Goal: Task Accomplishment & Management: Use online tool/utility

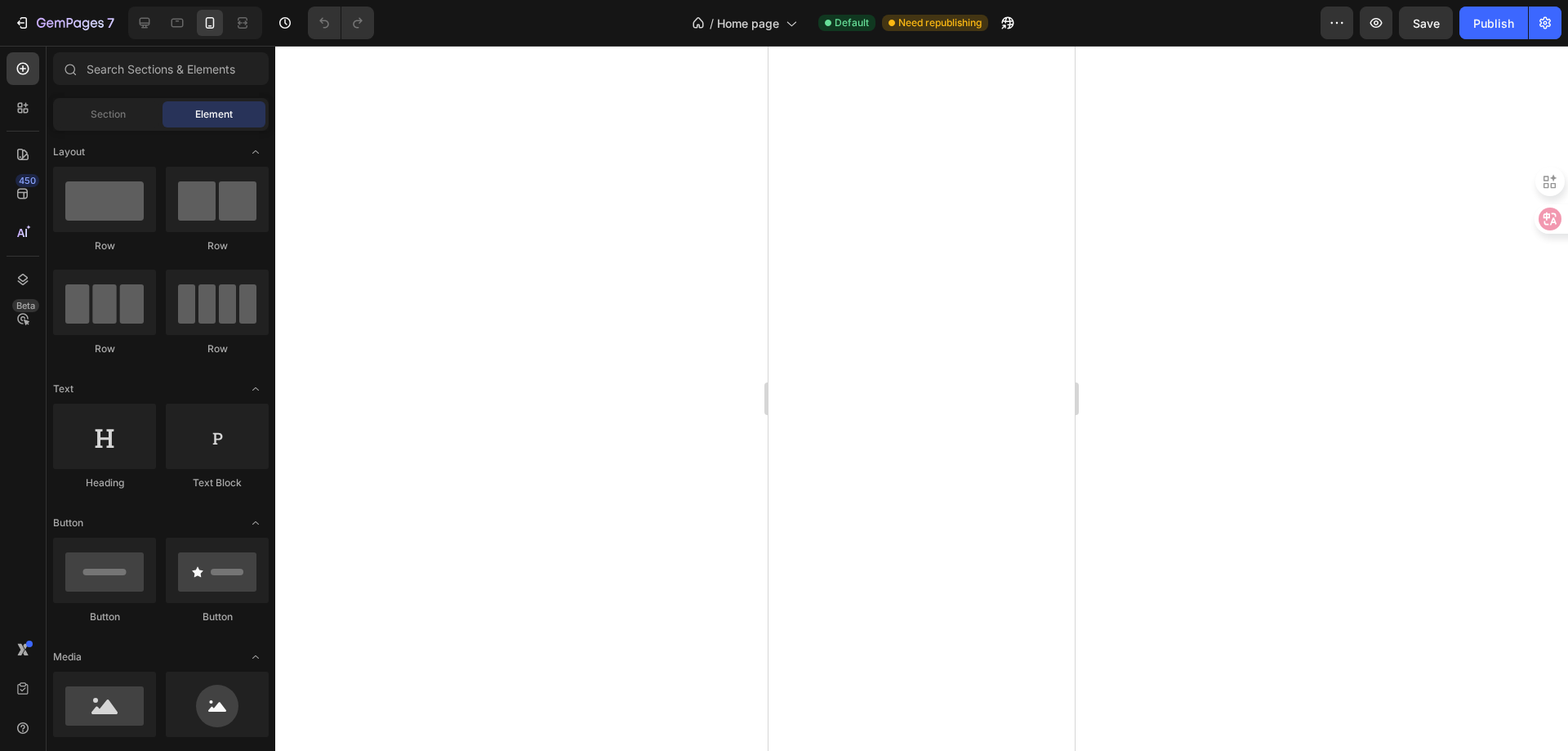
select select "ENG"
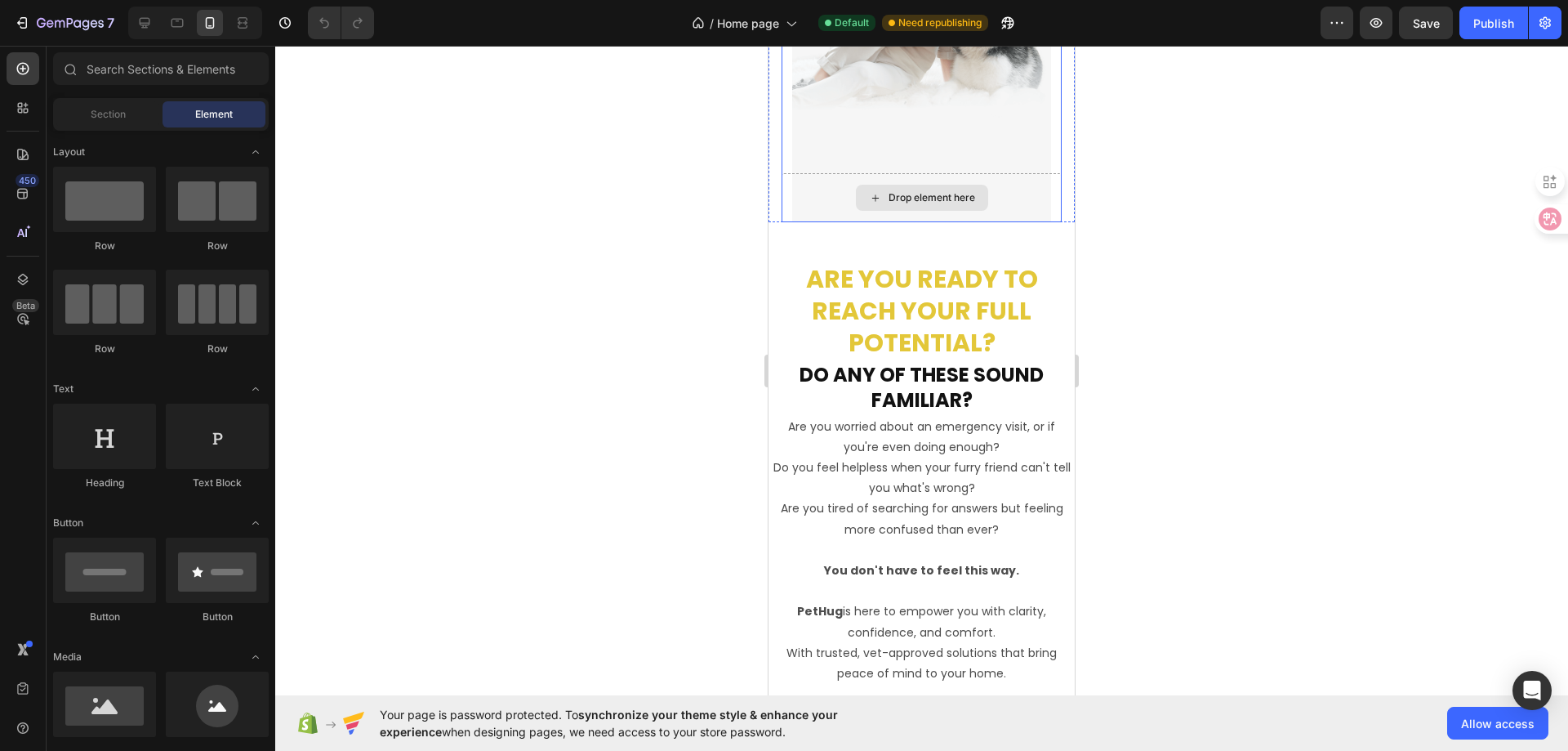
scroll to position [490, 0]
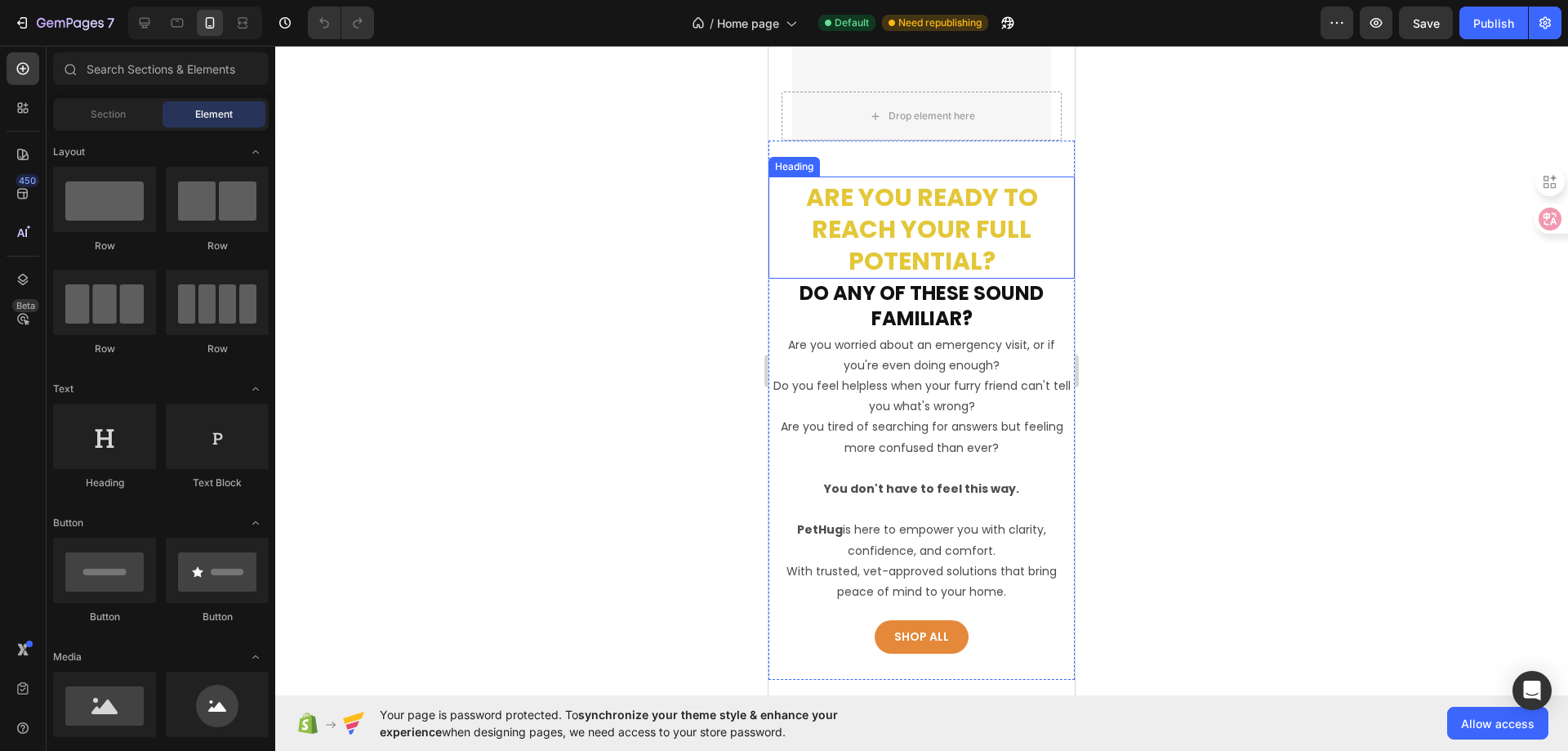
click at [949, 248] on h2 "Are you ready to reach your full potential?" at bounding box center [922, 229] width 306 height 99
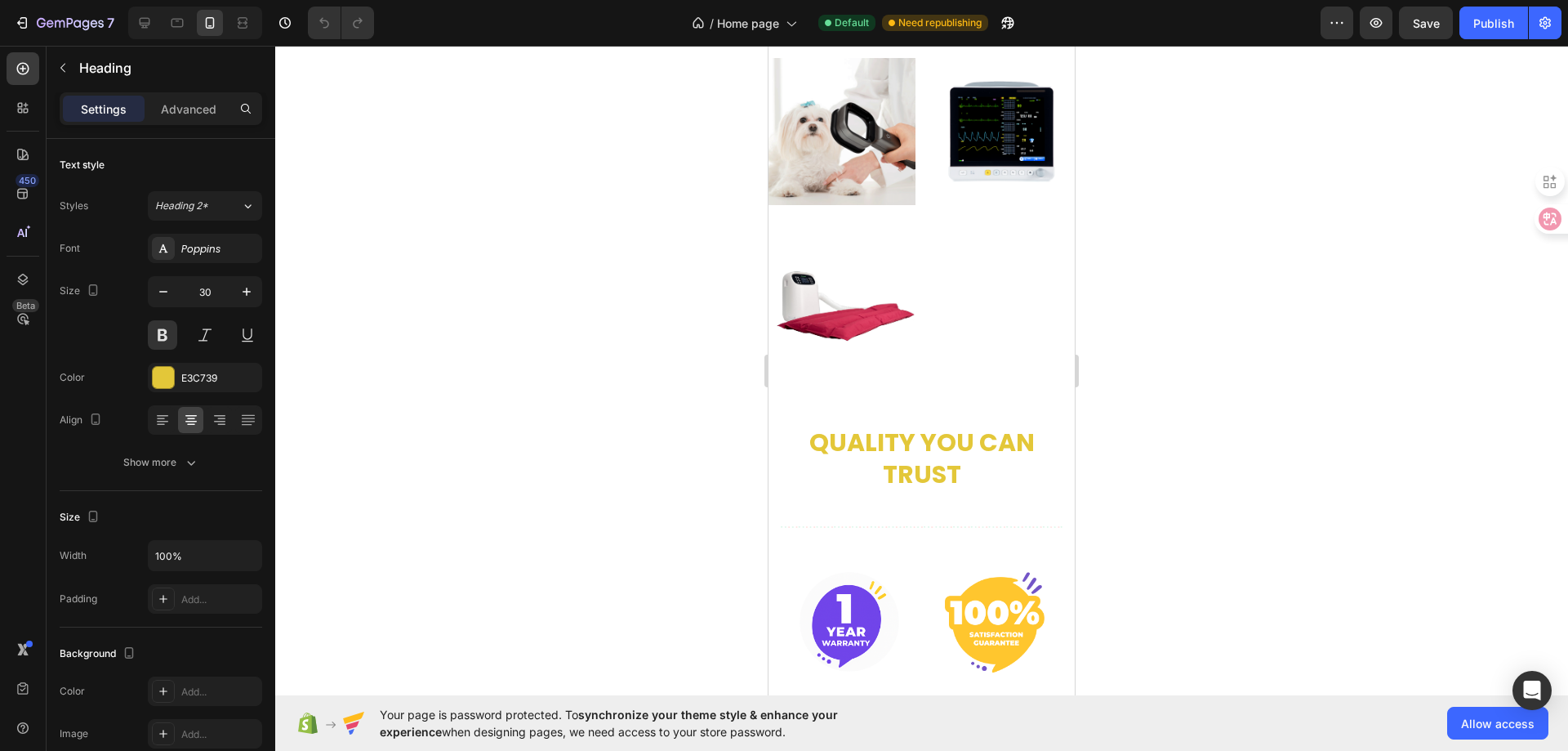
scroll to position [1308, 0]
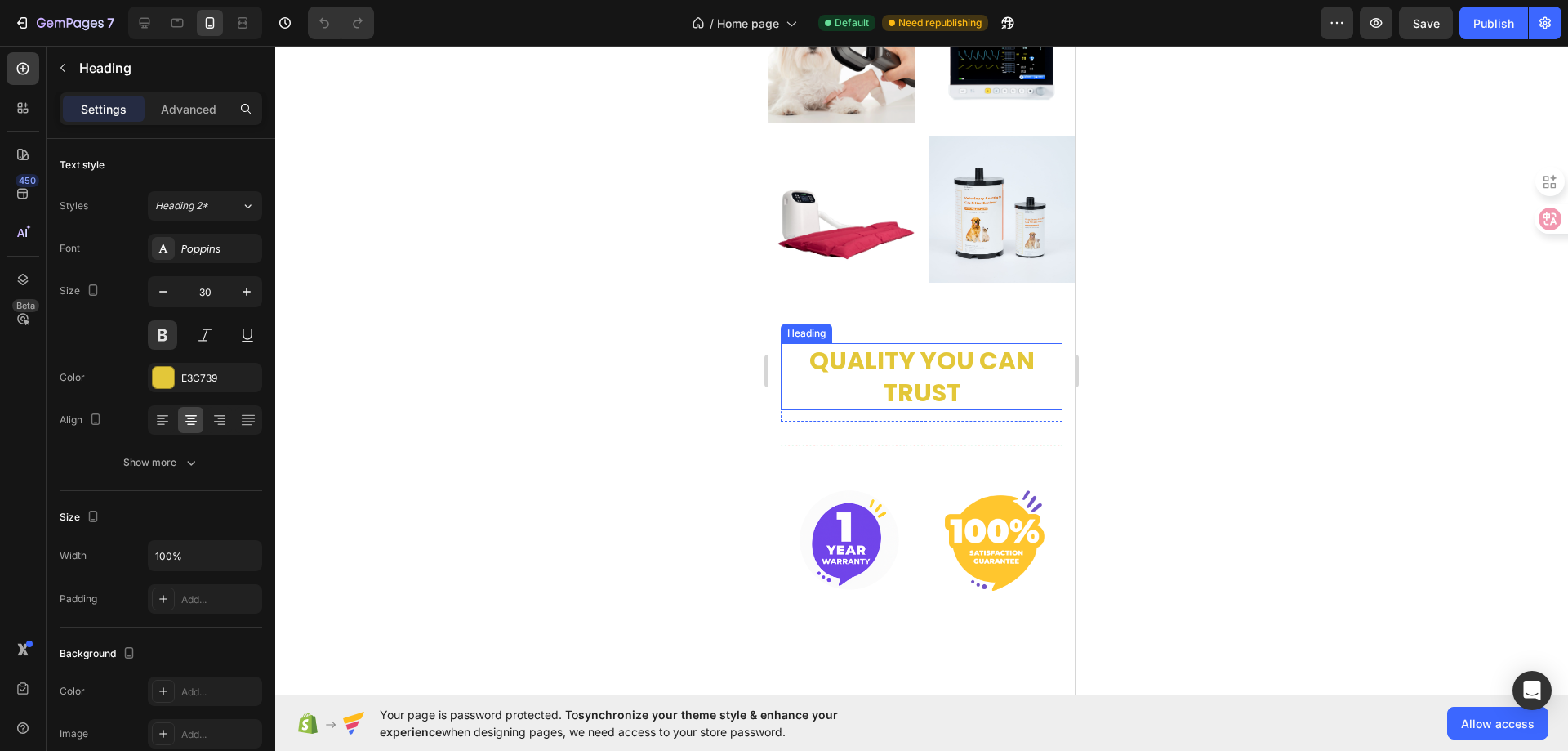
click at [936, 346] on h2 "Quality you can trust" at bounding box center [922, 377] width 282 height 67
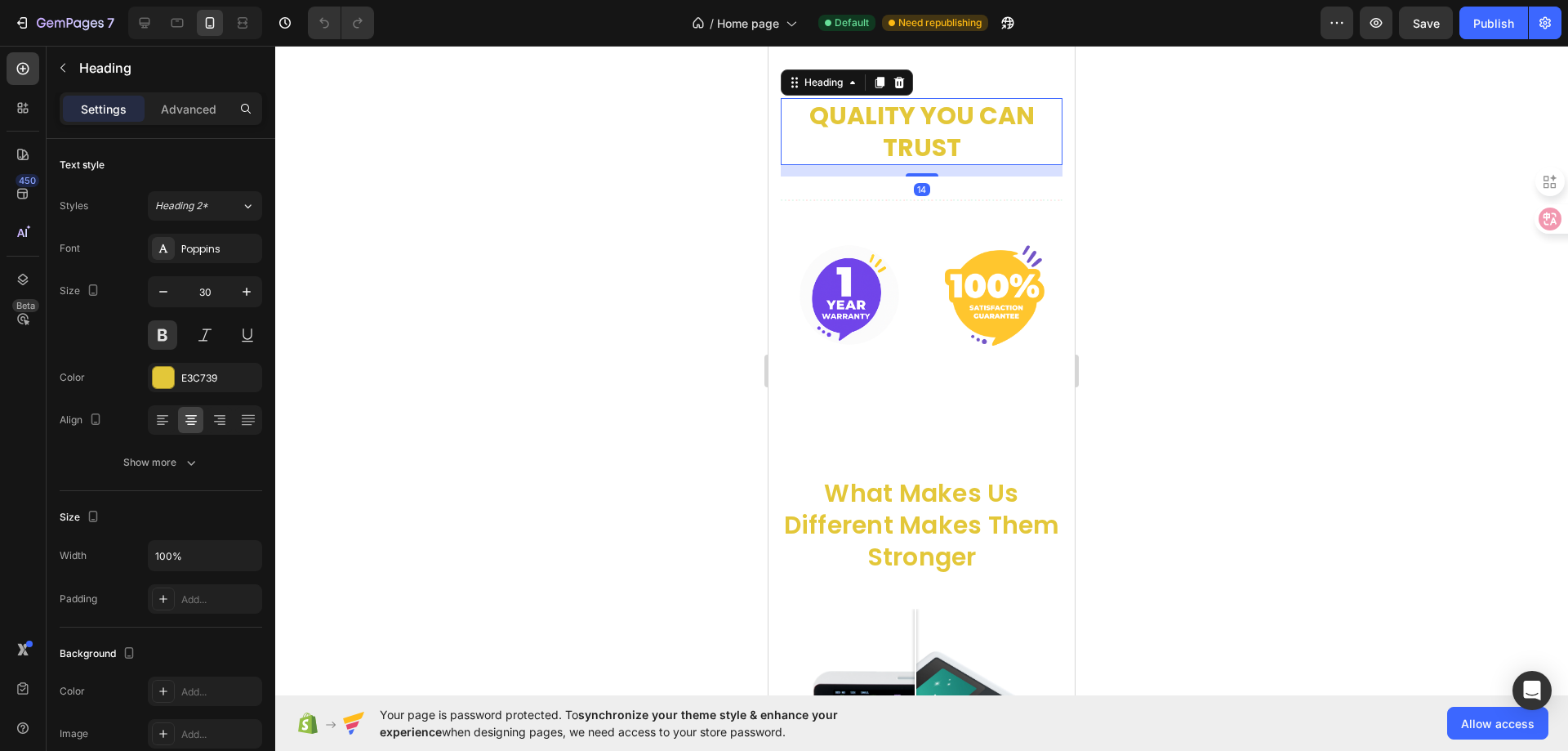
scroll to position [1634, 0]
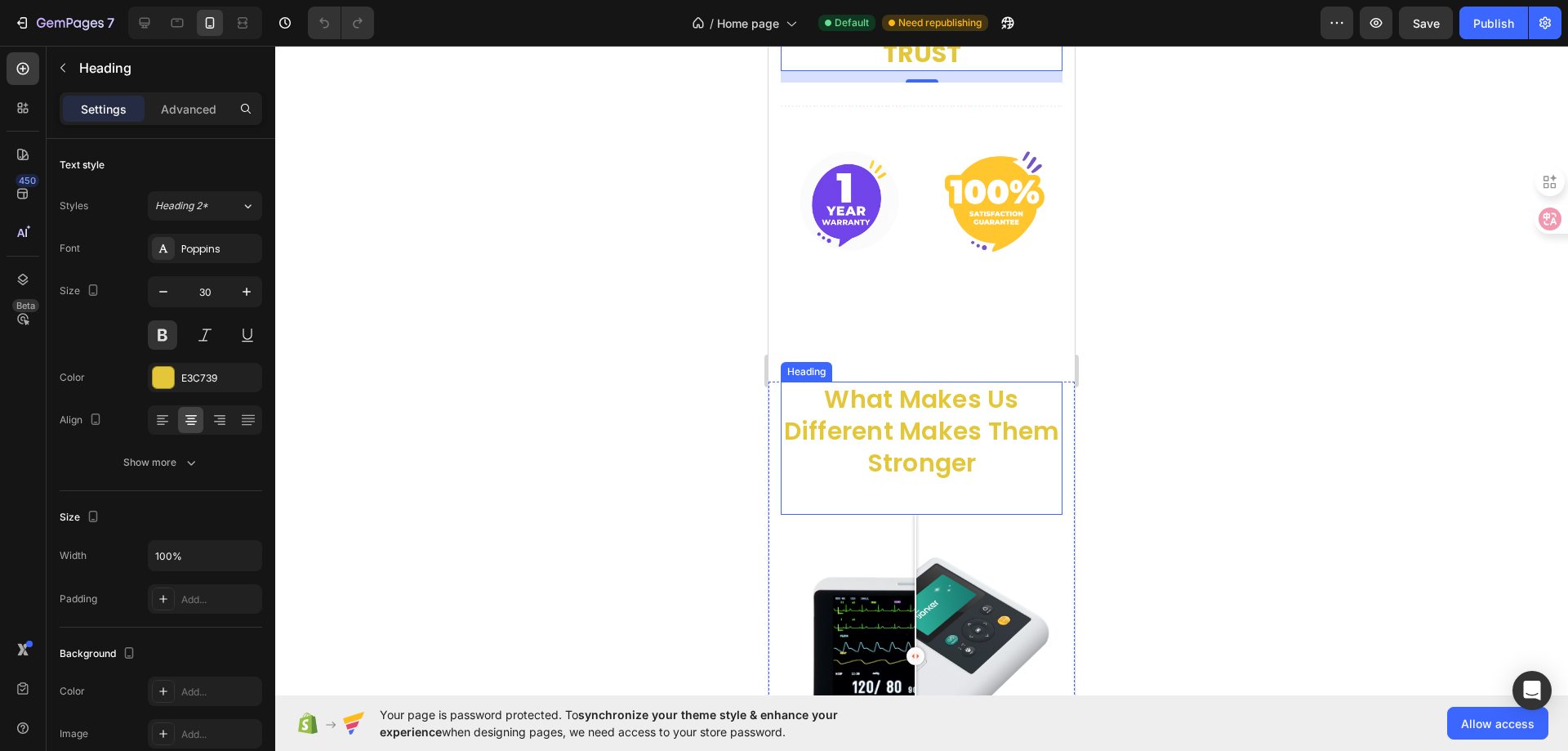
click at [931, 408] on p "what makes us different makes them stronger" at bounding box center [921, 431] width 278 height 96
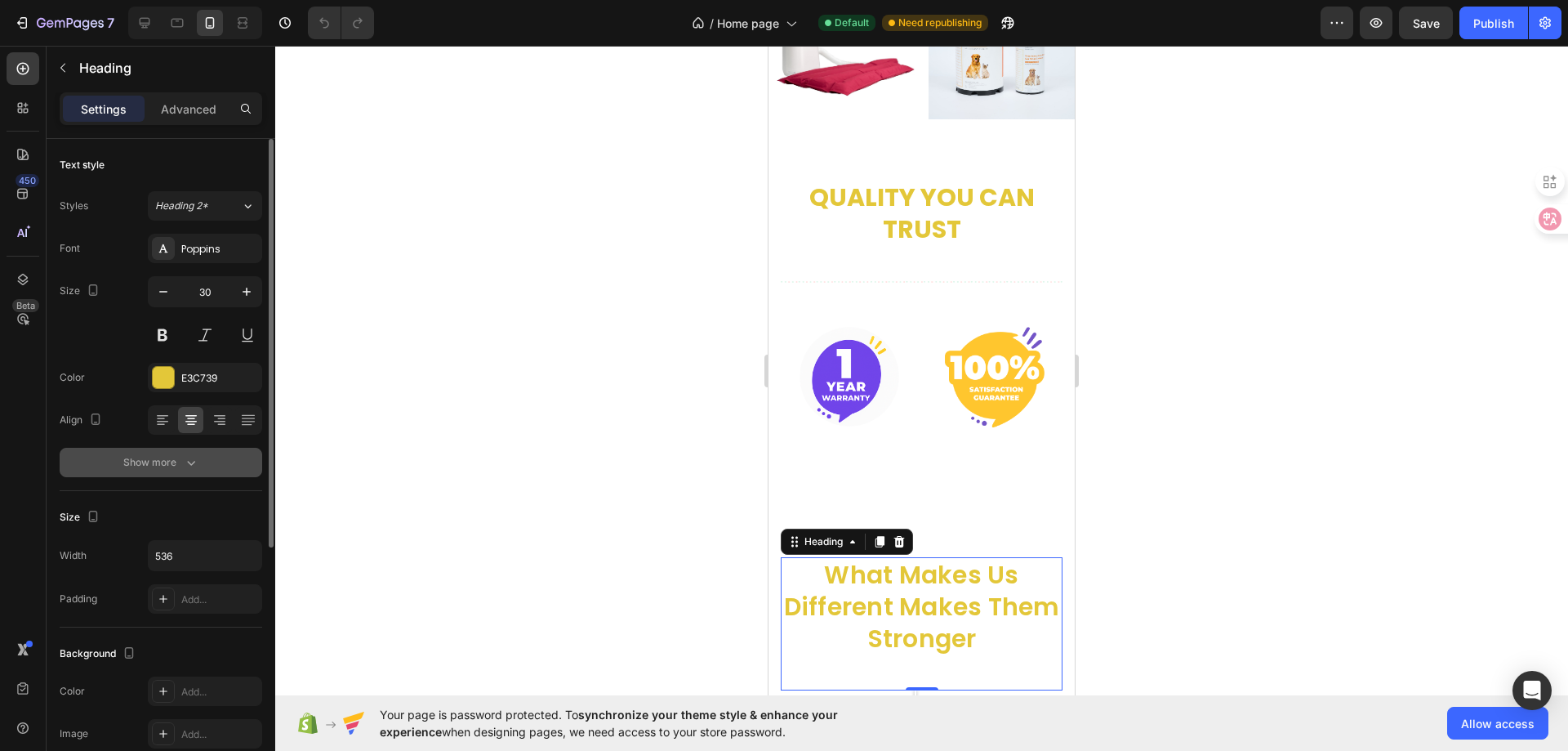
click at [191, 462] on icon "button" at bounding box center [190, 462] width 16 height 16
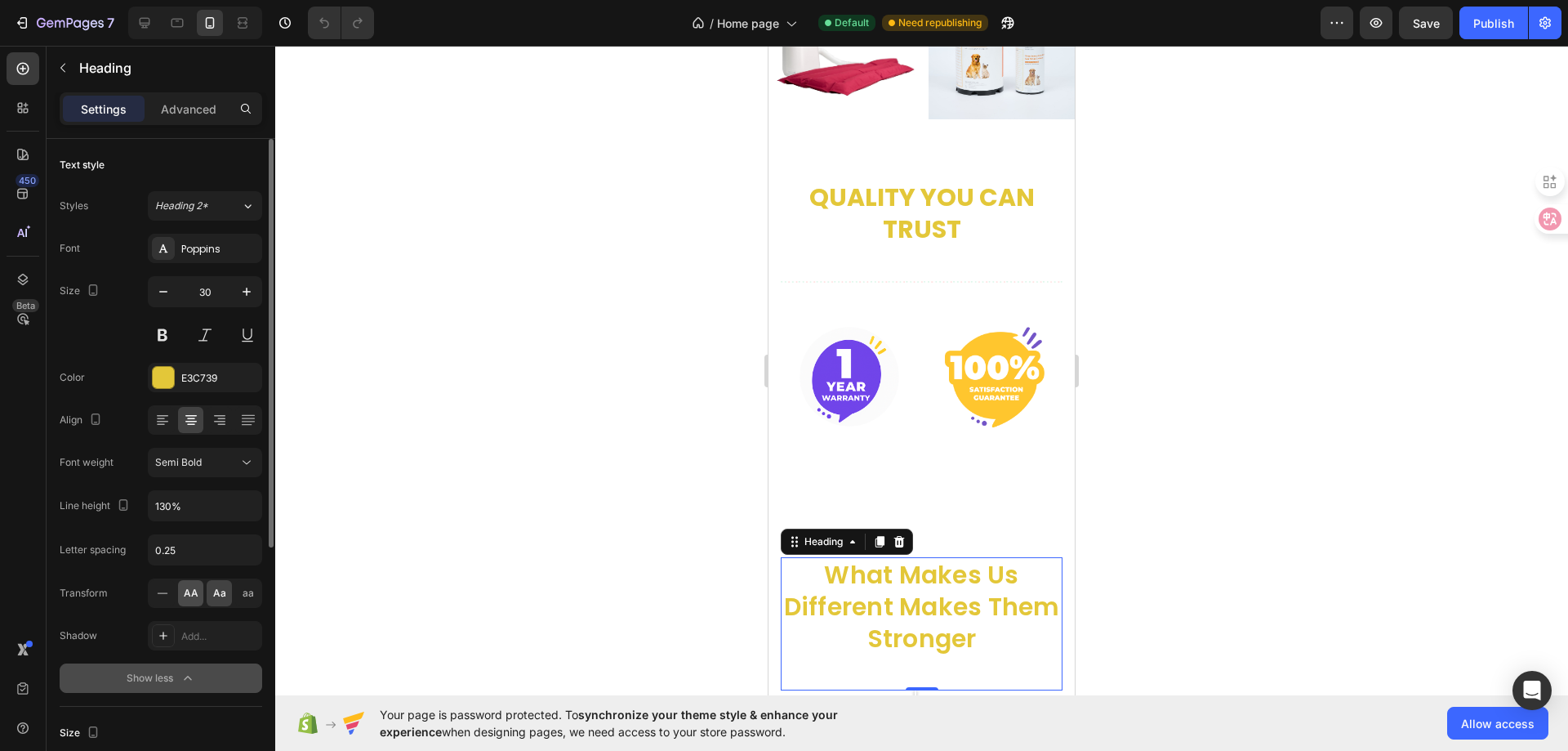
click at [185, 587] on span "AA" at bounding box center [190, 592] width 14 height 14
click at [210, 596] on div "Aa" at bounding box center [219, 592] width 25 height 26
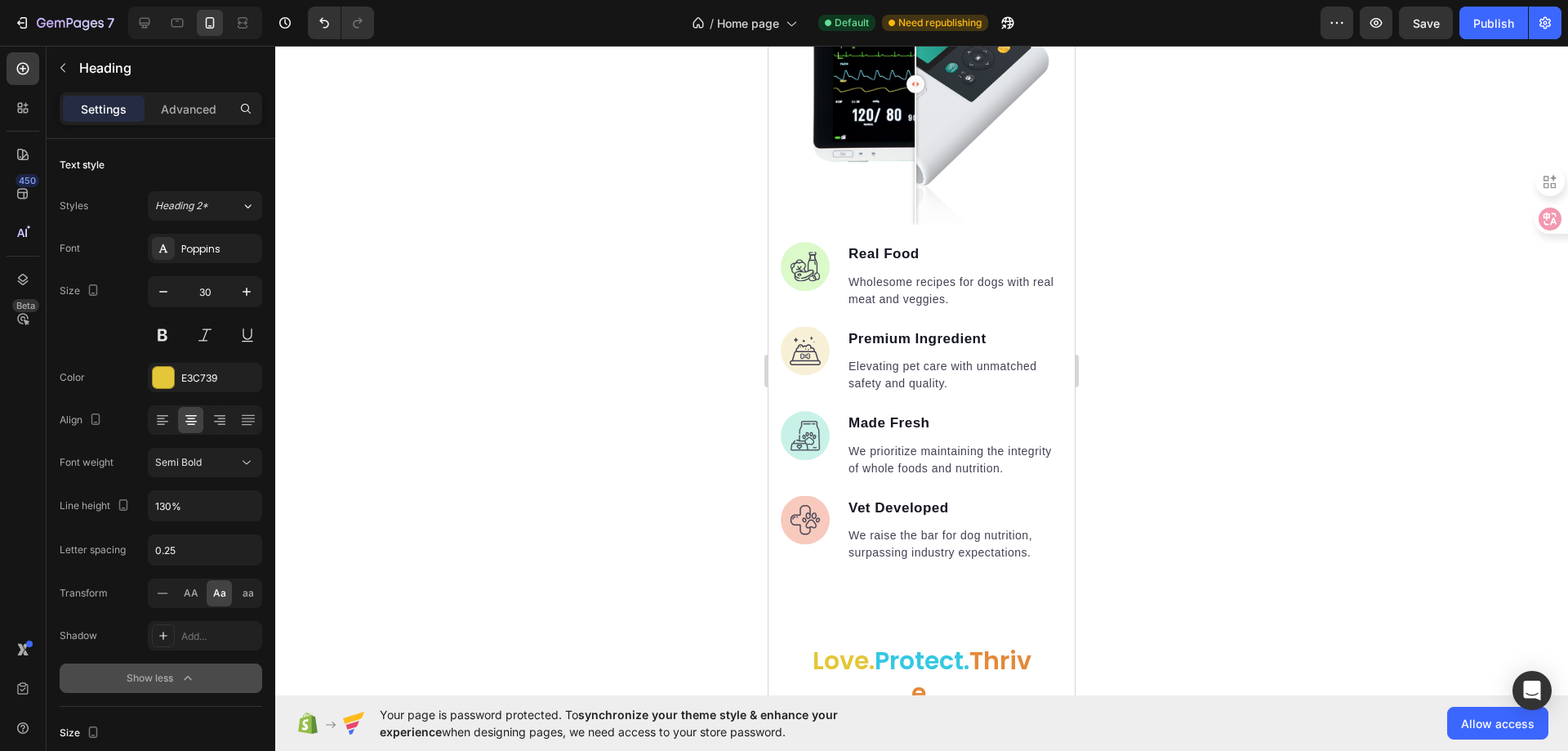
scroll to position [2370, 0]
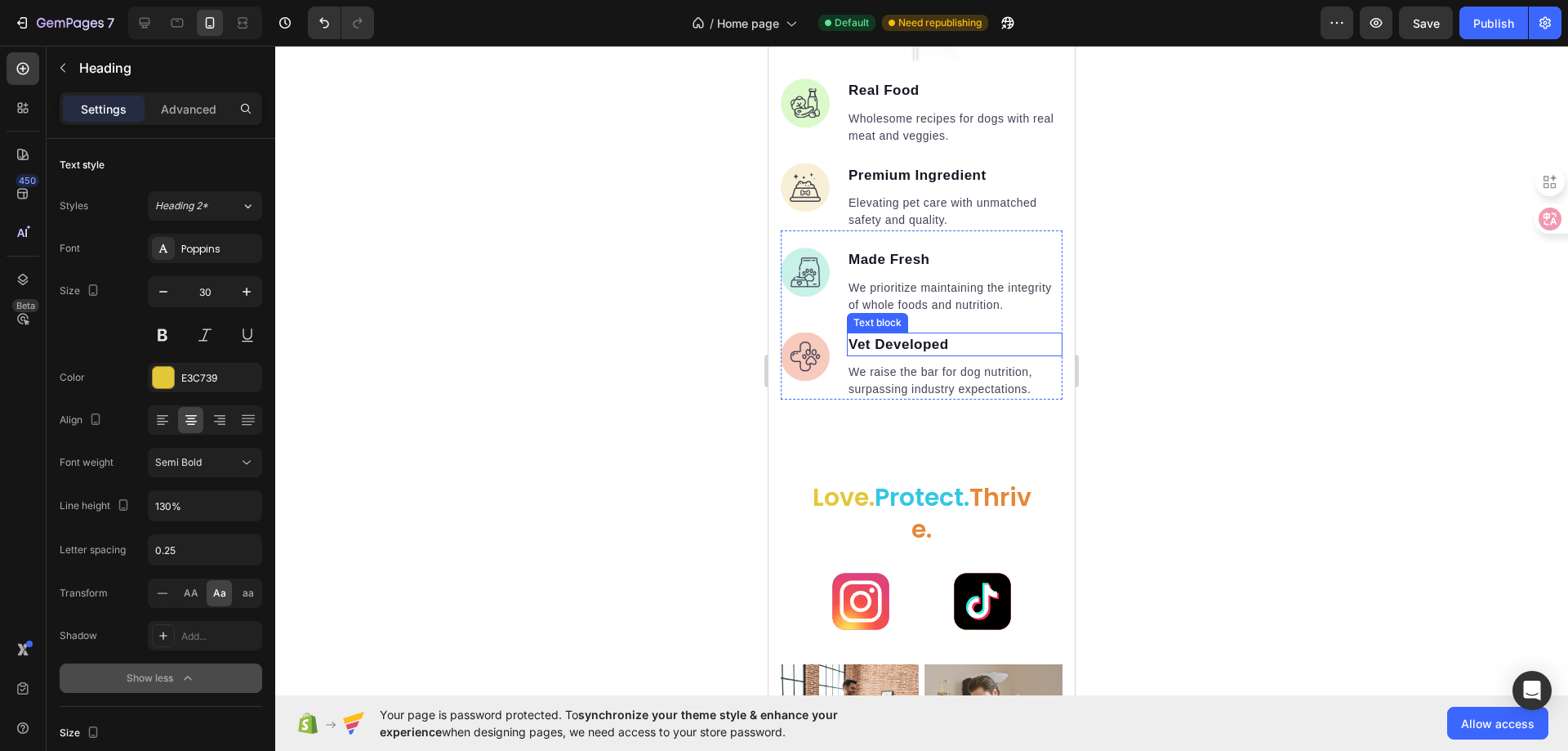
click at [943, 344] on p "Vet Developed" at bounding box center [954, 344] width 212 height 21
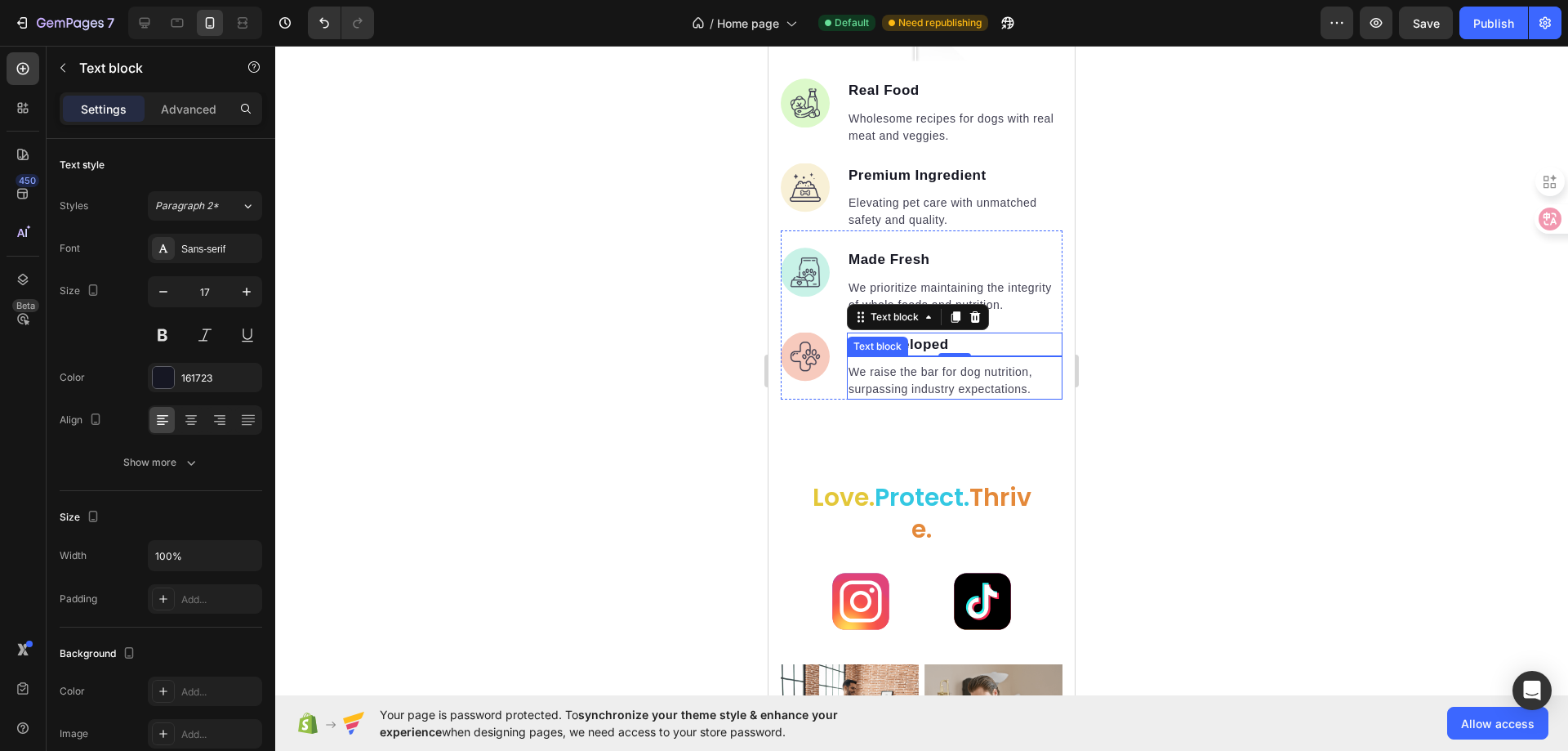
scroll to position [2533, 0]
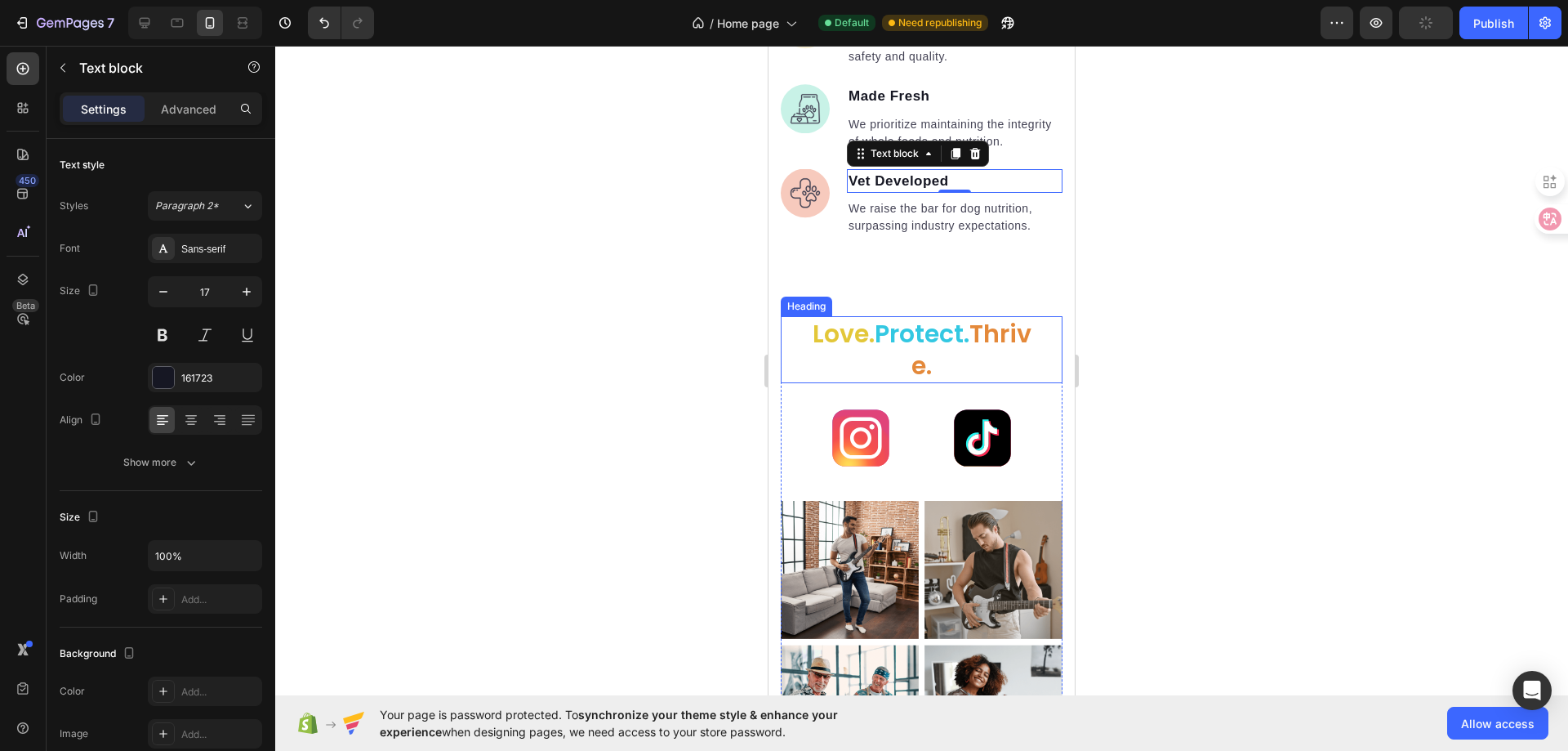
click at [875, 351] on span "love." at bounding box center [843, 334] width 62 height 35
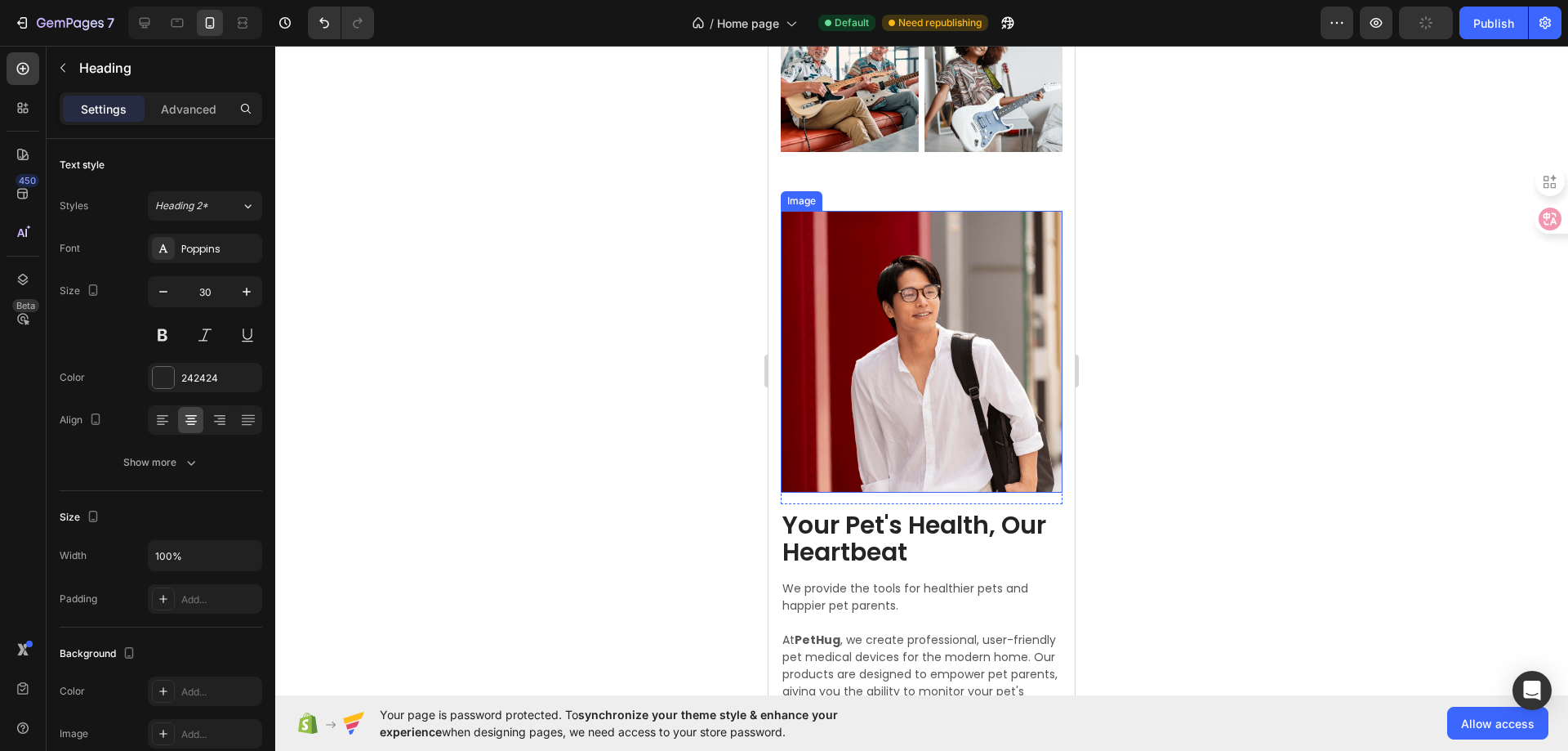
scroll to position [3269, 0]
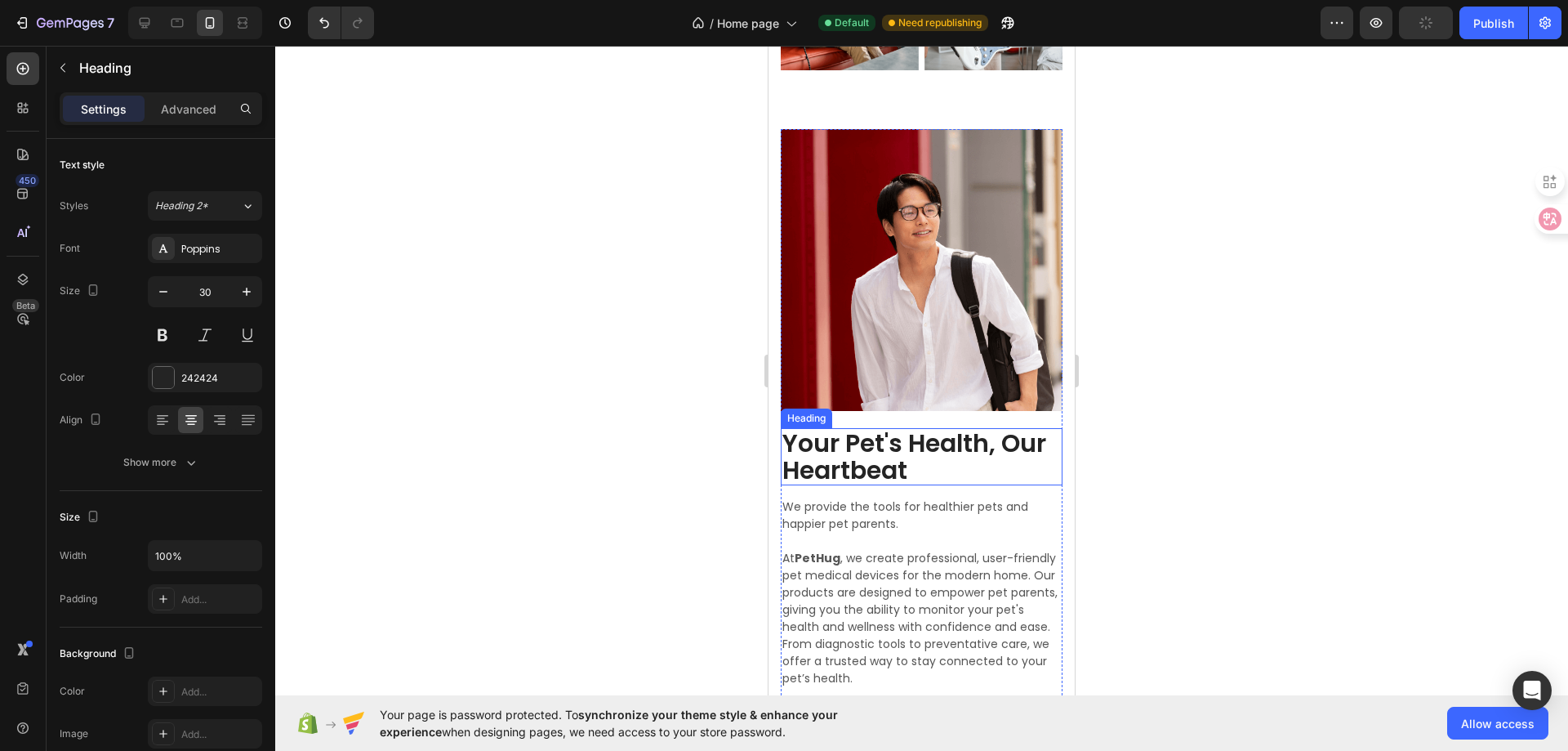
click at [826, 441] on h2 "Your Pet's Health, Our Heartbeat" at bounding box center [922, 457] width 282 height 57
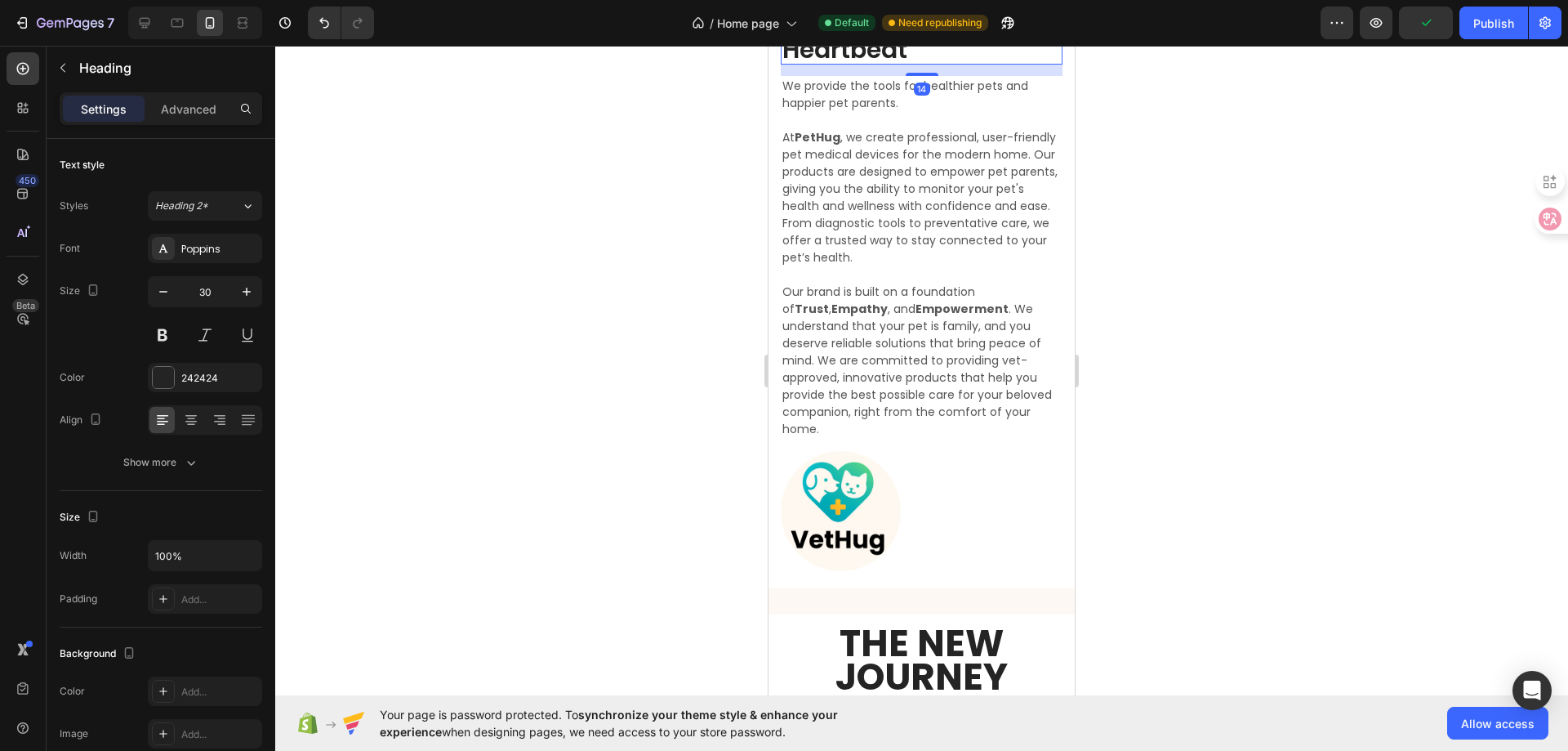
scroll to position [3840, 0]
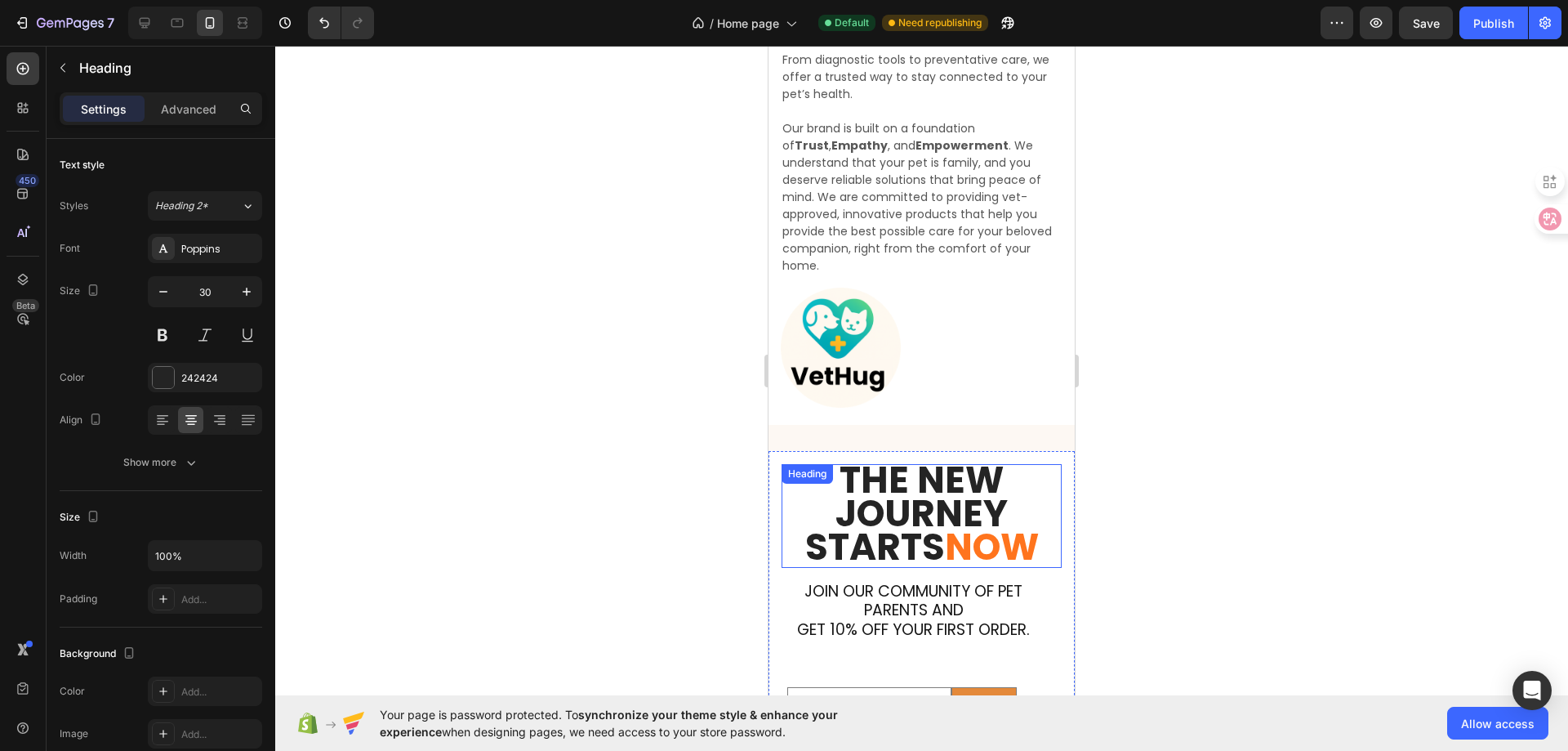
click at [897, 475] on div "THE NEW JOURNEY STARTS NOW Heading" at bounding box center [921, 516] width 280 height 103
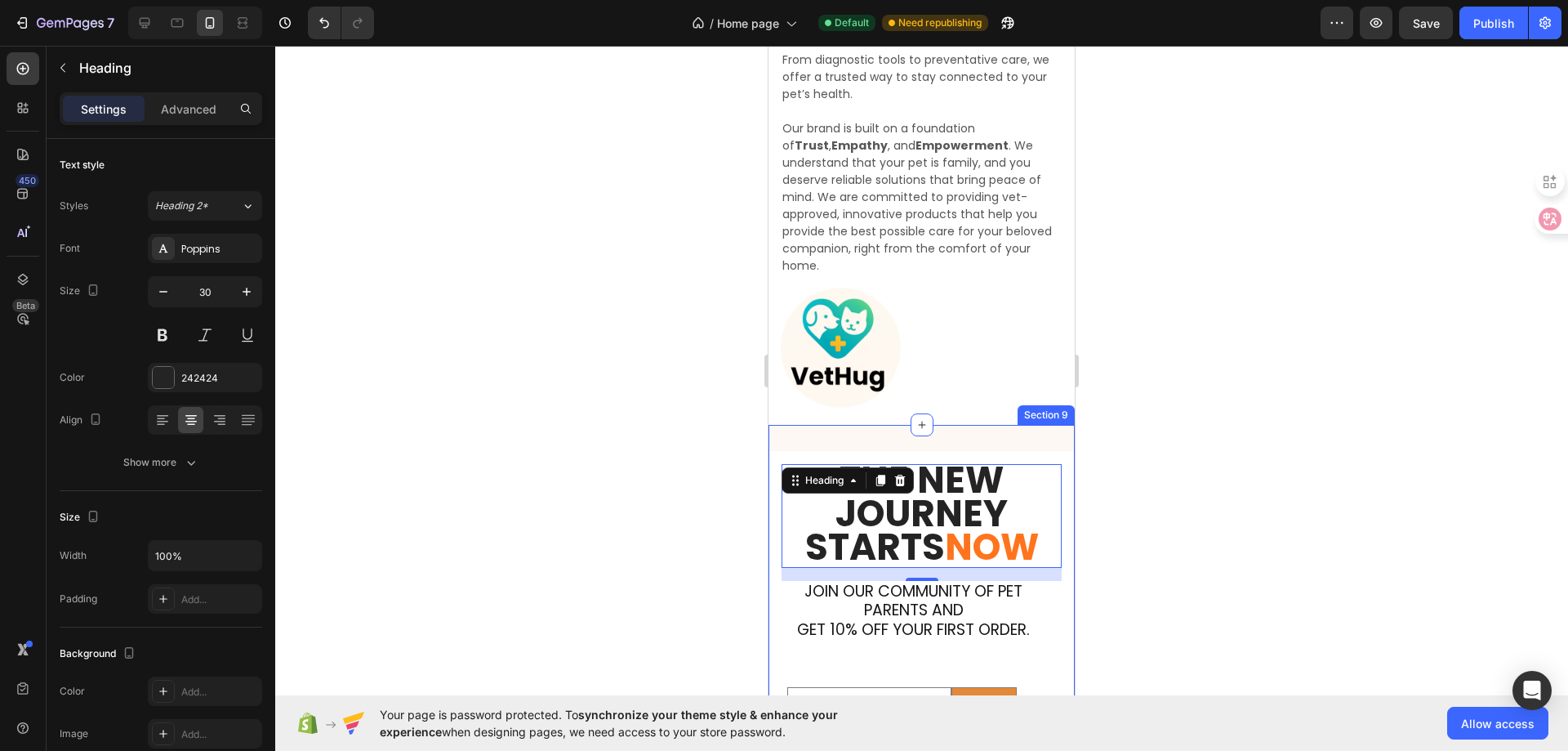
scroll to position [3922, 0]
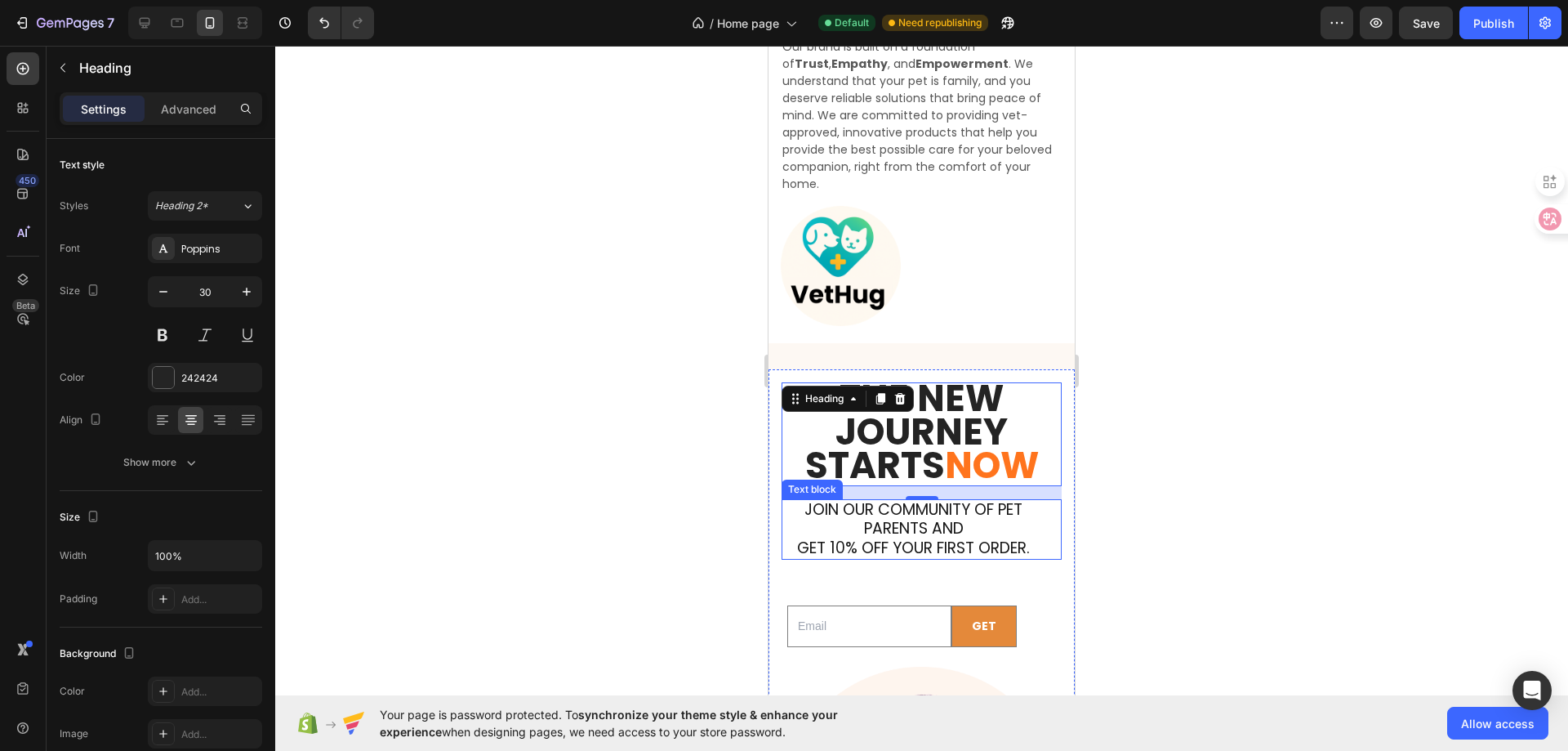
click at [947, 537] on span "get 10% off your first order." at bounding box center [913, 547] width 232 height 22
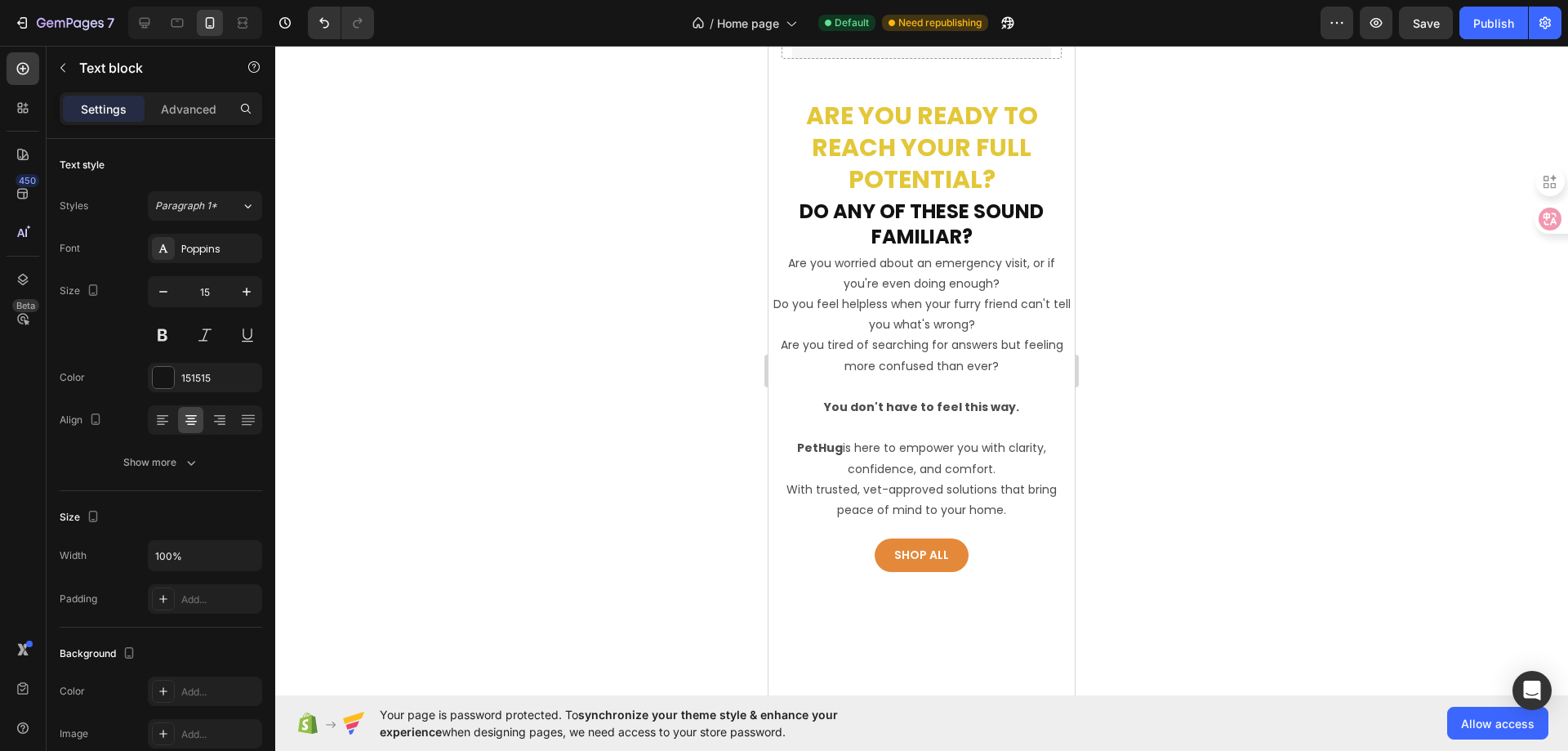
scroll to position [409, 0]
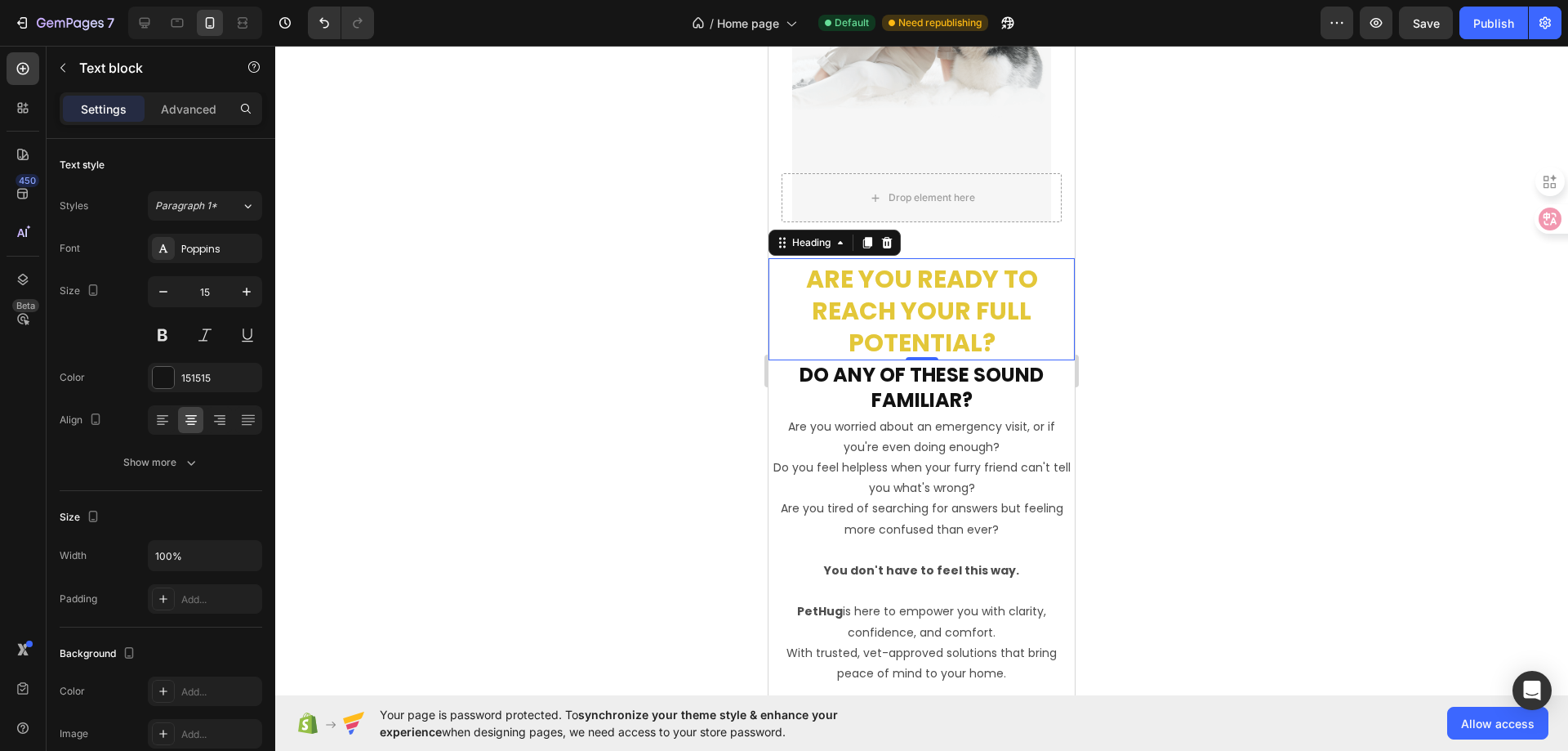
click at [894, 311] on h2 "Are you ready to reach your full potential?" at bounding box center [922, 310] width 306 height 99
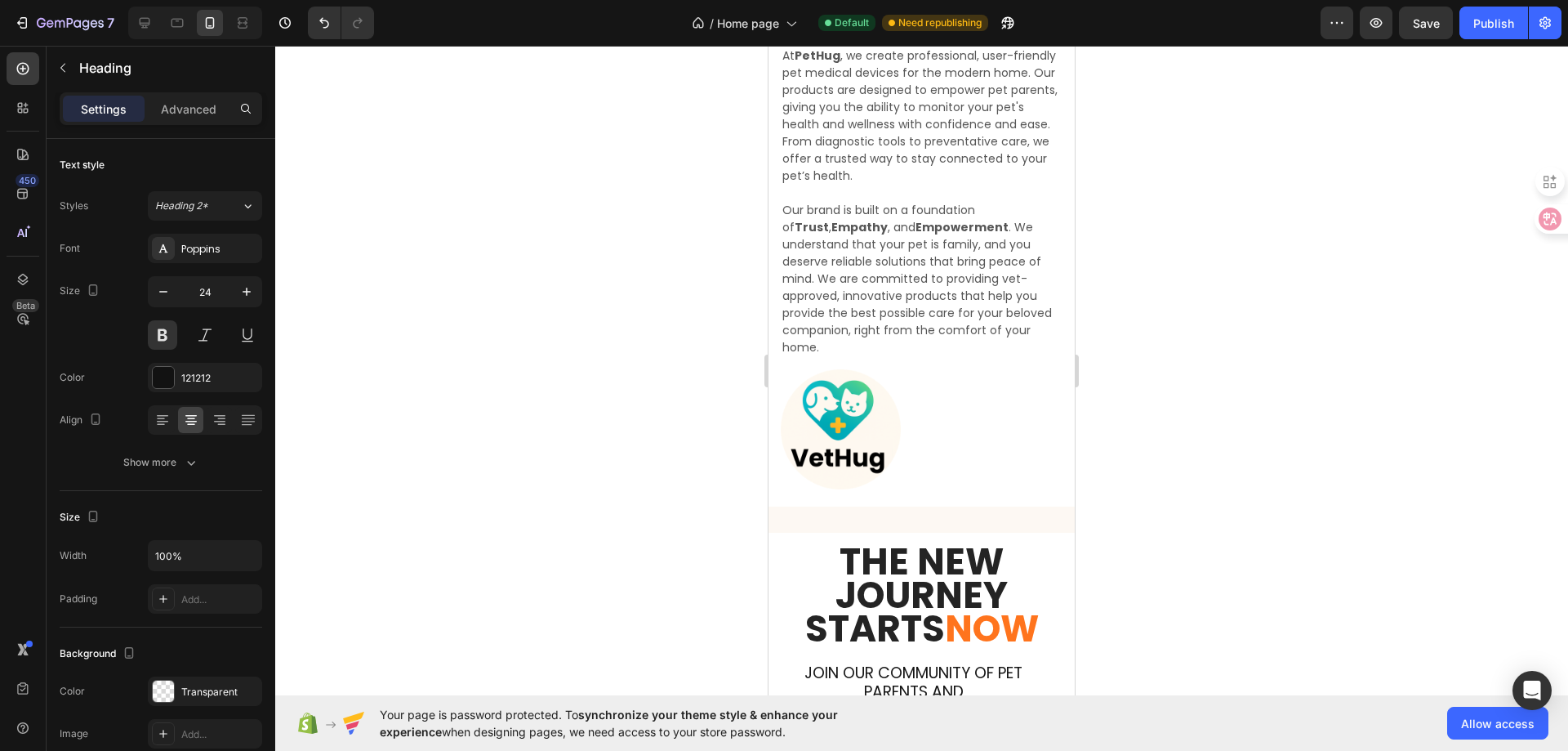
scroll to position [4004, 0]
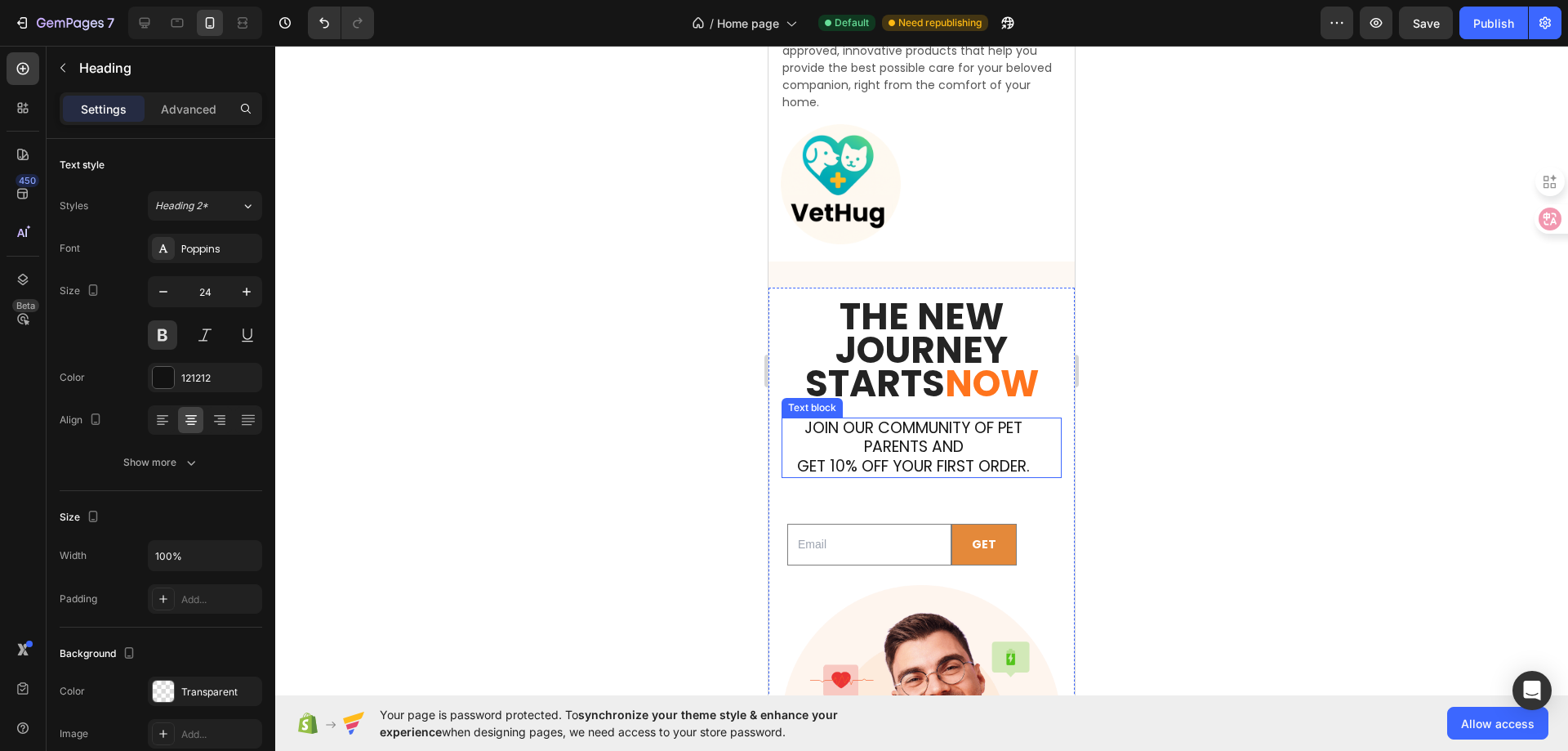
click at [916, 455] on span "get 10% off your first order." at bounding box center [913, 466] width 232 height 22
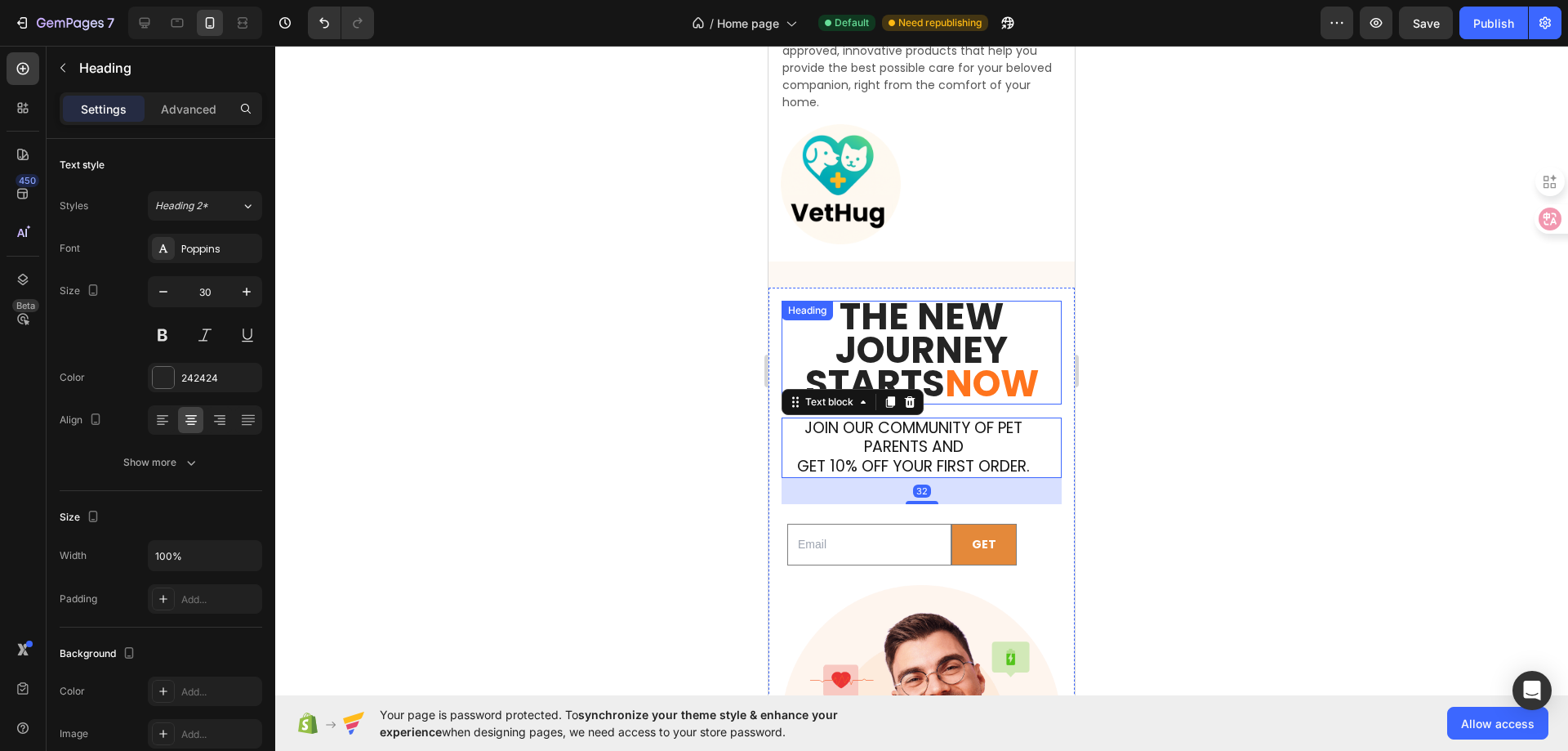
click at [910, 336] on span "THE NEW JOURNEY STARTS" at bounding box center [906, 350] width 204 height 119
click at [938, 423] on span "Join our community of pet parents and" at bounding box center [913, 438] width 218 height 42
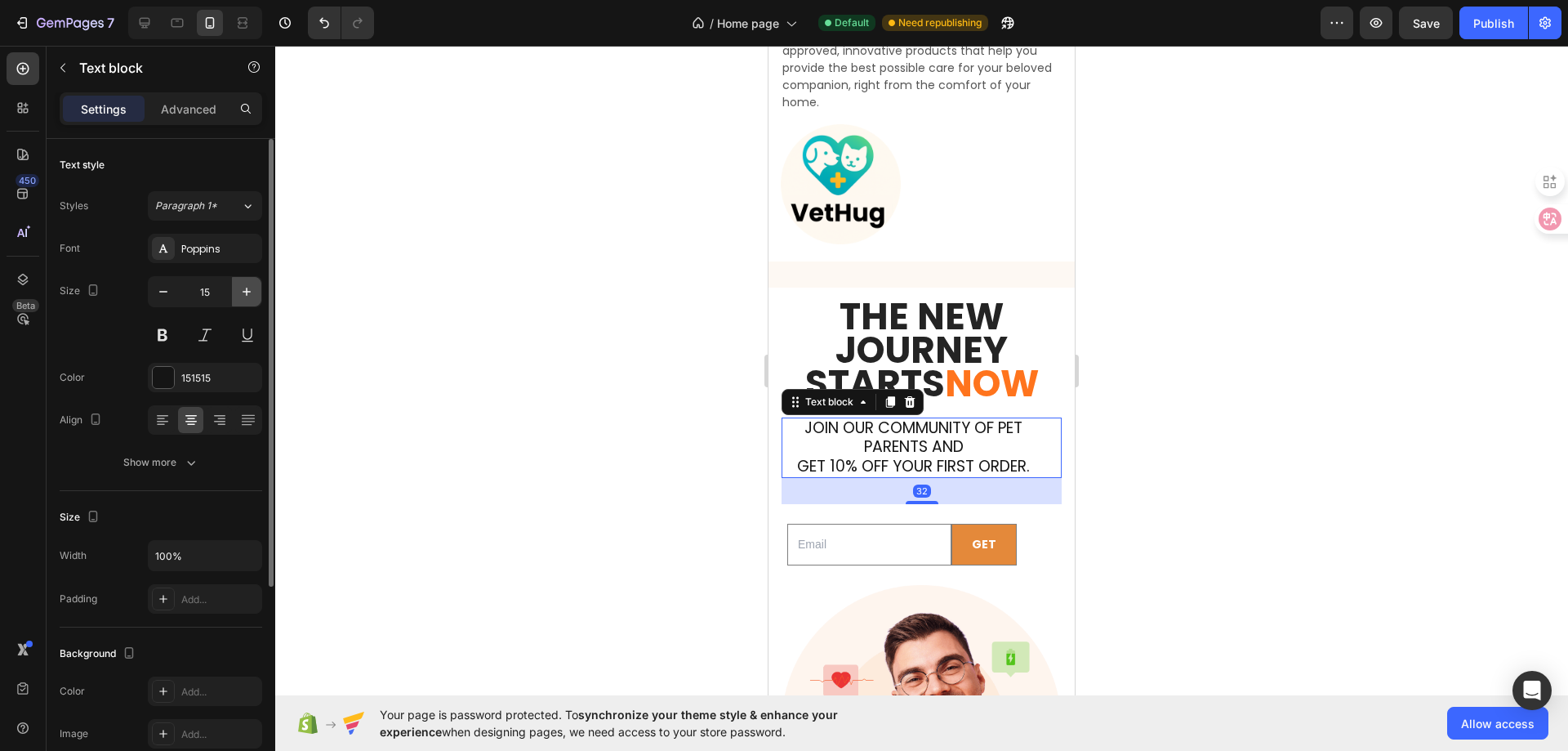
click at [249, 294] on icon "button" at bounding box center [246, 291] width 16 height 16
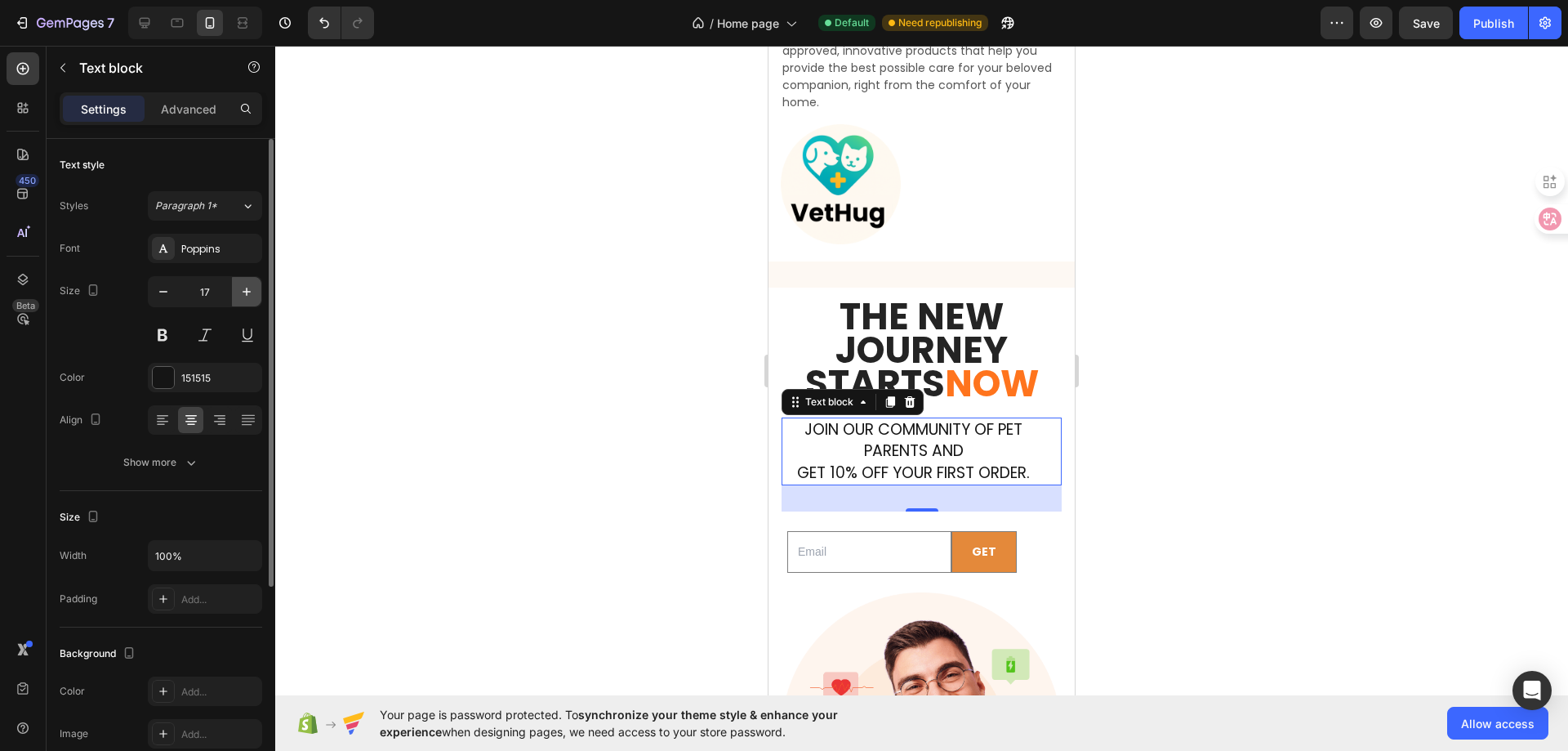
click at [249, 294] on icon "button" at bounding box center [246, 291] width 16 height 16
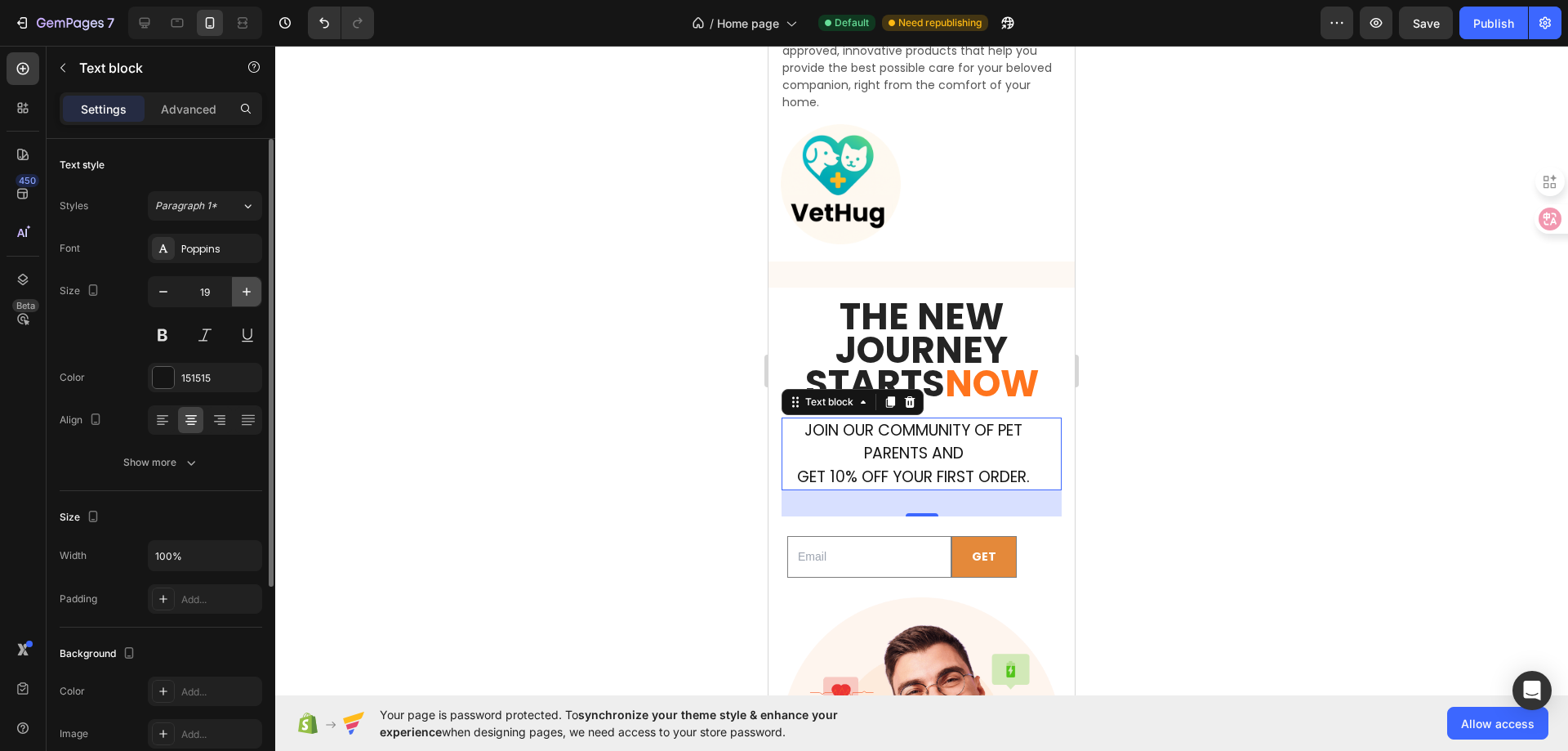
click at [249, 294] on icon "button" at bounding box center [246, 291] width 16 height 16
type input "20"
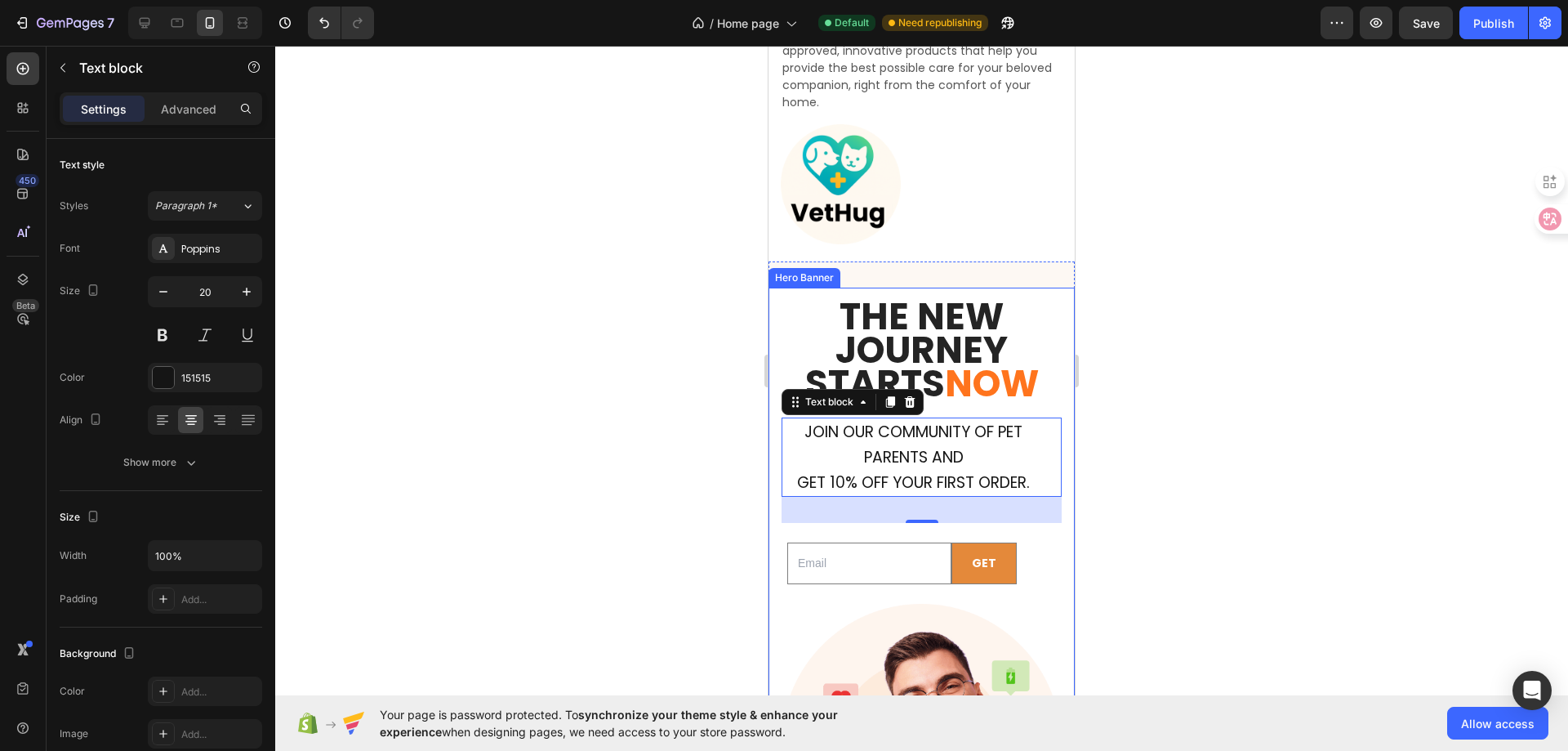
click at [1268, 340] on div at bounding box center [922, 398] width 1293 height 705
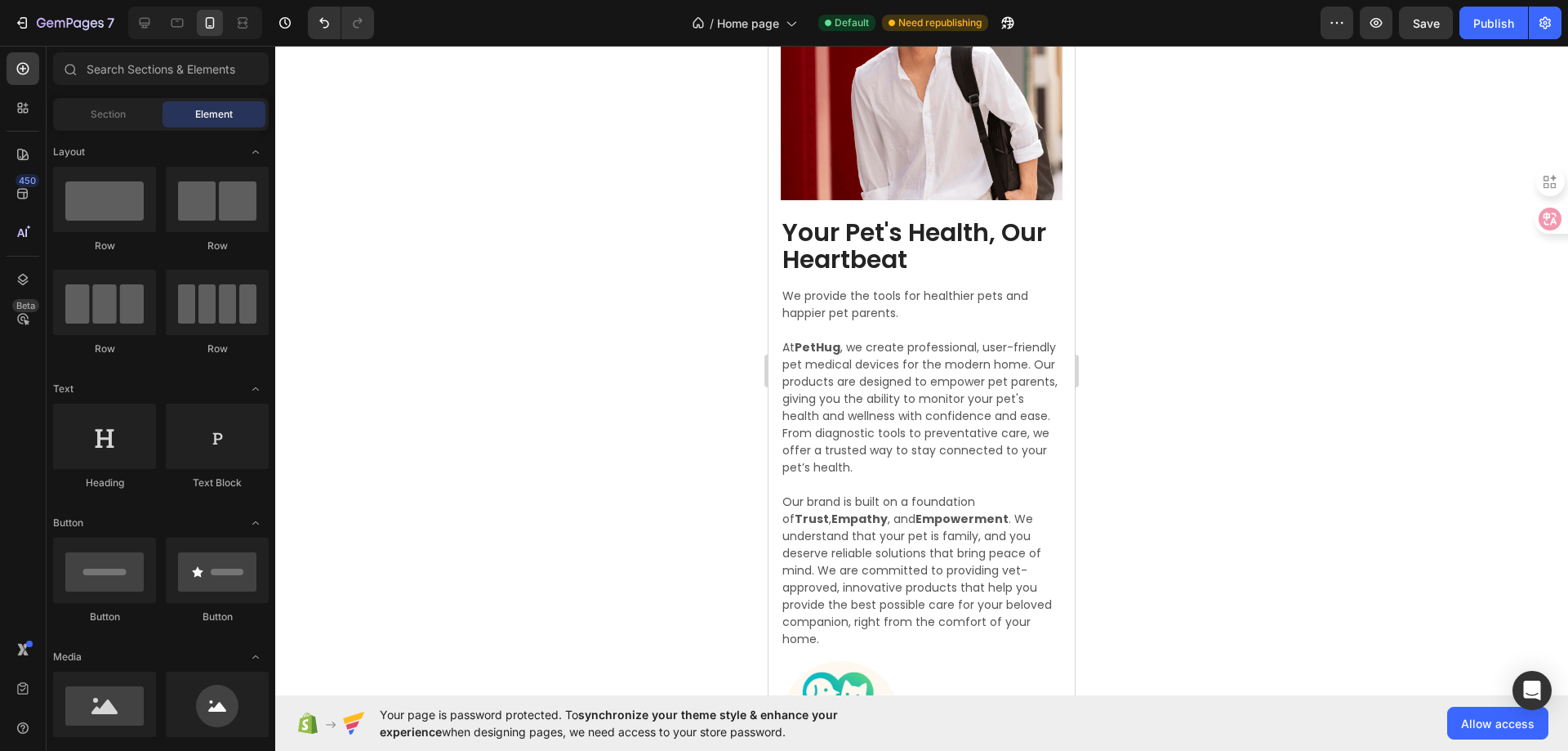
scroll to position [3152, 0]
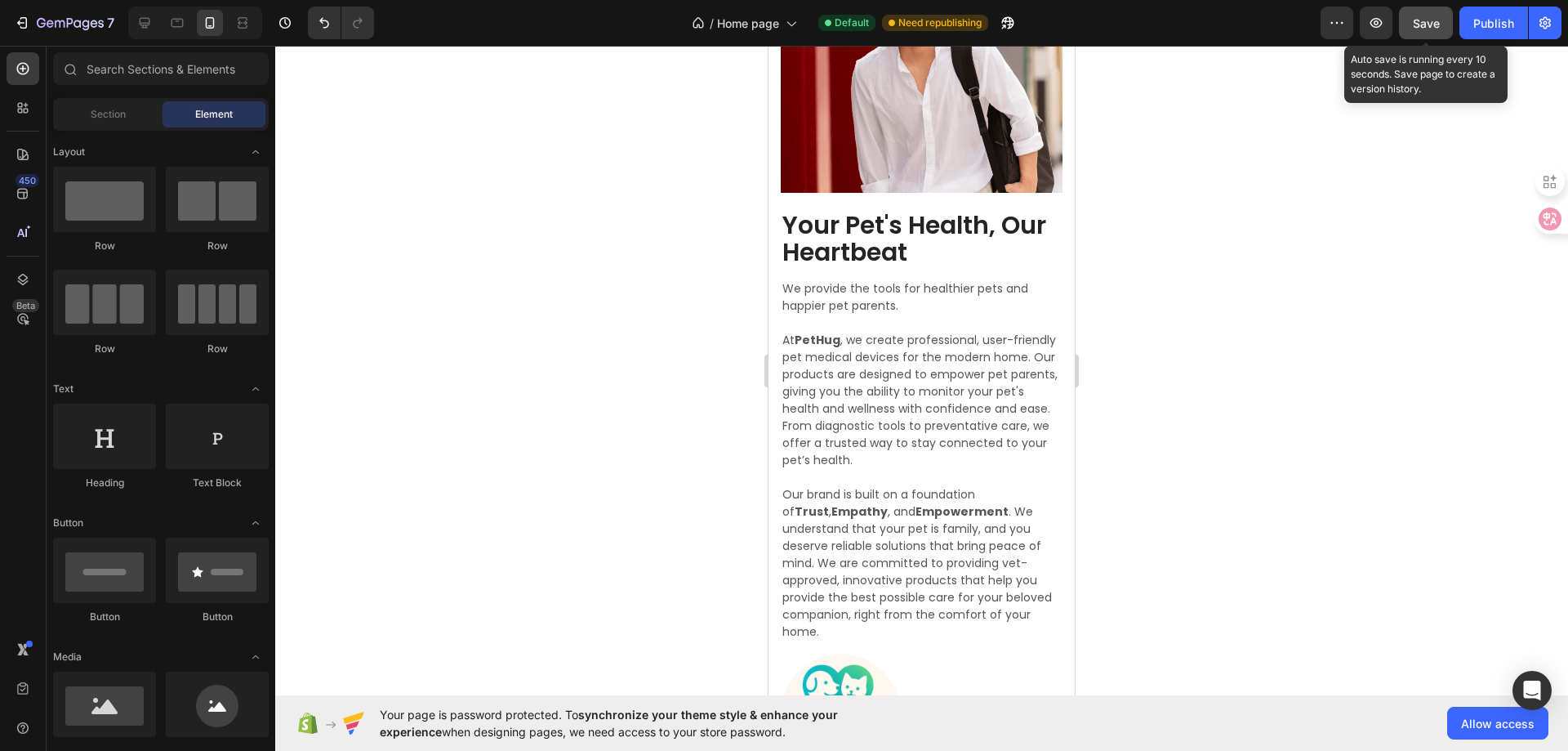
click at [1430, 25] on span "Save" at bounding box center [1426, 23] width 27 height 14
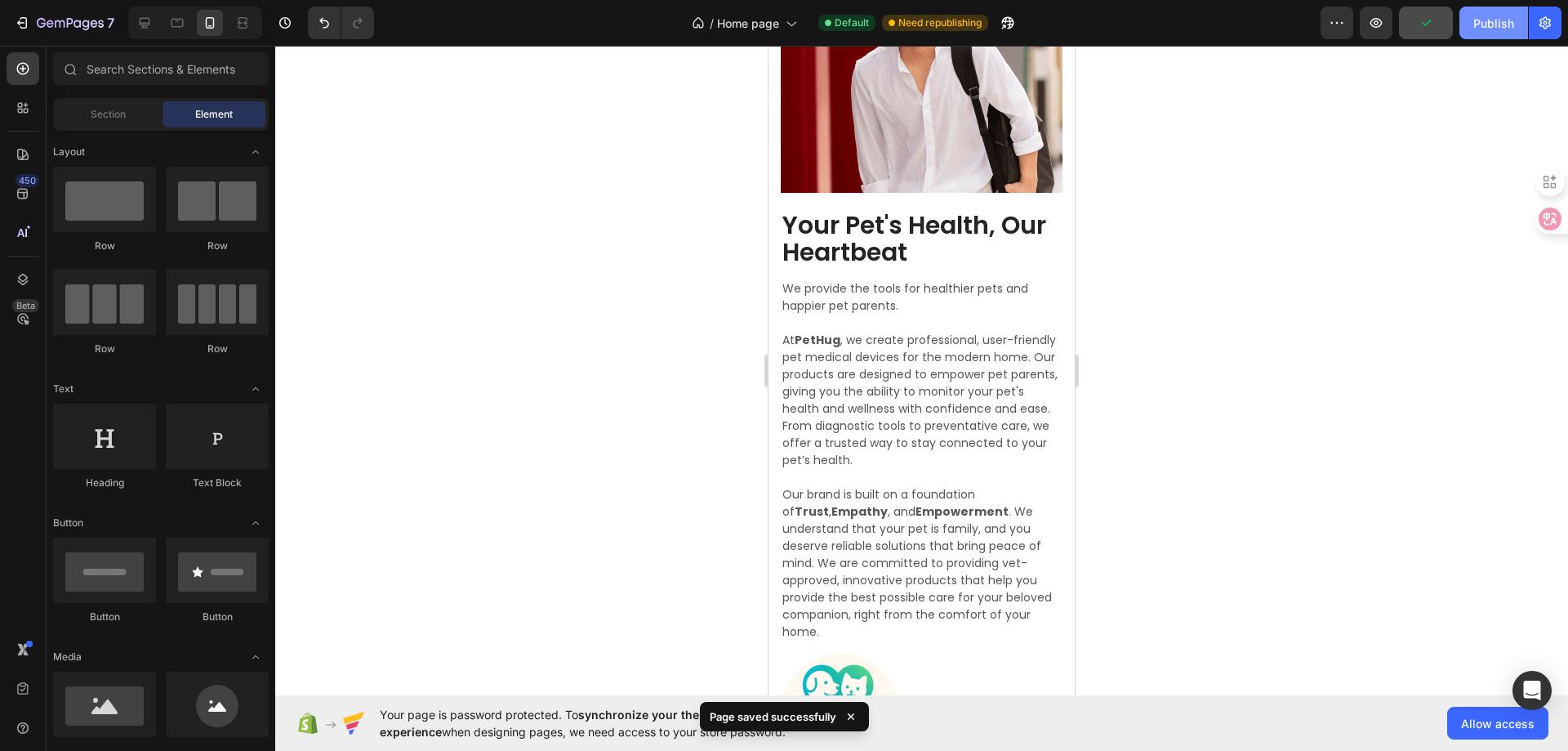
click at [1502, 35] on button "Publish" at bounding box center [1493, 23] width 69 height 33
click at [149, 27] on icon at bounding box center [144, 22] width 16 height 16
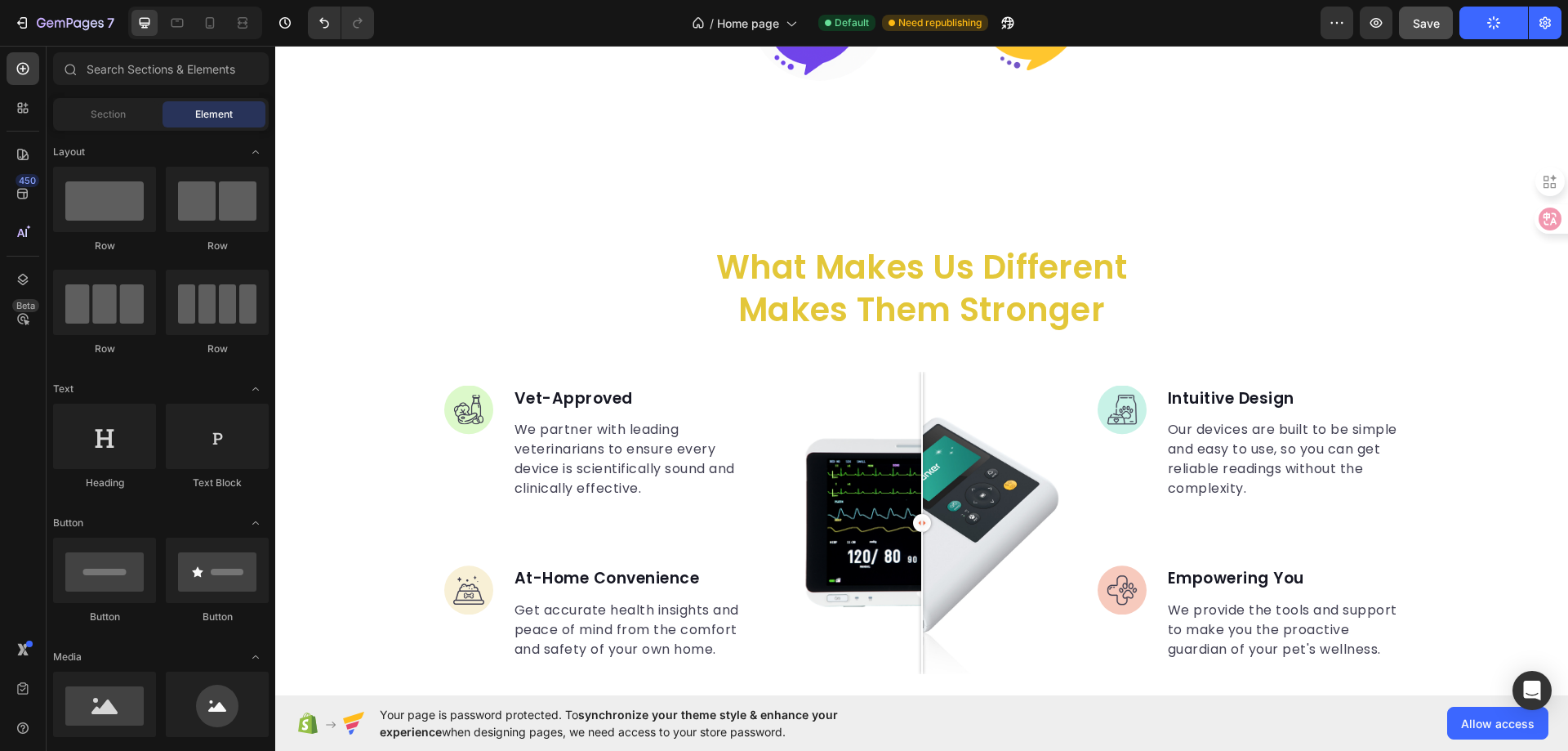
scroll to position [2043, 0]
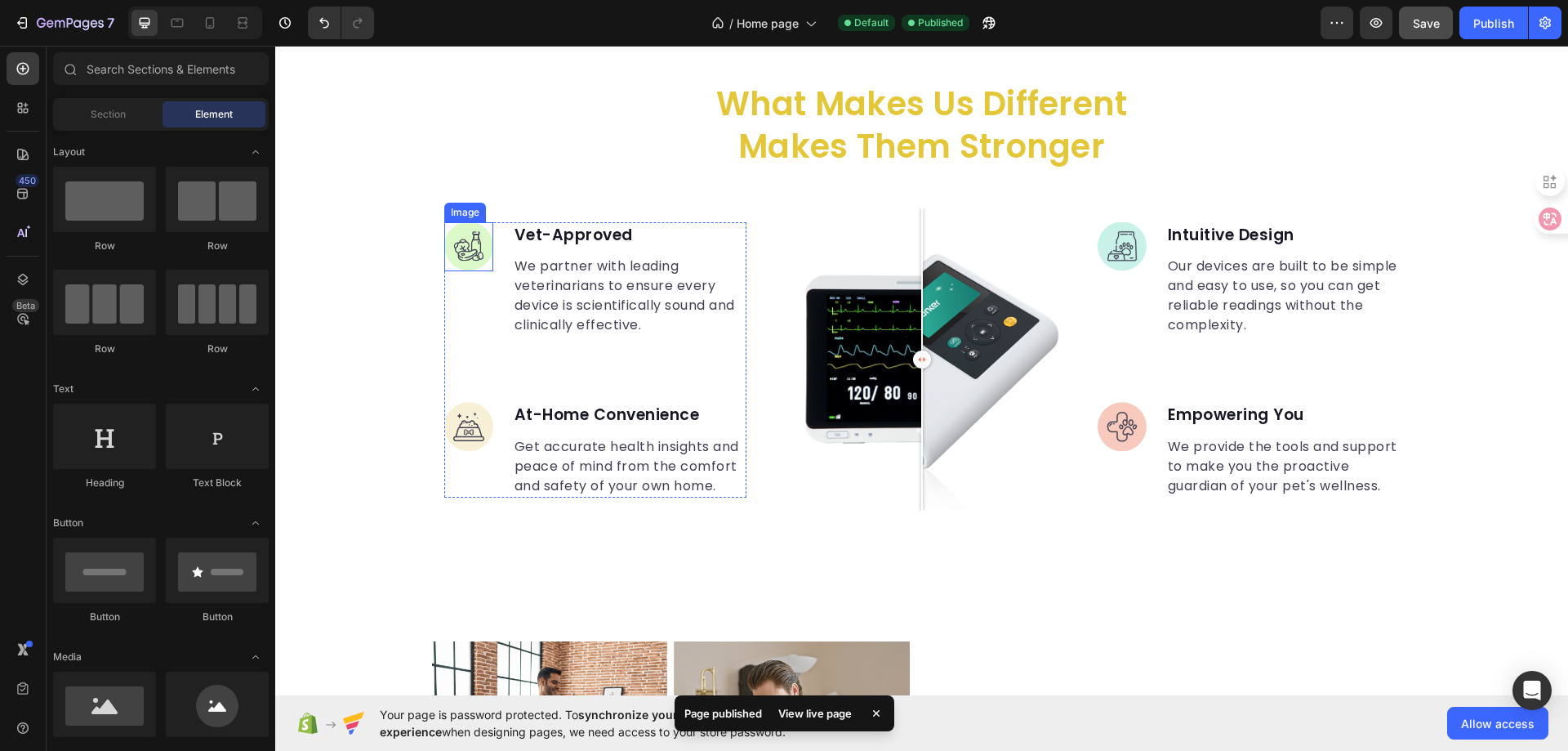
click at [466, 262] on img at bounding box center [468, 246] width 49 height 49
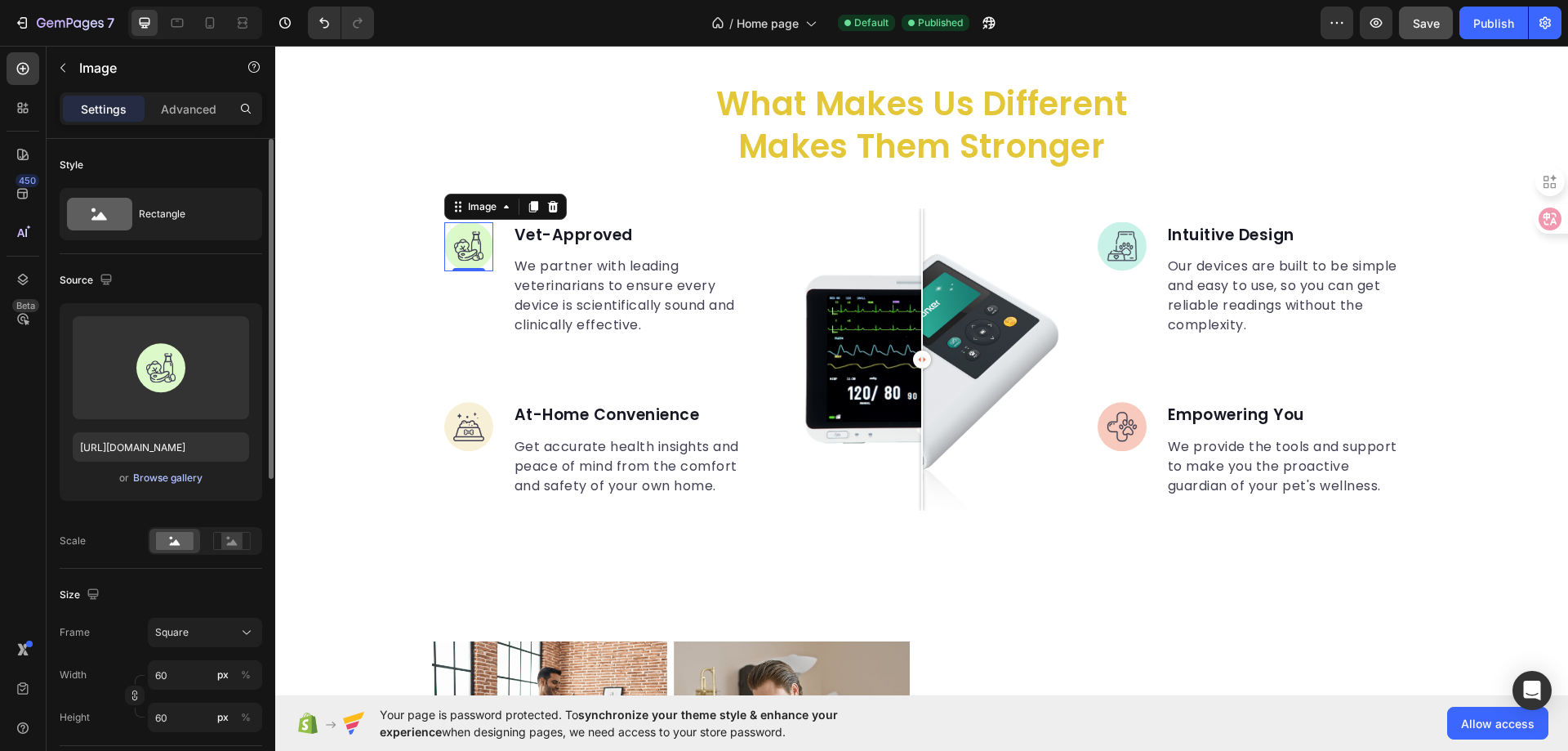
click at [171, 473] on div "Browse gallery" at bounding box center [167, 477] width 70 height 14
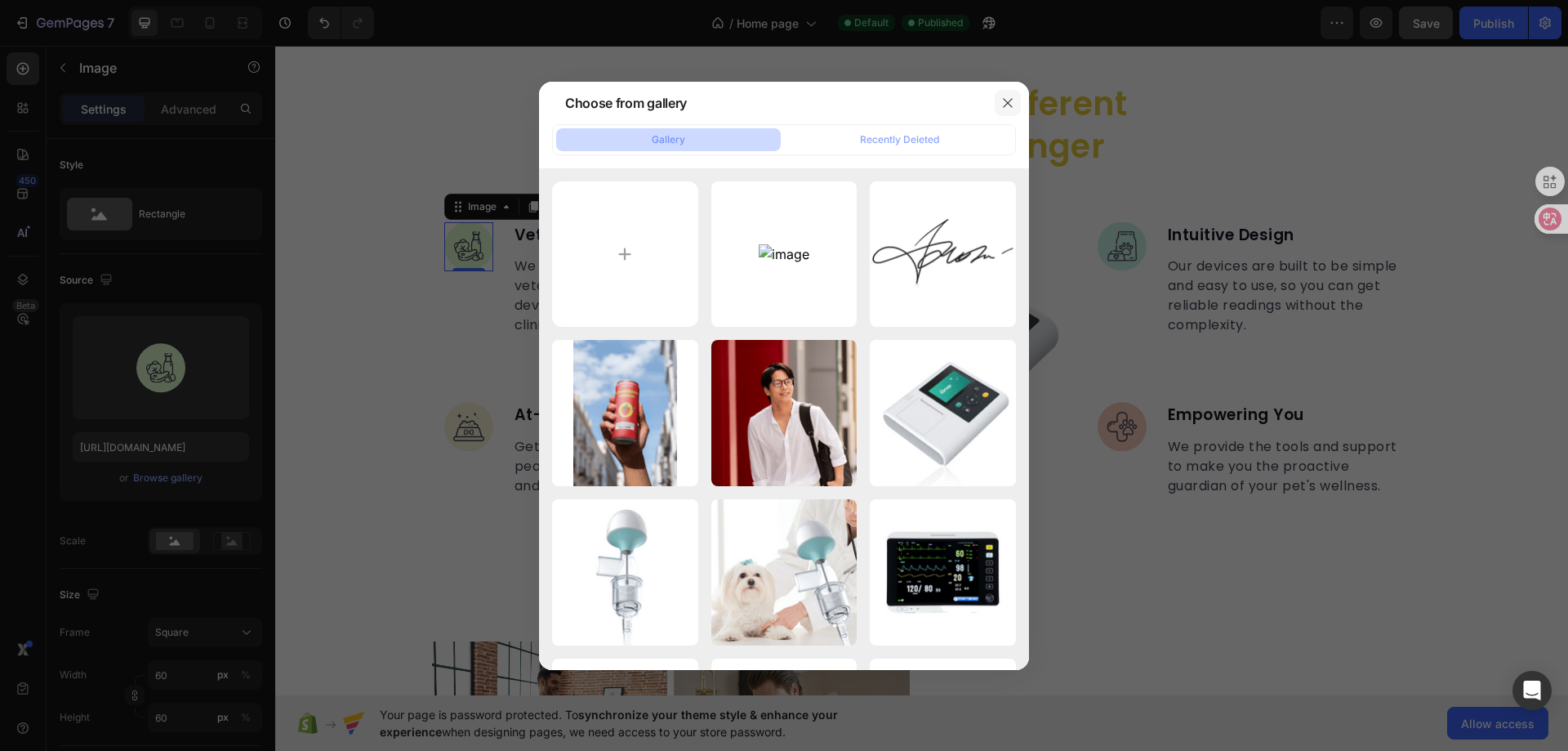
click at [1004, 103] on icon "button" at bounding box center [1008, 103] width 13 height 13
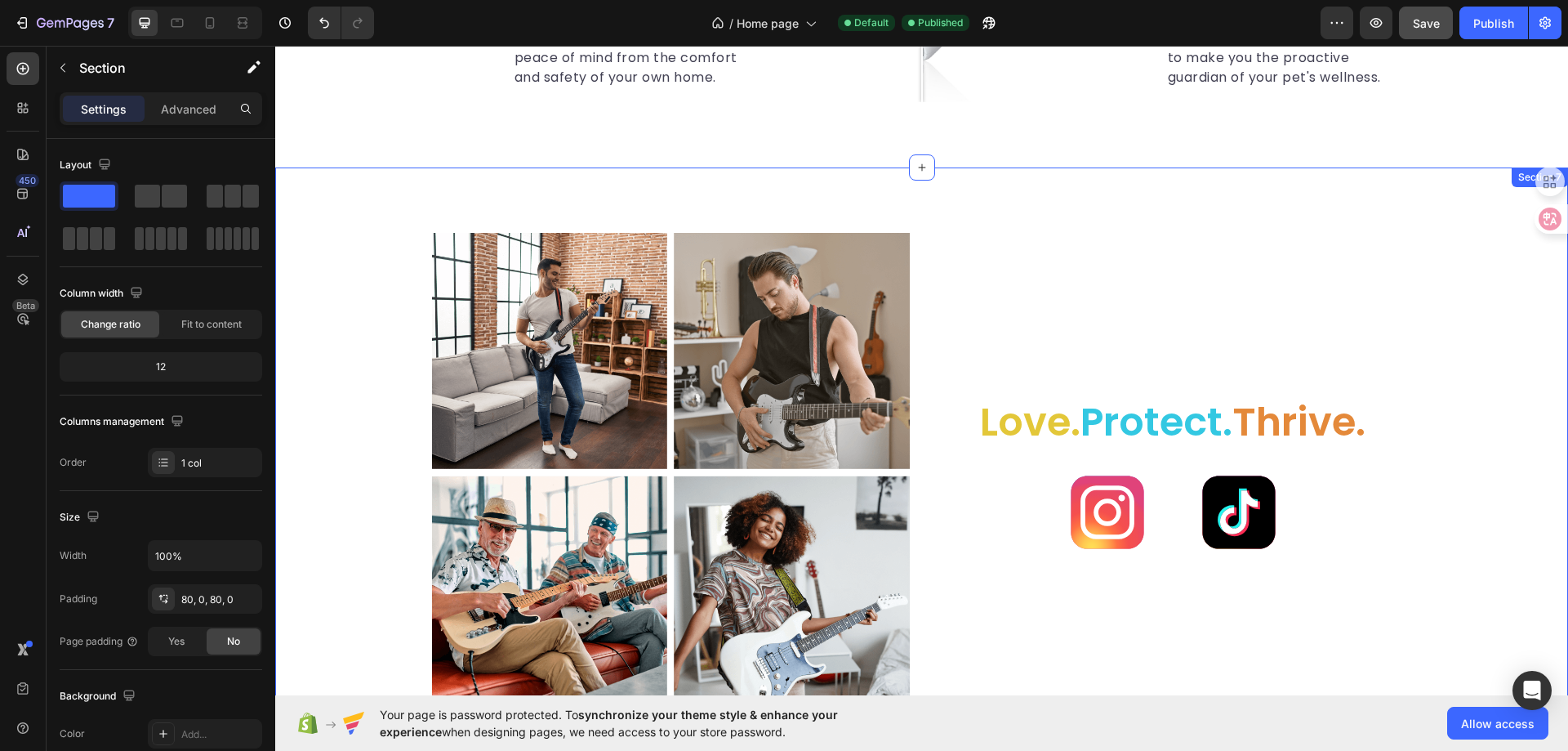
scroll to position [2533, 0]
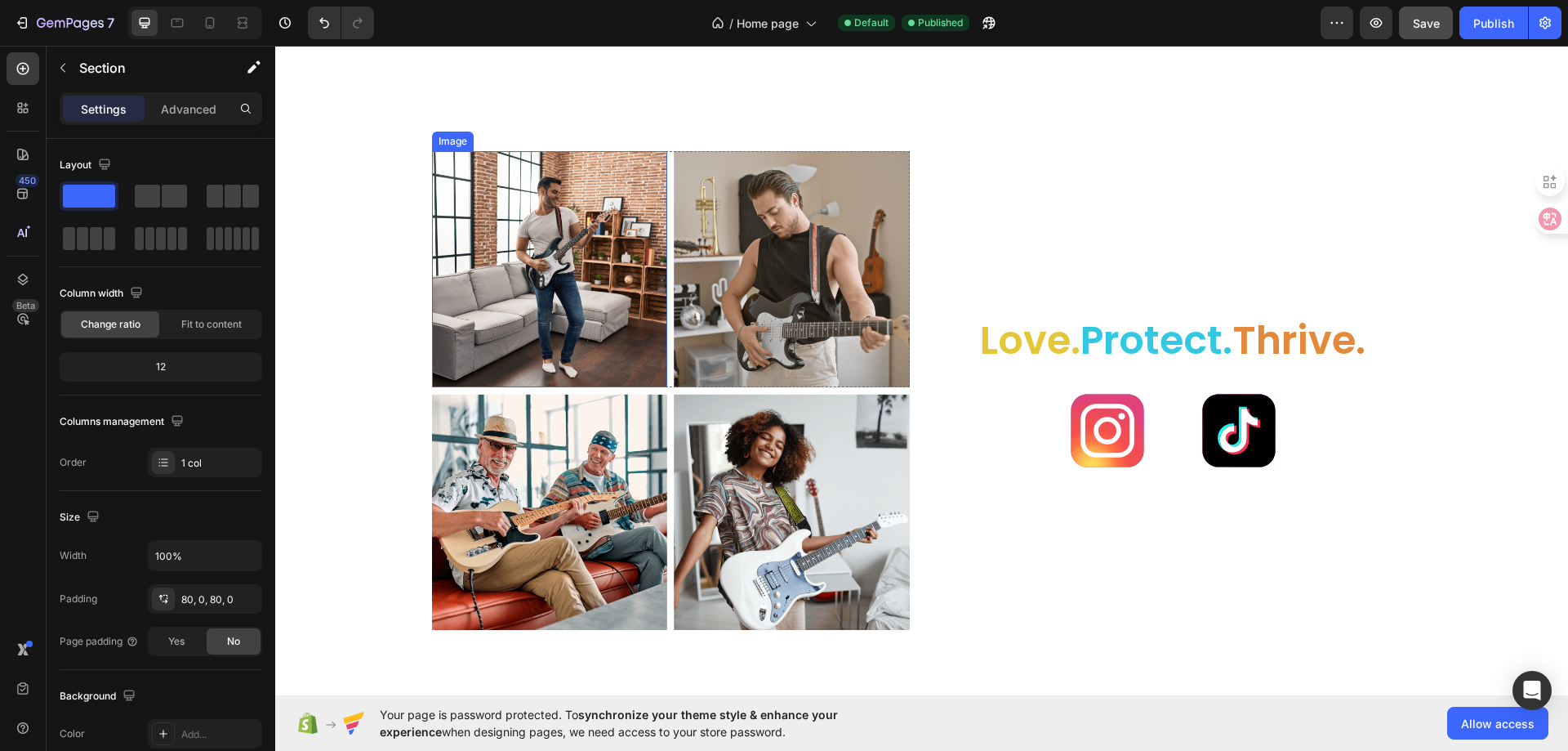
click at [471, 209] on img at bounding box center [550, 269] width 236 height 236
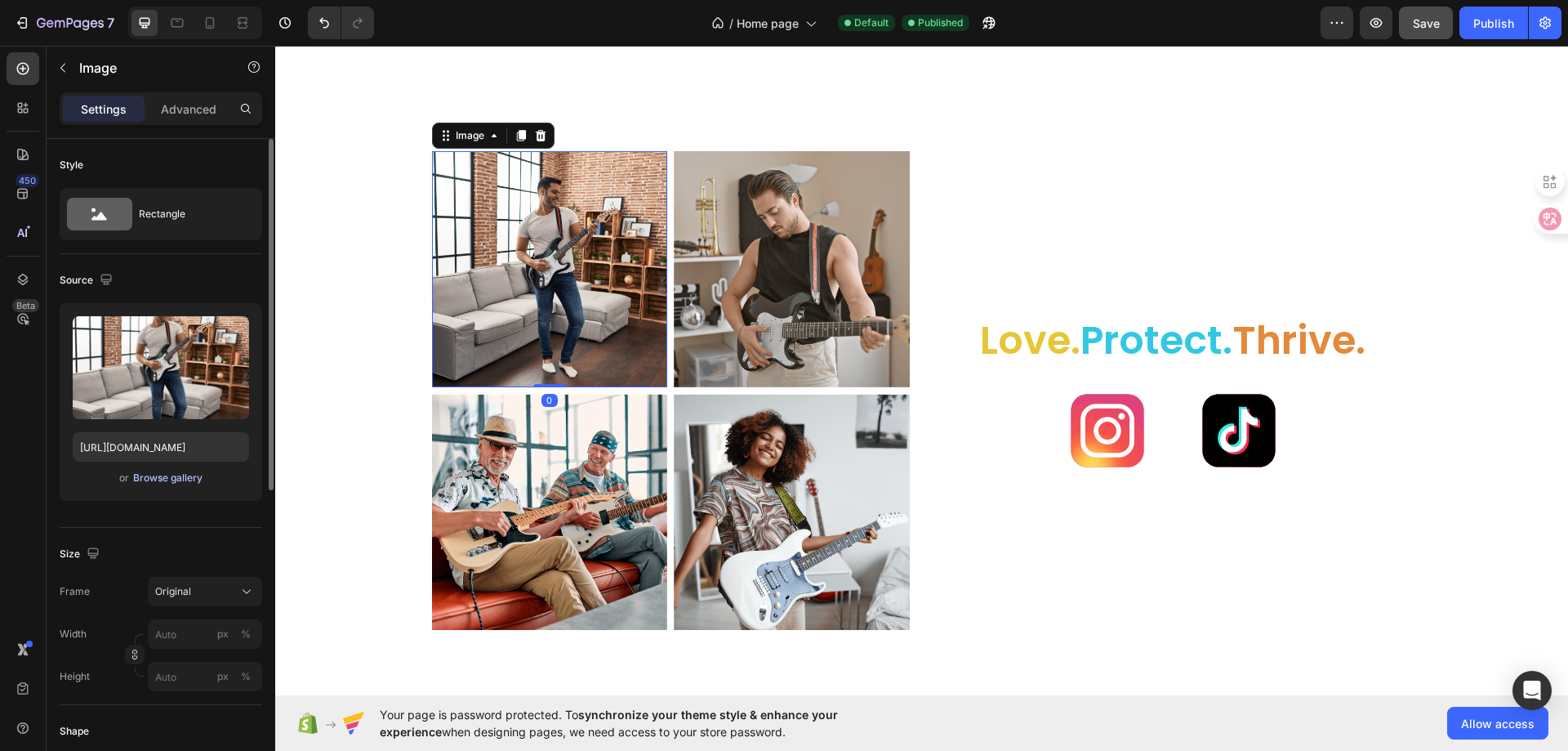
click at [150, 475] on div "Browse gallery" at bounding box center [167, 477] width 70 height 14
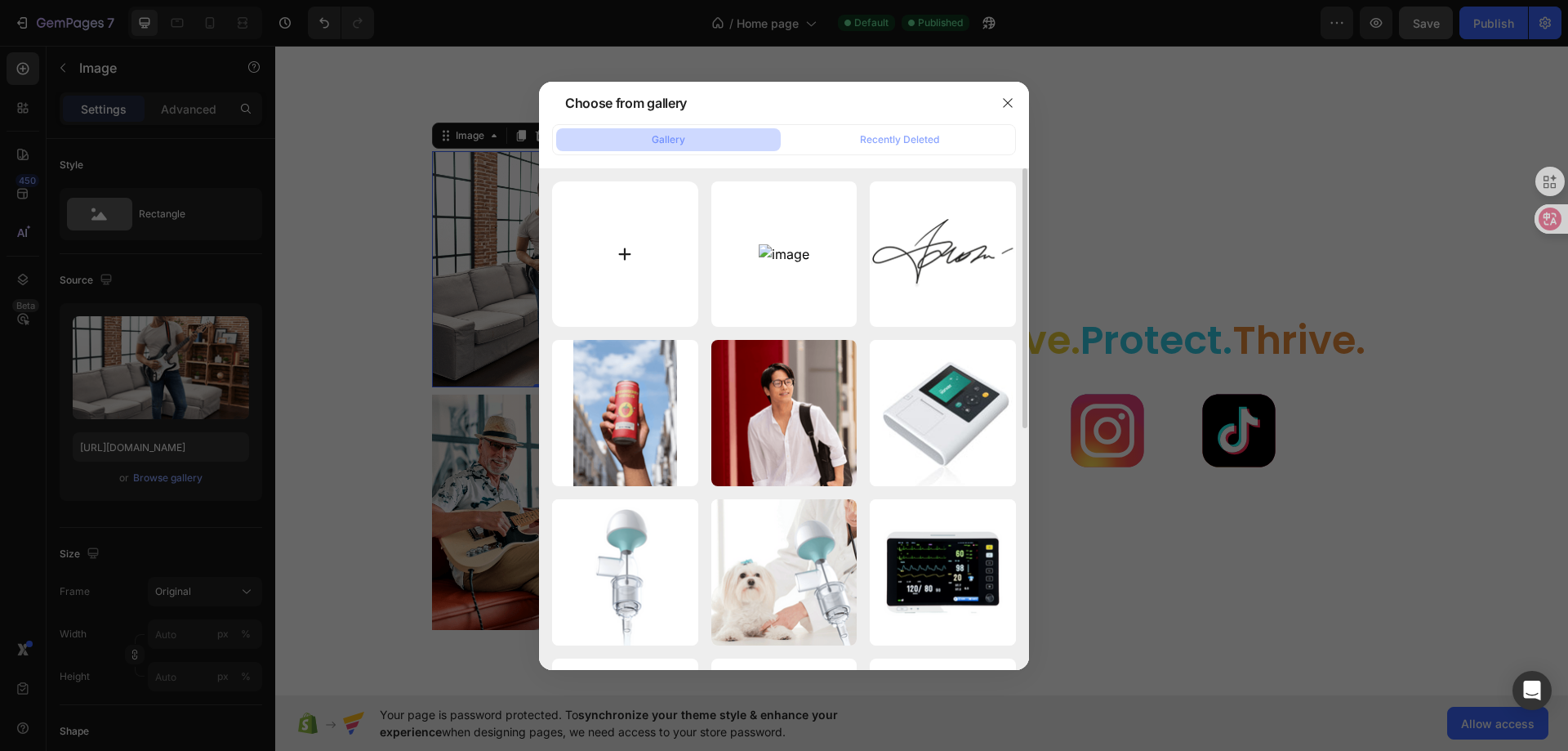
click at [617, 250] on input "file" at bounding box center [624, 254] width 146 height 146
type input "C:\fakepath\pexels-apunto-group-agencia-de-publicidad-53086916-7752806.jpg"
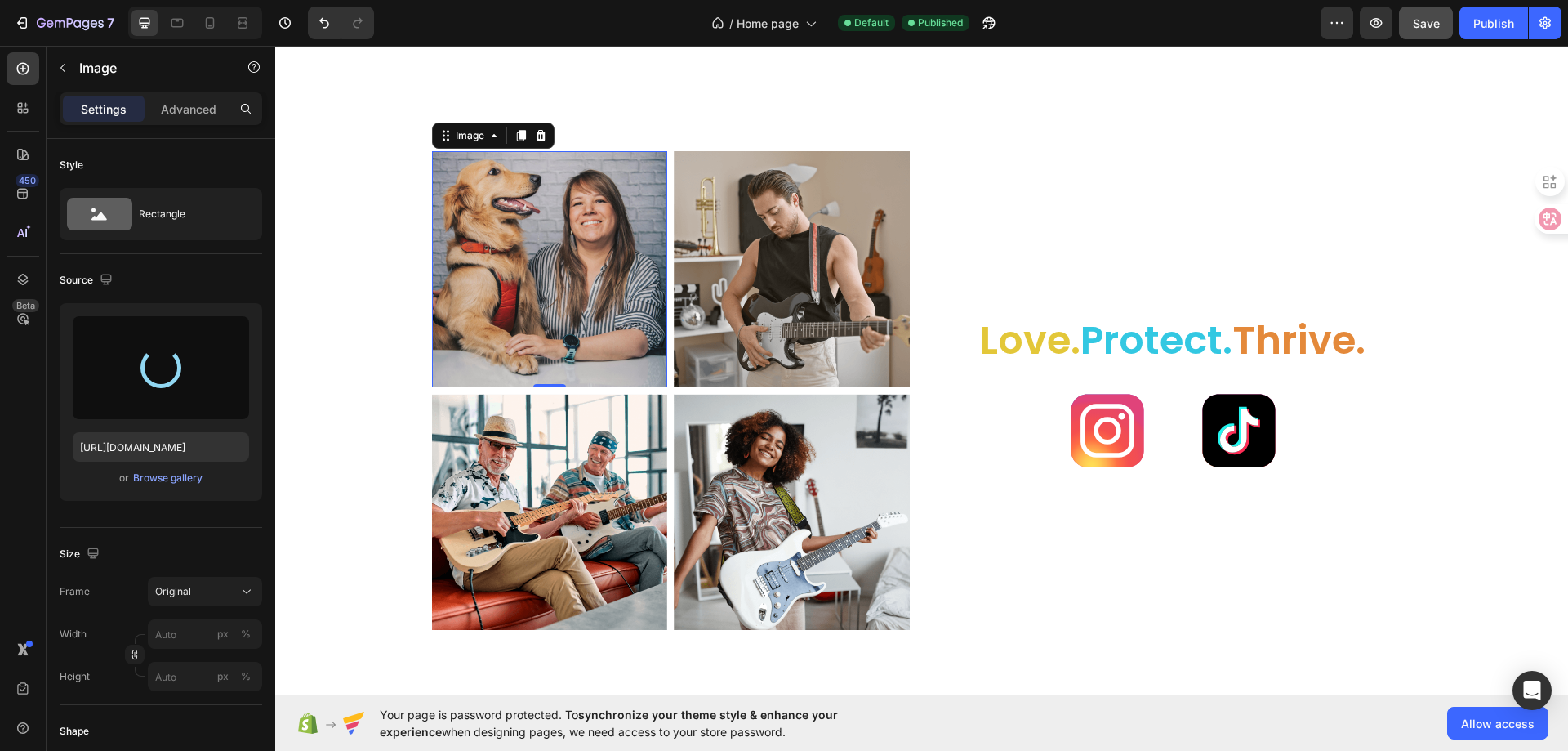
type input "[URL][DOMAIN_NAME]"
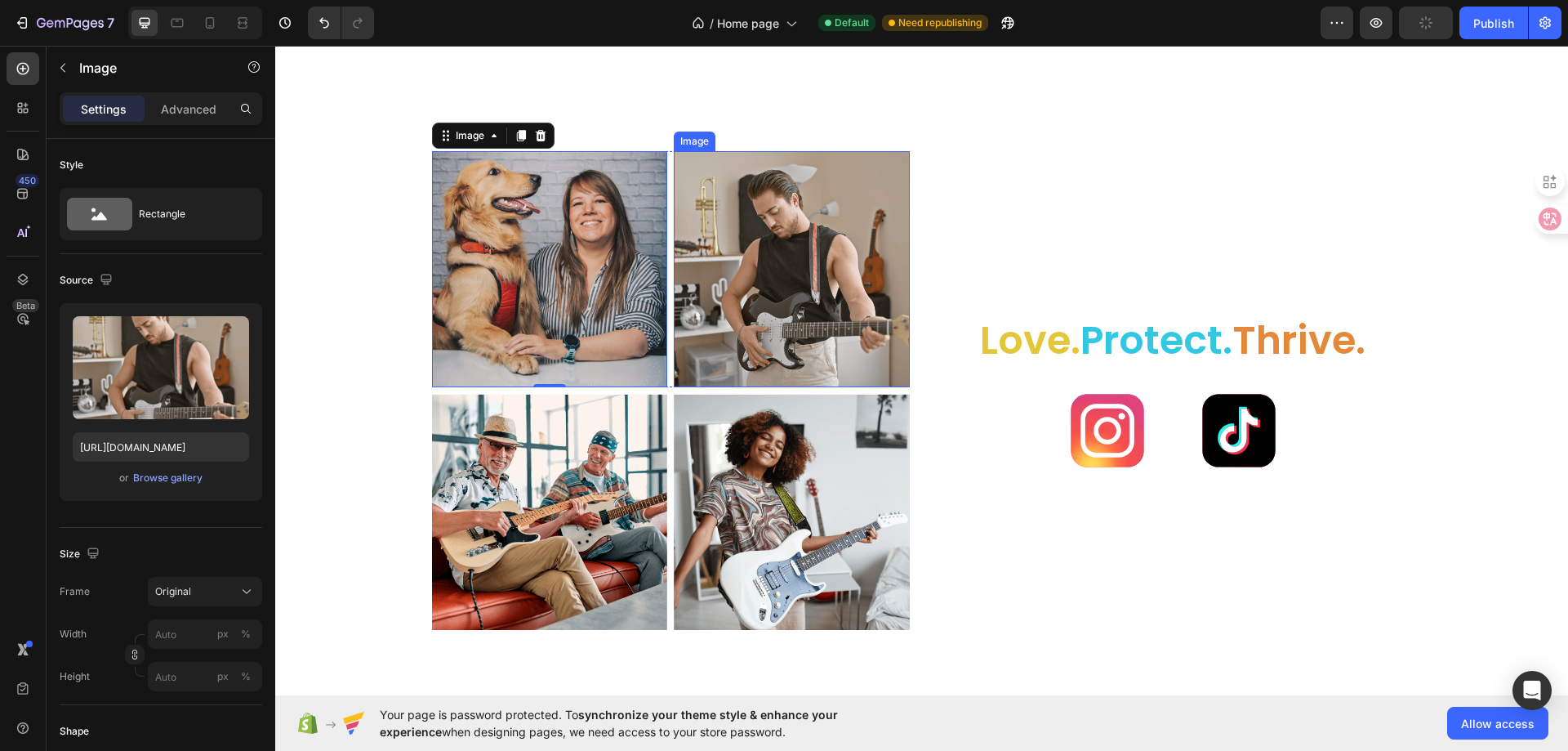
click at [837, 328] on img at bounding box center [792, 269] width 236 height 236
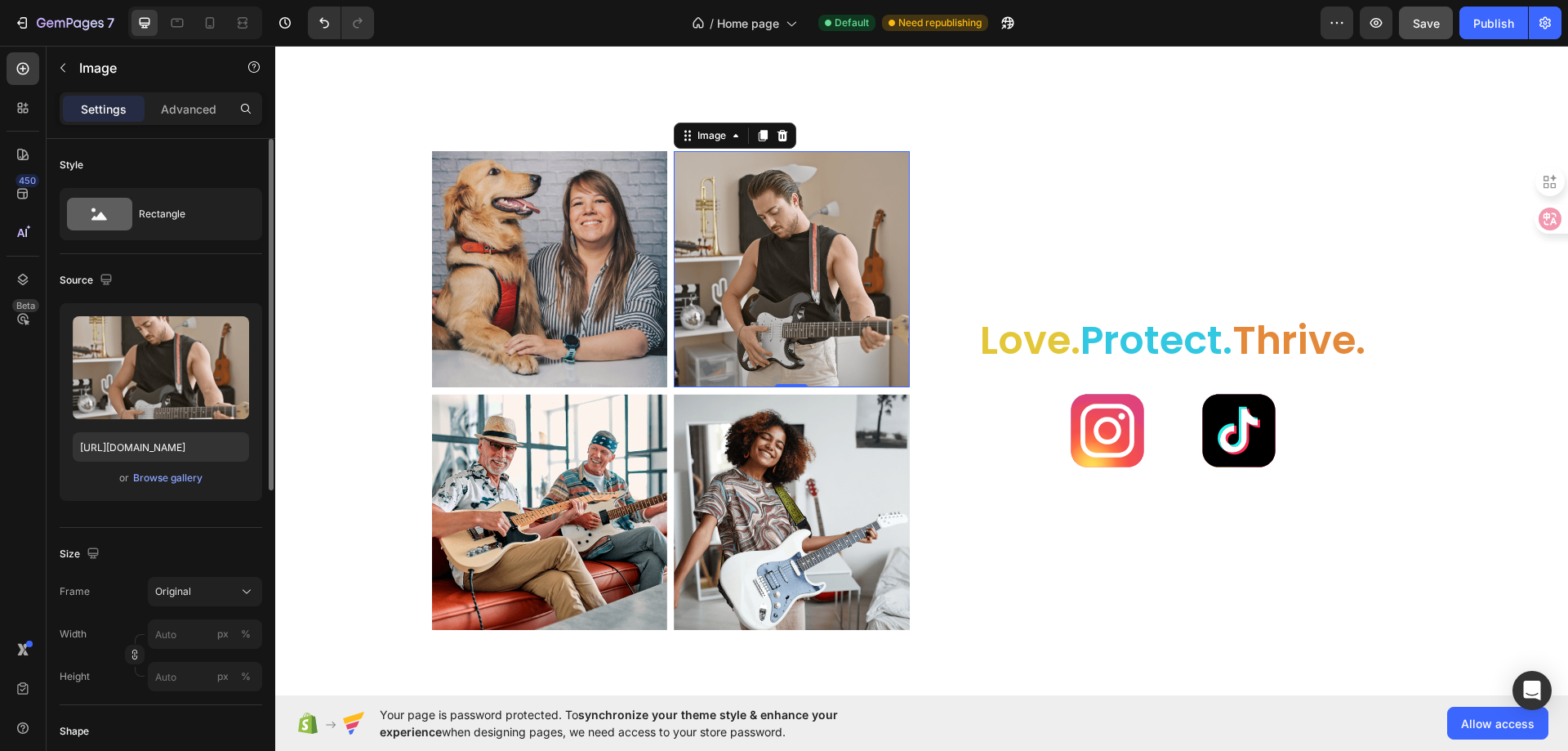
click at [192, 488] on div "Upload Image [URL][DOMAIN_NAME] or Browse gallery" at bounding box center [161, 402] width 203 height 198
click at [196, 477] on div "Browse gallery" at bounding box center [167, 477] width 70 height 14
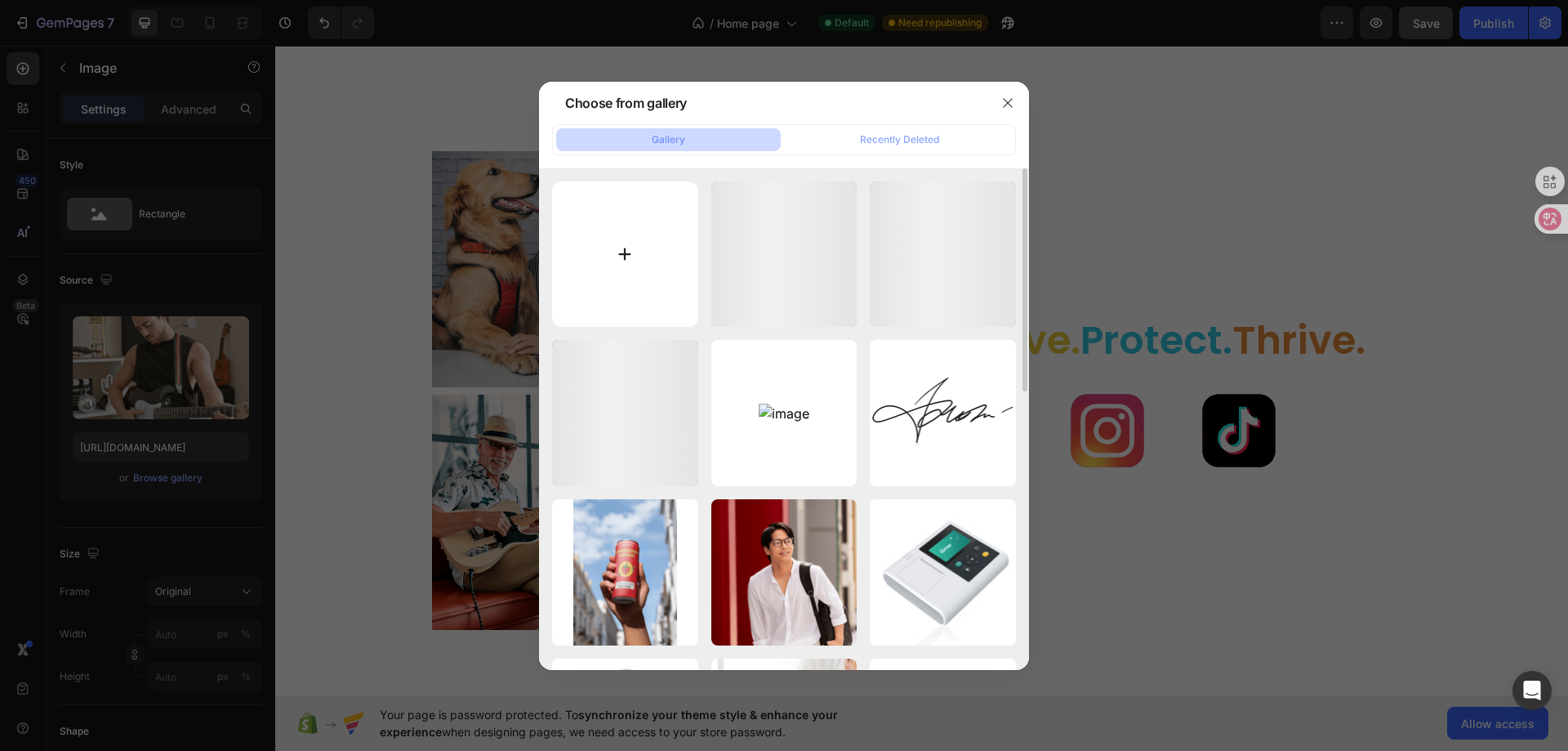
click at [621, 269] on input "file" at bounding box center [624, 254] width 146 height 146
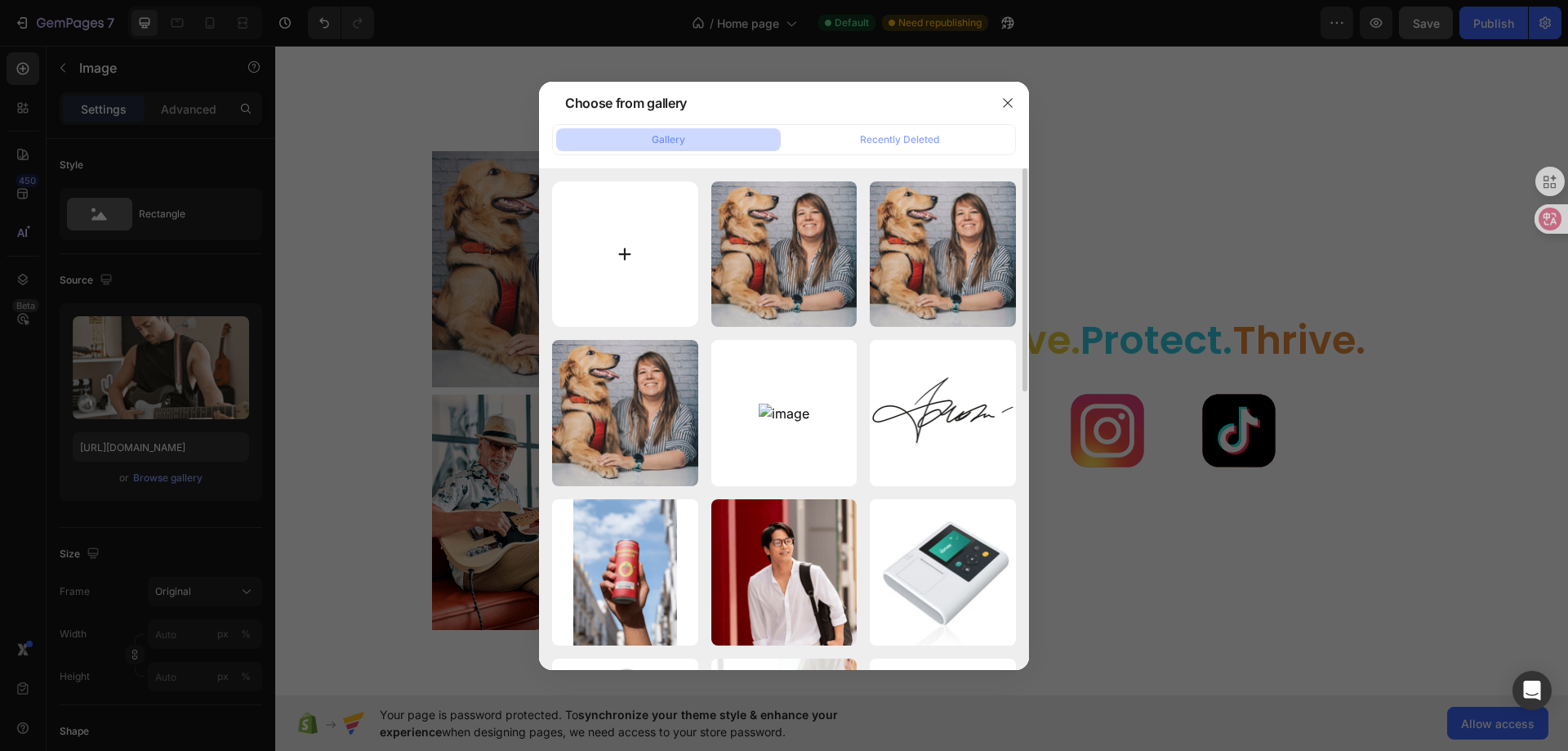
type input "C:\fakepath\pexels-[PERSON_NAME]-400576574-19293637.jpg"
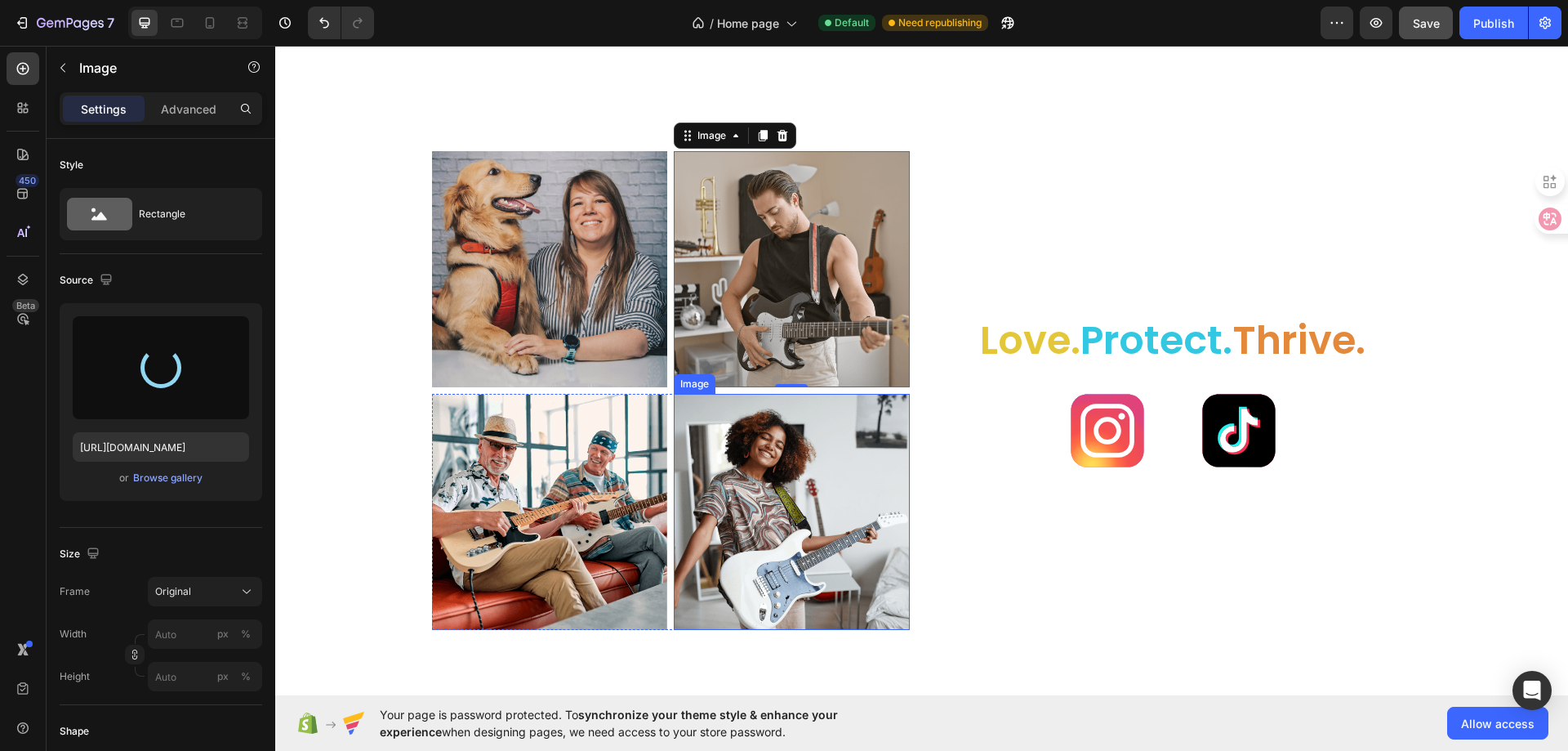
type input "[URL][DOMAIN_NAME]"
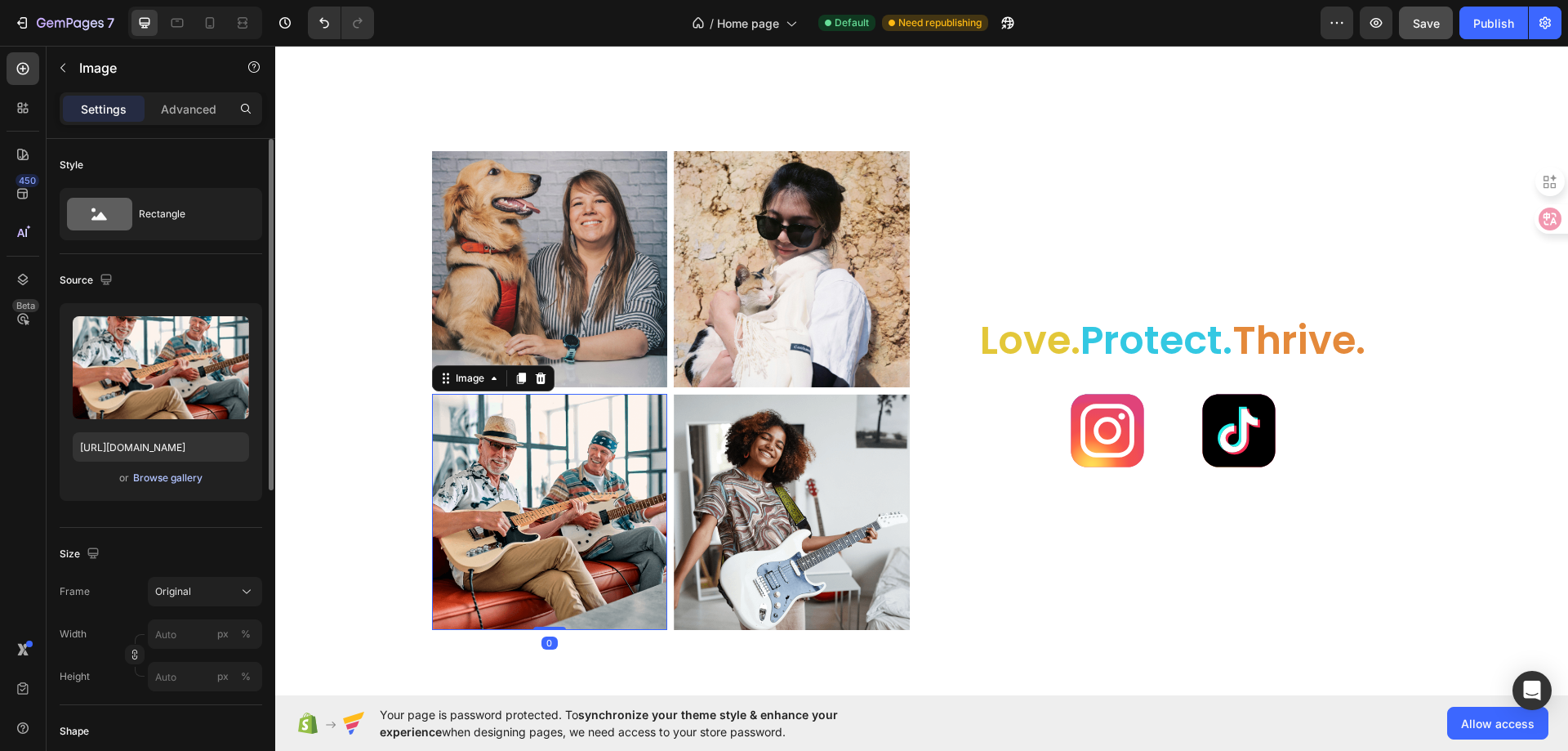
click at [167, 474] on div "Browse gallery" at bounding box center [167, 477] width 70 height 14
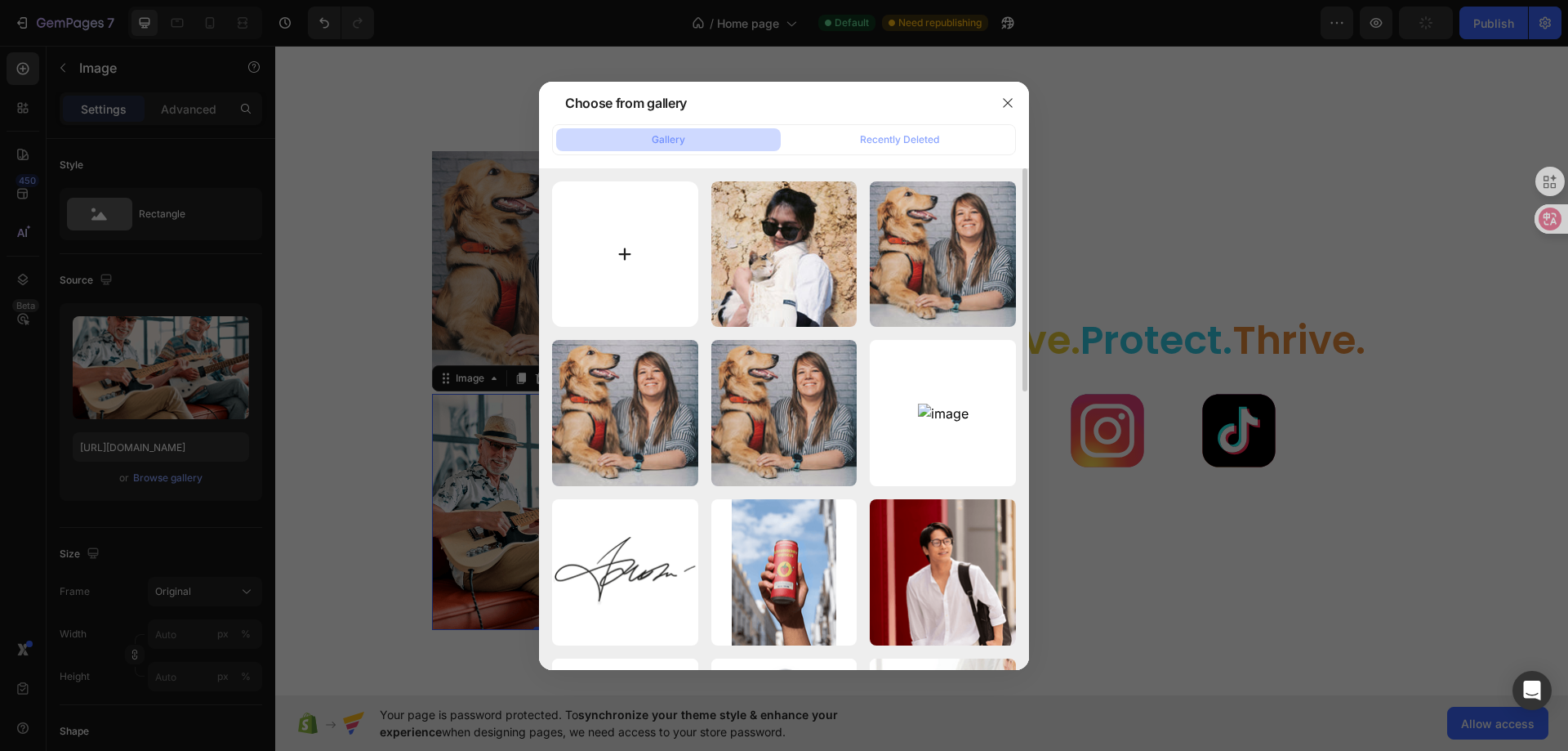
click at [634, 251] on input "file" at bounding box center [624, 254] width 146 height 146
type input "C:\fakepath\pexels-maksim-veter-83914364-15448565.jpg"
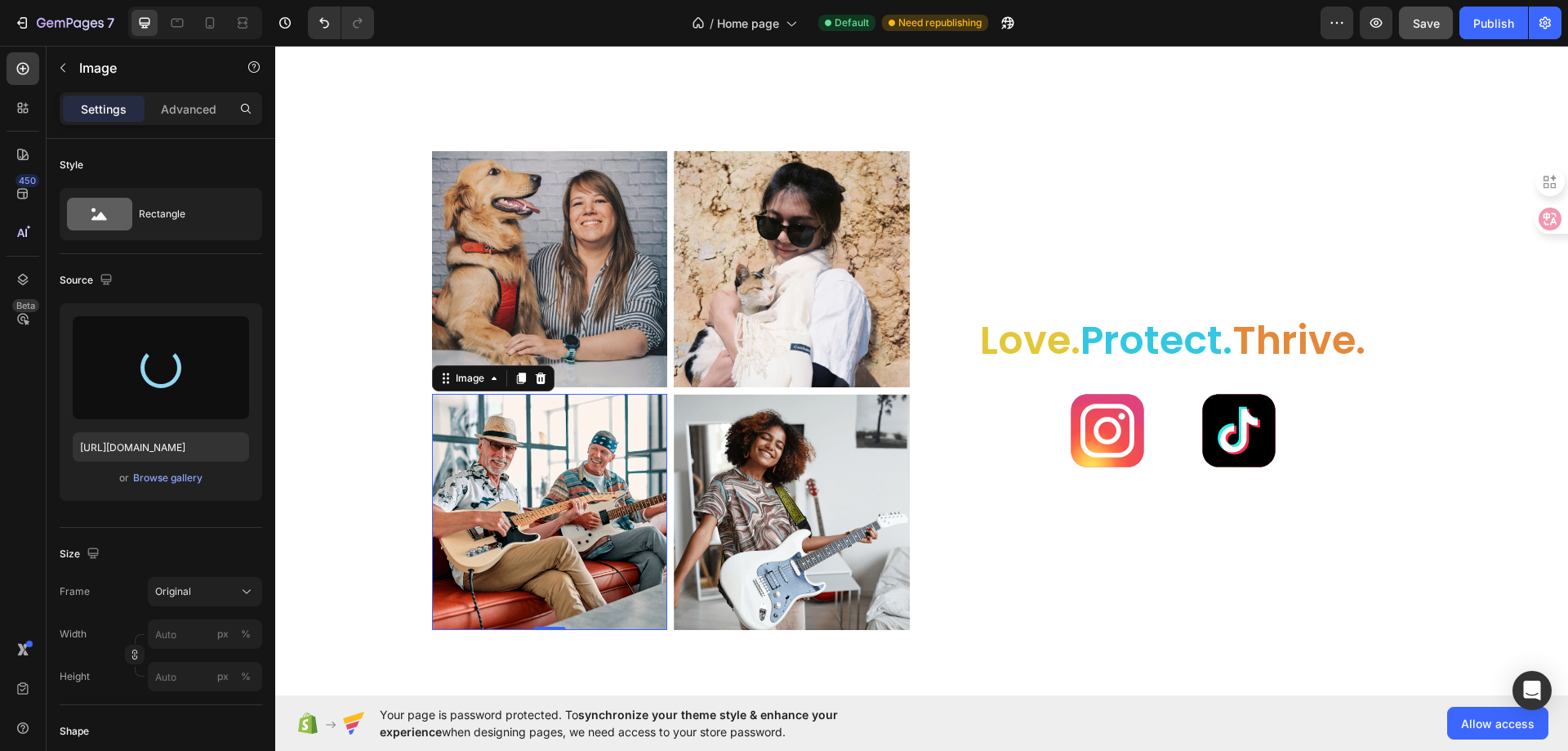
type input "[URL][DOMAIN_NAME]"
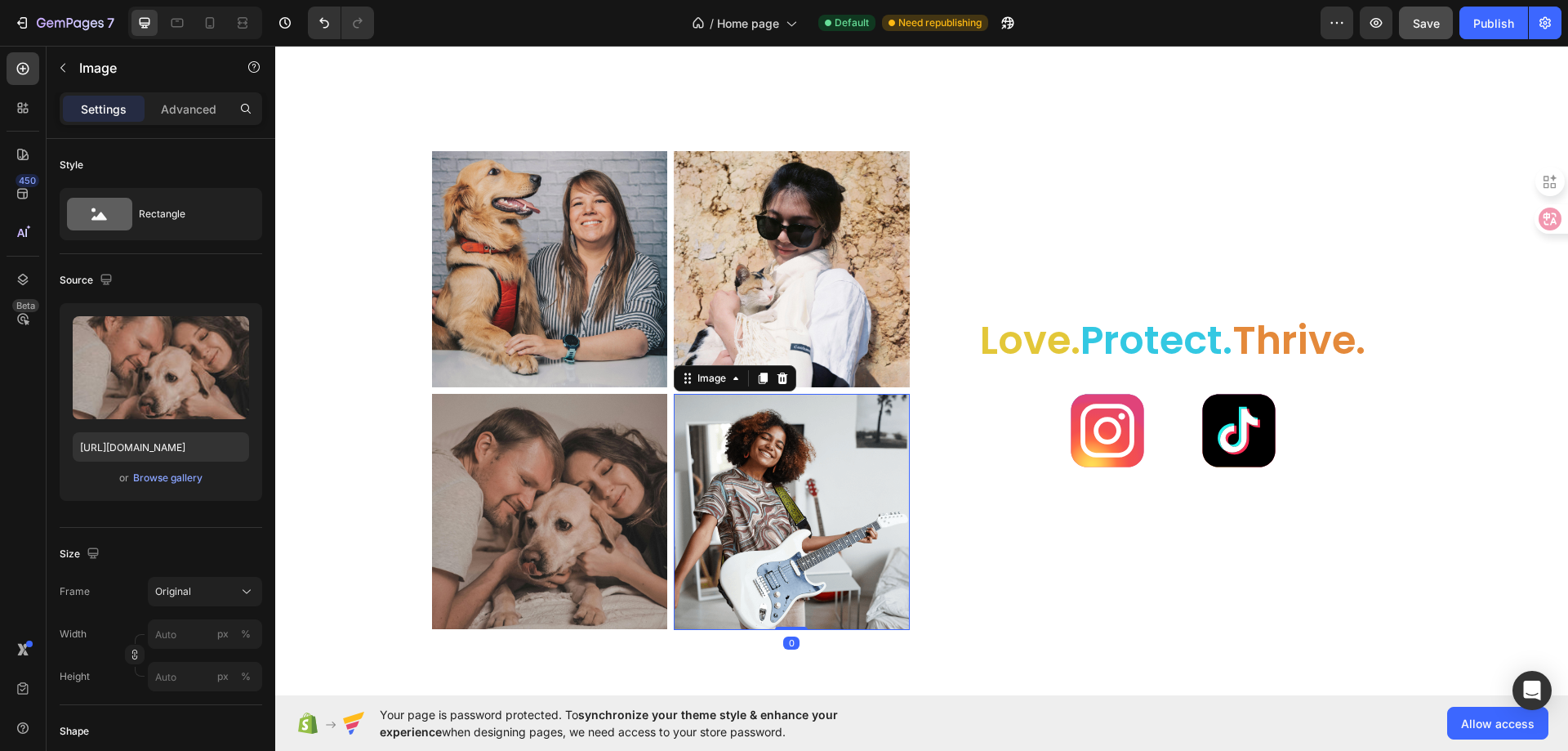
click at [757, 461] on img at bounding box center [792, 512] width 236 height 236
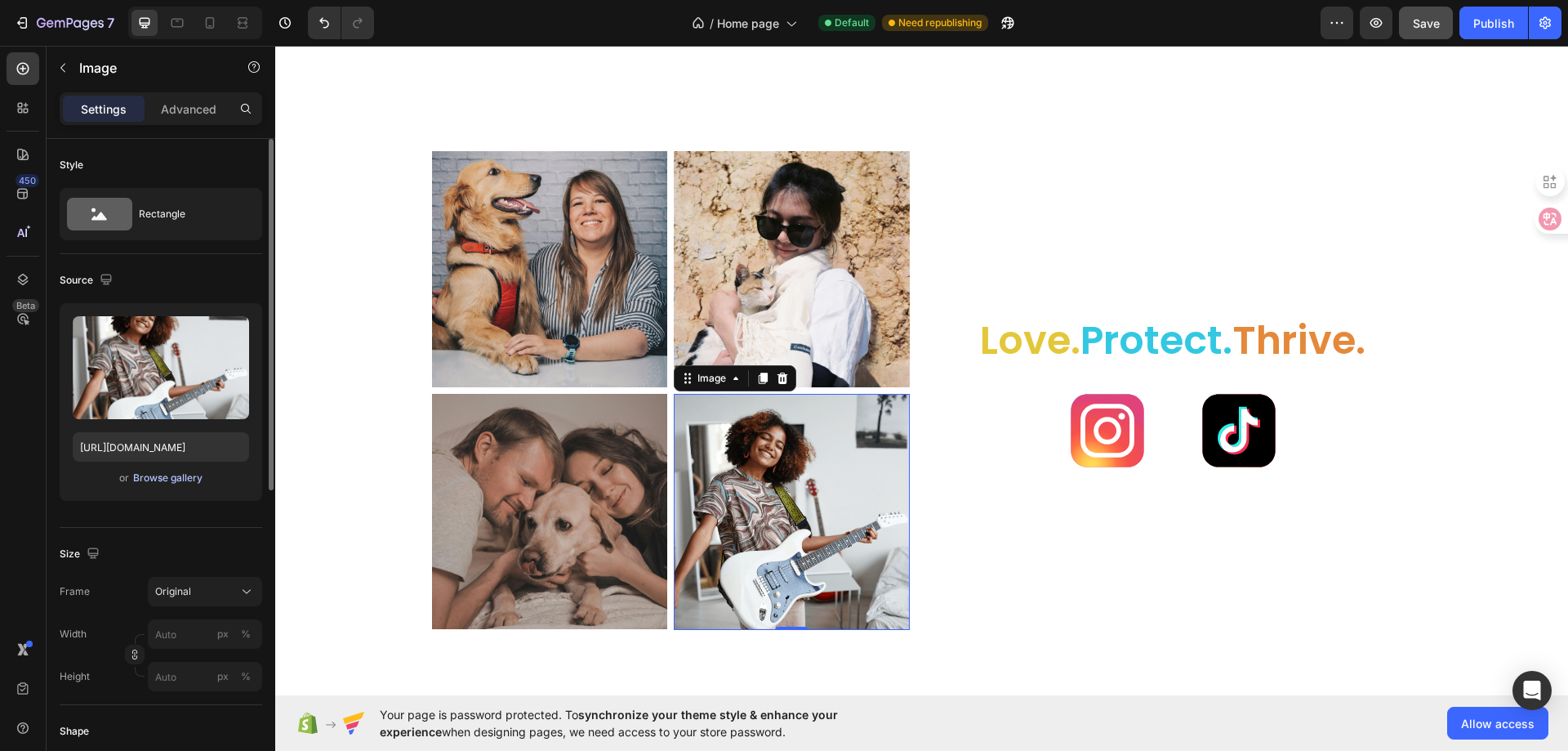
click at [161, 474] on div "Browse gallery" at bounding box center [167, 477] width 70 height 14
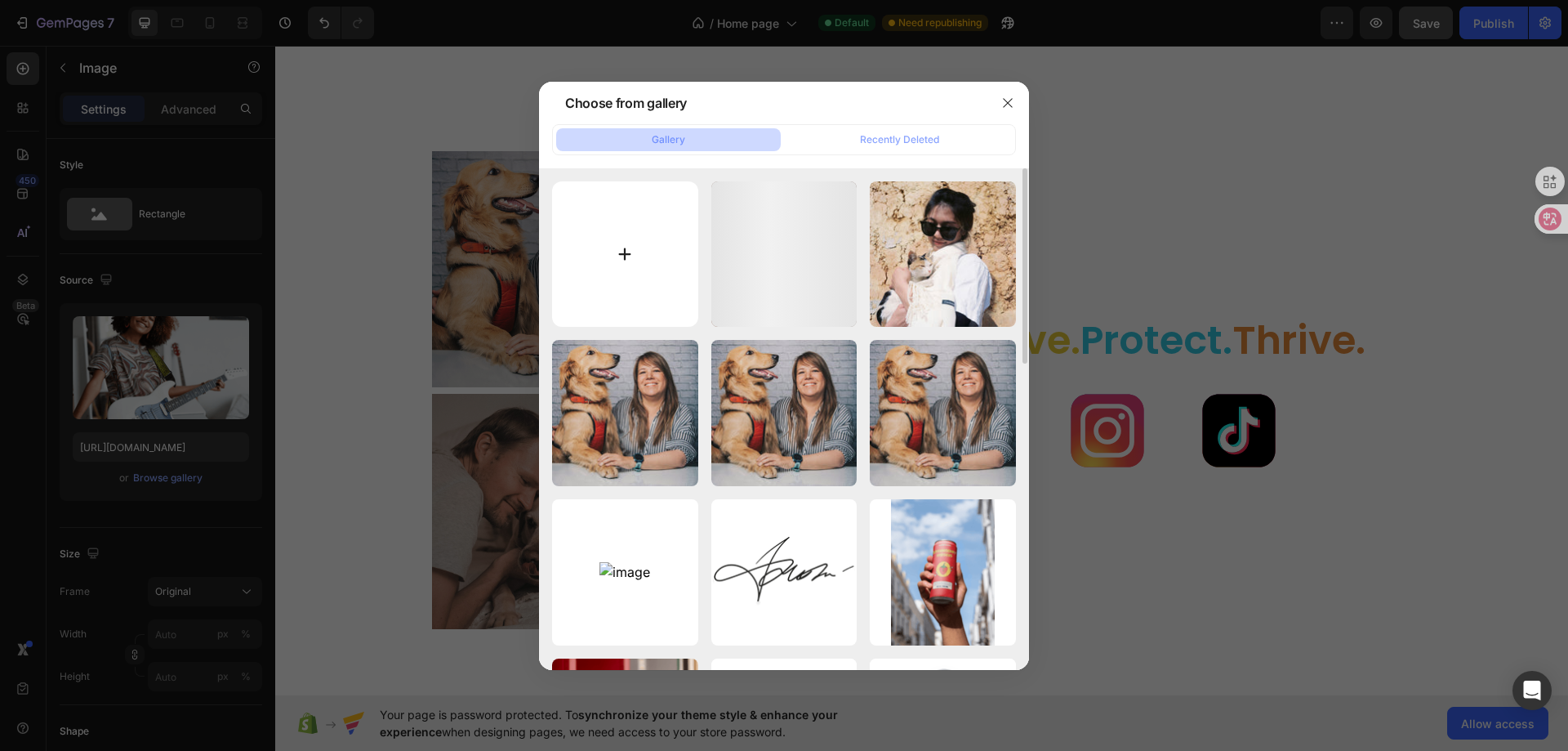
click at [629, 268] on input "file" at bounding box center [624, 254] width 146 height 146
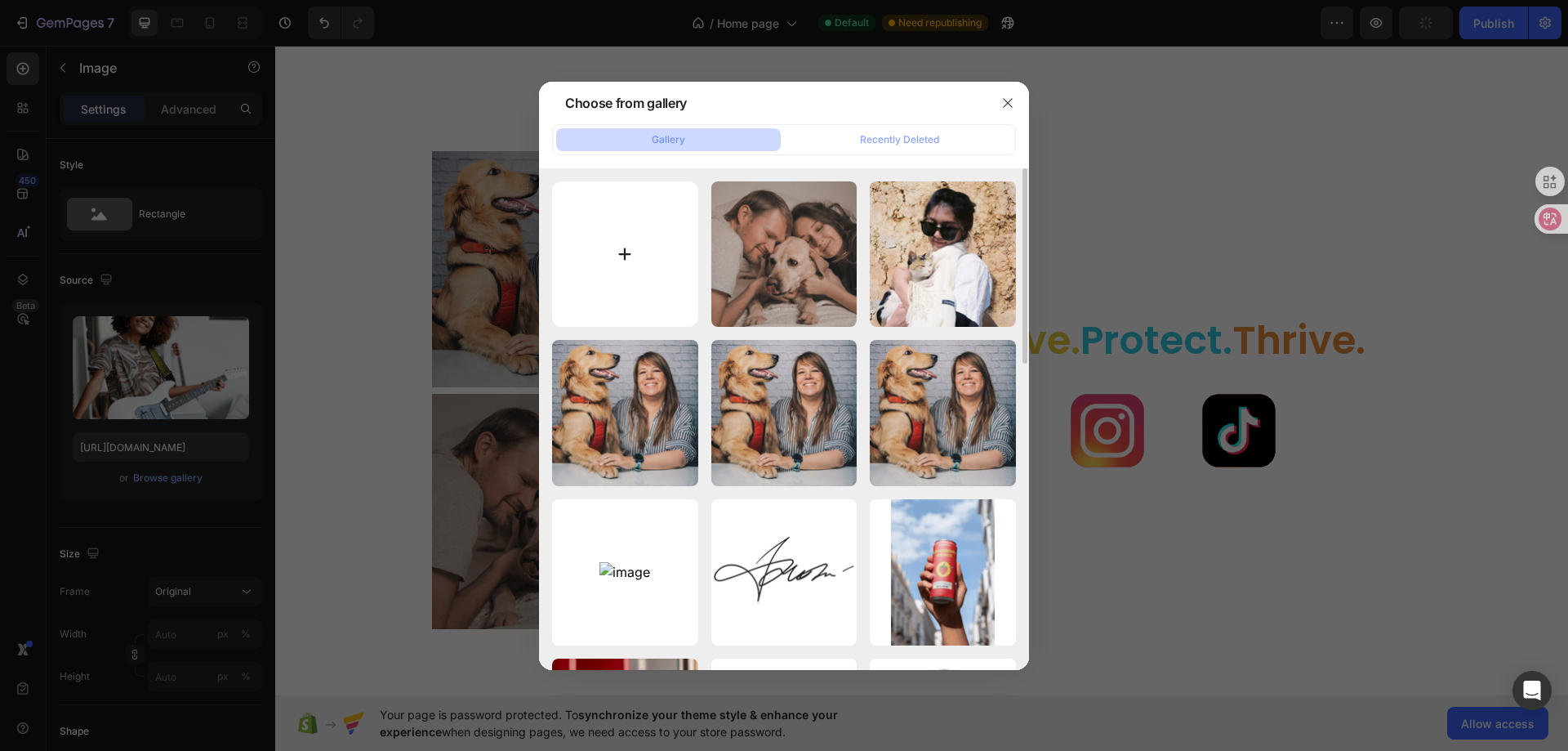
type input "C:\fakepath\pexels-nishantaneja-4203280.jpg"
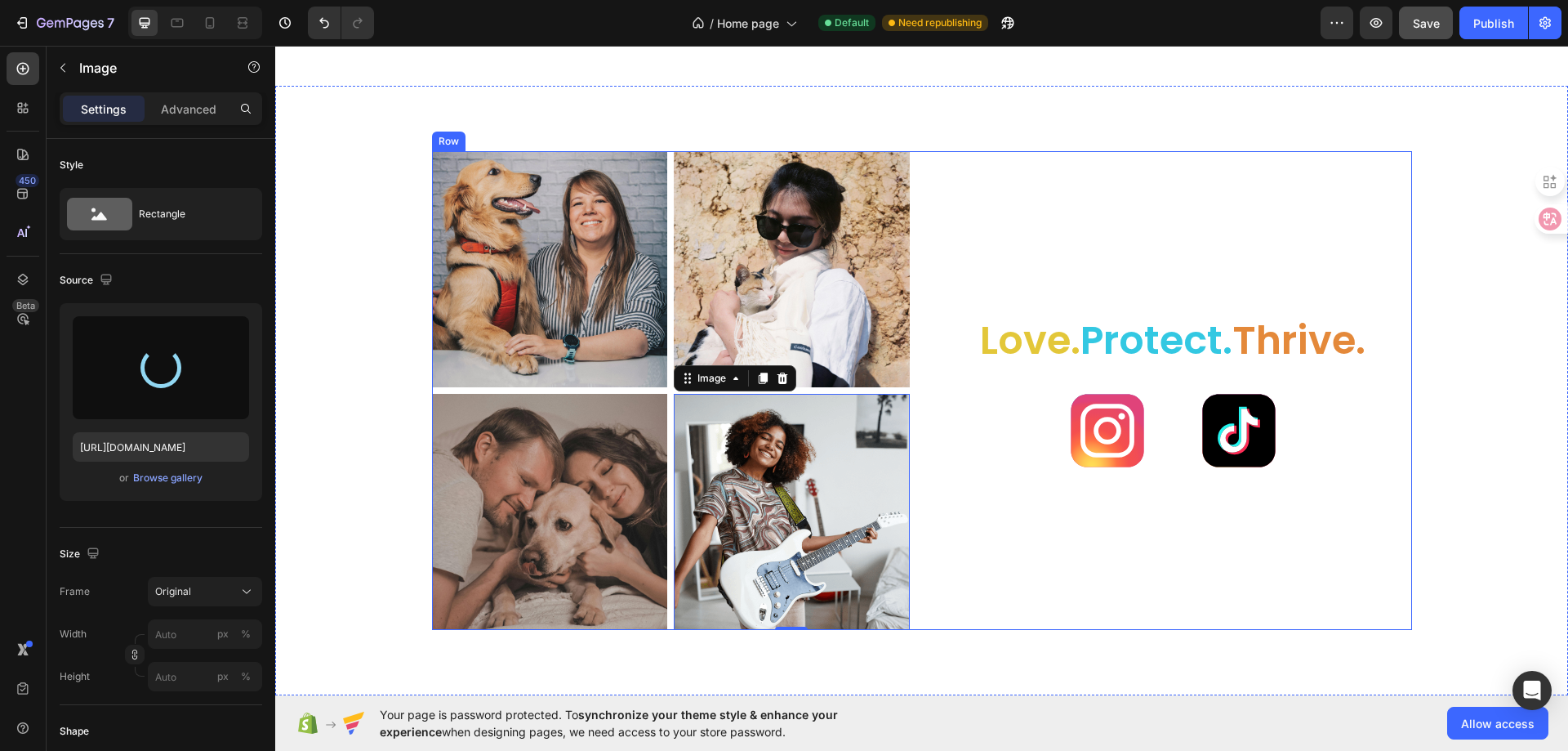
type input "[URL][DOMAIN_NAME]"
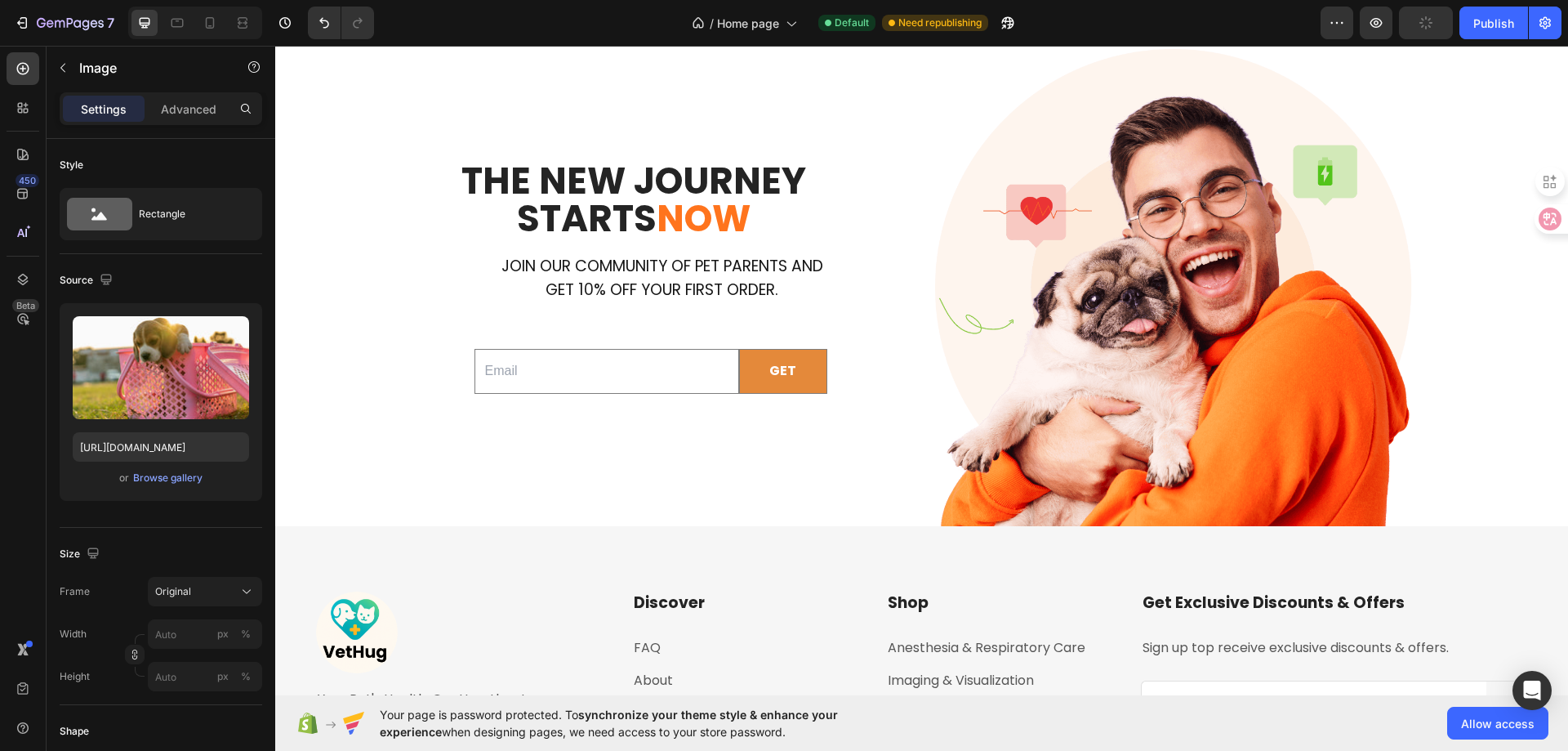
scroll to position [4167, 0]
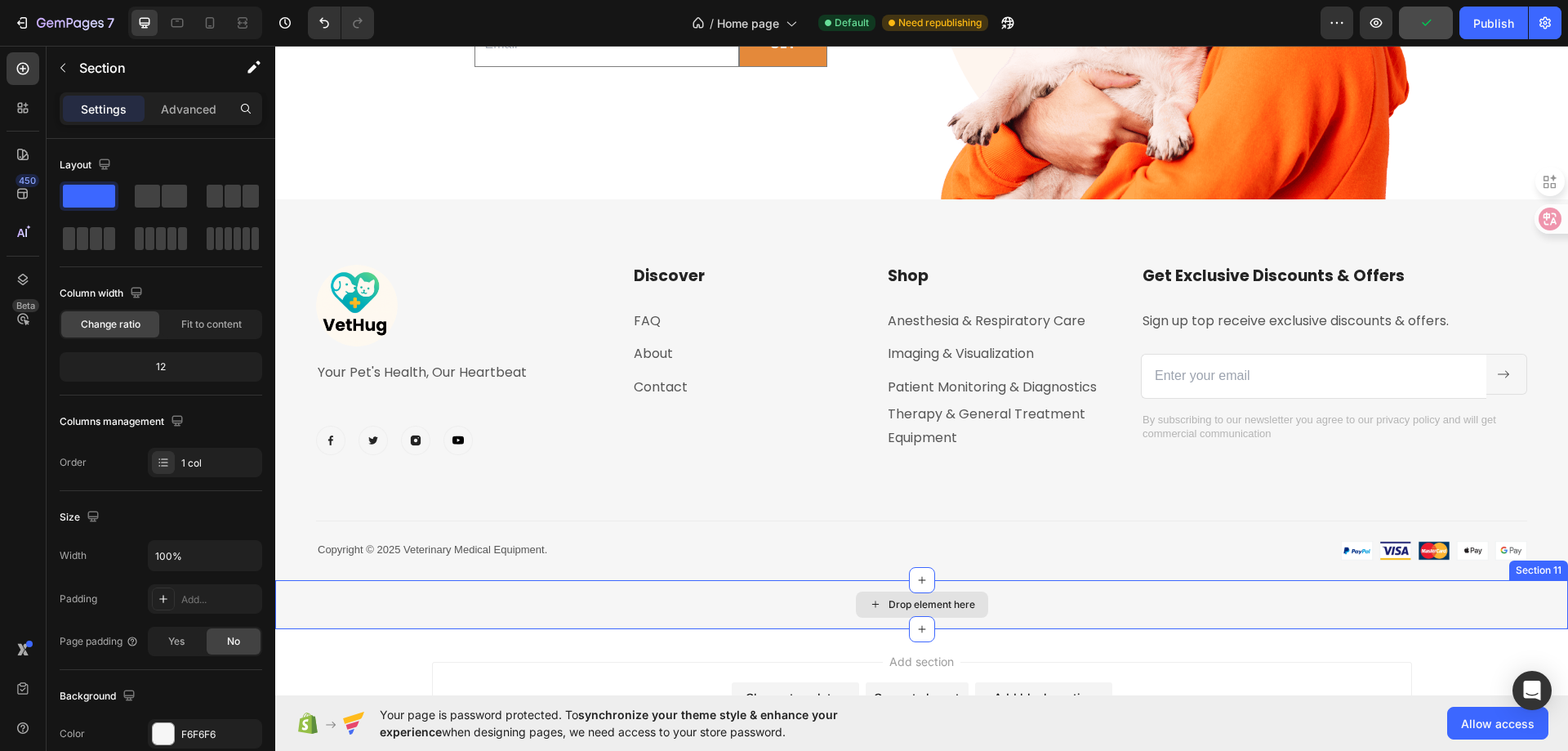
click at [1102, 598] on div "Drop element here" at bounding box center [922, 604] width 1293 height 49
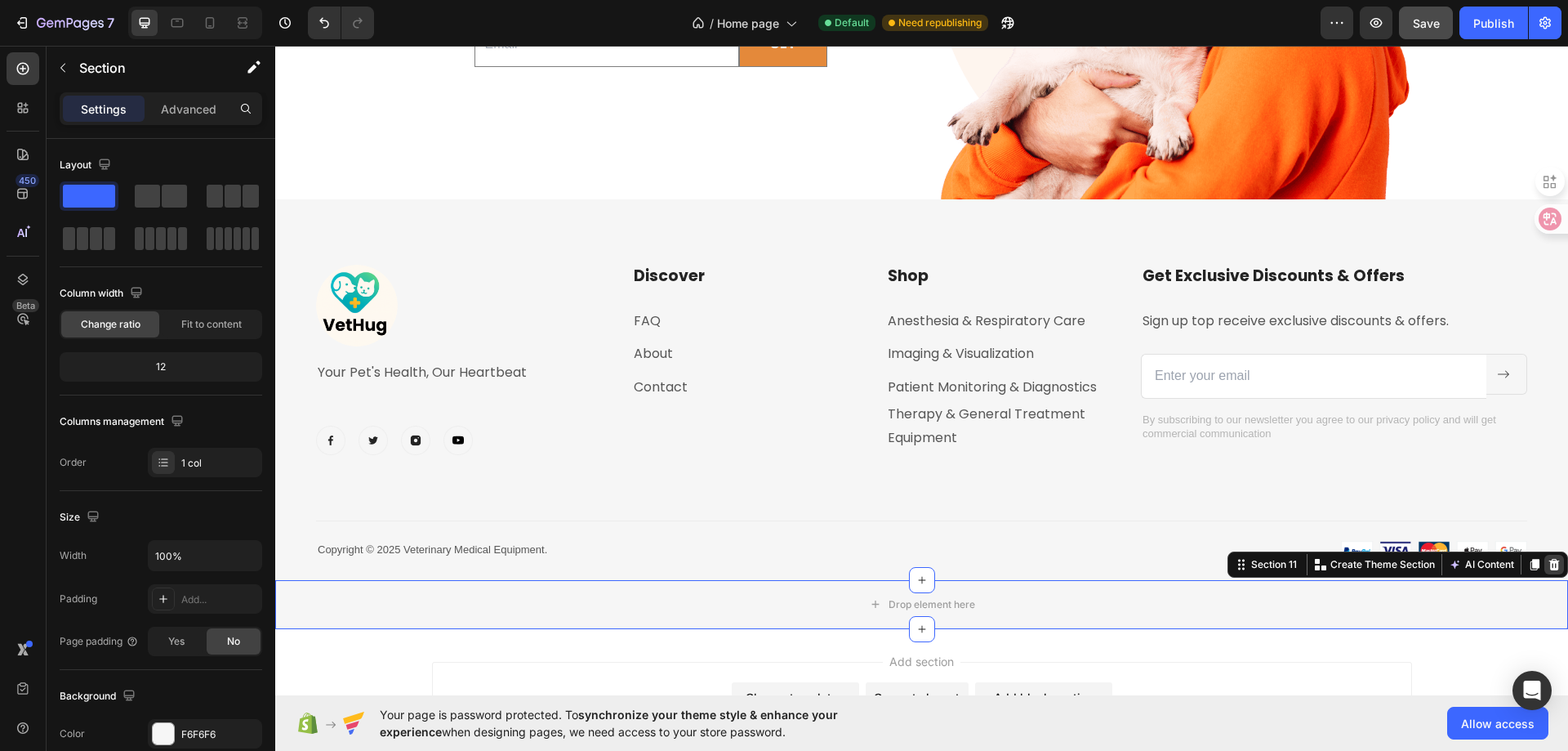
click at [1549, 565] on icon at bounding box center [1554, 564] width 11 height 11
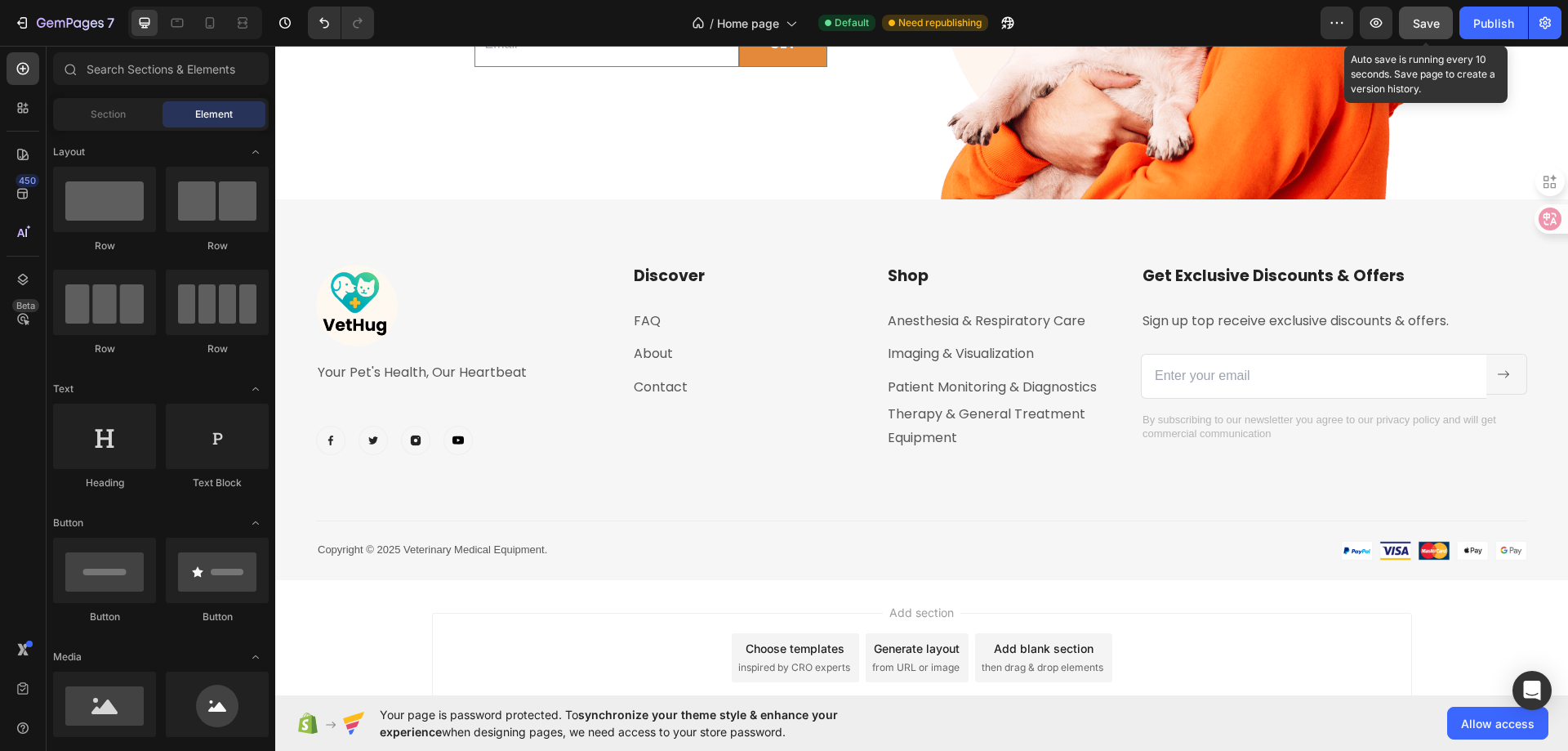
click at [1425, 23] on span "Save" at bounding box center [1426, 23] width 27 height 14
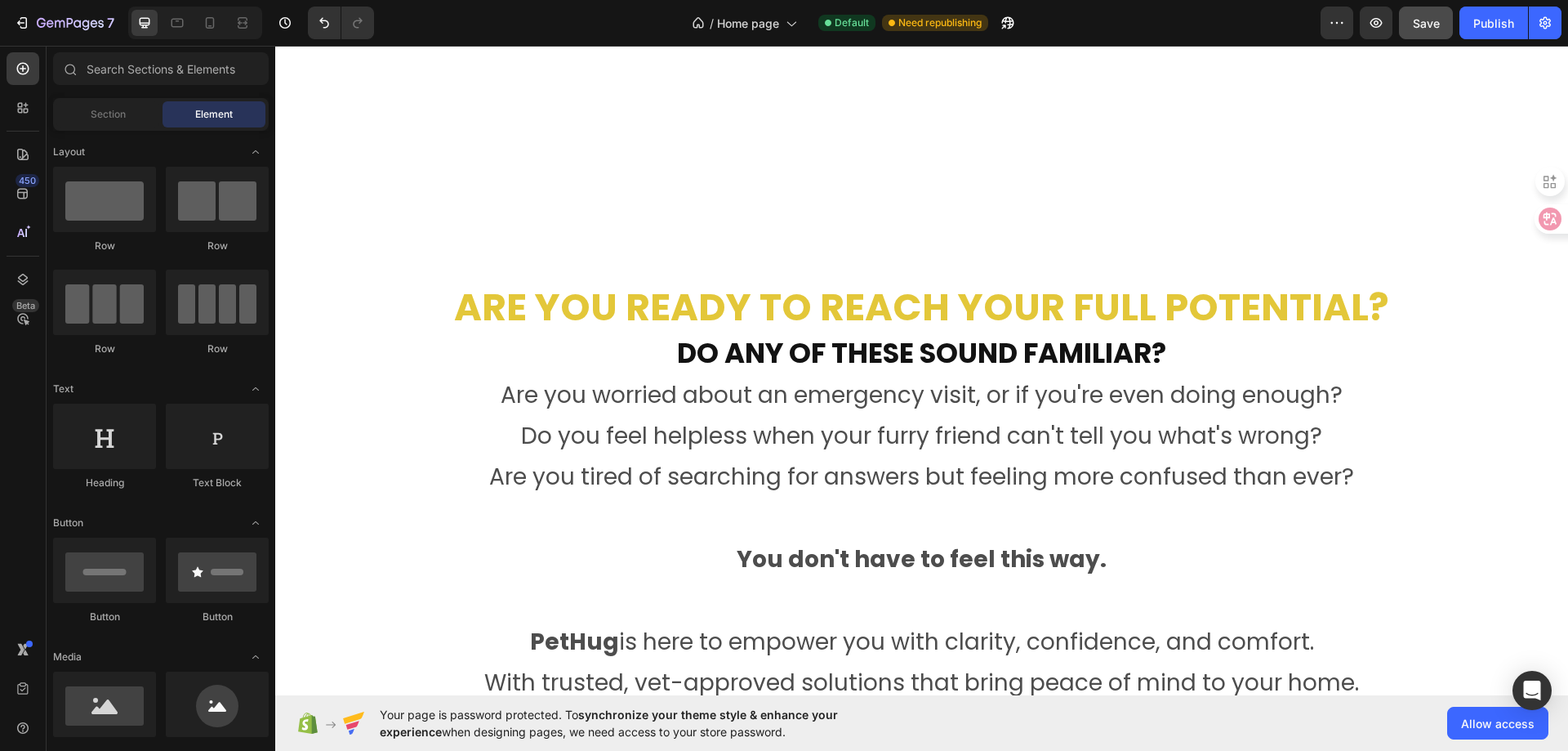
scroll to position [899, 0]
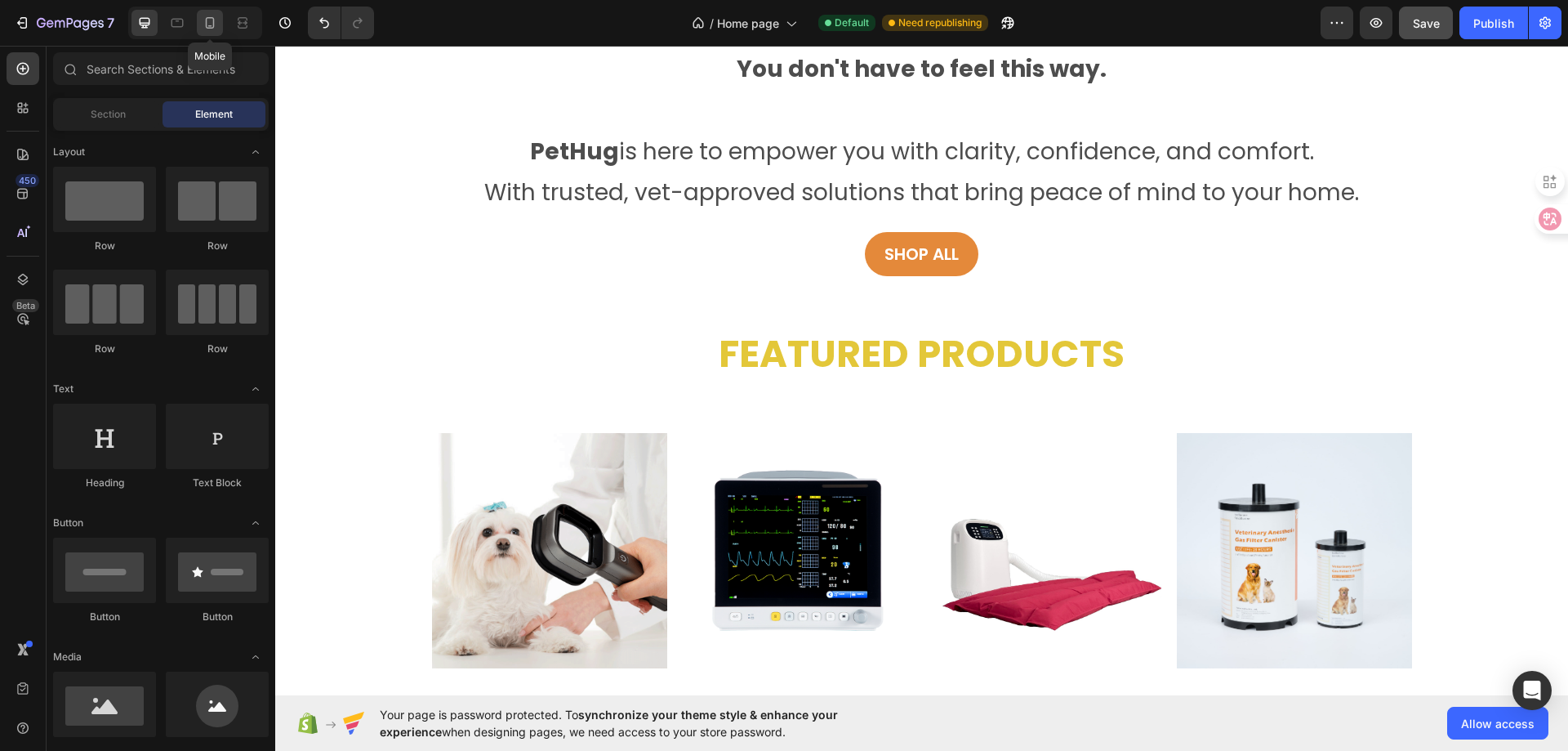
click at [210, 31] on icon at bounding box center [209, 22] width 16 height 16
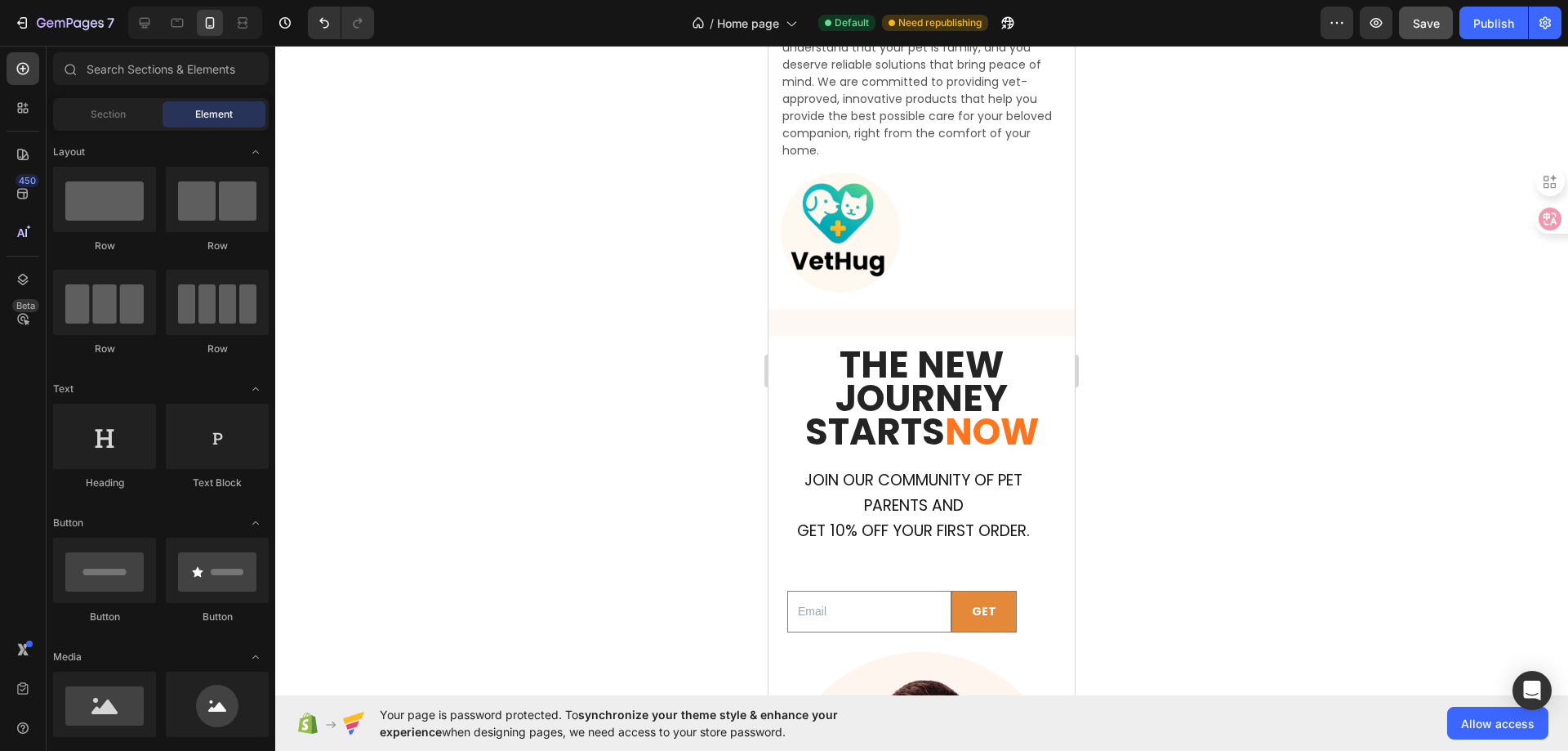
scroll to position [3443, 0]
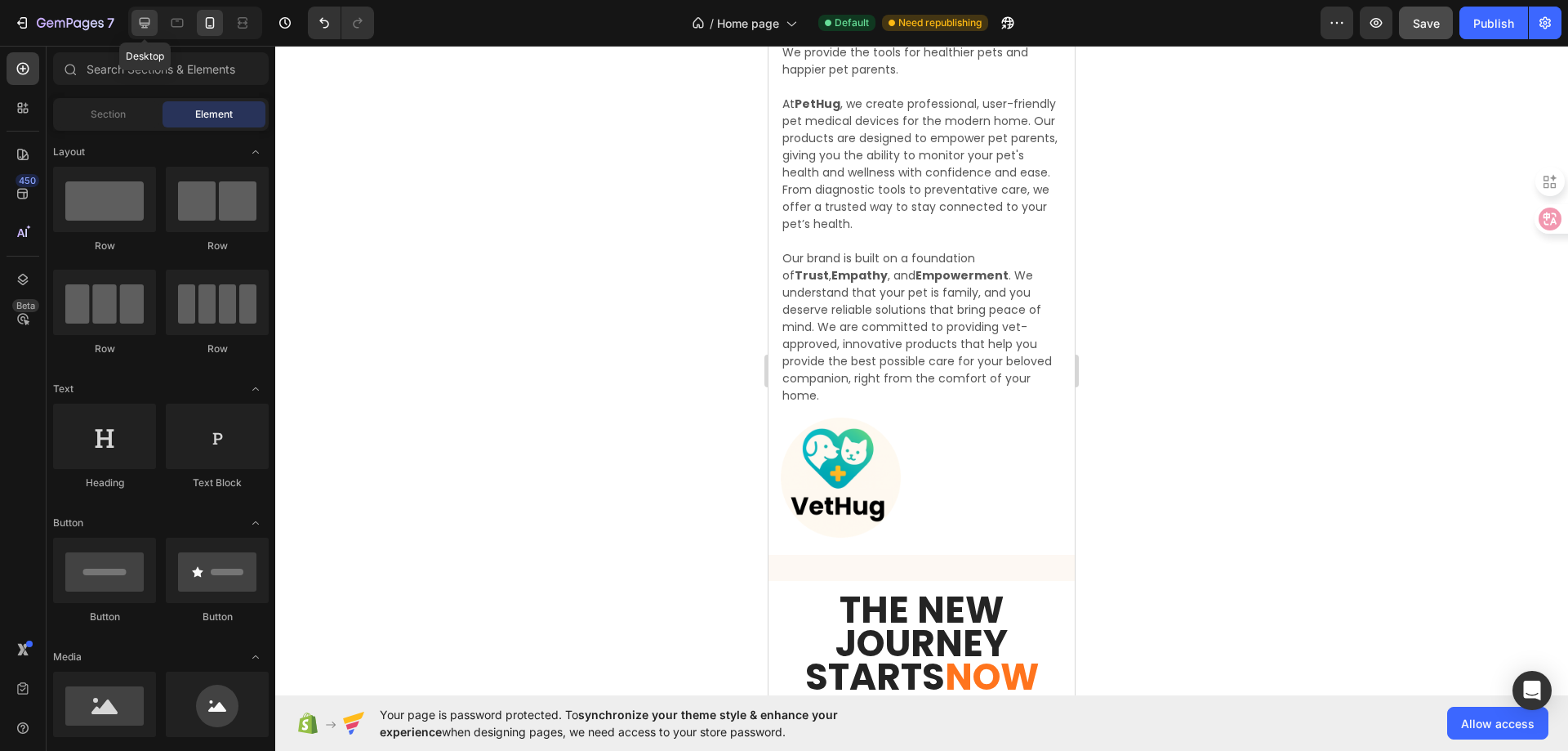
click at [142, 26] on icon at bounding box center [144, 23] width 11 height 11
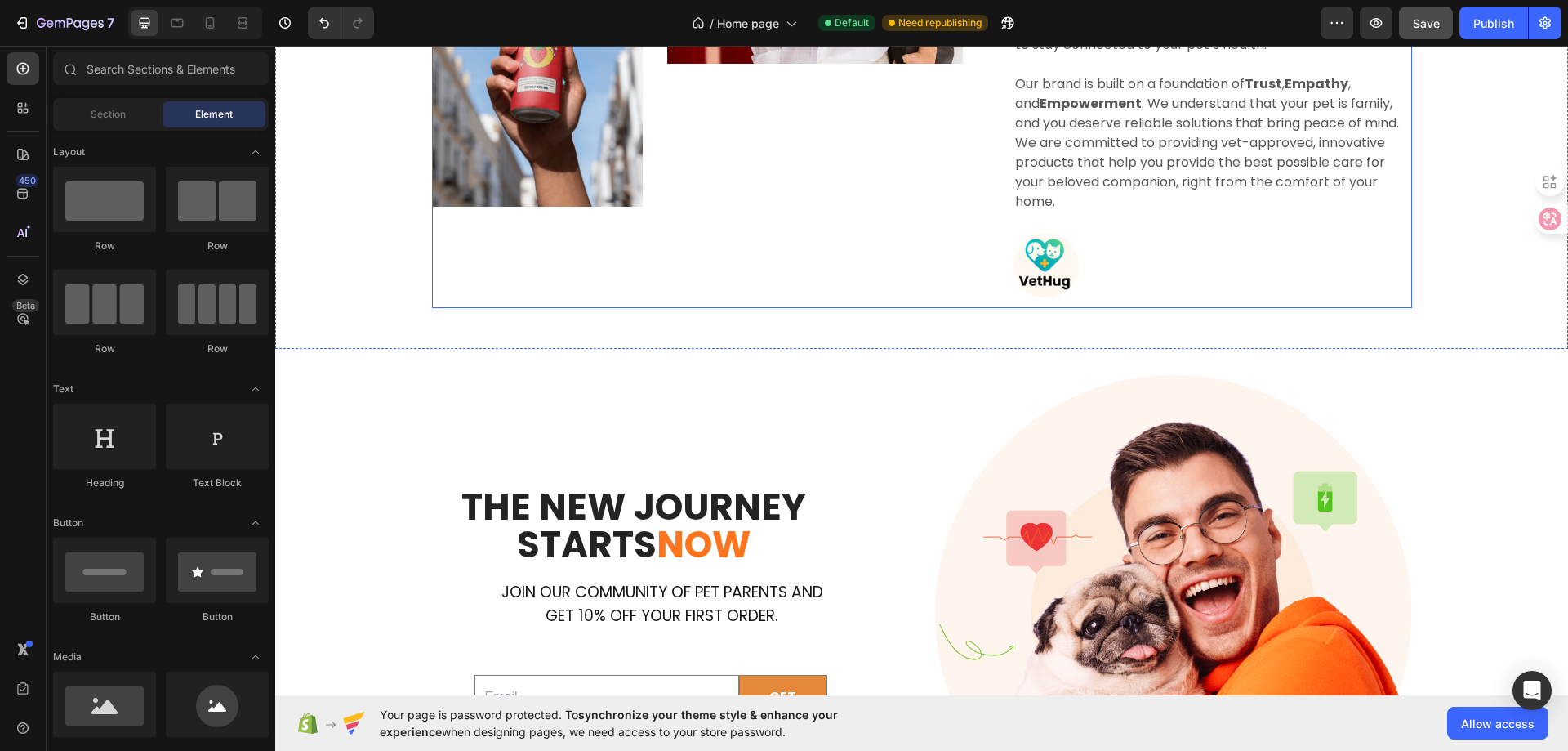
scroll to position [3280, 0]
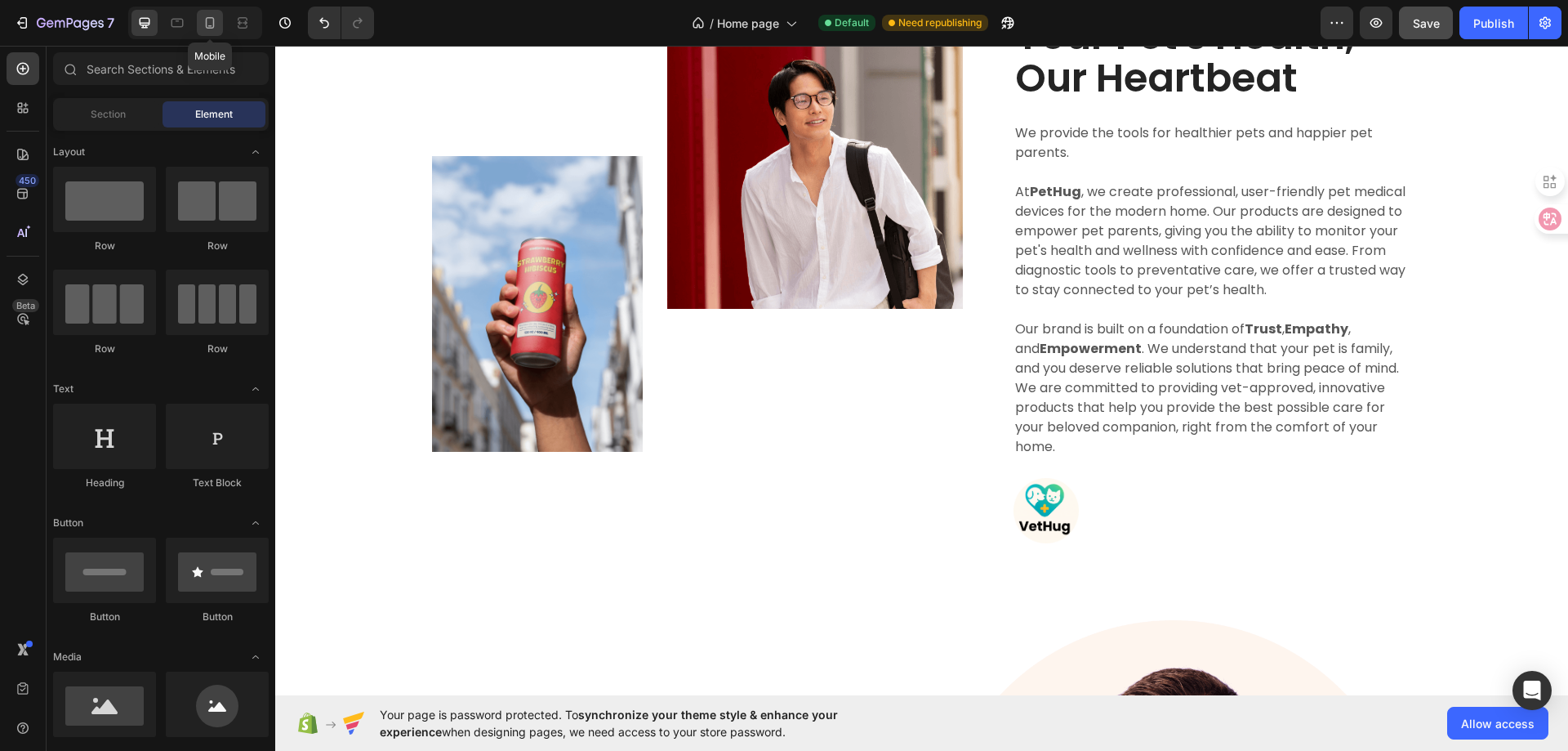
click at [207, 28] on icon at bounding box center [209, 23] width 9 height 11
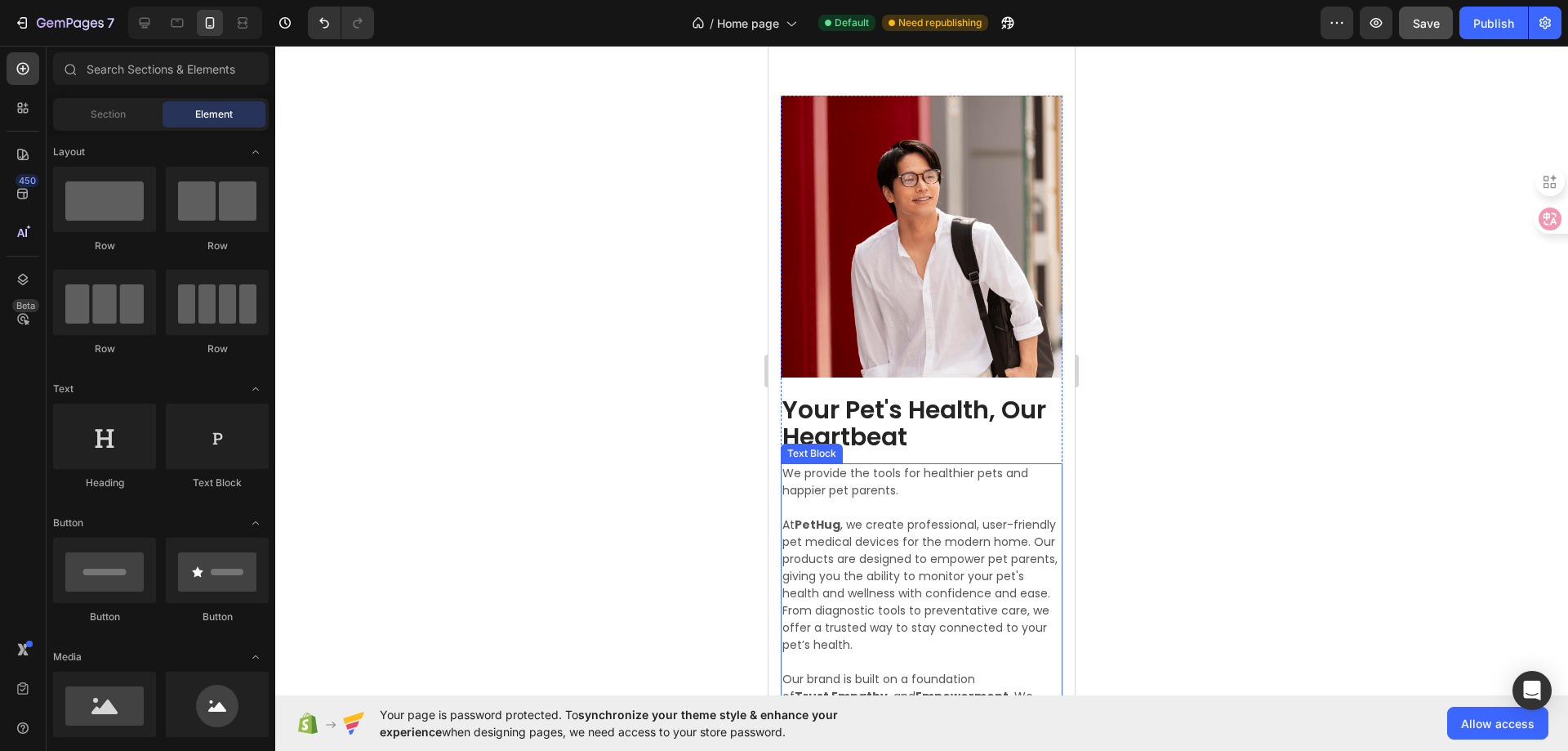
scroll to position [2871, 0]
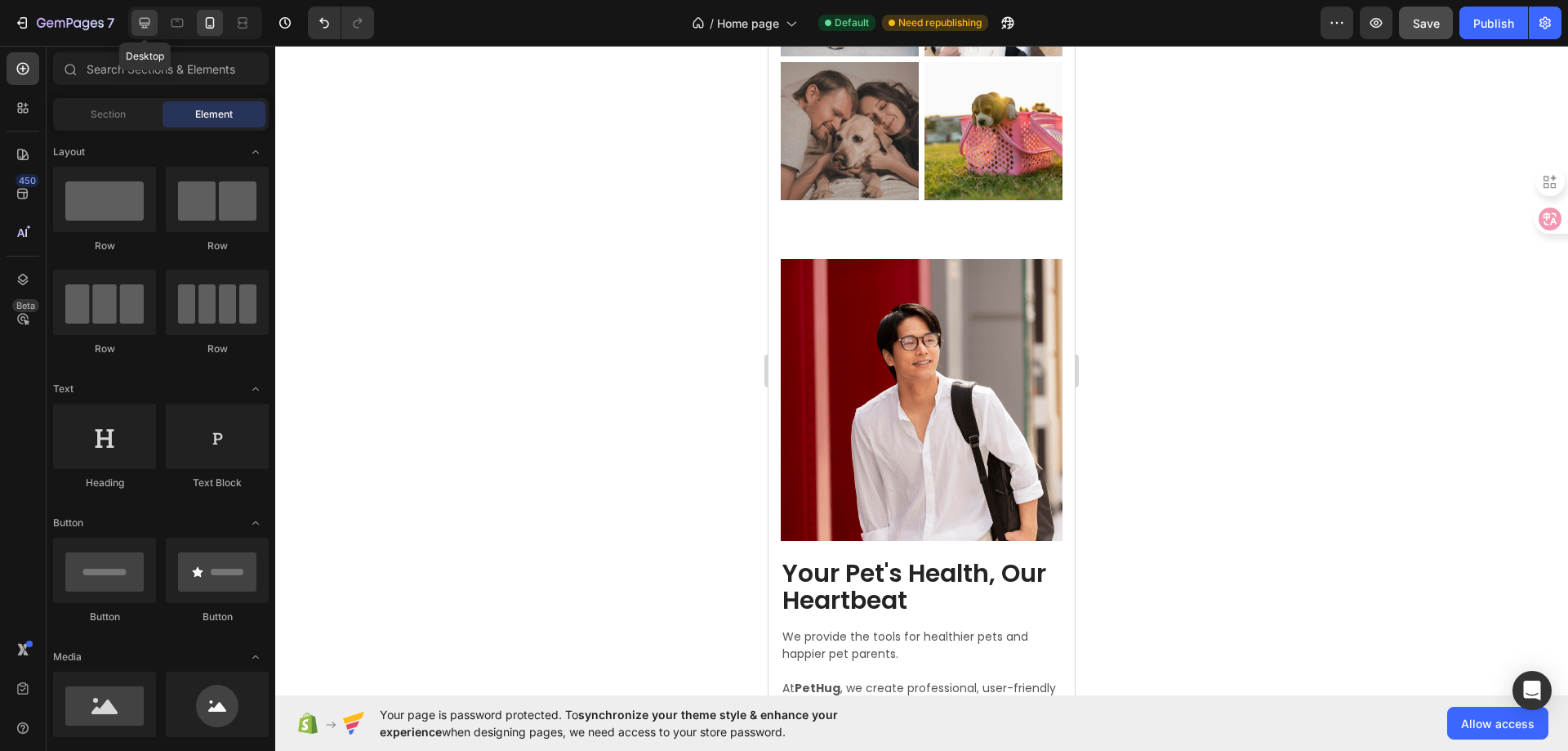
click at [142, 25] on icon at bounding box center [144, 23] width 11 height 11
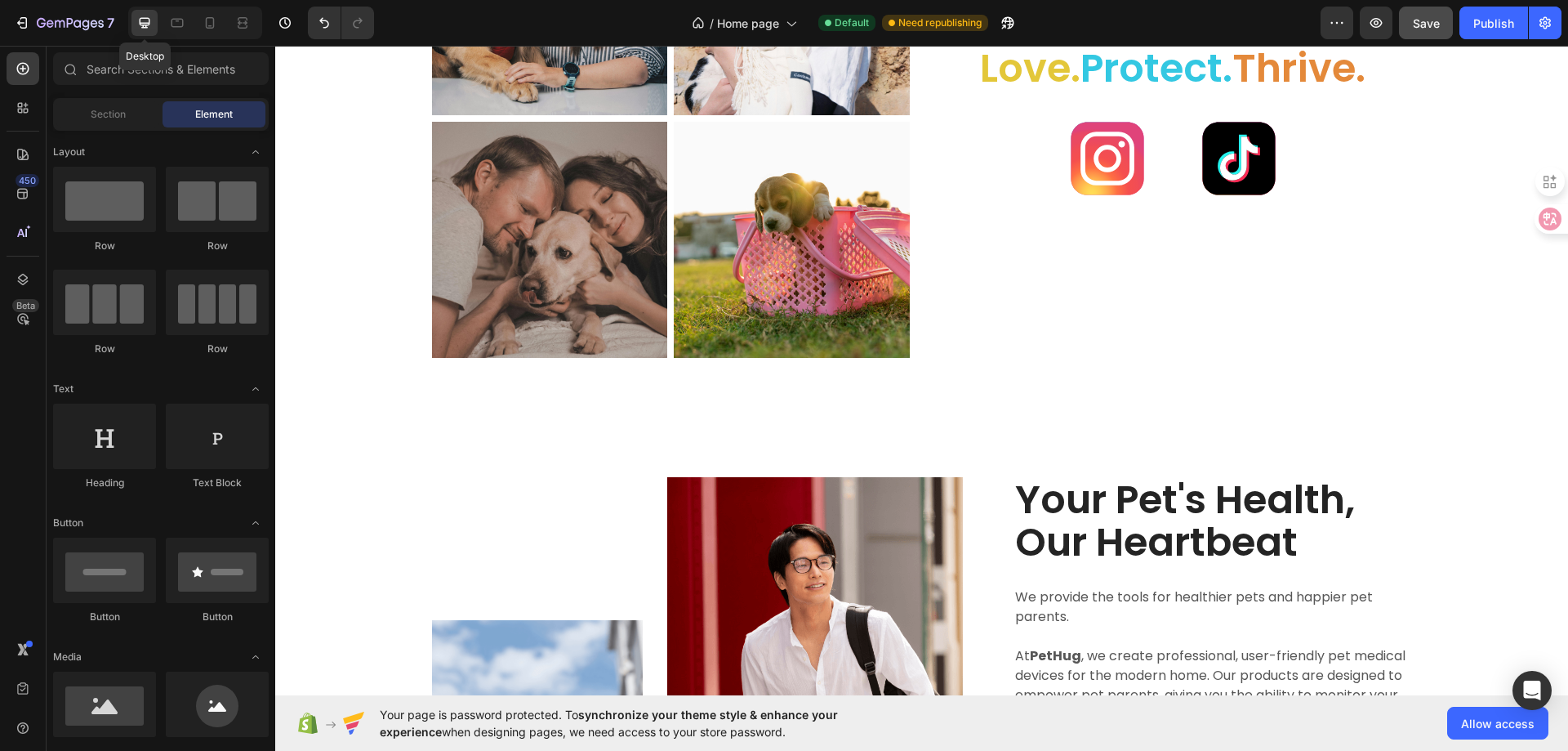
scroll to position [3084, 0]
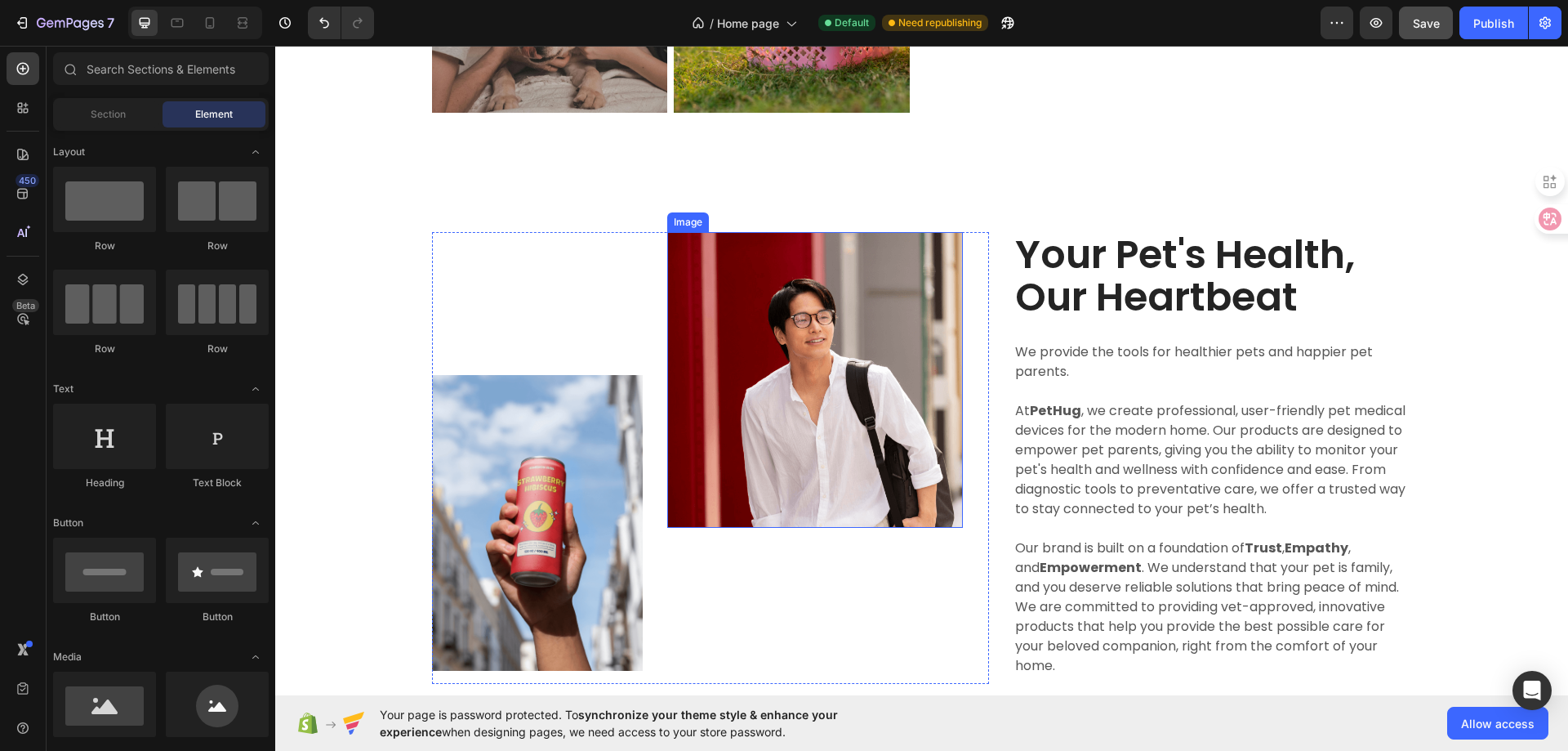
click at [759, 317] on img at bounding box center [815, 380] width 295 height 296
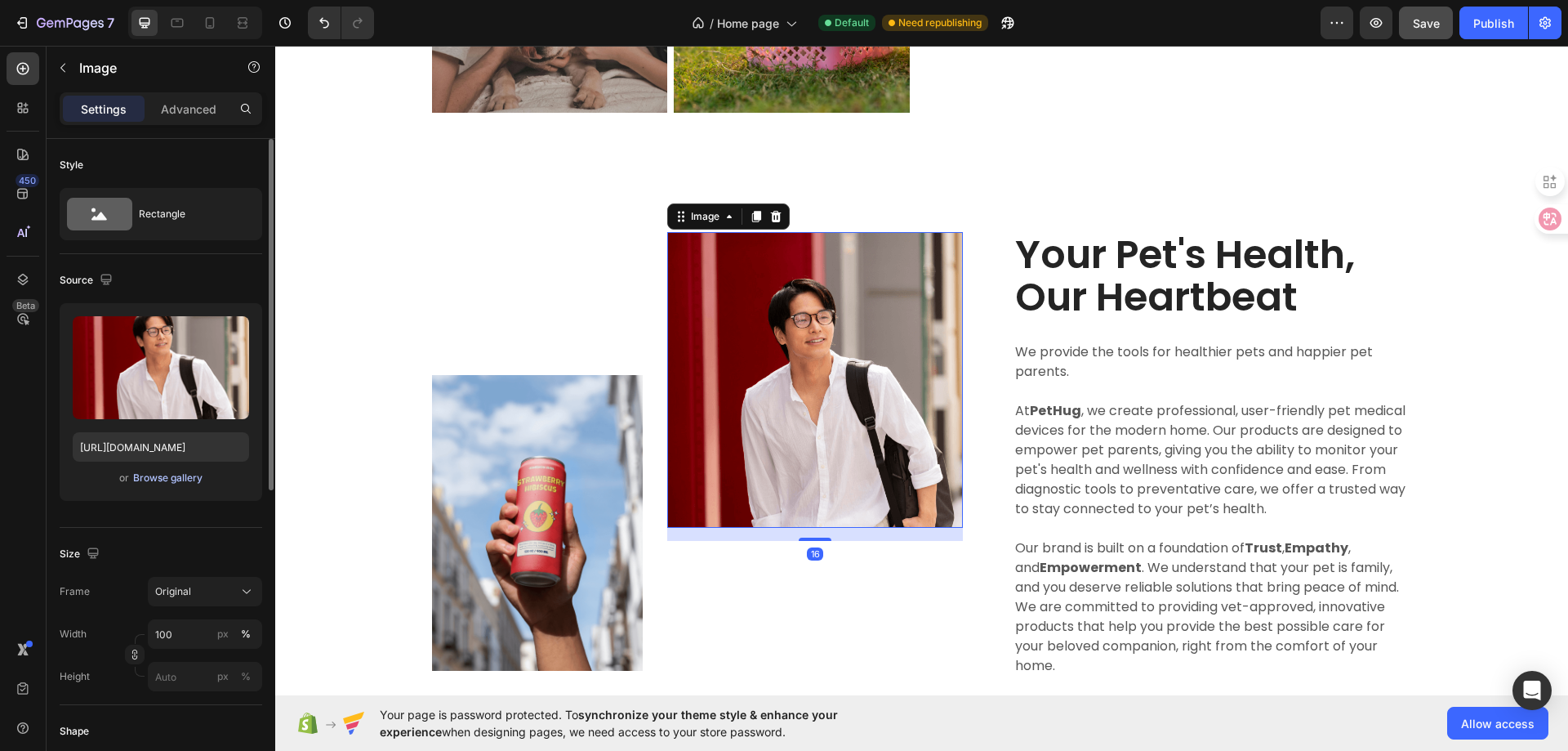
click at [156, 477] on div "Browse gallery" at bounding box center [167, 477] width 70 height 14
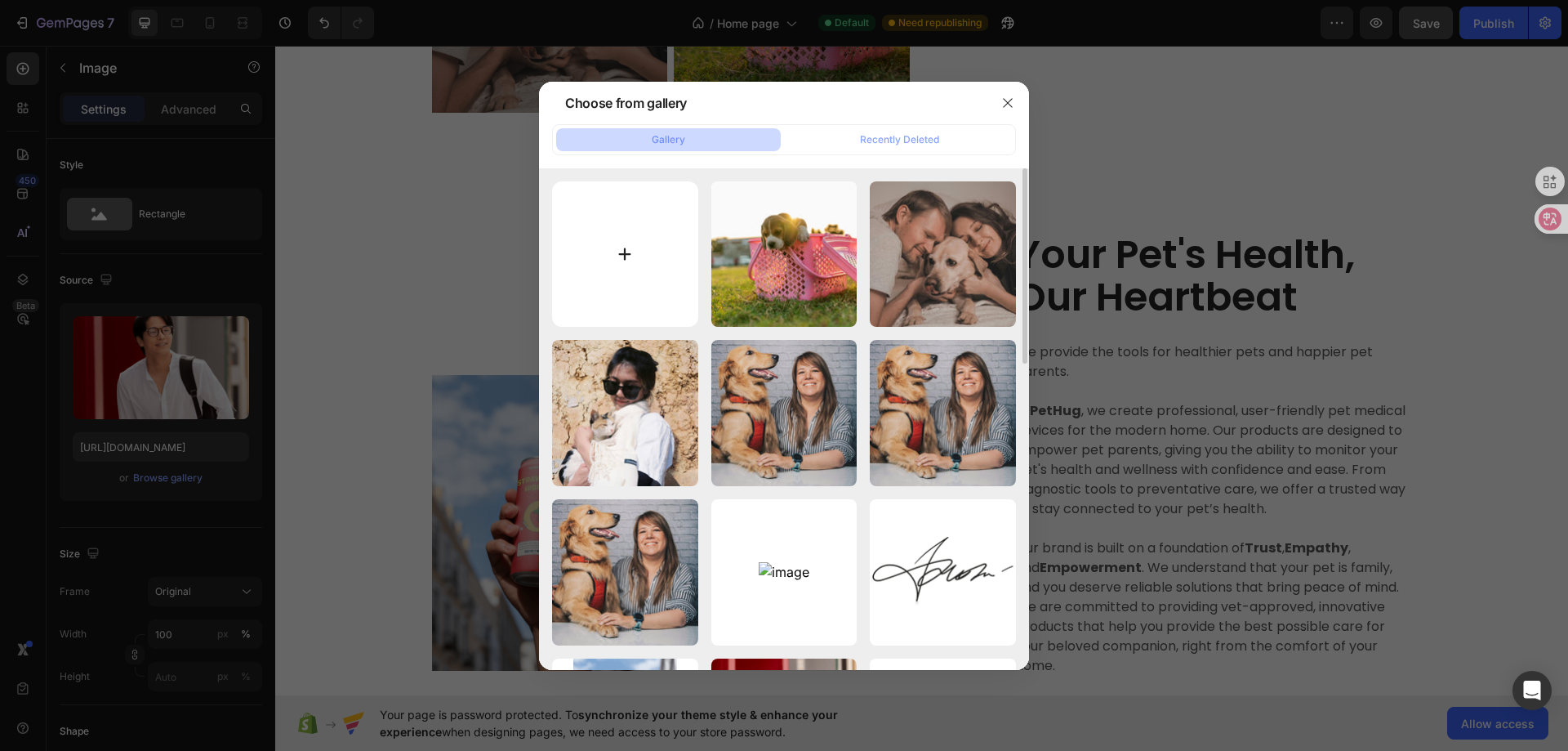
click at [620, 249] on input "file" at bounding box center [624, 254] width 146 height 146
type input "C:\fakepath\pexels-[PERSON_NAME]-8498533.jpg"
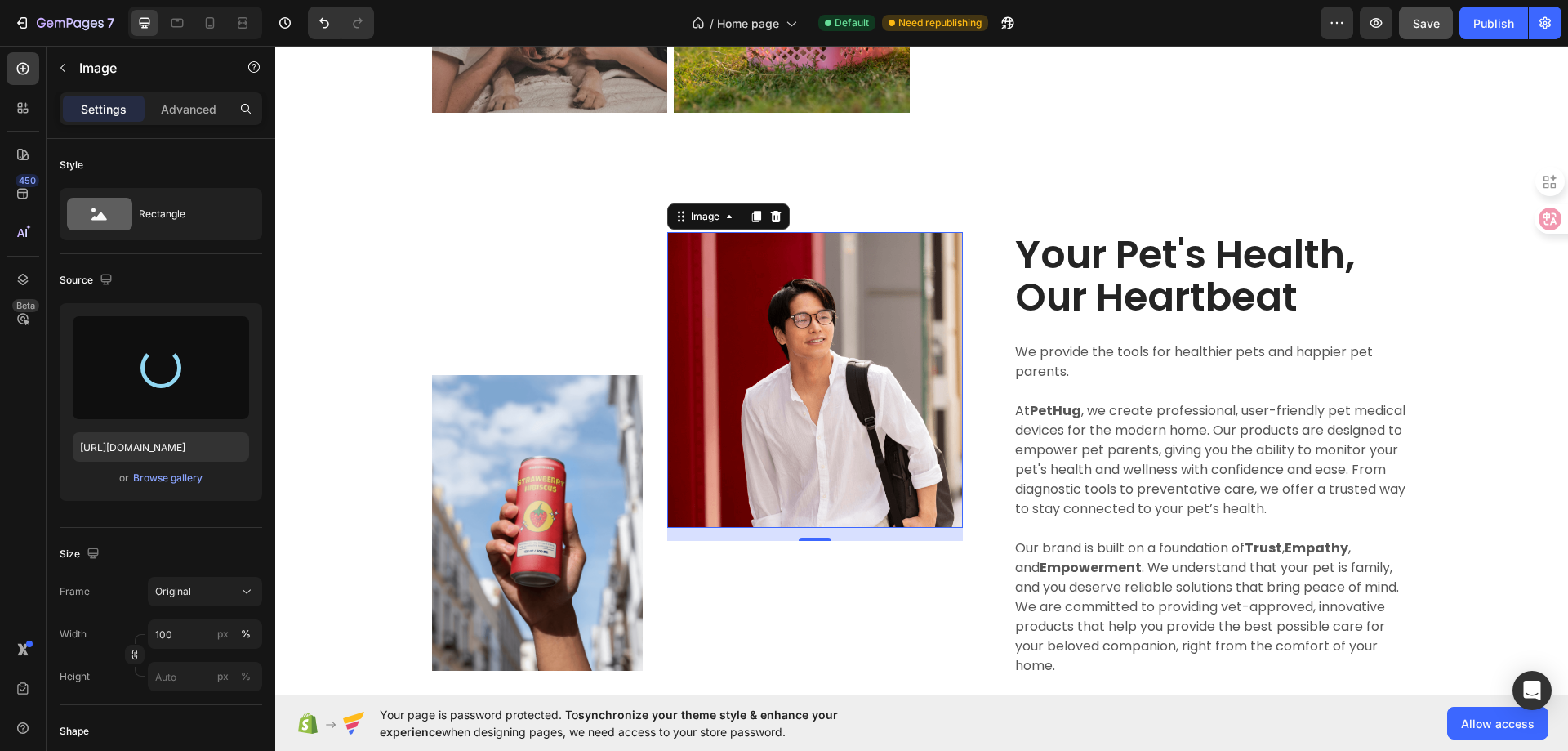
type input "[URL][DOMAIN_NAME]"
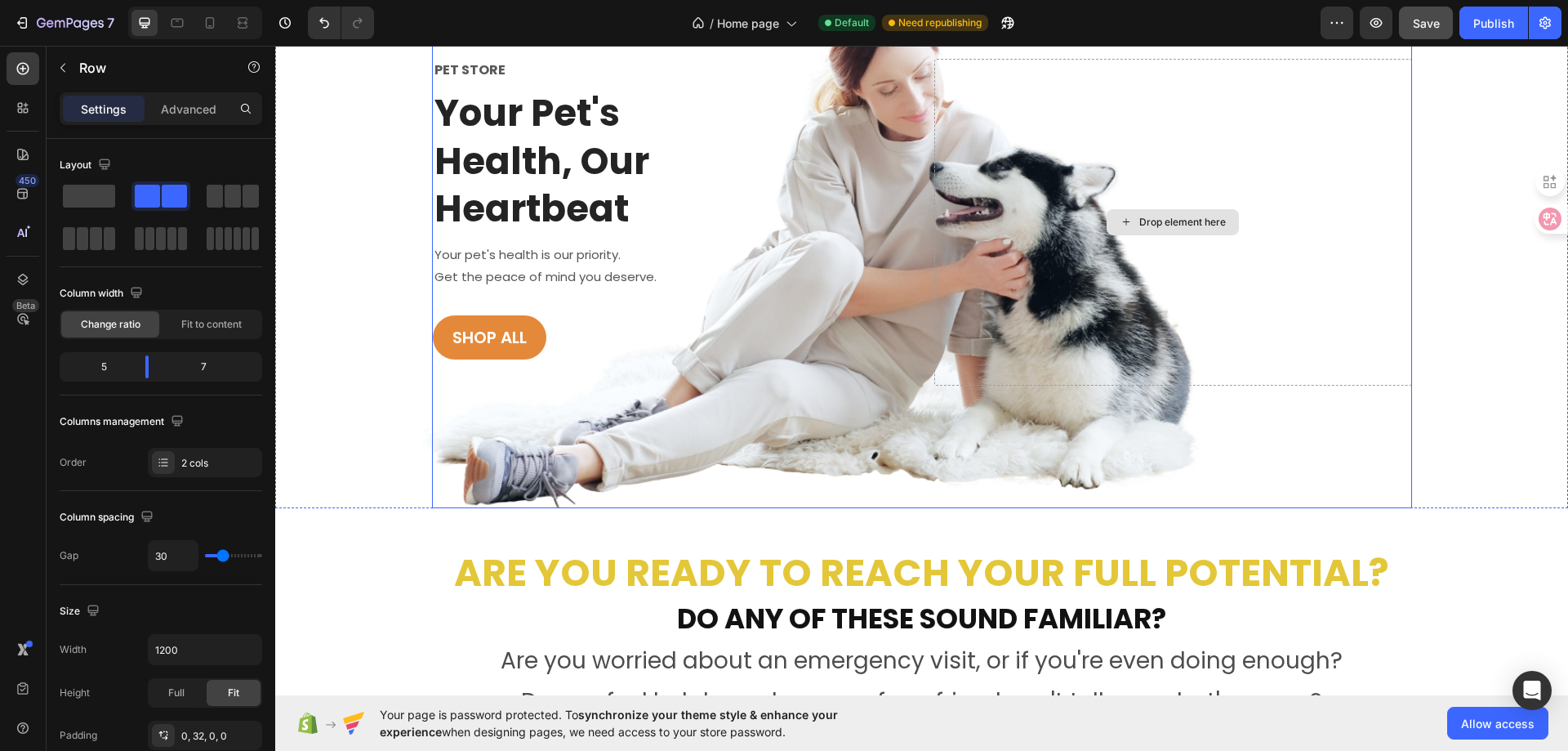
scroll to position [0, 0]
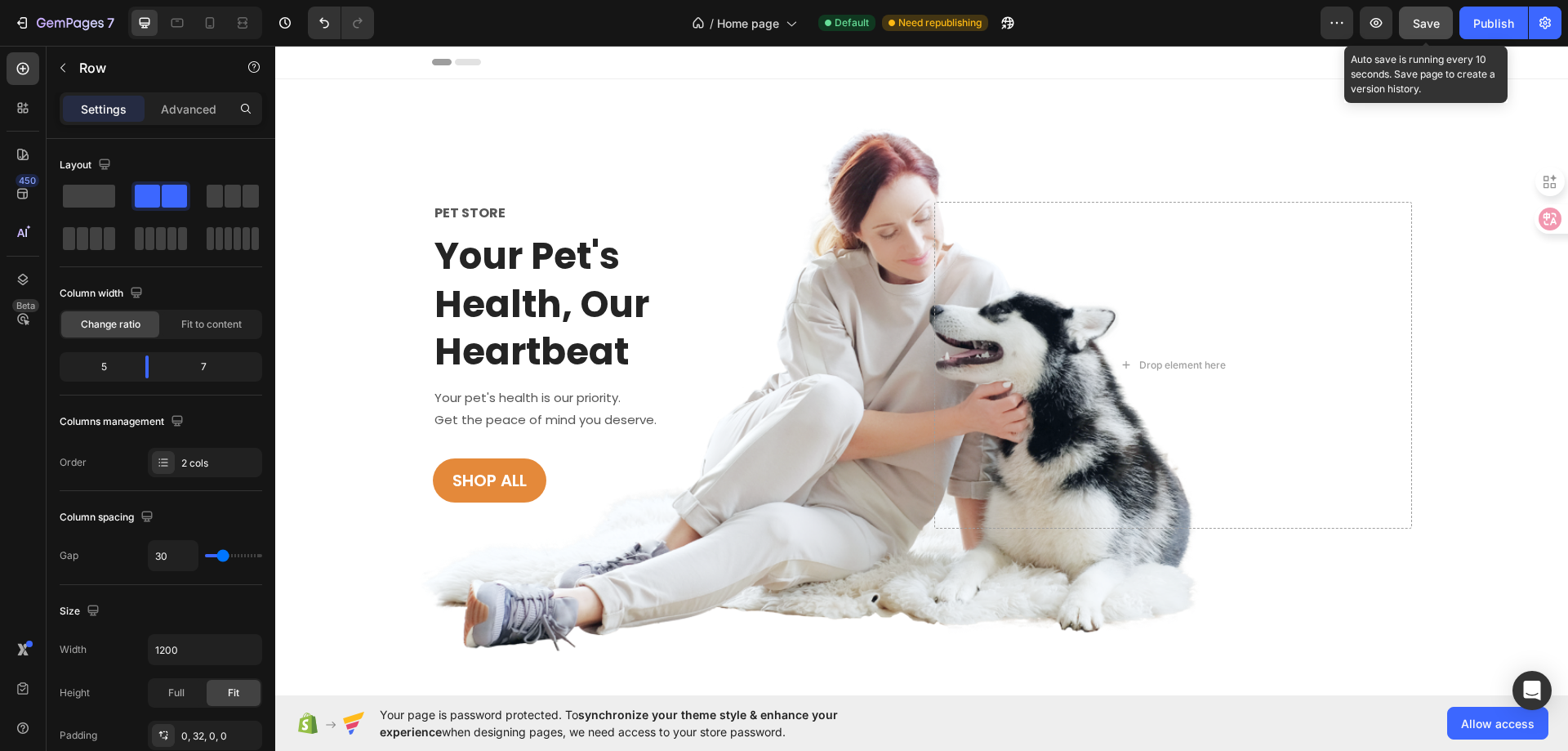
click at [1432, 29] on span "Save" at bounding box center [1426, 23] width 27 height 14
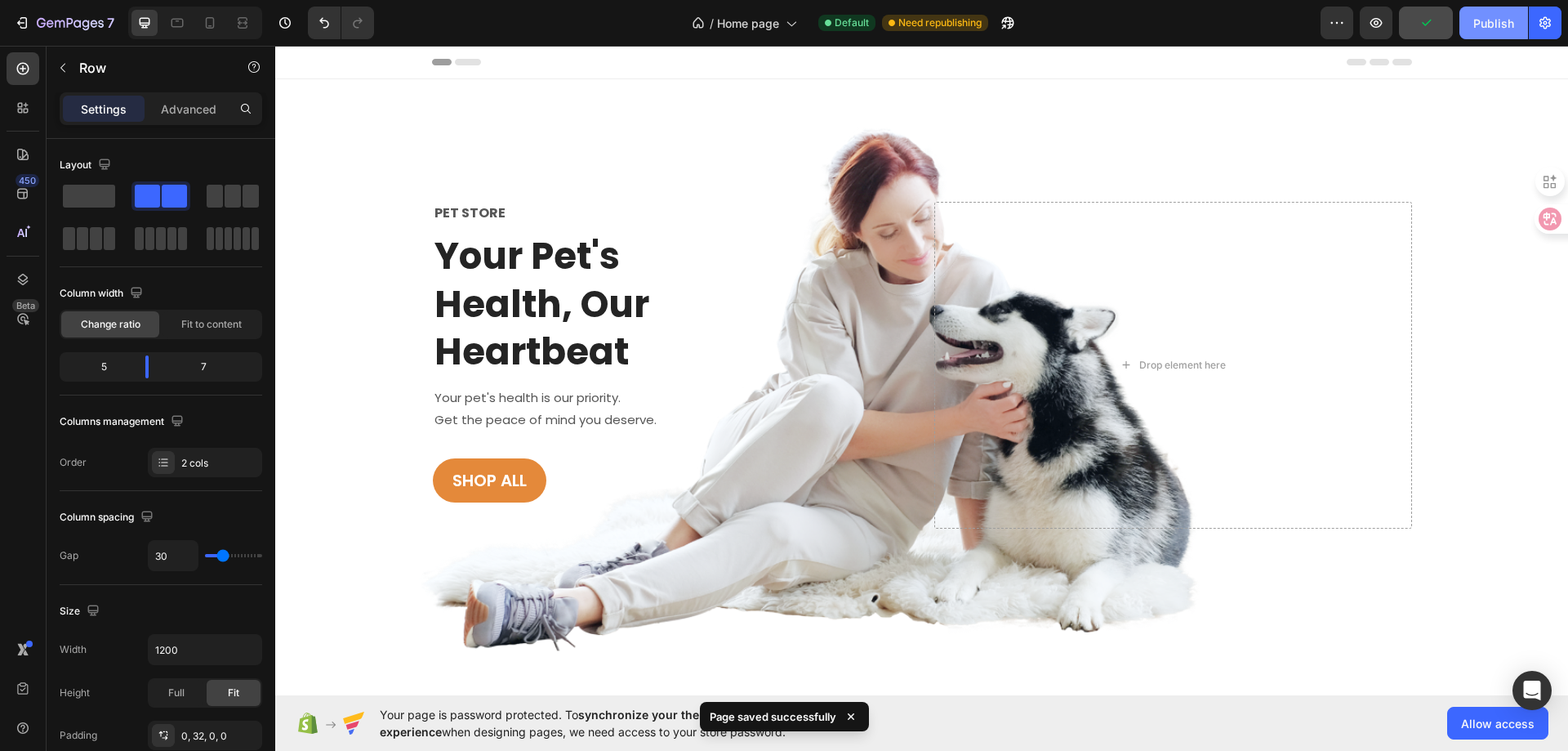
click at [1504, 25] on div "Publish" at bounding box center [1493, 23] width 41 height 17
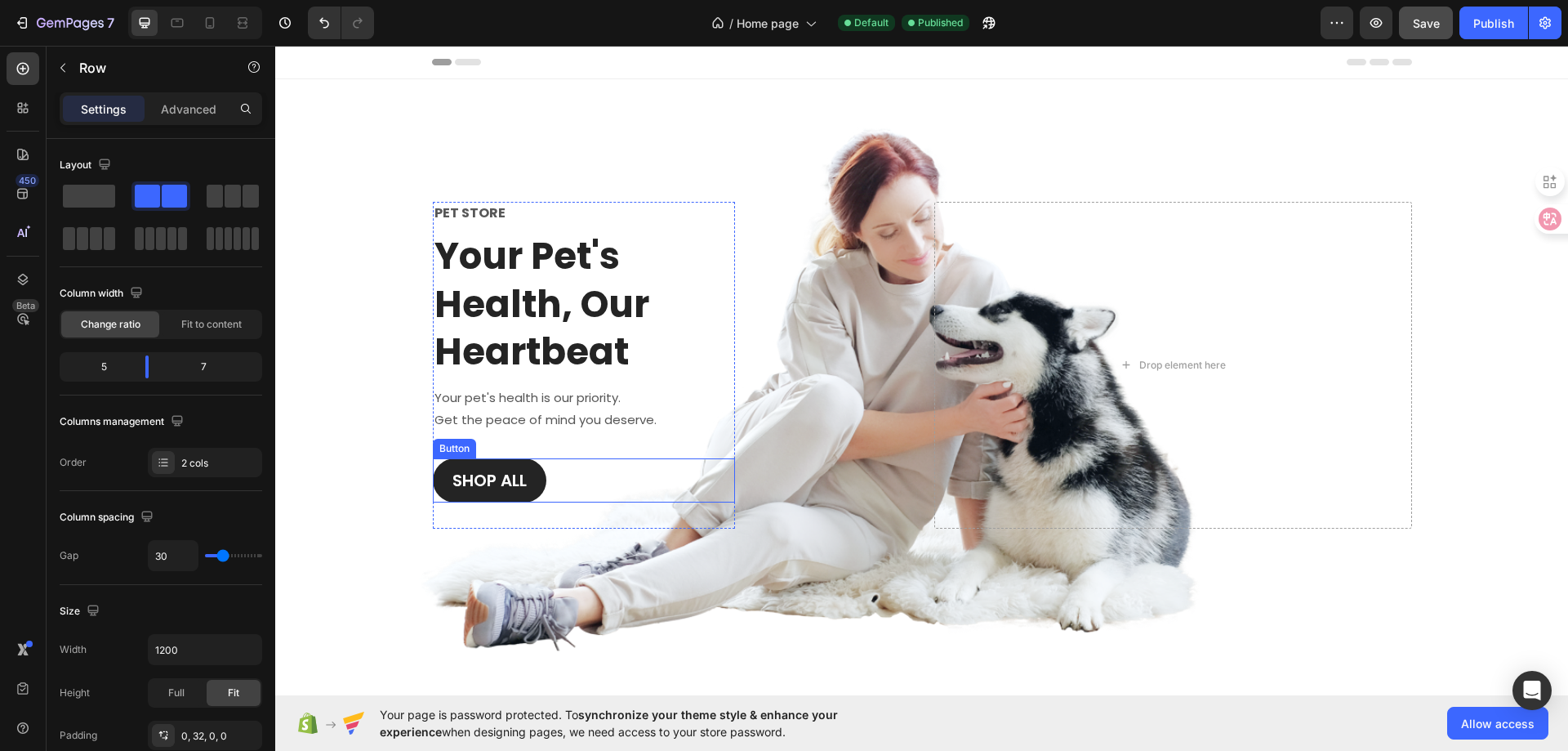
click at [528, 475] on button "Shop All" at bounding box center [490, 480] width 114 height 44
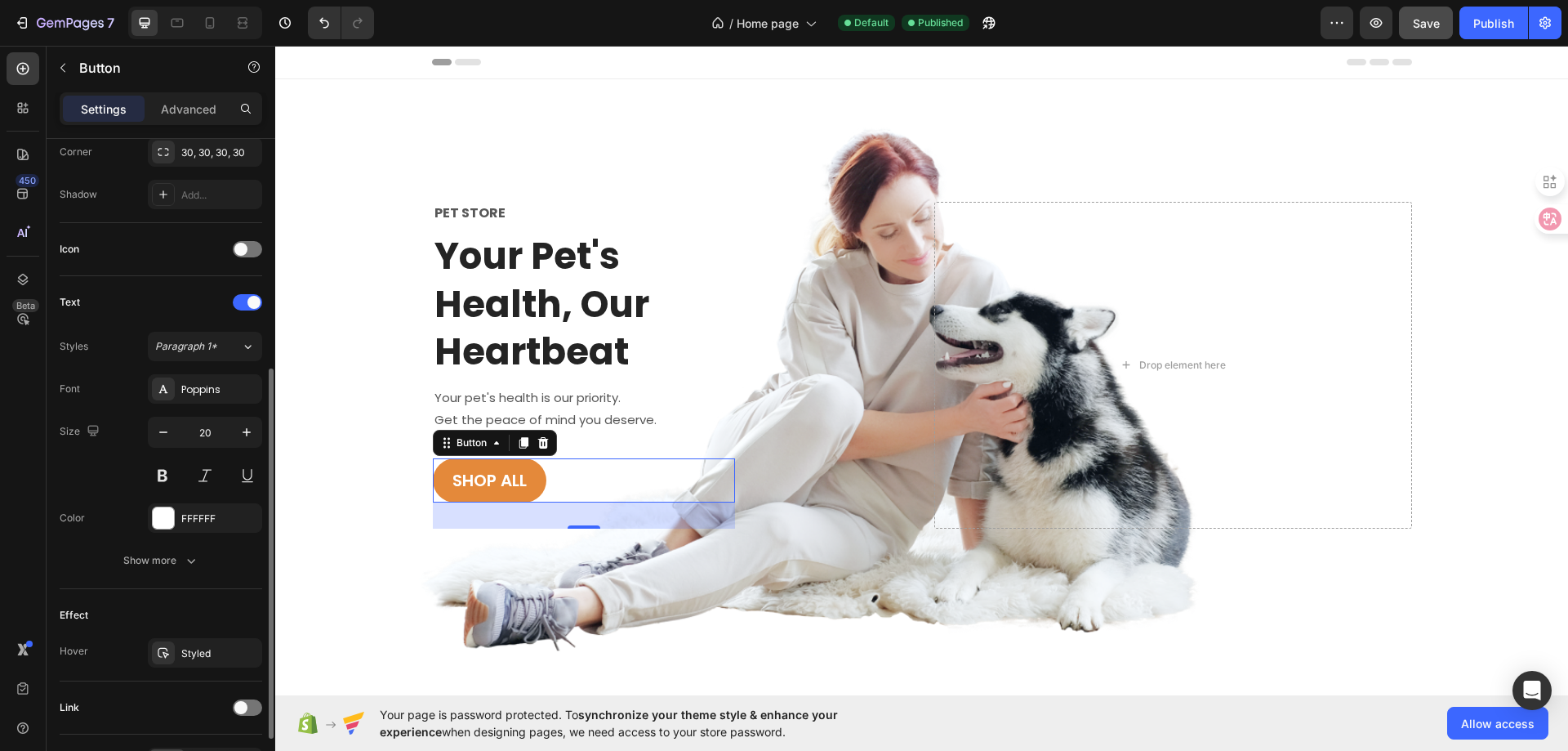
scroll to position [513, 0]
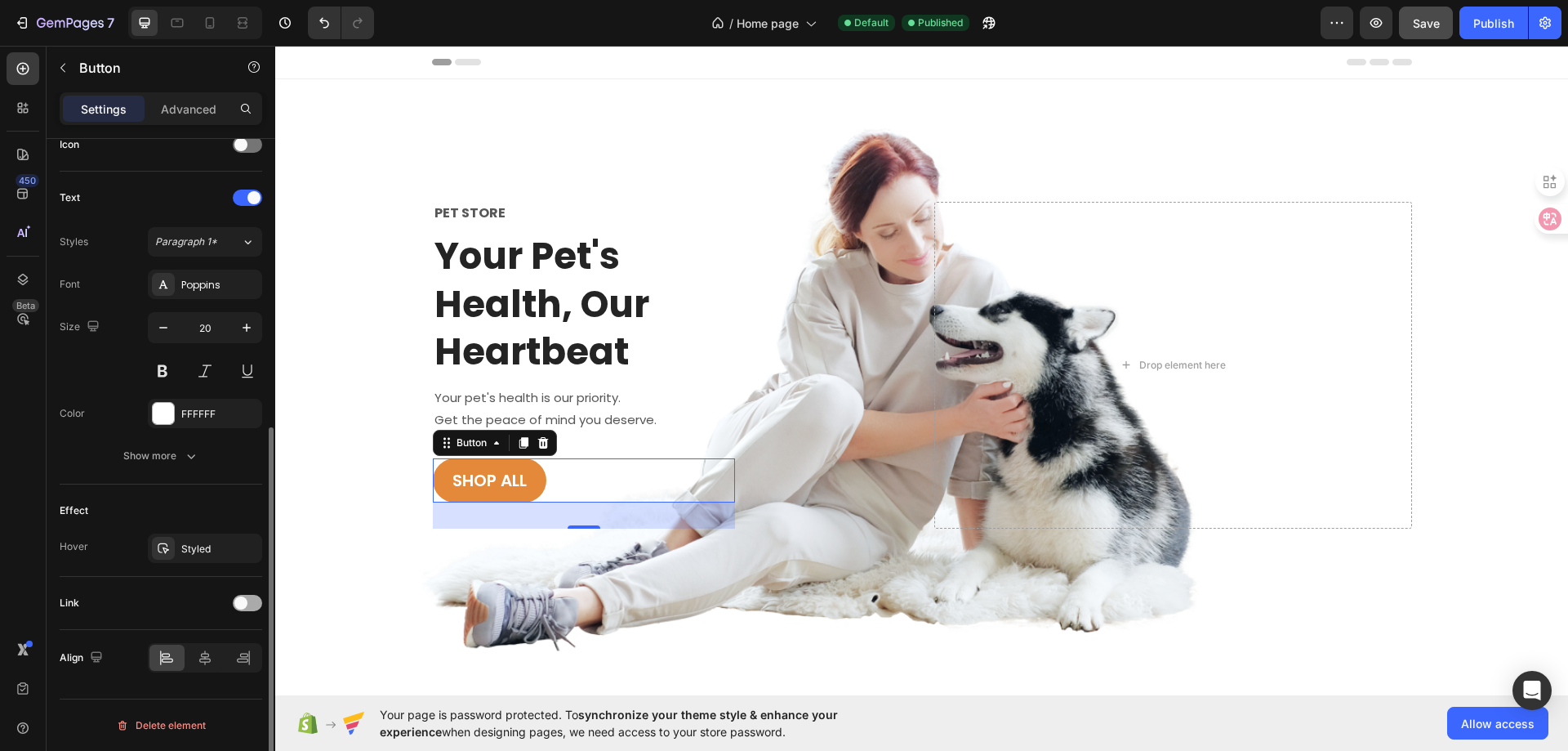
click at [246, 607] on span at bounding box center [241, 604] width 13 height 13
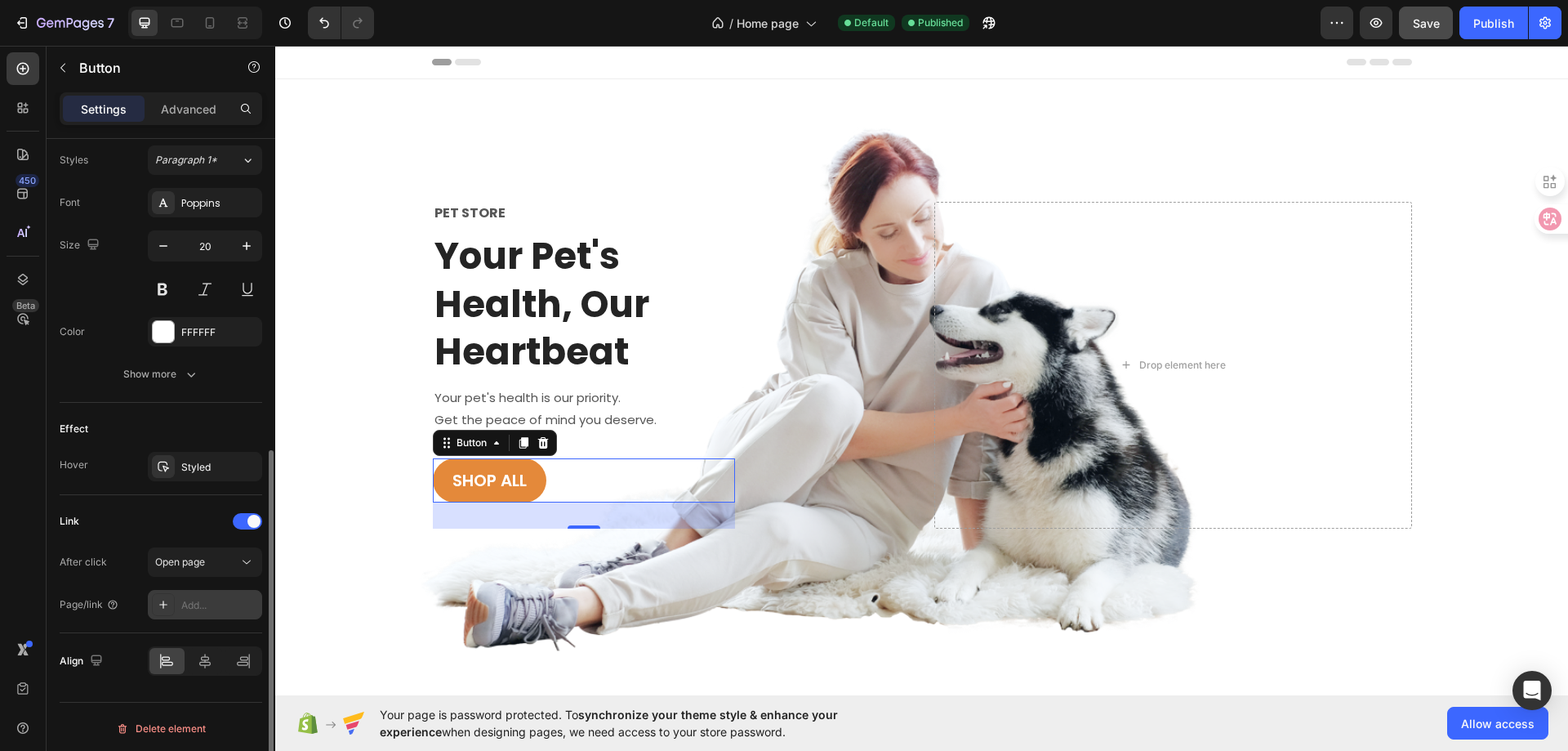
click at [198, 609] on div "Add..." at bounding box center [220, 605] width 76 height 14
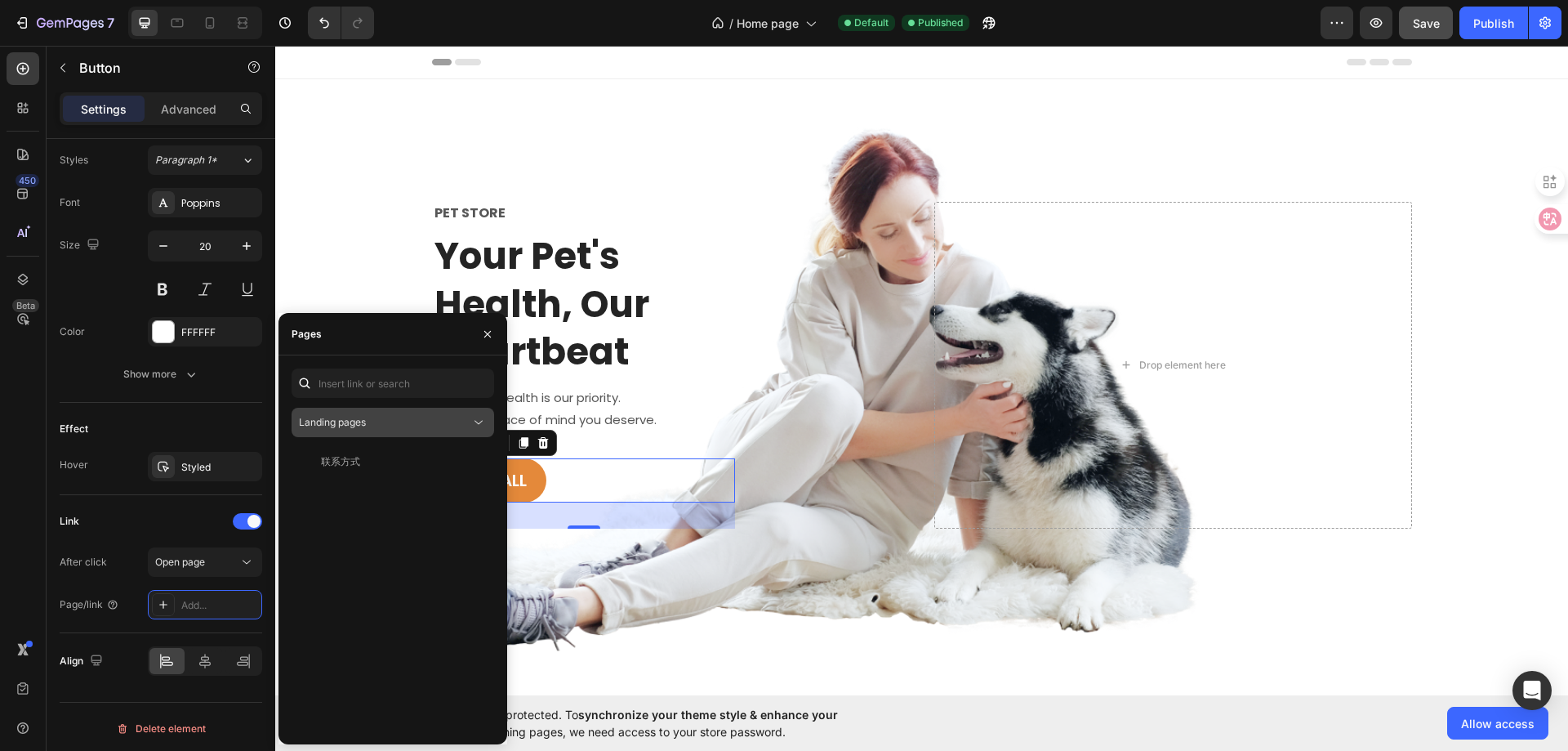
click at [449, 431] on button "Landing pages" at bounding box center [393, 422] width 203 height 30
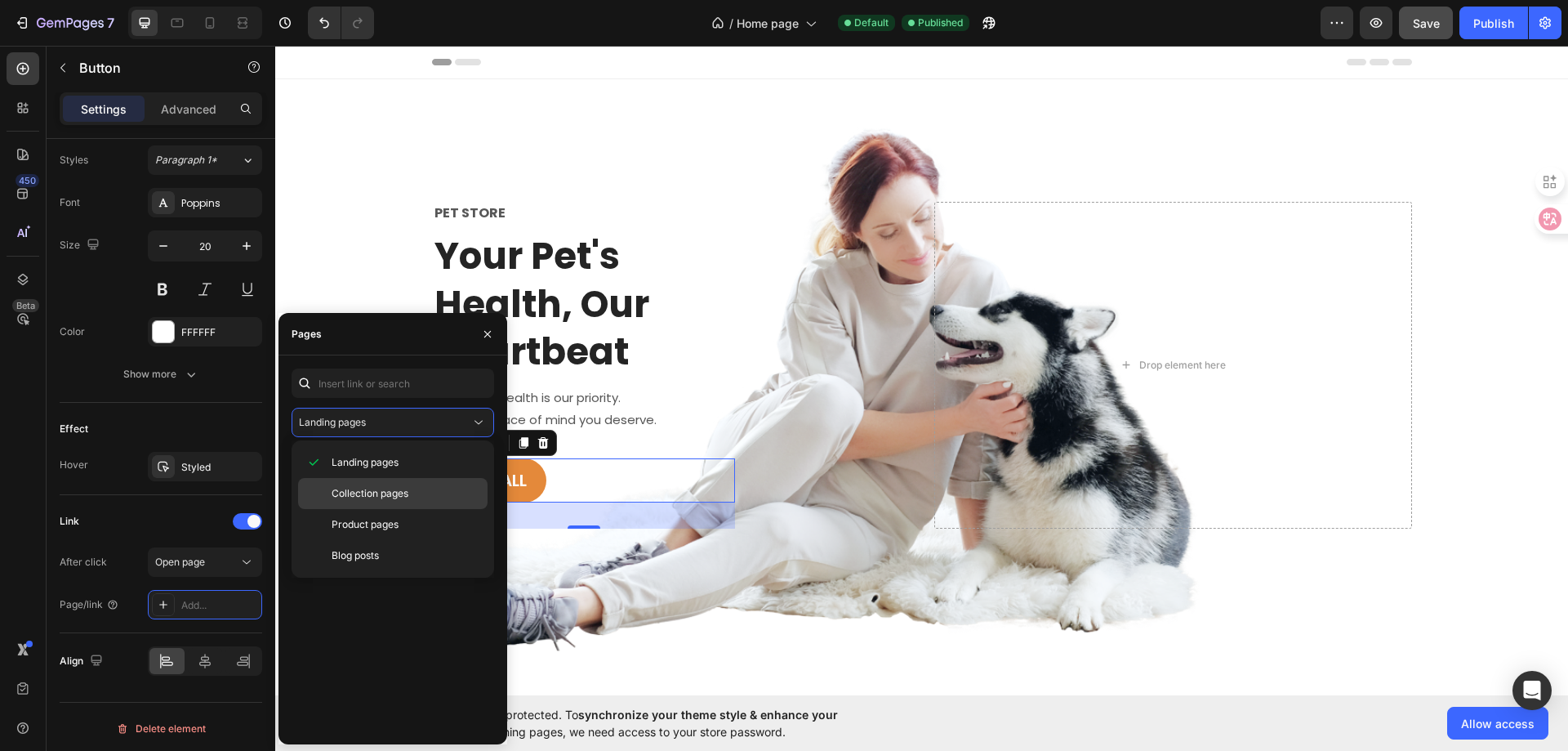
click at [392, 487] on span "Collection pages" at bounding box center [370, 493] width 76 height 14
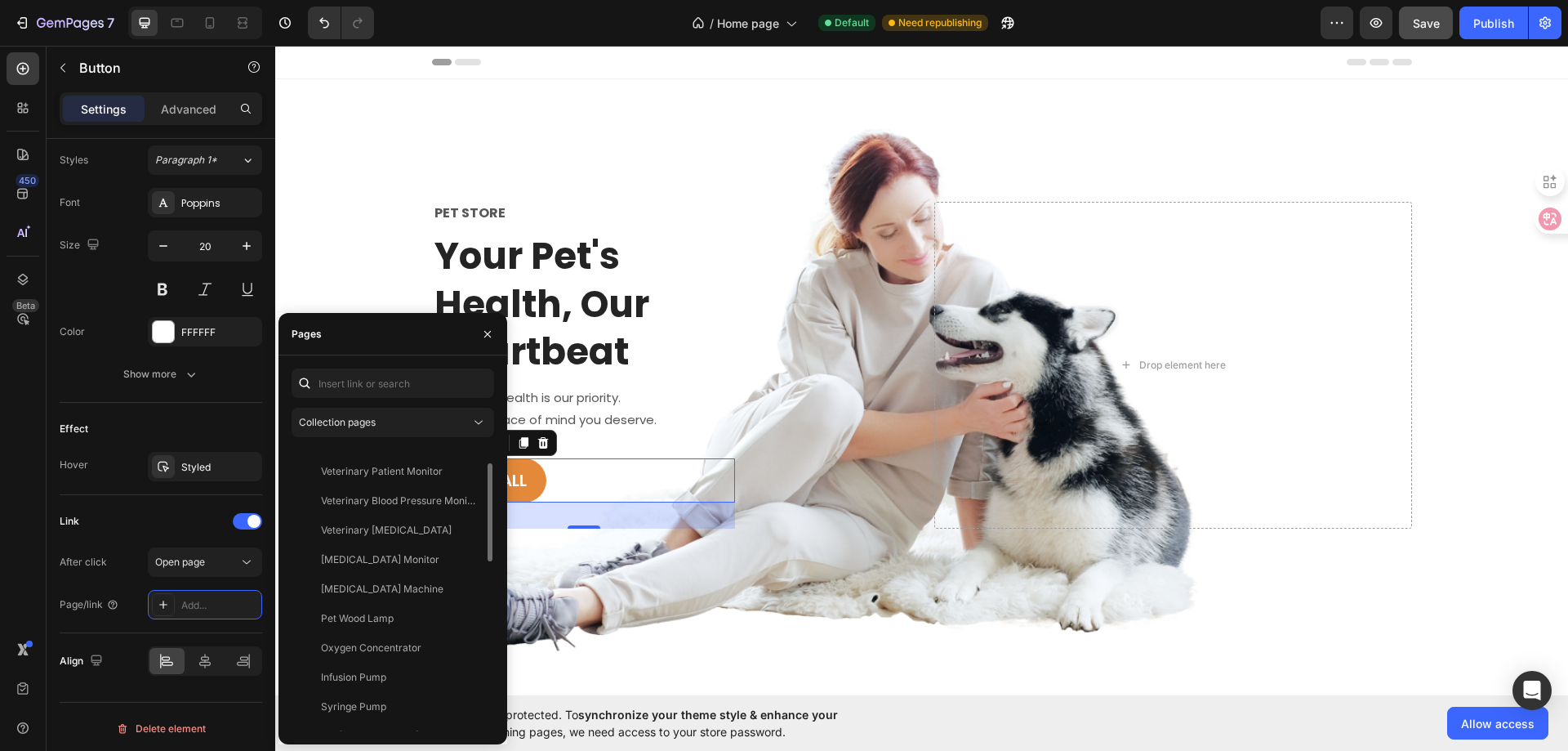
scroll to position [0, 0]
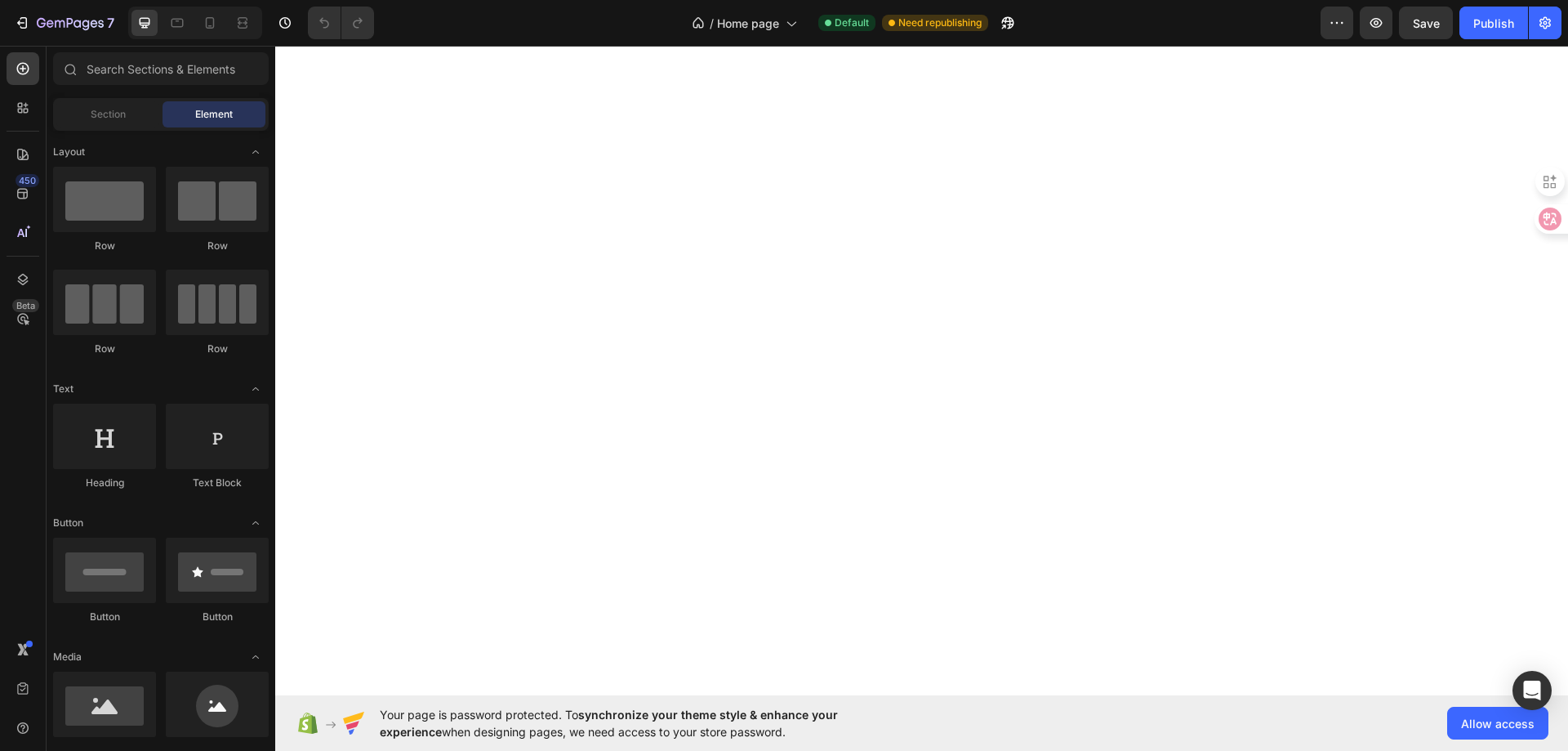
select select "ENG"
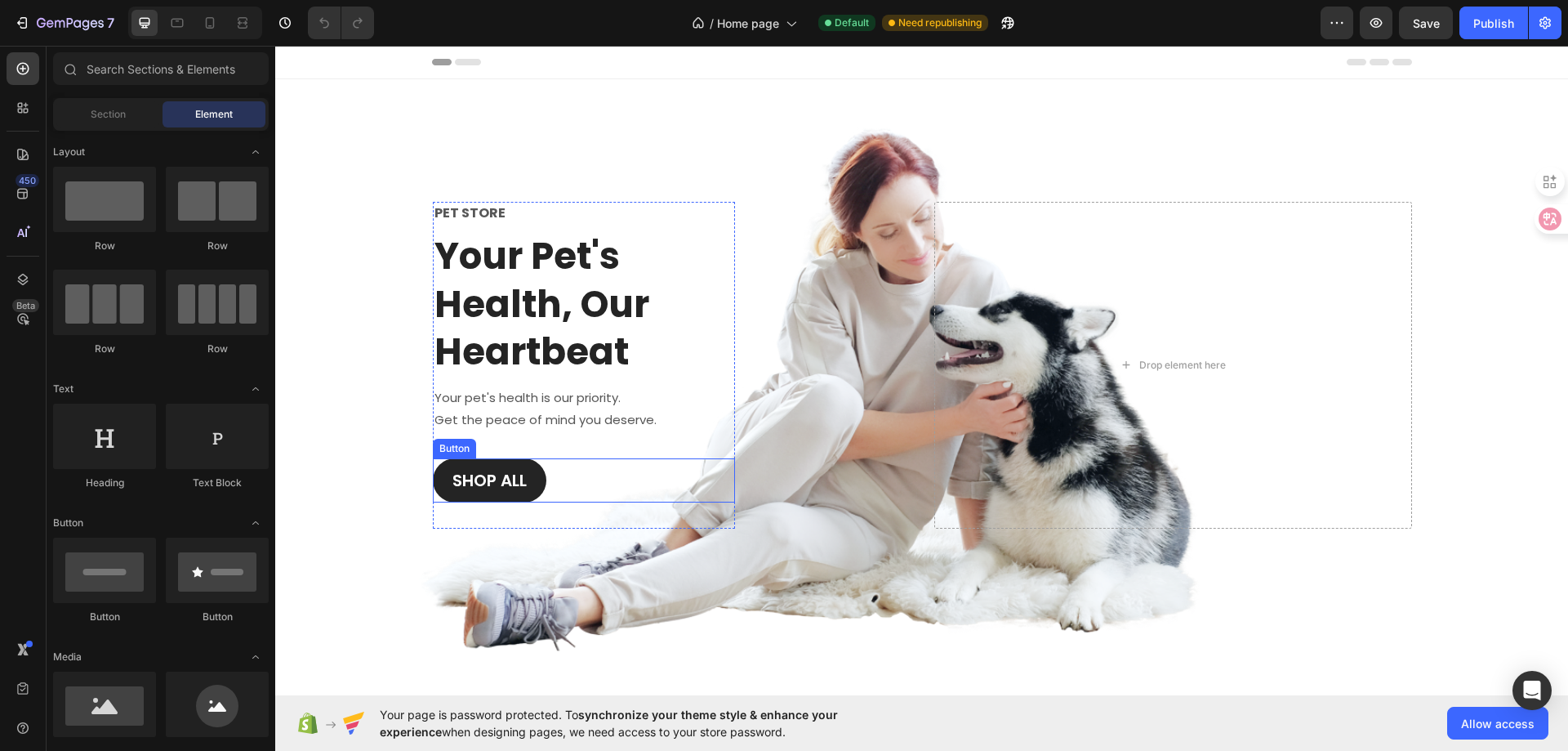
click at [510, 466] on button "Shop All" at bounding box center [490, 480] width 114 height 44
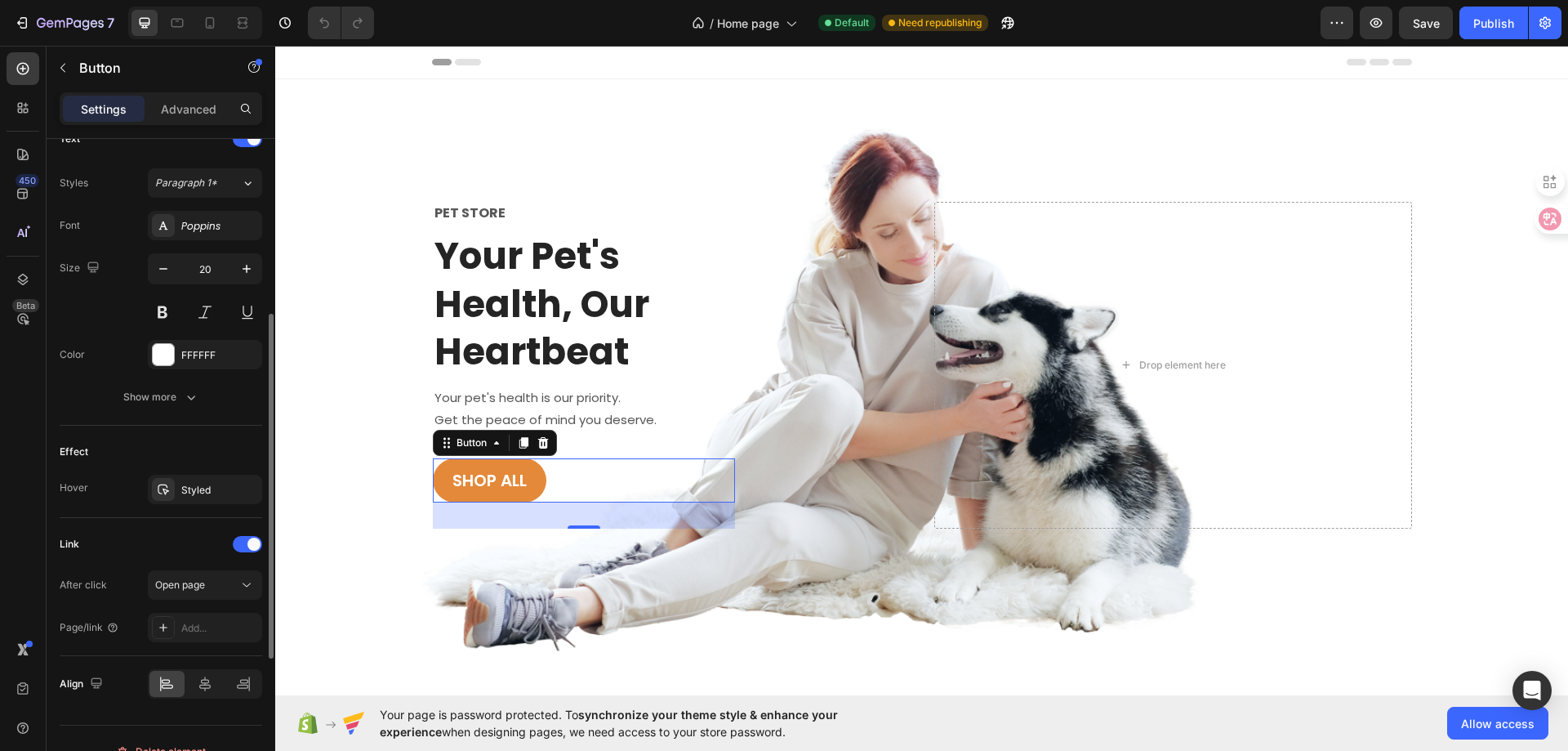
scroll to position [598, 0]
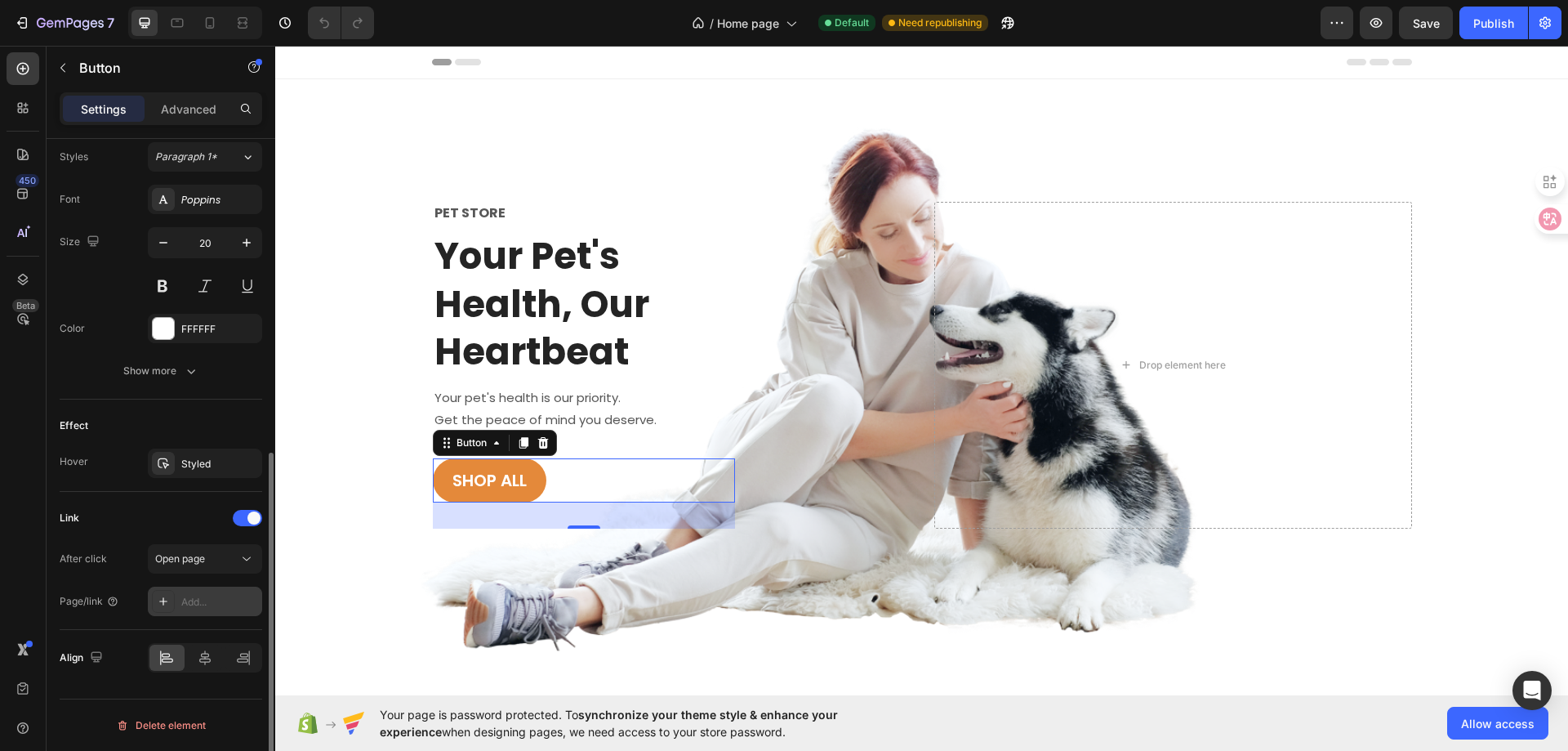
click at [194, 597] on div "Add..." at bounding box center [220, 602] width 76 height 14
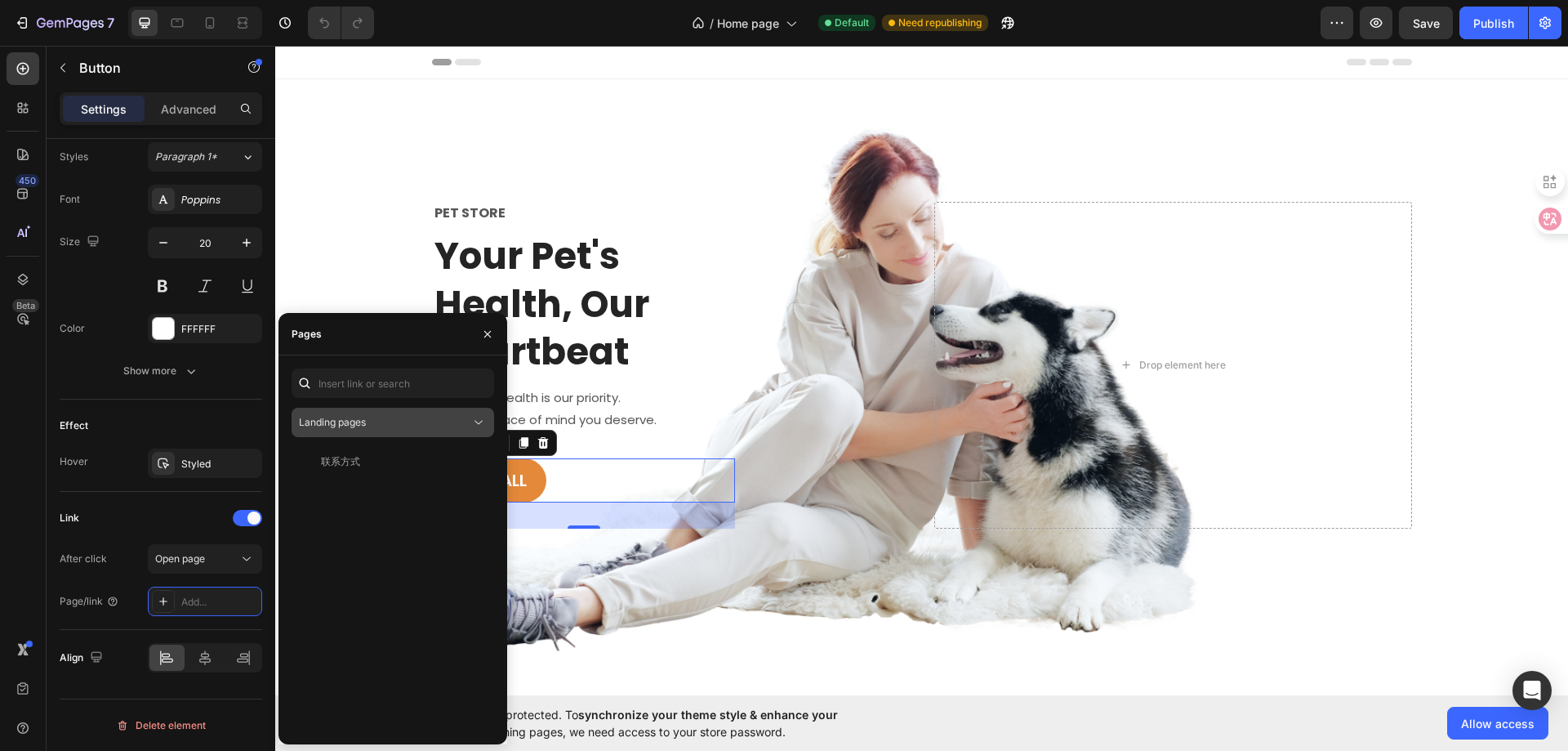
click at [424, 426] on div "Landing pages" at bounding box center [384, 422] width 171 height 14
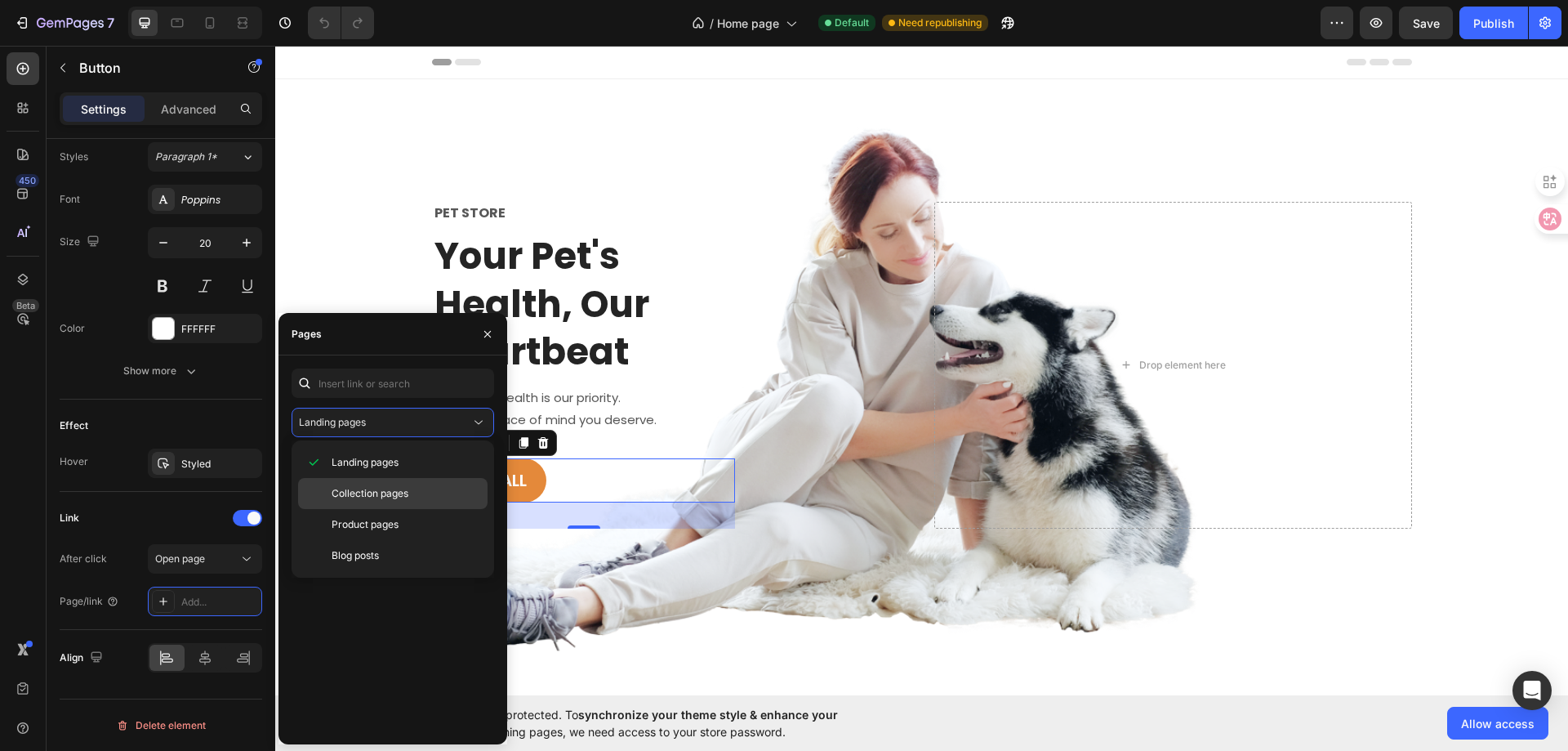
click at [375, 495] on span "Collection pages" at bounding box center [370, 493] width 76 height 14
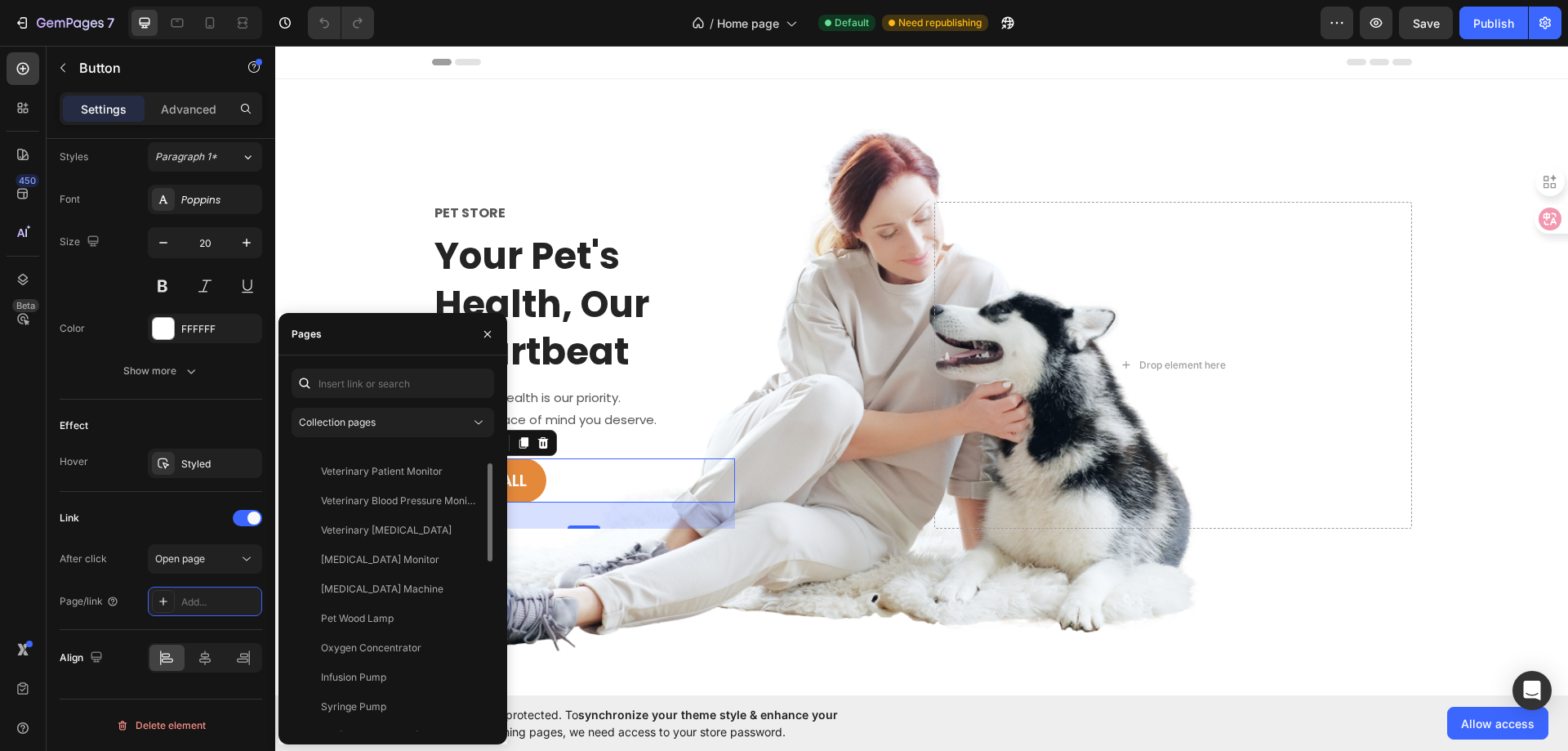
scroll to position [0, 0]
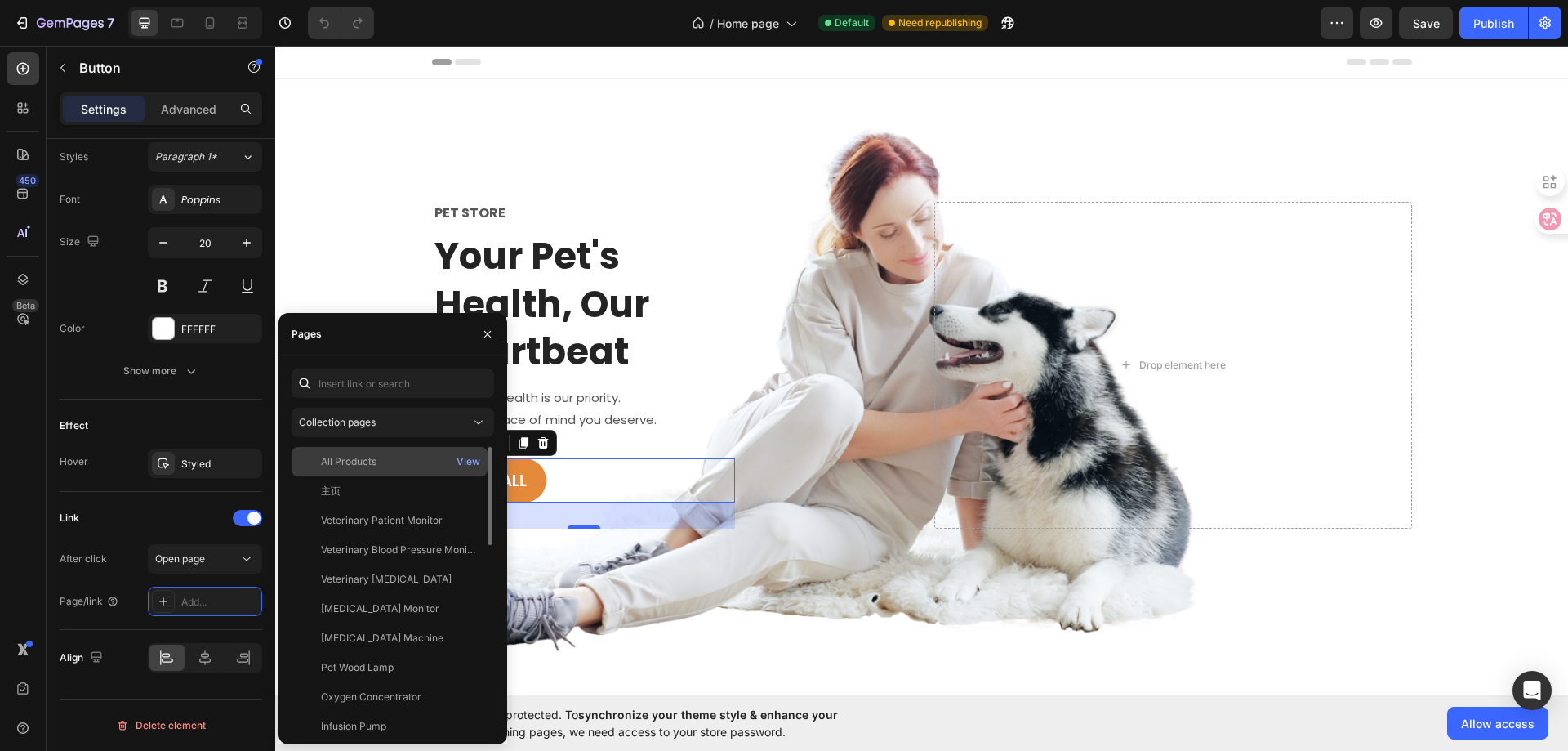
click at [361, 457] on div "All Products" at bounding box center [349, 461] width 55 height 14
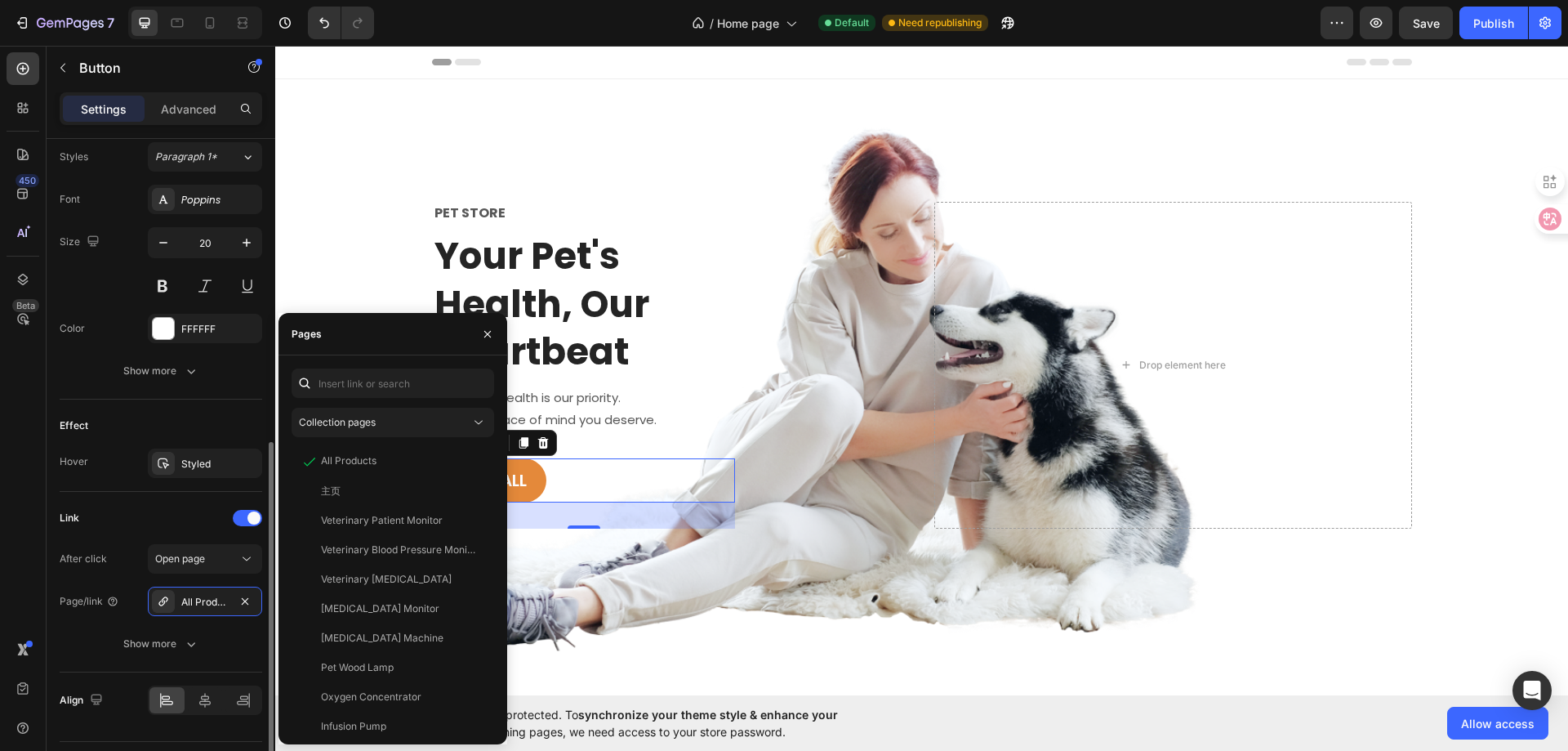
click at [178, 514] on div "Link" at bounding box center [161, 518] width 203 height 26
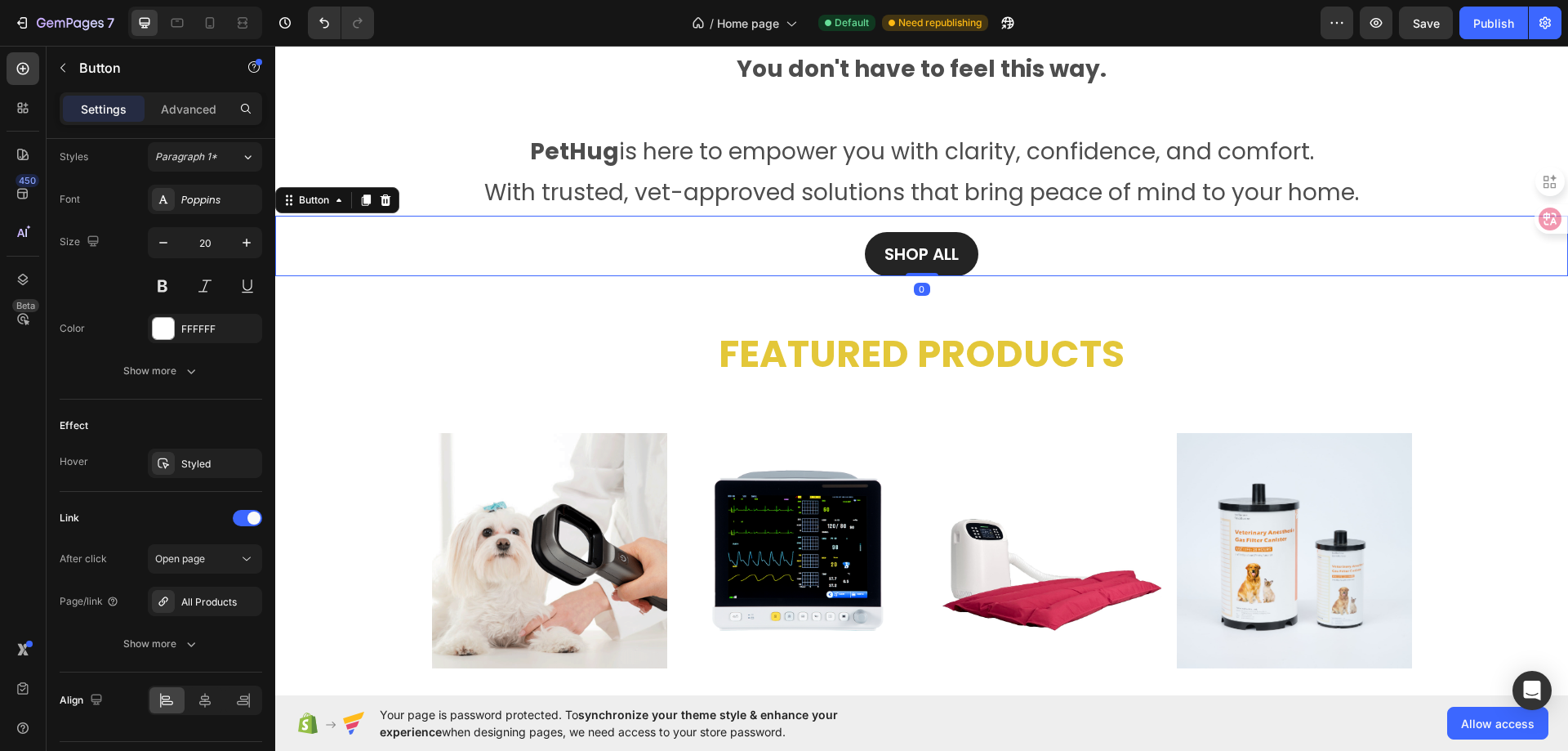
scroll to position [513, 0]
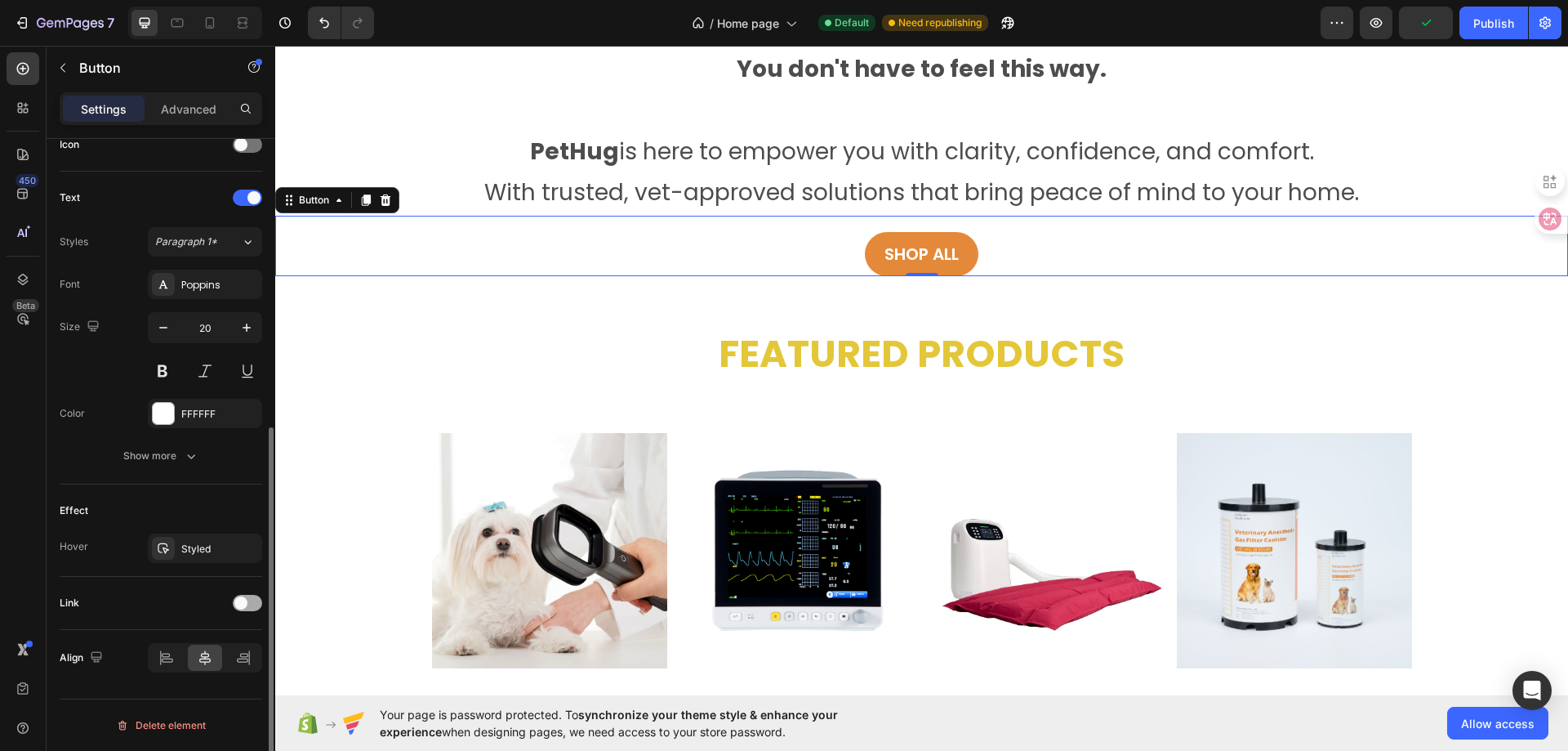
click at [243, 595] on div at bounding box center [247, 603] width 30 height 16
click at [224, 676] on div "Add..." at bounding box center [206, 686] width 115 height 30
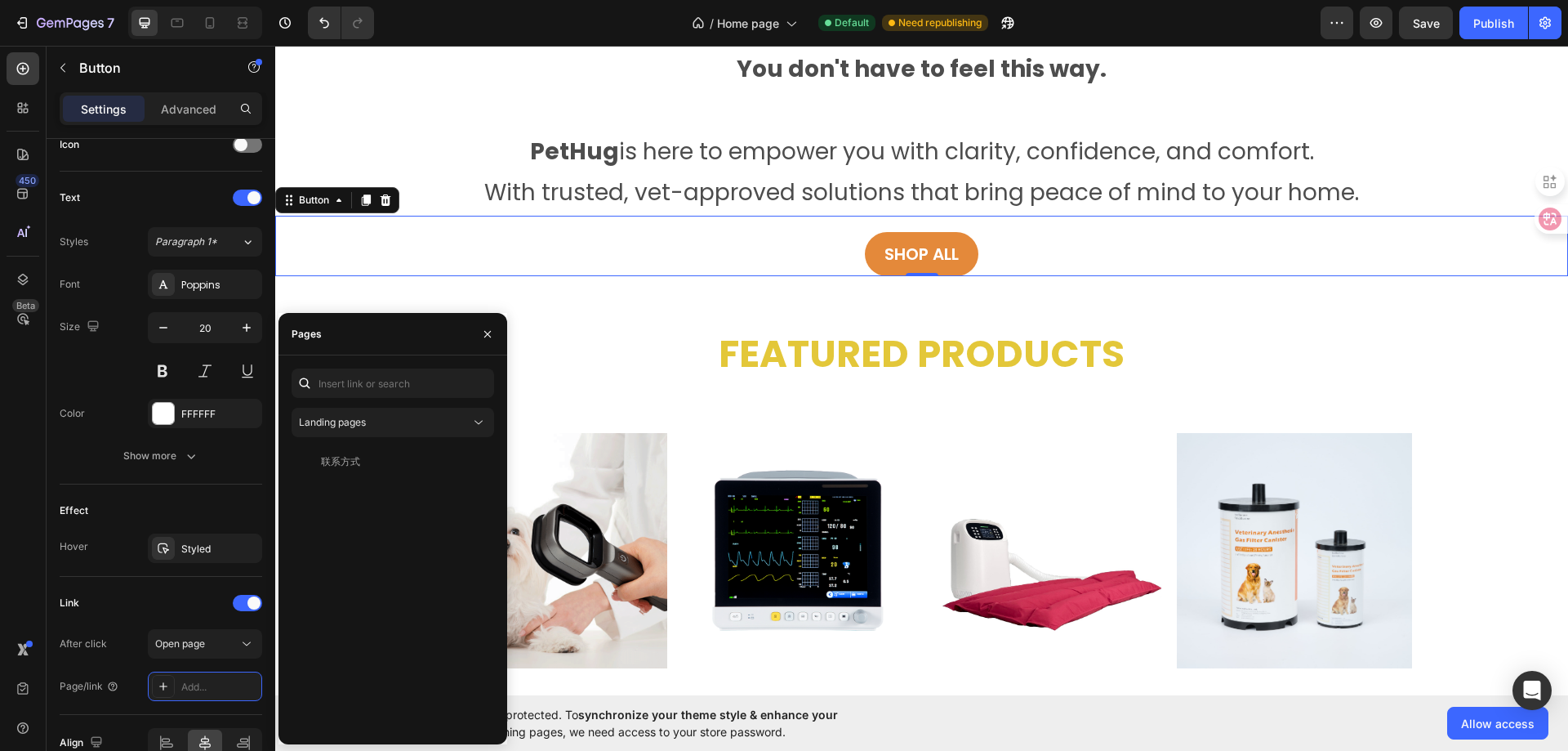
click at [406, 407] on div "Landing pages 联系方式 View" at bounding box center [393, 549] width 203 height 363
click at [492, 420] on button "Landing pages" at bounding box center [393, 422] width 203 height 30
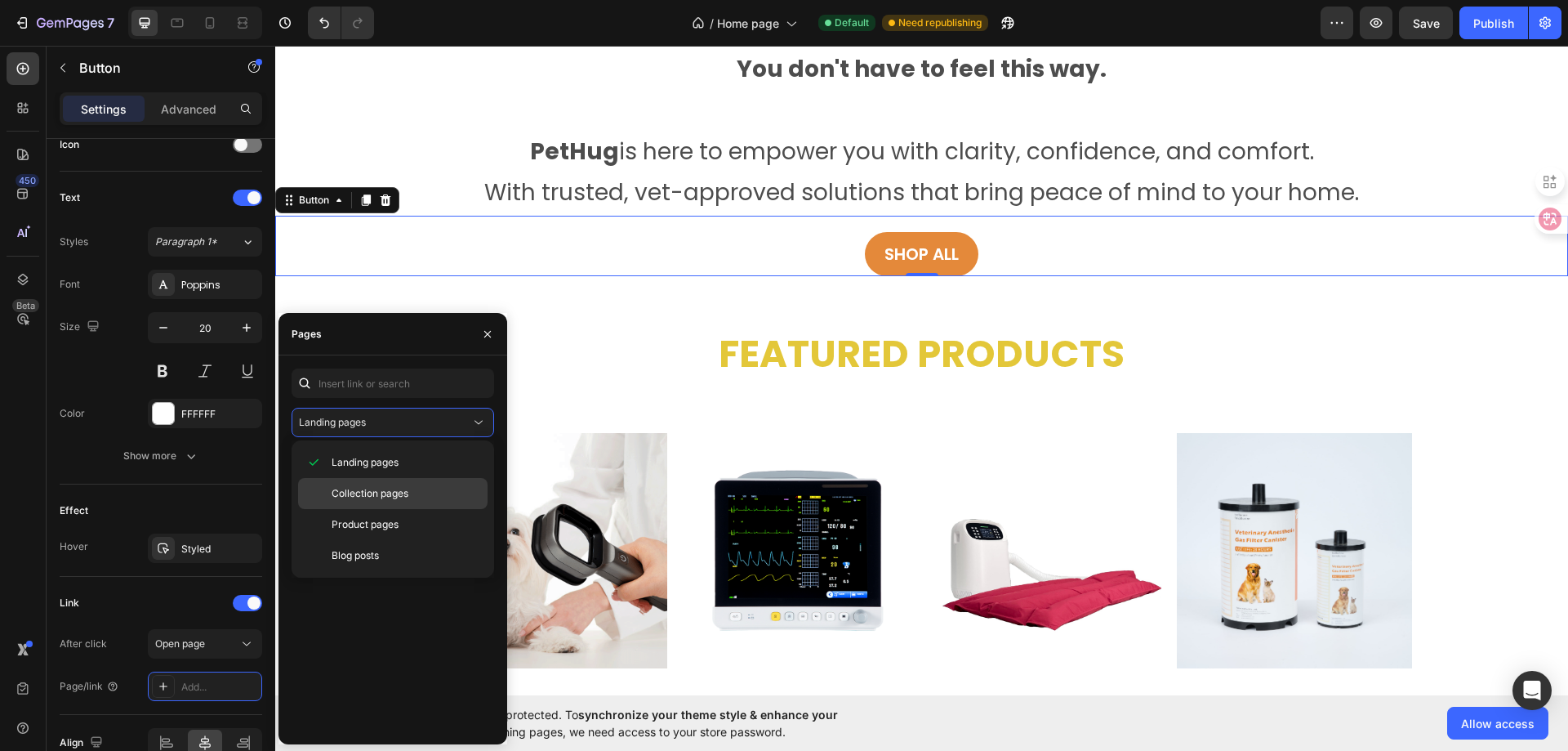
click at [407, 490] on span "Collection pages" at bounding box center [370, 493] width 76 height 14
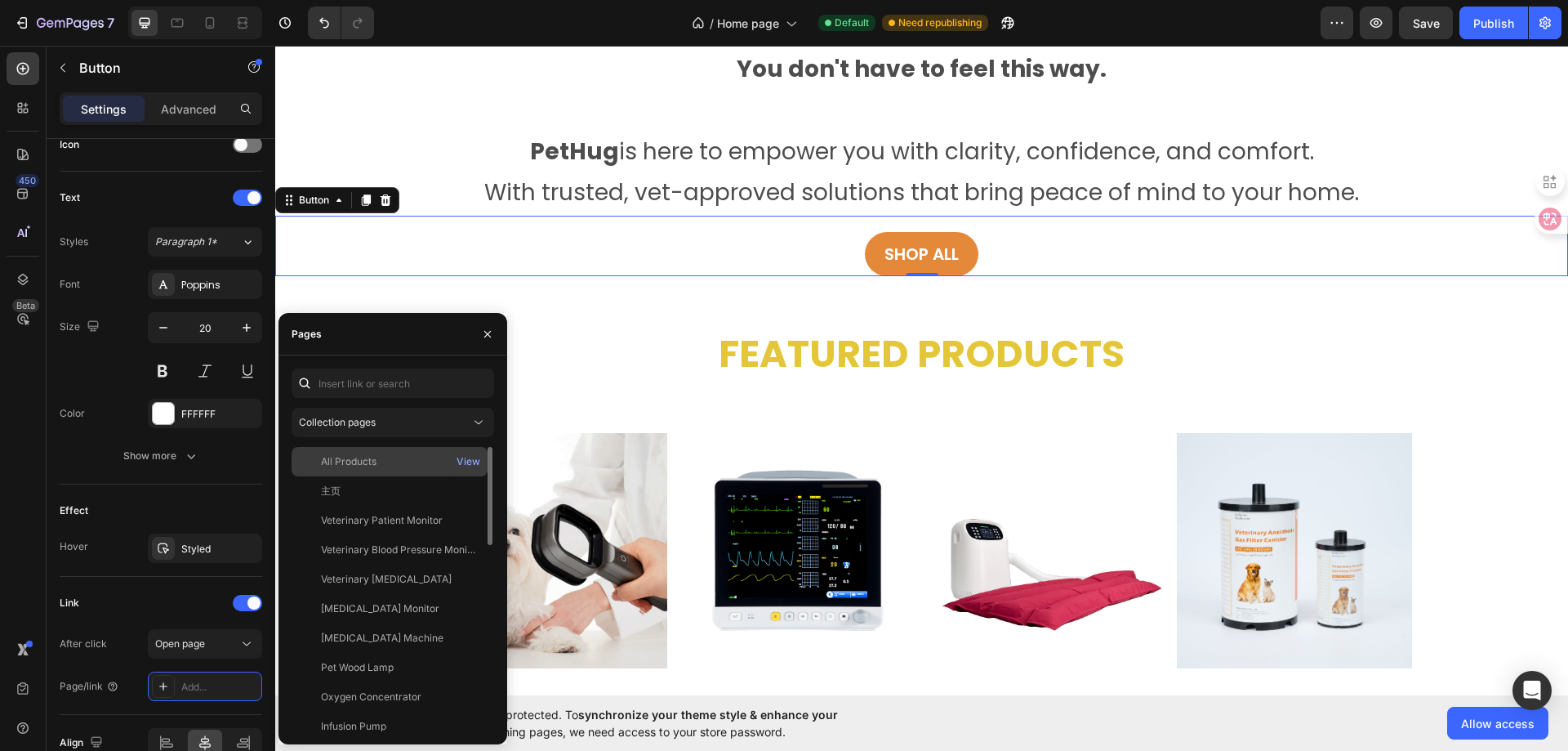
click at [394, 476] on div "All Products View" at bounding box center [389, 491] width 196 height 30
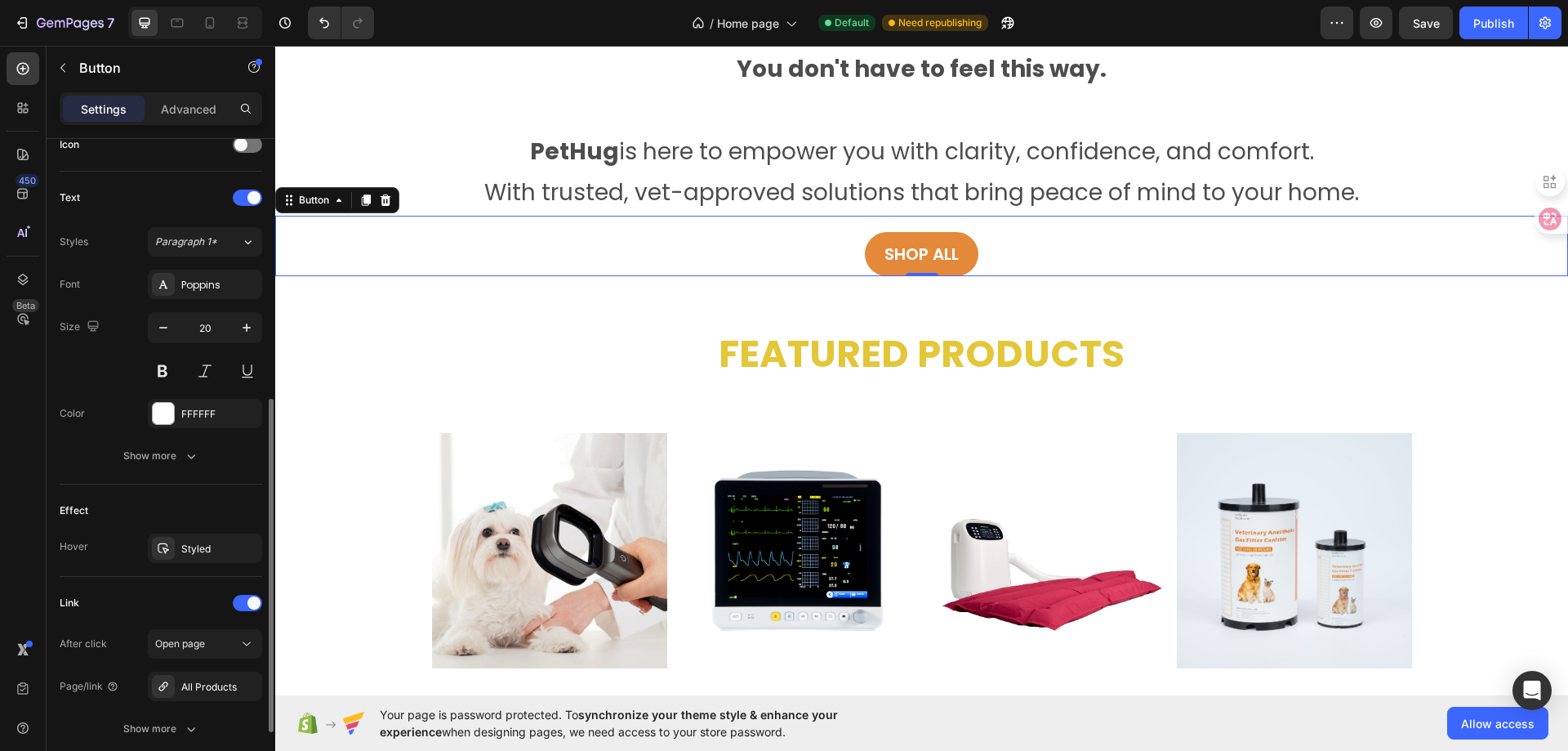
click at [122, 591] on div "Link" at bounding box center [161, 603] width 203 height 26
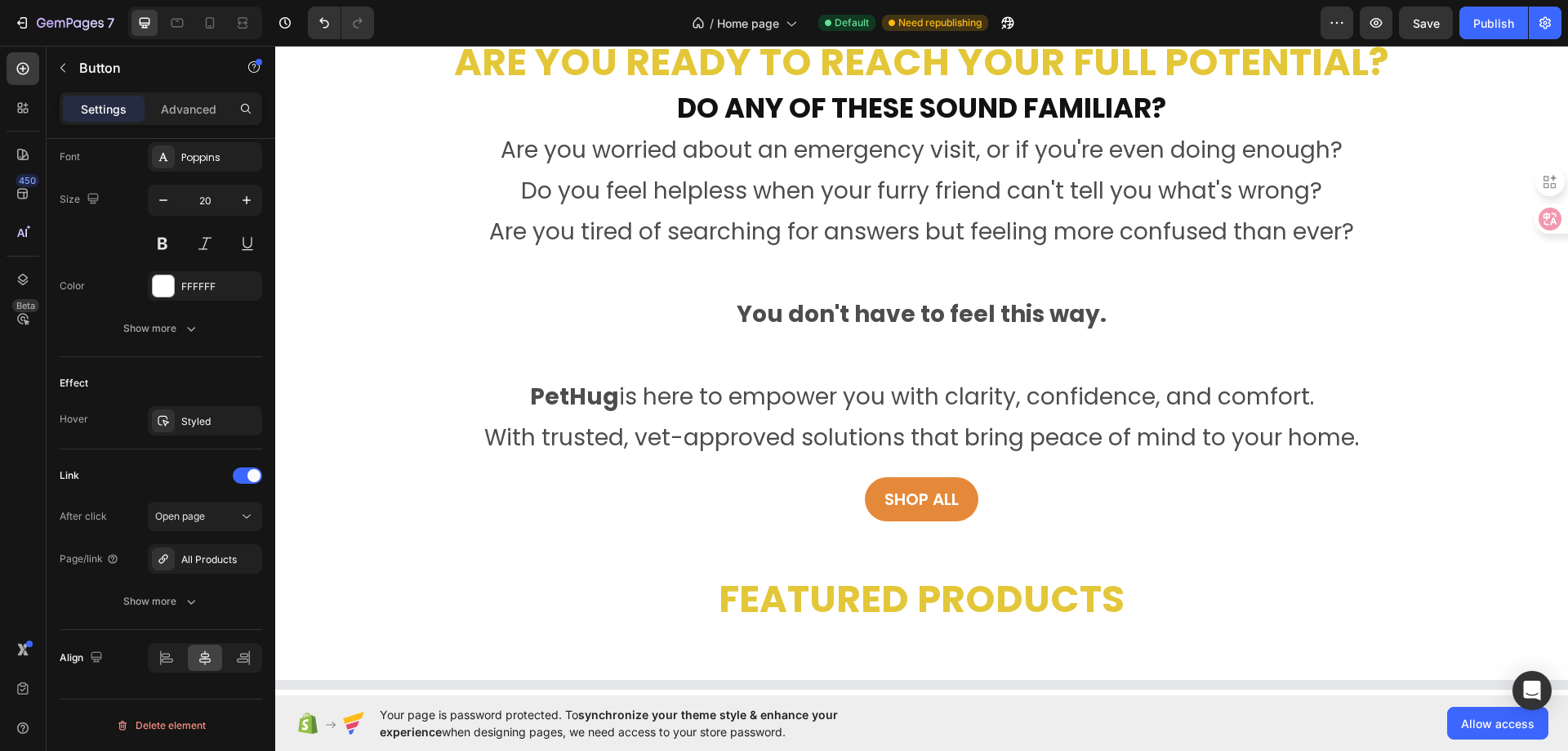
scroll to position [245, 0]
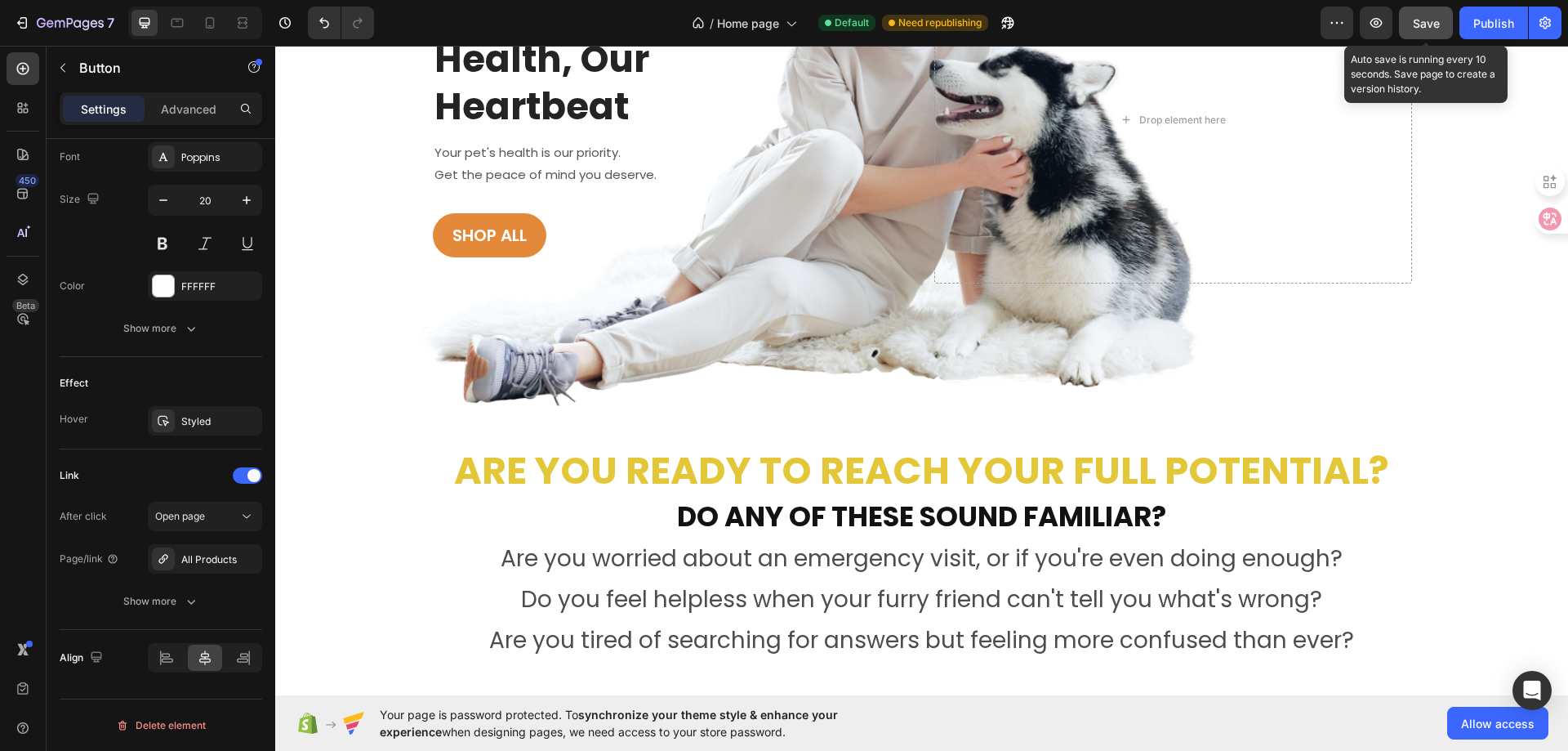
click at [1431, 25] on span "Save" at bounding box center [1426, 23] width 27 height 14
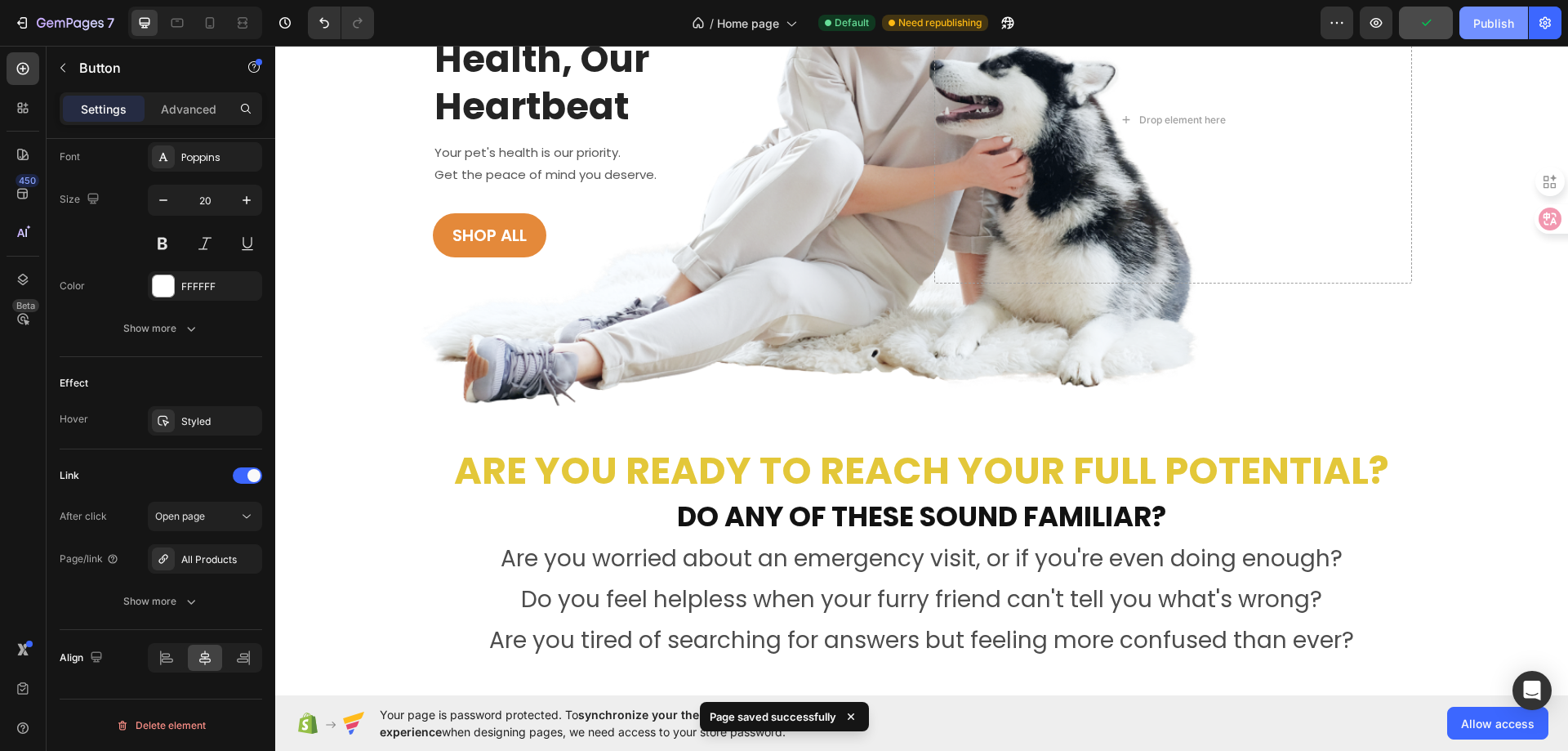
click at [1470, 24] on button "Publish" at bounding box center [1493, 23] width 69 height 33
click at [206, 28] on icon at bounding box center [209, 22] width 16 height 16
type input "14"
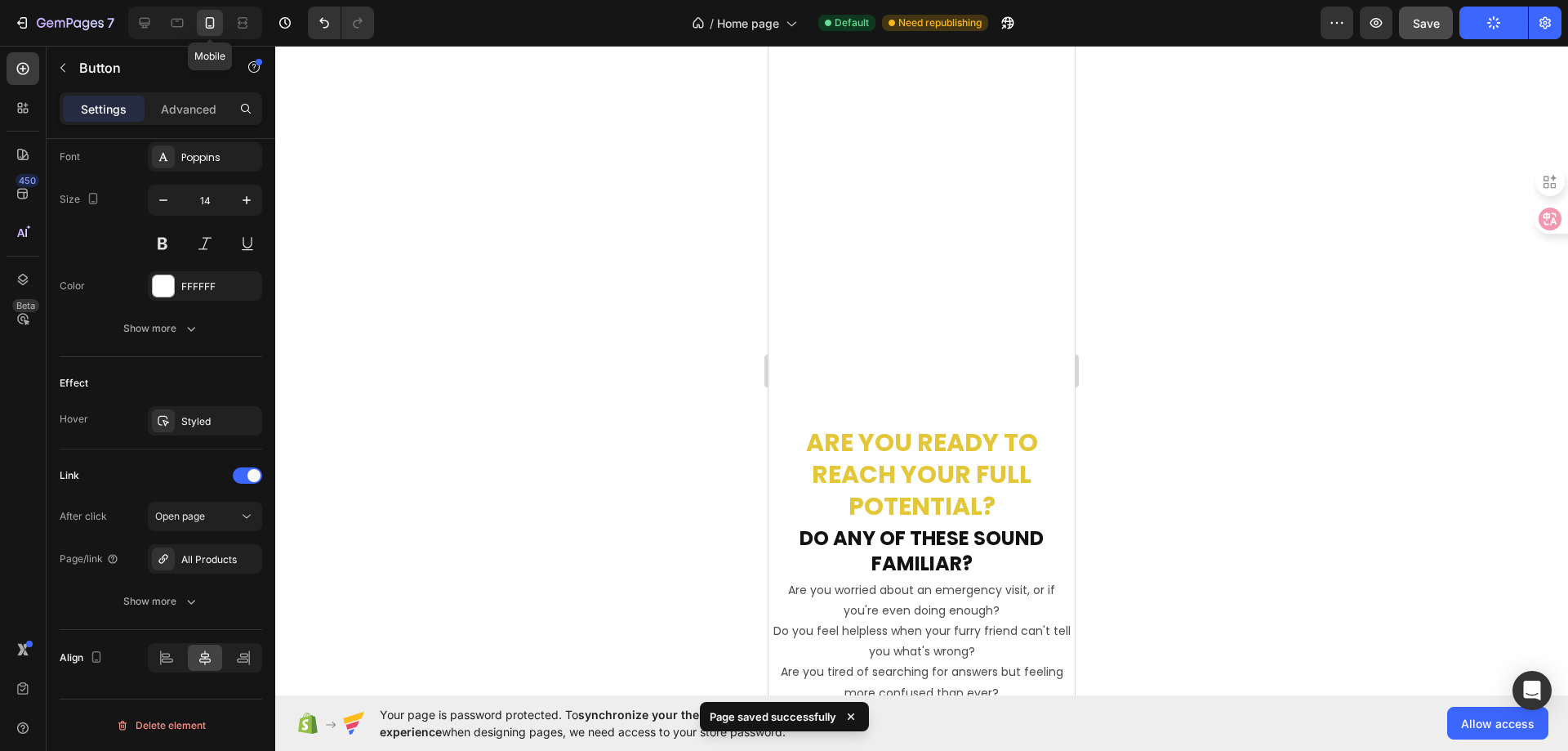
scroll to position [991, 0]
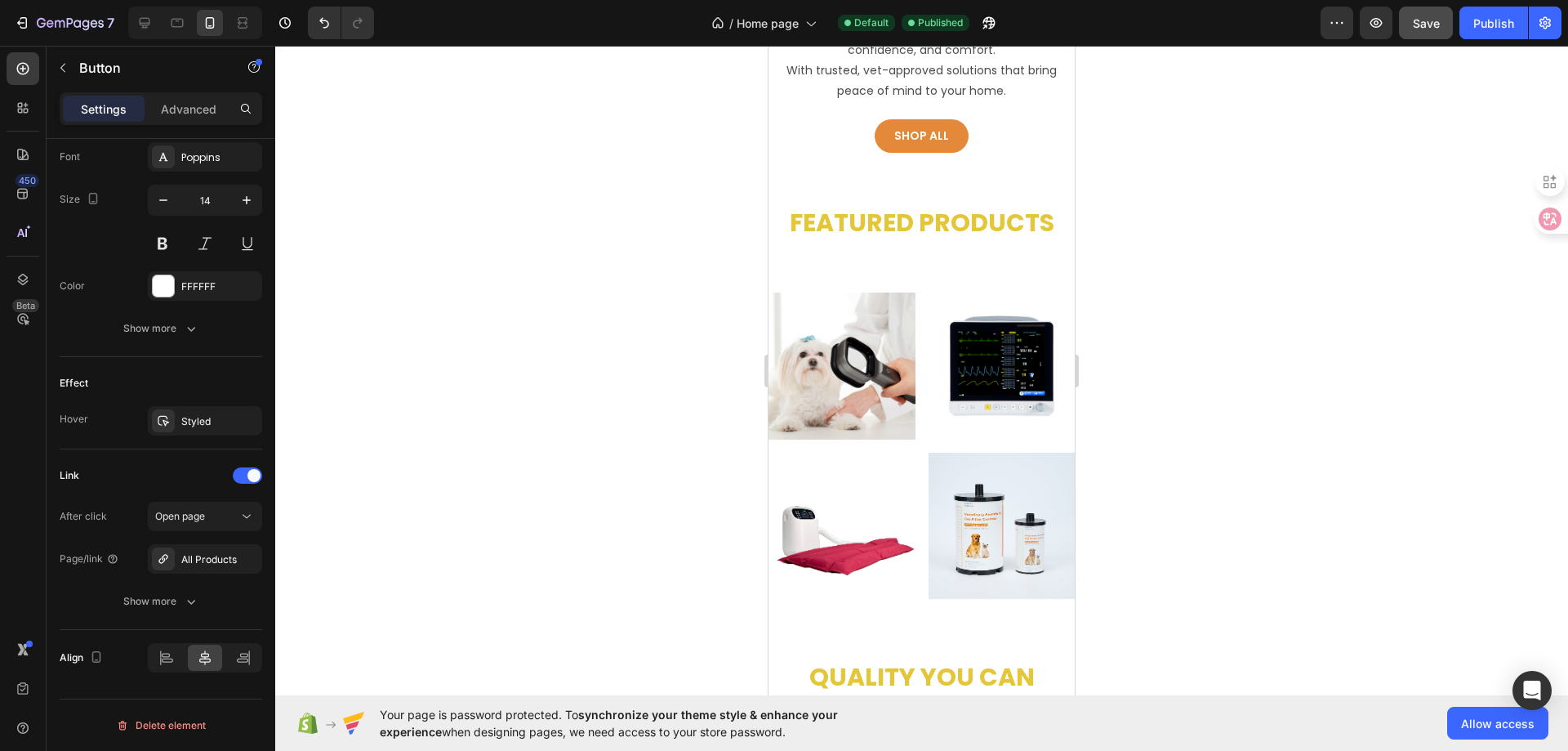
click at [959, 145] on div "Shop All Button" at bounding box center [922, 128] width 306 height 50
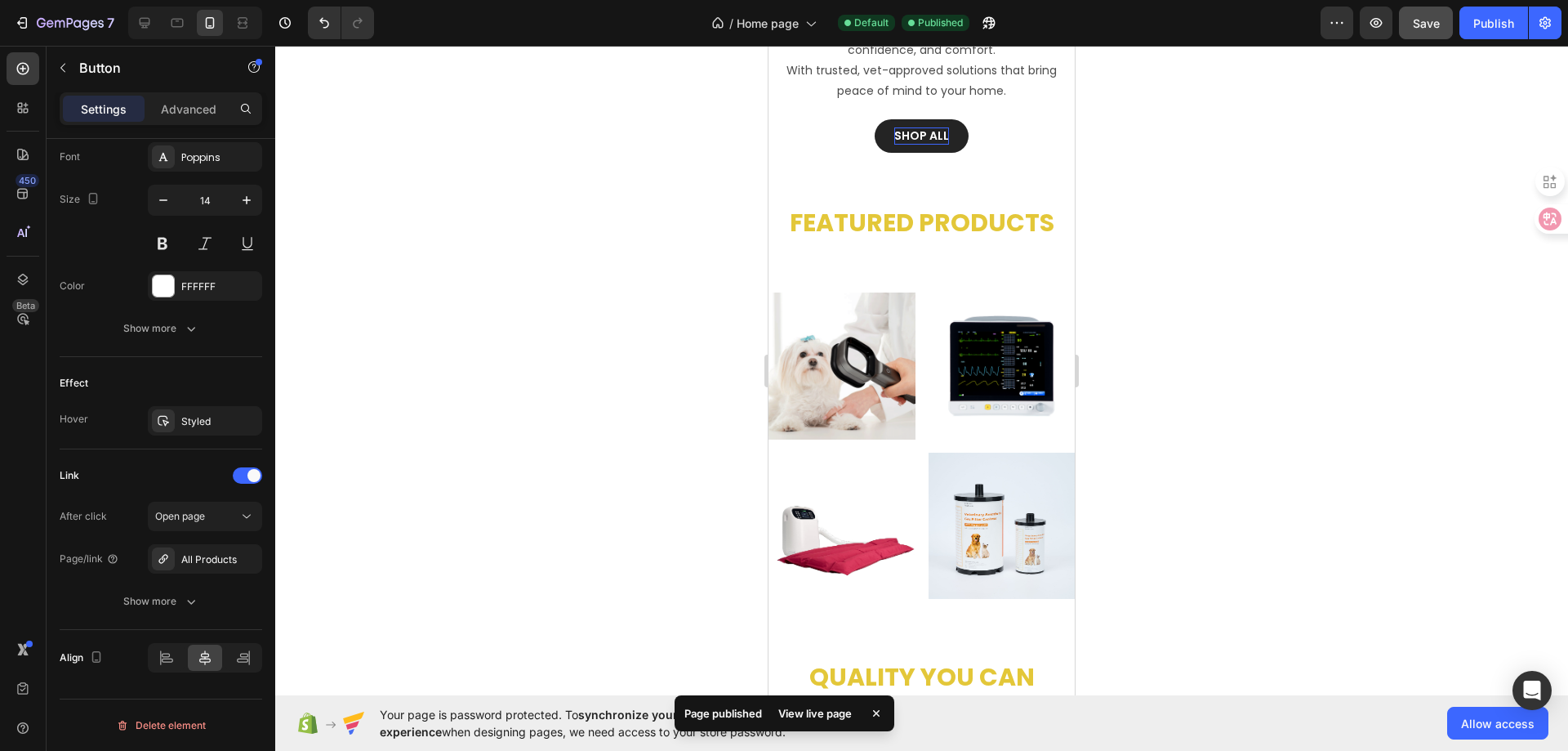
click at [912, 144] on p "Shop All" at bounding box center [921, 136] width 54 height 17
click at [964, 134] on div "Shop All Button" at bounding box center [922, 128] width 306 height 50
click at [894, 134] on p "Shop All" at bounding box center [921, 136] width 54 height 17
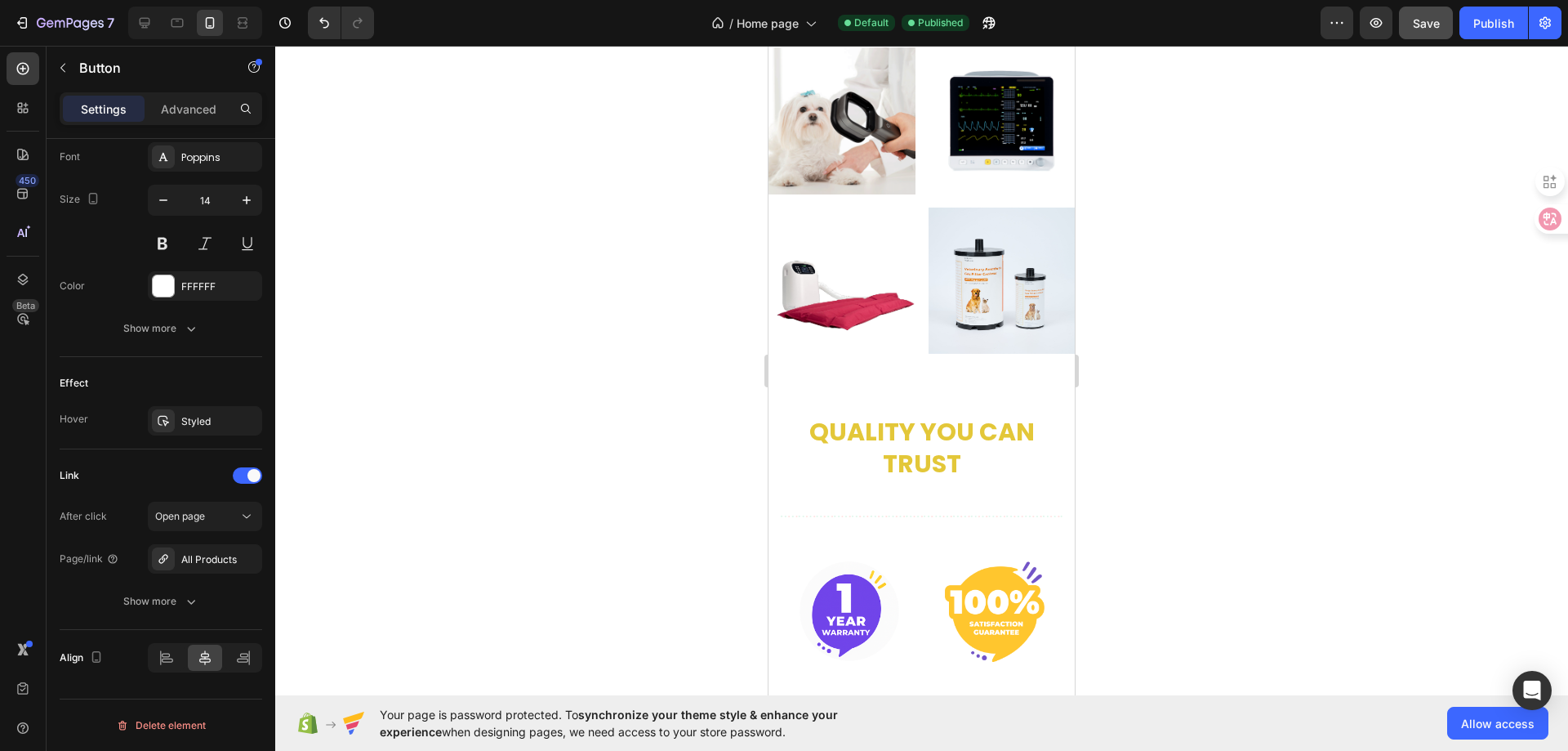
scroll to position [910, 0]
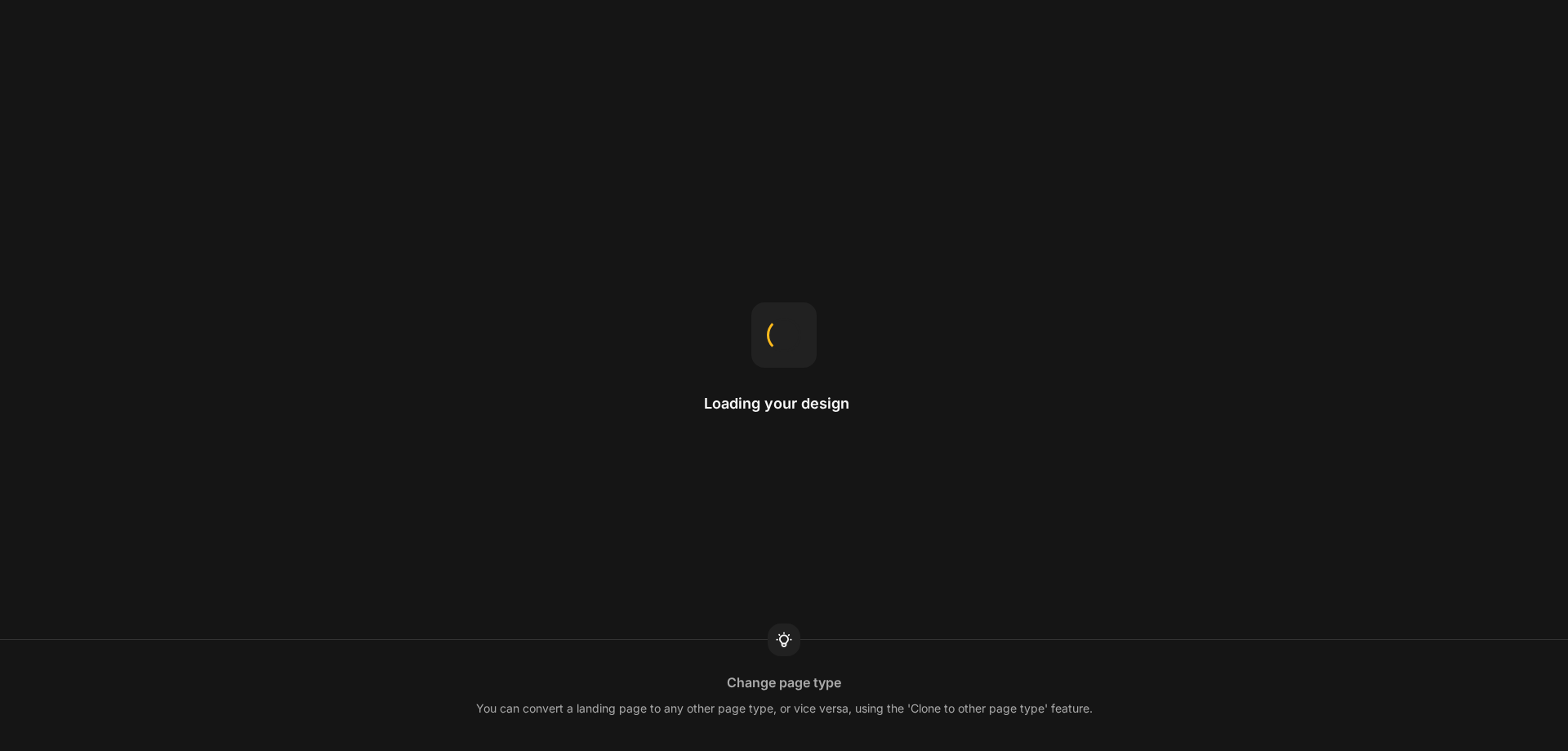
select select "ENG"
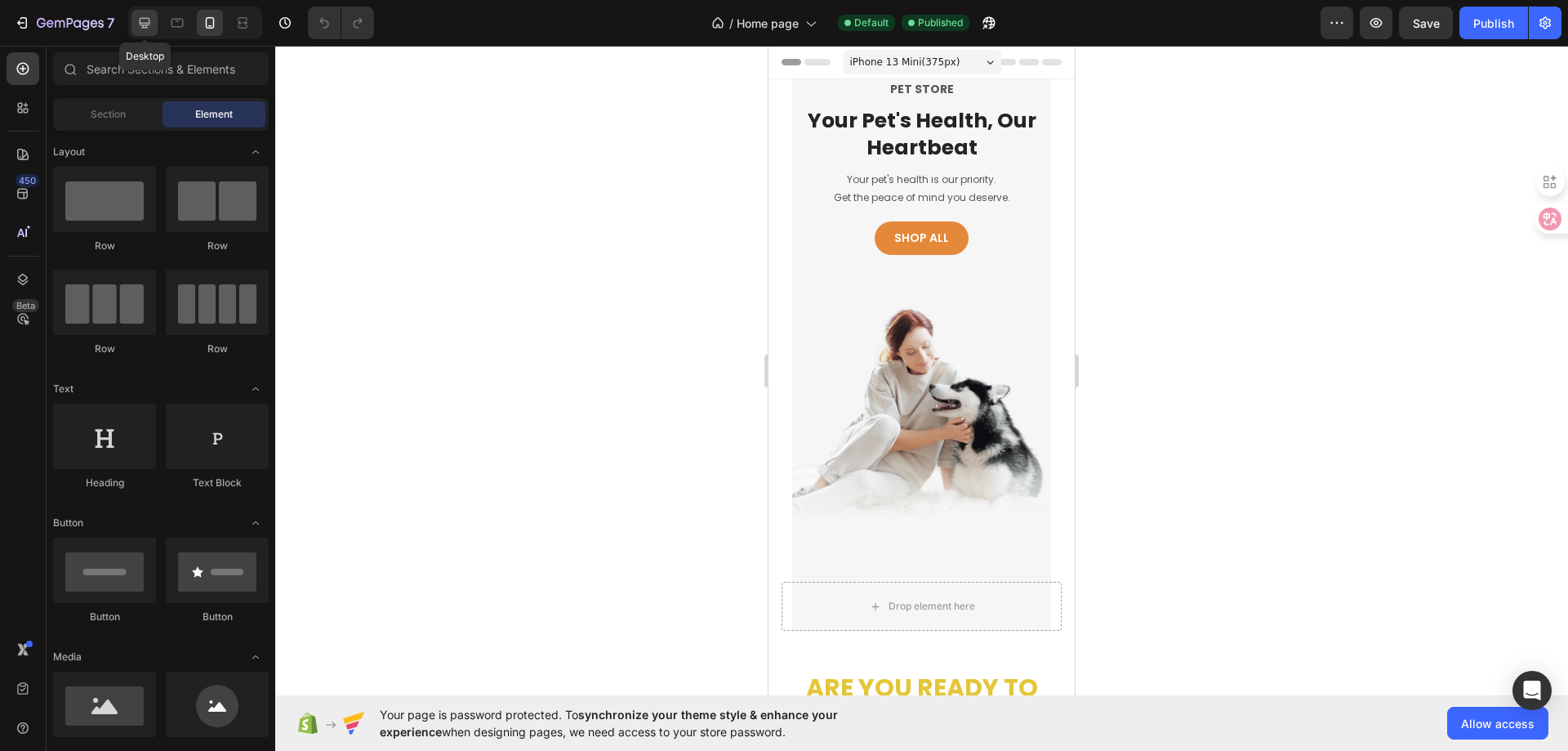
click at [143, 24] on icon at bounding box center [144, 23] width 11 height 11
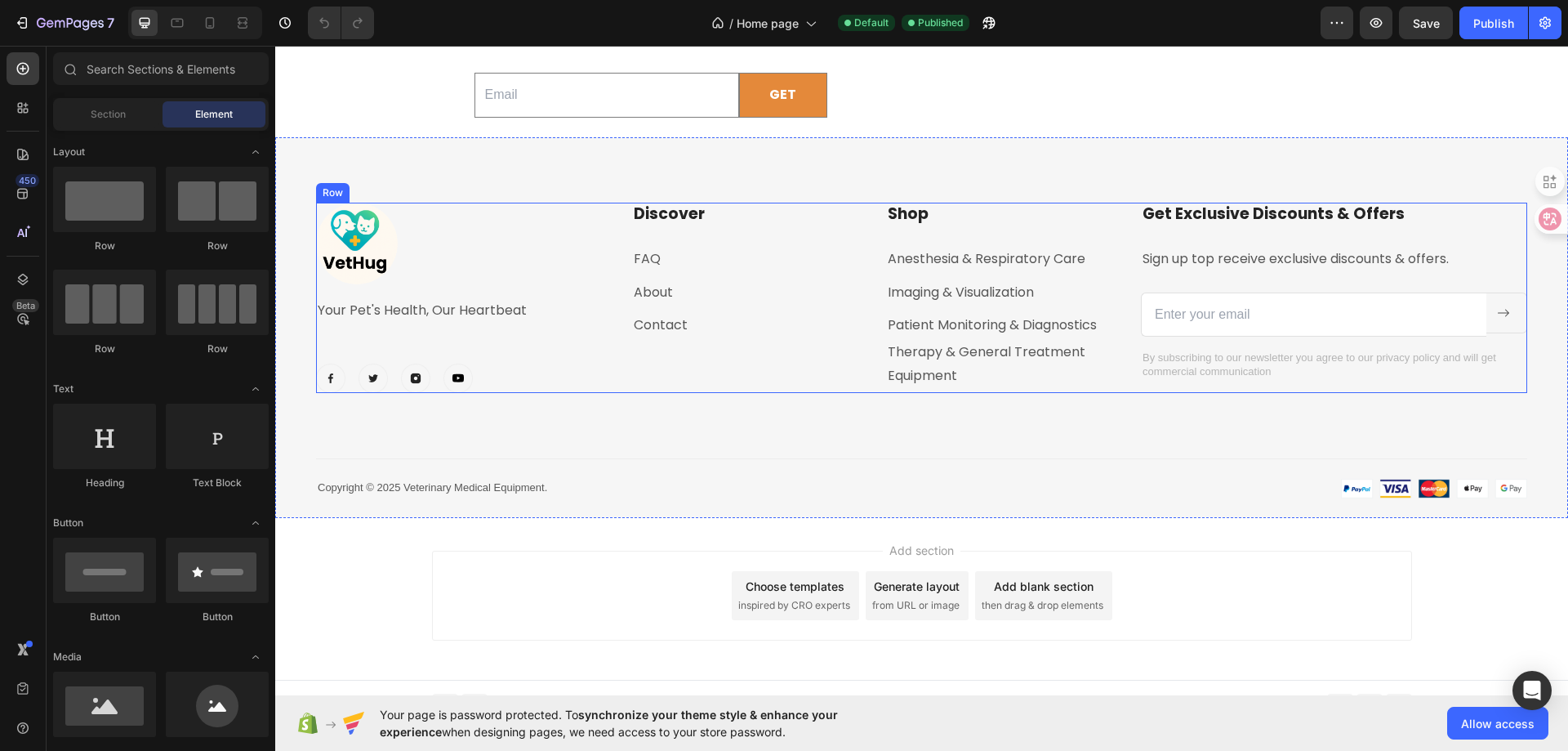
scroll to position [4167, 0]
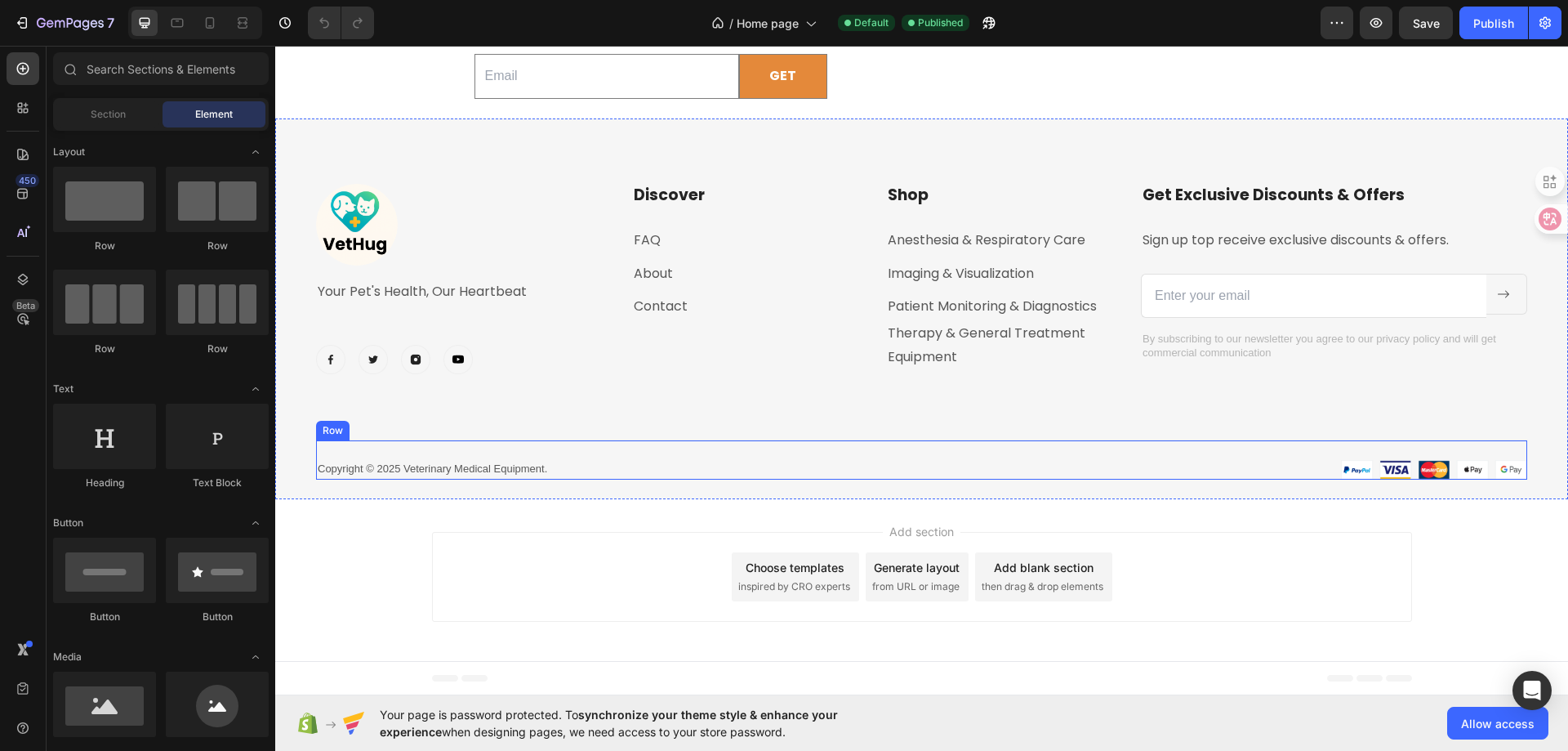
click at [648, 479] on div "Copyright © 2025 Veterinary Medical Equipment. Text block Image Image Row" at bounding box center [922, 460] width 1211 height 40
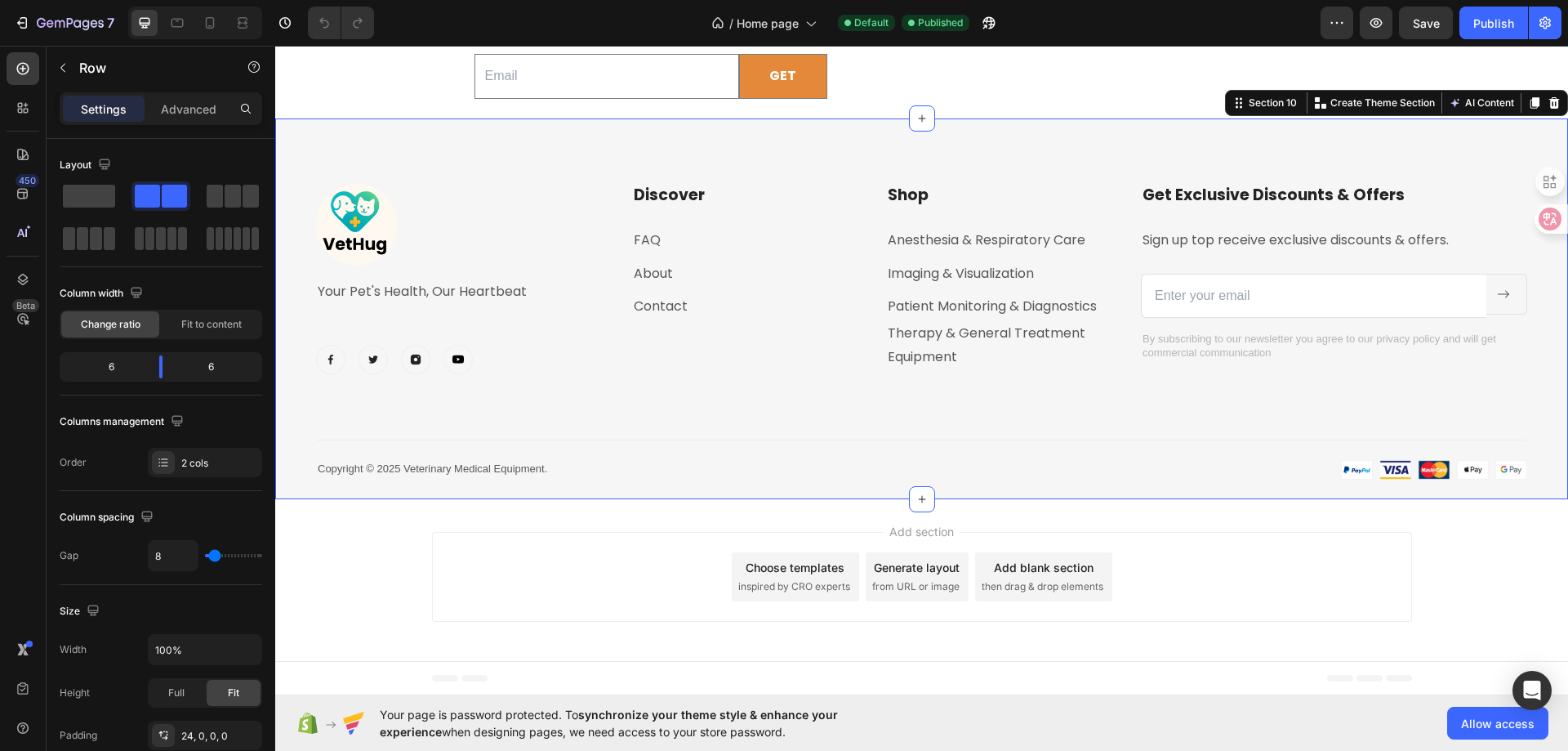
click at [577, 228] on div "Image Your Pet's Health, Our Heartbeat Text block Image Image Image Image Row D…" at bounding box center [922, 309] width 1293 height 381
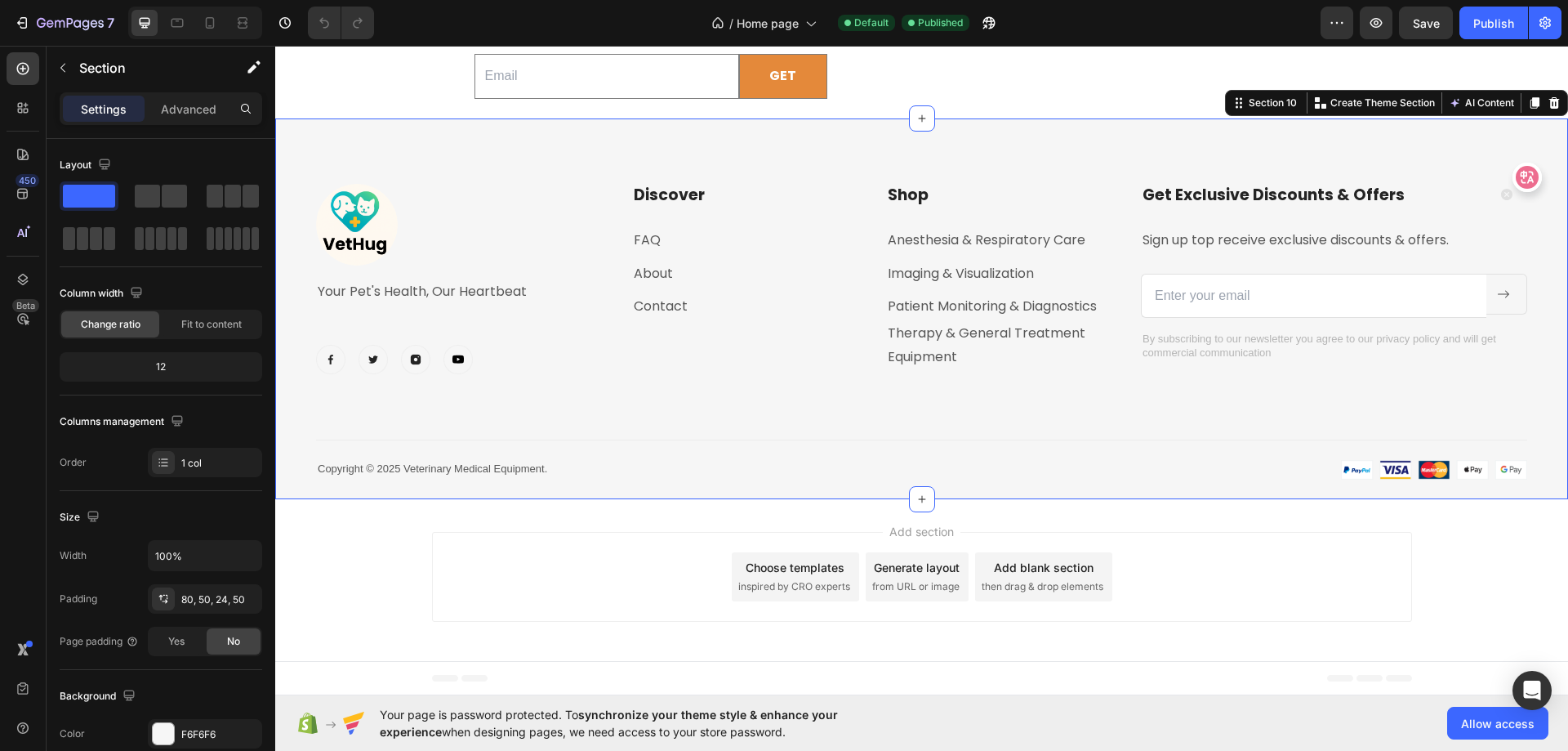
drag, startPoint x: 1808, startPoint y: 262, endPoint x: 1558, endPoint y: 367, distance: 271.2
drag, startPoint x: 1533, startPoint y: 178, endPoint x: 1526, endPoint y: 81, distance: 97.3
click at [1526, 81] on icon at bounding box center [1526, 85] width 16 height 16
click at [1549, 109] on icon at bounding box center [1554, 103] width 11 height 11
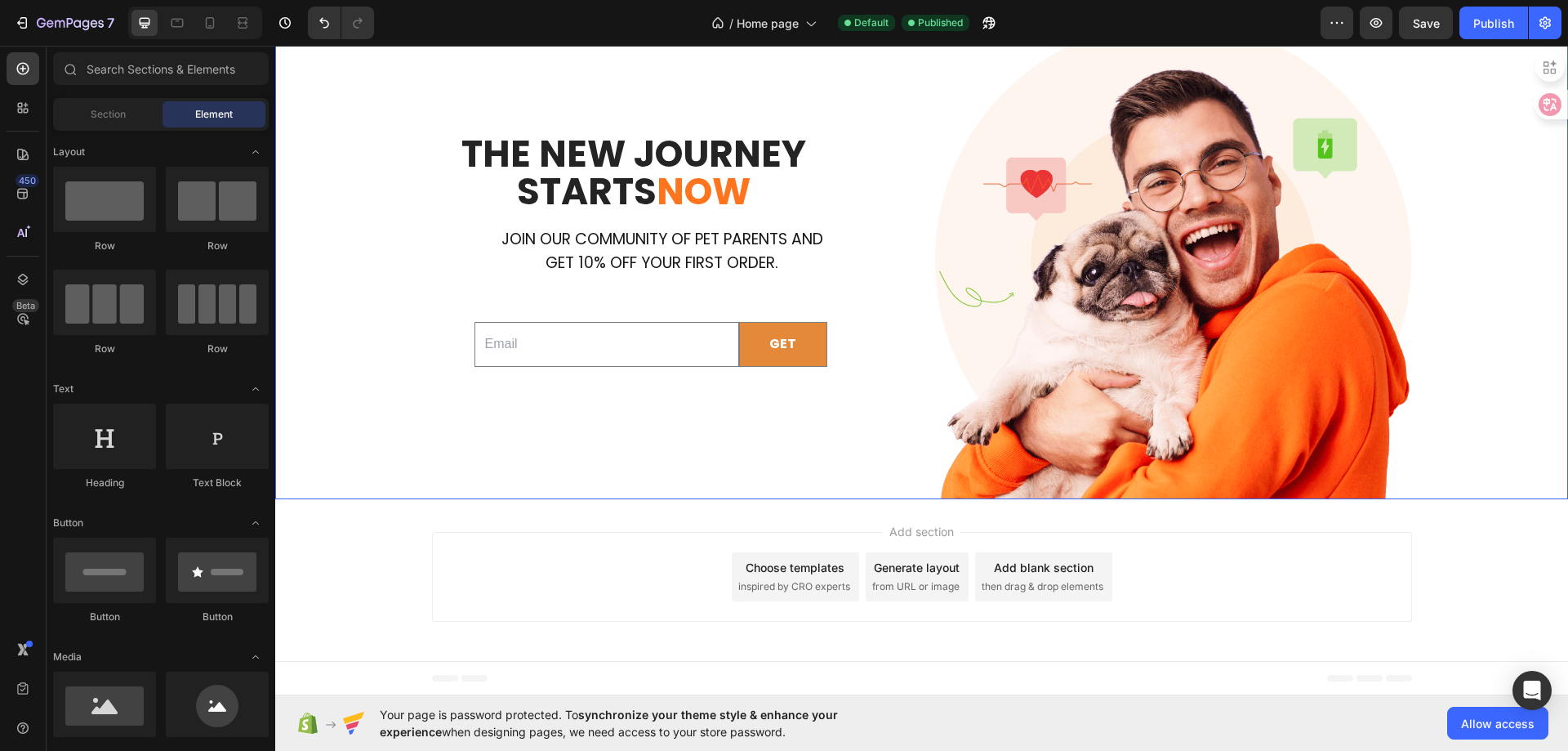
scroll to position [3868, 0]
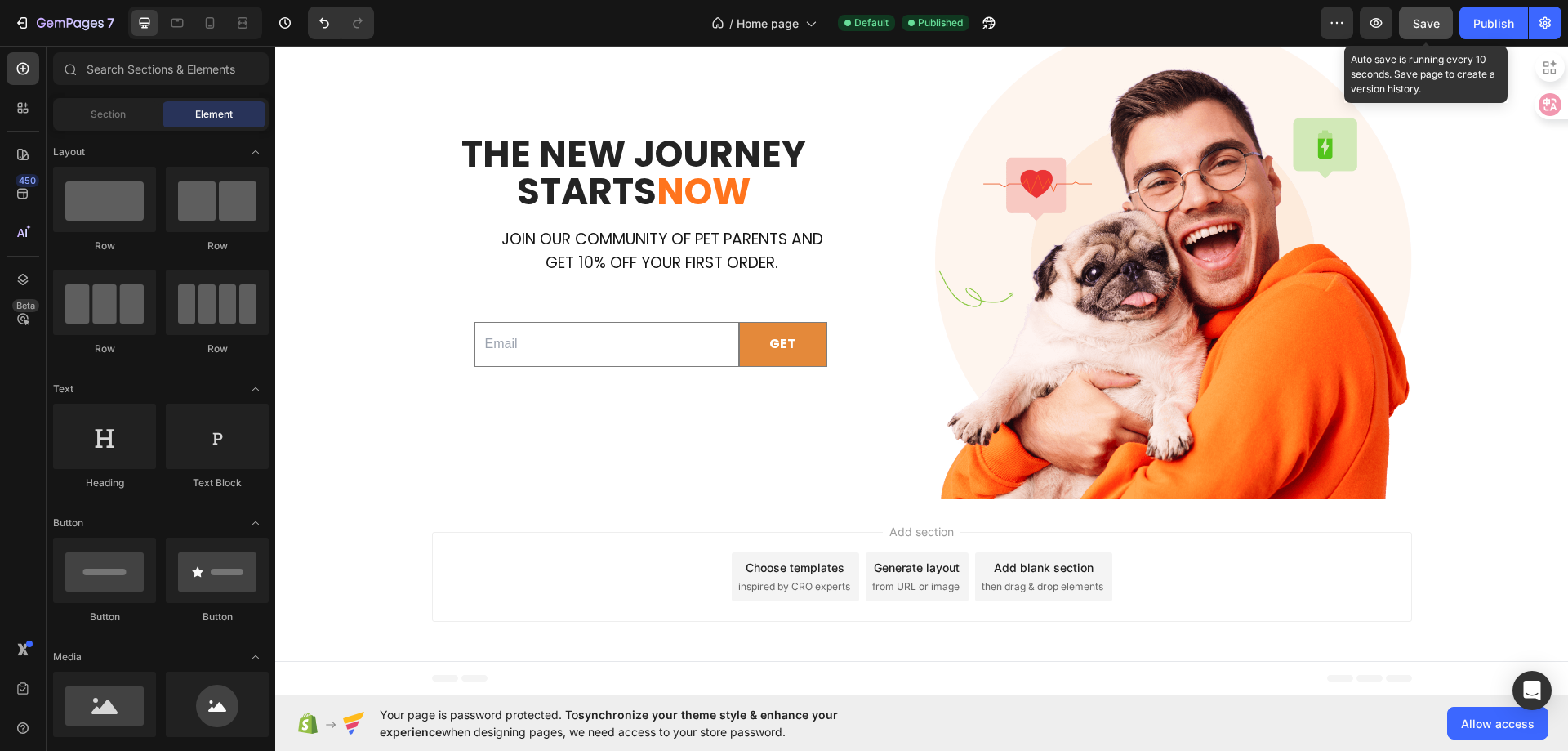
click at [1430, 26] on span "Save" at bounding box center [1426, 23] width 27 height 14
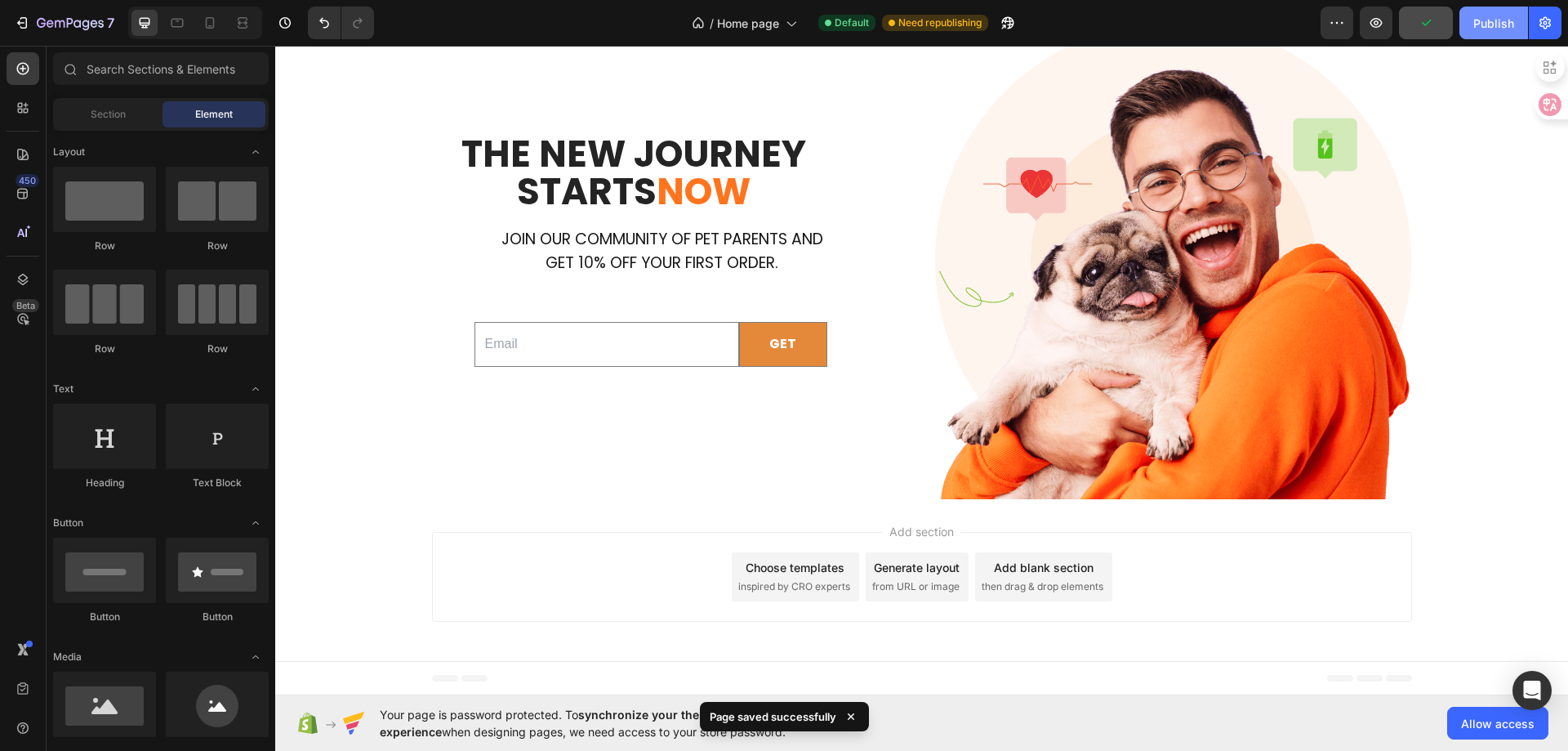
click at [1477, 23] on div "Publish" at bounding box center [1493, 23] width 41 height 17
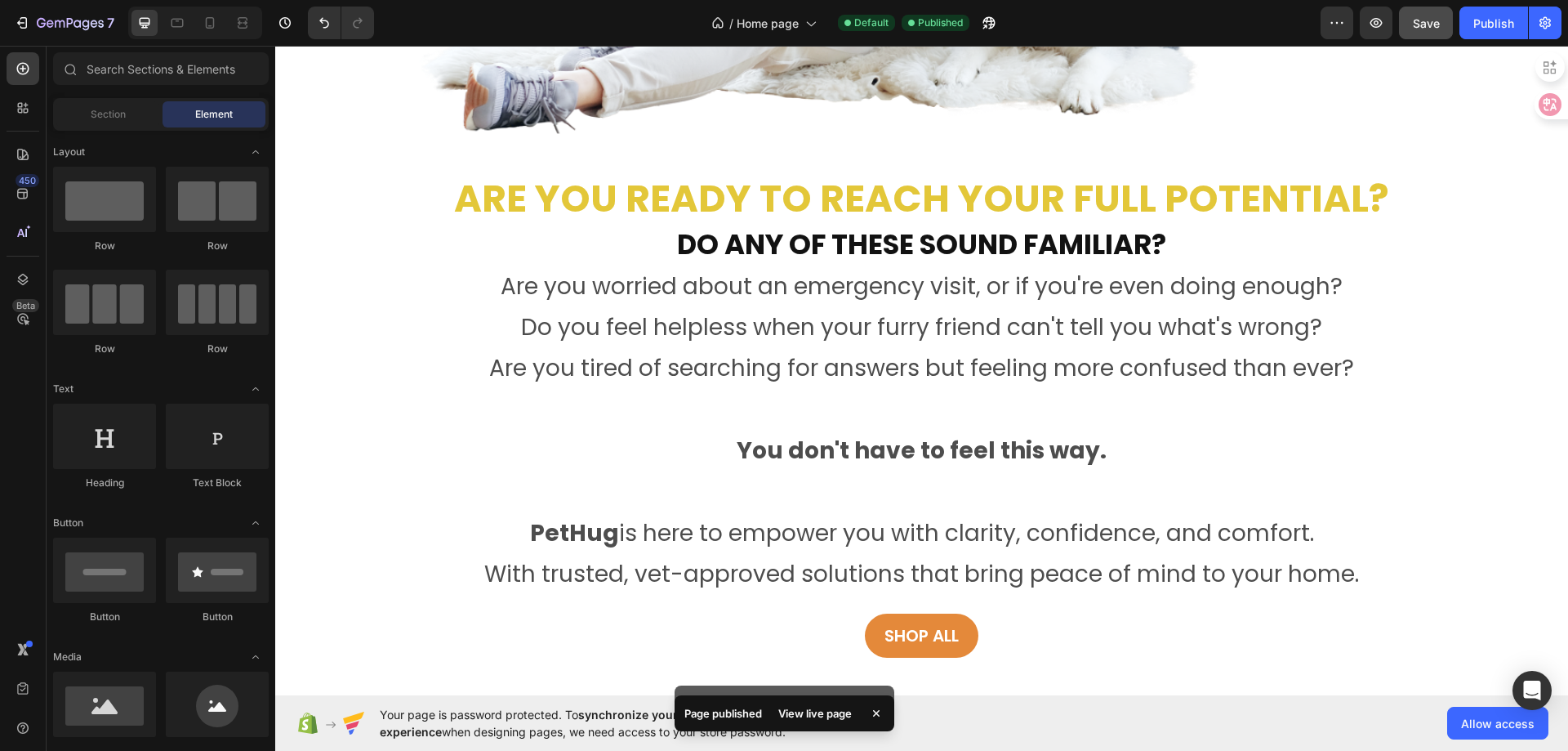
scroll to position [0, 0]
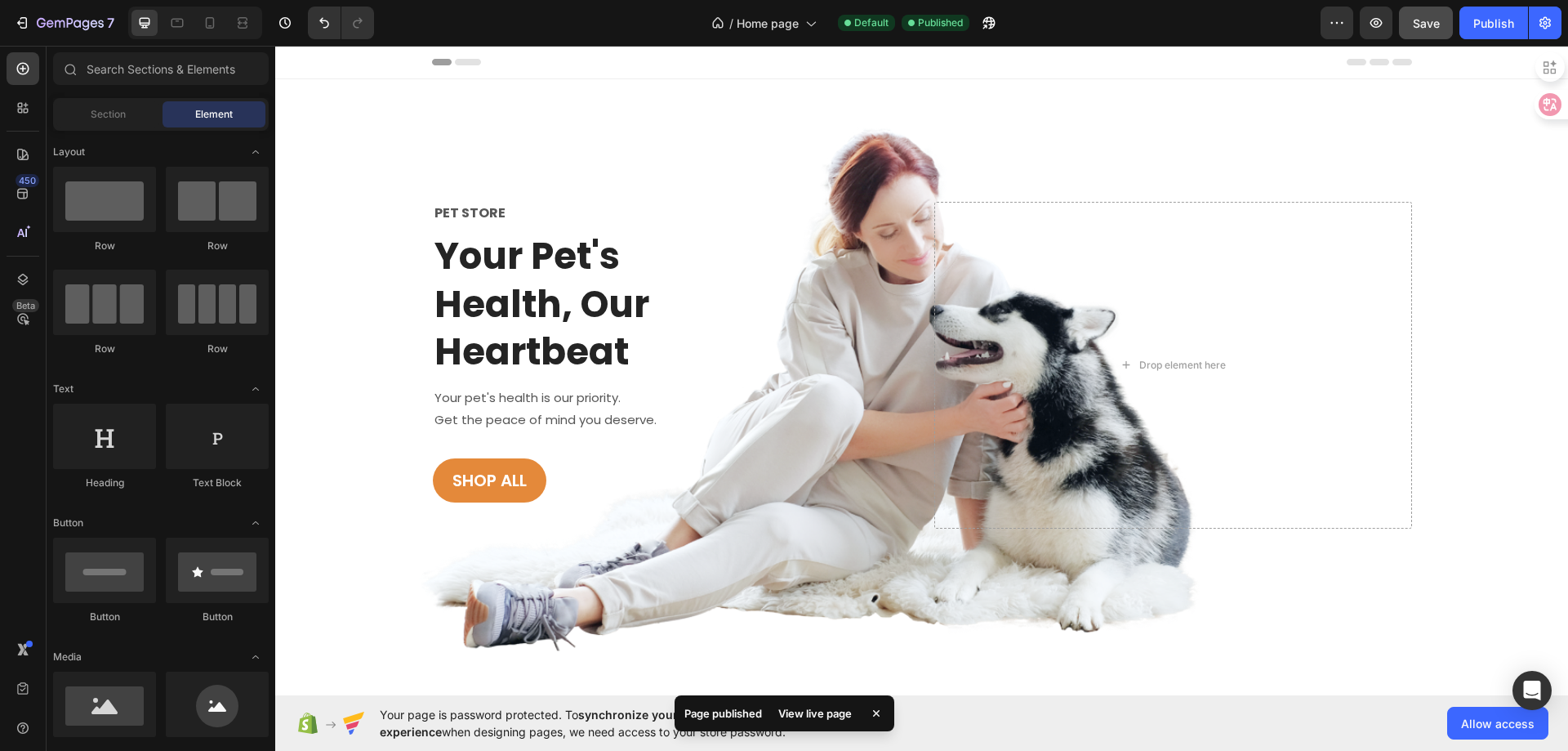
click at [303, 63] on div "Header" at bounding box center [315, 62] width 60 height 19
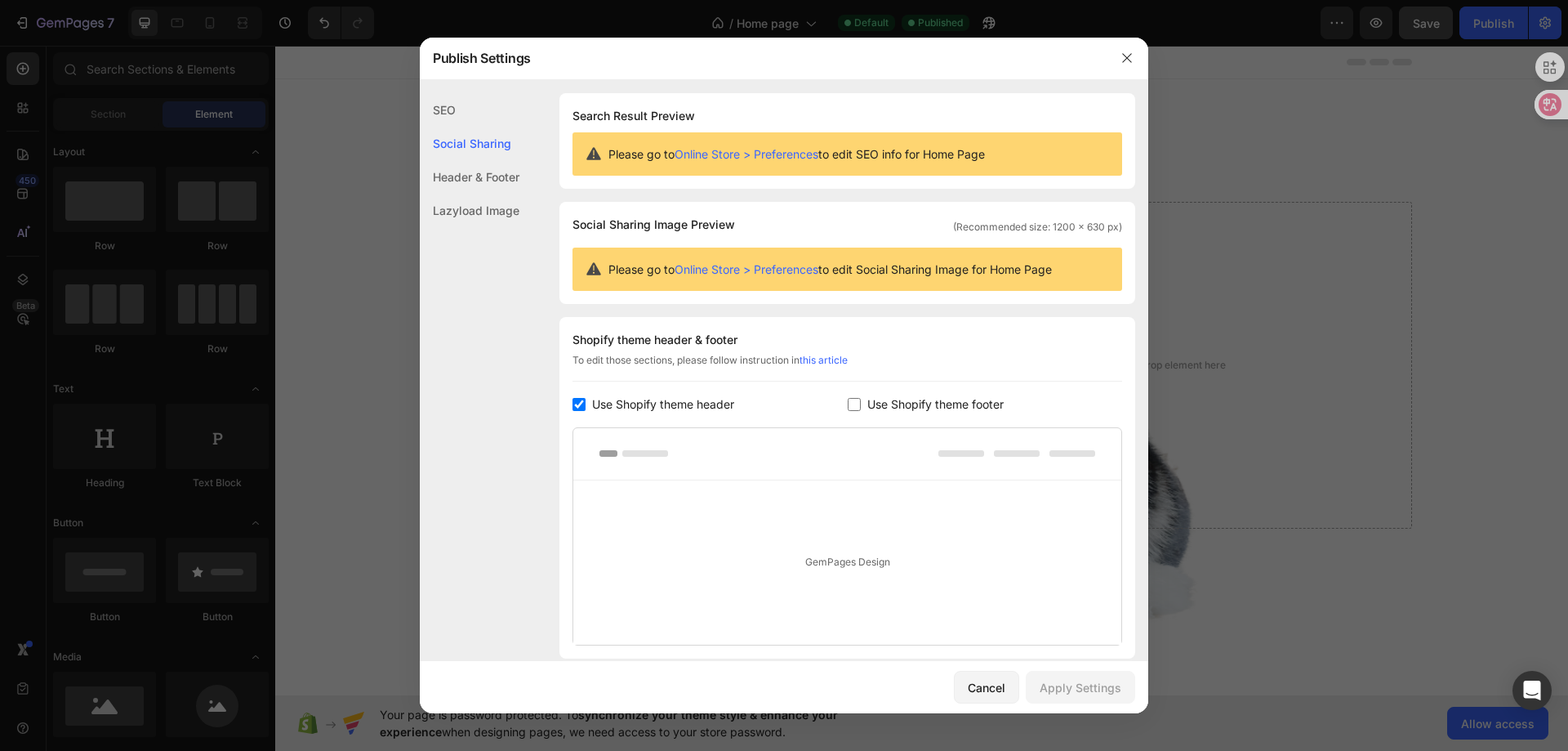
scroll to position [119, 0]
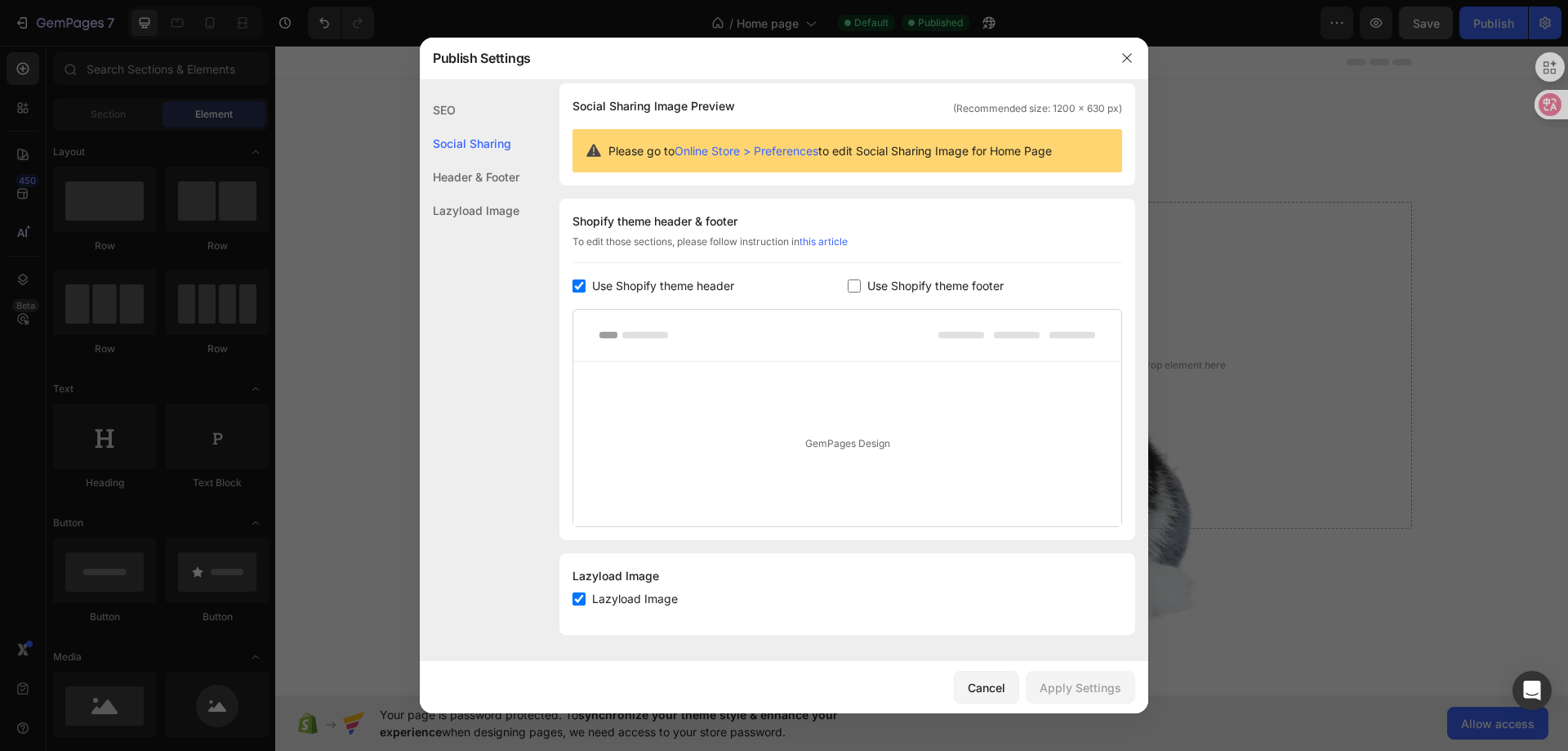
click at [860, 290] on label "Use Shopify theme footer" at bounding box center [931, 286] width 142 height 19
checkbox input "true"
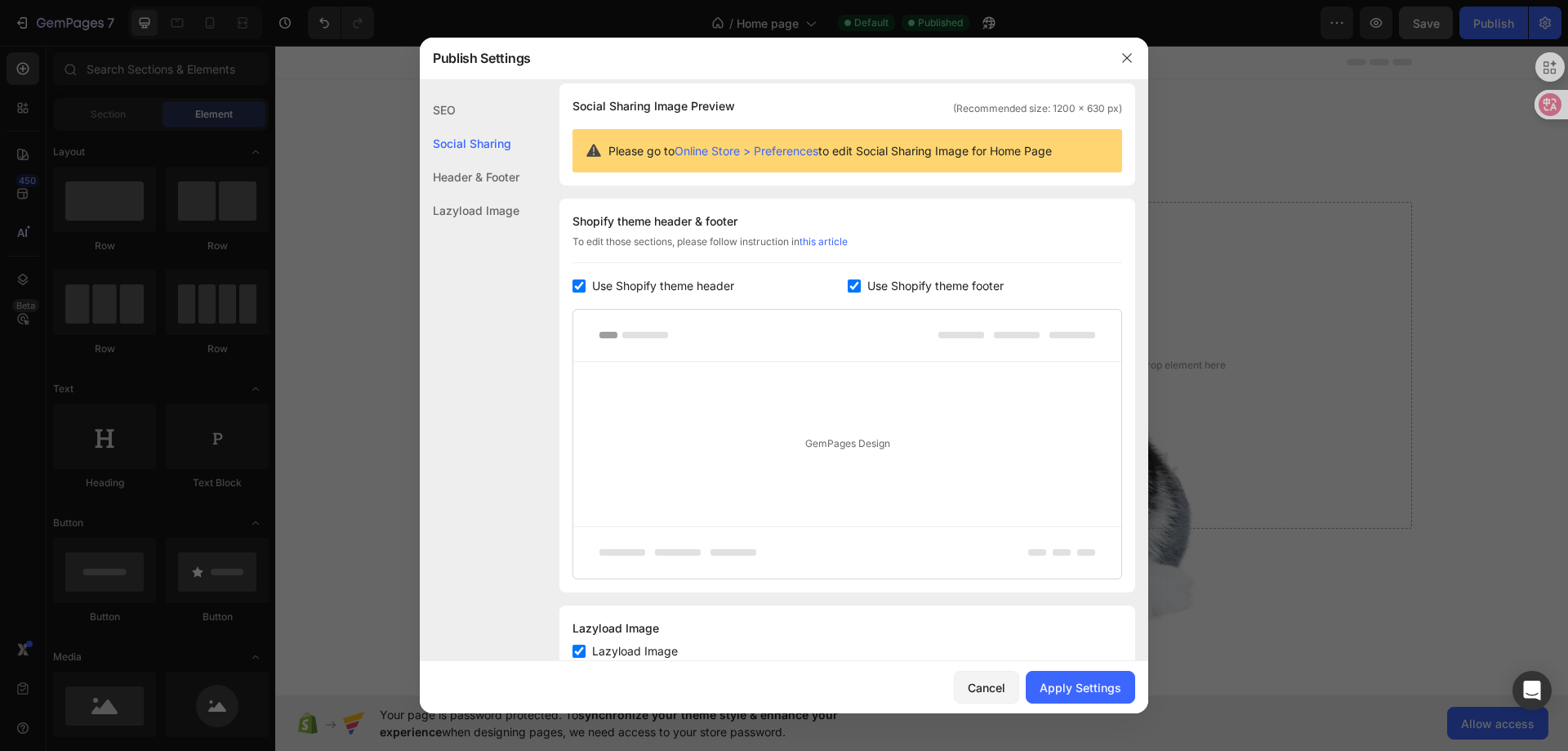
scroll to position [171, 0]
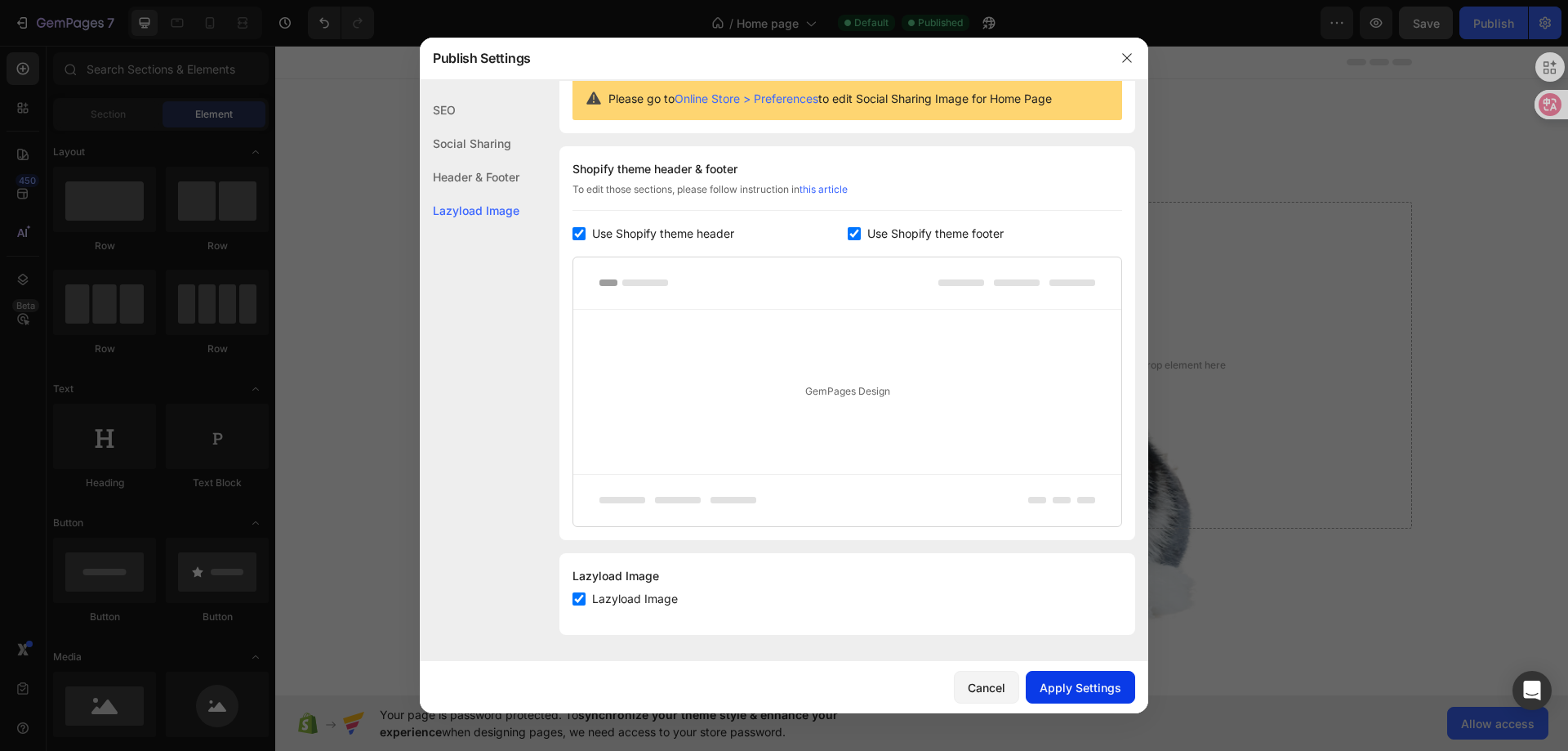
click at [1081, 688] on div "Apply Settings" at bounding box center [1079, 688] width 81 height 17
click at [1128, 55] on icon "button" at bounding box center [1127, 58] width 13 height 13
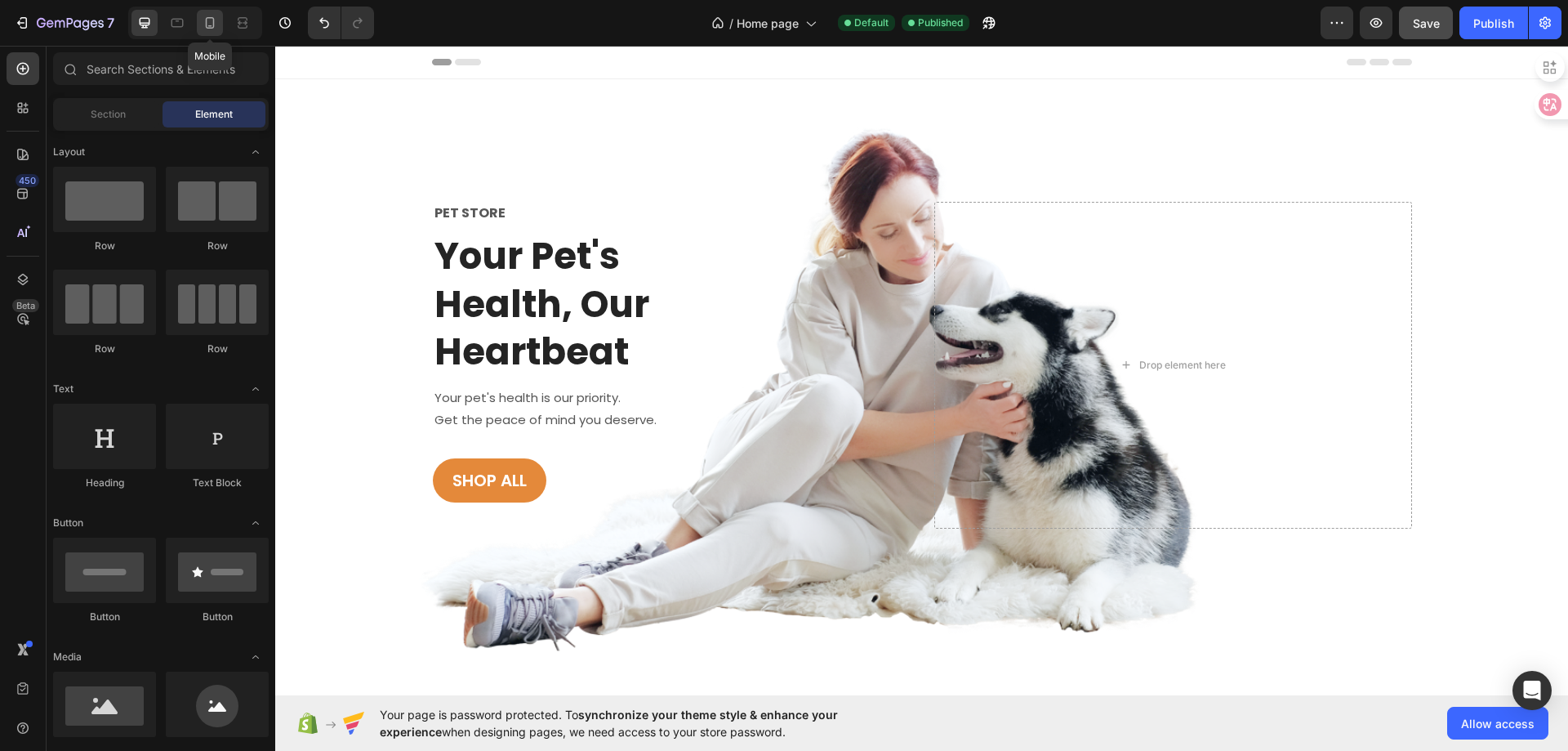
click at [216, 28] on icon at bounding box center [209, 22] width 16 height 16
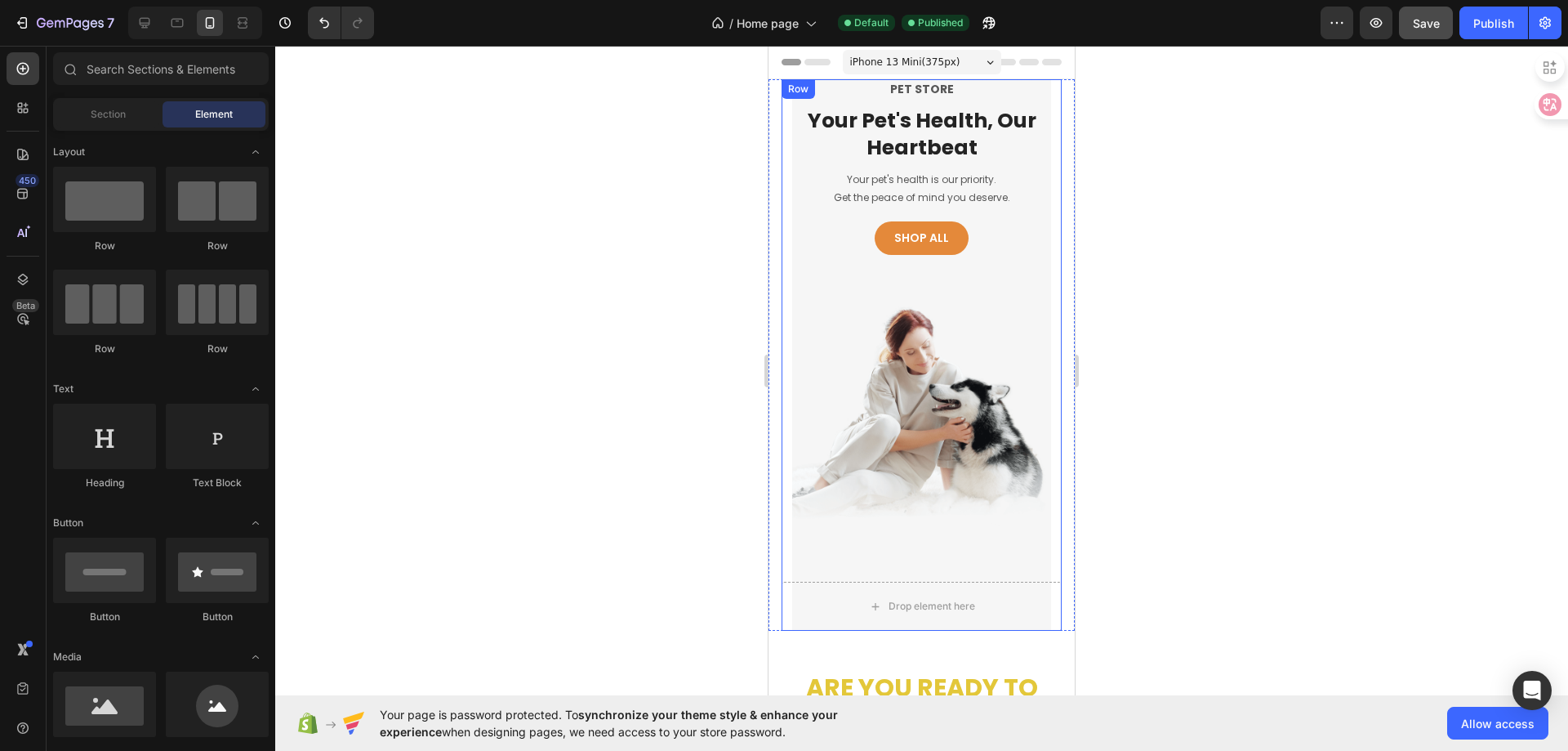
click at [875, 316] on div "PET STORE Text block Your Pet's Health, Our Heartbeat Heading Your pet's health…" at bounding box center [921, 355] width 280 height 552
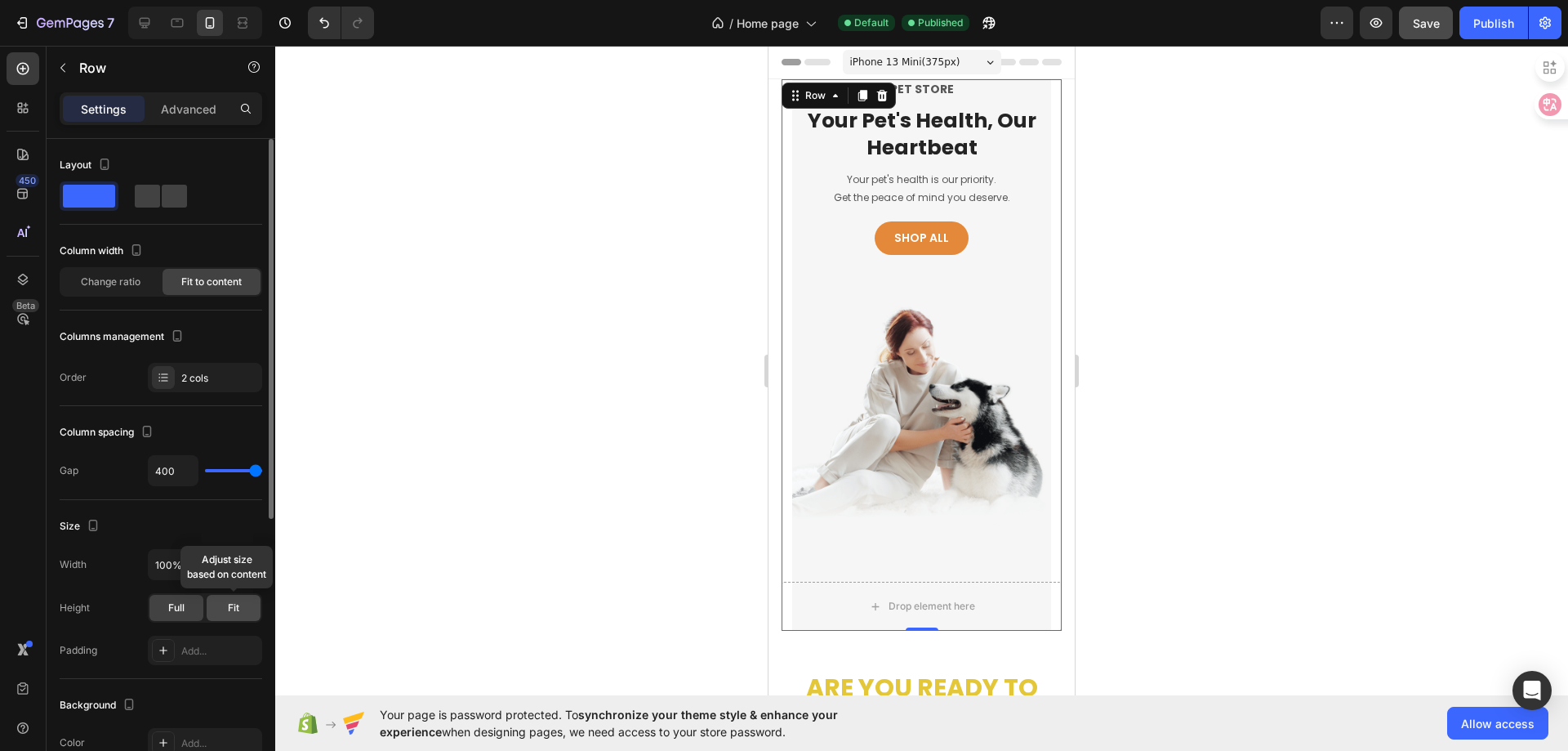
click at [242, 602] on div "Fit" at bounding box center [233, 607] width 54 height 26
click at [187, 606] on div "Full" at bounding box center [176, 607] width 54 height 26
click at [208, 568] on input "100%" at bounding box center [205, 564] width 113 height 30
click at [249, 564] on icon "button" at bounding box center [247, 565] width 7 height 4
type input "0"
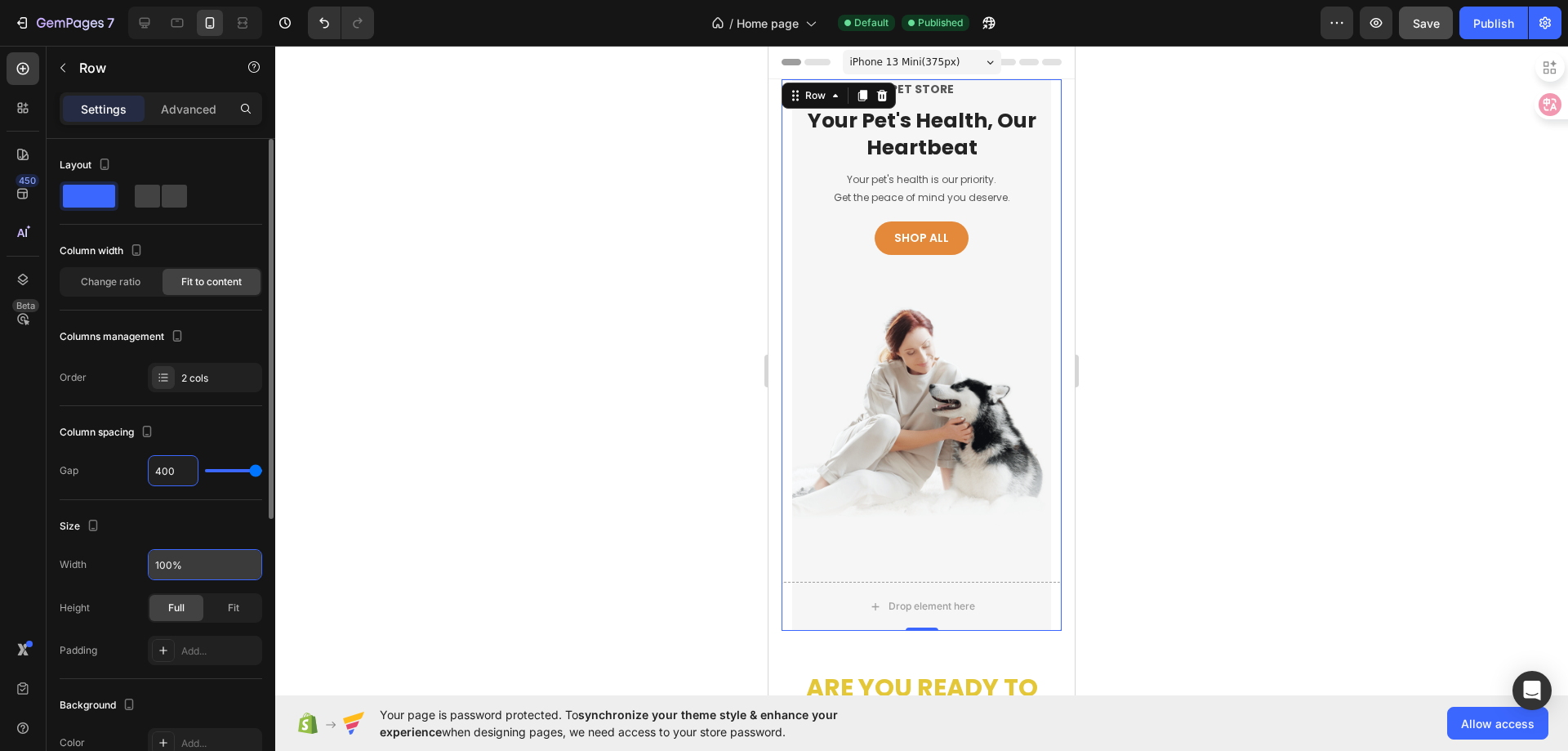
type input "0"
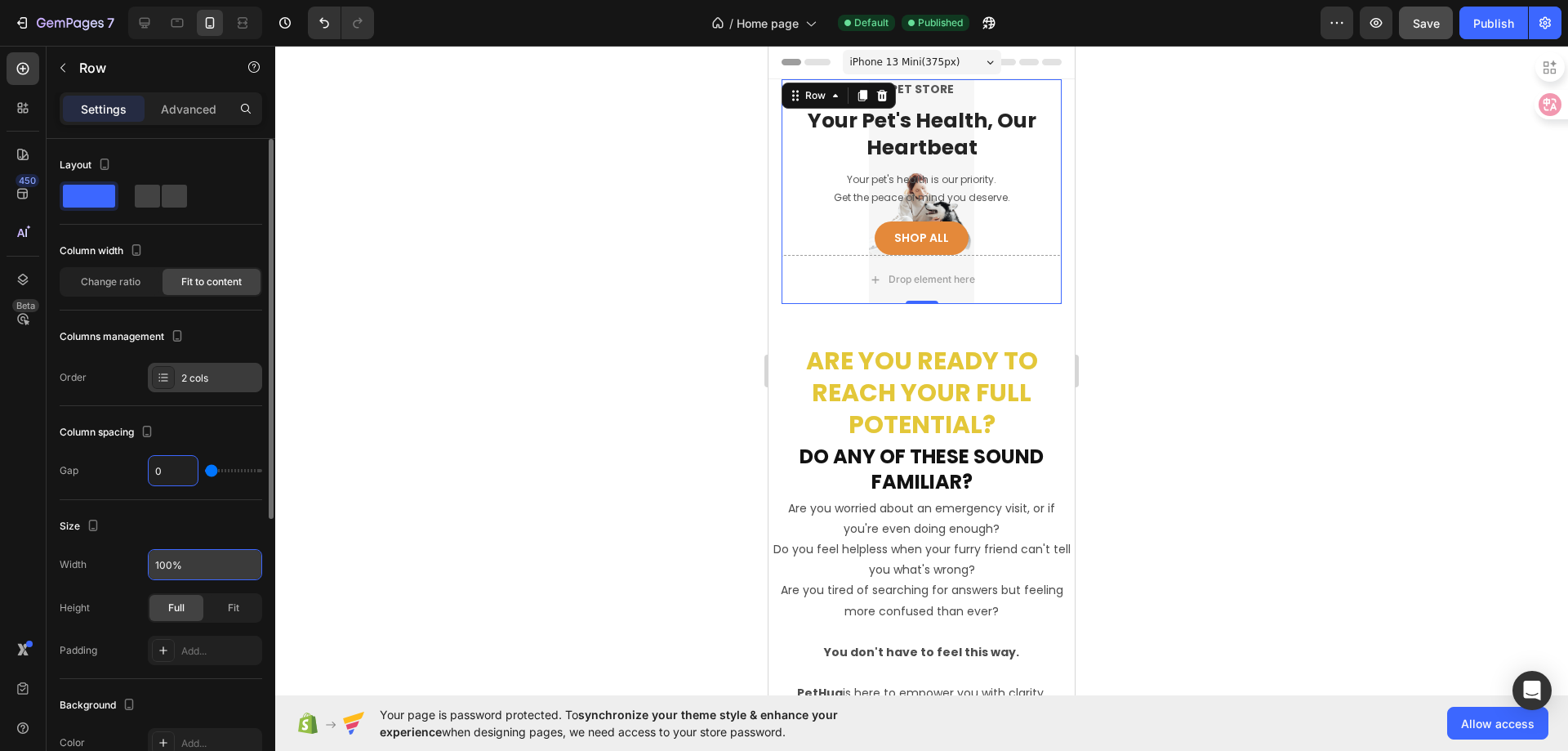
type input "0"
click at [189, 381] on div "2 cols" at bounding box center [220, 378] width 76 height 14
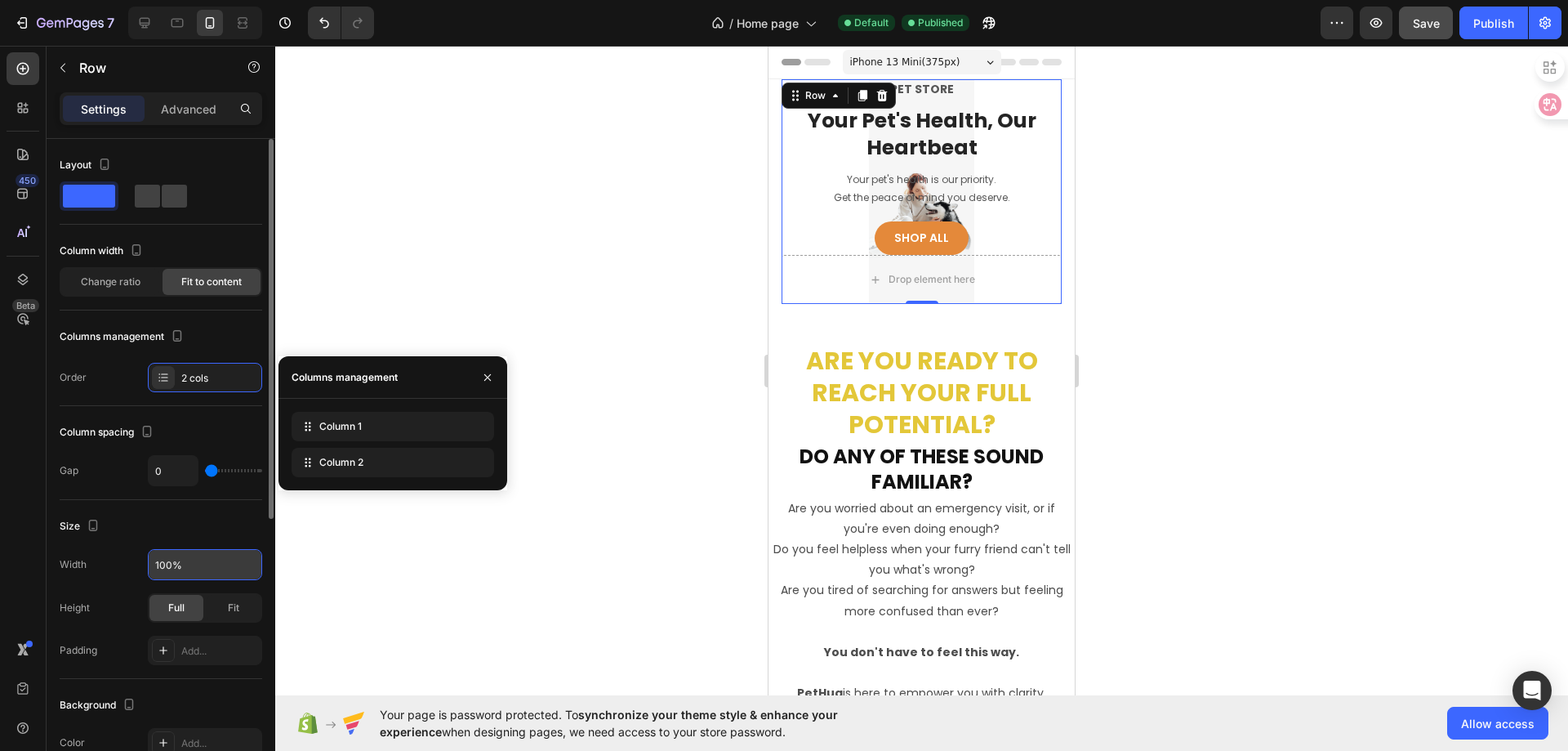
click at [223, 328] on div "Columns management" at bounding box center [161, 336] width 203 height 26
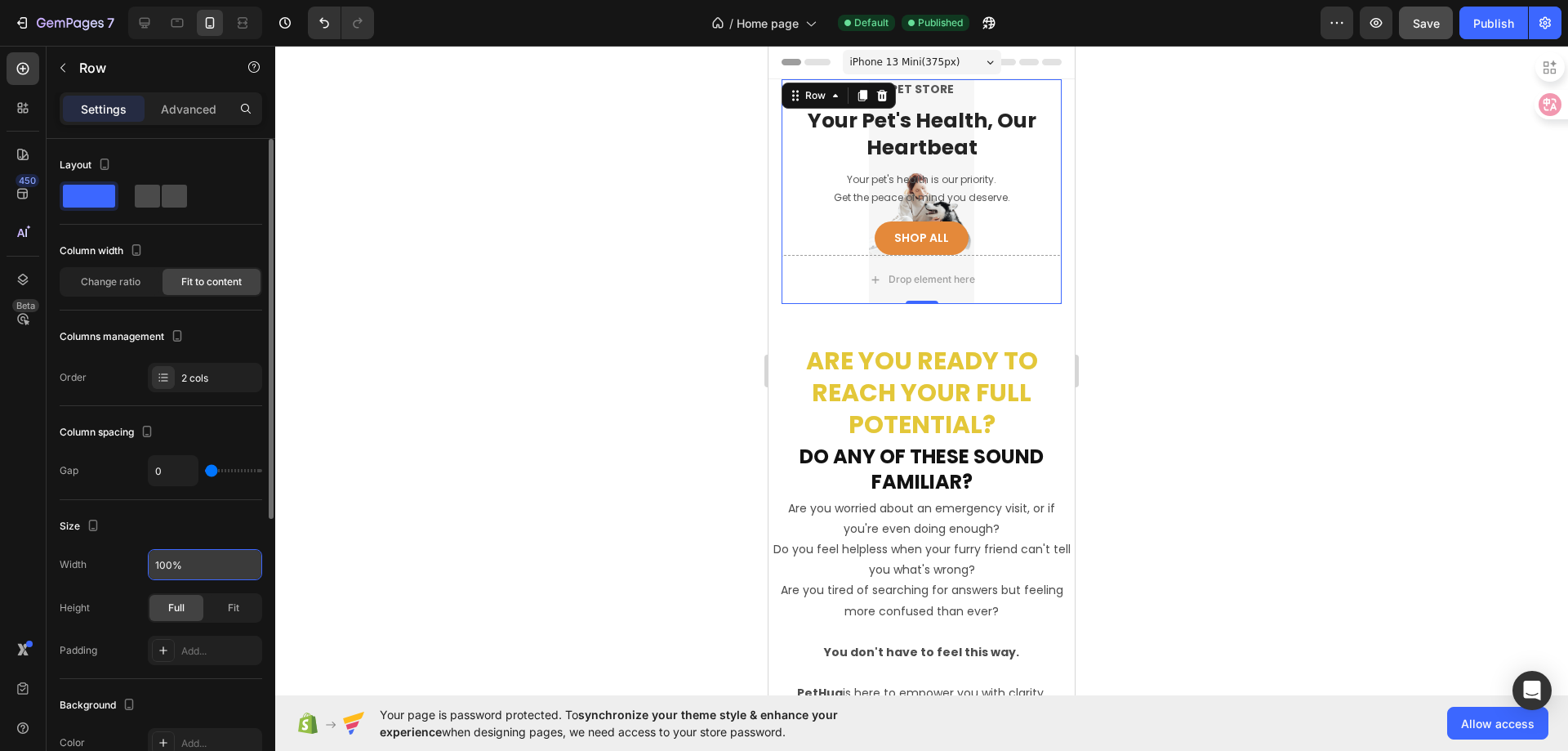
click at [163, 201] on span at bounding box center [174, 196] width 25 height 23
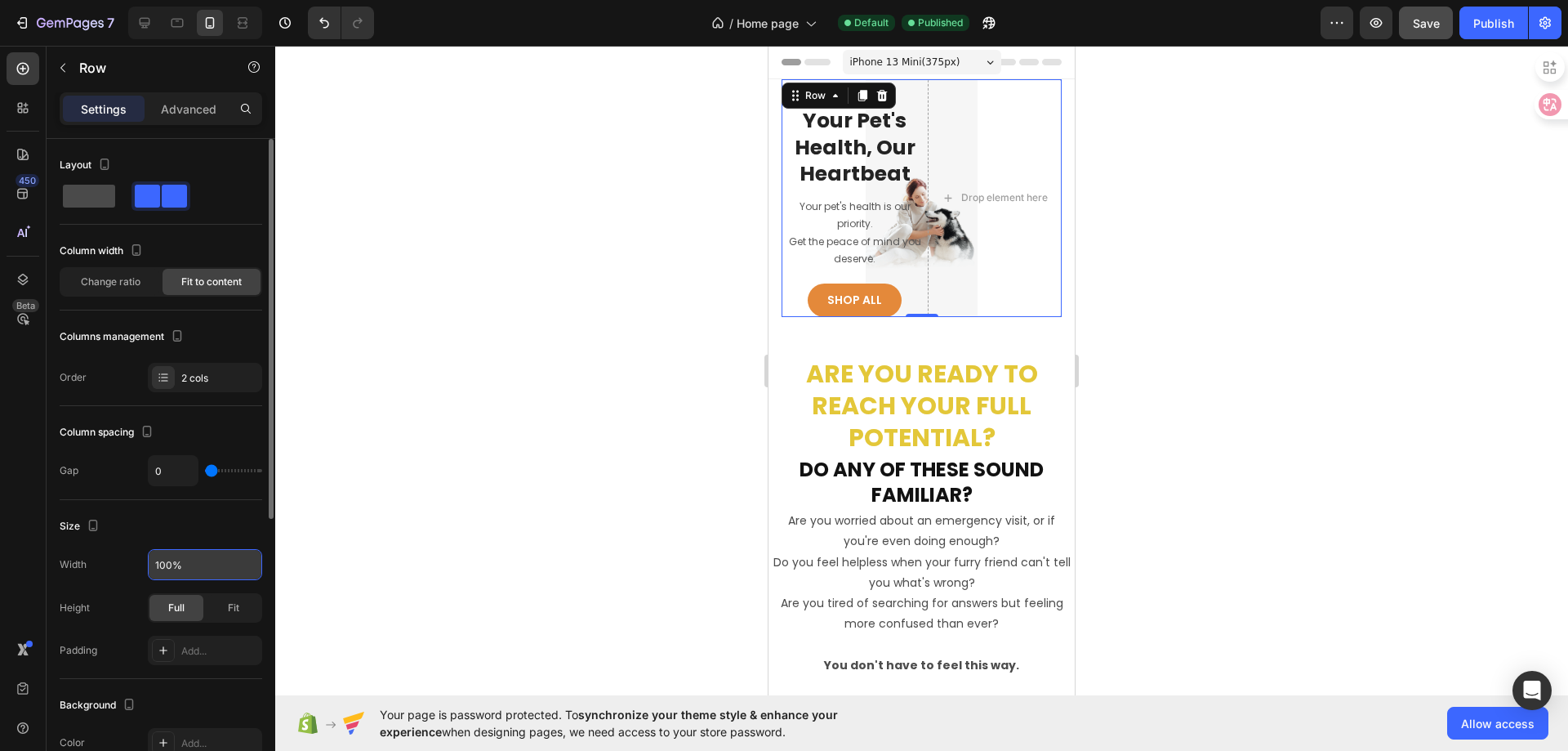
click at [75, 199] on span at bounding box center [89, 196] width 53 height 23
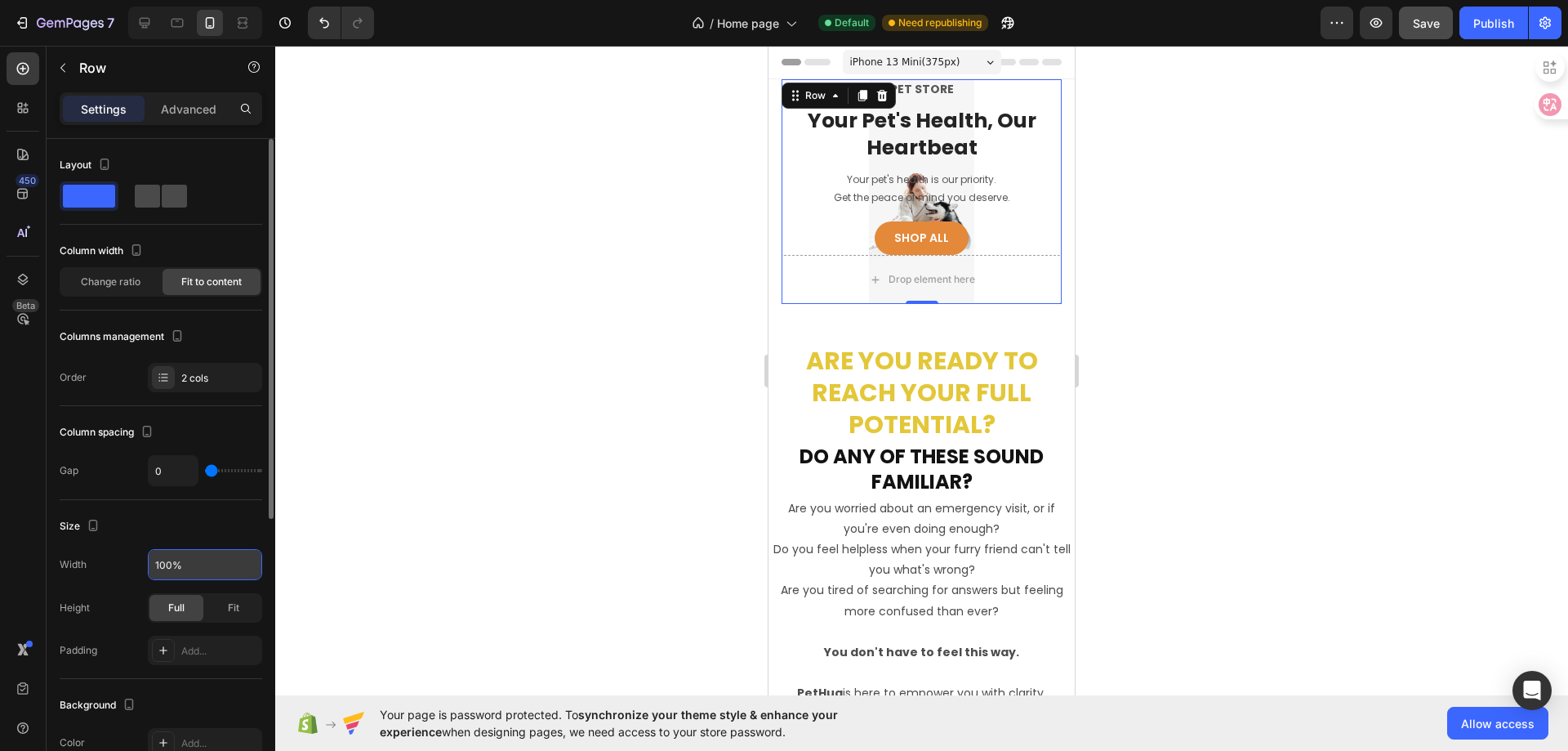
click at [163, 205] on span at bounding box center [174, 196] width 25 height 23
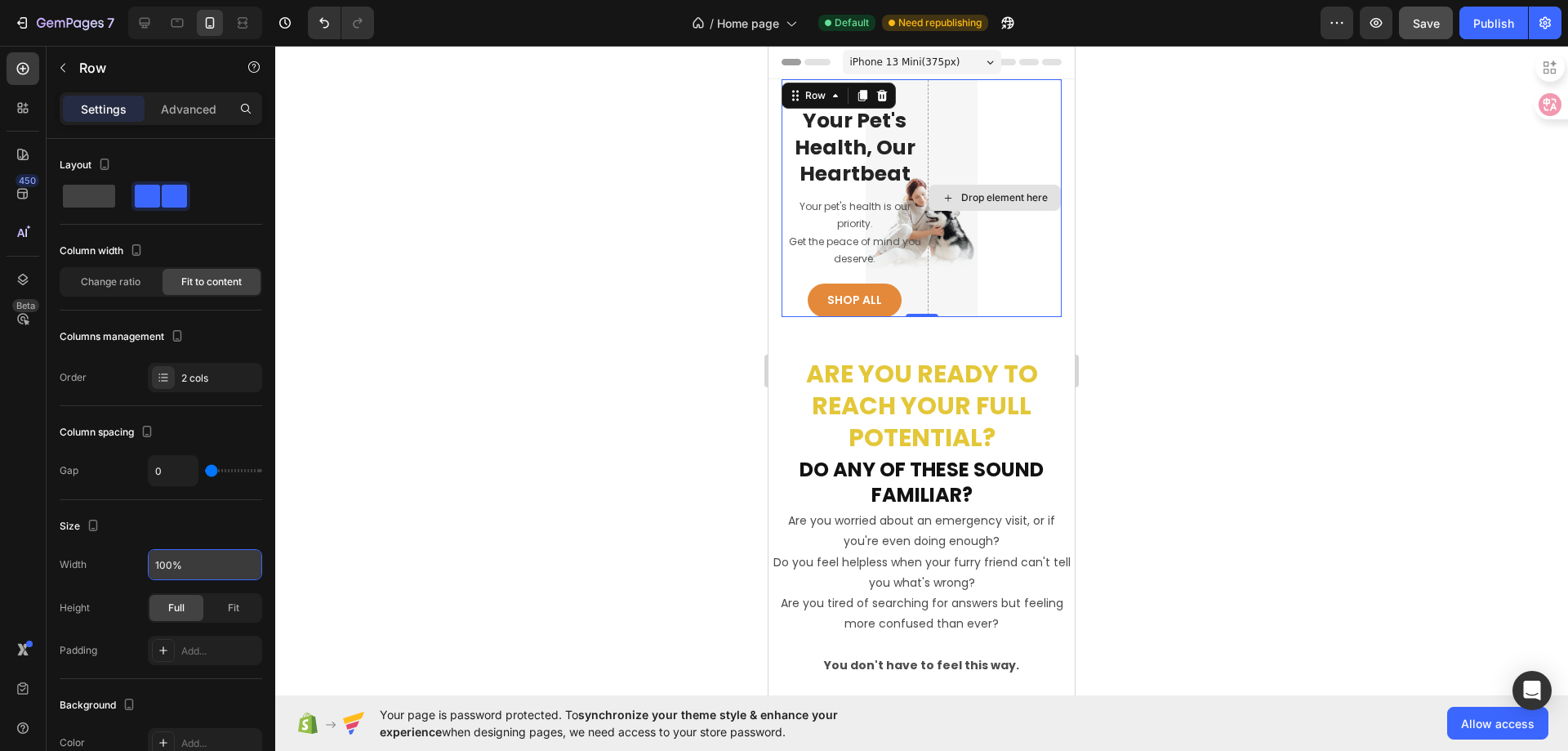
click at [970, 131] on div "Drop element here" at bounding box center [994, 198] width 134 height 238
click at [883, 103] on div at bounding box center [882, 96] width 19 height 19
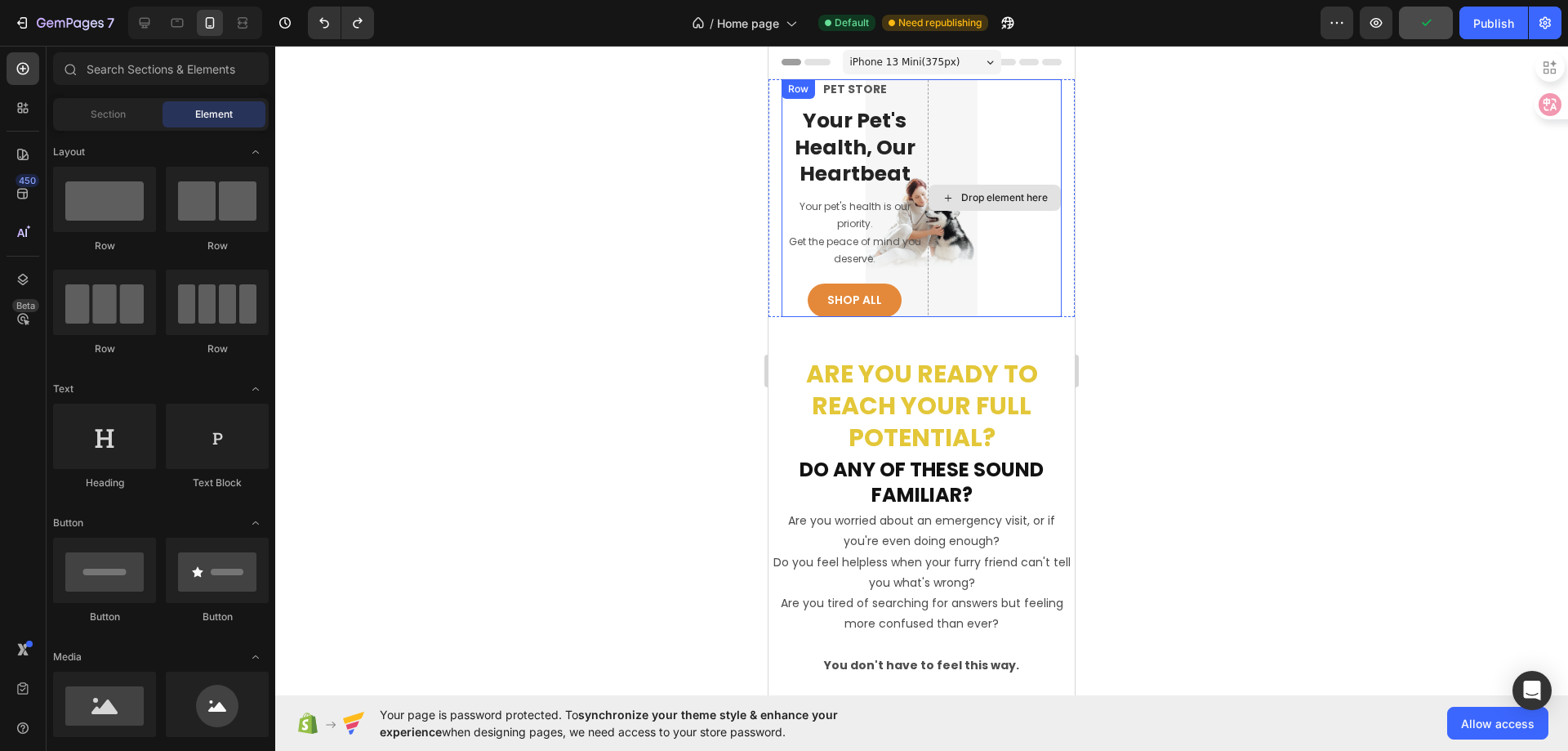
click at [953, 162] on div "Drop element here" at bounding box center [994, 198] width 134 height 238
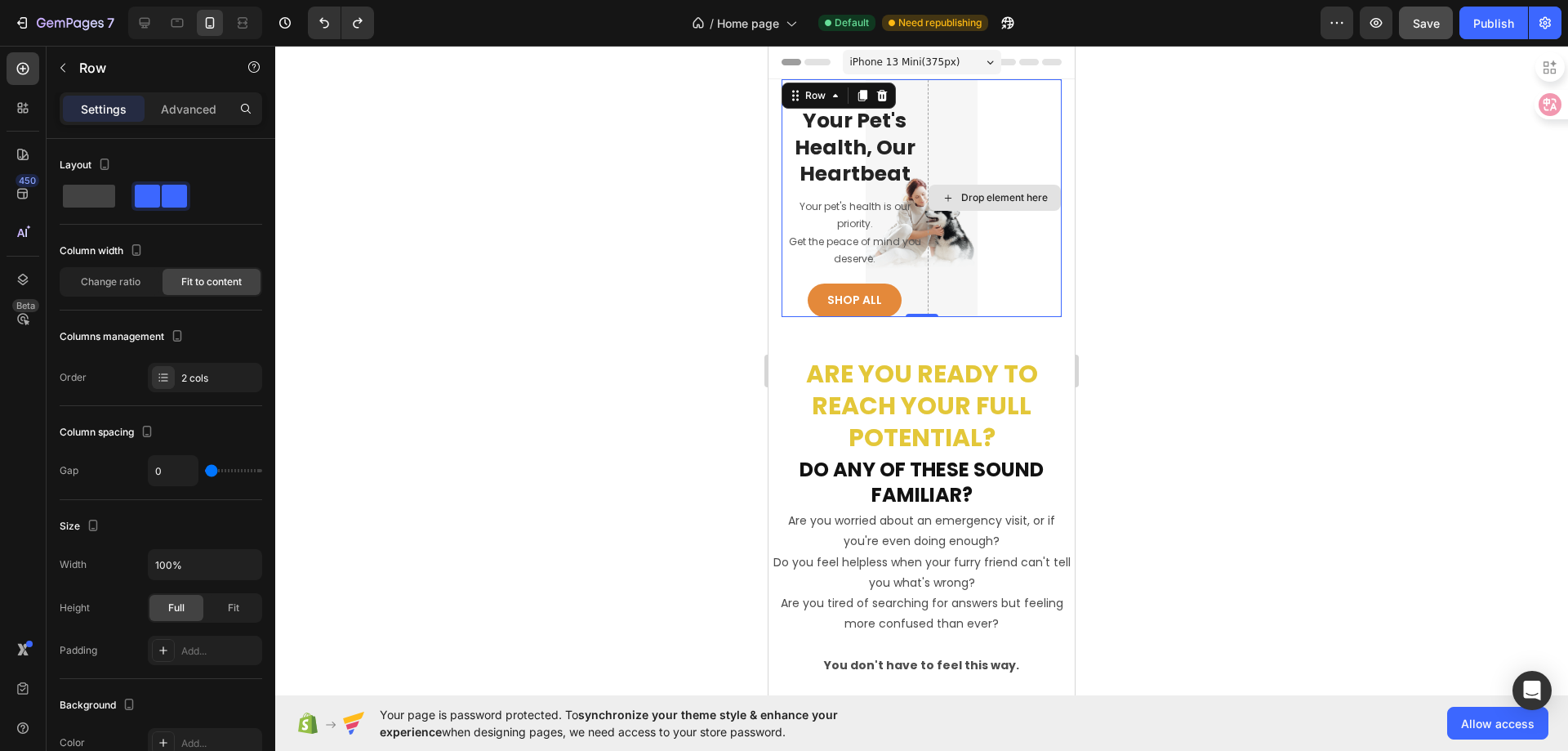
click at [949, 289] on div "Drop element here" at bounding box center [994, 198] width 134 height 238
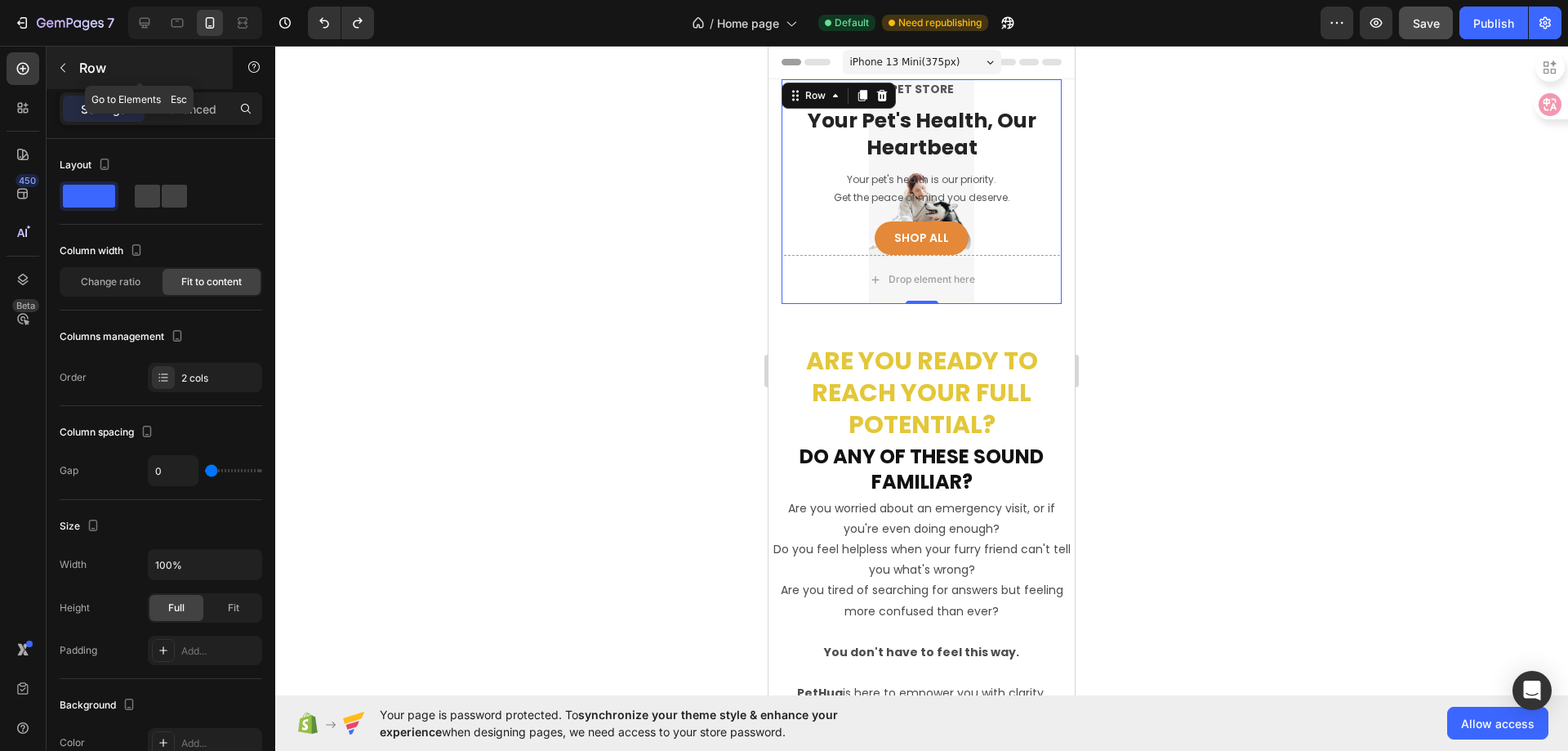
click at [56, 70] on icon "button" at bounding box center [63, 68] width 13 height 13
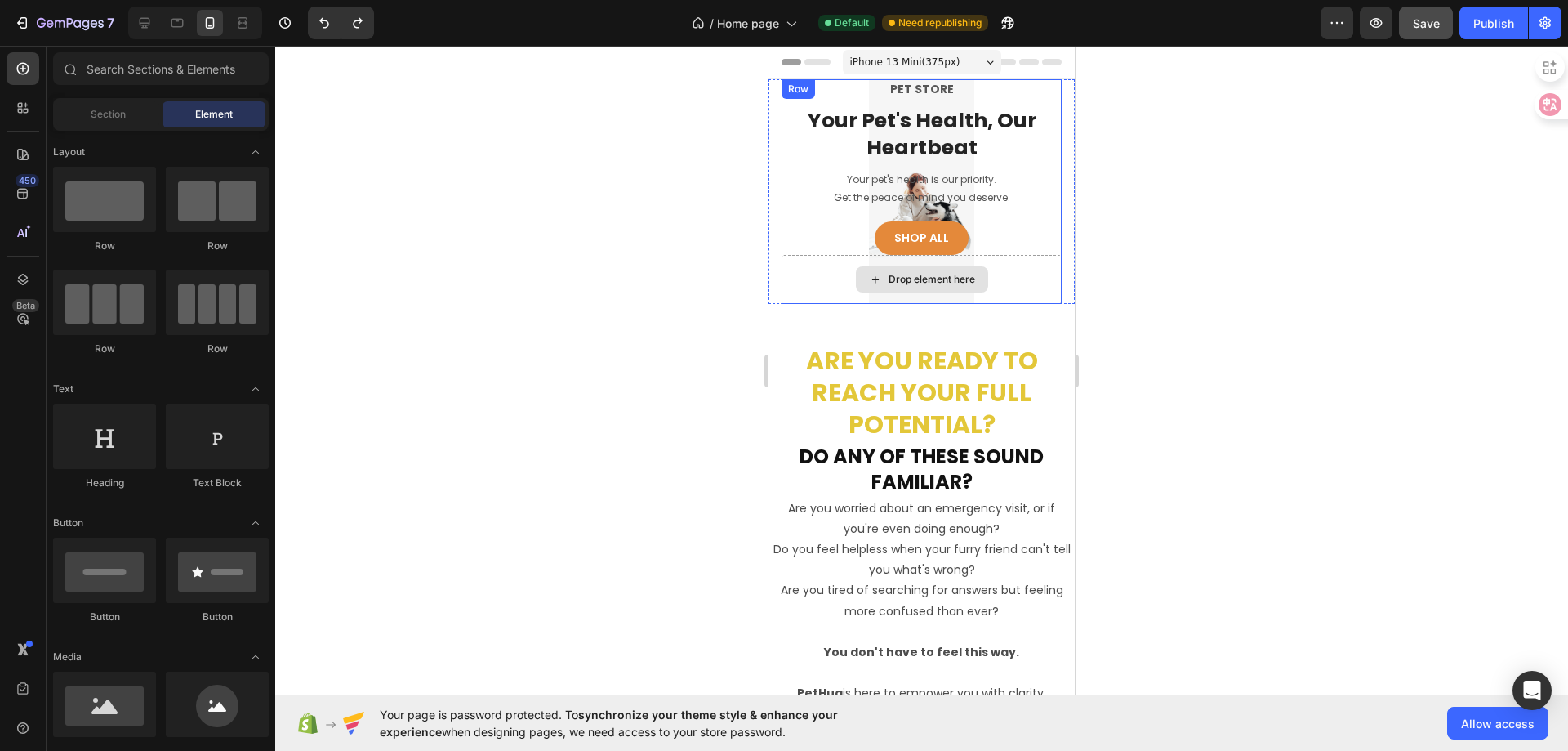
click at [1011, 290] on div "Drop element here" at bounding box center [921, 278] width 280 height 49
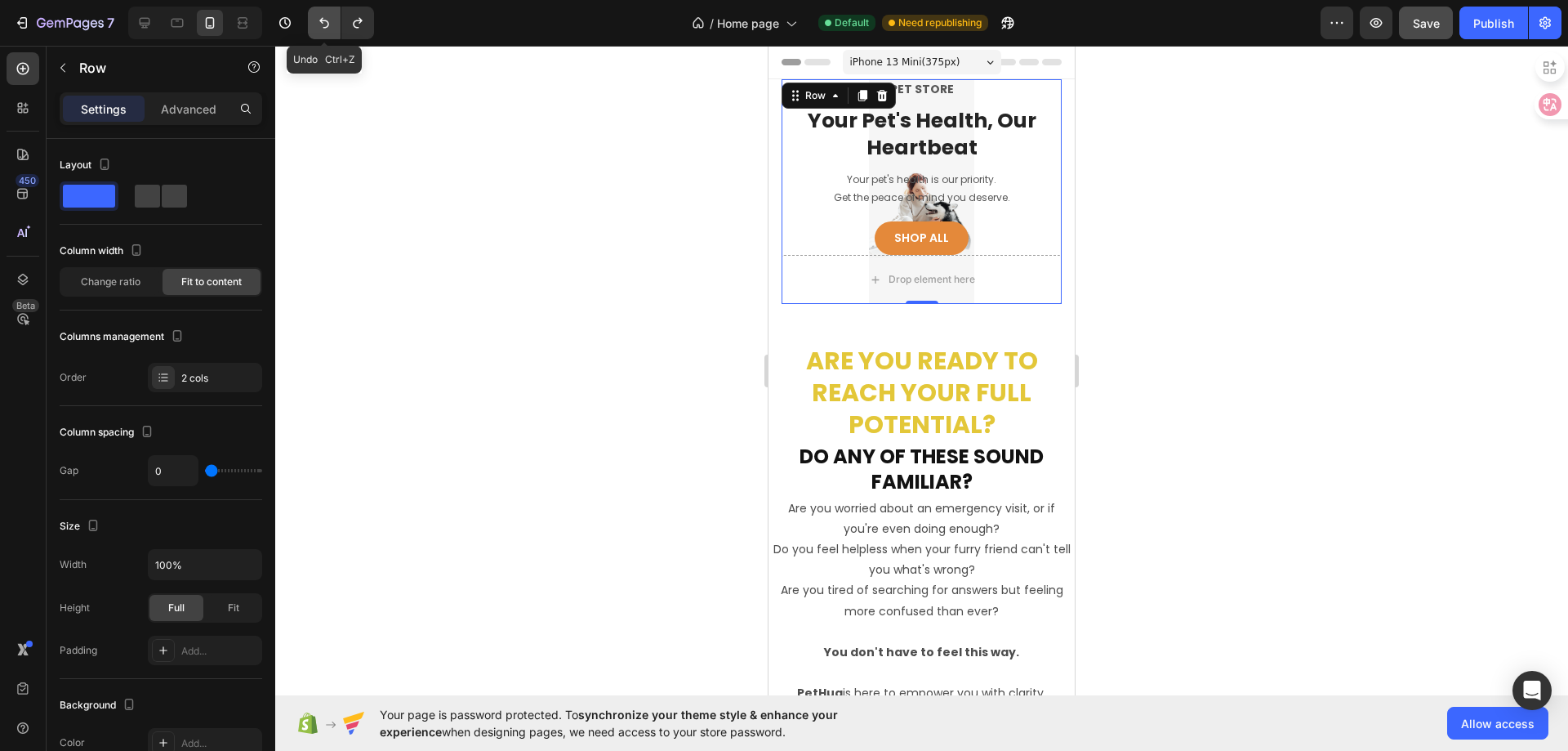
click at [320, 14] on icon "Undo/Redo" at bounding box center [324, 22] width 16 height 16
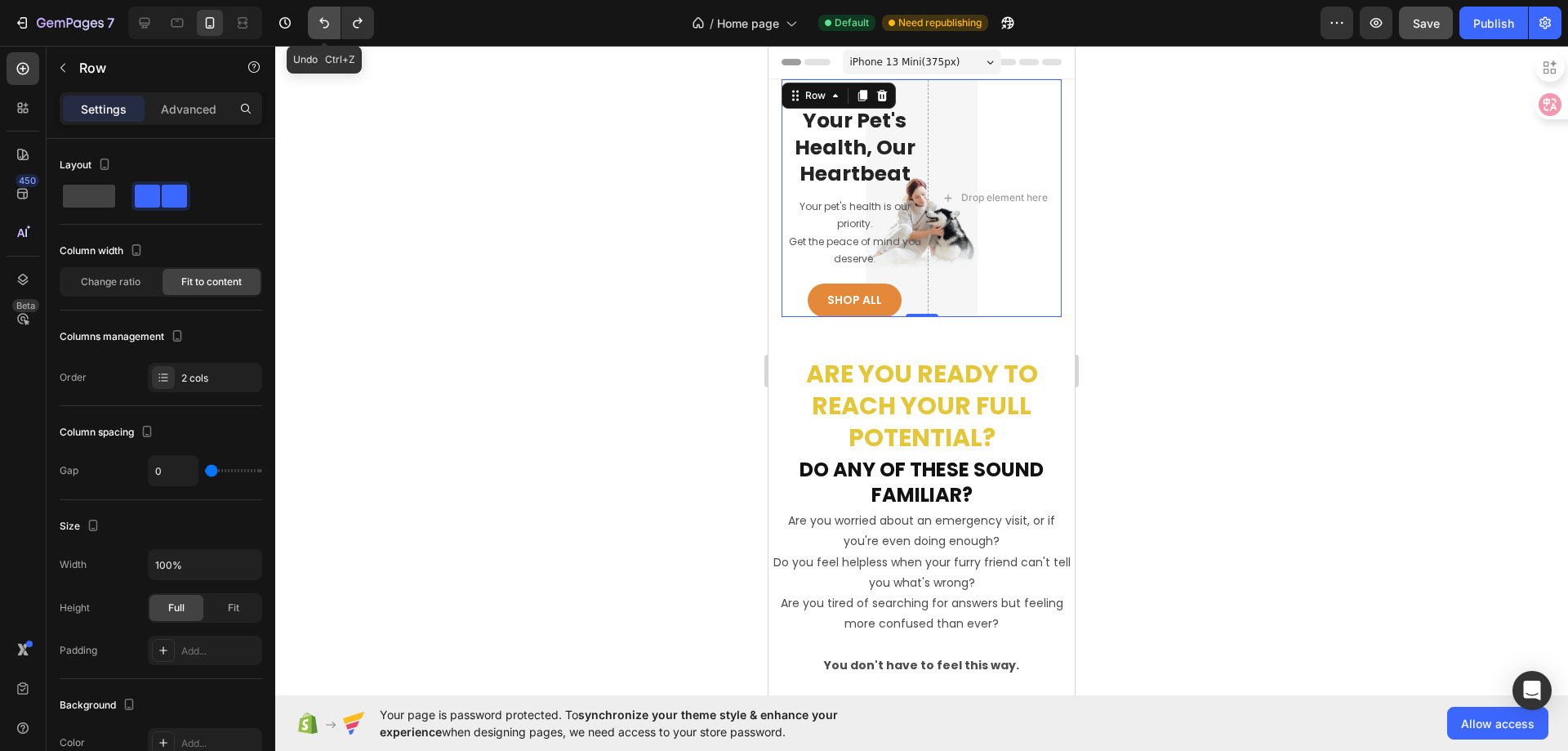
click at [320, 14] on icon "Undo/Redo" at bounding box center [324, 22] width 16 height 16
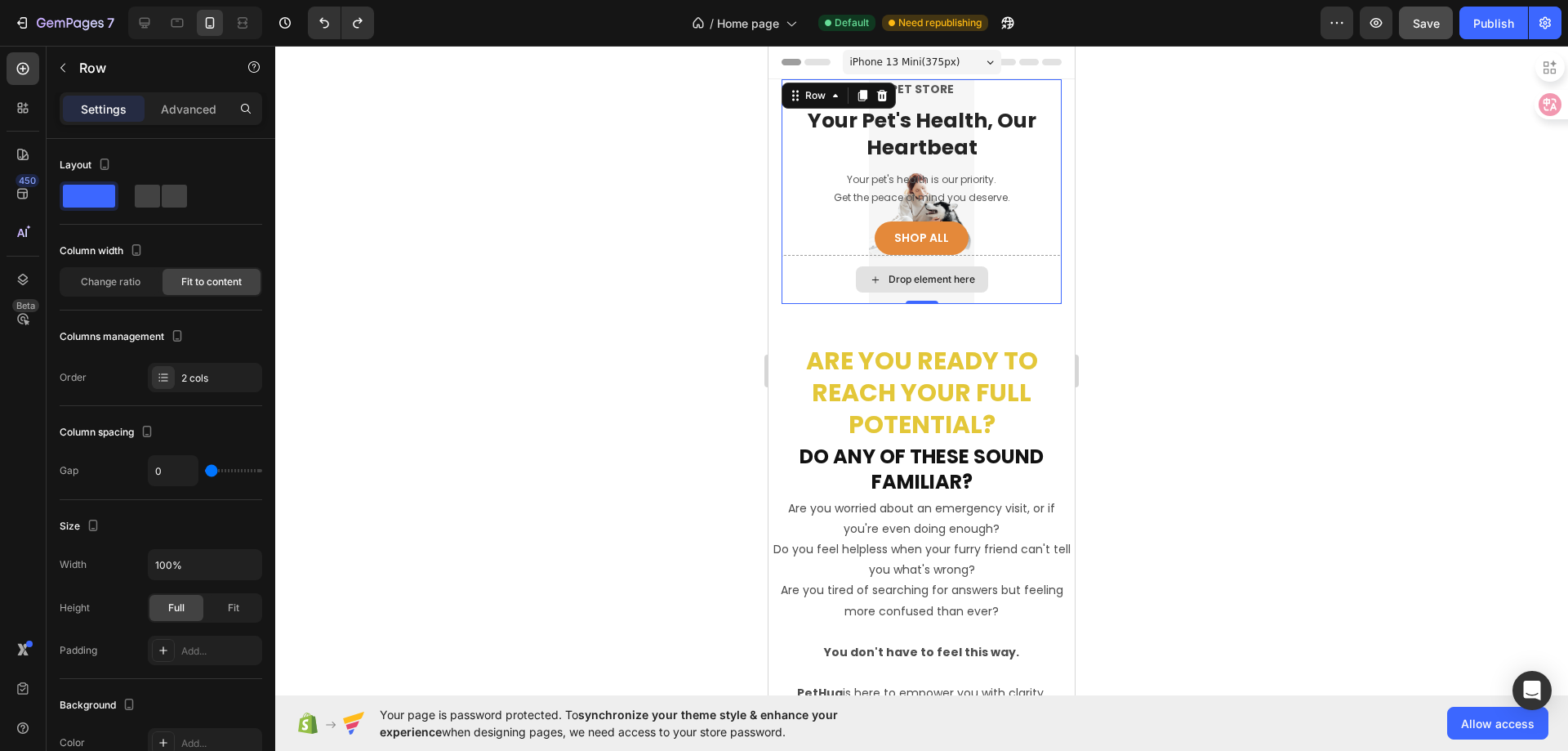
click at [985, 257] on div "Drop element here" at bounding box center [921, 278] width 280 height 49
click at [206, 111] on p "Advanced" at bounding box center [188, 109] width 55 height 17
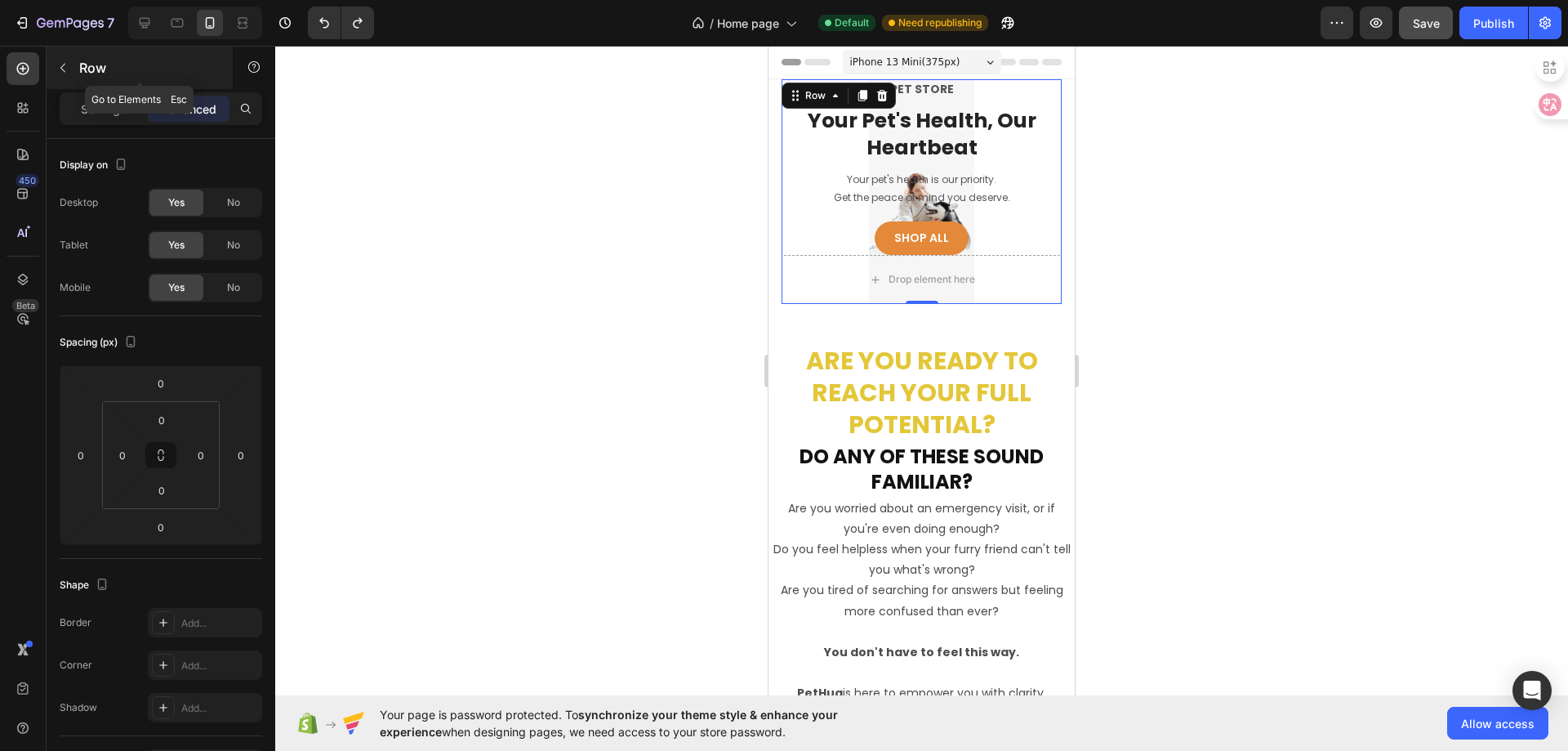
click at [68, 80] on button "button" at bounding box center [62, 67] width 26 height 26
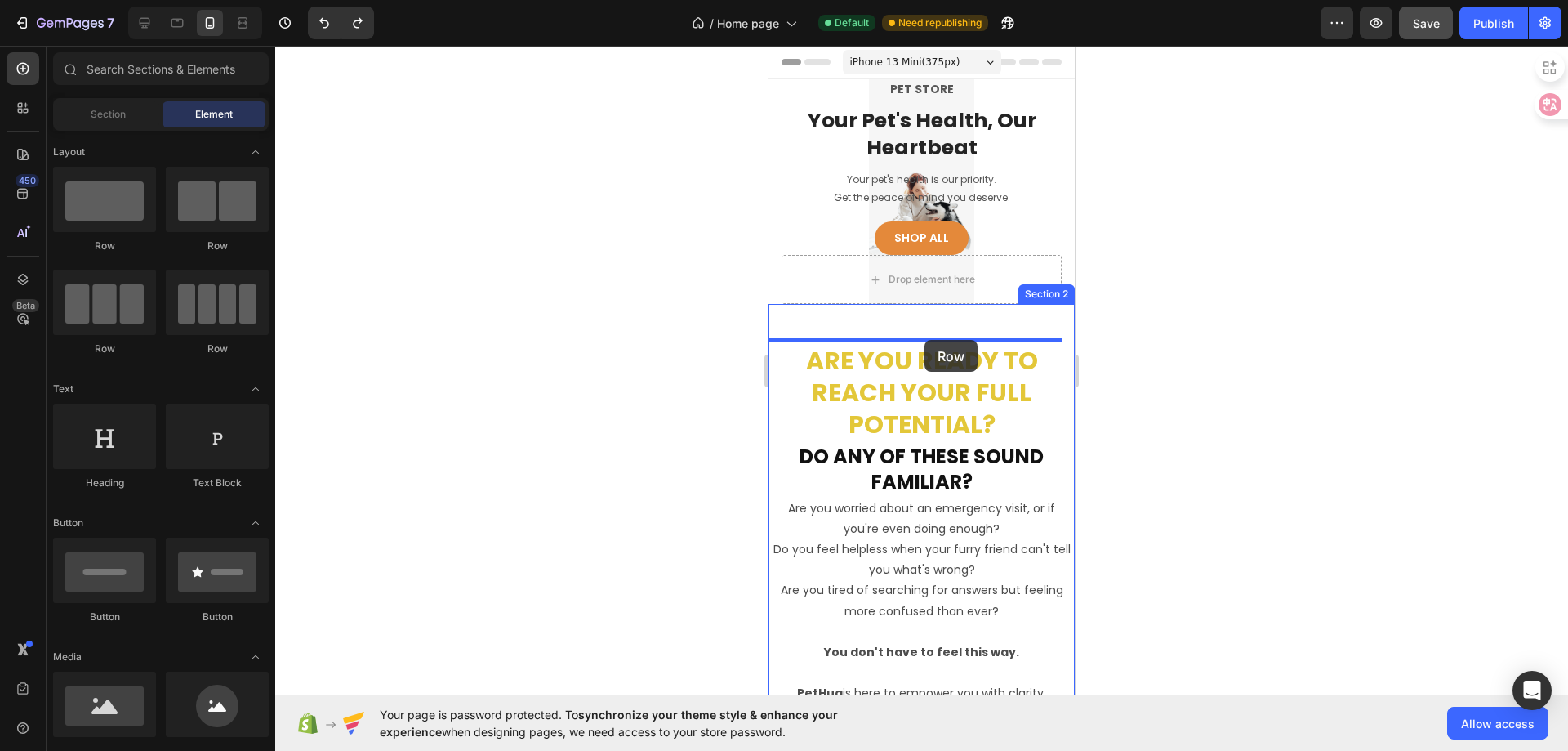
drag, startPoint x: 900, startPoint y: 277, endPoint x: 925, endPoint y: 337, distance: 65.0
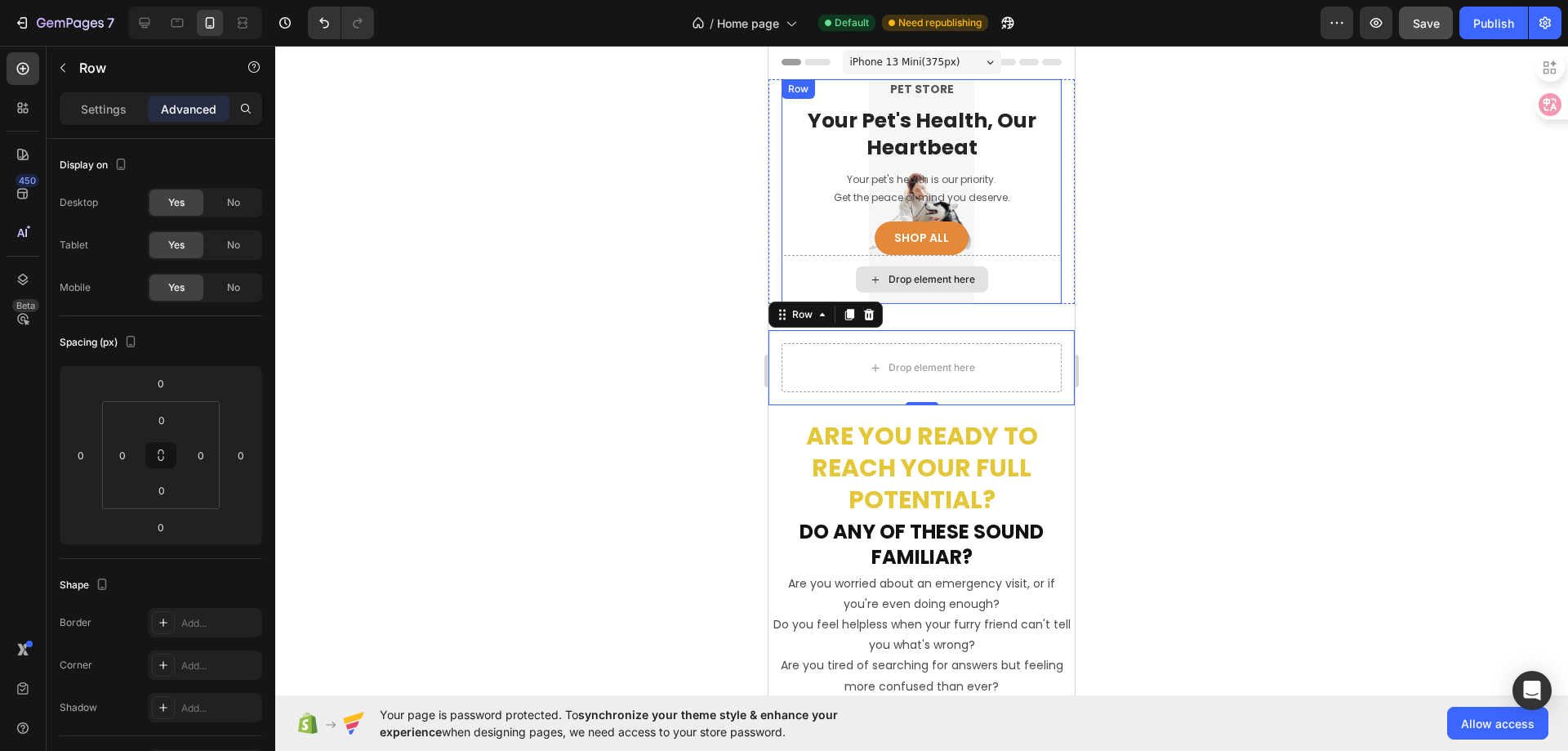
click at [1019, 266] on div "Drop element here" at bounding box center [921, 278] width 280 height 49
click at [1022, 255] on div "Drop element here" at bounding box center [921, 278] width 280 height 49
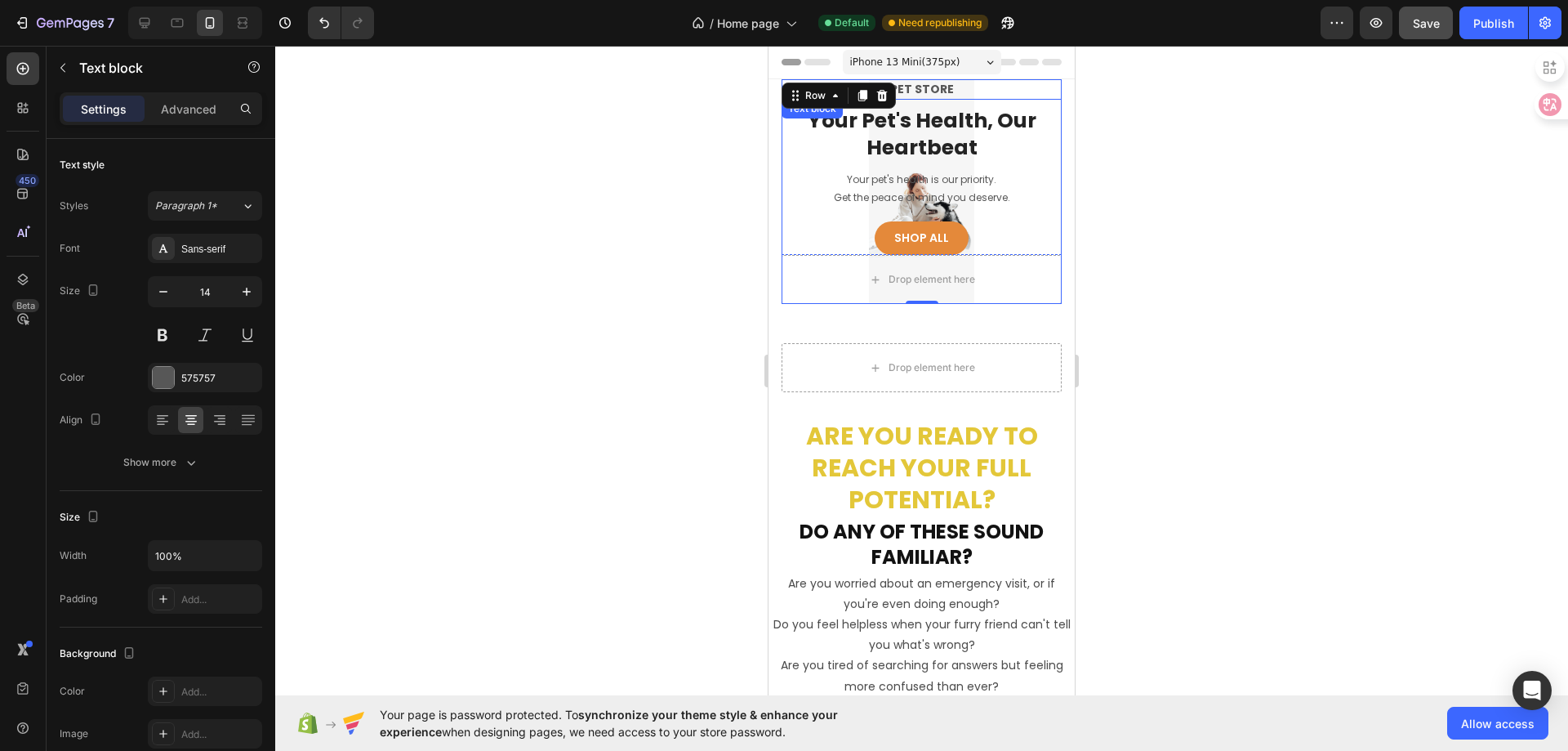
click at [917, 89] on p "PET STORE" at bounding box center [922, 90] width 277 height 17
click at [896, 121] on div at bounding box center [890, 115] width 19 height 19
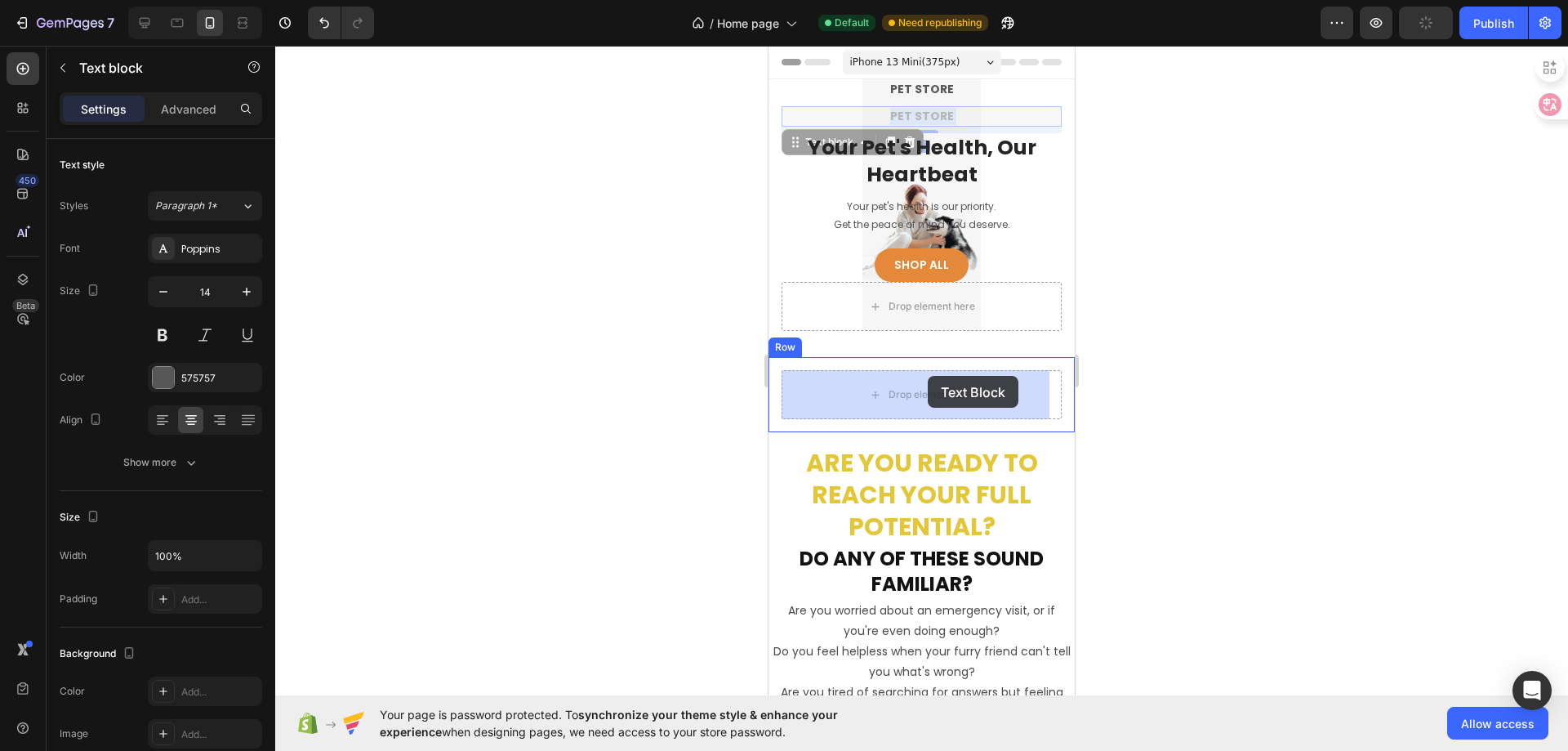
drag, startPoint x: 937, startPoint y: 114, endPoint x: 927, endPoint y: 376, distance: 262.2
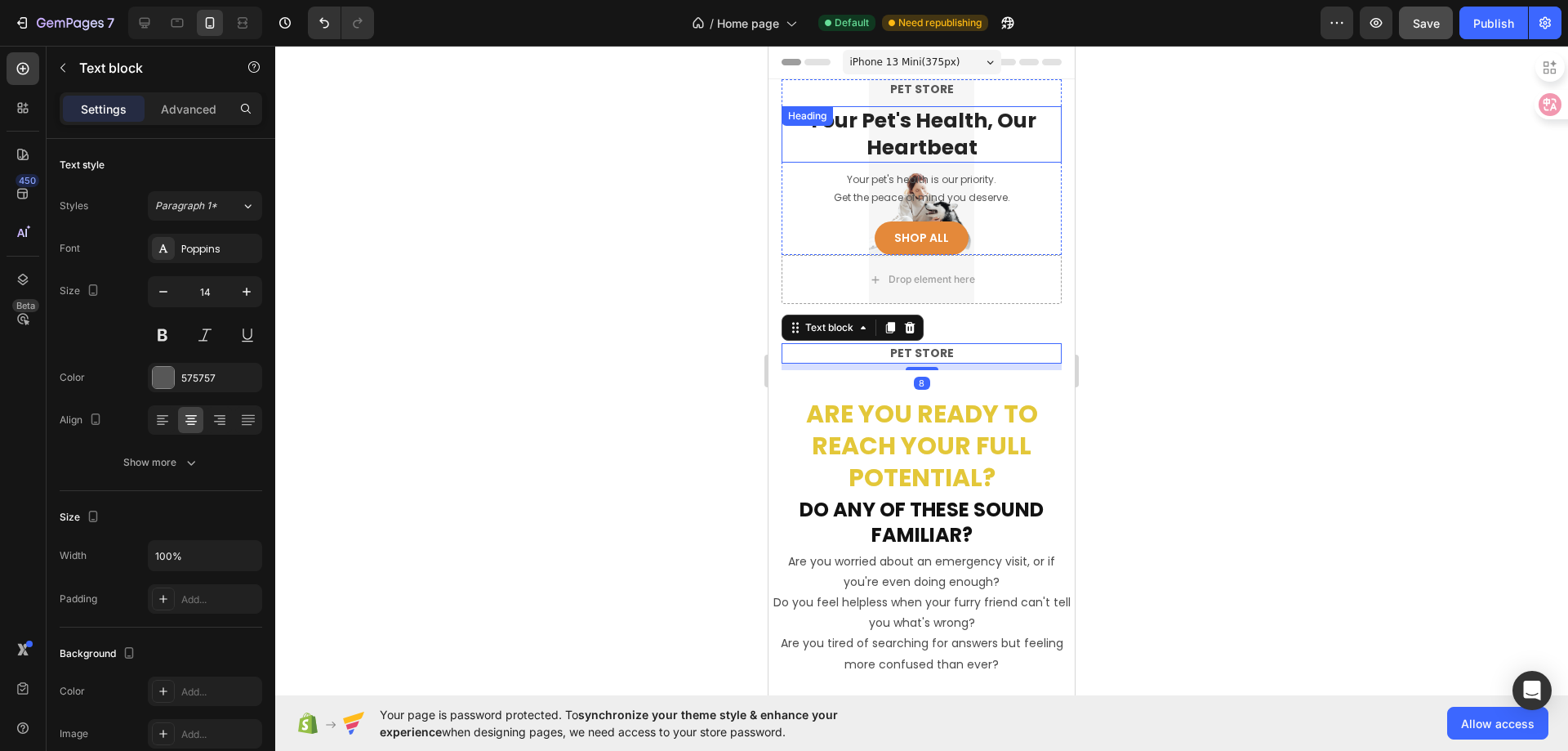
click at [920, 125] on h2 "Your Pet's Health, Our Heartbeat" at bounding box center [921, 134] width 280 height 56
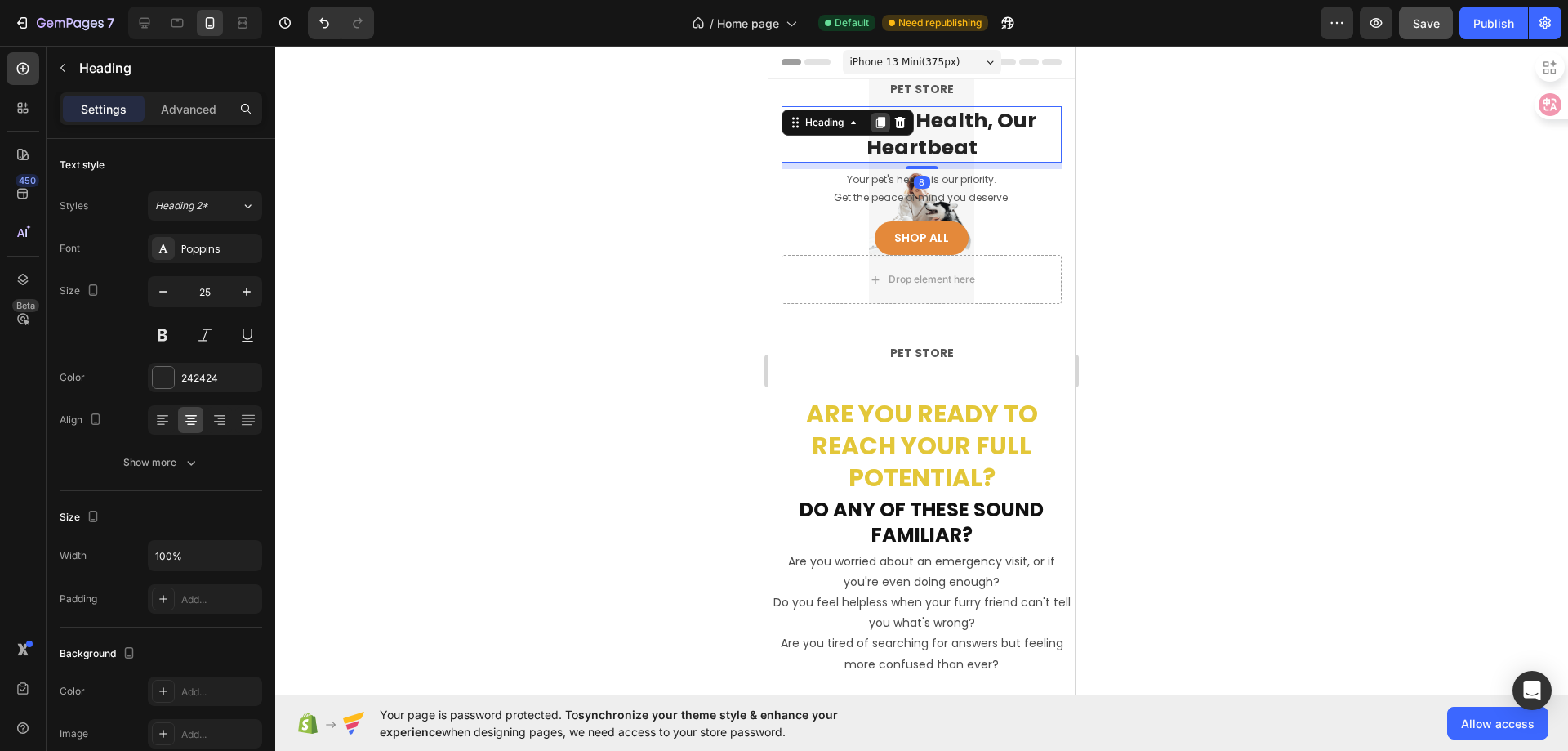
click at [878, 126] on icon at bounding box center [881, 122] width 13 height 13
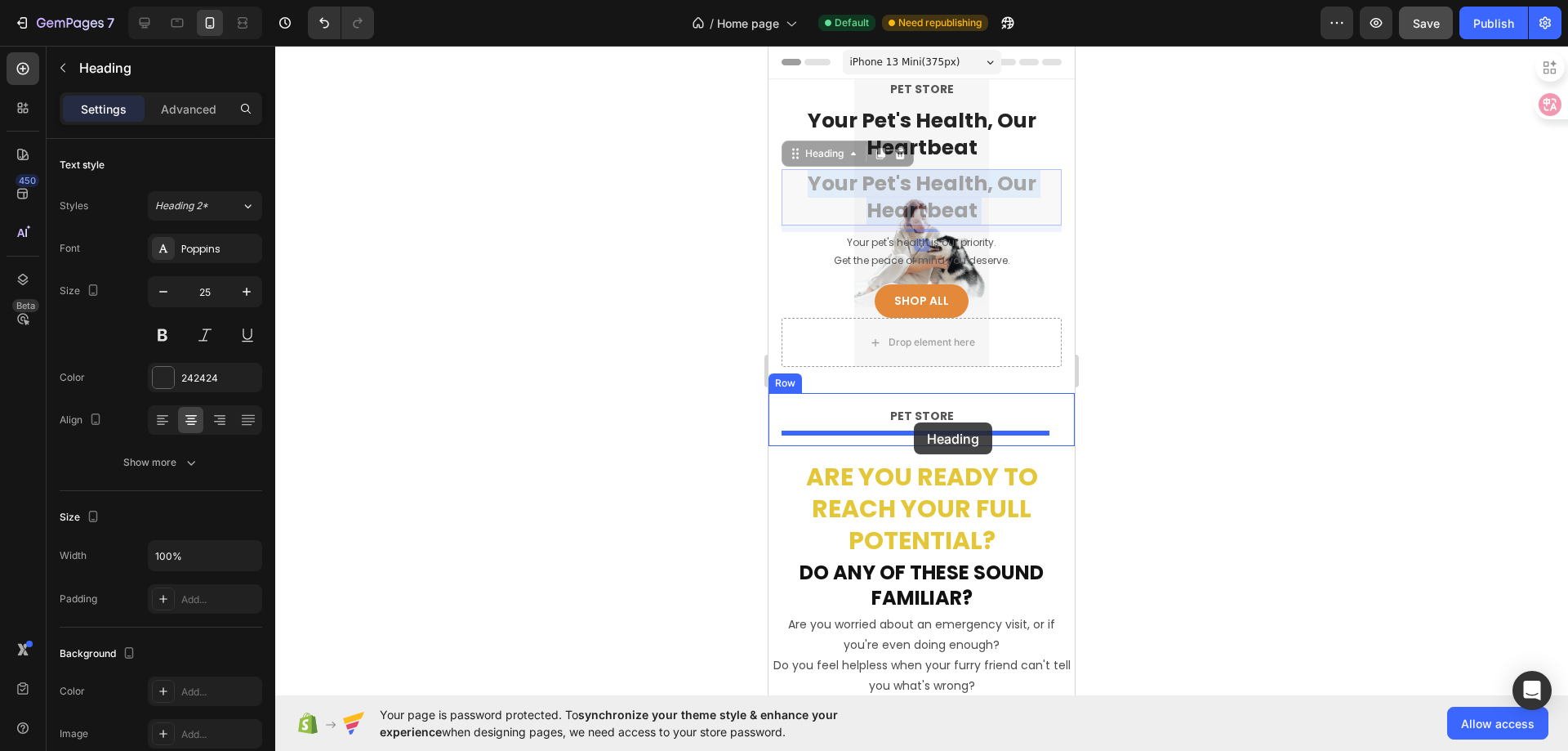
drag, startPoint x: 912, startPoint y: 192, endPoint x: 914, endPoint y: 423, distance: 231.0
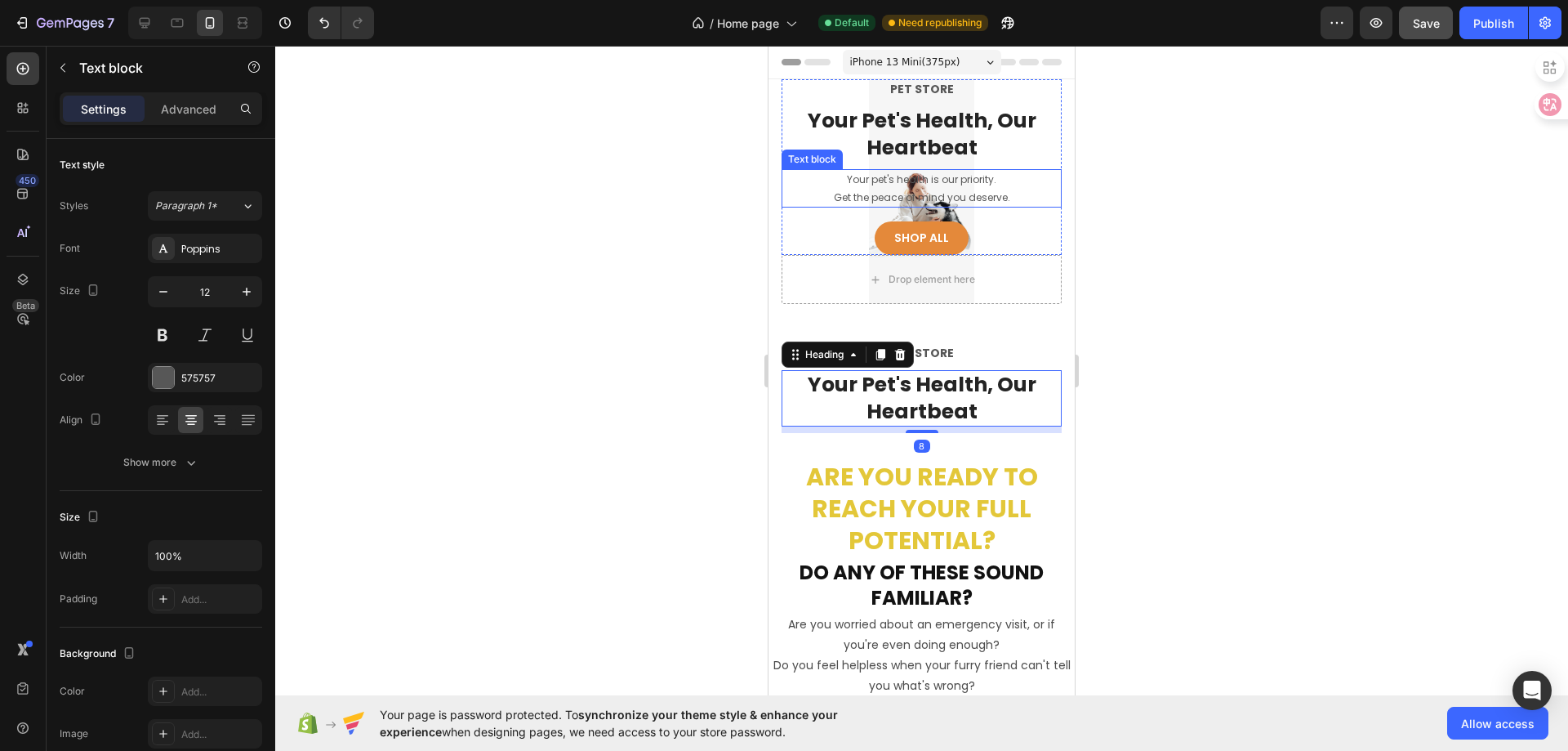
click at [942, 182] on p "Your pet's health is our priority." at bounding box center [922, 180] width 277 height 18
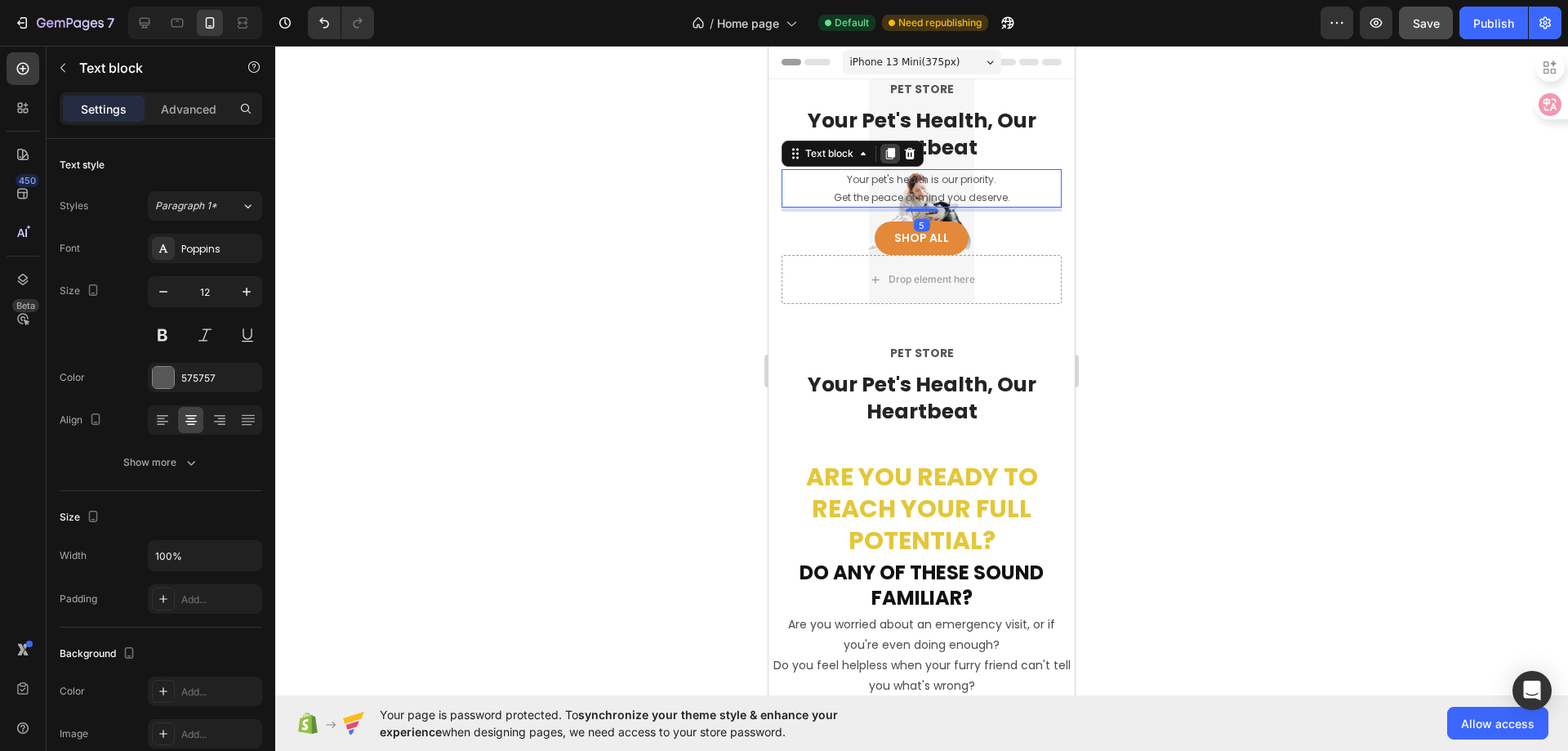
click at [888, 154] on icon at bounding box center [890, 154] width 9 height 11
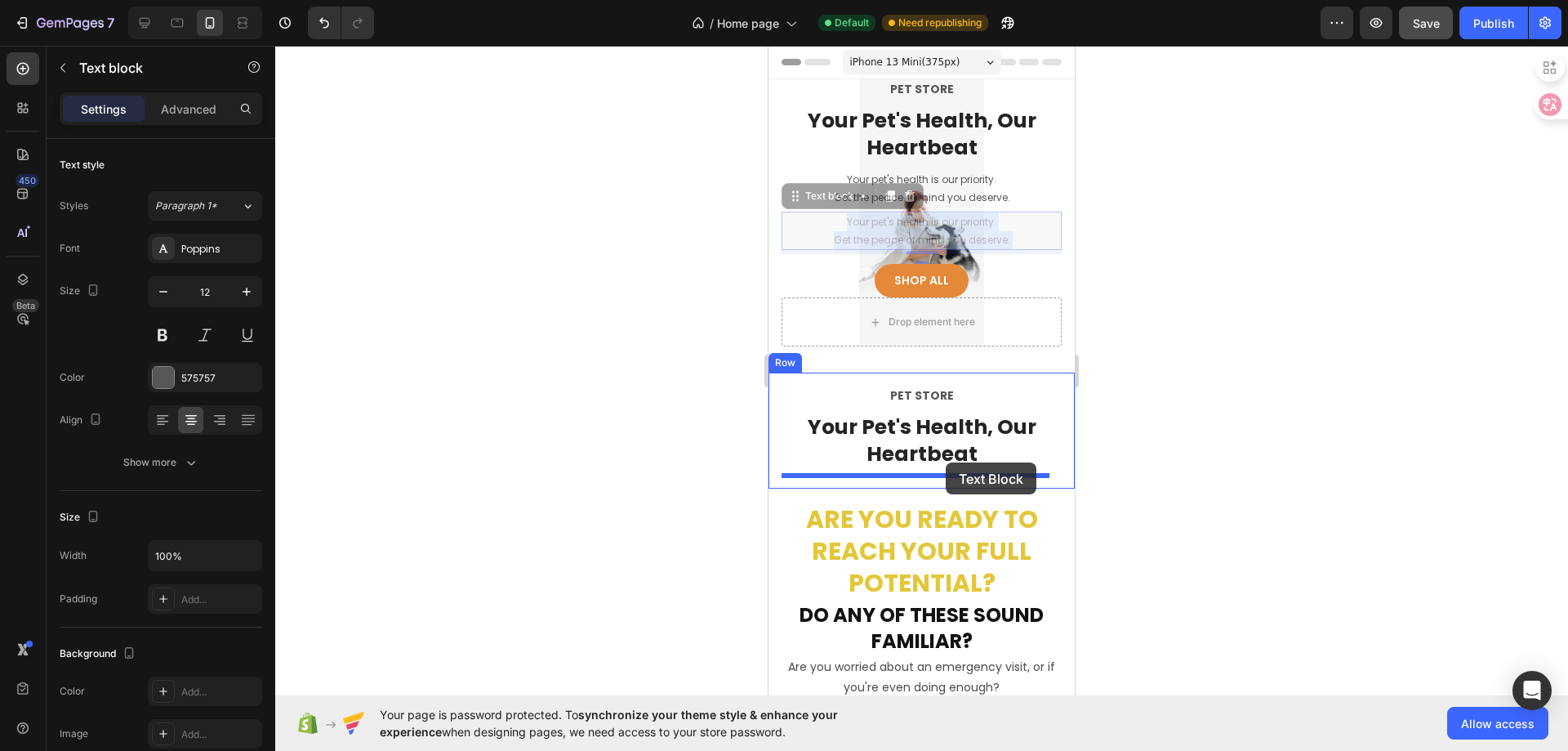
drag, startPoint x: 945, startPoint y: 227, endPoint x: 946, endPoint y: 462, distance: 235.0
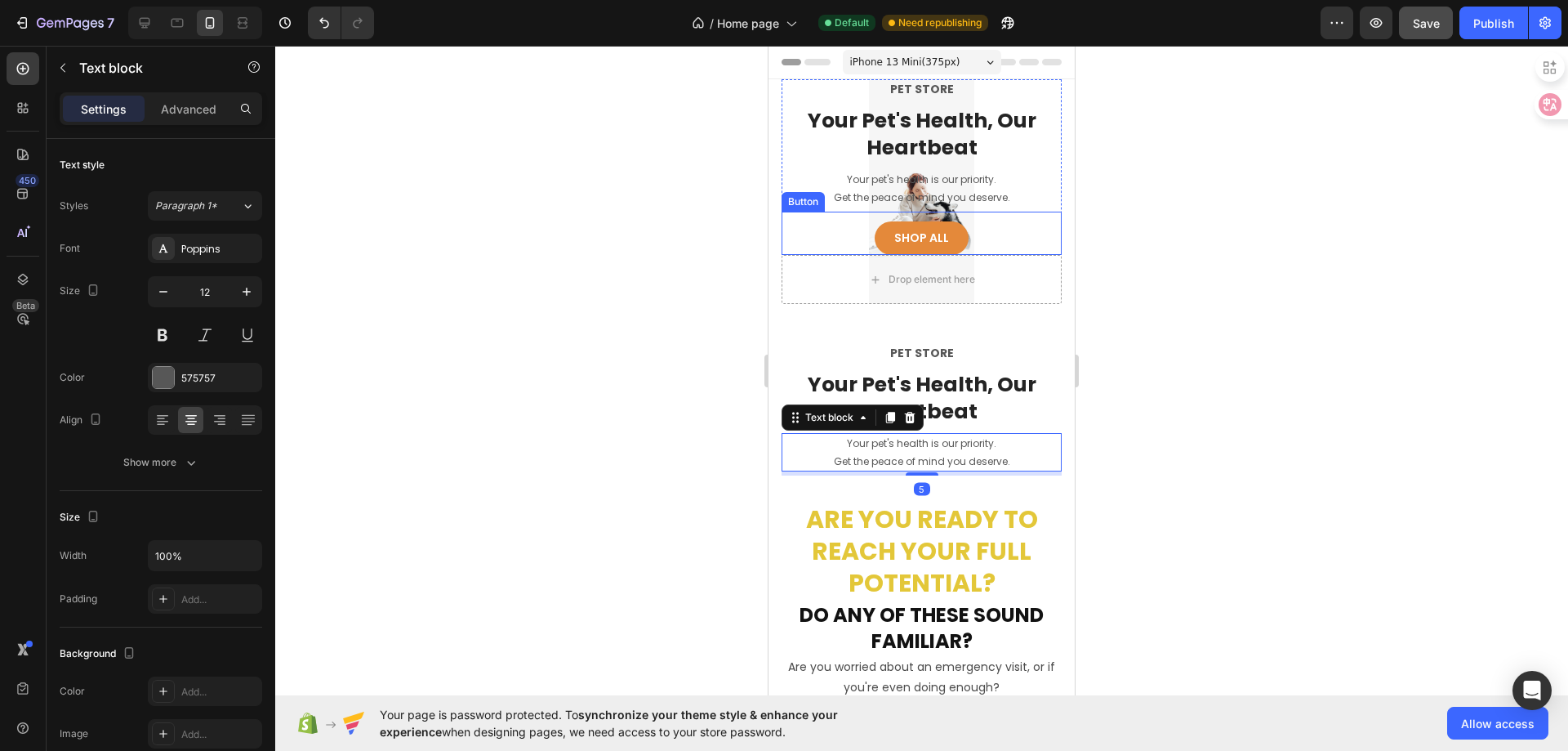
click at [983, 225] on div "Shop All Button" at bounding box center [921, 232] width 280 height 43
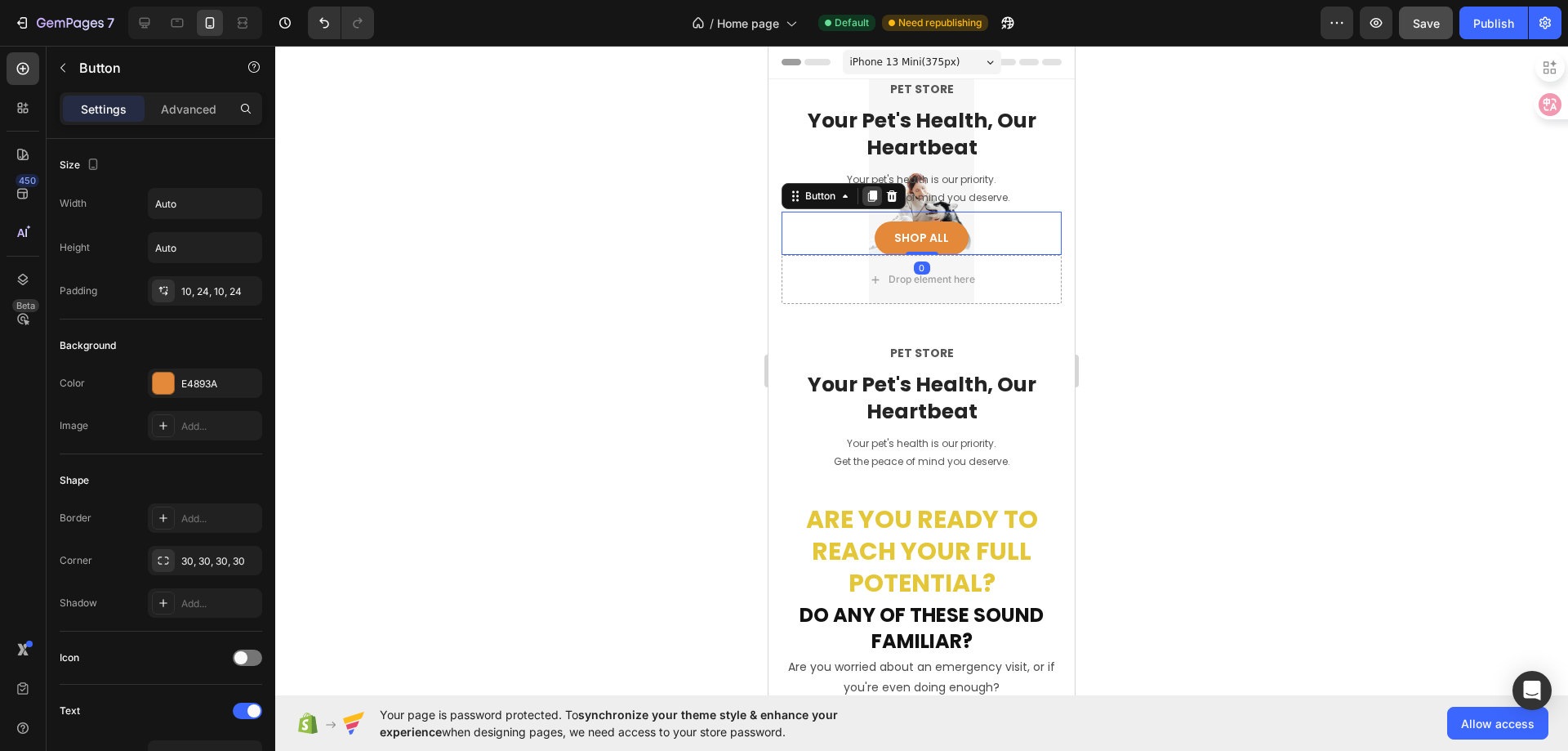
click at [868, 197] on icon at bounding box center [872, 196] width 13 height 13
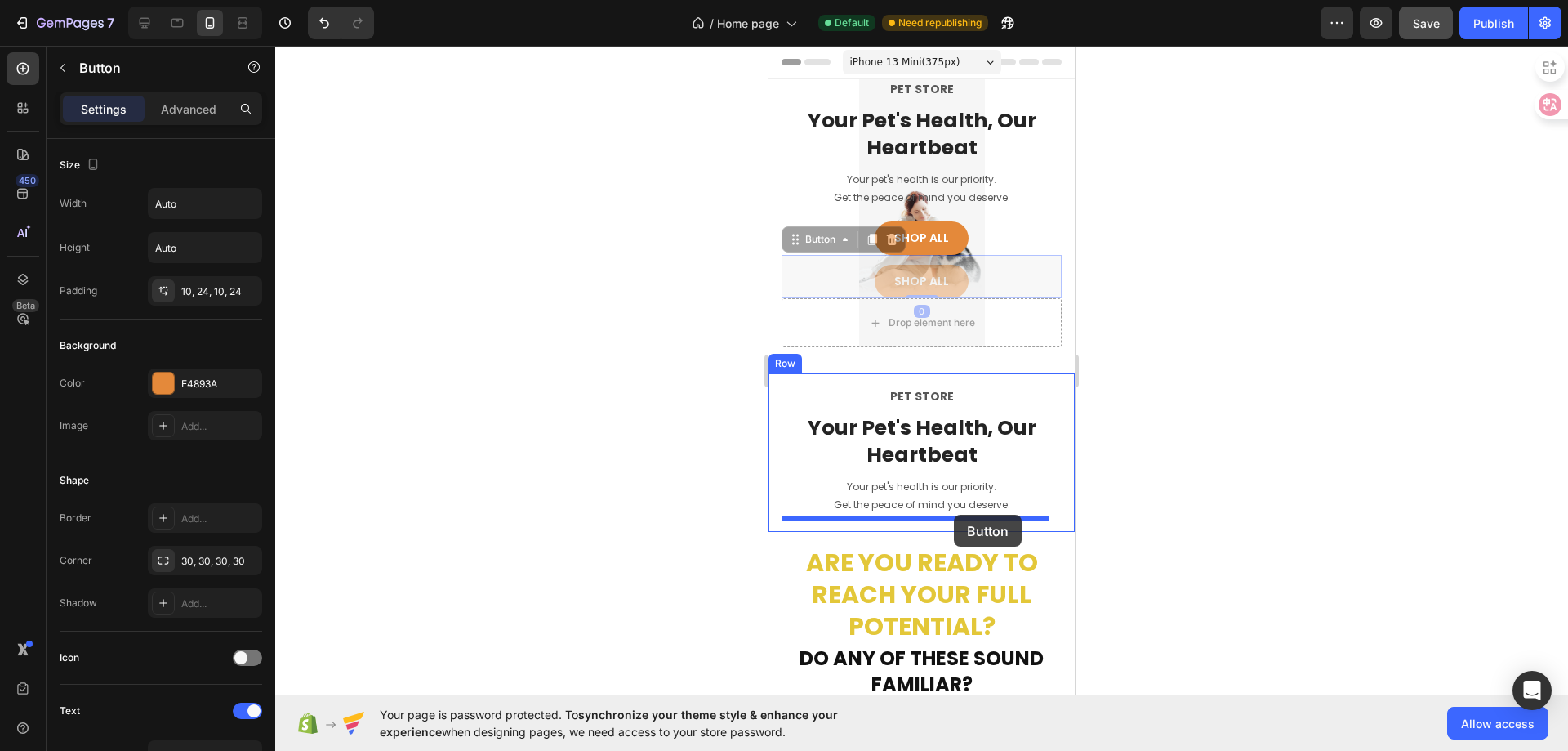
drag, startPoint x: 963, startPoint y: 272, endPoint x: 954, endPoint y: 515, distance: 243.2
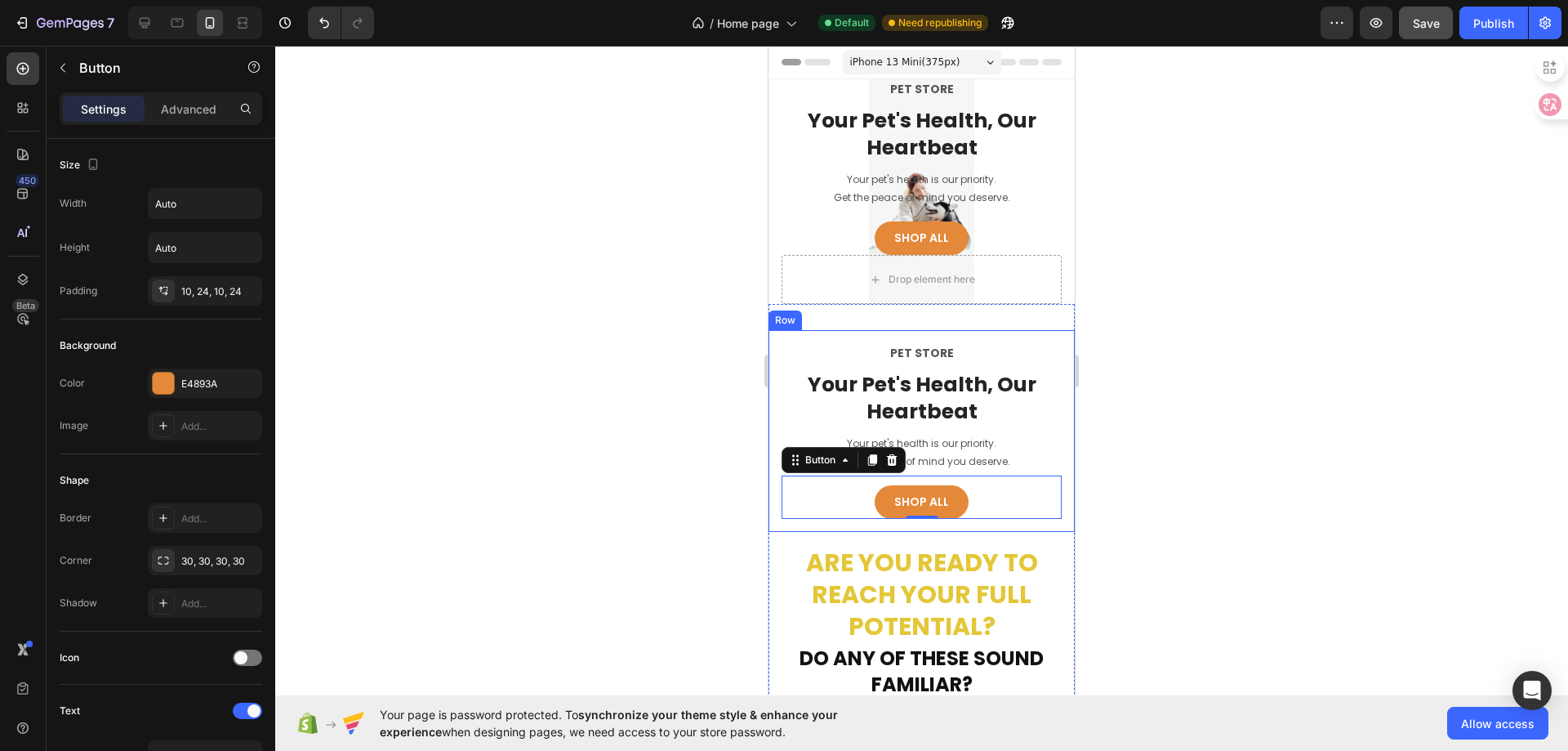
click at [1042, 342] on div "PET STORE Text block Your Pet's Health, Our Heartbeat Heading Your pet's health…" at bounding box center [922, 431] width 306 height 202
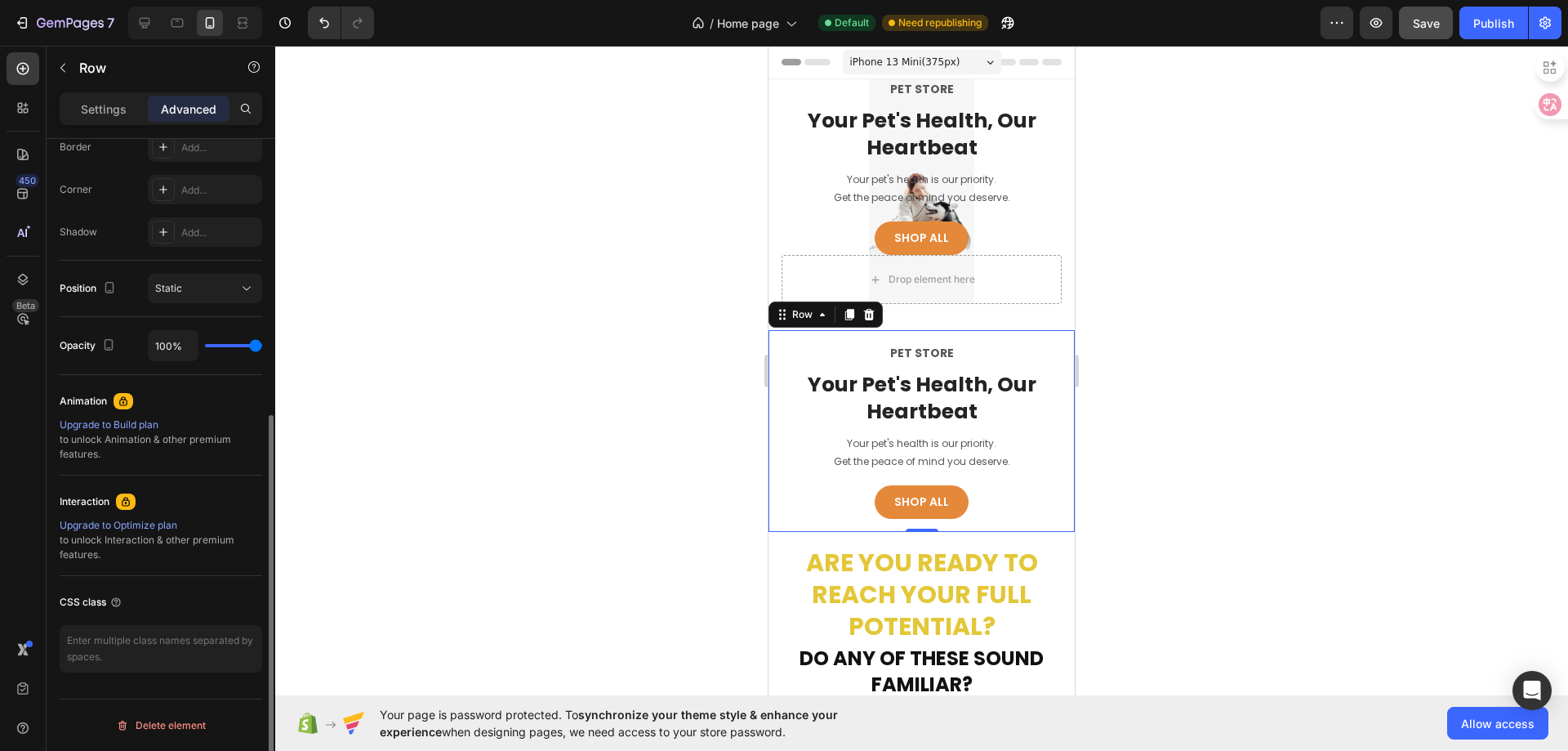
scroll to position [231, 0]
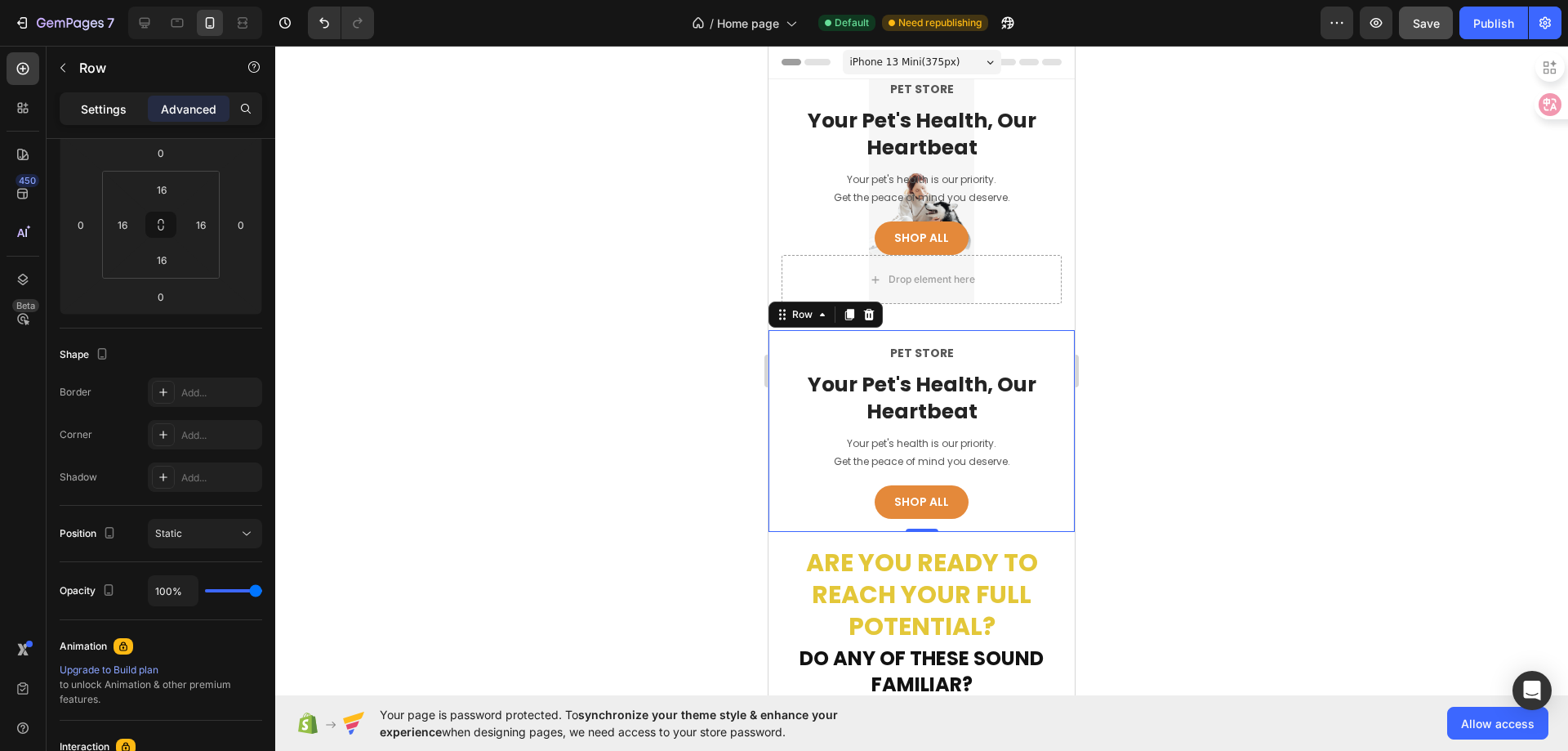
click at [116, 115] on p "Settings" at bounding box center [104, 109] width 46 height 17
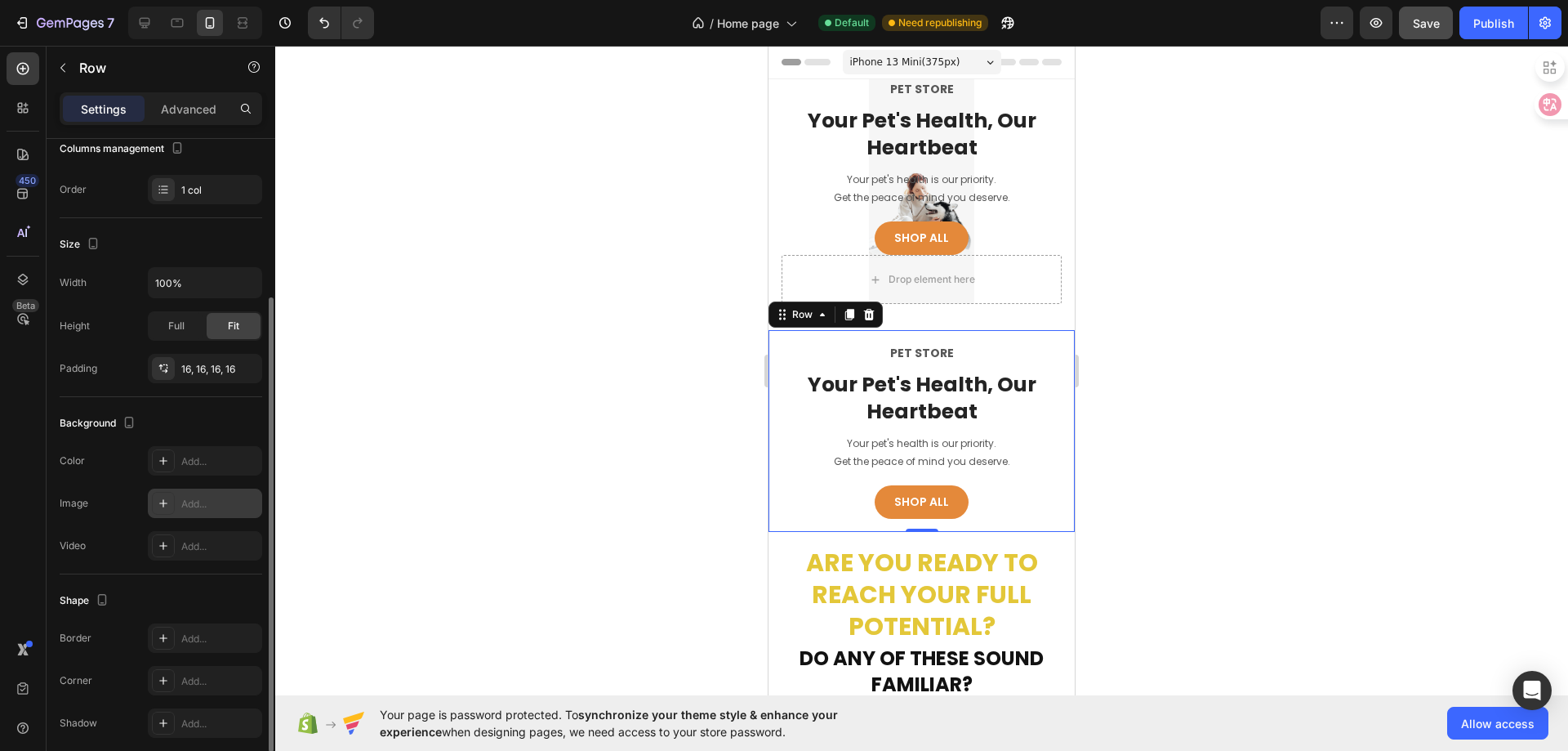
click at [166, 505] on icon at bounding box center [163, 503] width 13 height 13
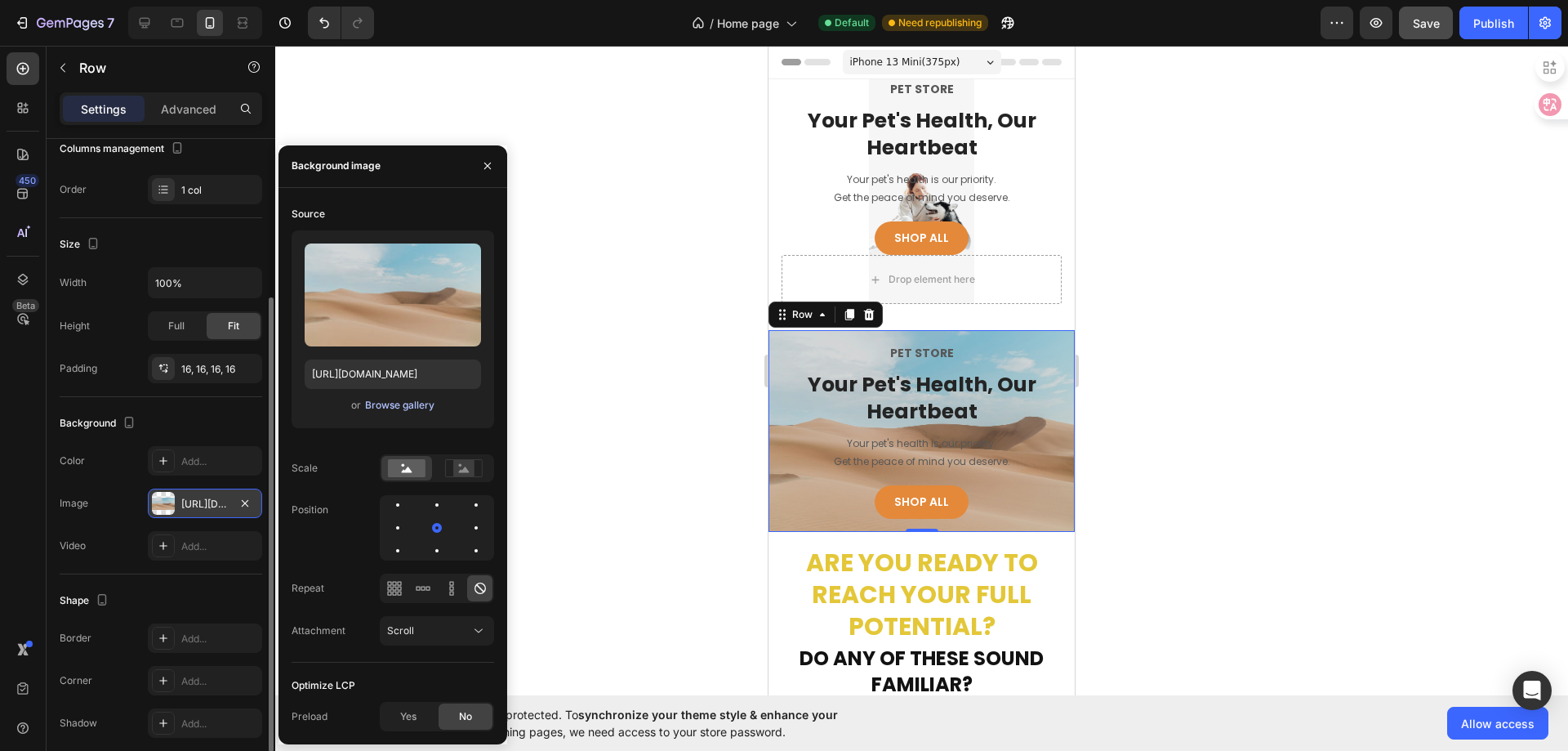
click at [401, 401] on div "Browse gallery" at bounding box center [400, 405] width 70 height 14
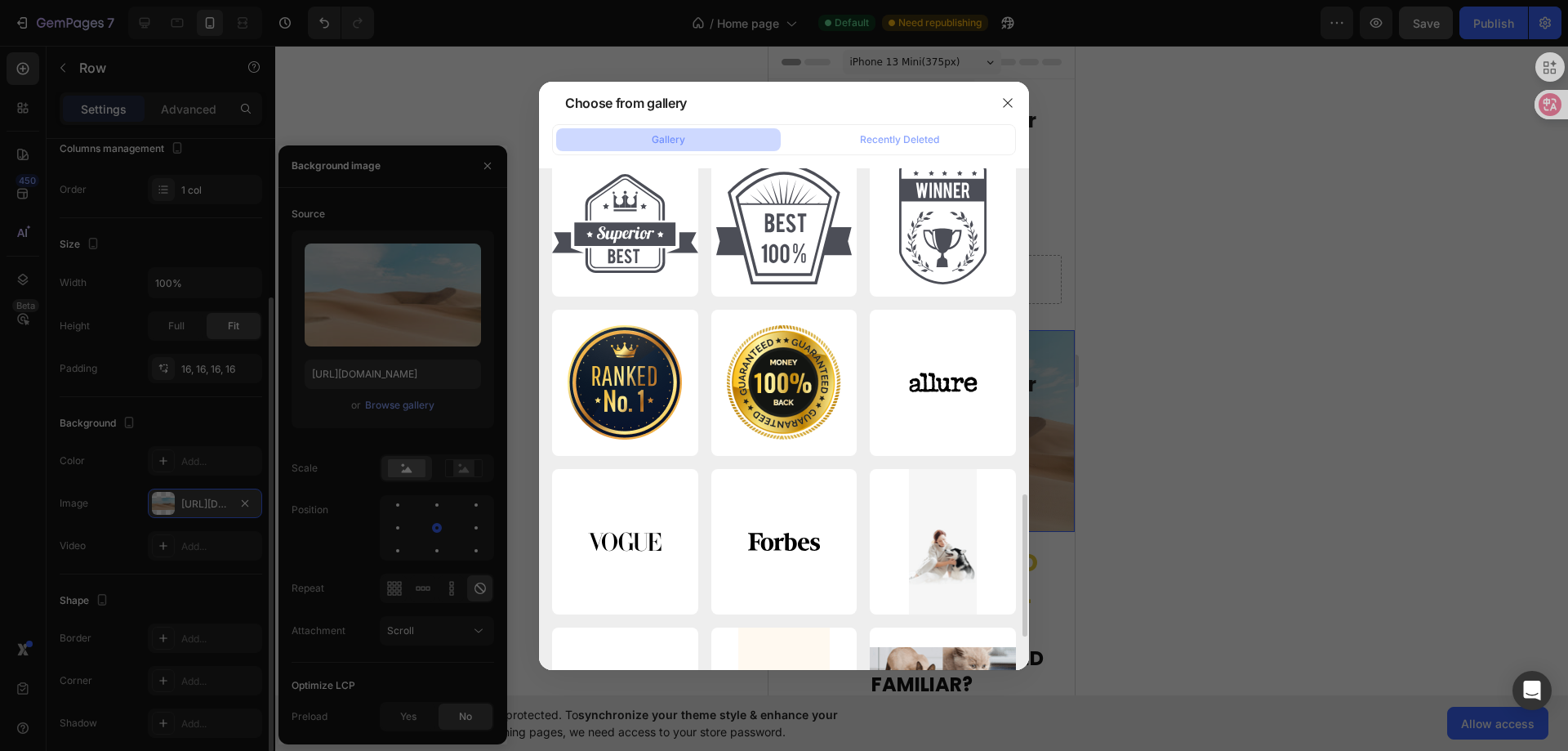
scroll to position [1261, 0]
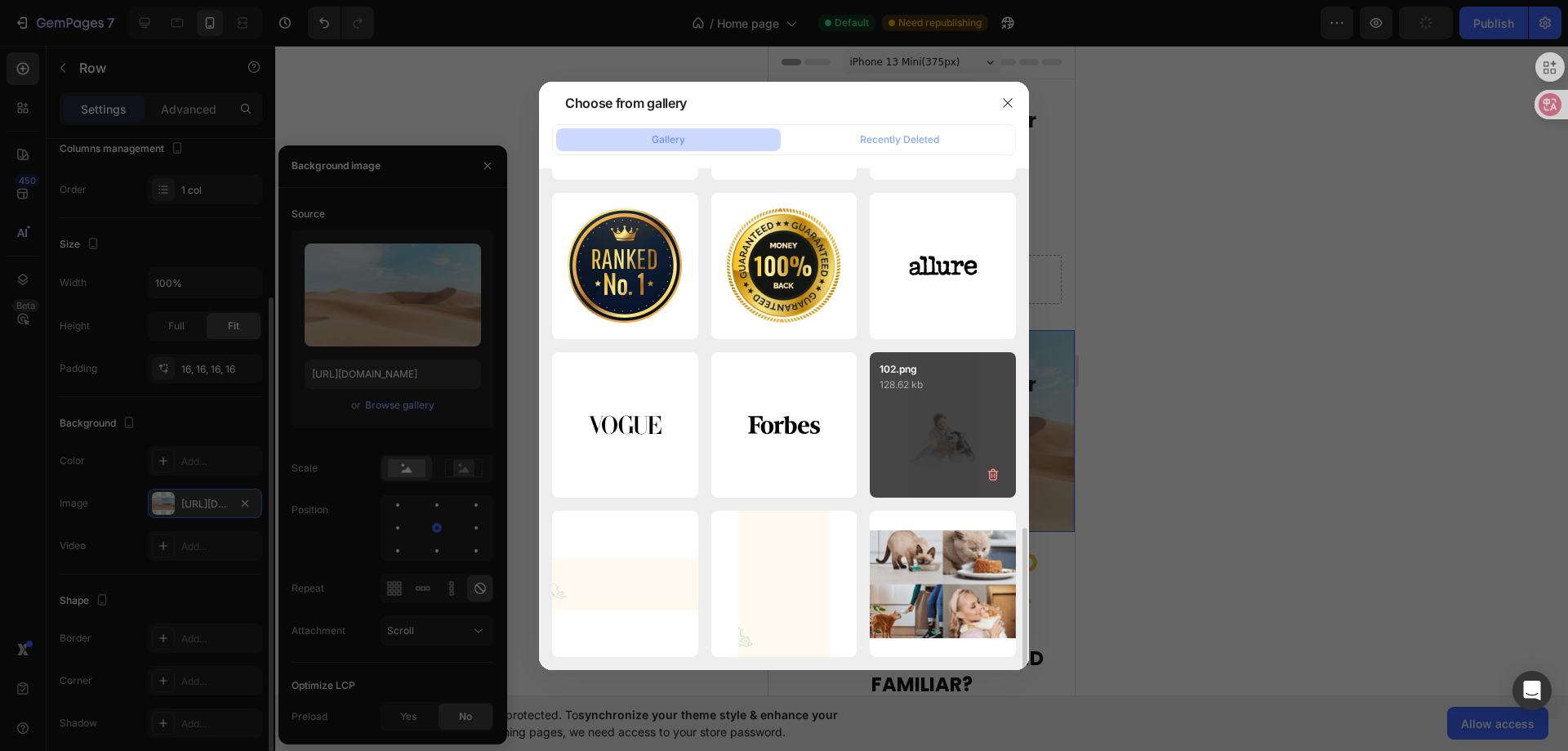
click at [925, 418] on div "102.png 128.62 kb" at bounding box center [943, 425] width 146 height 146
type input "https://cdn.shopify.com/s/files/1/0656/7591/9475/files/gempages_580742289287021…"
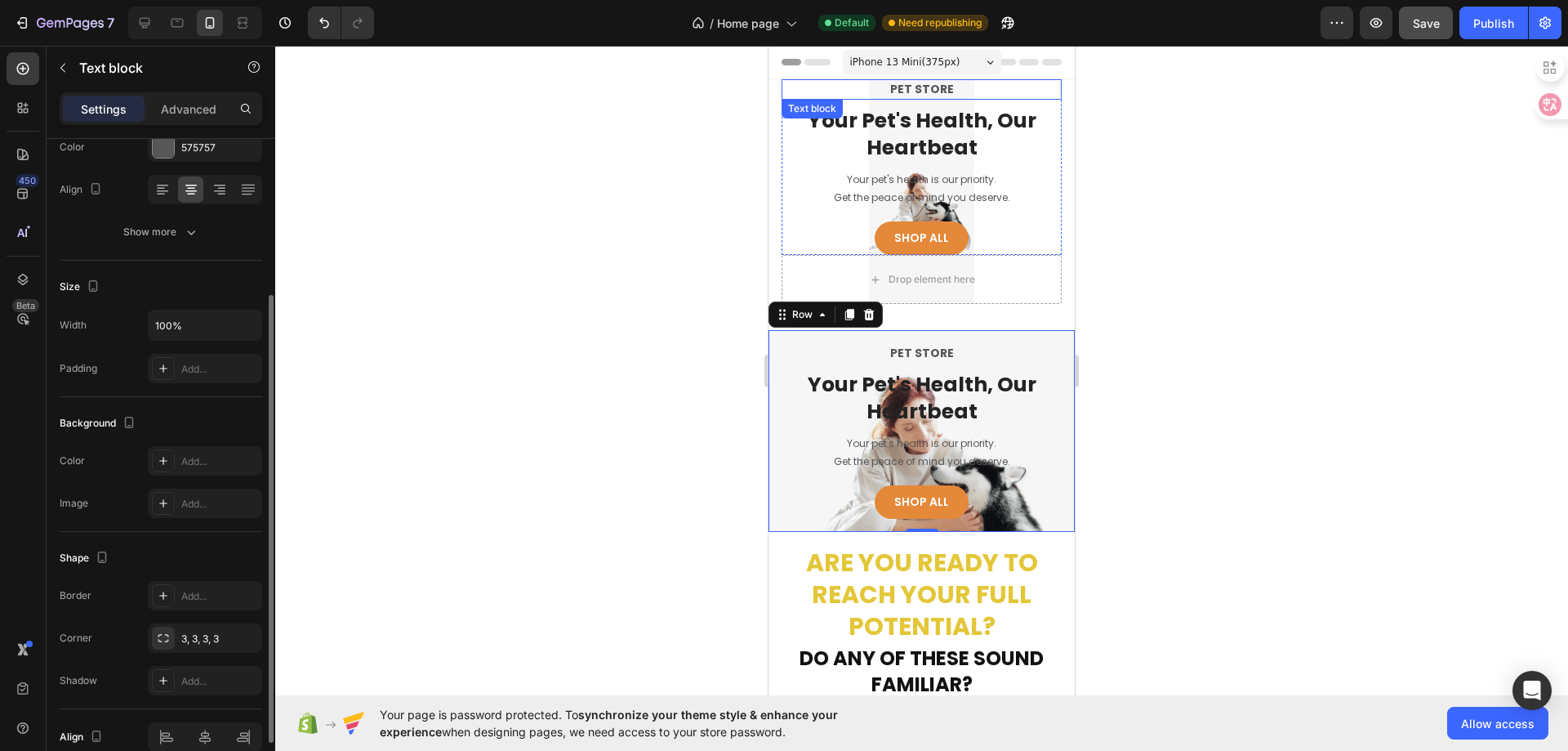
click at [1013, 90] on p "PET STORE" at bounding box center [922, 90] width 277 height 17
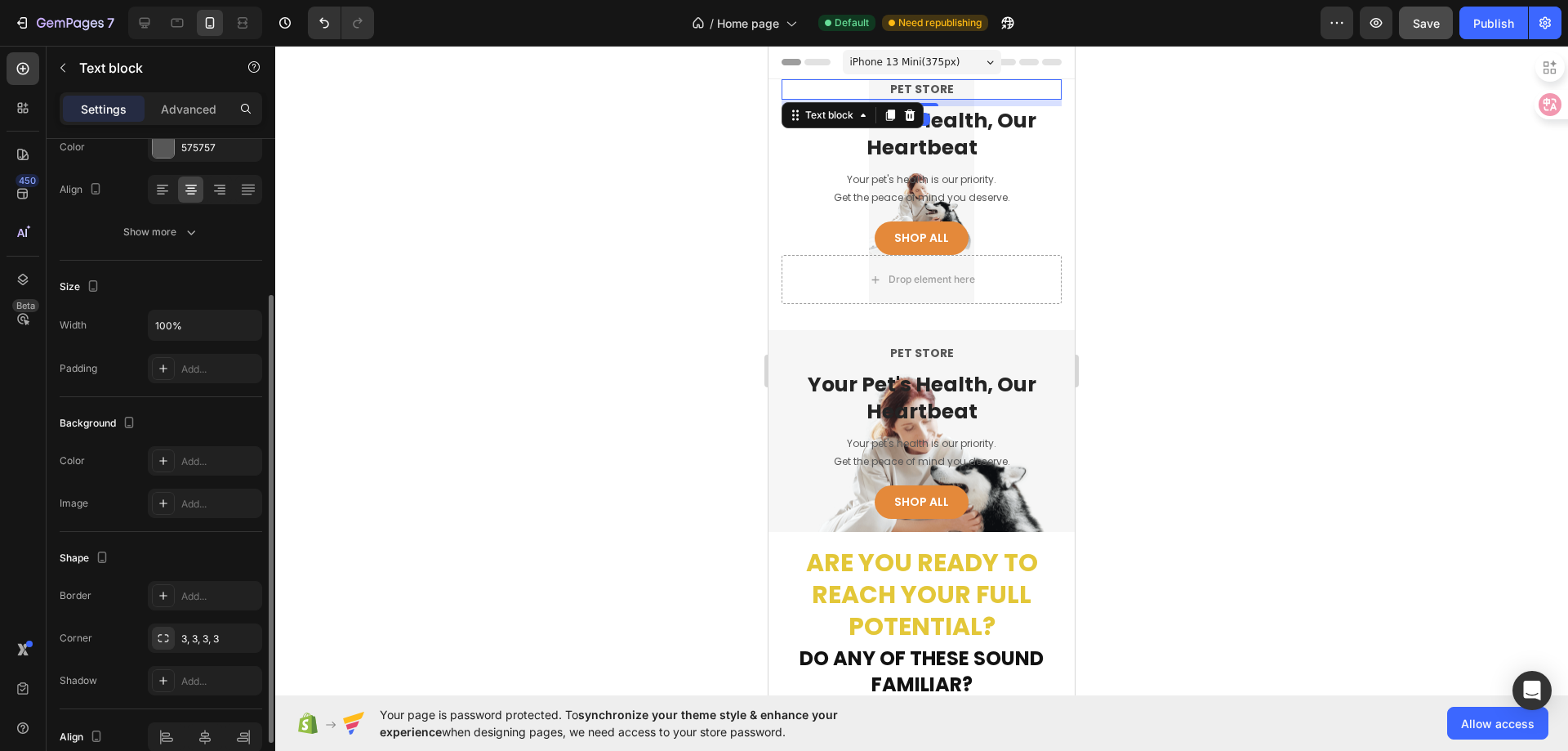
scroll to position [0, 0]
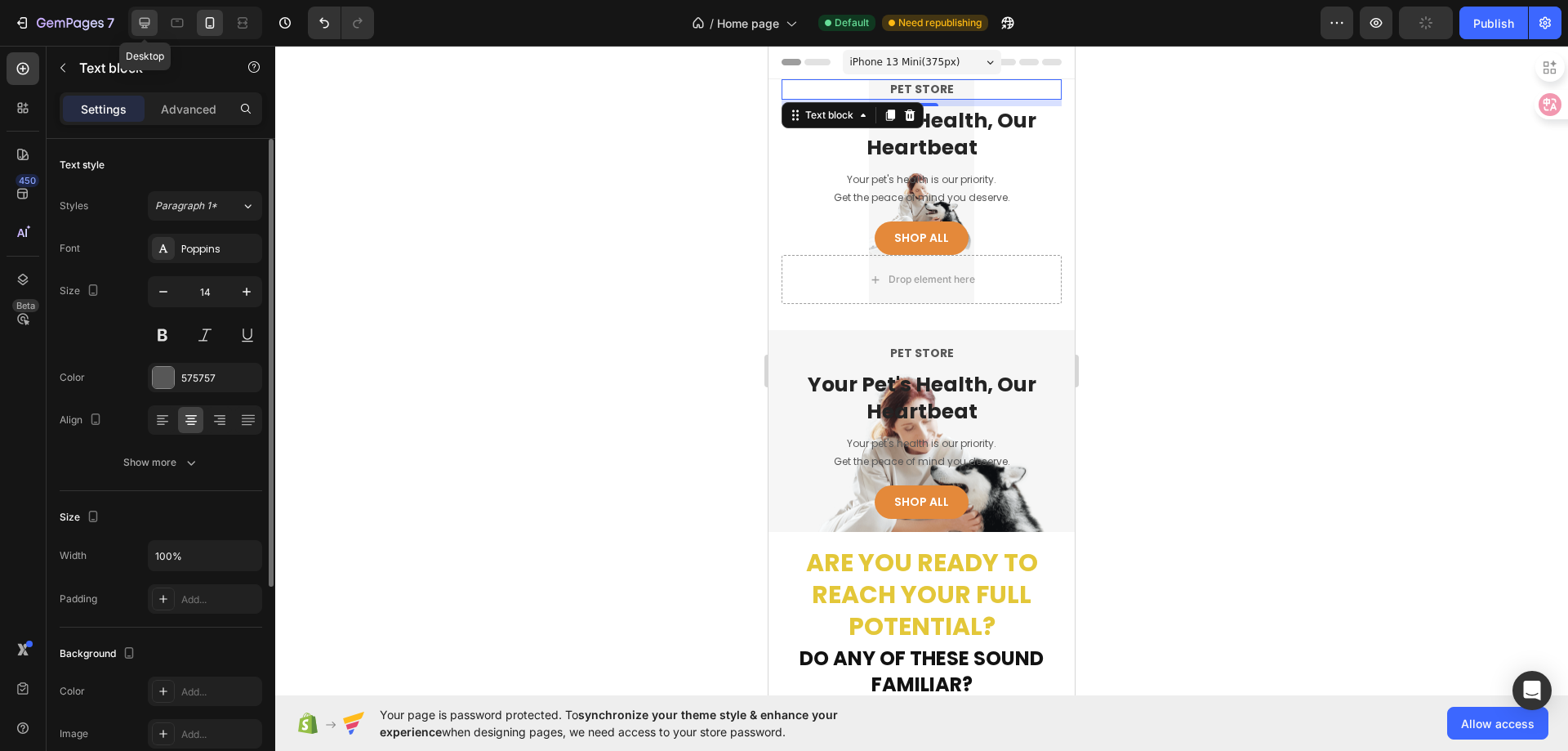
click at [153, 29] on icon at bounding box center [144, 22] width 16 height 16
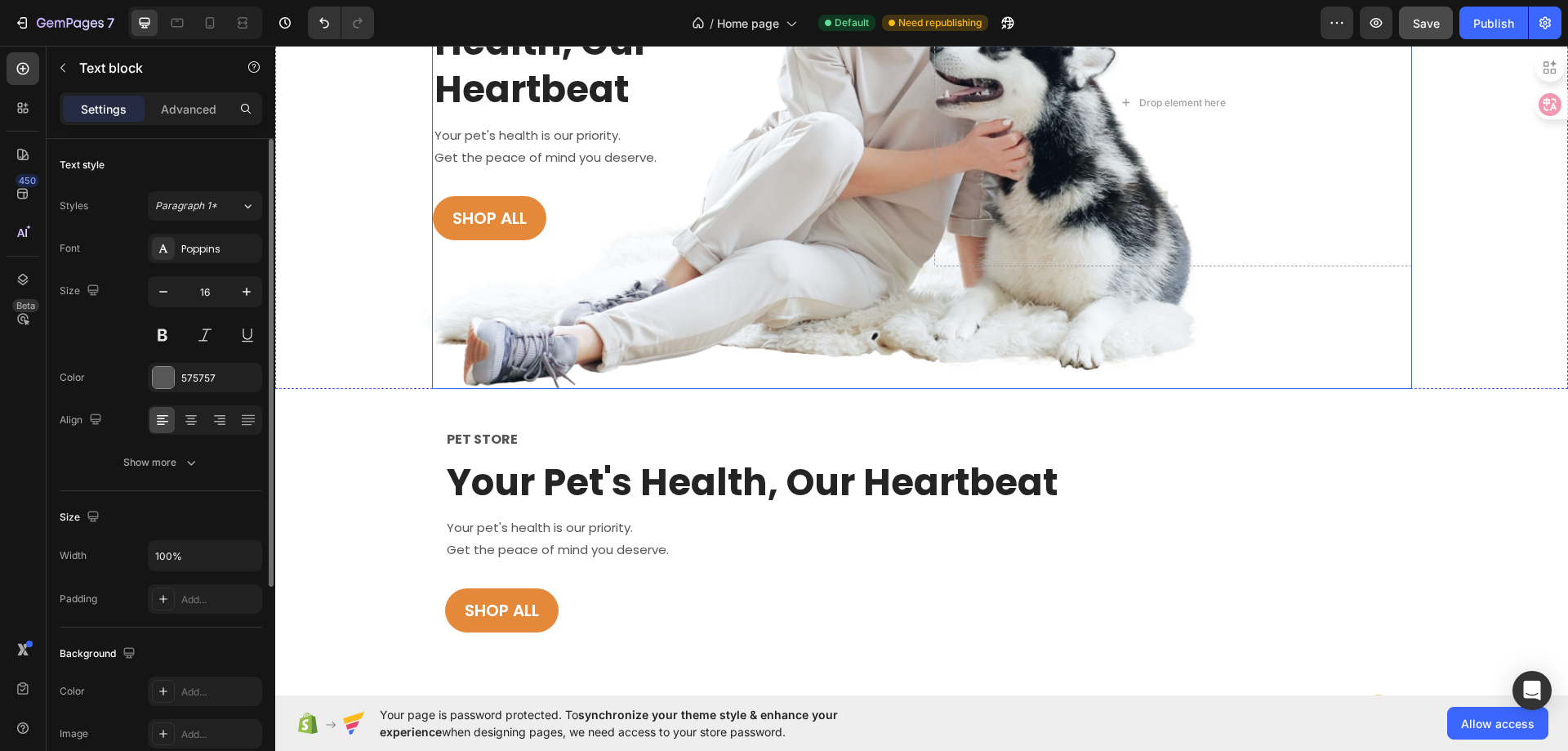
scroll to position [99, 0]
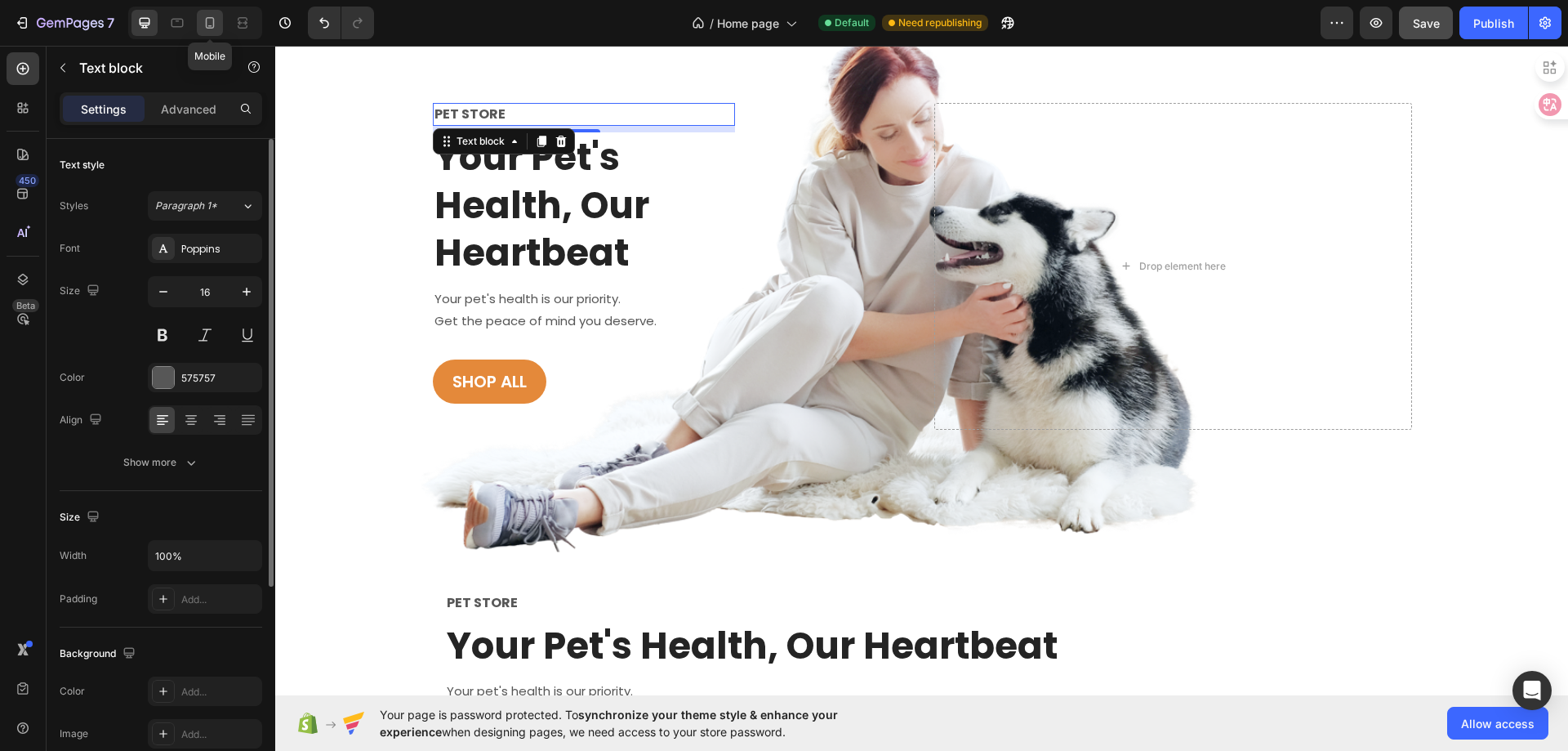
click at [214, 33] on div at bounding box center [209, 22] width 26 height 26
type input "14"
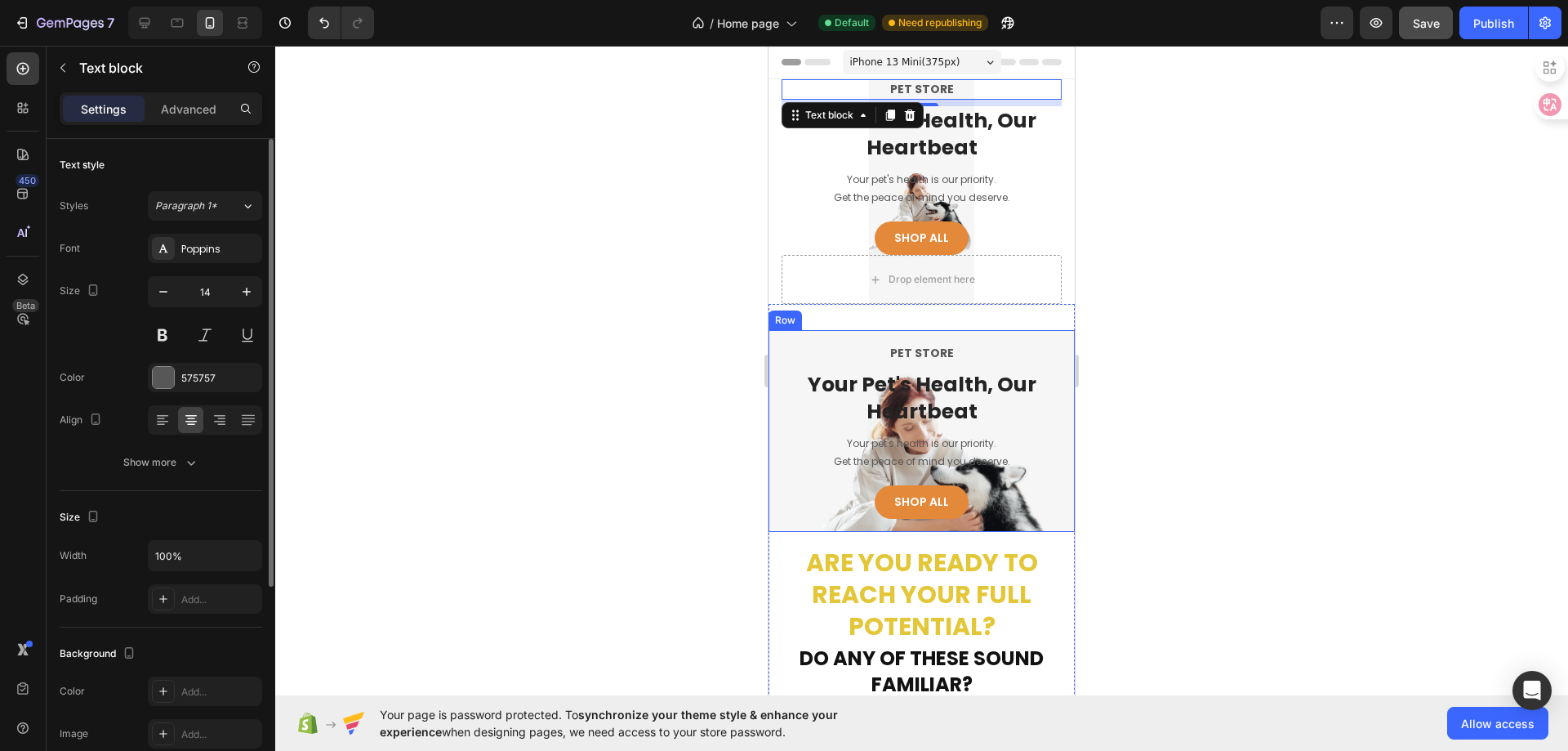
click at [1056, 366] on div "PET STORE Text block Your Pet's Health, Our Heartbeat Heading Your pet's health…" at bounding box center [922, 431] width 306 height 202
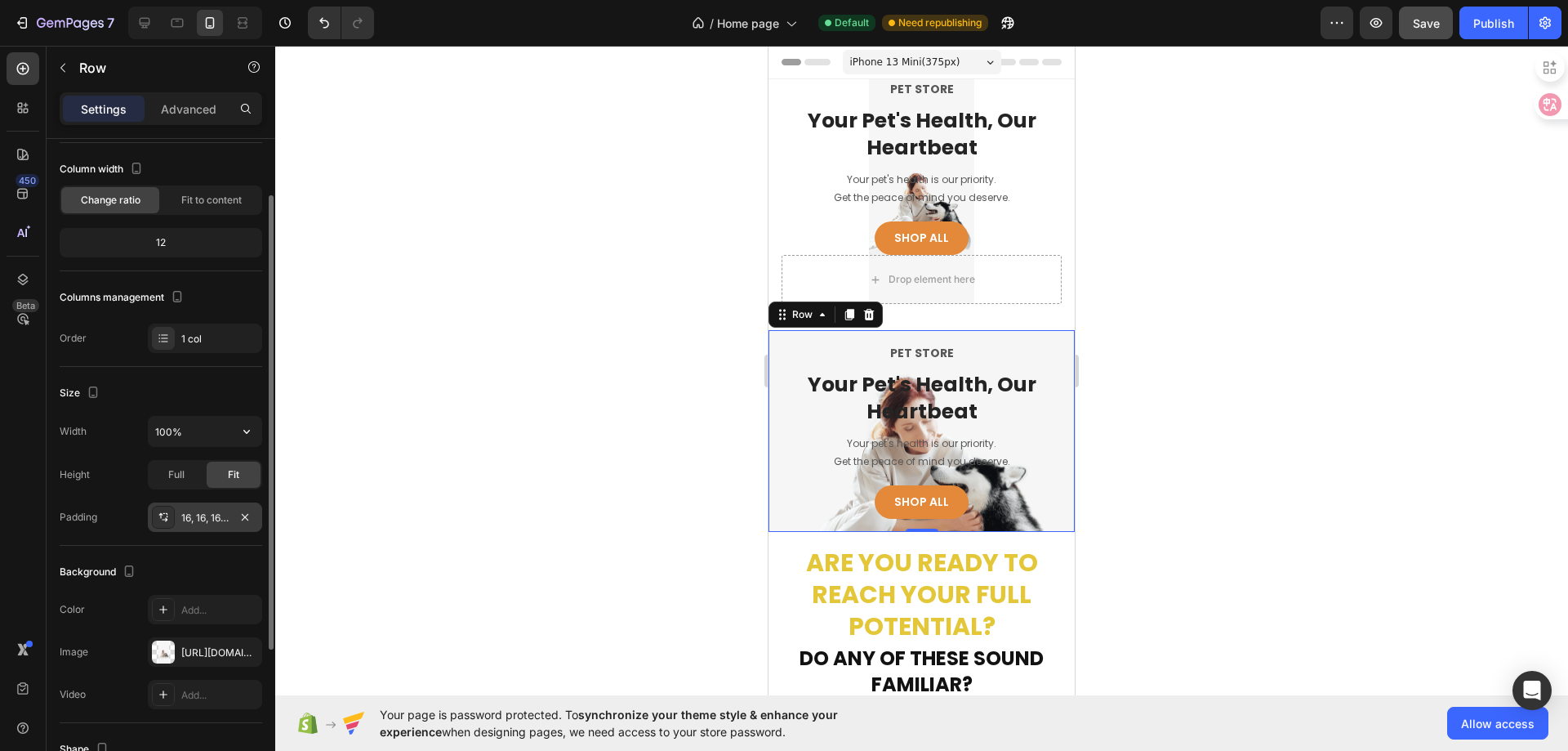
scroll to position [164, 0]
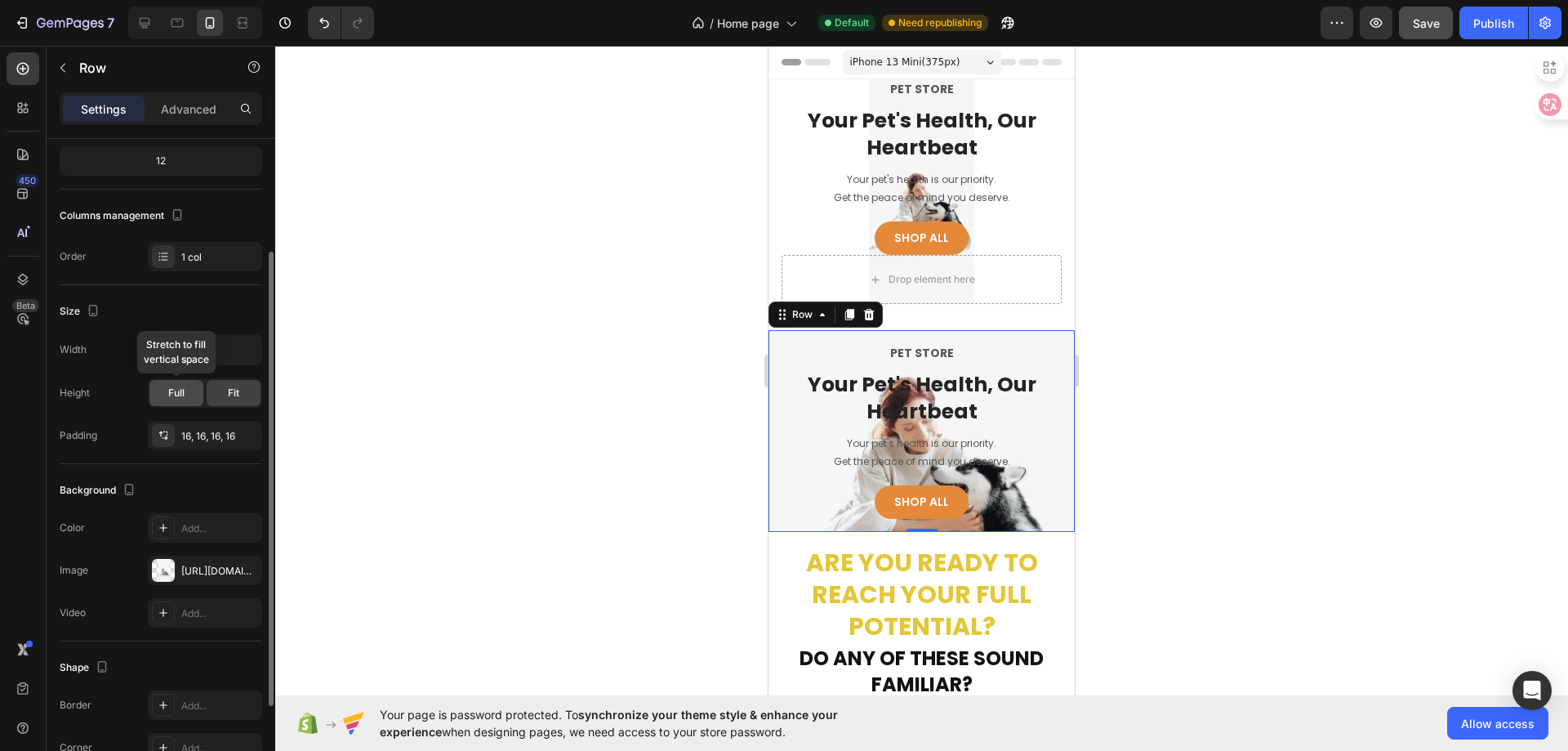
click at [179, 398] on span "Full" at bounding box center [176, 392] width 16 height 14
click at [225, 399] on div "Fit" at bounding box center [233, 392] width 54 height 26
click at [176, 395] on span "Full" at bounding box center [176, 392] width 16 height 14
click at [1171, 497] on div at bounding box center [922, 398] width 1293 height 705
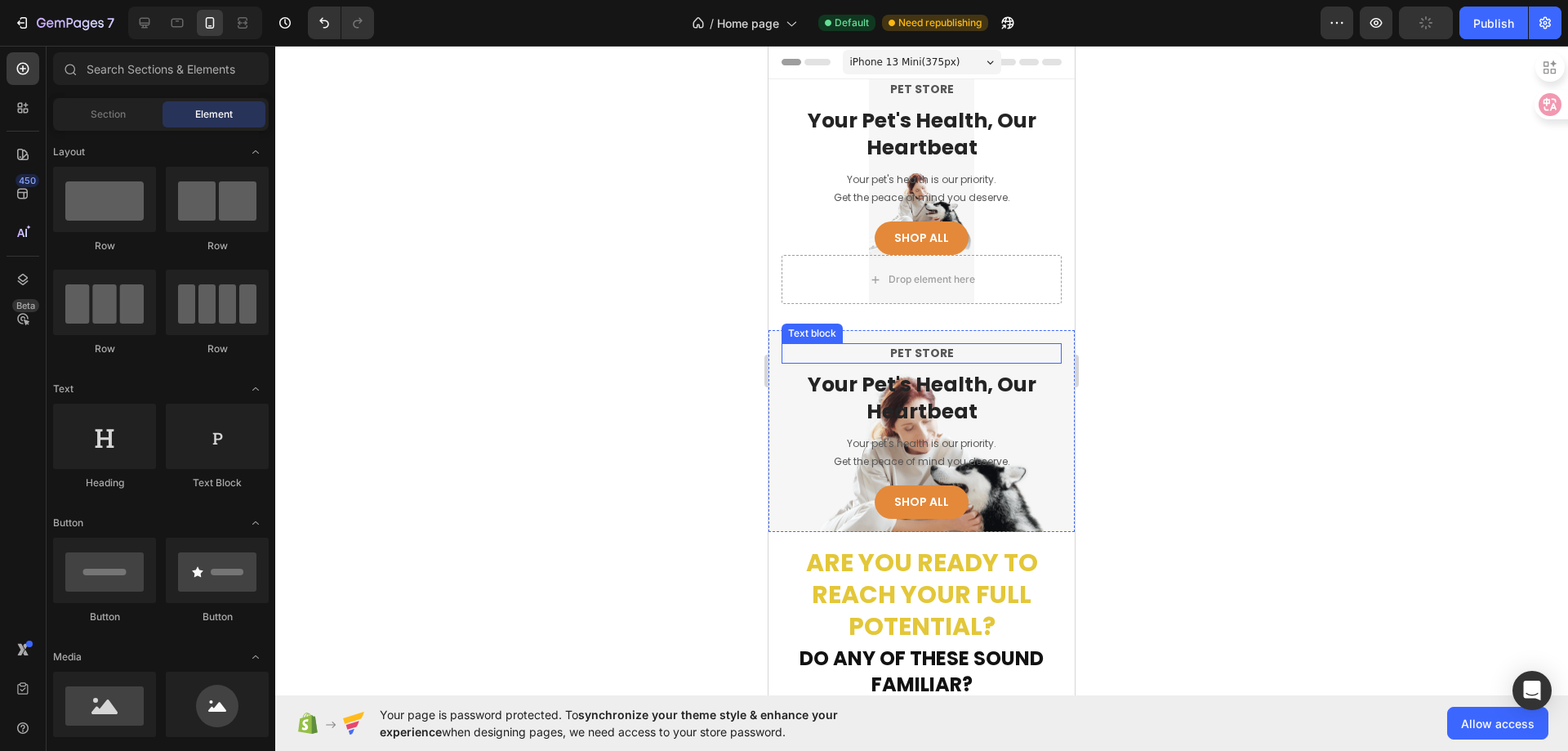
click at [909, 352] on p "PET STORE" at bounding box center [922, 353] width 277 height 17
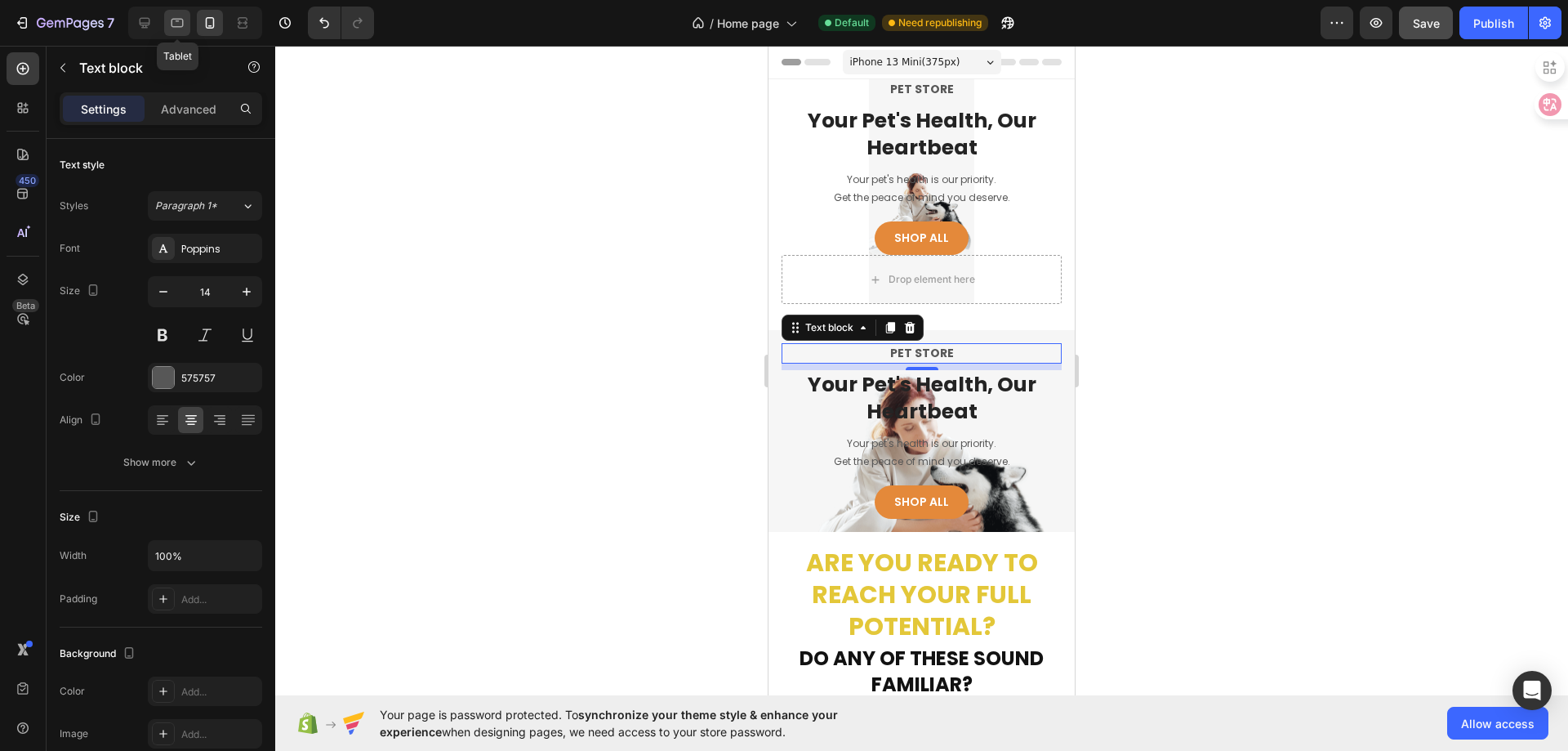
click at [182, 29] on icon at bounding box center [177, 22] width 16 height 16
type input "16"
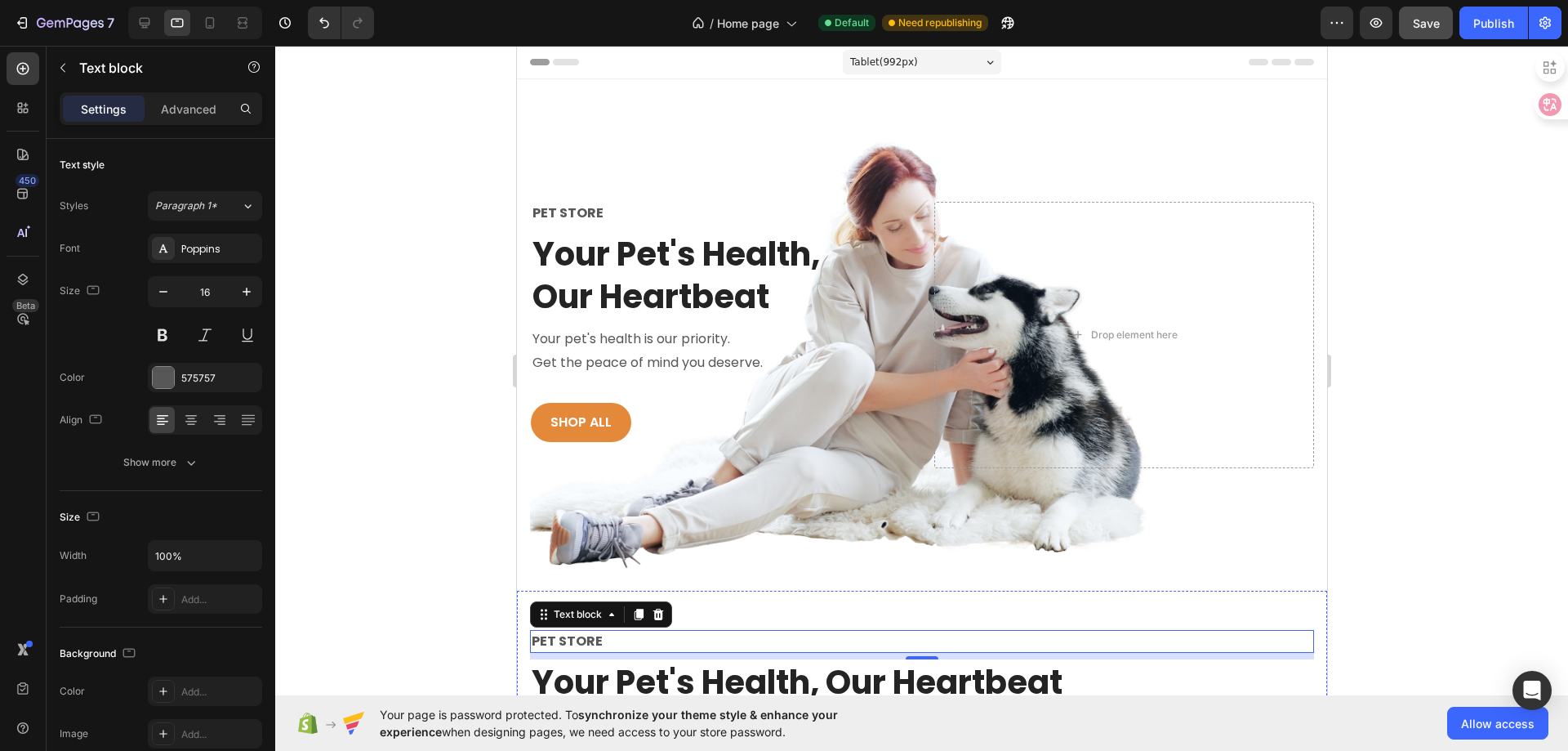
scroll to position [327, 0]
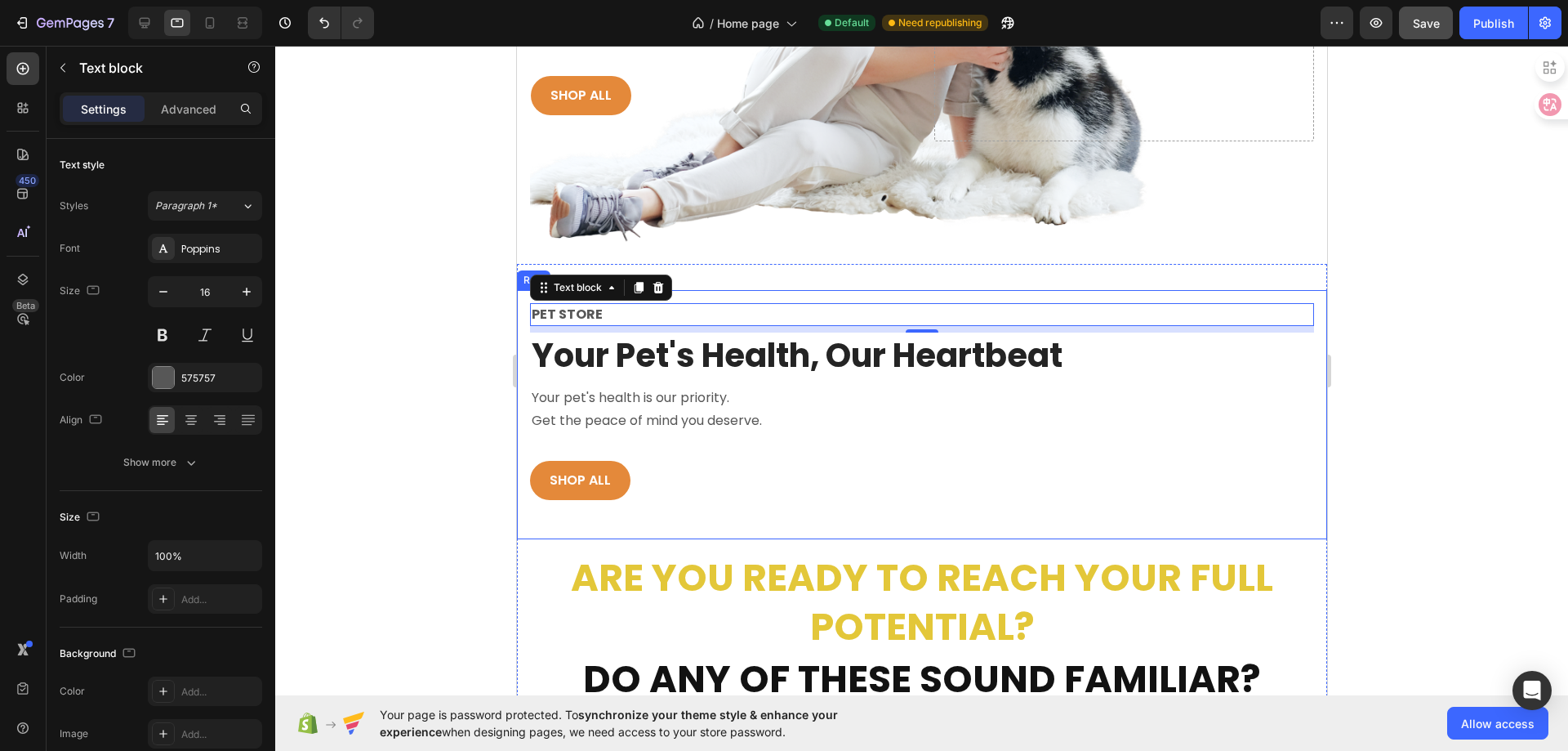
click at [670, 454] on div "PET STORE Text block 8 Your Pet's Health, Our Heartbeat Heading Your pet's heal…" at bounding box center [921, 415] width 784 height 224
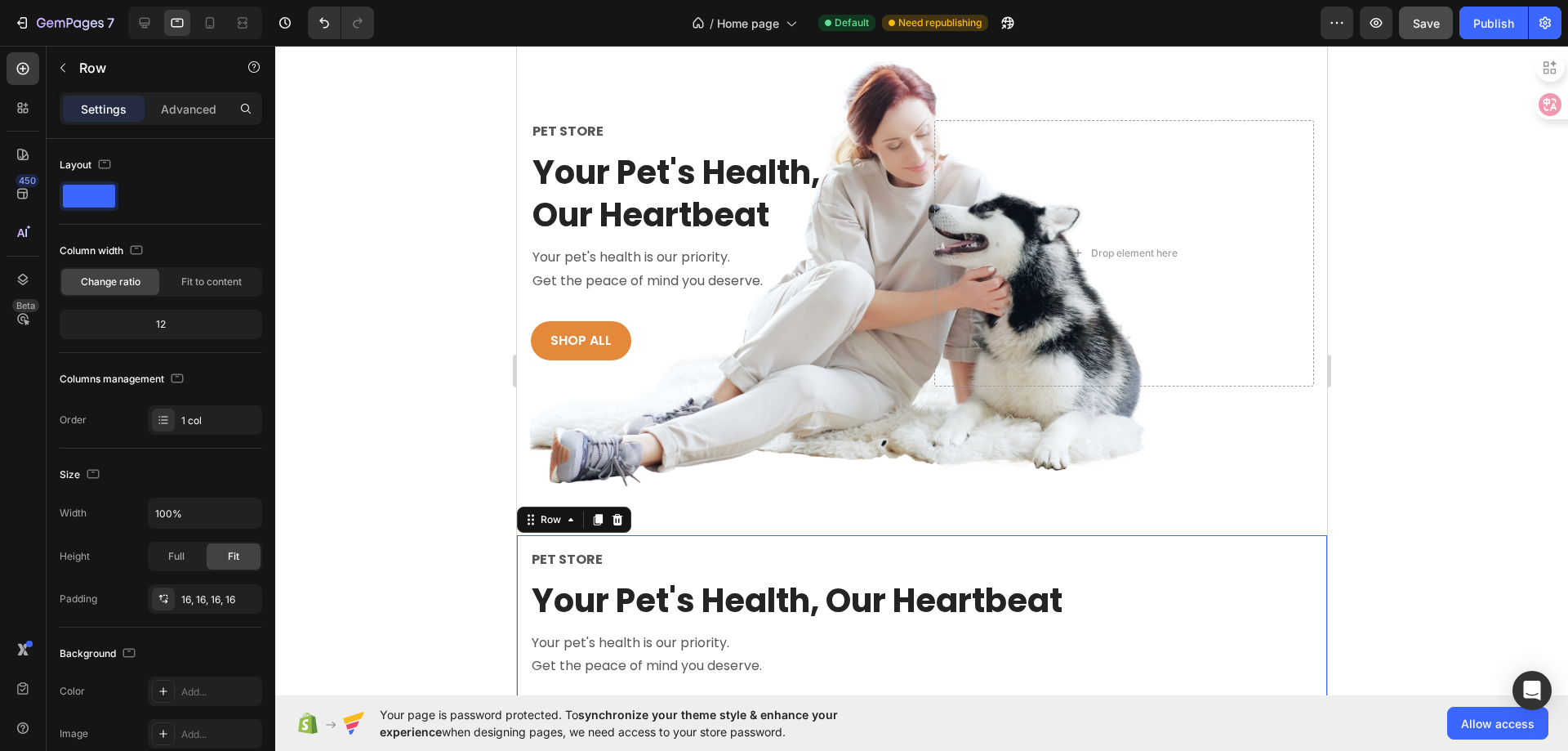
scroll to position [0, 0]
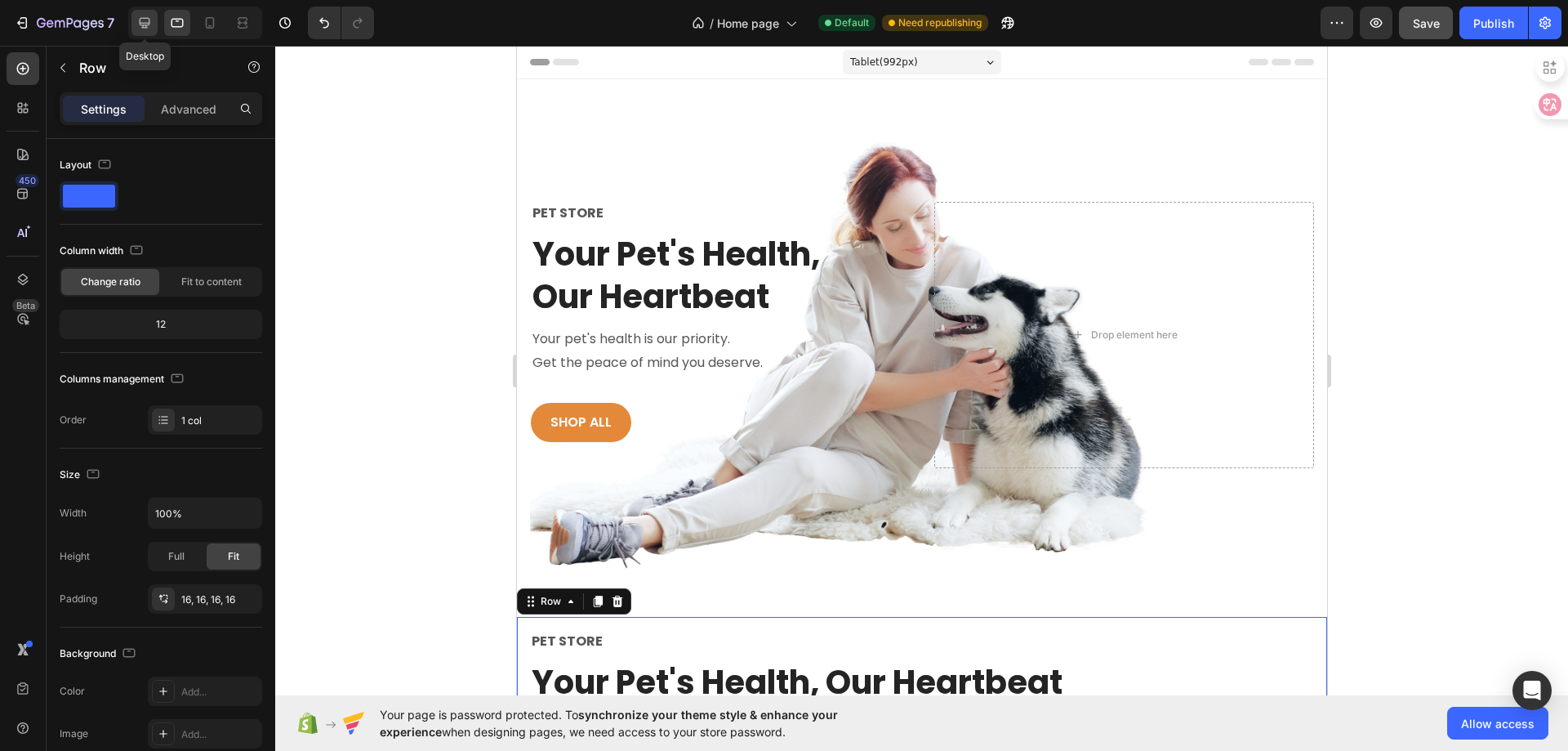
click at [149, 33] on div at bounding box center [144, 22] width 26 height 26
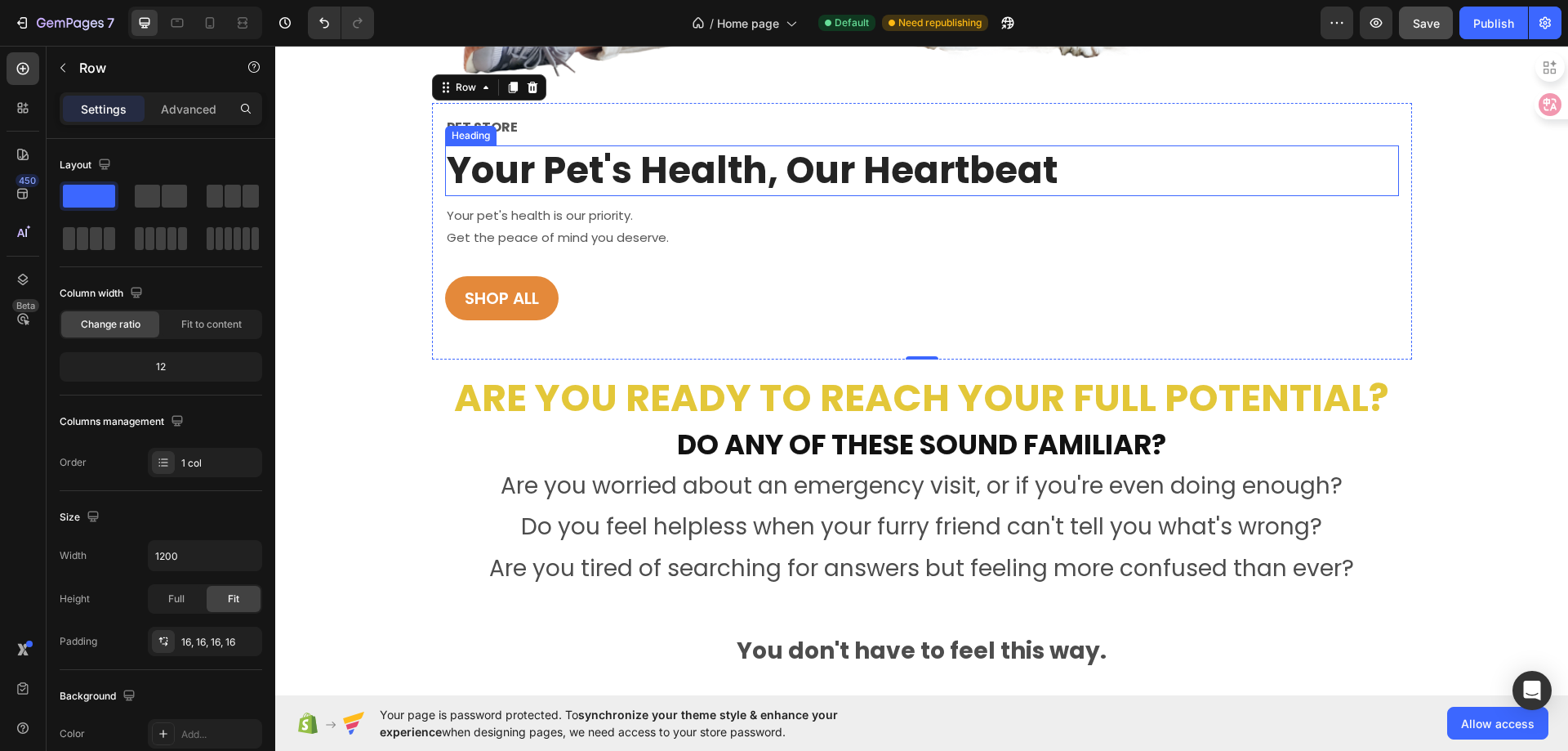
scroll to position [411, 0]
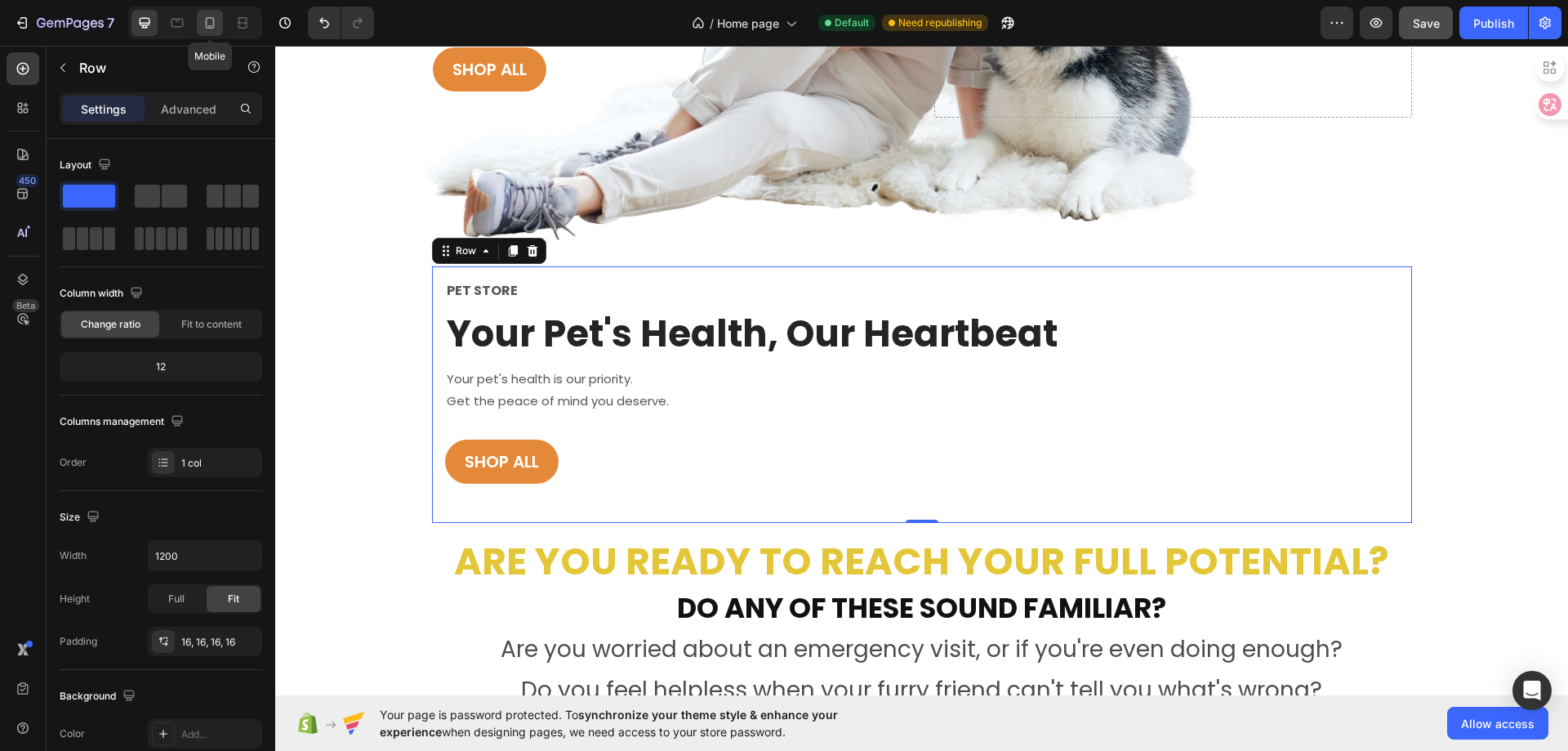
click at [212, 33] on div at bounding box center [209, 22] width 26 height 26
type input "100%"
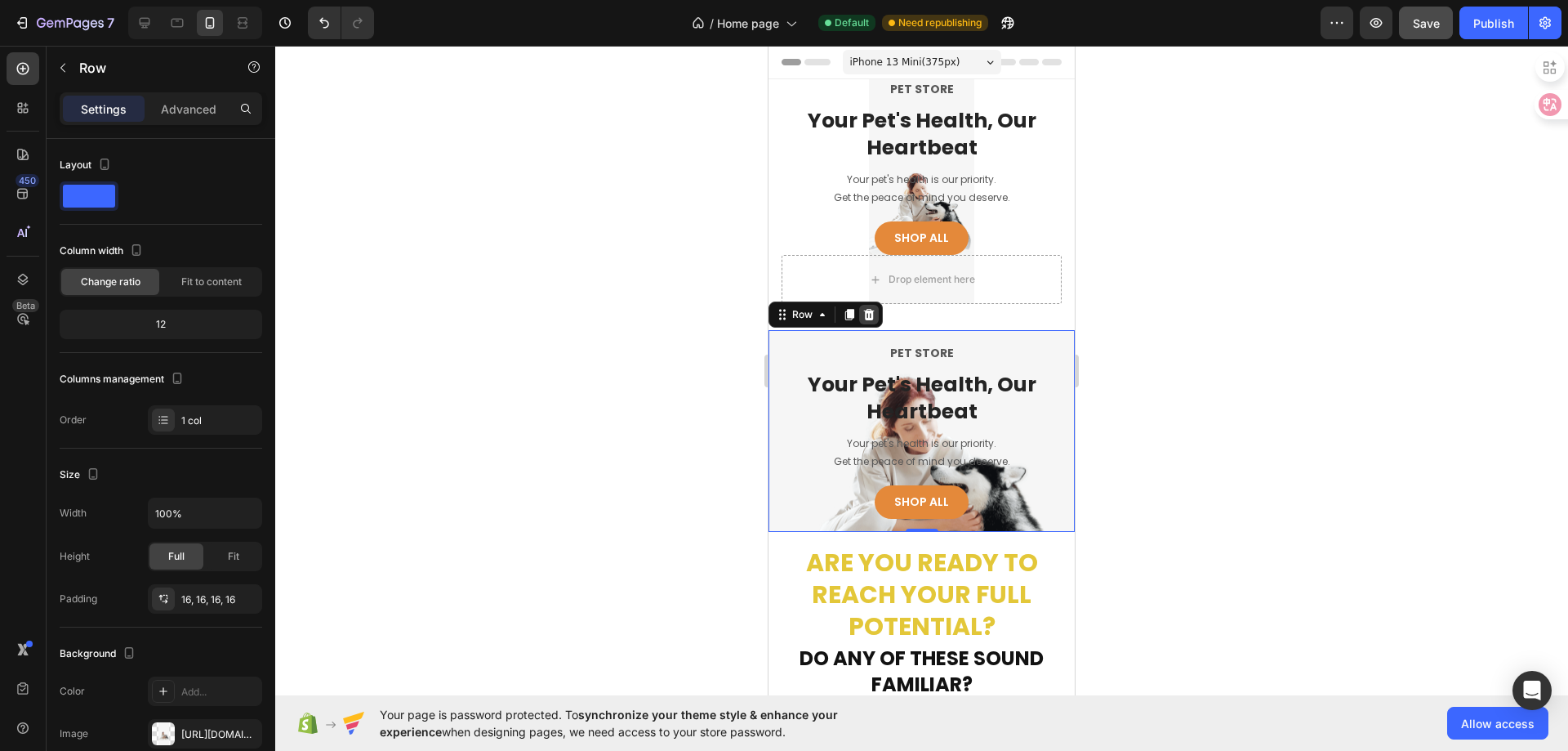
click at [873, 316] on icon at bounding box center [869, 315] width 13 height 13
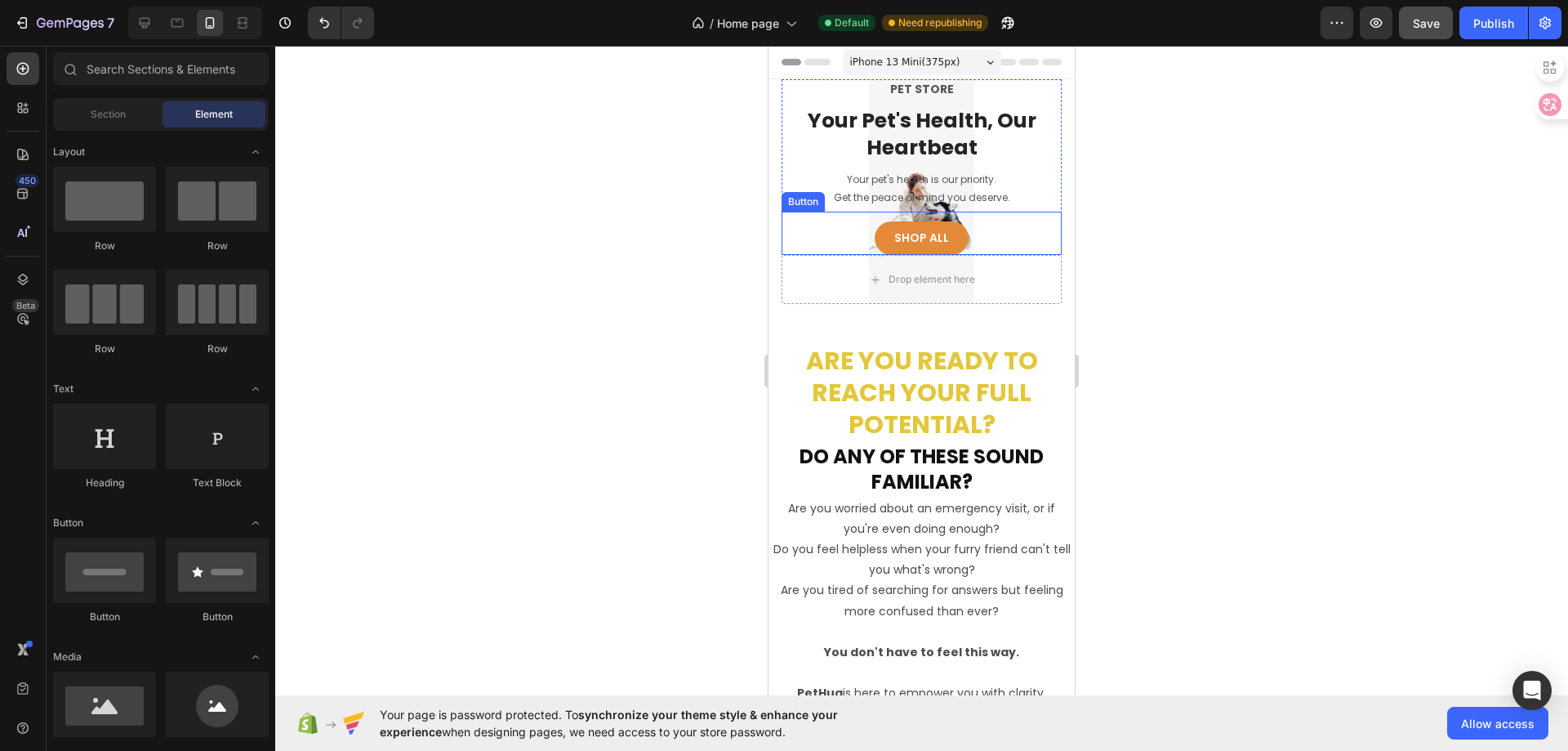
click at [1044, 221] on div "Shop All Button" at bounding box center [921, 232] width 280 height 43
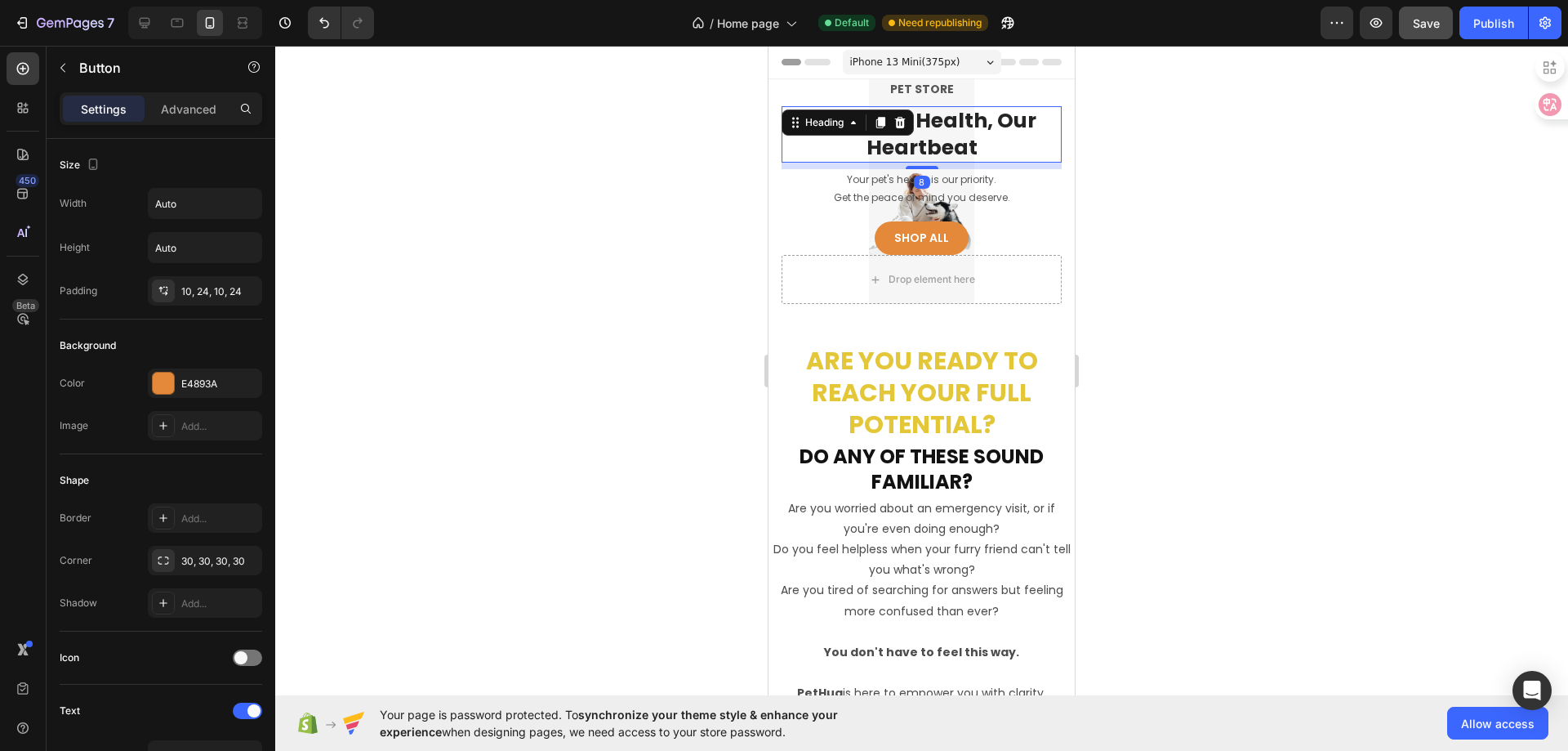
click at [1044, 150] on h2 "Your Pet's Health, Our Heartbeat" at bounding box center [921, 134] width 280 height 56
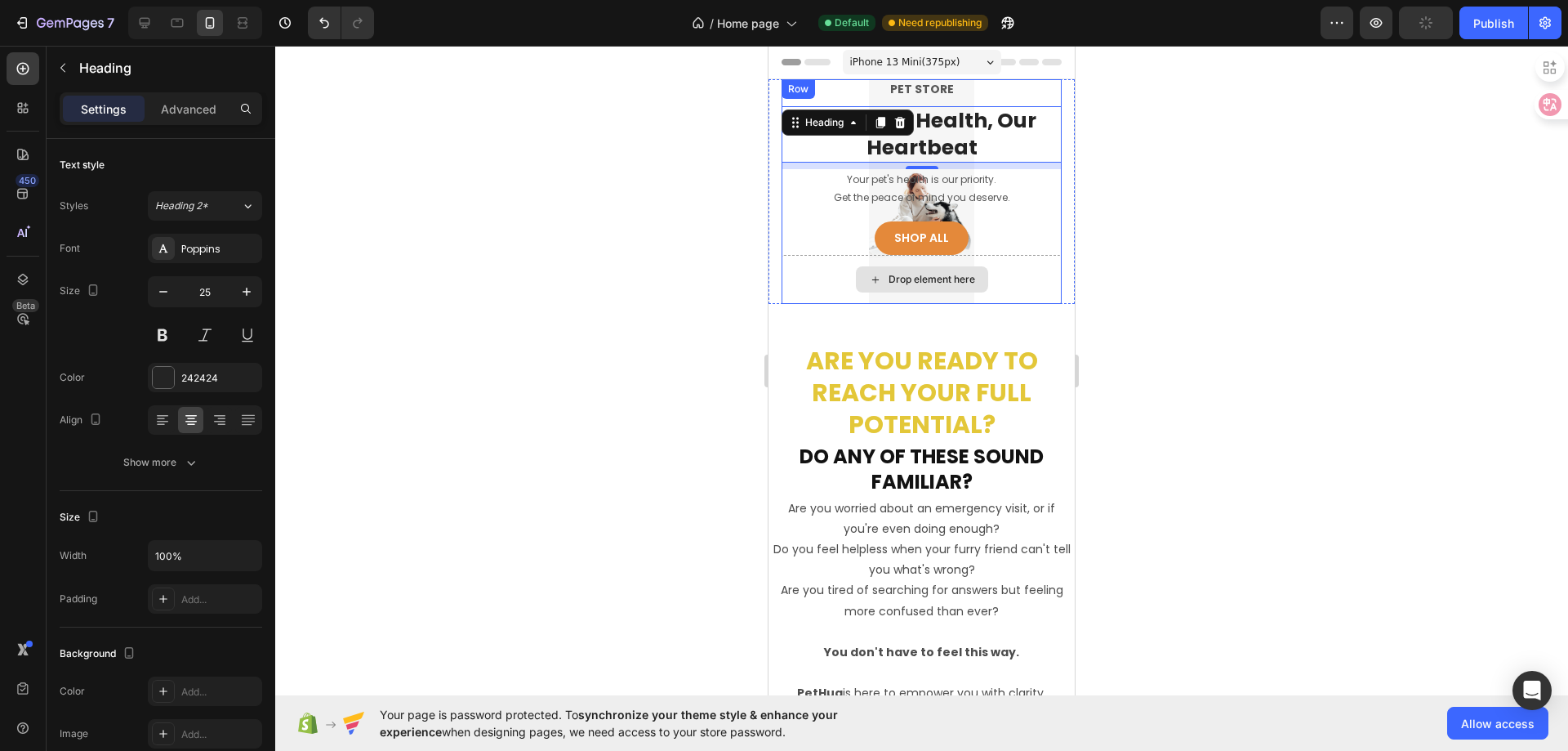
click at [795, 276] on div "Drop element here" at bounding box center [921, 278] width 280 height 49
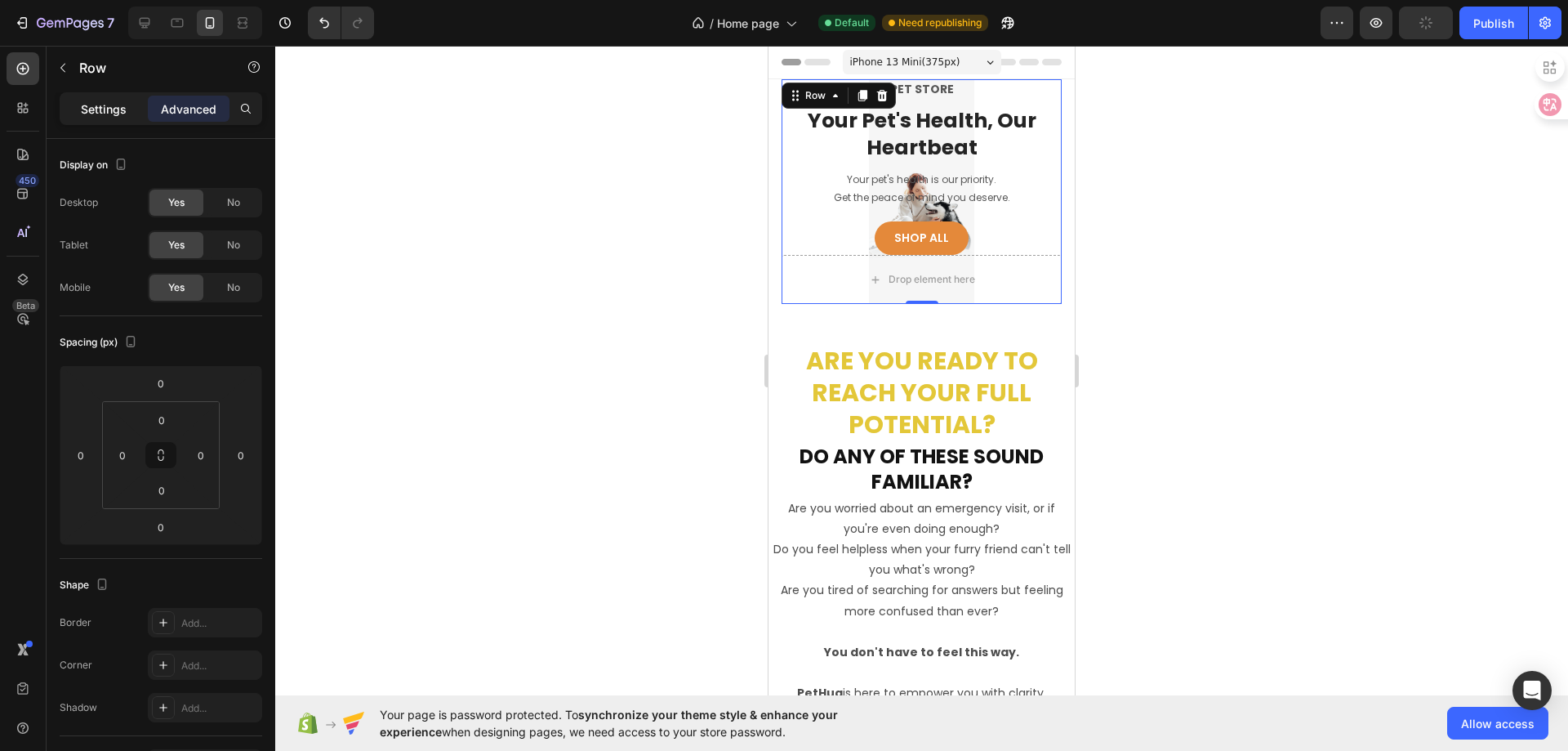
click at [95, 106] on p "Settings" at bounding box center [104, 109] width 46 height 17
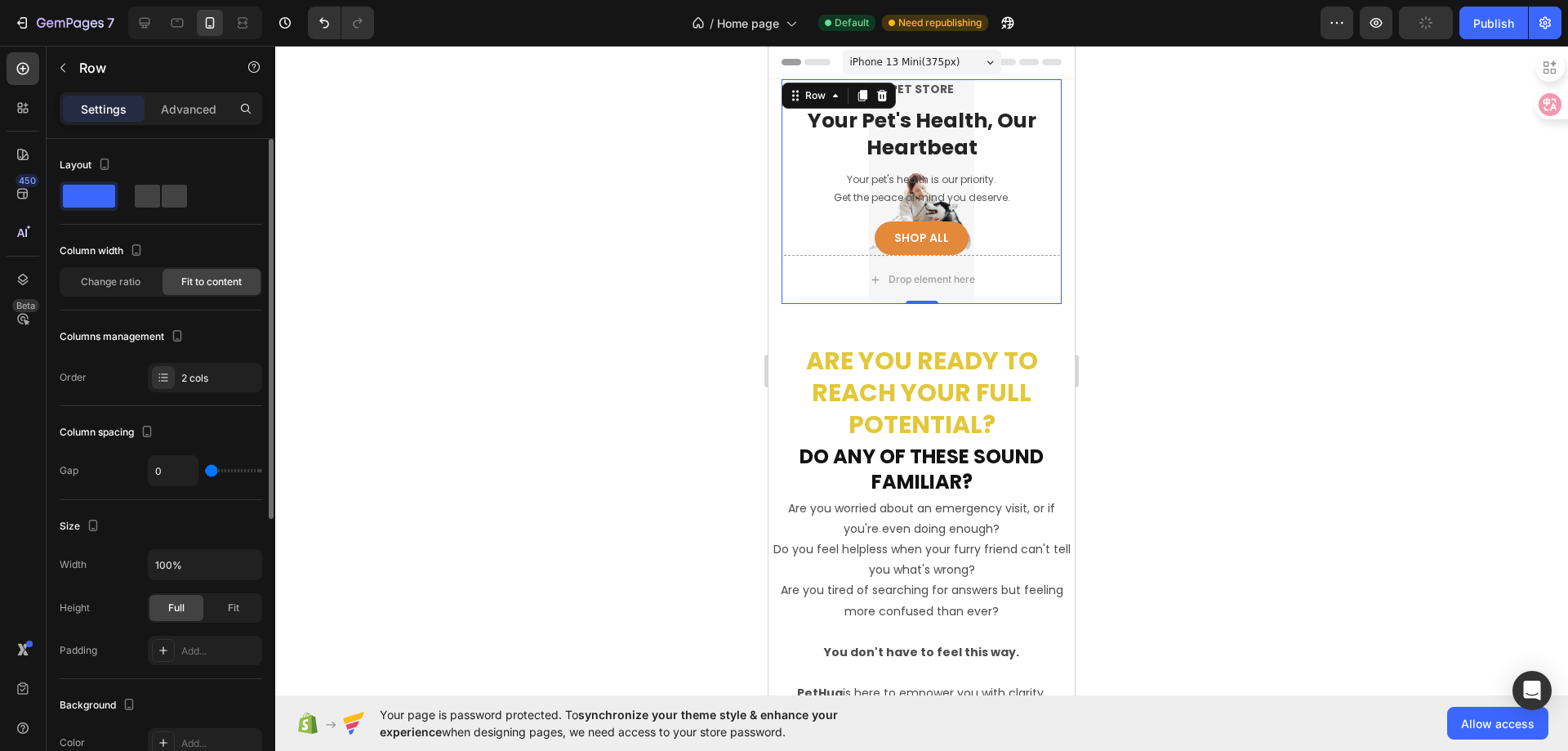
scroll to position [164, 0]
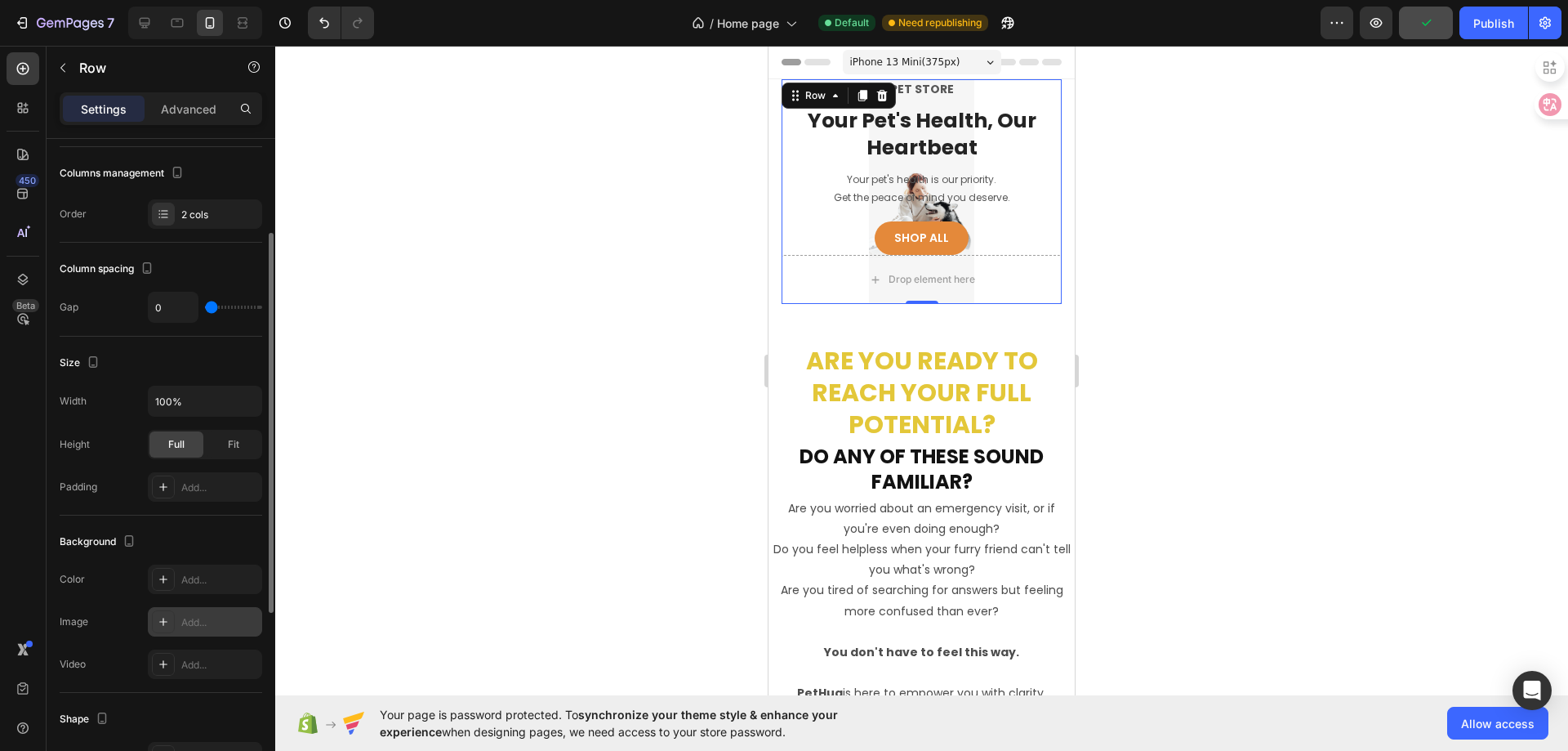
click at [173, 625] on div at bounding box center [163, 622] width 23 height 23
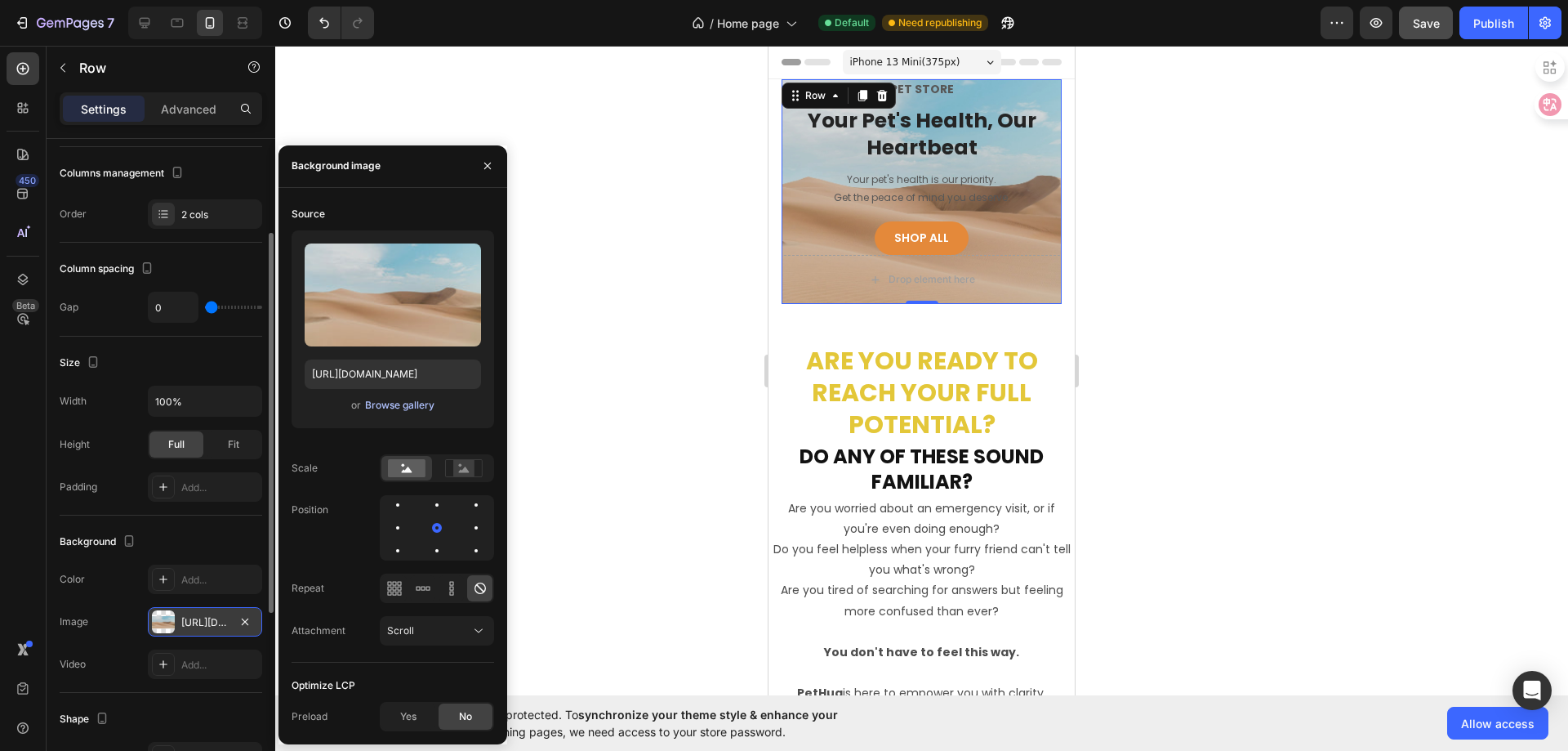
click at [397, 406] on div "Browse gallery" at bounding box center [400, 405] width 70 height 14
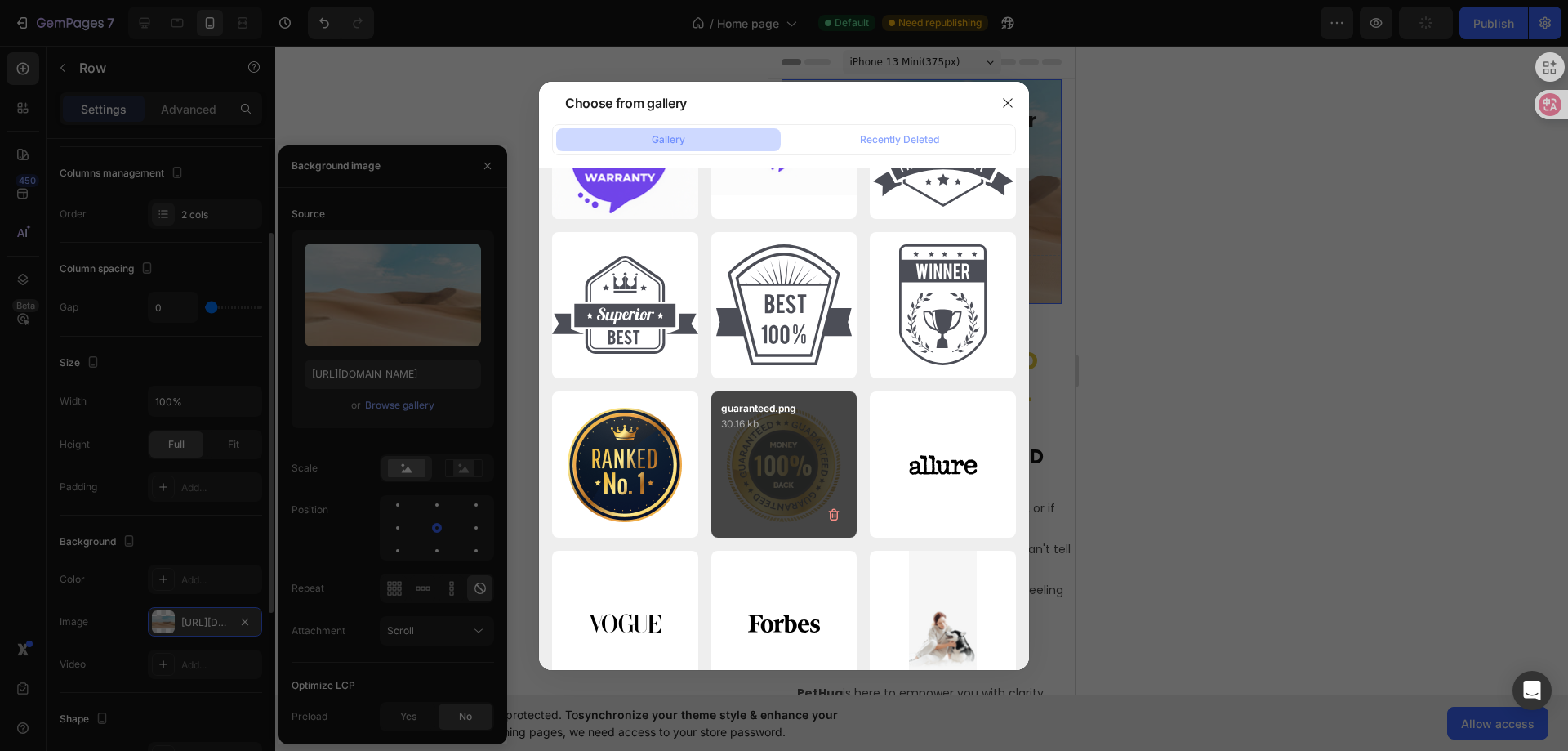
scroll to position [1261, 0]
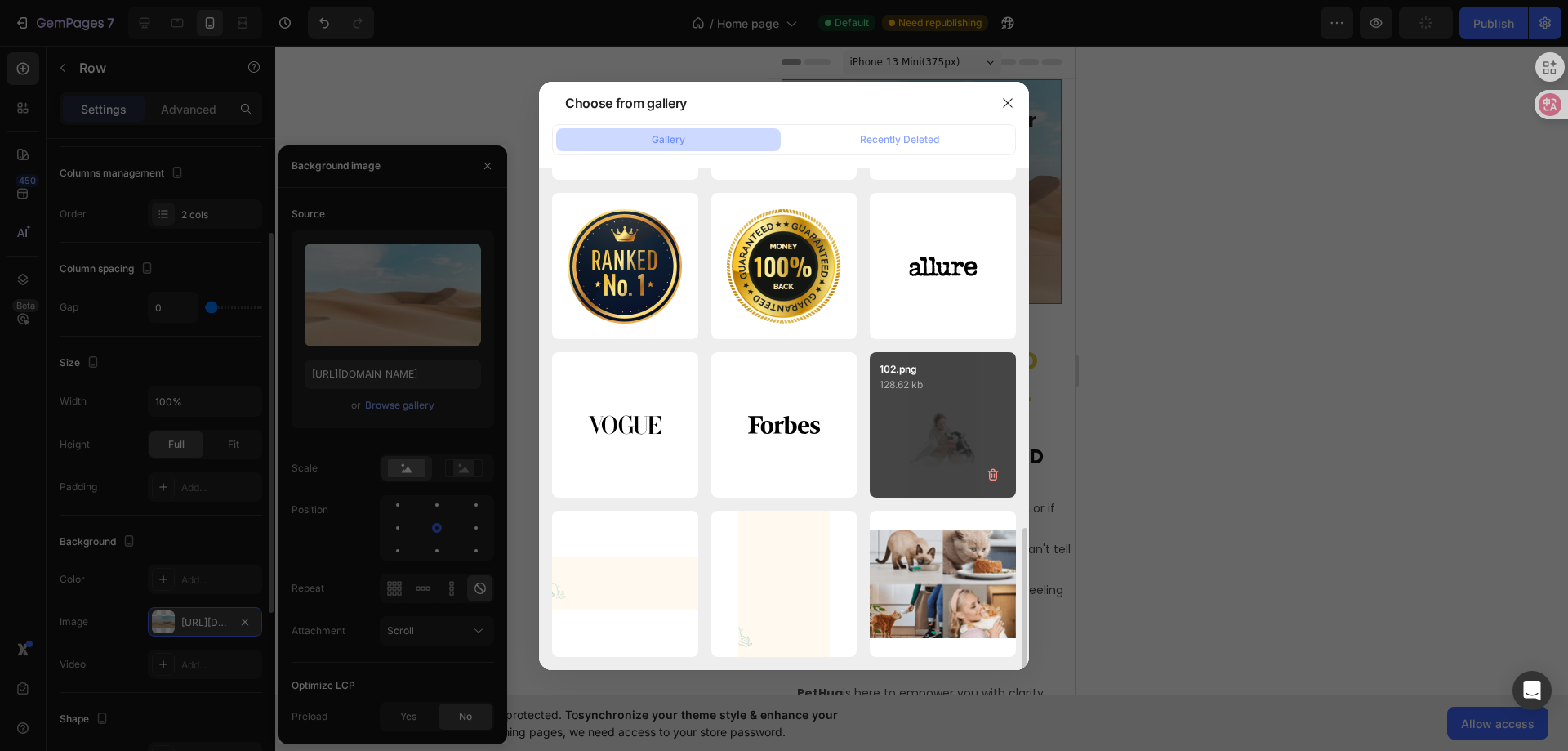
click at [924, 446] on div "102.png 128.62 kb" at bounding box center [943, 425] width 146 height 146
type input "https://cdn.shopify.com/s/files/1/0656/7591/9475/files/gempages_580742289287021…"
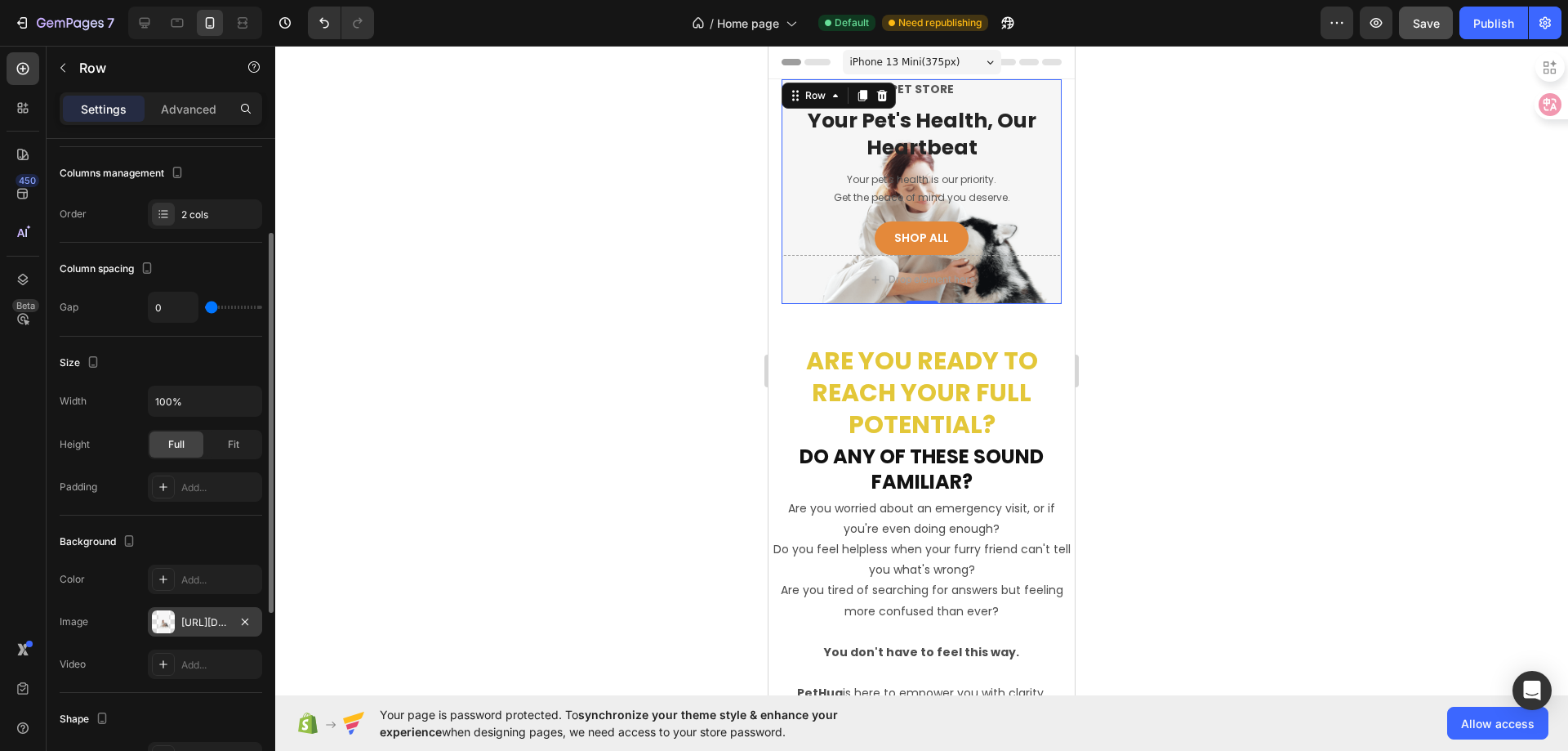
click at [1145, 169] on div at bounding box center [922, 398] width 1293 height 705
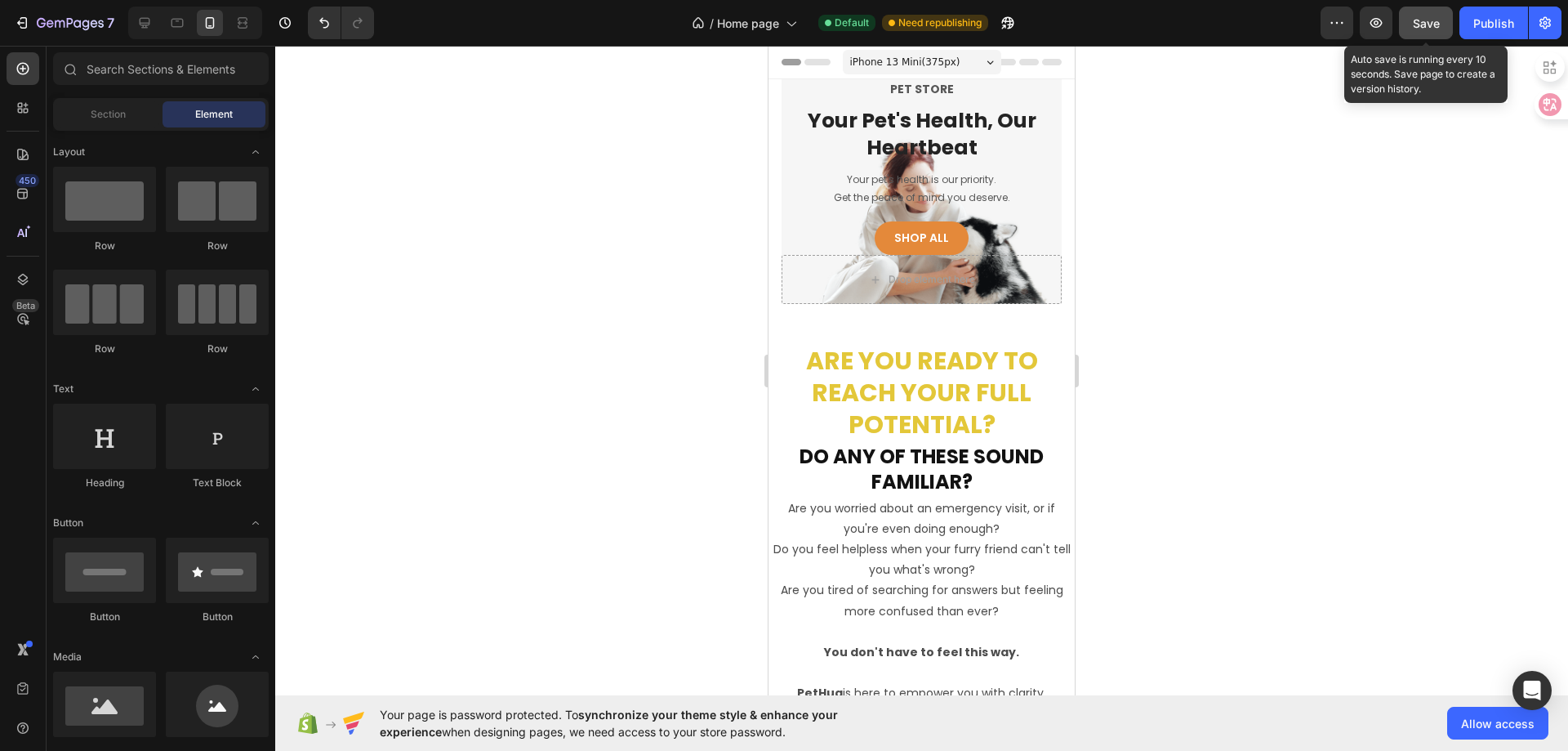
click at [1426, 25] on span "Save" at bounding box center [1426, 23] width 27 height 14
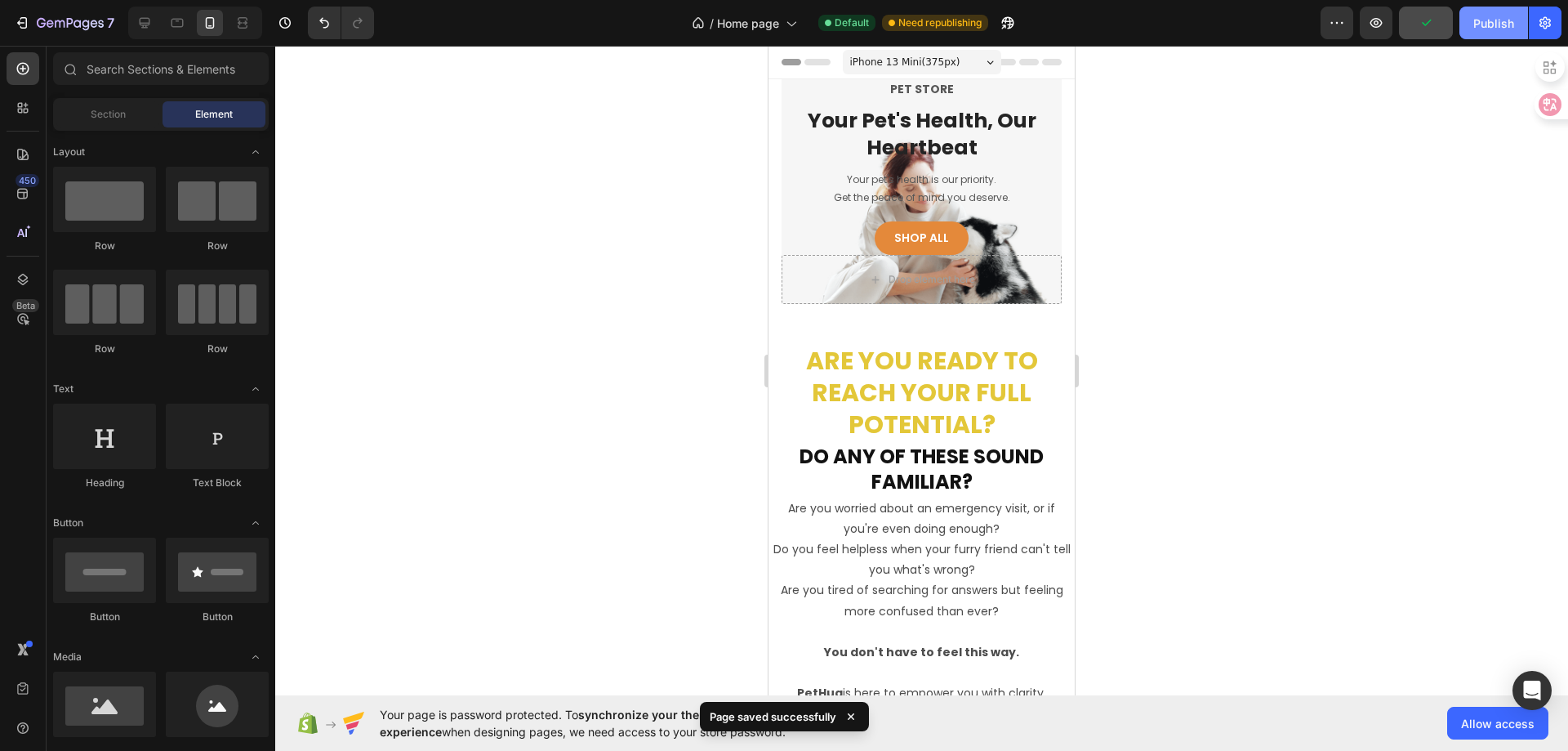
click at [1490, 21] on div "Publish" at bounding box center [1493, 23] width 41 height 17
click at [917, 63] on span "iPhone 13 Mini ( 375 px)" at bounding box center [904, 61] width 110 height 16
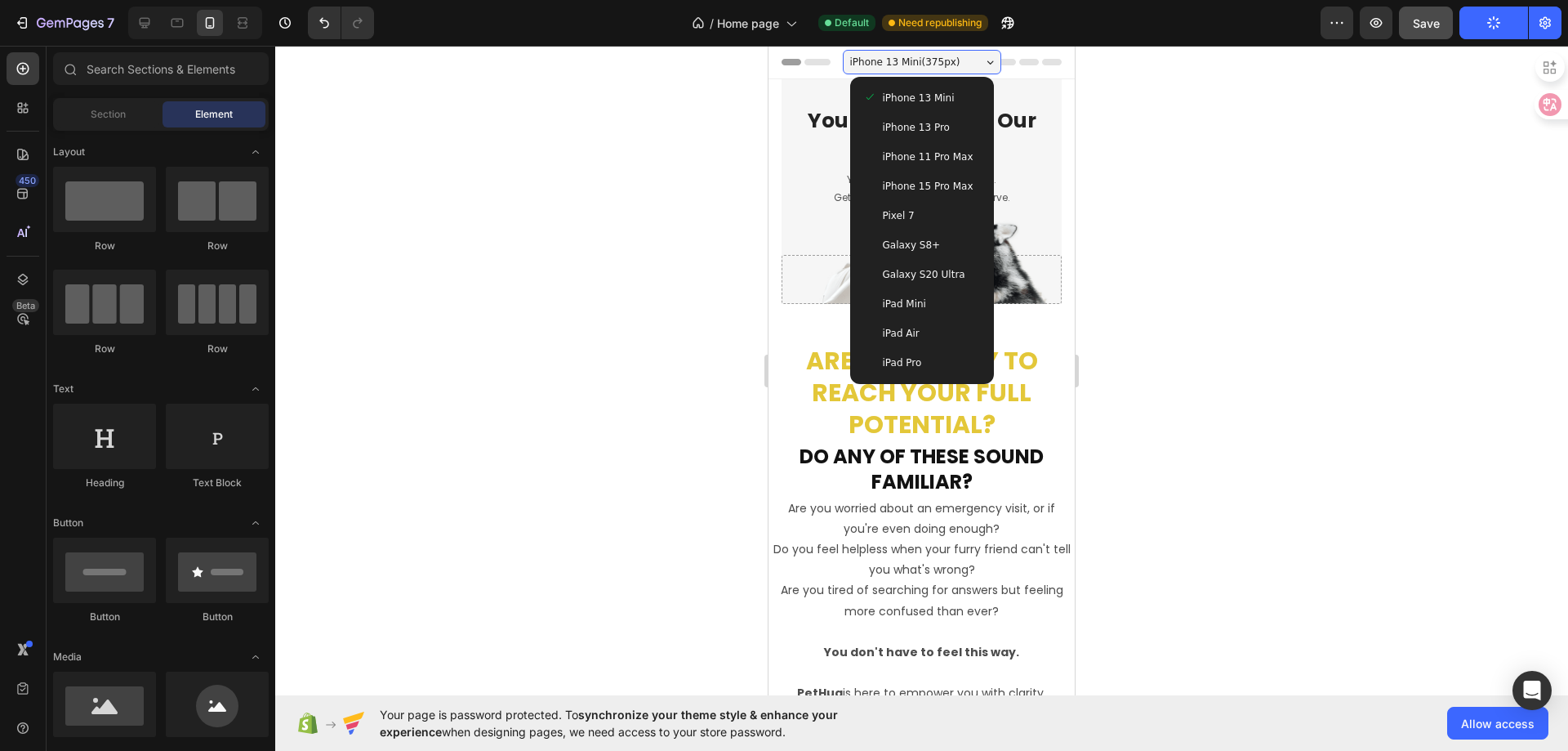
click at [924, 120] on span "iPhone 13 Pro" at bounding box center [916, 127] width 67 height 16
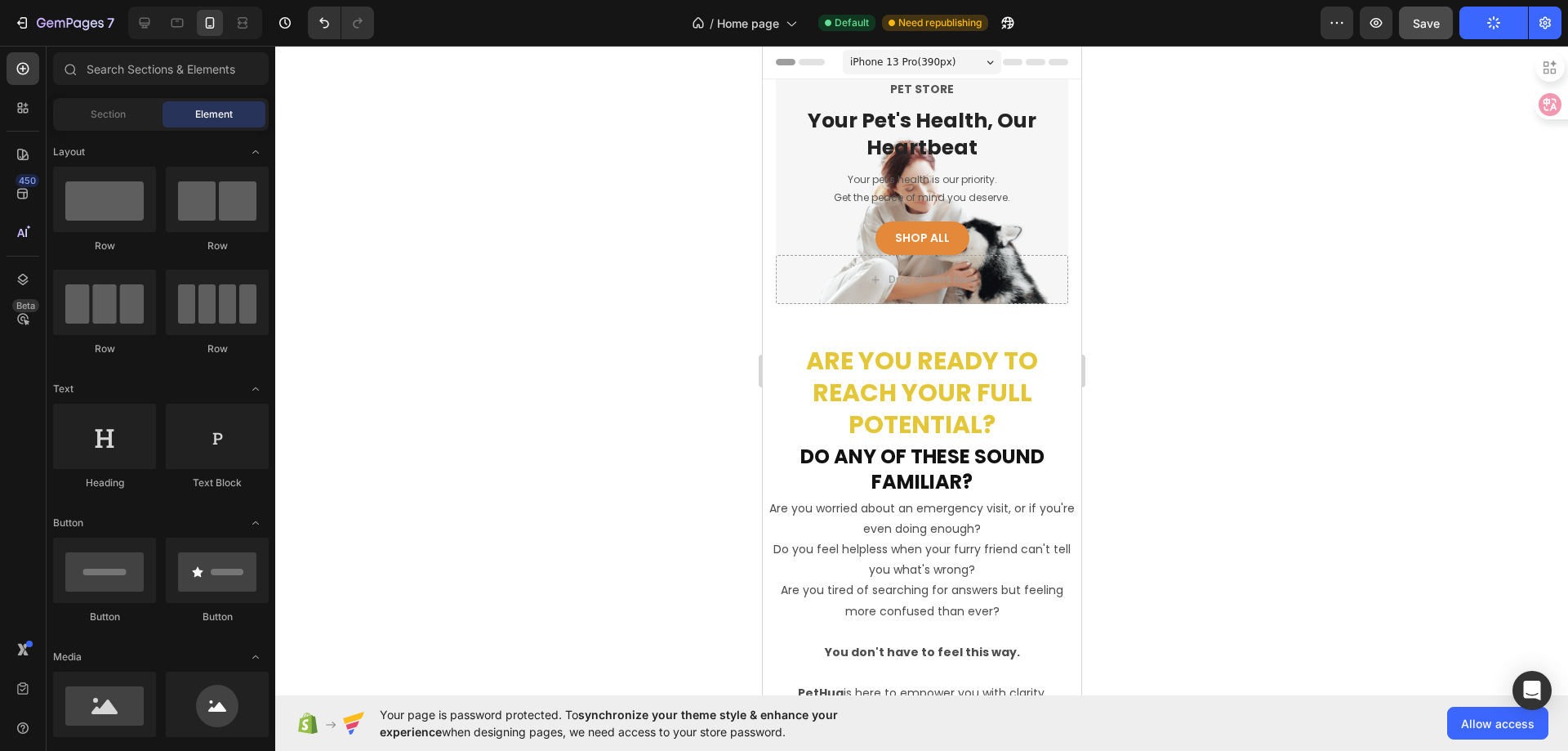
click at [934, 63] on span "iPhone 13 Pro ( 390 px)" at bounding box center [902, 61] width 105 height 16
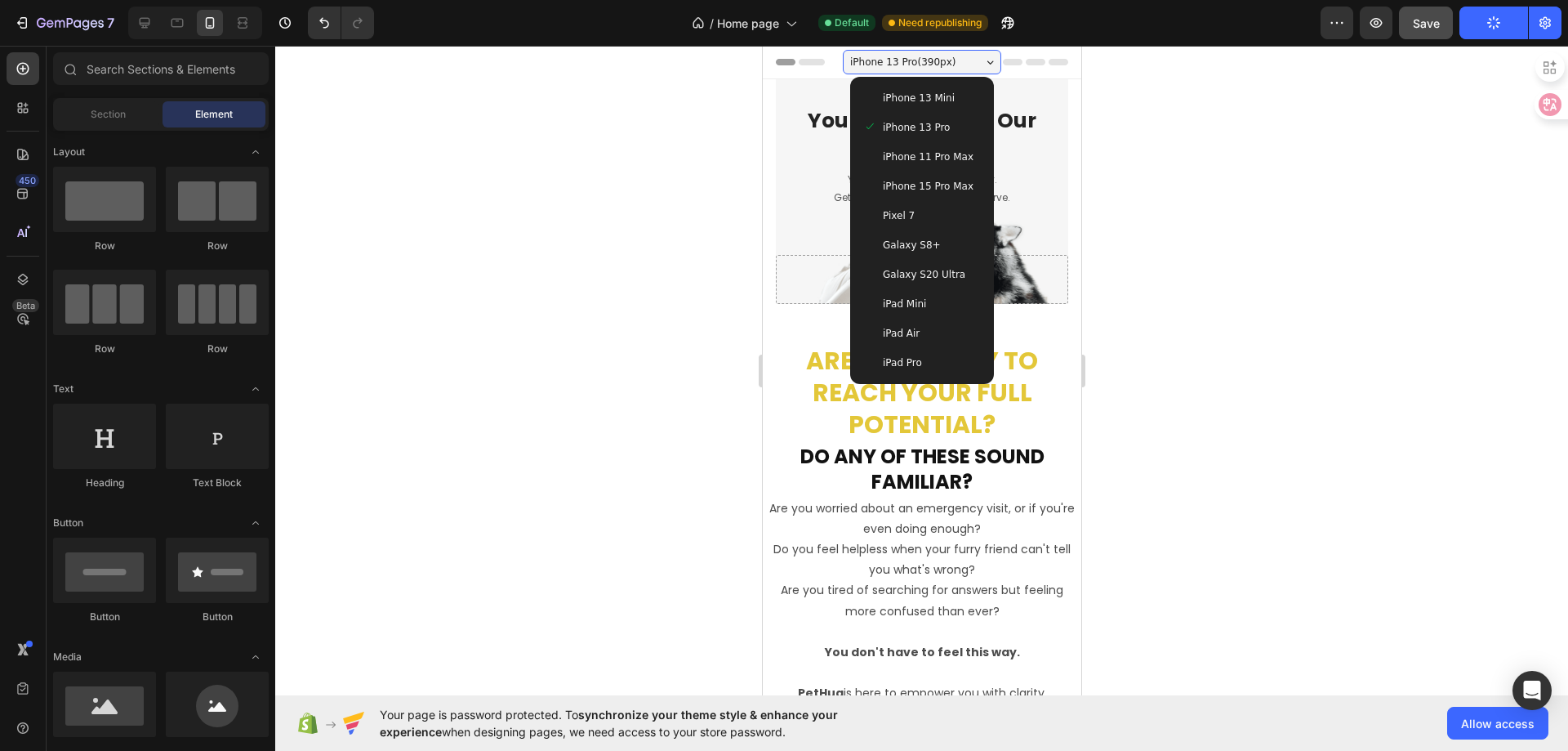
click at [925, 200] on div "iPhone 15 Pro Max" at bounding box center [921, 186] width 131 height 30
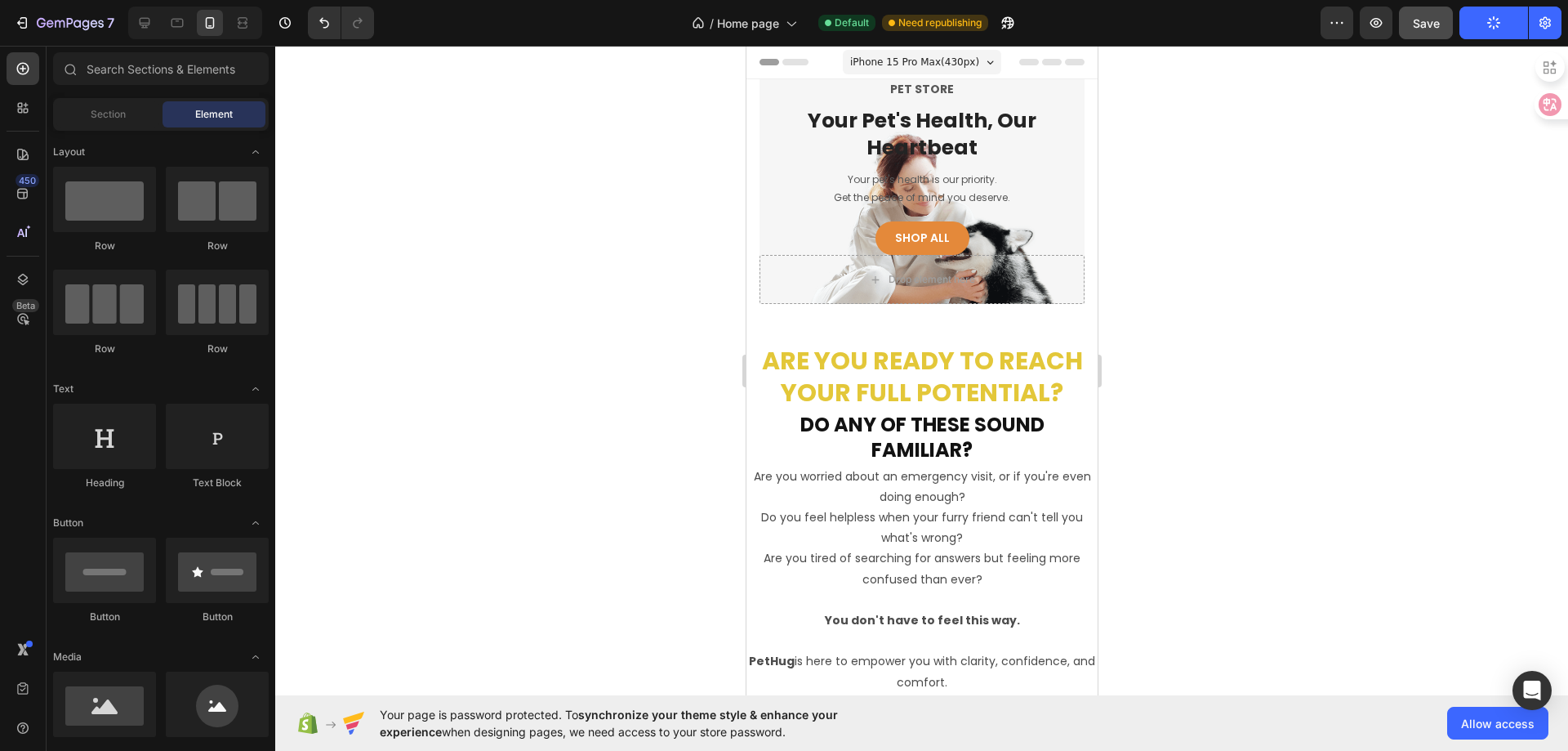
click at [926, 61] on span "iPhone 15 Pro Max ( 430 px)" at bounding box center [913, 61] width 129 height 16
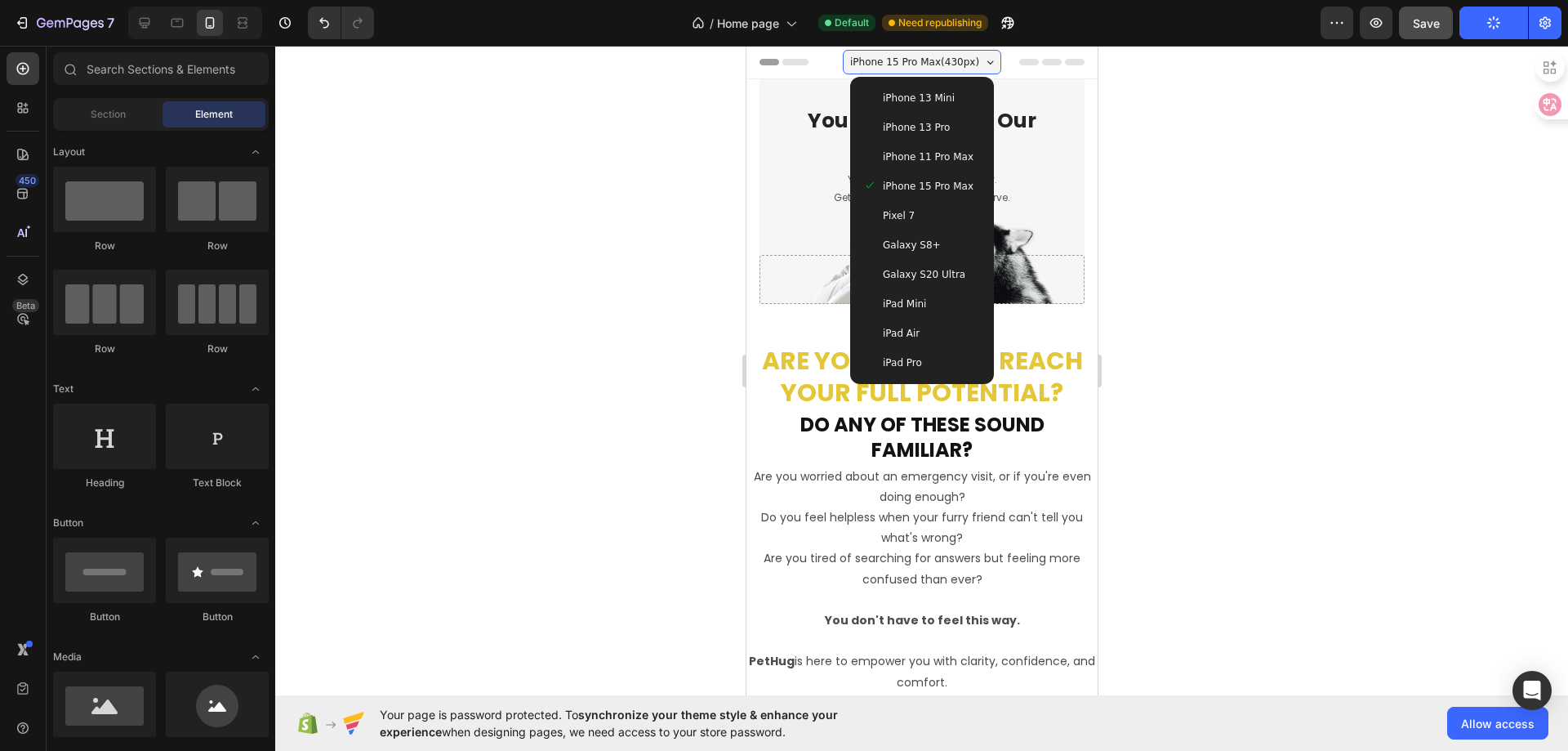
click at [895, 309] on span "iPad Mini" at bounding box center [903, 303] width 43 height 16
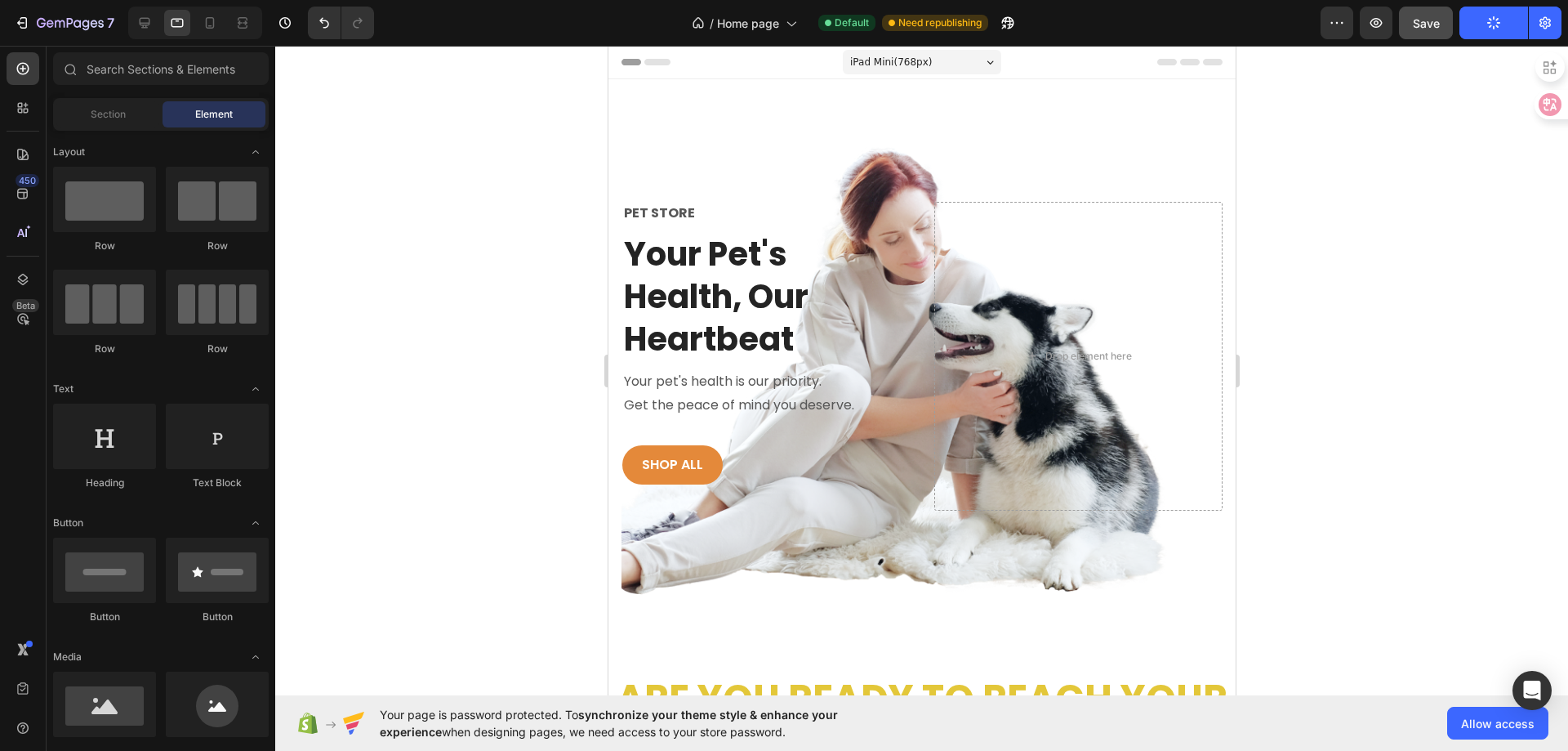
click at [932, 61] on div "iPad Mini ( 768 px)" at bounding box center [922, 62] width 159 height 25
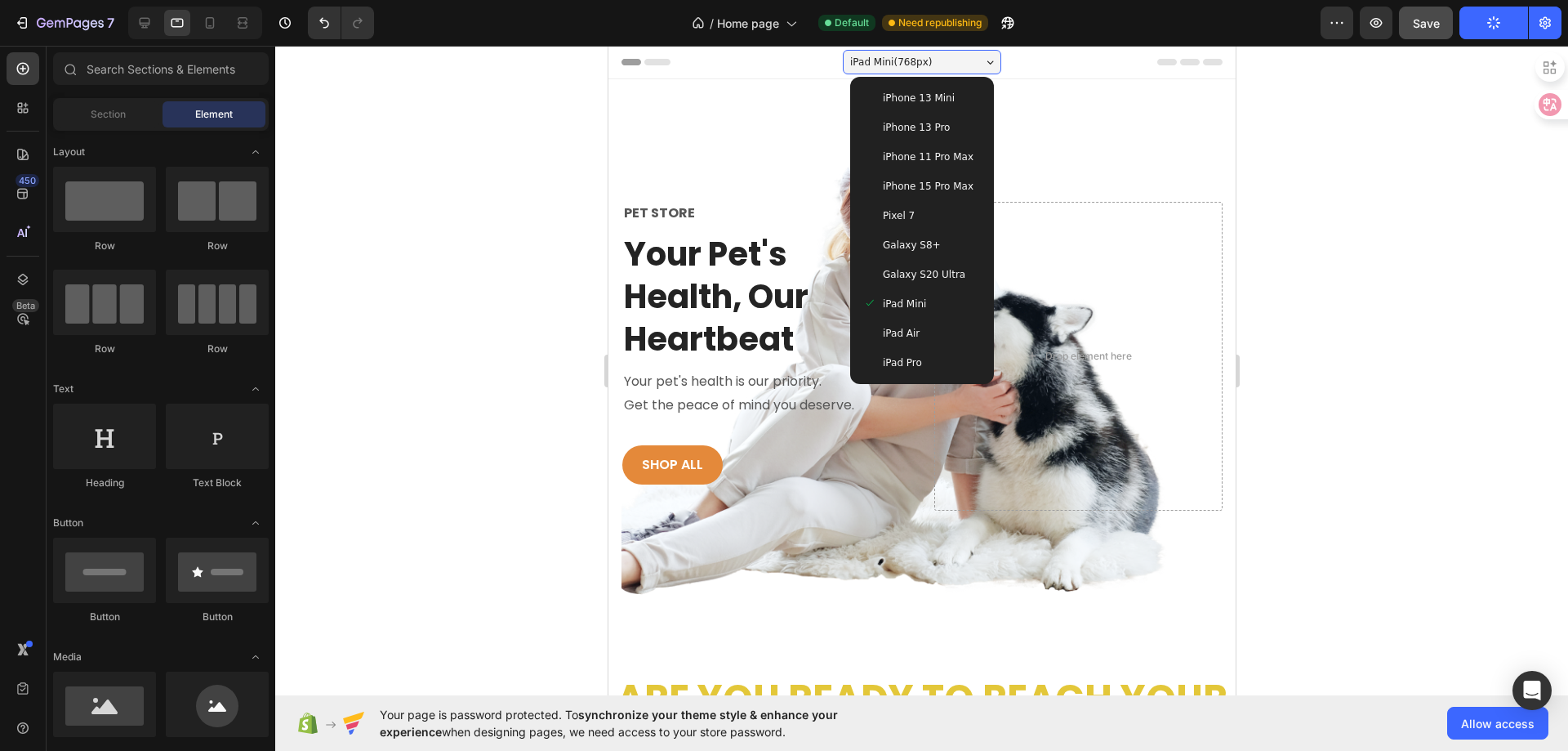
click at [904, 101] on span "iPhone 13 Mini" at bounding box center [917, 98] width 72 height 16
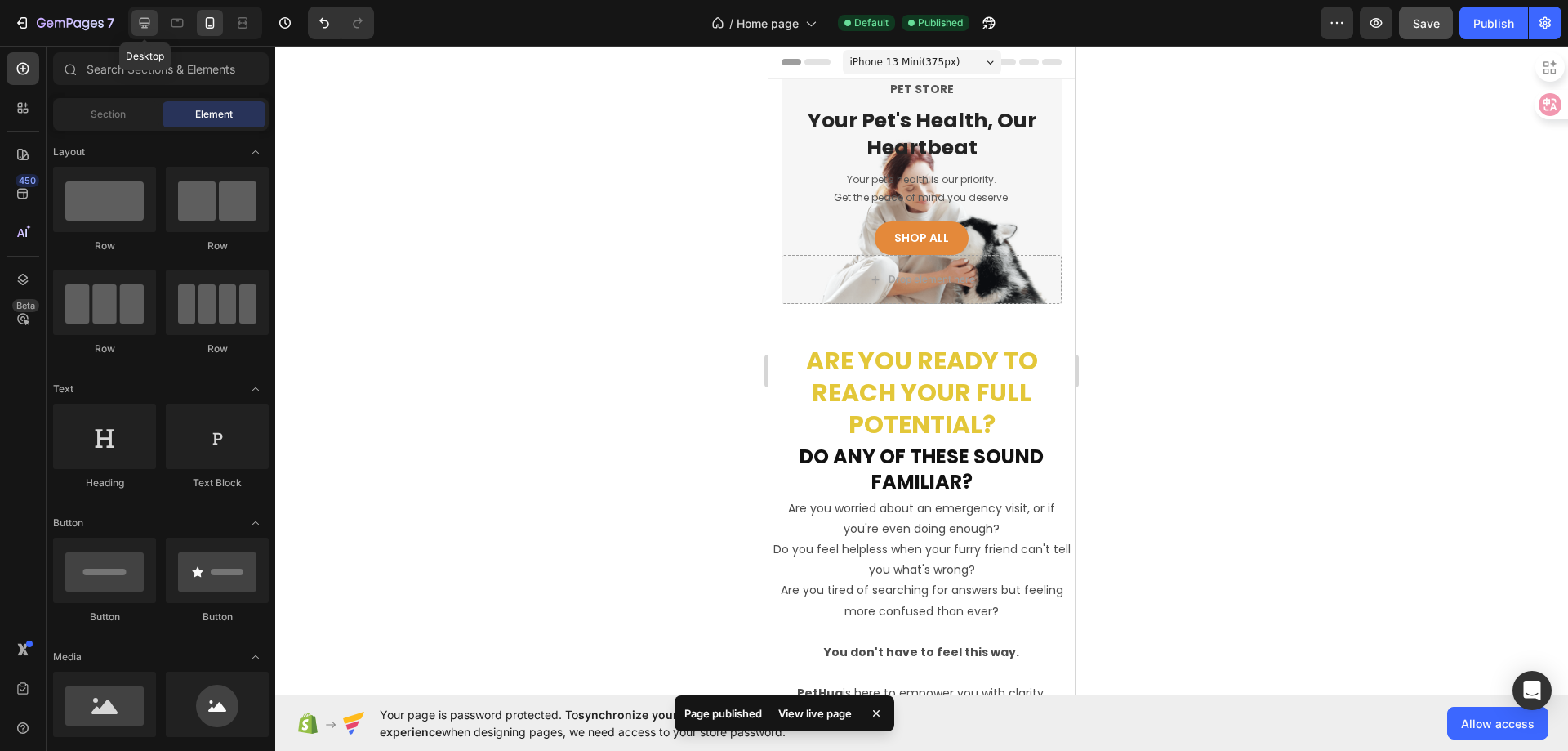
click at [147, 24] on icon at bounding box center [144, 23] width 11 height 11
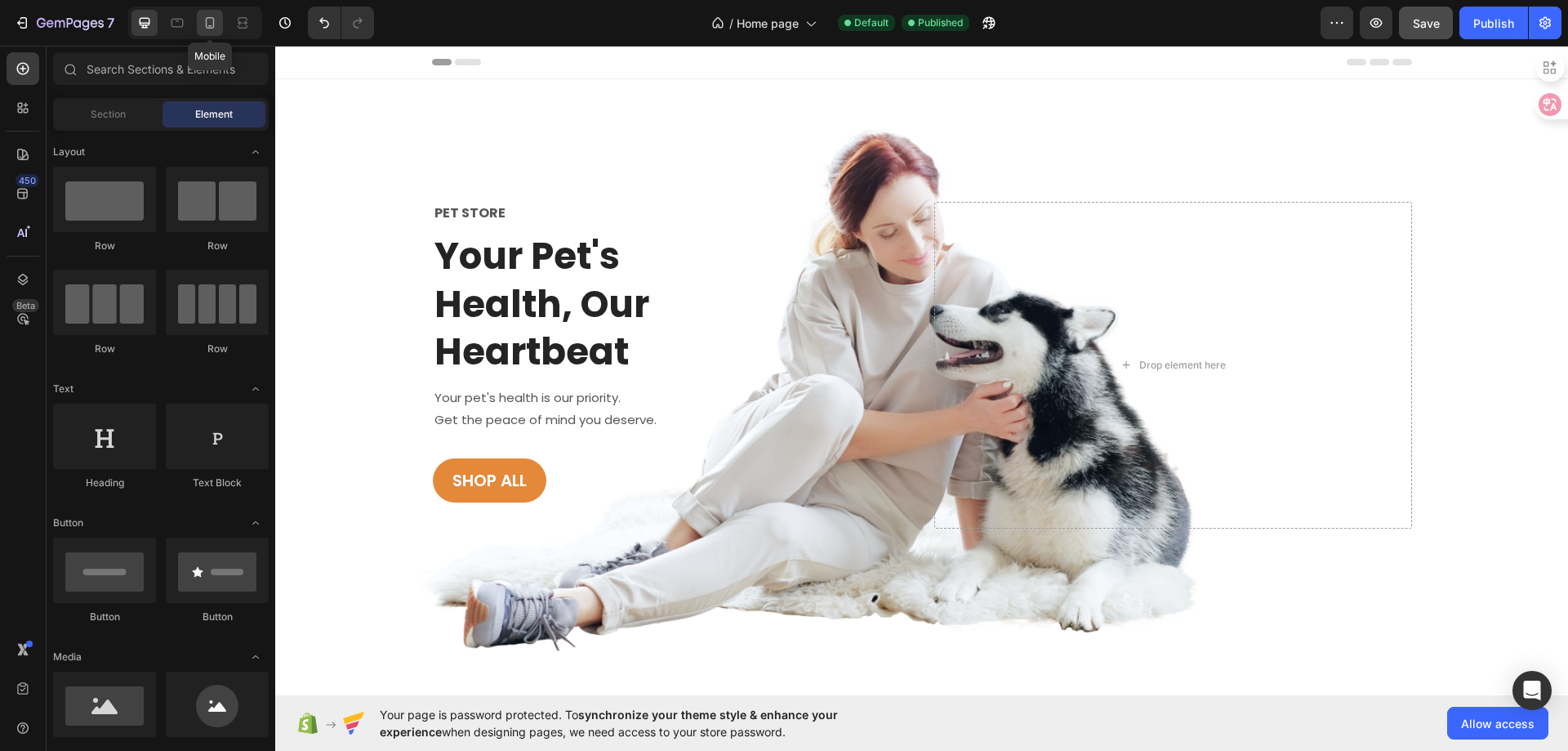
click at [215, 21] on icon at bounding box center [209, 22] width 16 height 16
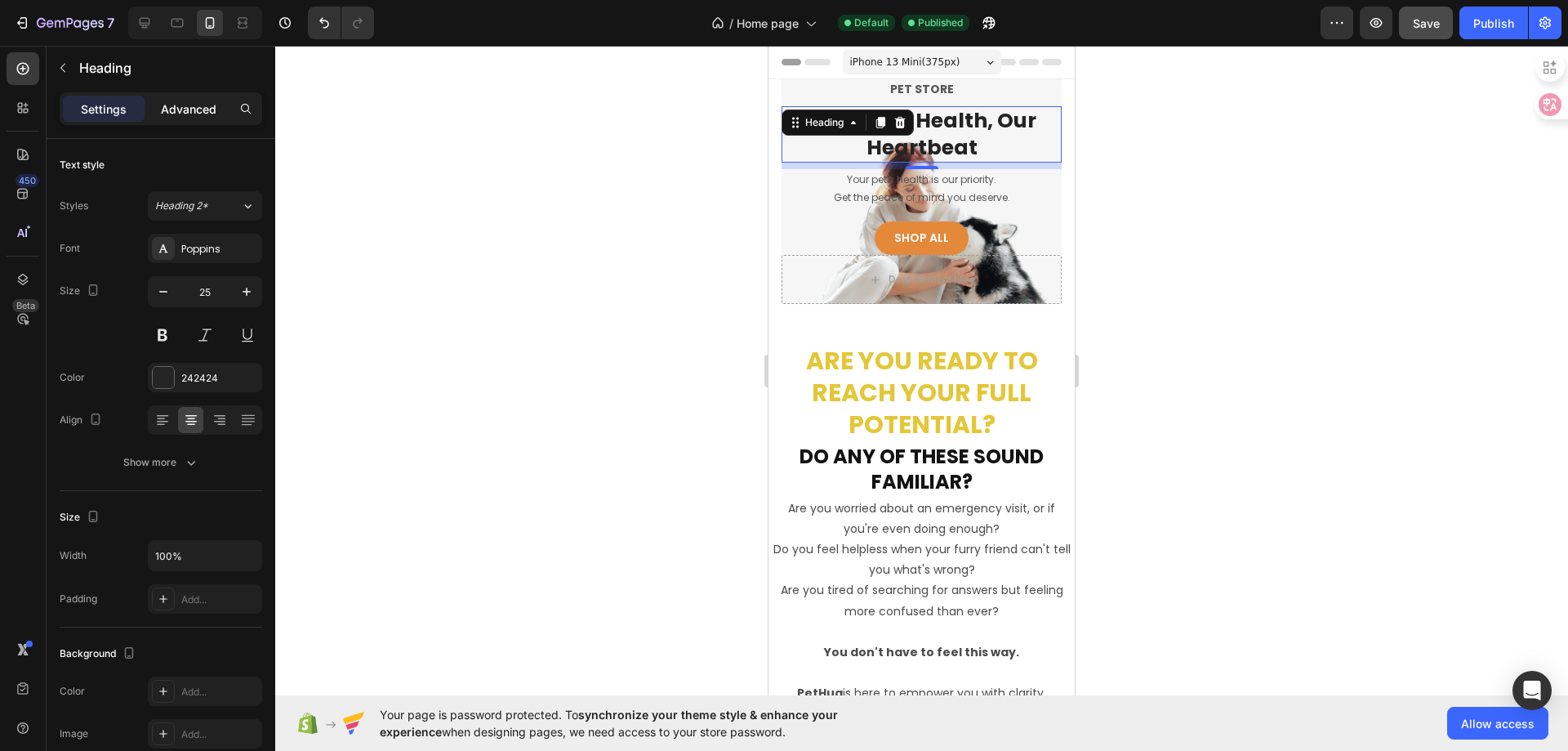
click at [179, 115] on p "Advanced" at bounding box center [188, 109] width 55 height 17
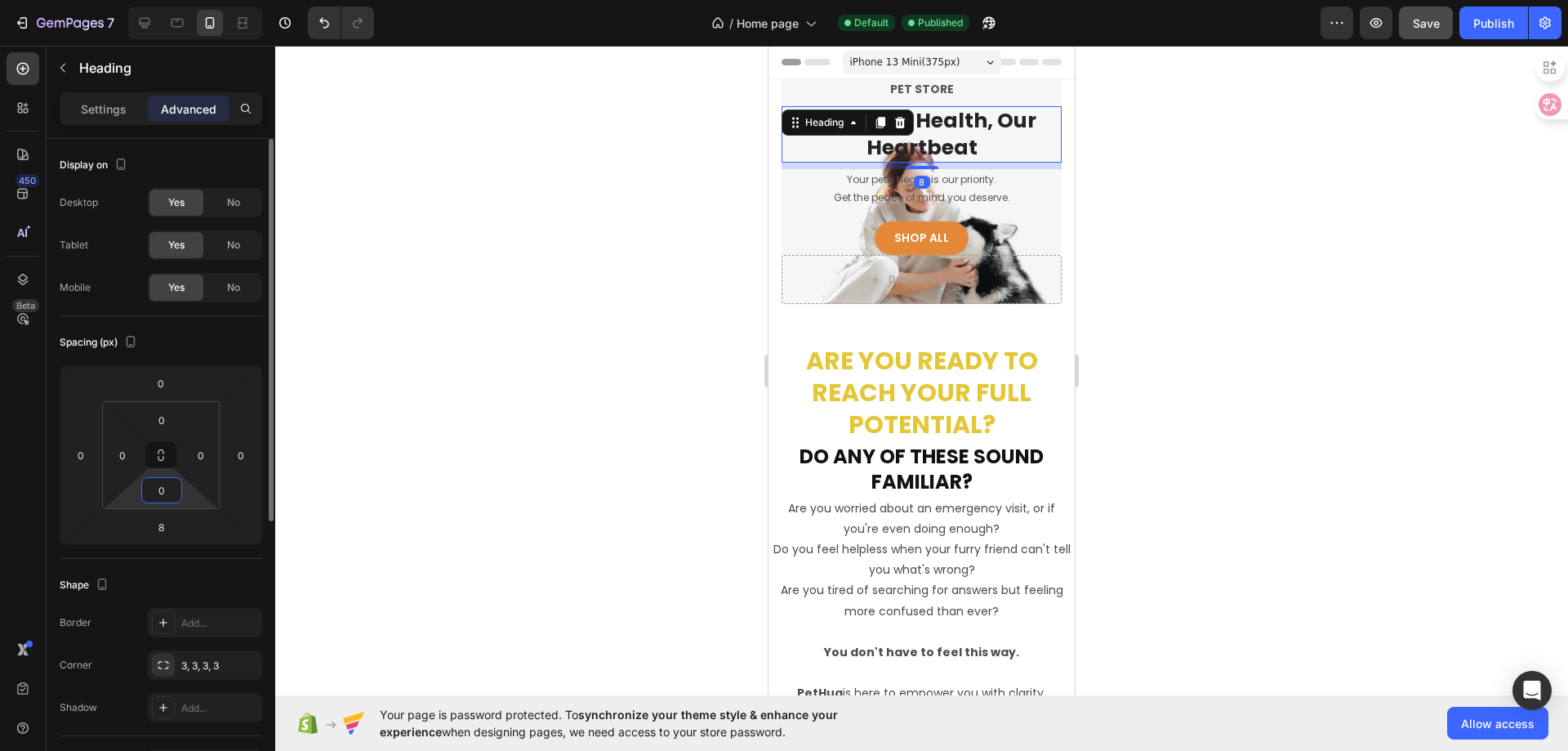
click at [158, 495] on input "0" at bounding box center [162, 491] width 33 height 25
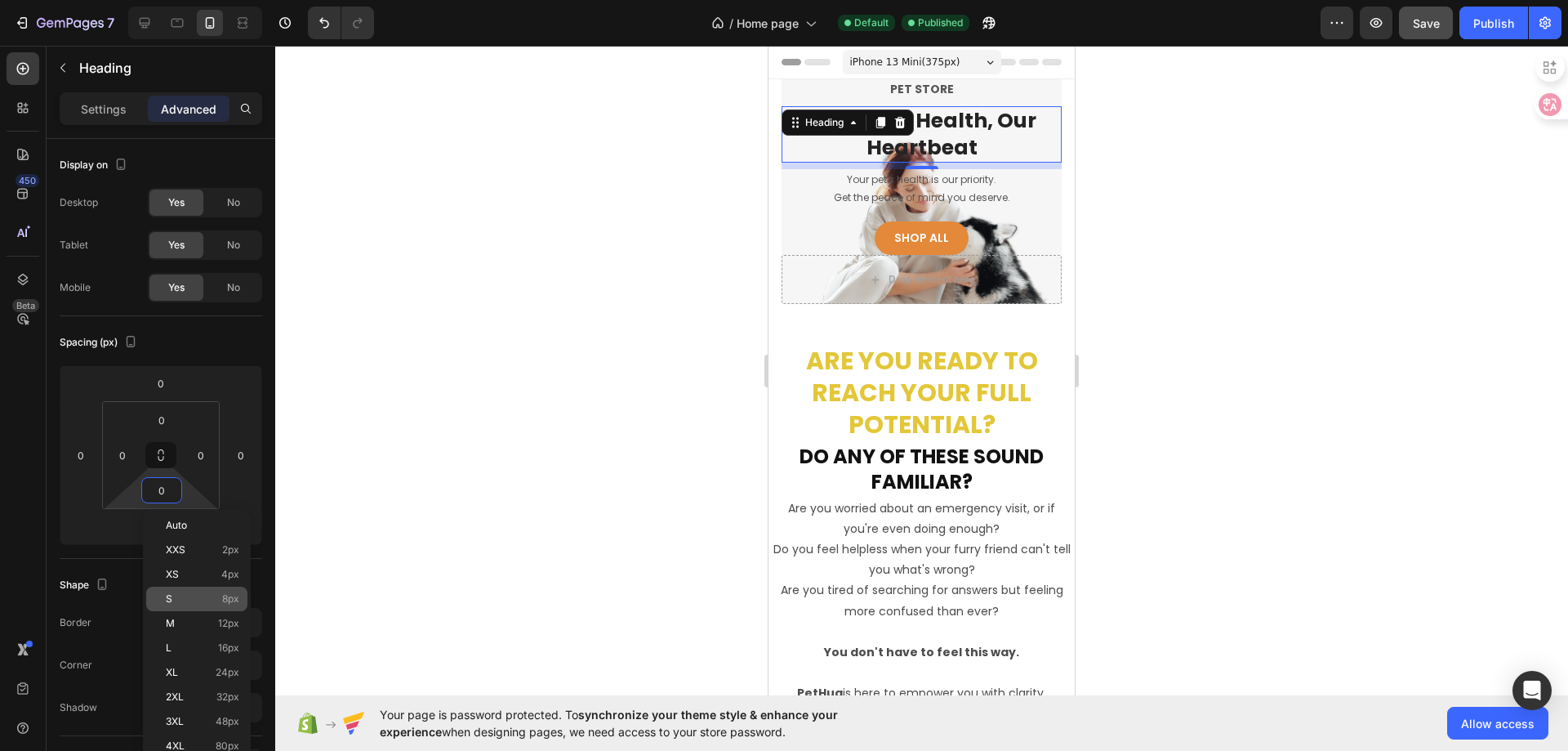
click at [180, 607] on div "S 8px" at bounding box center [197, 599] width 101 height 25
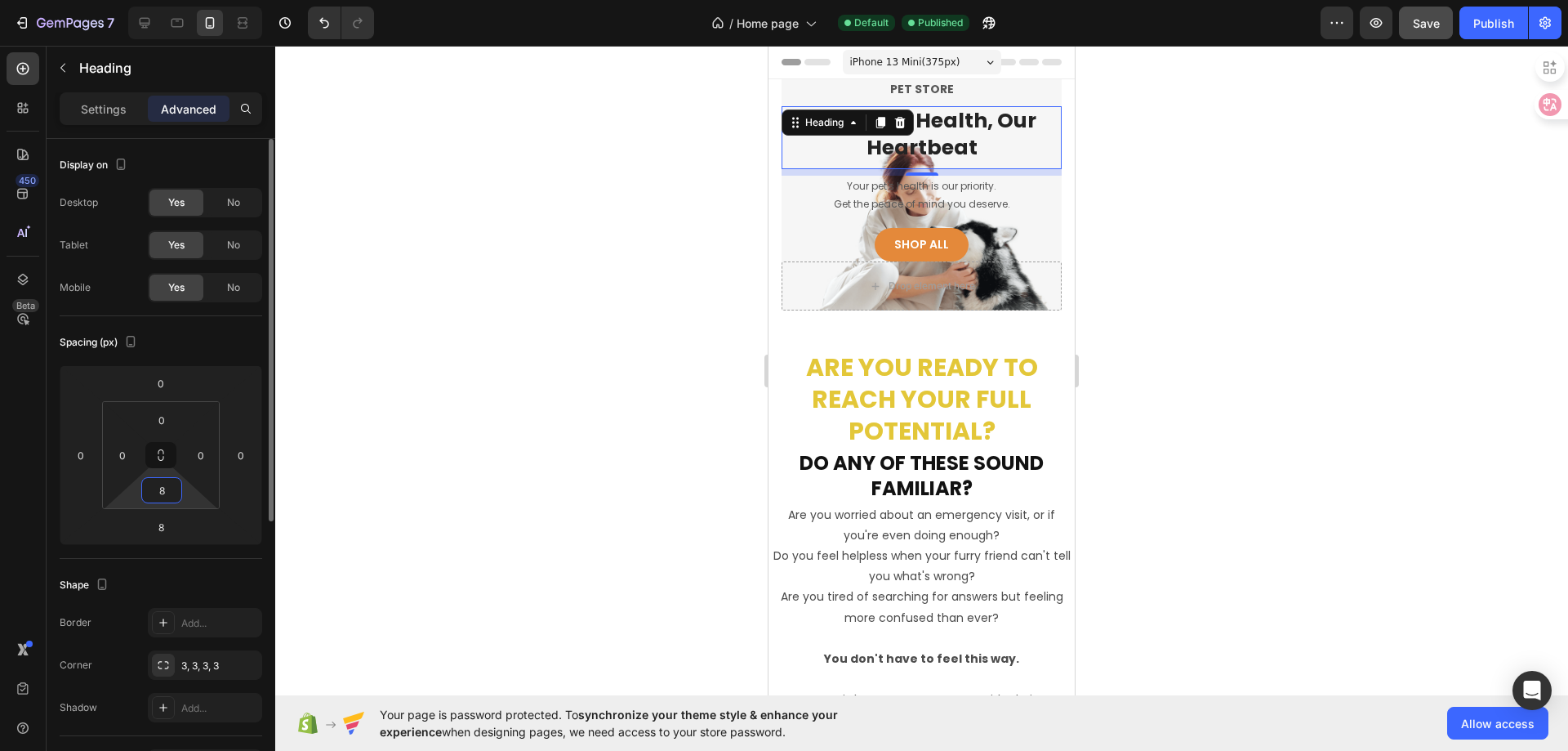
click at [164, 0] on html "7 / Home page Default Published Preview Save Publish 450 Beta Sections(18) Elem…" at bounding box center [784, 0] width 1568 height 0
click at [165, 491] on input "8" at bounding box center [162, 491] width 33 height 25
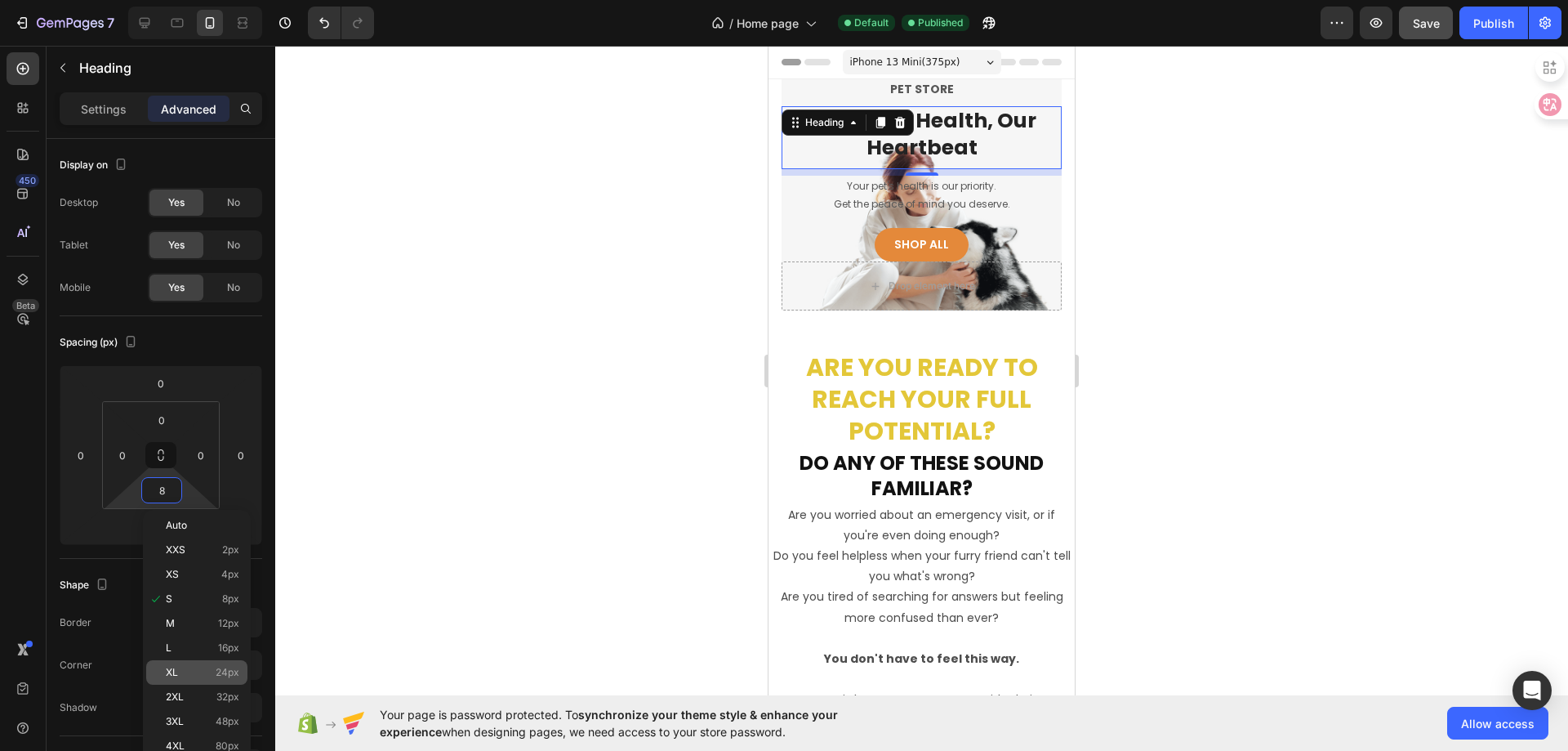
click at [222, 672] on span "24px" at bounding box center [227, 673] width 24 height 11
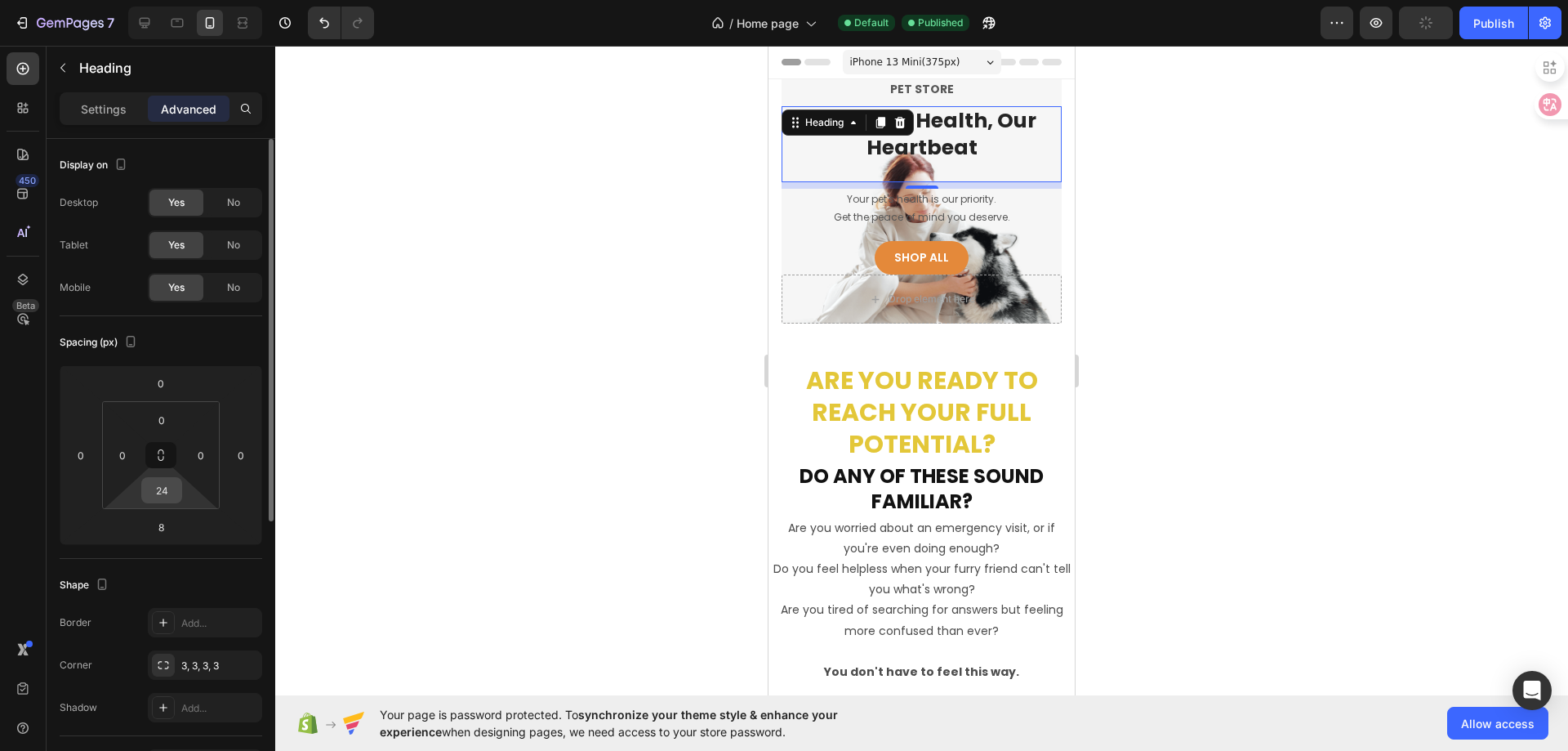
click at [180, 500] on div "24" at bounding box center [162, 490] width 41 height 26
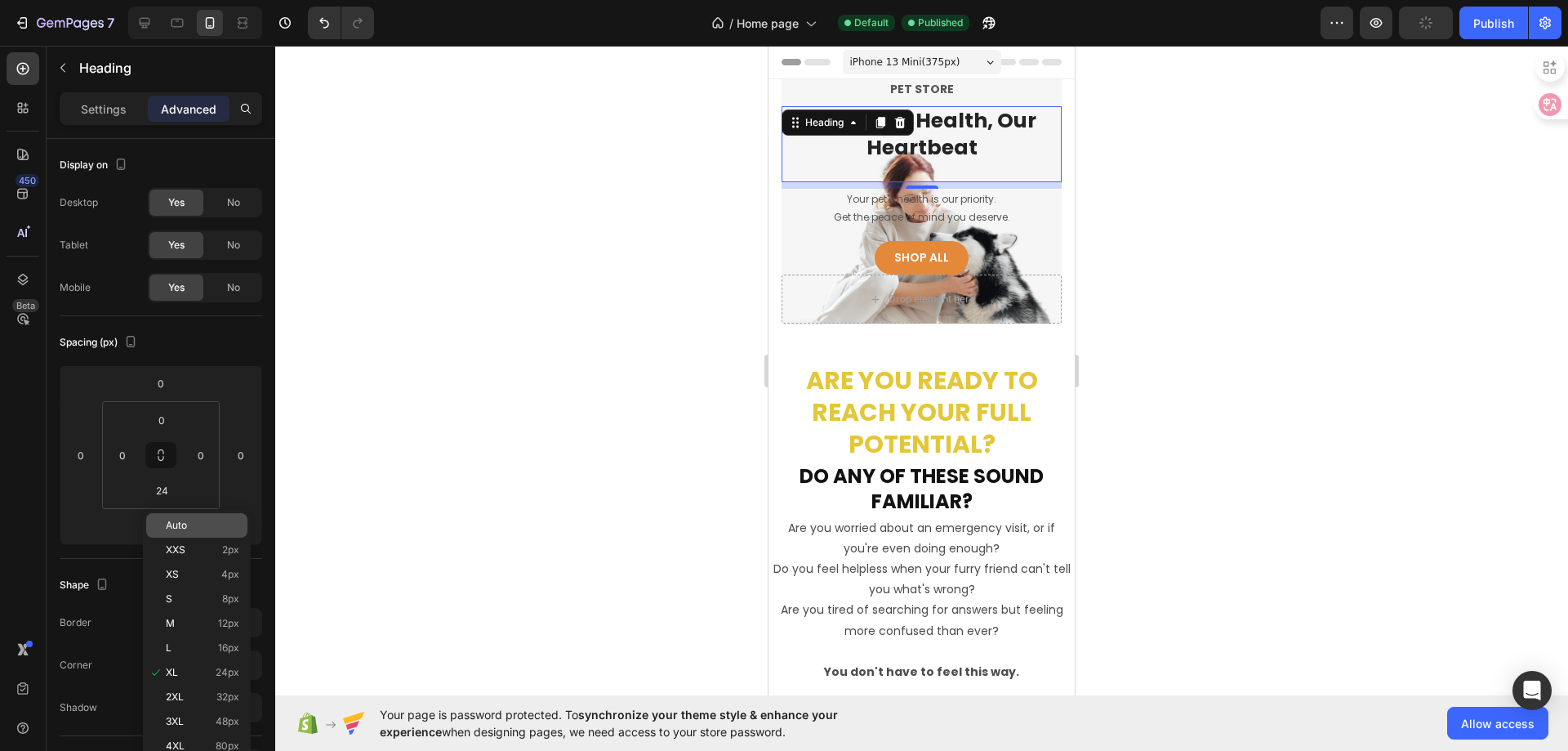
click at [183, 532] on div "Auto" at bounding box center [197, 525] width 101 height 25
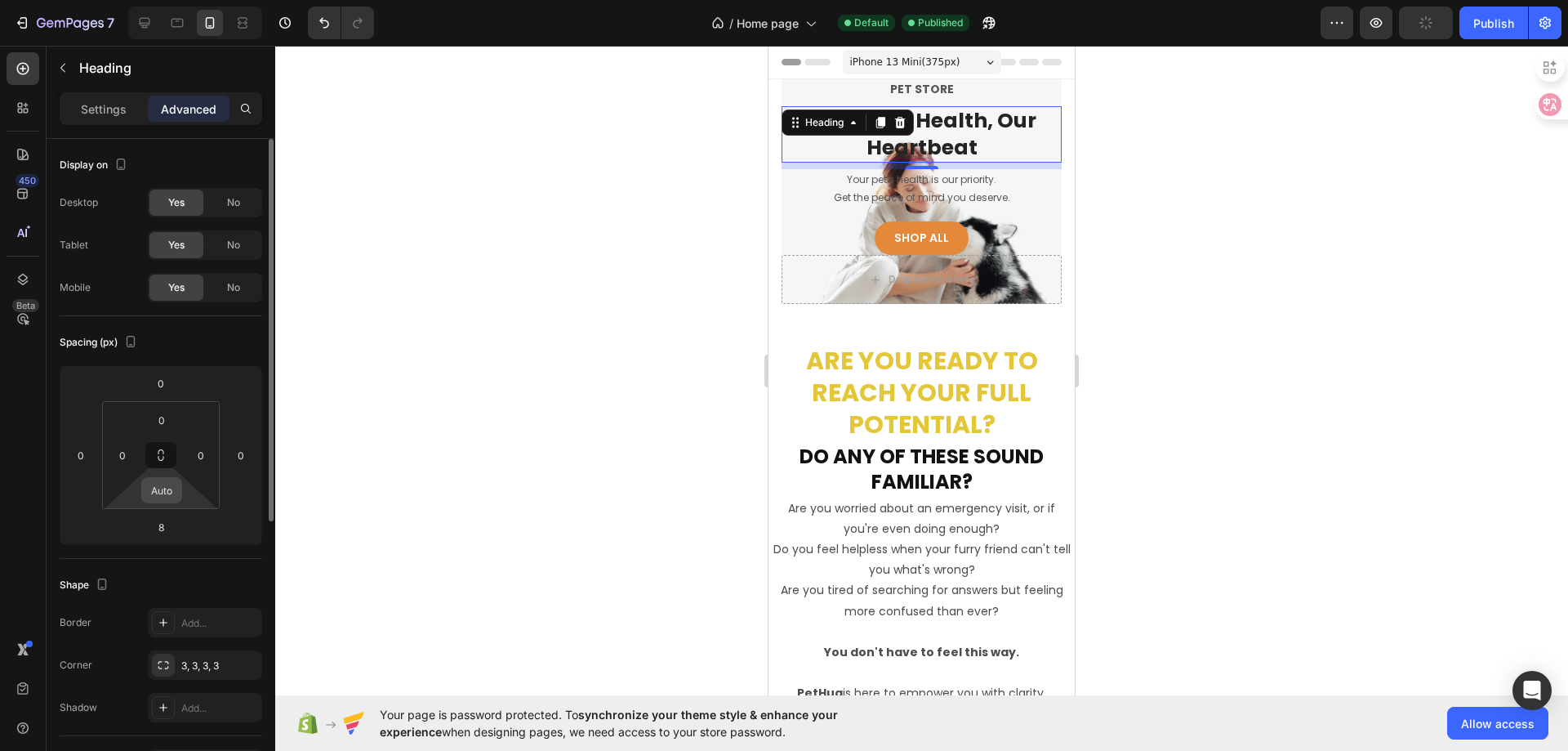
click at [166, 490] on input "Auto" at bounding box center [162, 491] width 33 height 25
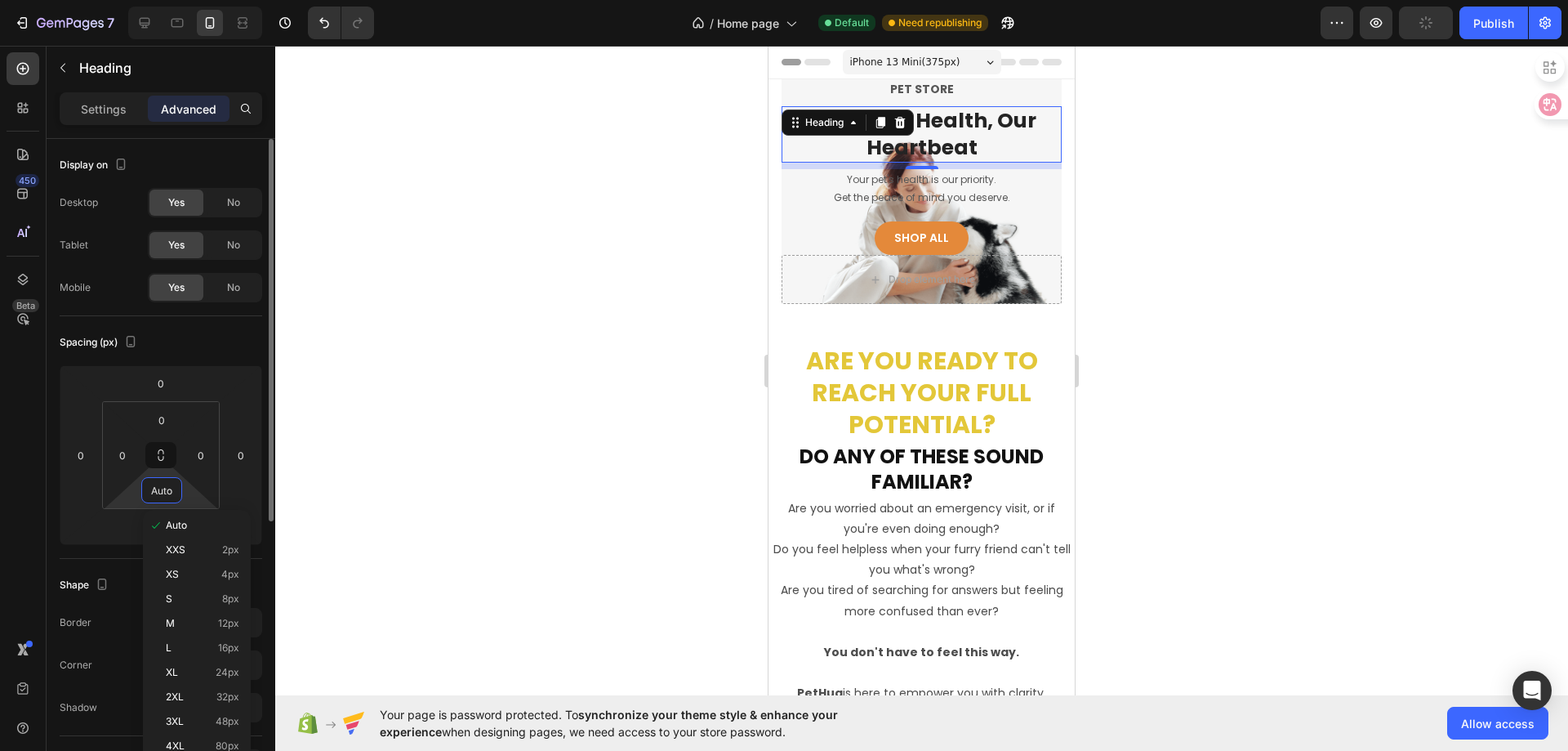
click at [166, 490] on input "Auto" at bounding box center [162, 491] width 33 height 25
type input "0"
click at [212, 350] on div "Spacing (px)" at bounding box center [161, 342] width 203 height 26
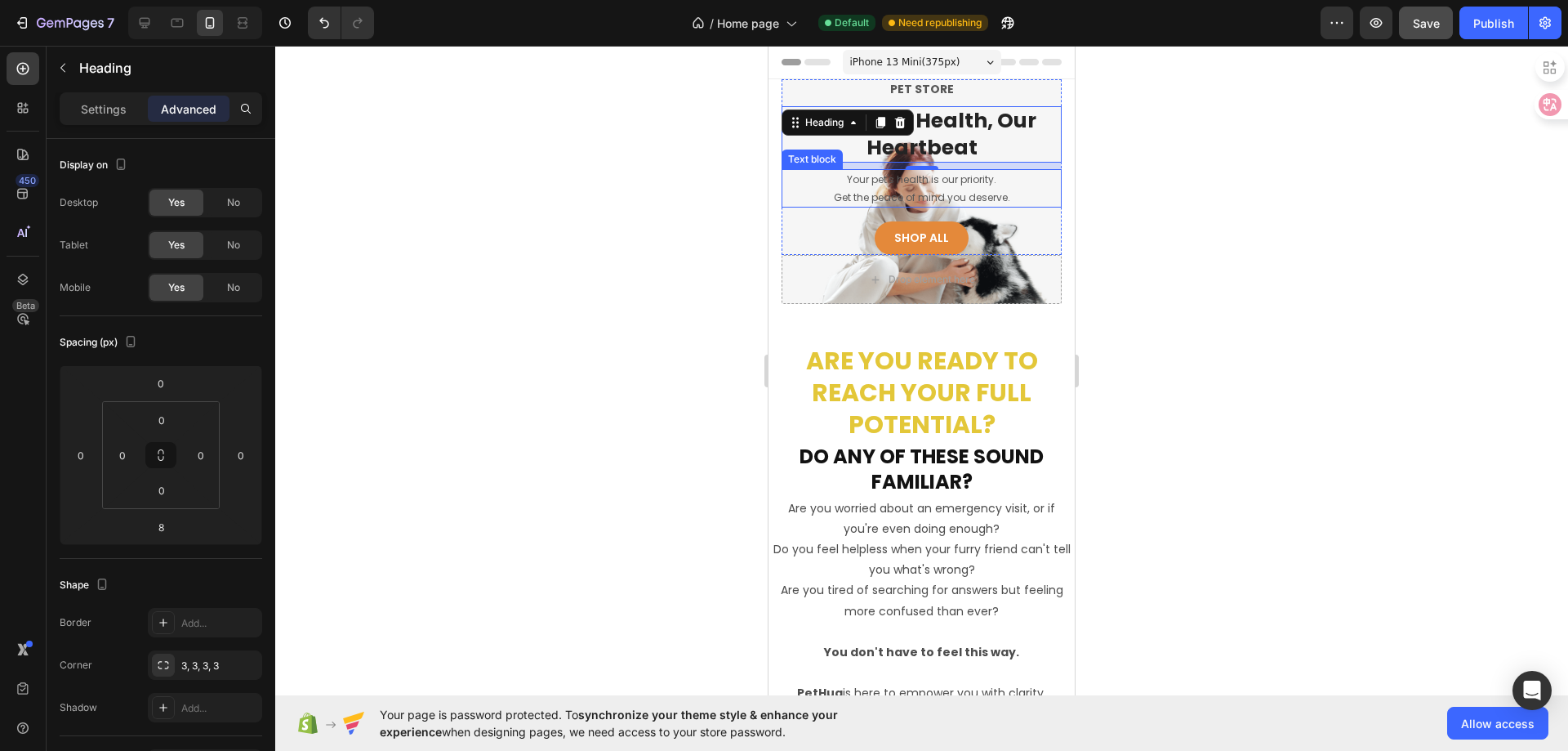
click at [970, 186] on p "Your pet's health is our priority." at bounding box center [922, 180] width 277 height 18
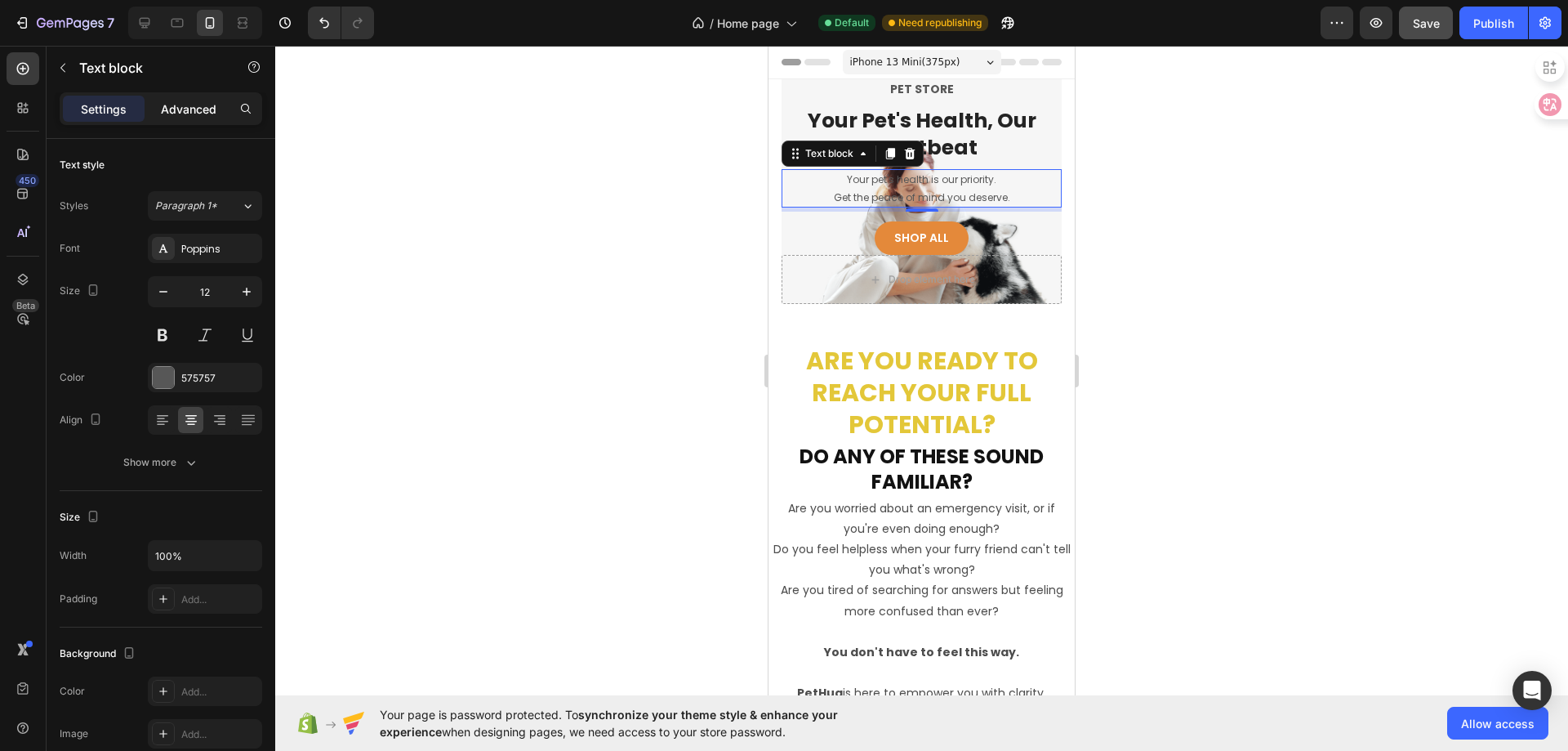
click at [211, 115] on p "Advanced" at bounding box center [188, 109] width 55 height 17
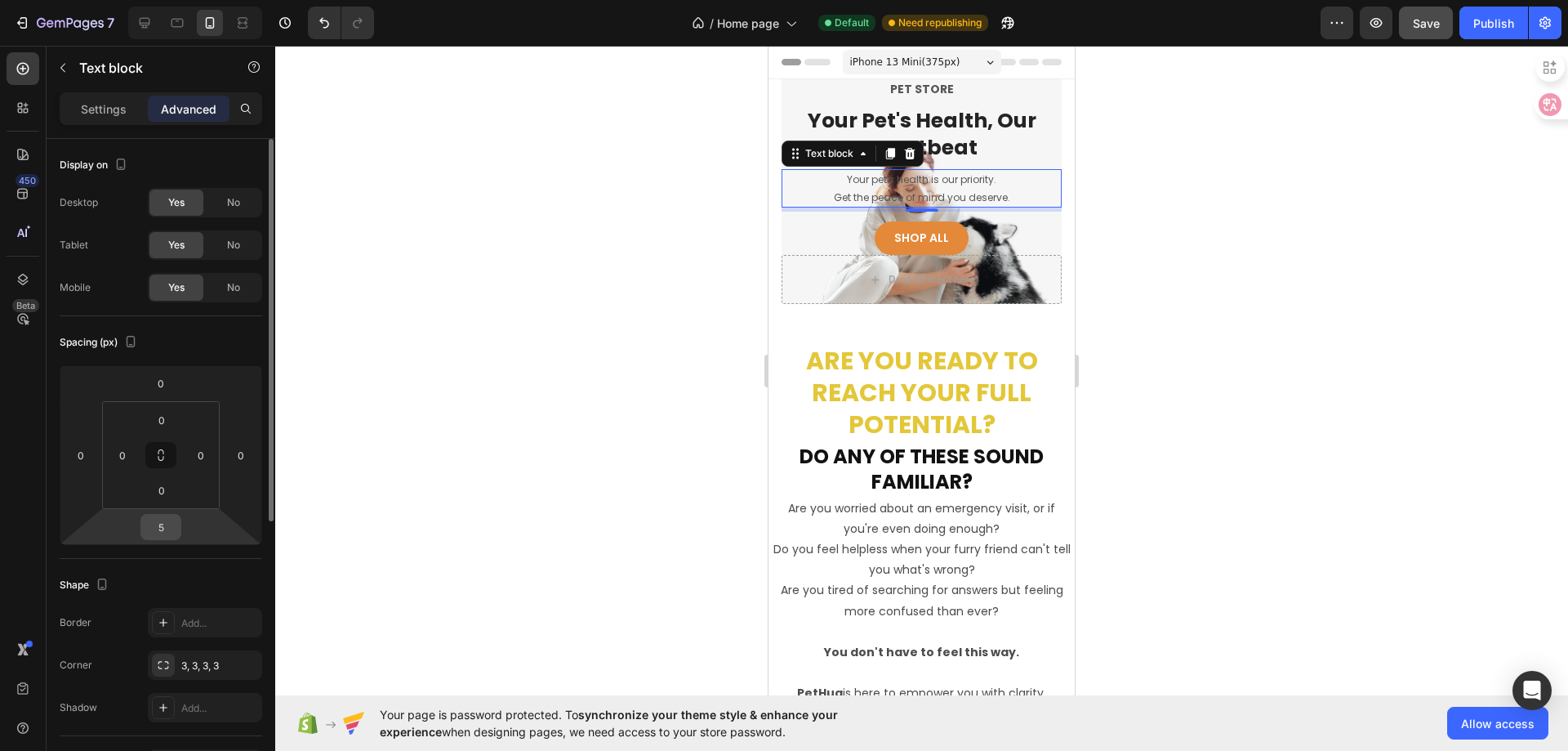
click at [172, 524] on input "5" at bounding box center [161, 527] width 33 height 25
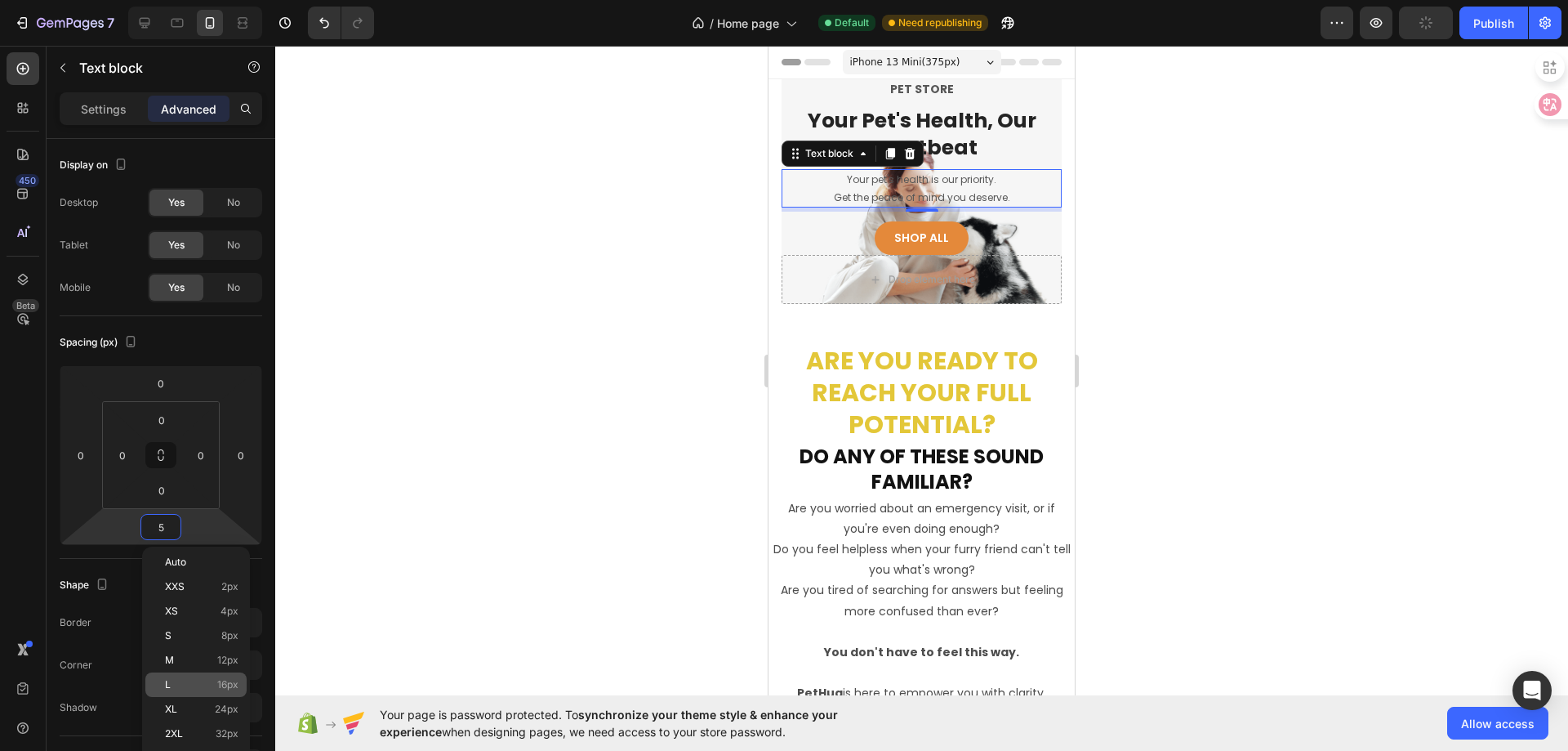
click at [211, 681] on p "L 16px" at bounding box center [202, 685] width 74 height 11
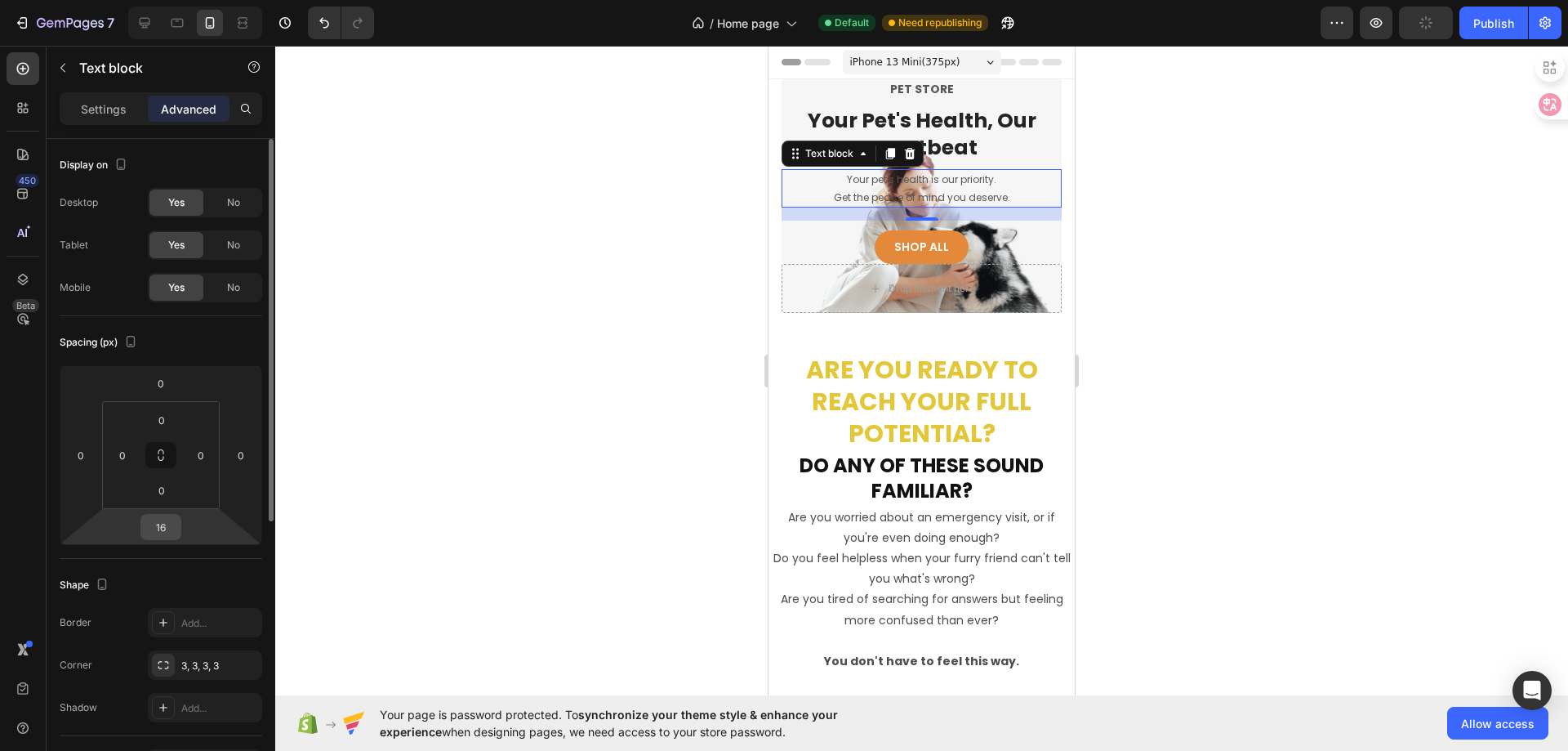
click at [157, 526] on input "16" at bounding box center [161, 527] width 33 height 25
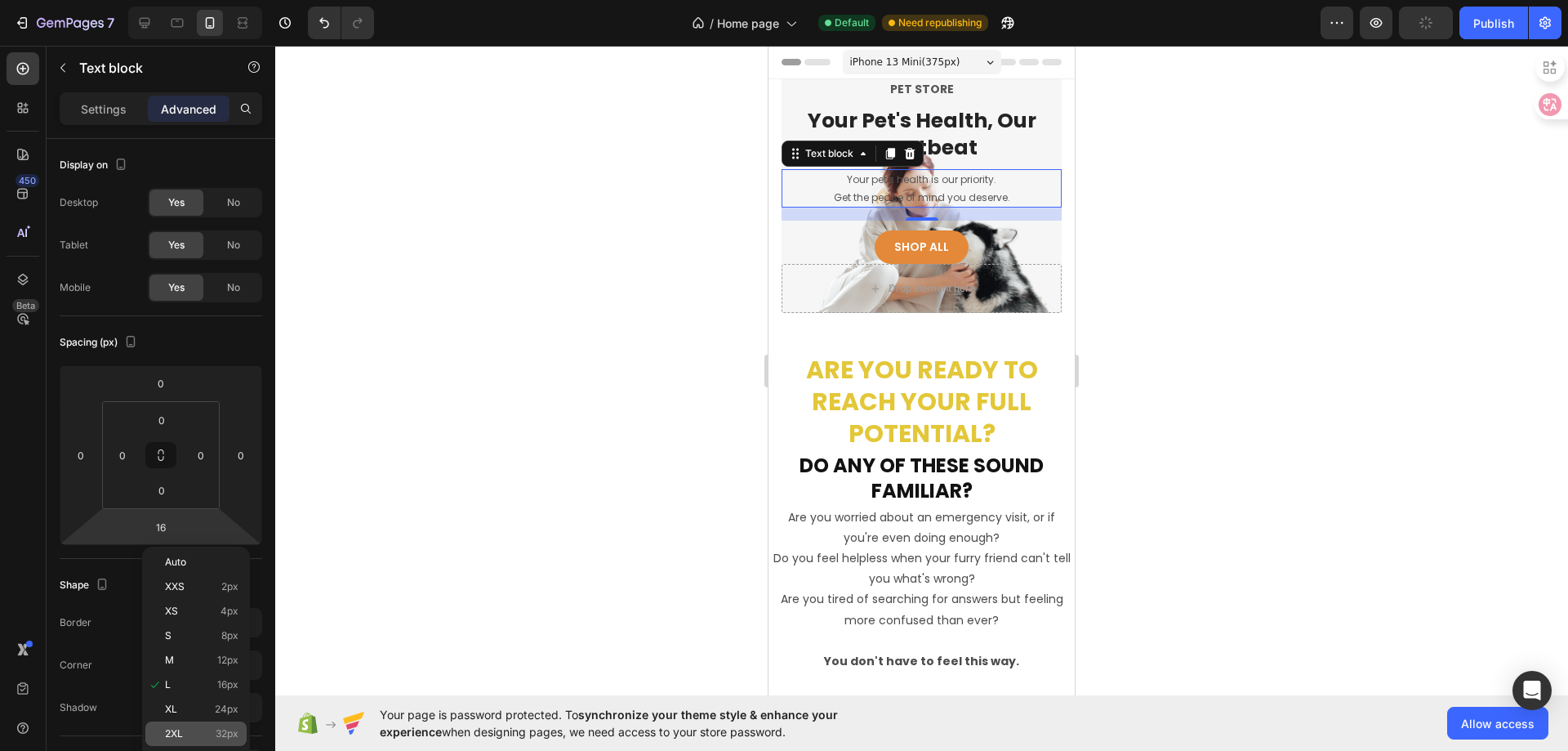
click at [210, 733] on p "2XL 32px" at bounding box center [202, 734] width 74 height 11
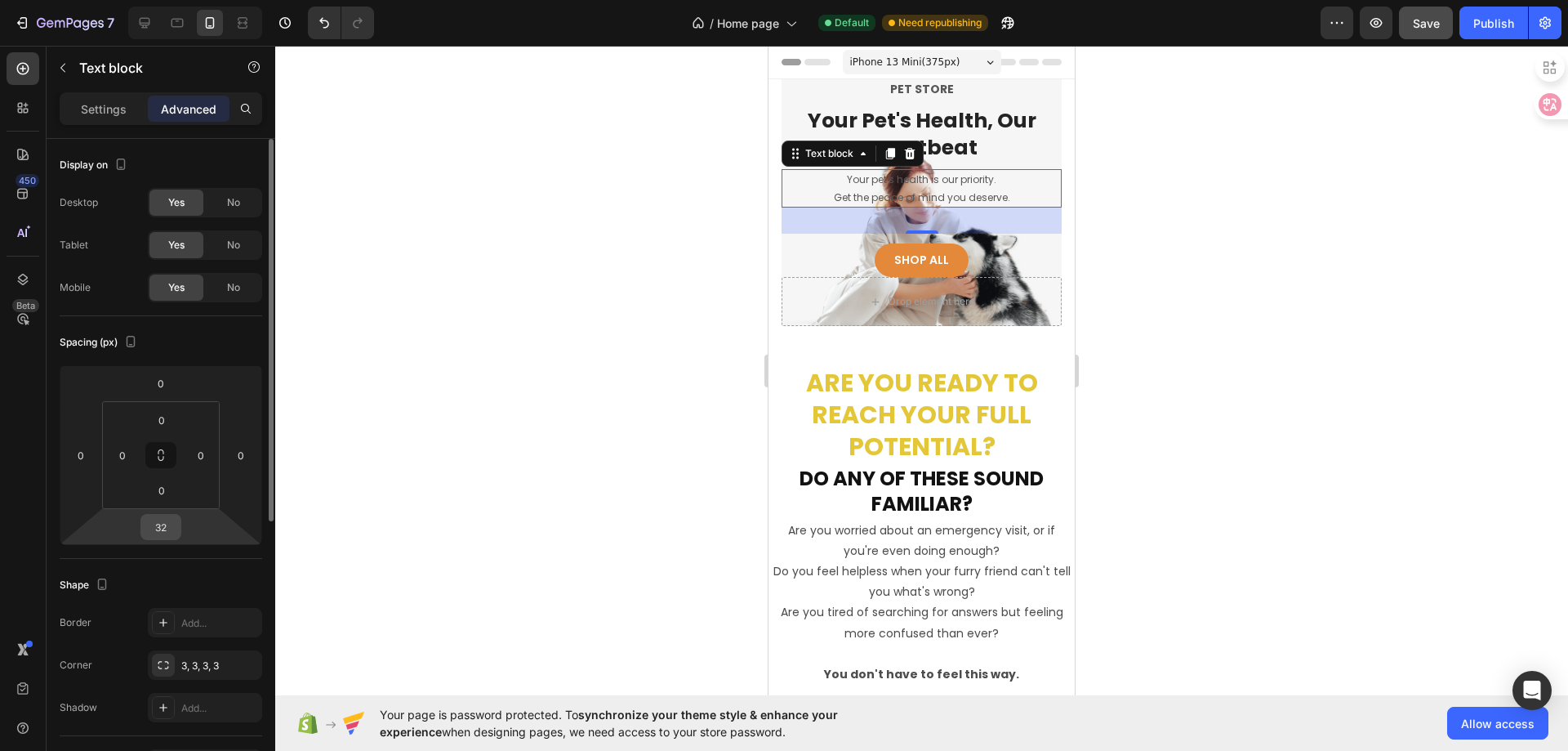
click at [160, 526] on input "32" at bounding box center [161, 527] width 33 height 25
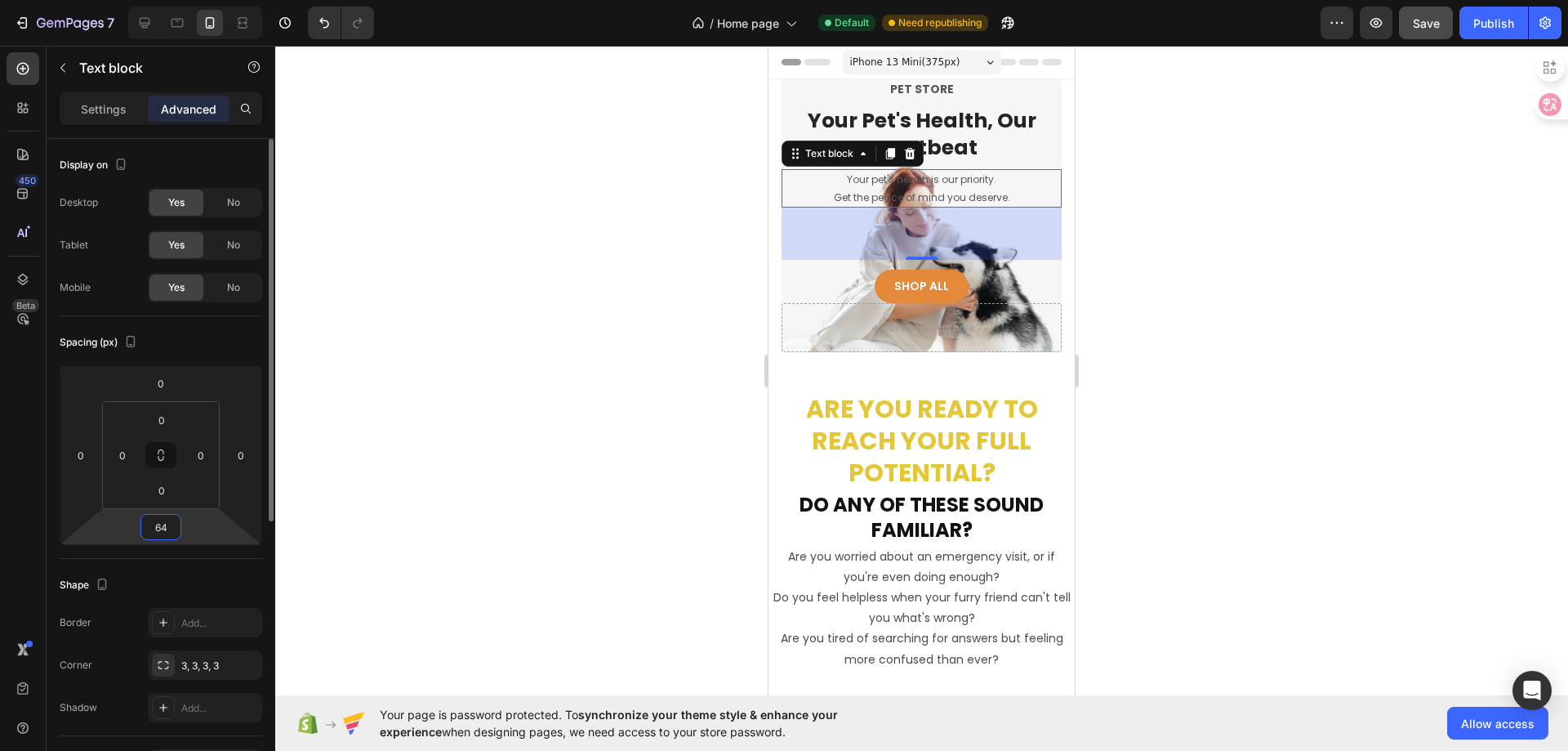
drag, startPoint x: 166, startPoint y: 525, endPoint x: 154, endPoint y: 529, distance: 12.6
click at [154, 529] on input "64" at bounding box center [161, 527] width 33 height 25
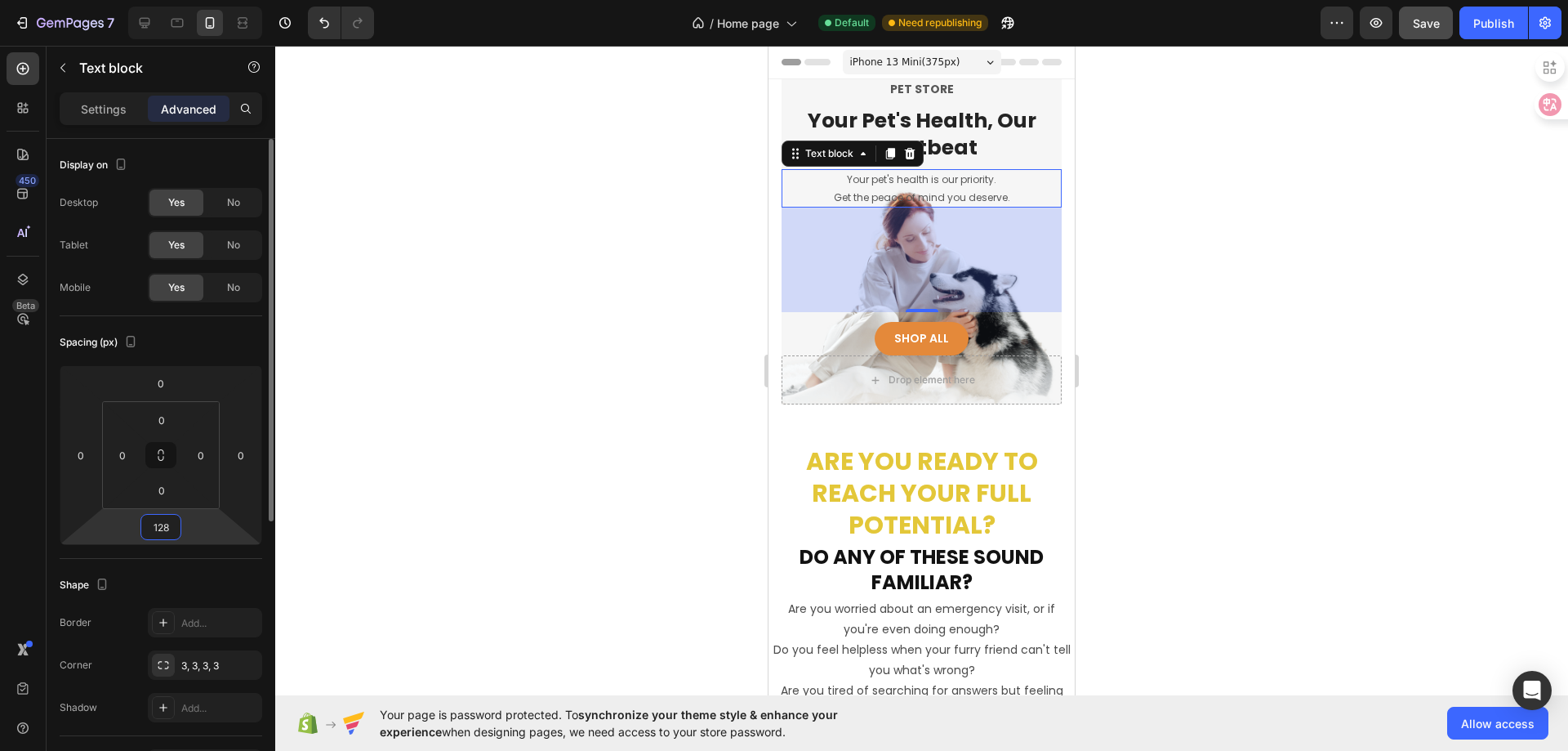
drag, startPoint x: 169, startPoint y: 533, endPoint x: 149, endPoint y: 540, distance: 21.2
click at [149, 540] on div "128" at bounding box center [161, 526] width 41 height 26
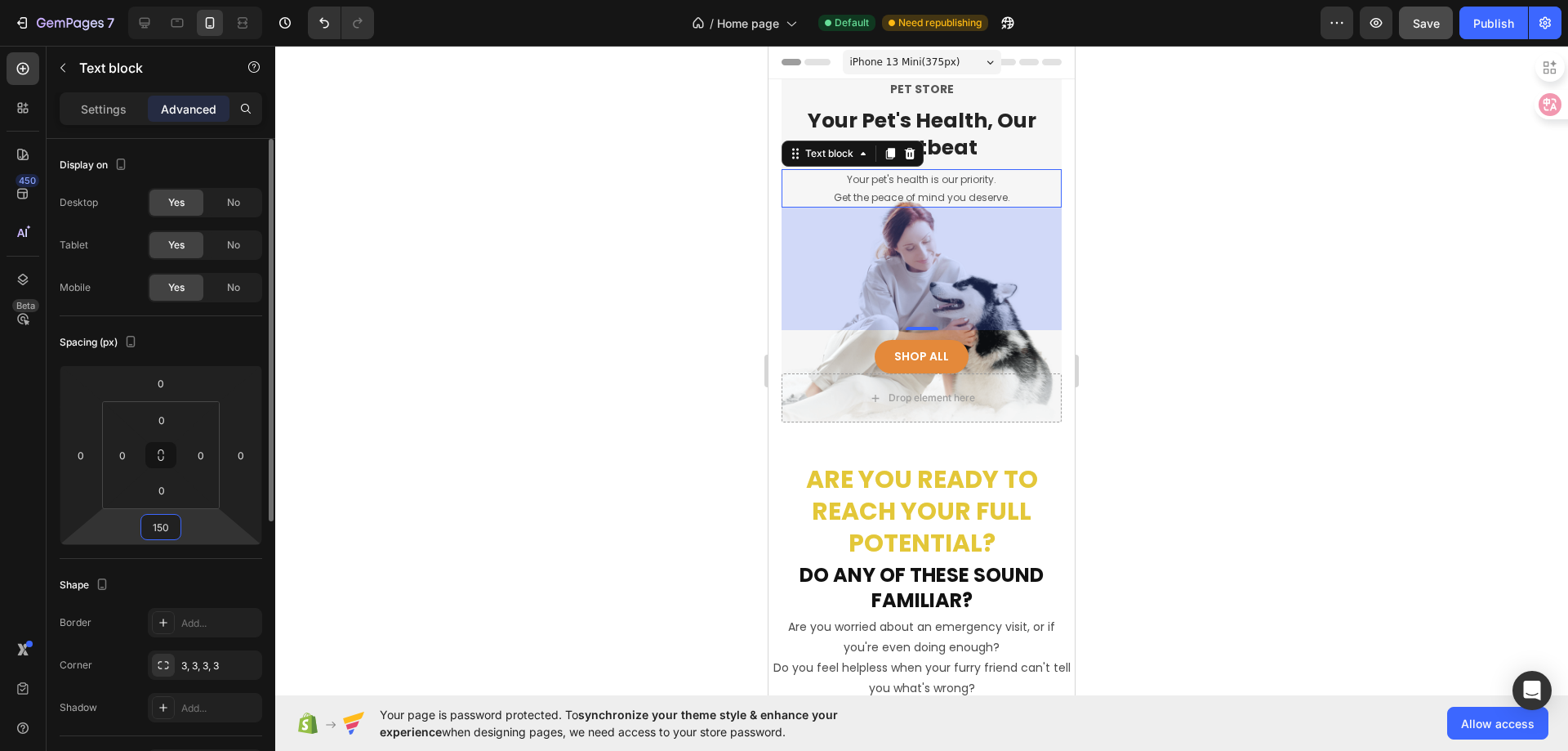
drag, startPoint x: 172, startPoint y: 524, endPoint x: 144, endPoint y: 535, distance: 30.1
click at [144, 535] on input "150" at bounding box center [161, 527] width 33 height 25
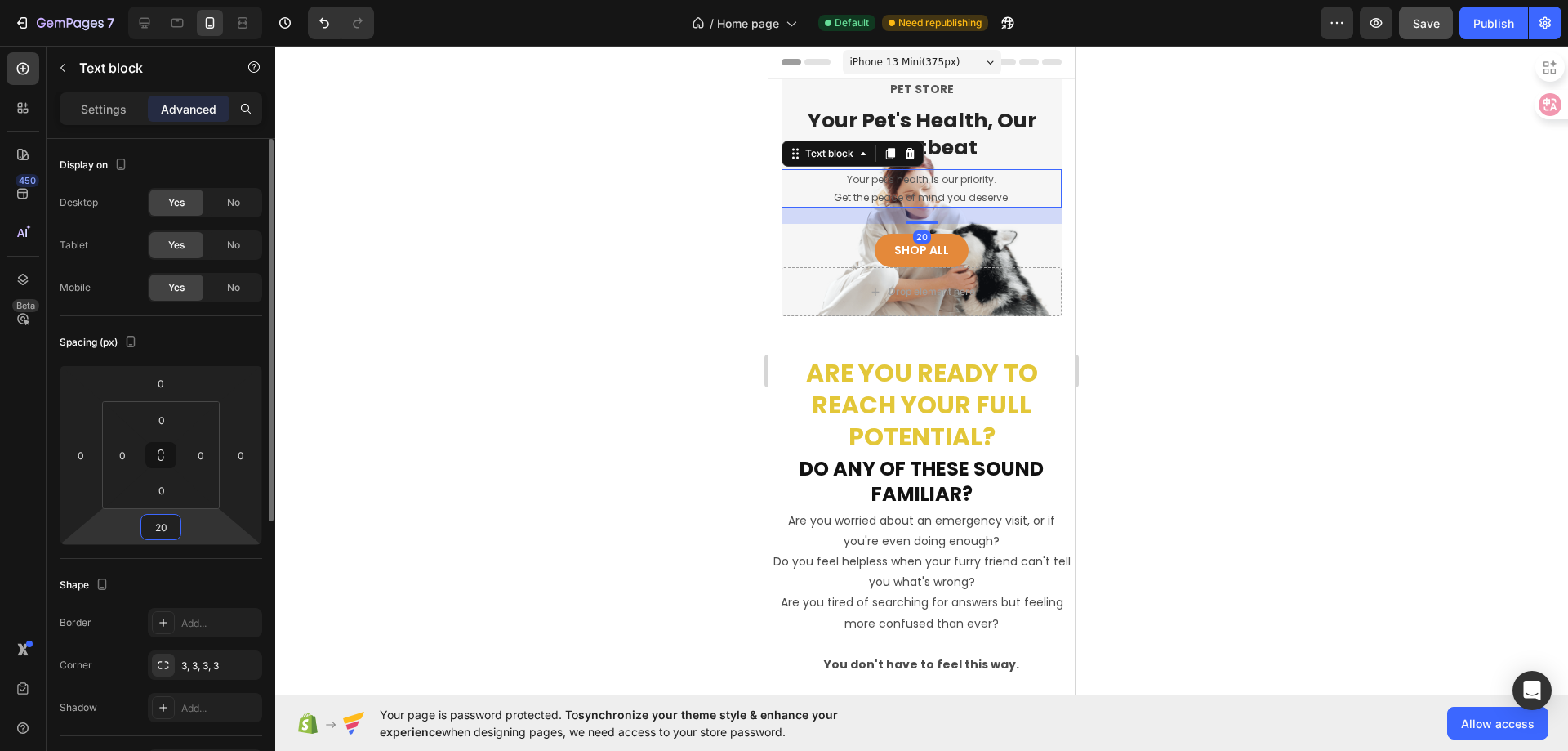
type input "200"
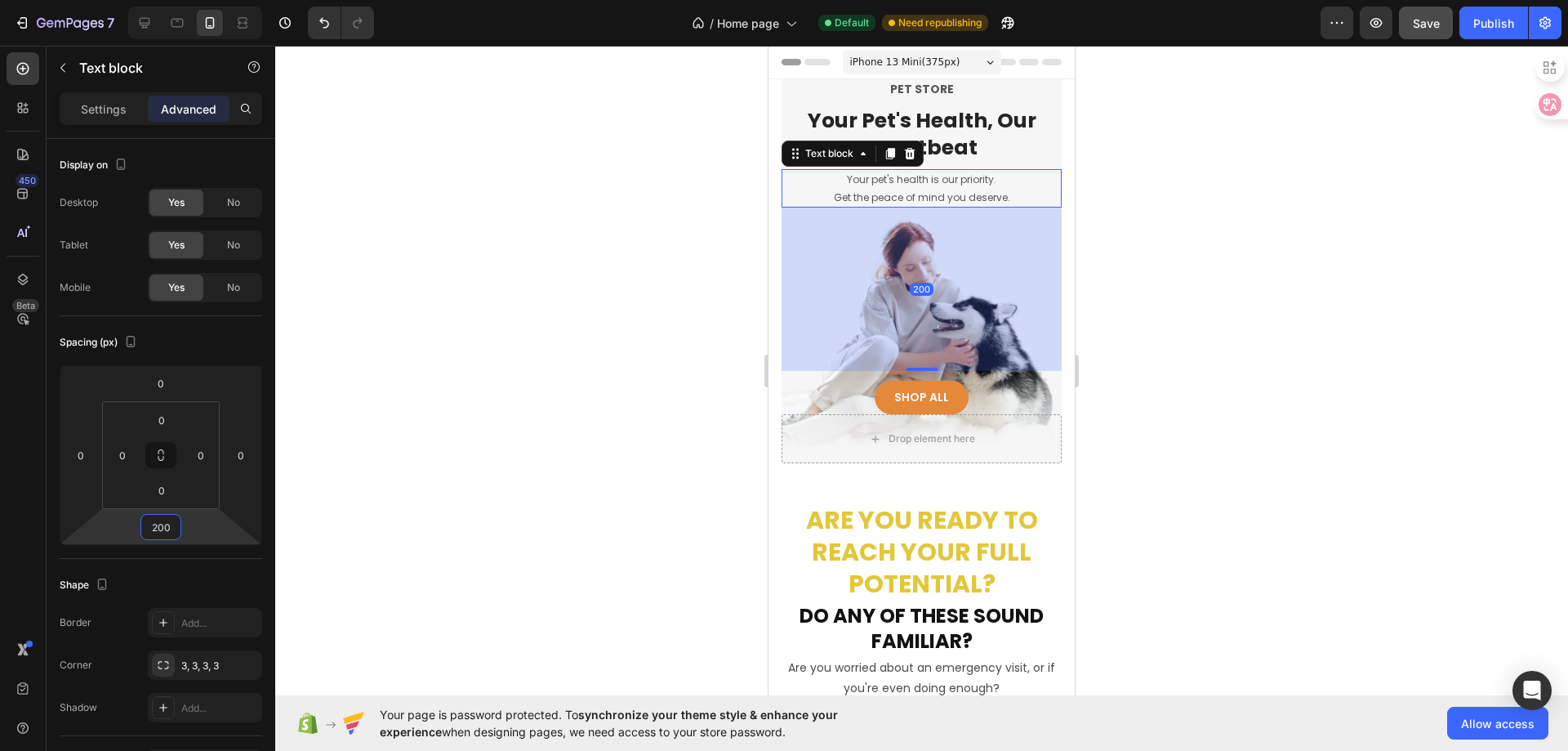
click at [404, 431] on div at bounding box center [922, 398] width 1293 height 705
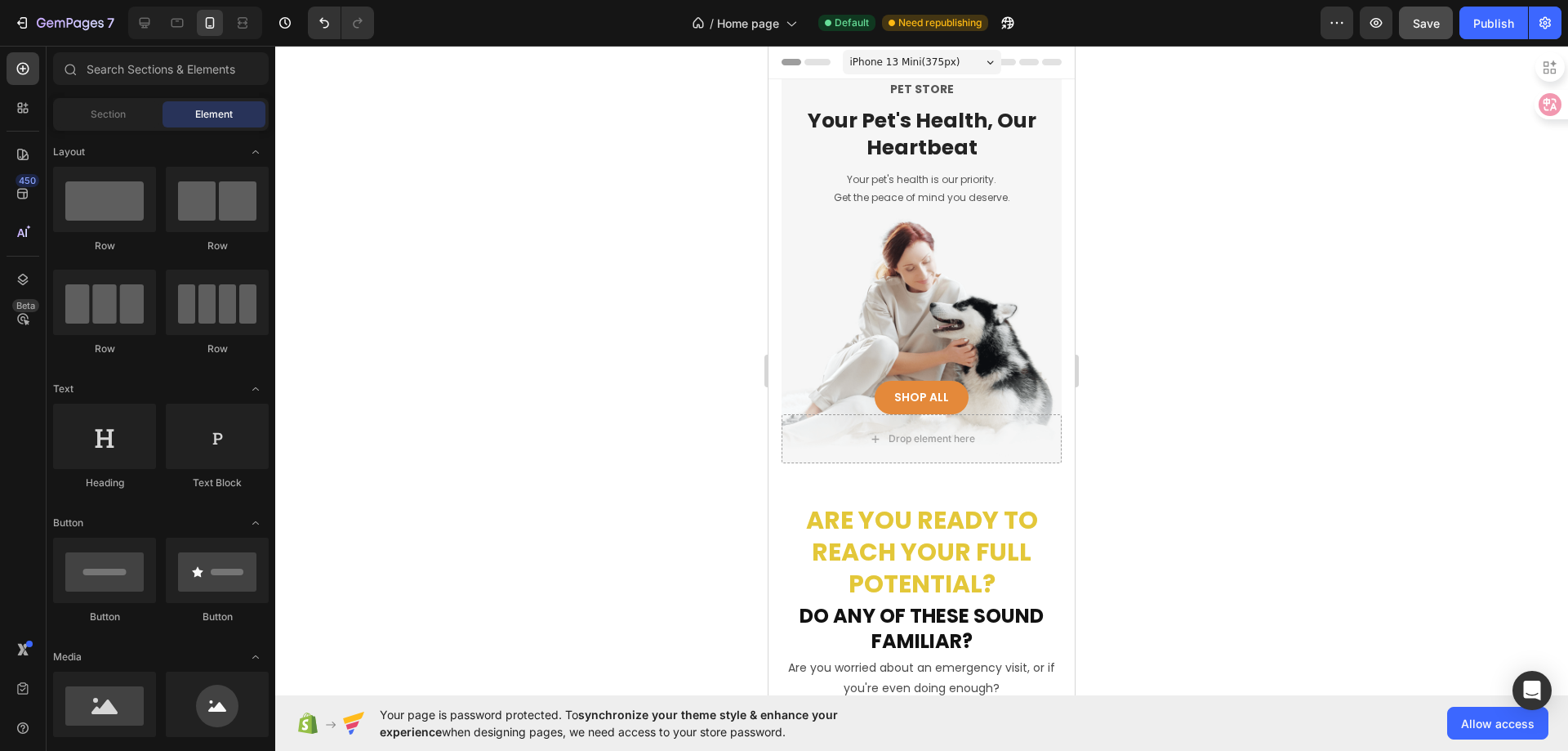
click at [934, 58] on span "iPhone 13 Mini ( 375 px)" at bounding box center [904, 61] width 110 height 16
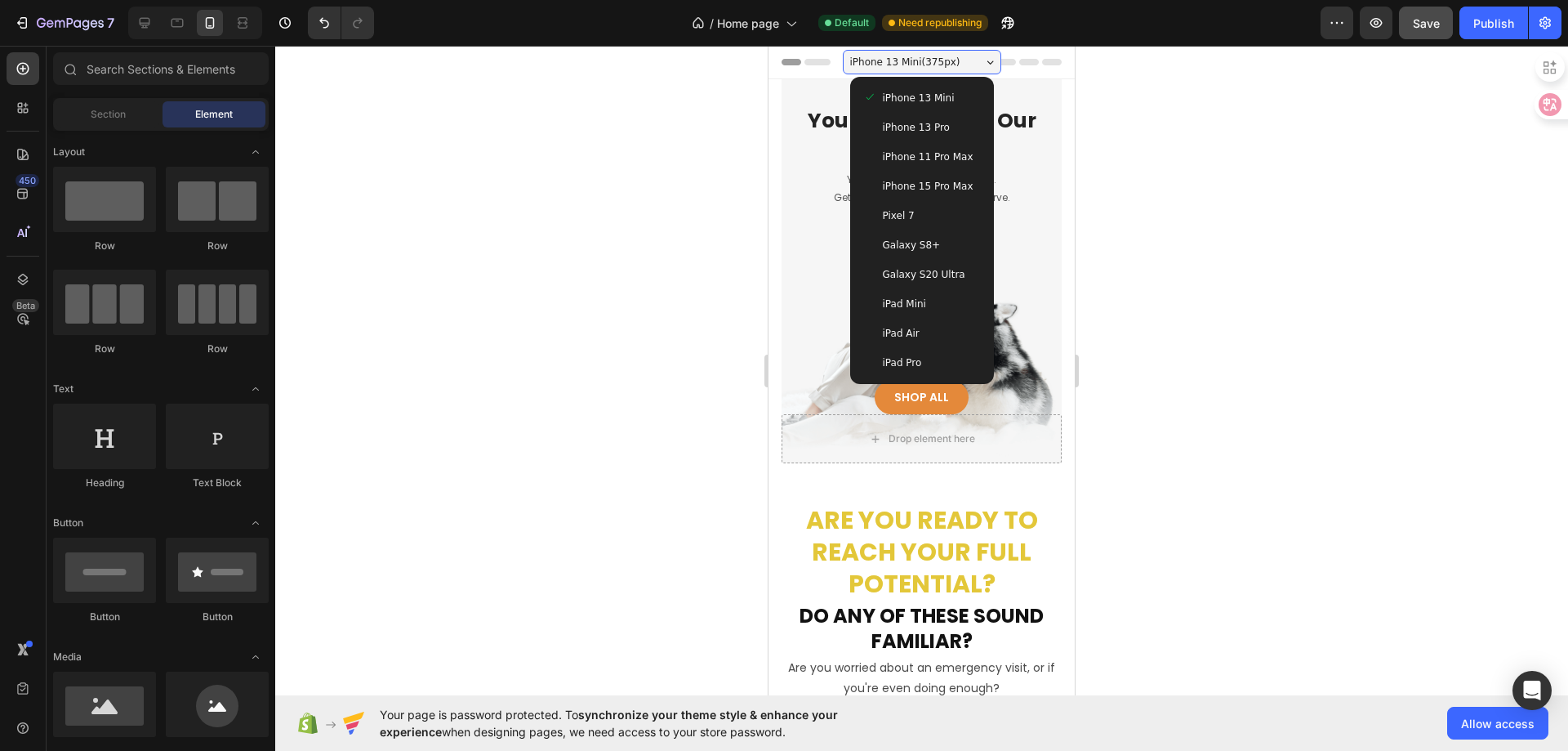
click at [901, 121] on span "iPhone 13 Pro" at bounding box center [916, 127] width 67 height 16
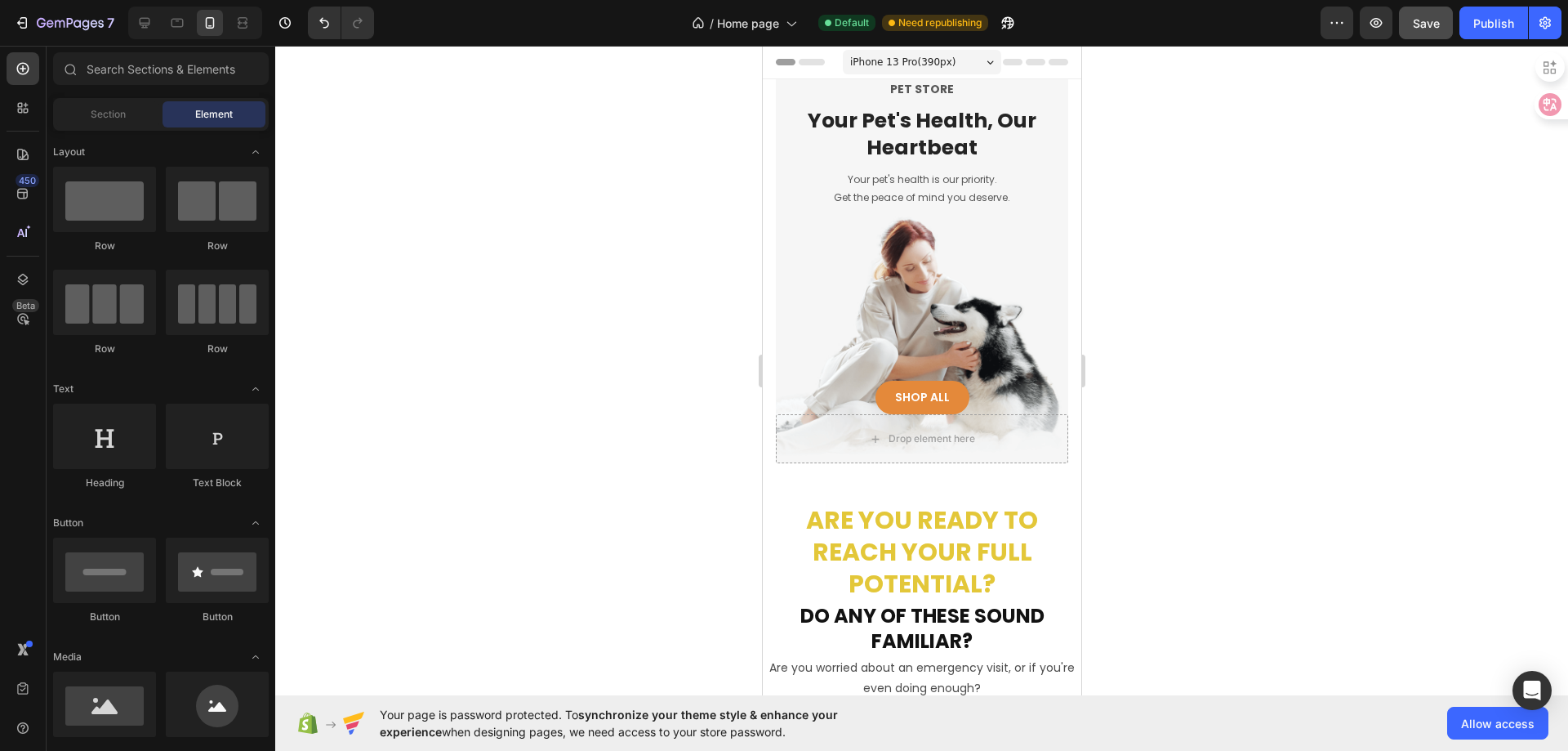
click at [912, 70] on div "iPhone 13 Pro ( 390 px)" at bounding box center [922, 62] width 159 height 25
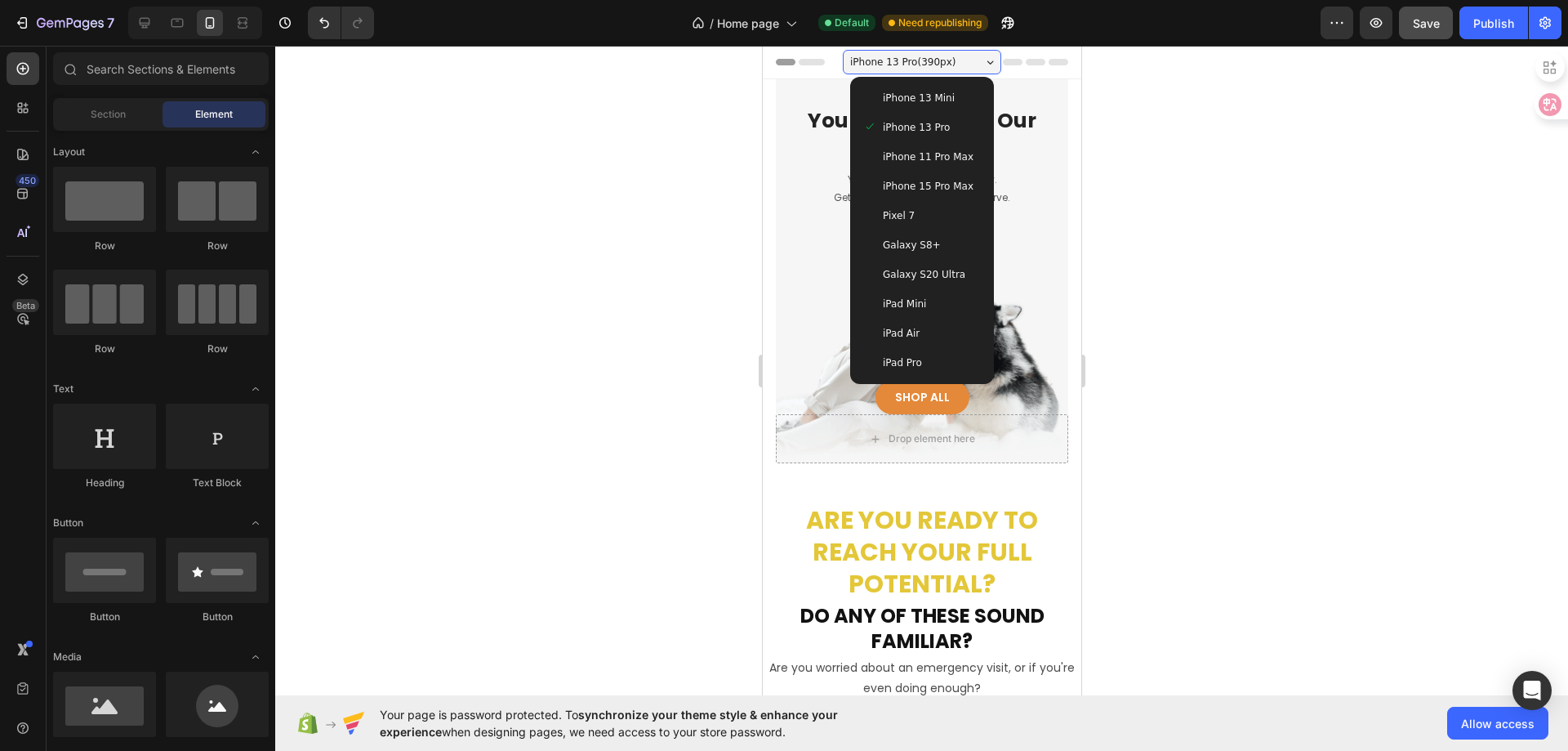
click at [915, 152] on span "iPhone 11 Pro Max" at bounding box center [926, 156] width 91 height 16
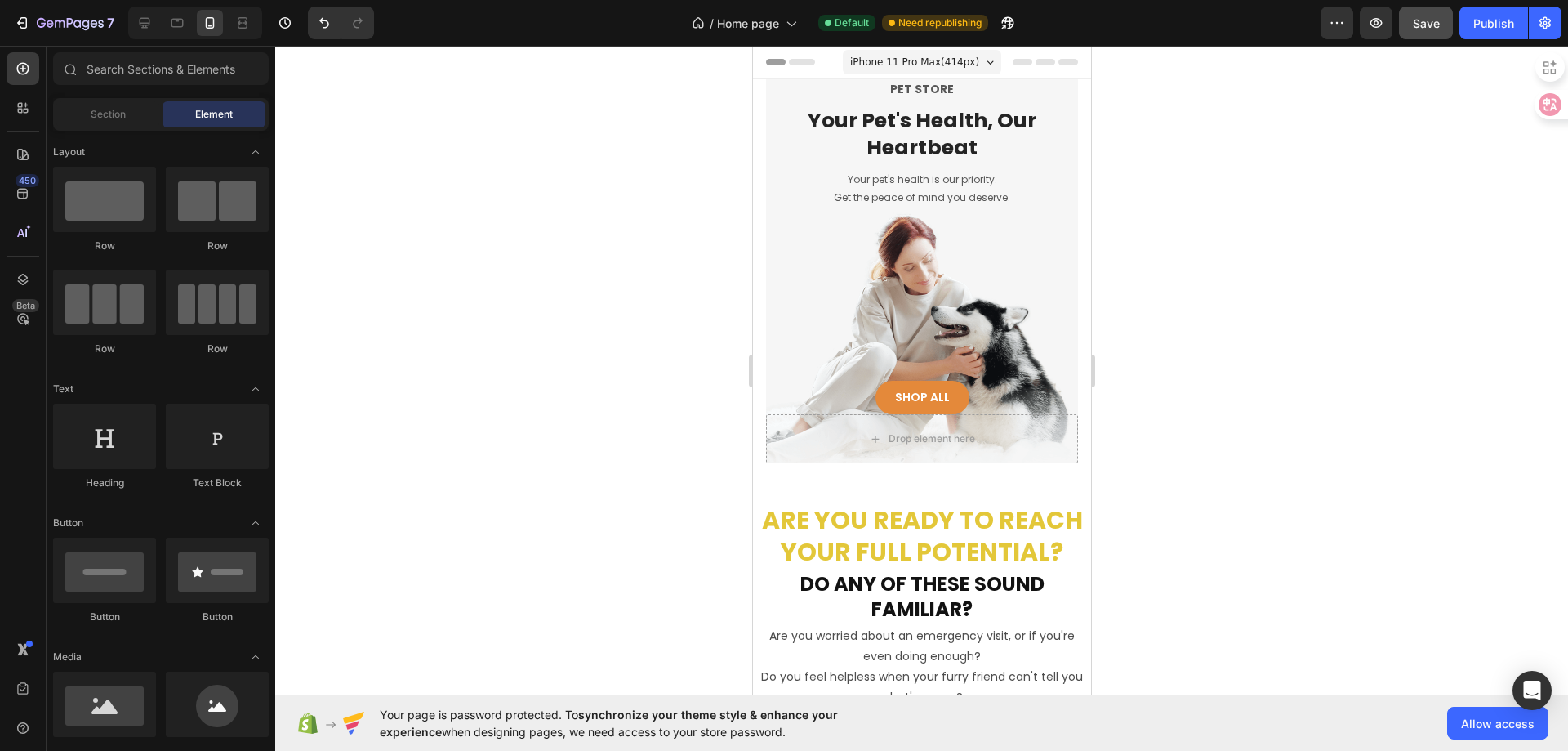
click at [917, 61] on span "iPhone 11 Pro Max ( 414 px)" at bounding box center [913, 61] width 129 height 16
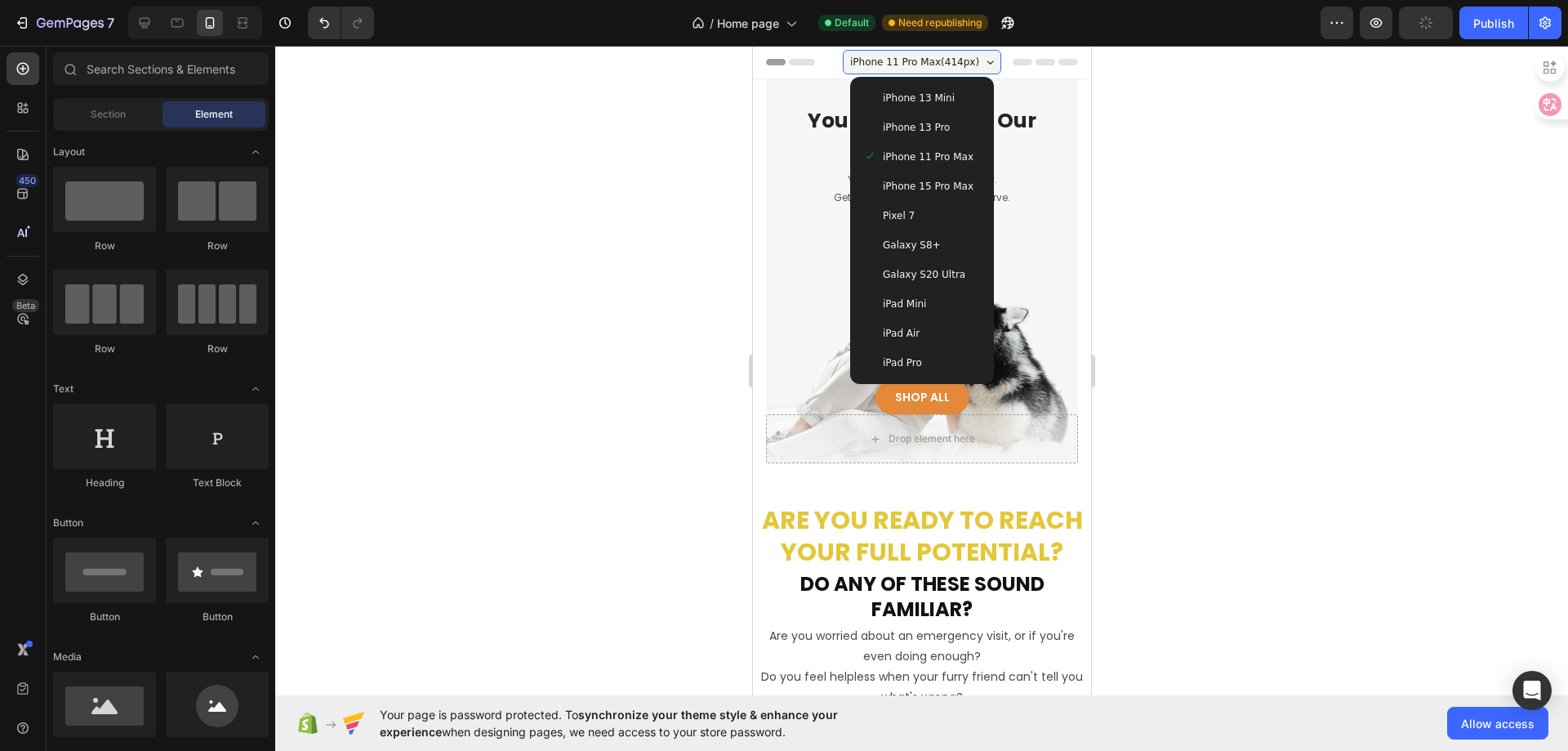
click at [909, 188] on span "iPhone 15 Pro Max" at bounding box center [926, 186] width 91 height 16
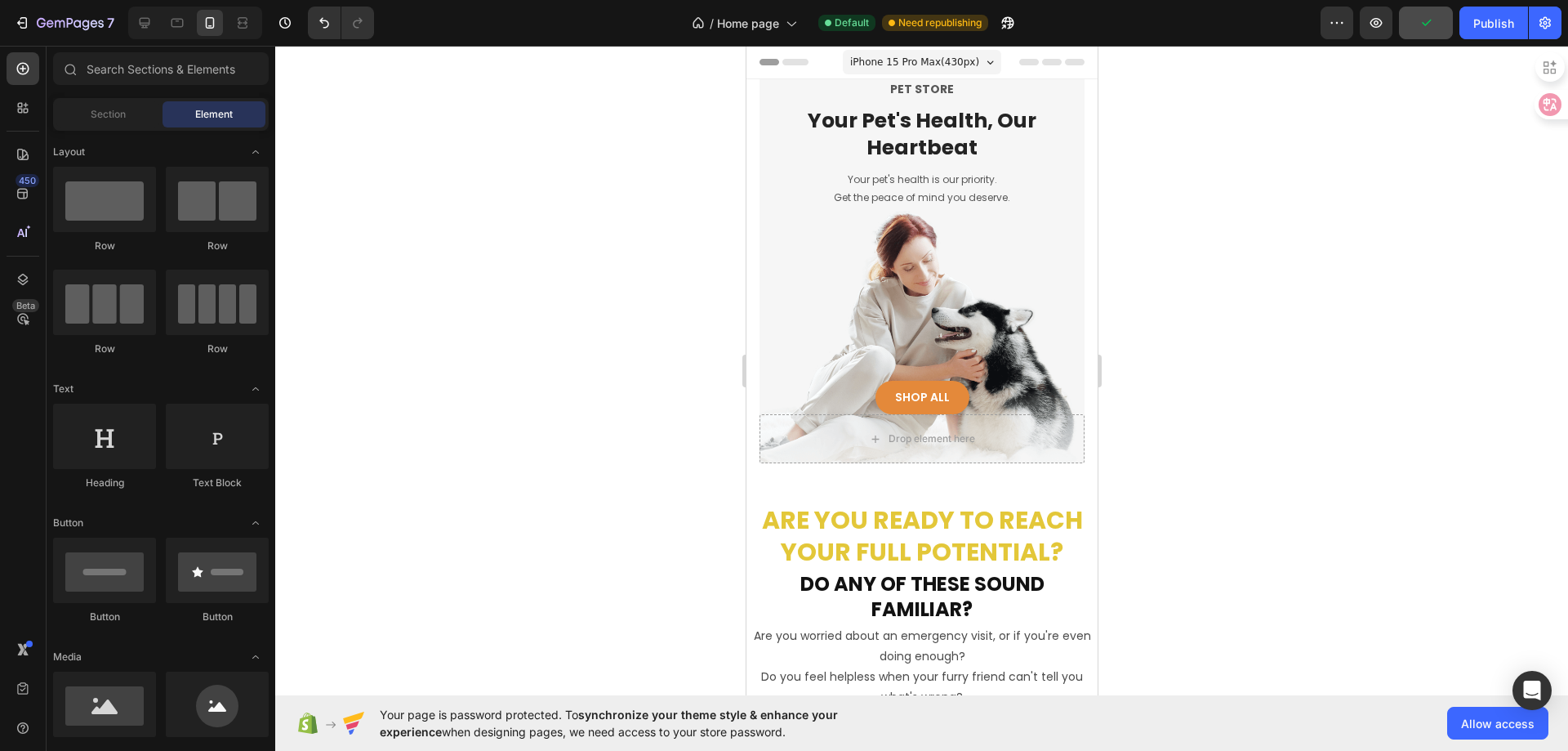
click at [926, 63] on span "iPhone 15 Pro Max ( 430 px)" at bounding box center [913, 61] width 129 height 16
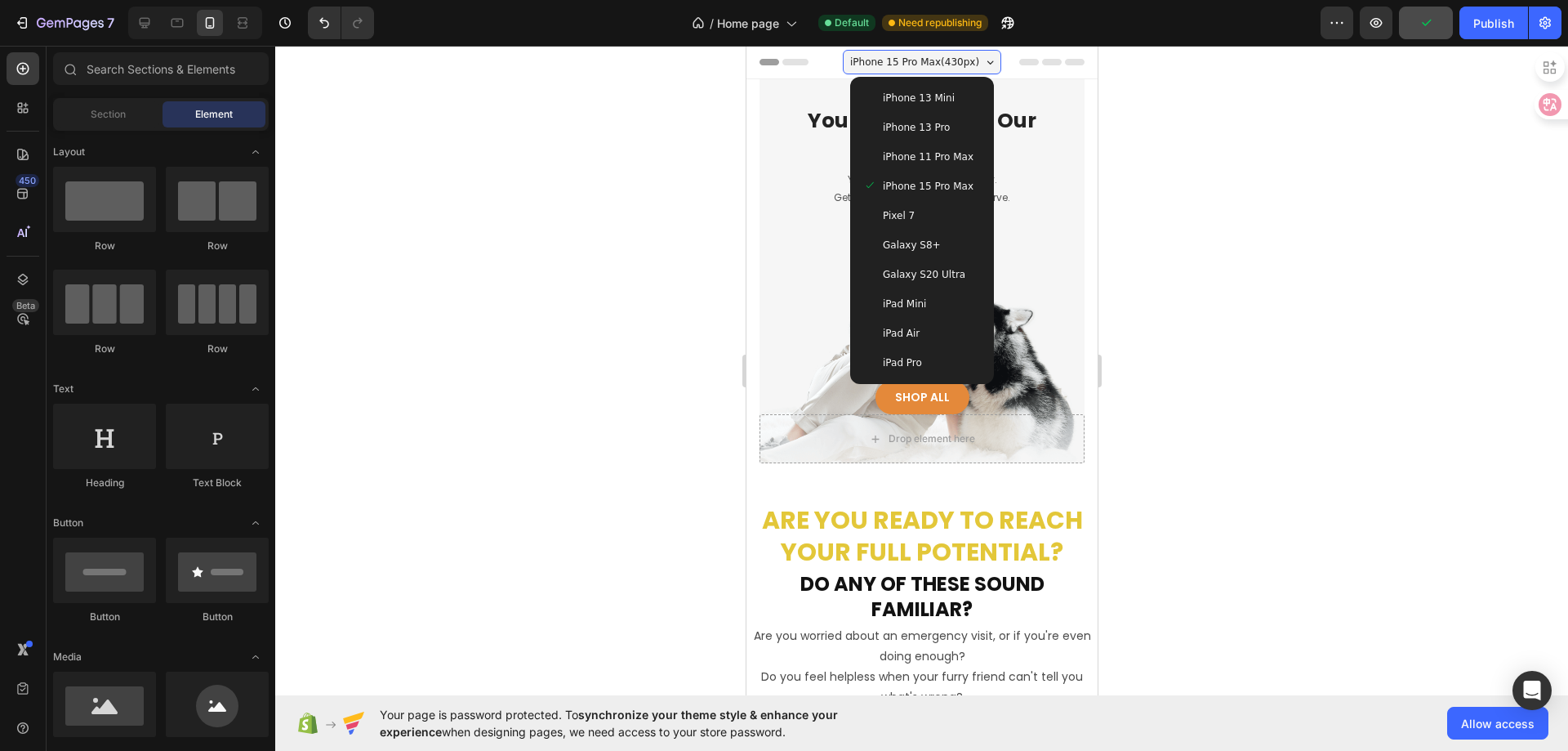
click at [901, 215] on span "Pixel 7" at bounding box center [897, 215] width 32 height 16
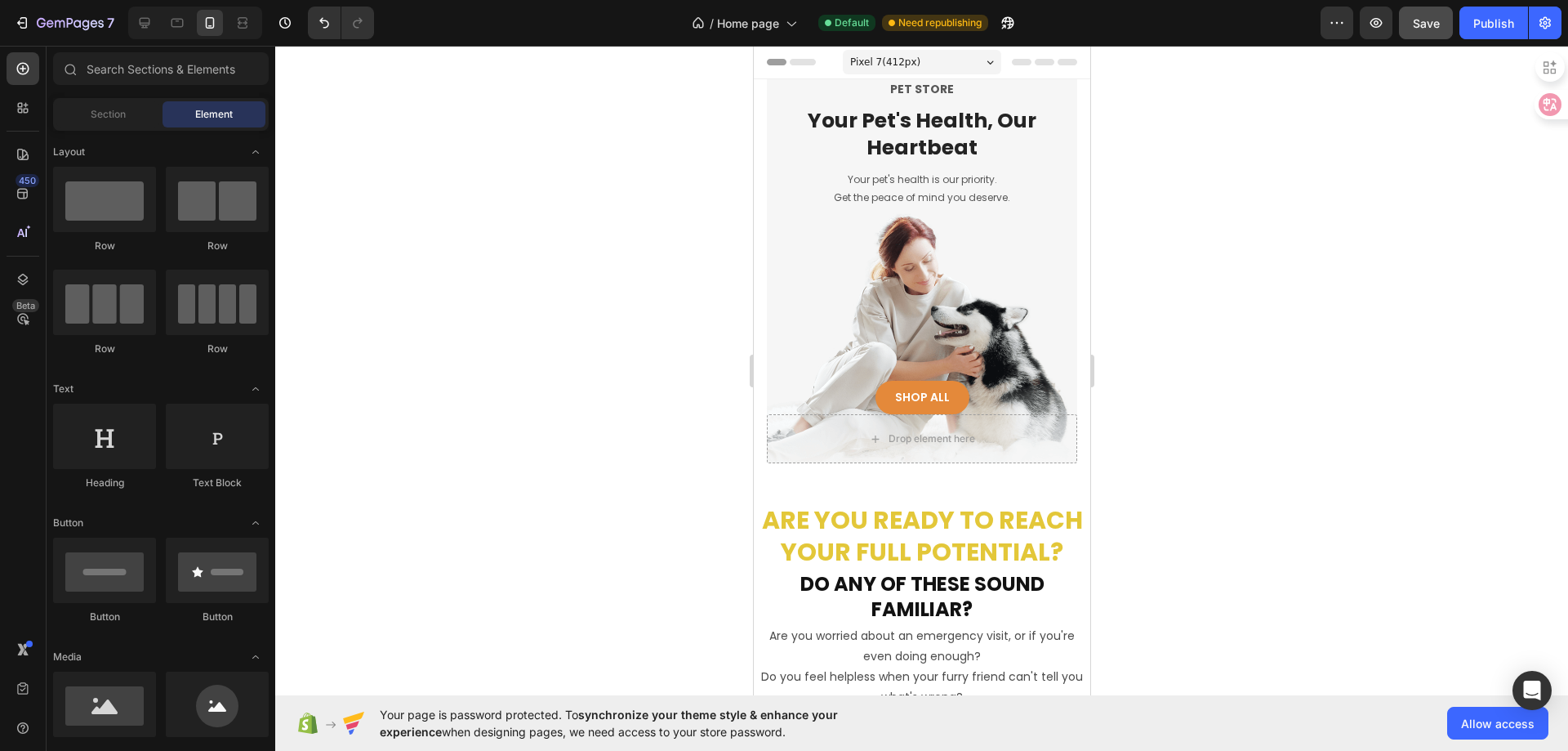
click at [924, 57] on div "Pixel 7 ( 412 px)" at bounding box center [922, 62] width 159 height 25
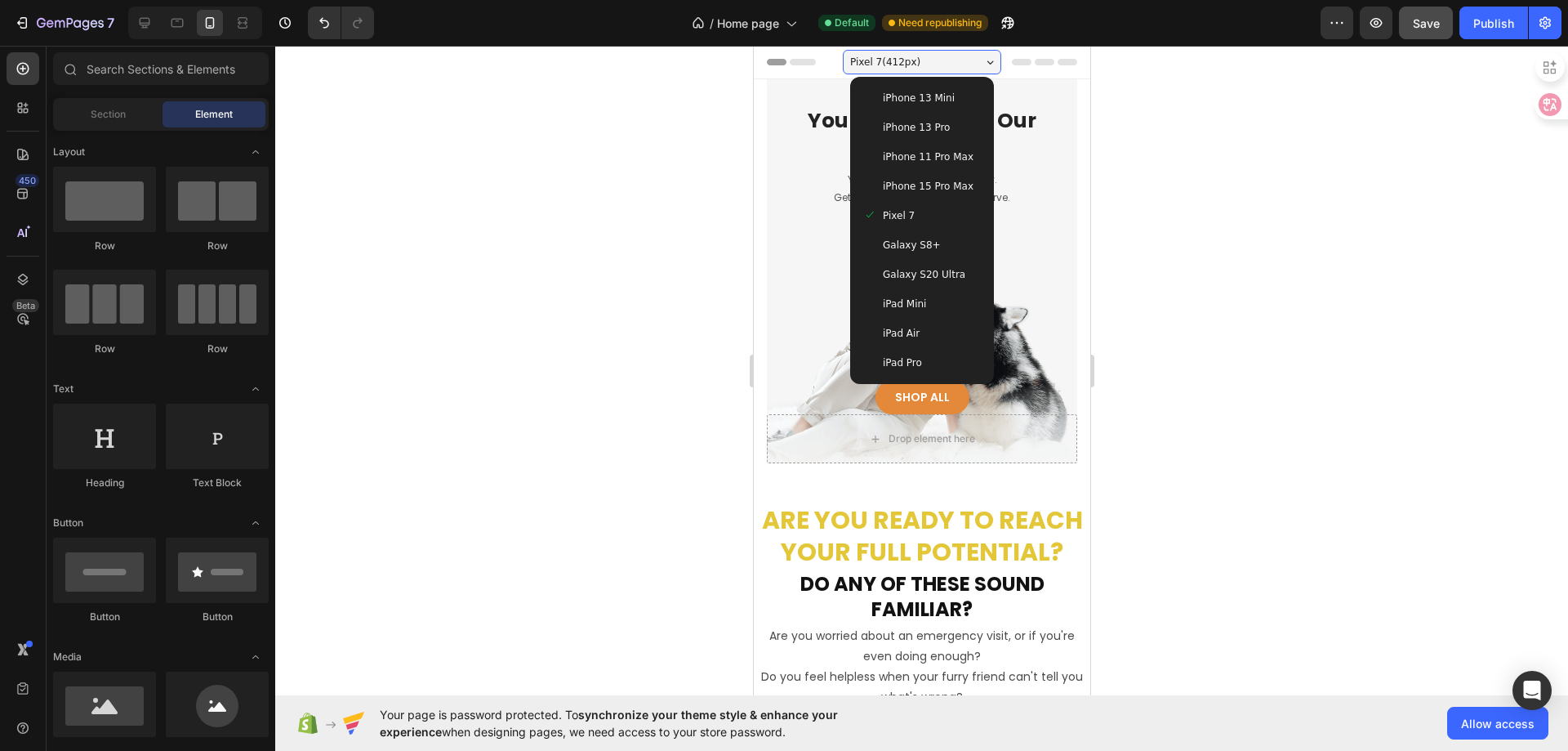
click at [904, 245] on span "Galaxy S8+" at bounding box center [910, 245] width 58 height 16
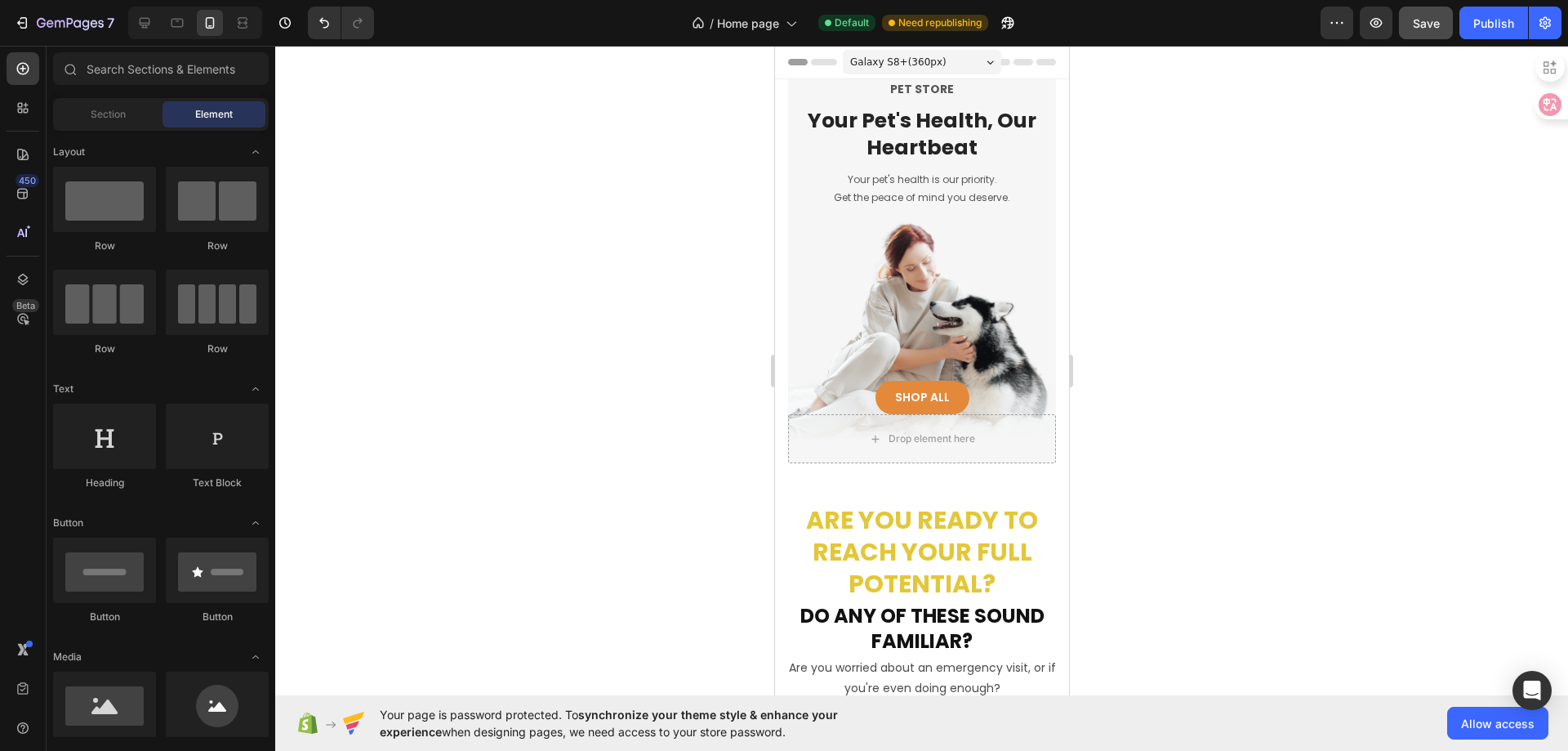
click at [926, 63] on span "Galaxy S8+ ( 360 px)" at bounding box center [897, 61] width 97 height 16
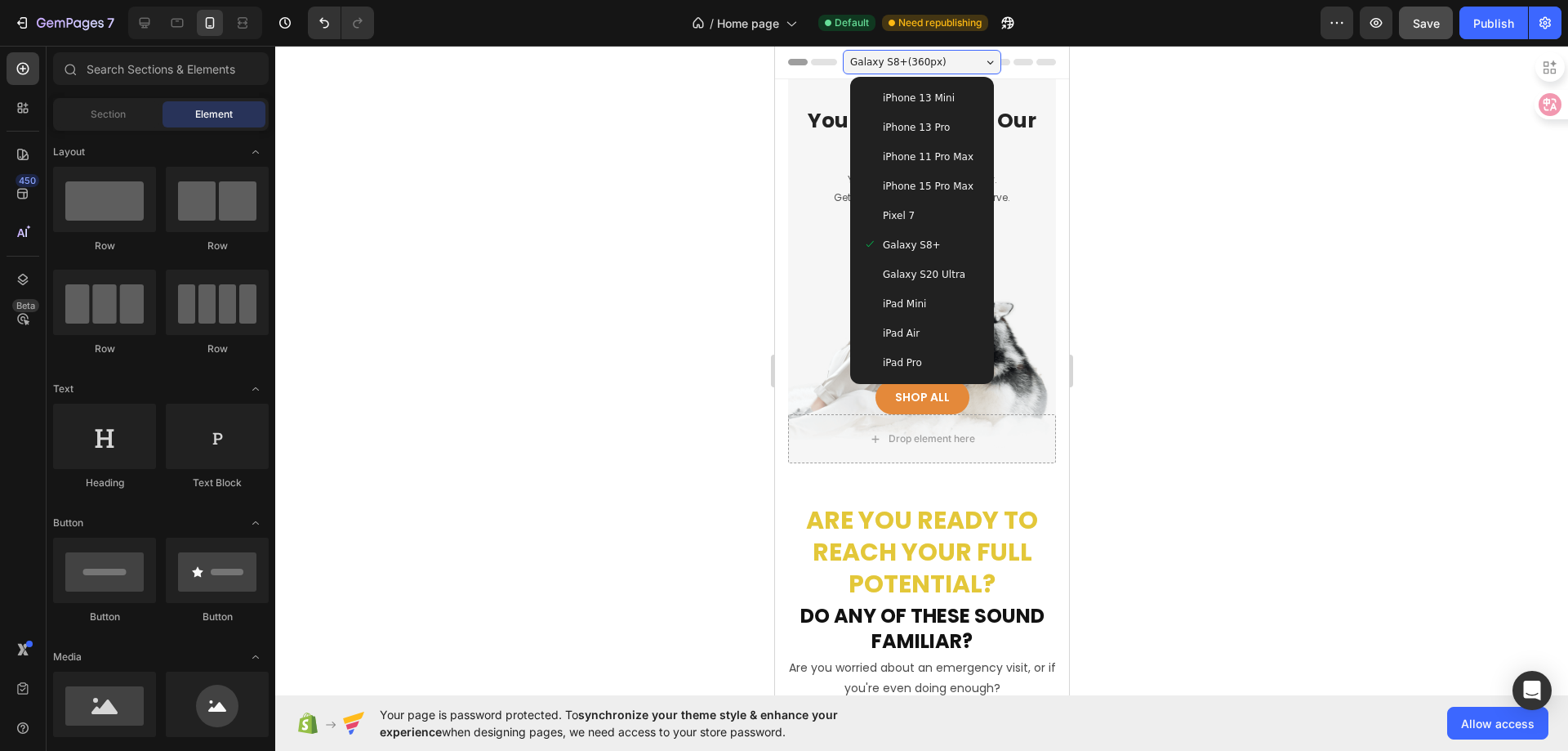
click at [916, 272] on span "Galaxy S20 Ultra" at bounding box center [923, 274] width 82 height 16
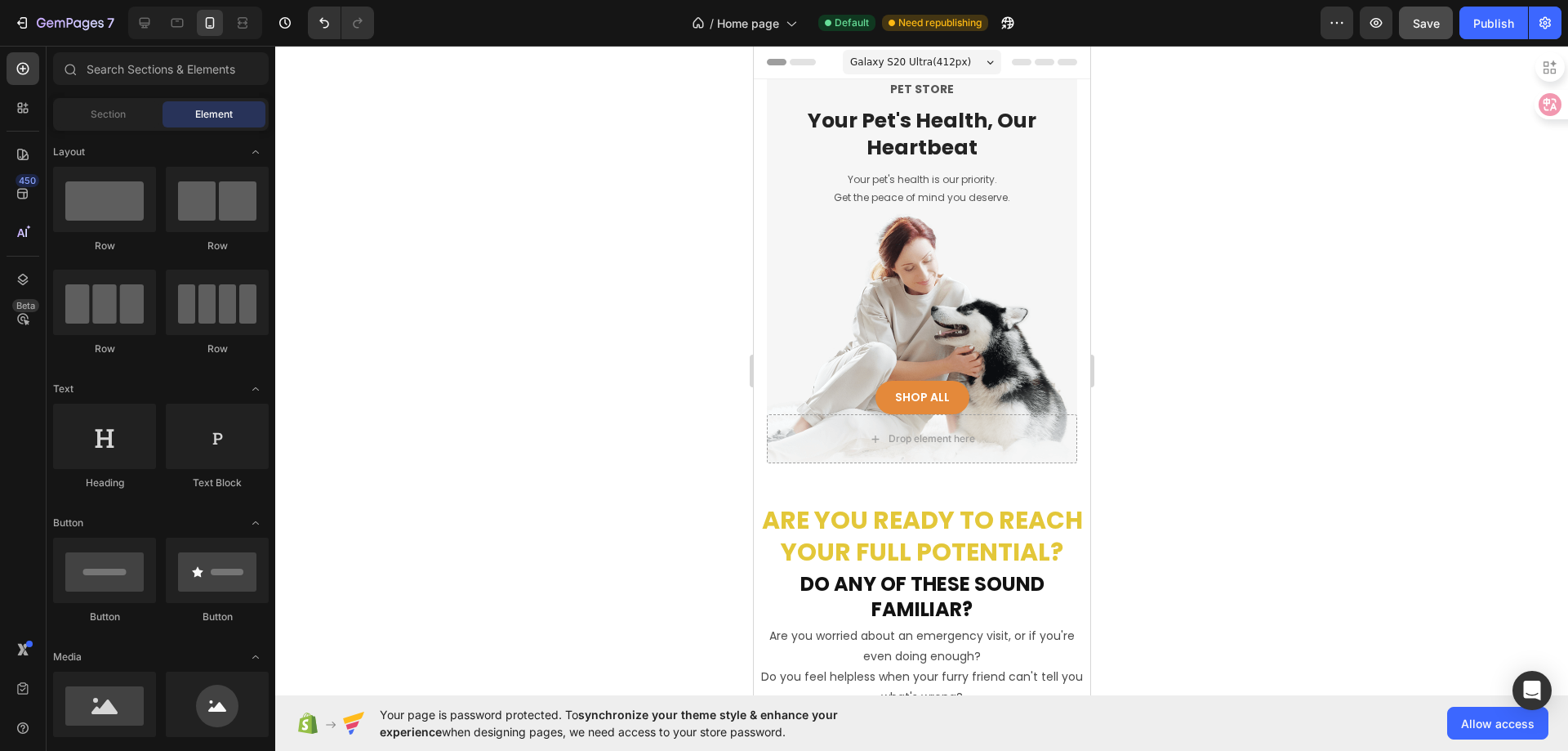
click at [932, 61] on span "Galaxy S20 Ultra ( 412 px)" at bounding box center [909, 61] width 120 height 16
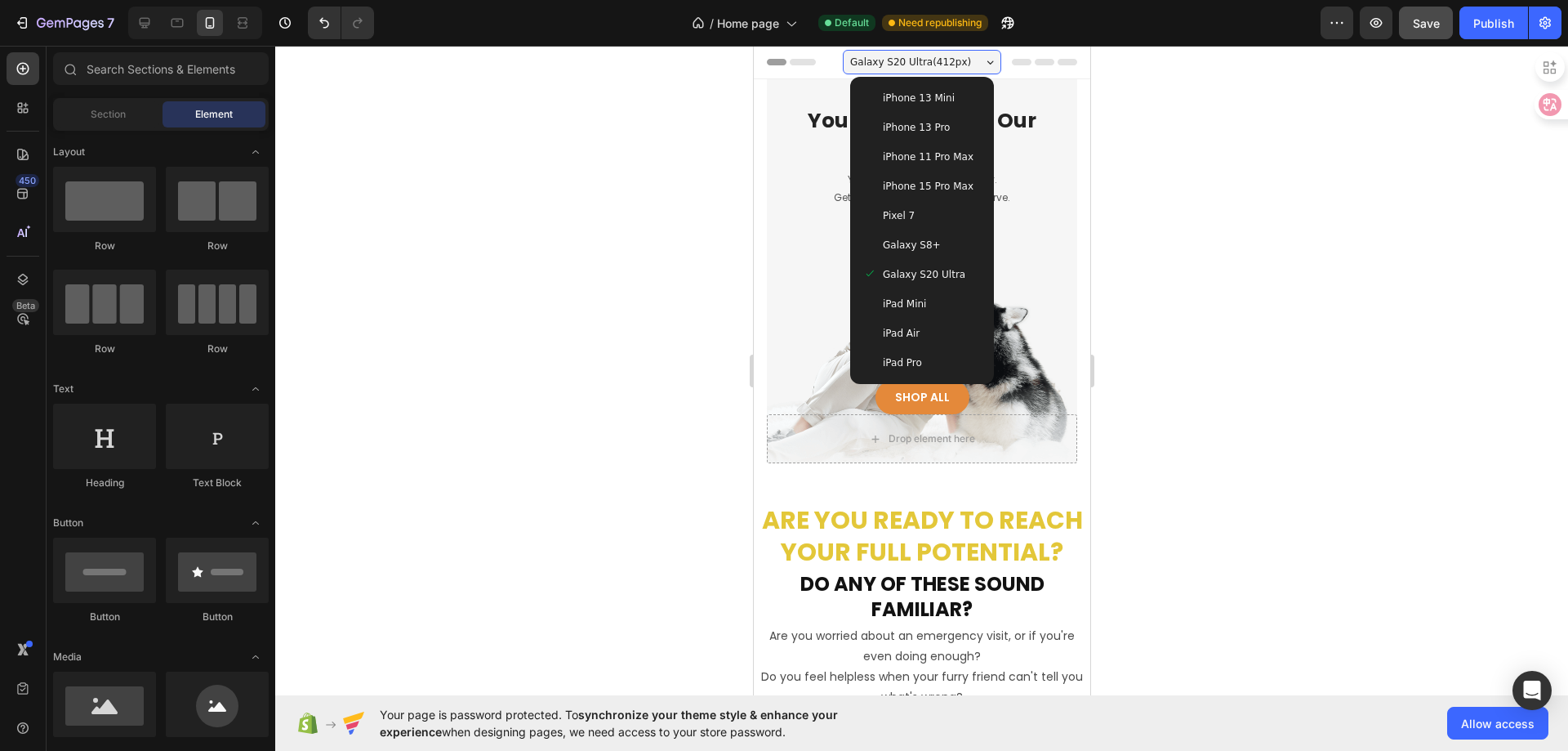
click at [910, 307] on span "iPad Mini" at bounding box center [903, 303] width 43 height 16
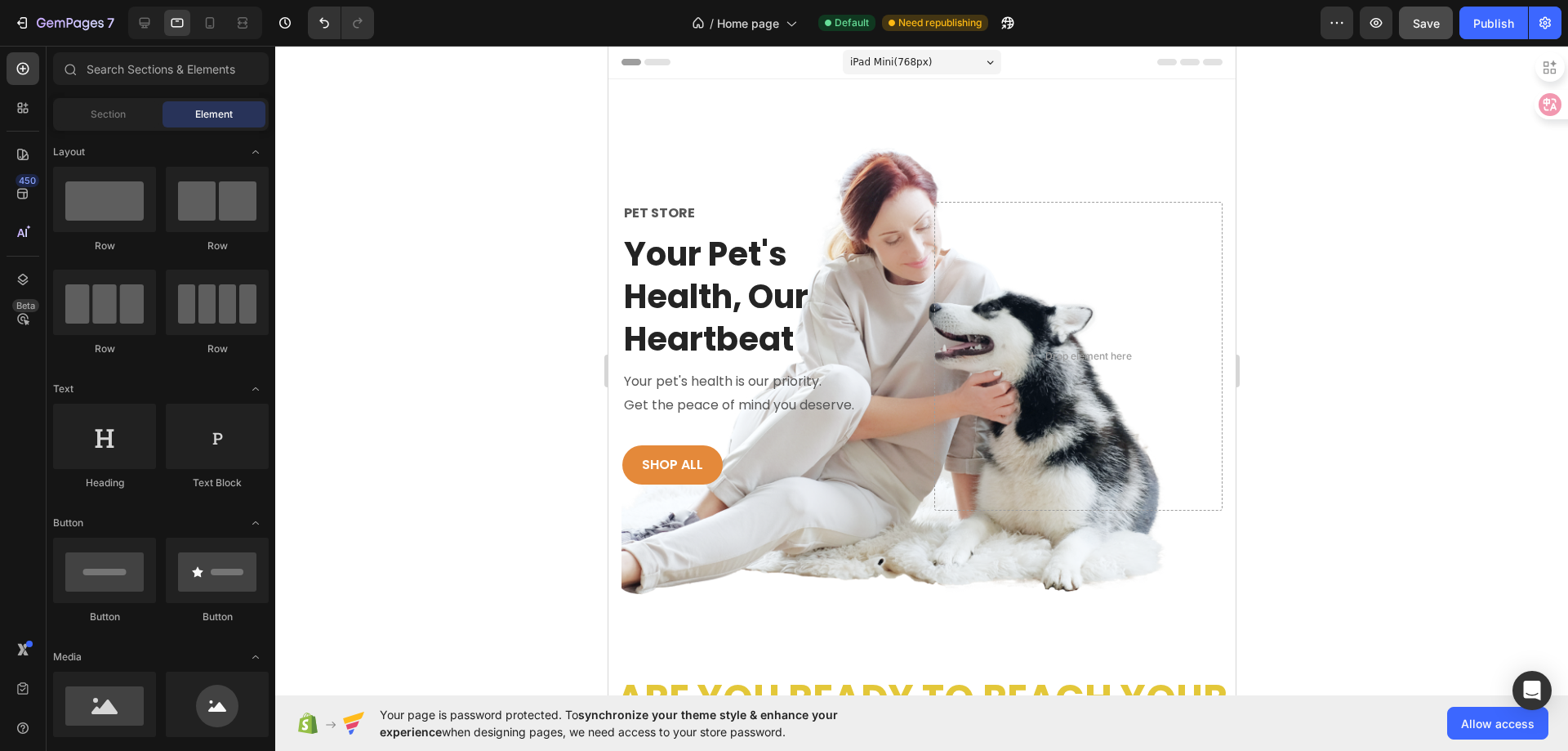
click at [898, 61] on span "iPad Mini ( 768 px)" at bounding box center [889, 61] width 81 height 16
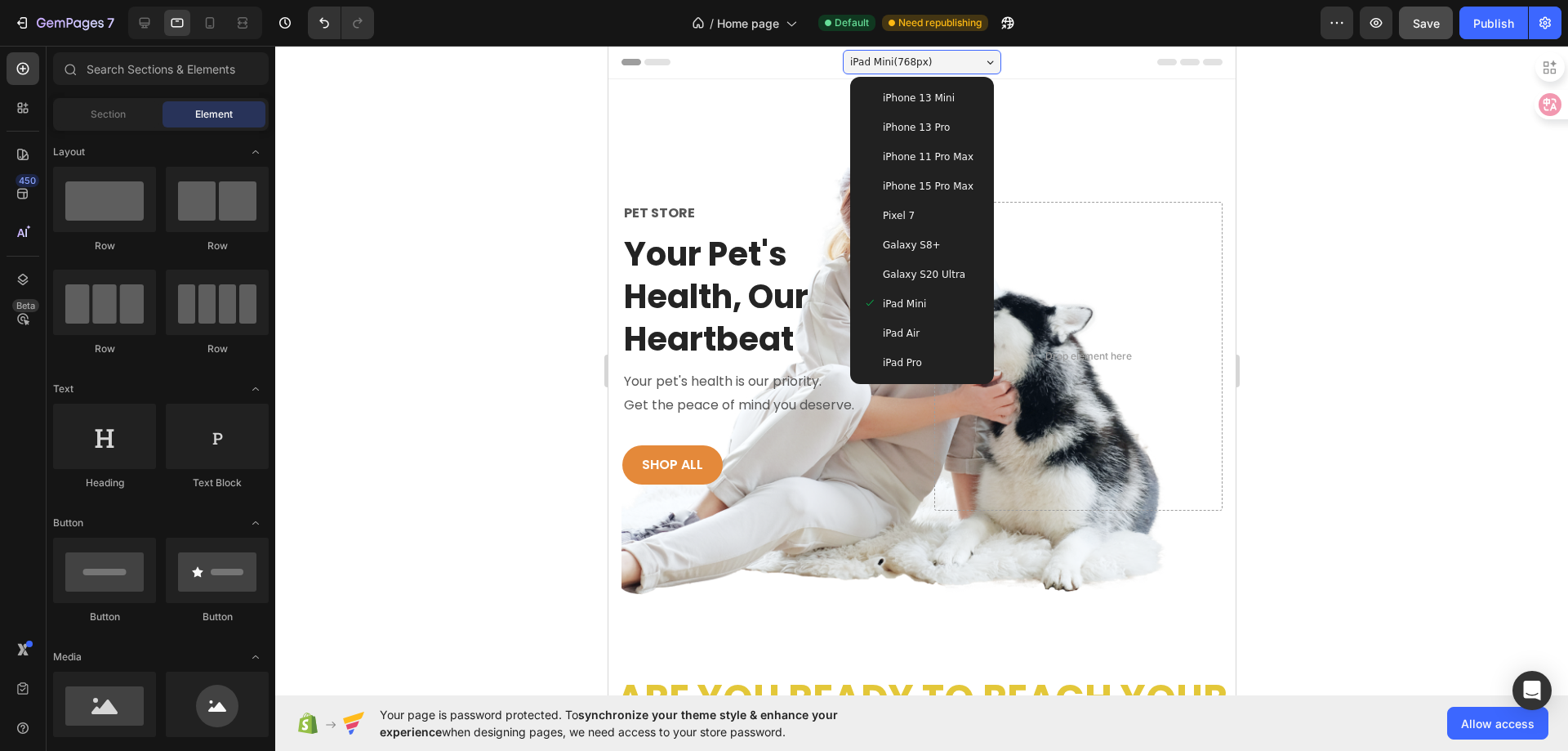
click at [901, 347] on div "iPad Air" at bounding box center [921, 333] width 131 height 30
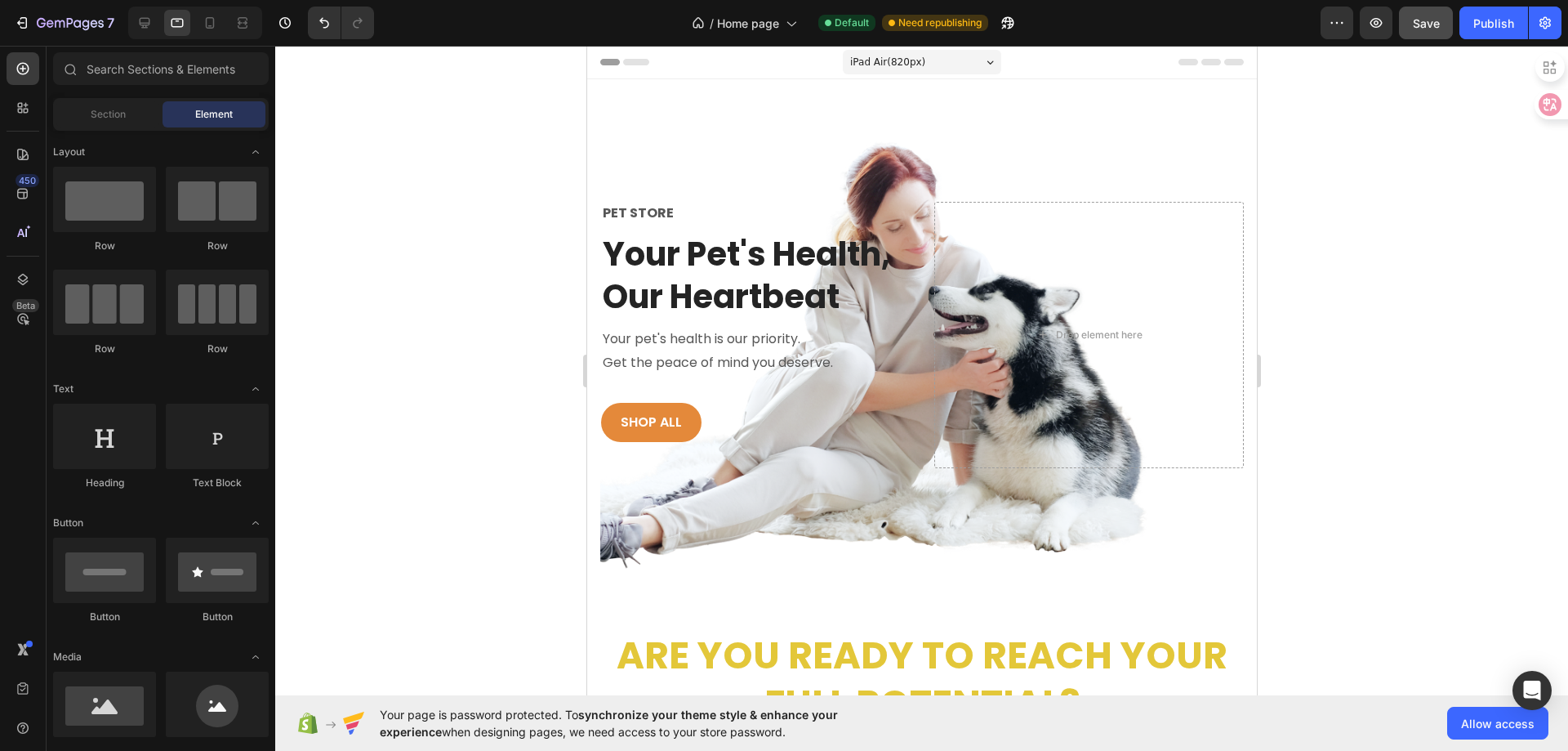
click at [904, 45] on div "7 / Home page Default Need republishing Preview Save Publish" at bounding box center [784, 23] width 1568 height 47
click at [904, 55] on span "iPad Air ( 820 px)" at bounding box center [886, 61] width 76 height 16
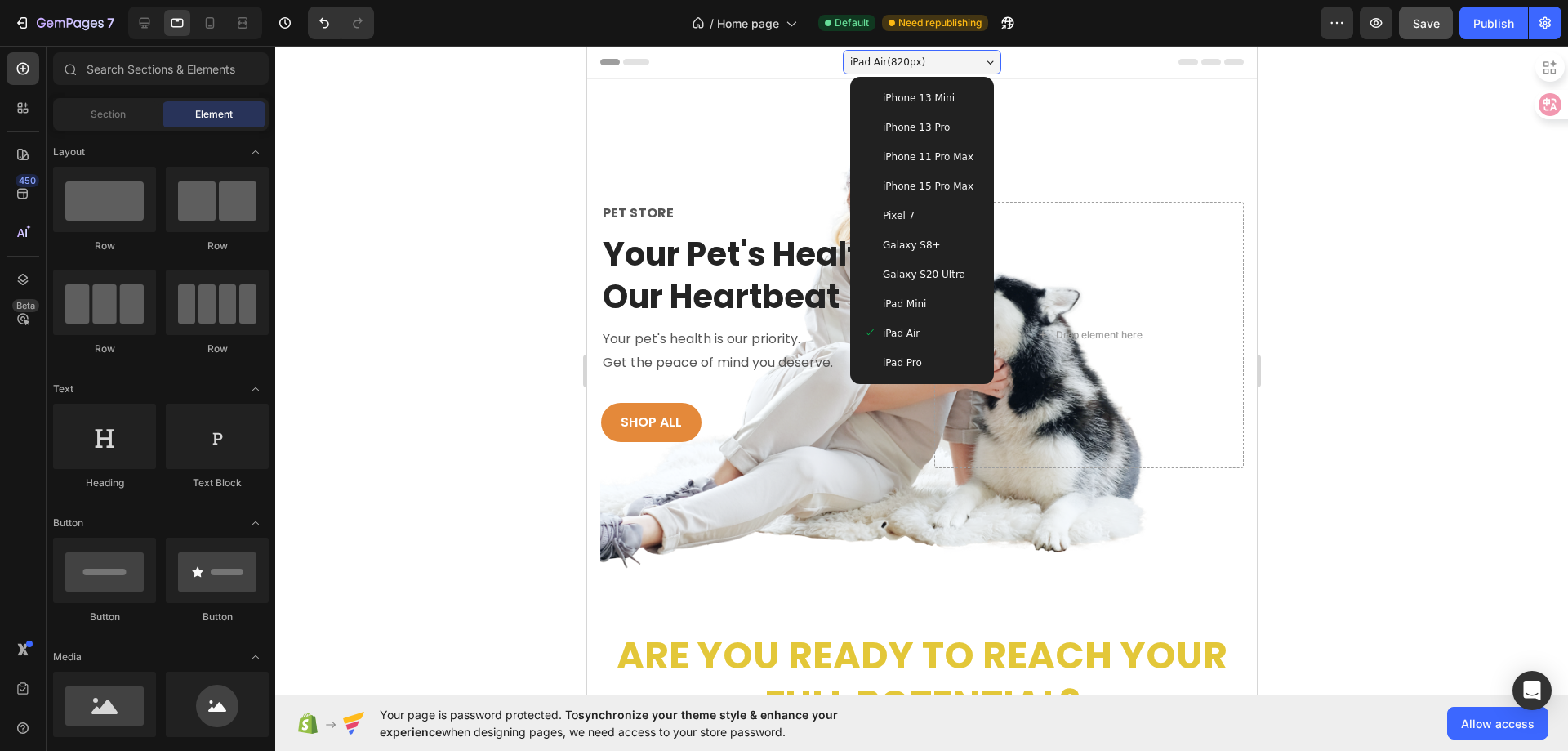
click at [911, 368] on span "iPad Pro" at bounding box center [901, 363] width 39 height 16
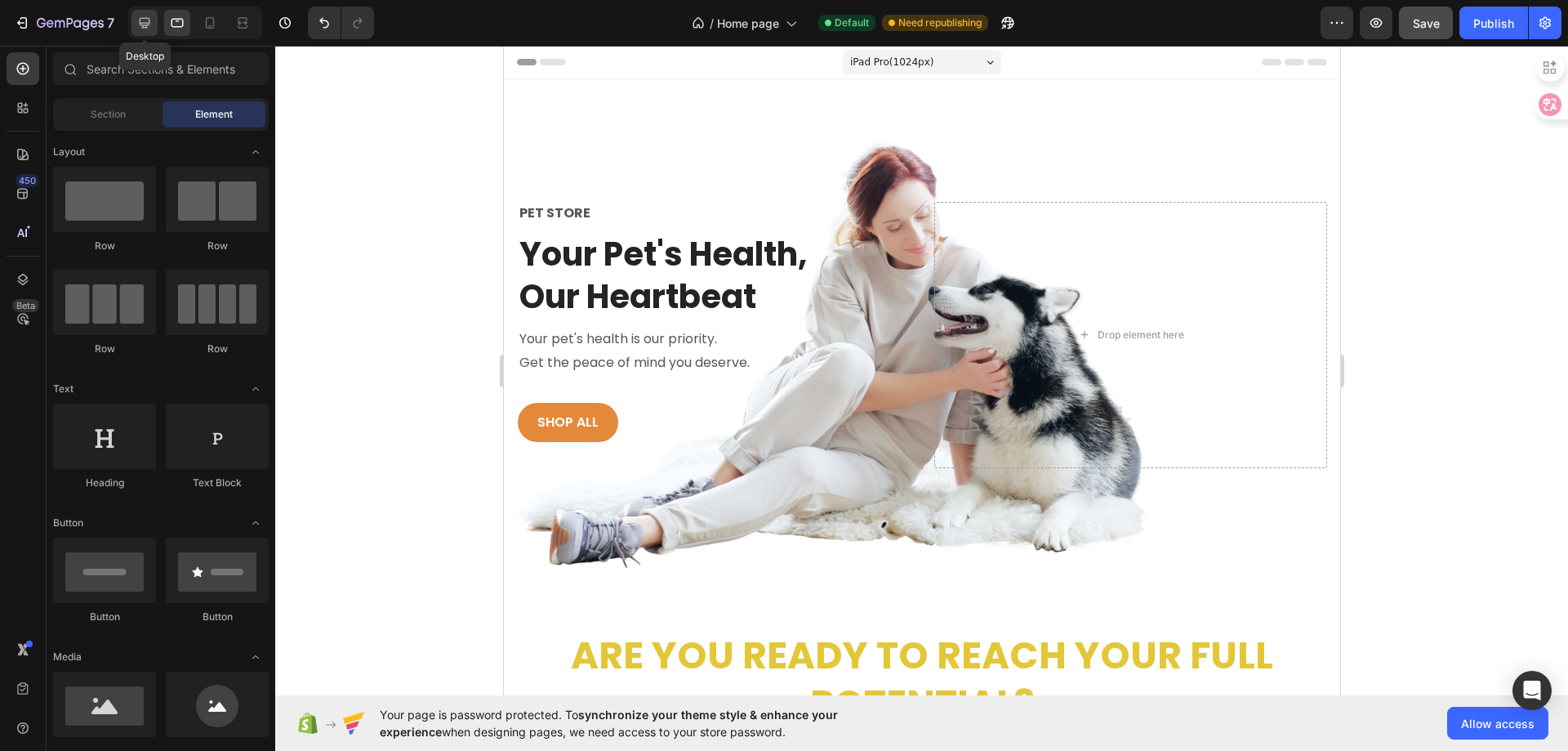
click at [153, 21] on icon at bounding box center [144, 22] width 16 height 16
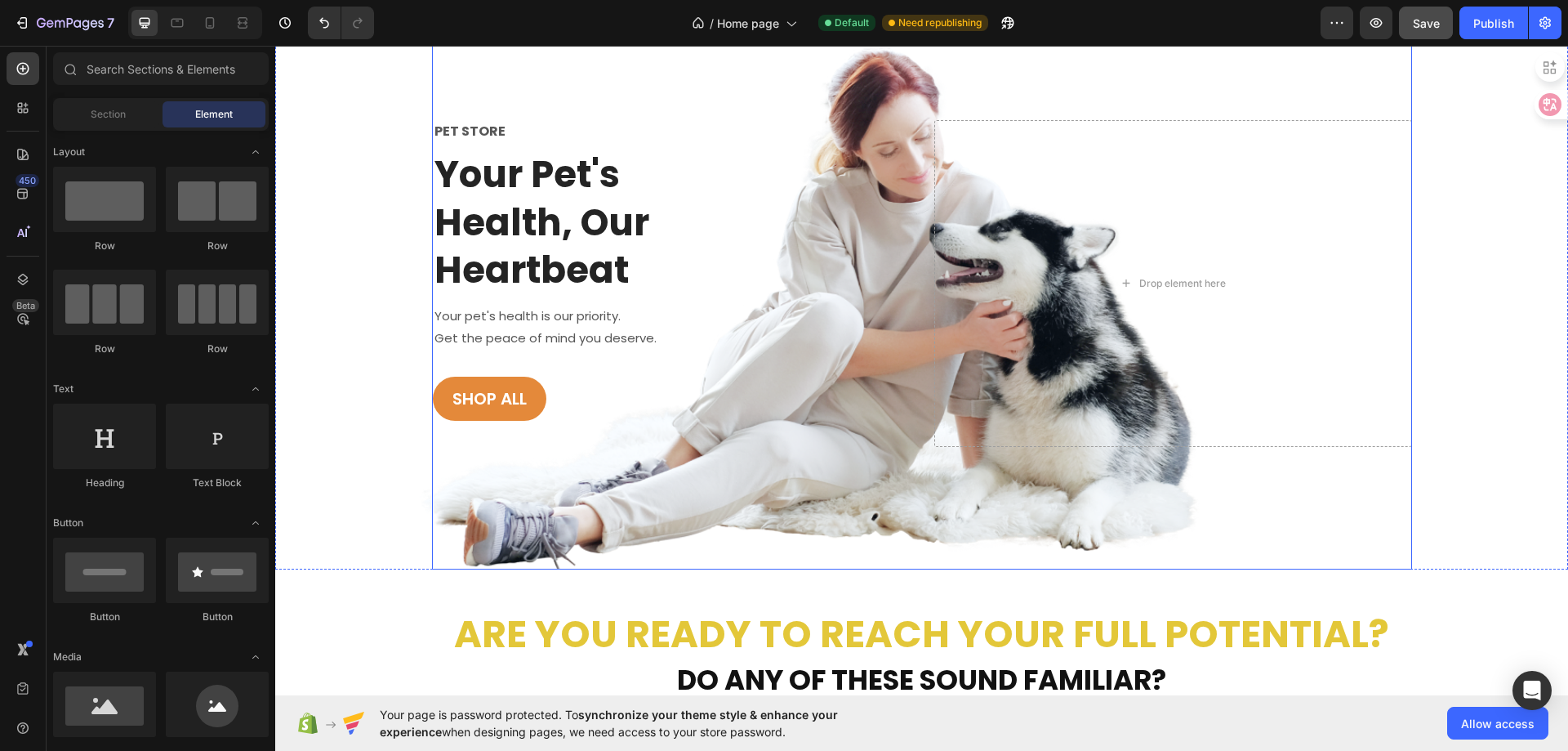
scroll to position [164, 0]
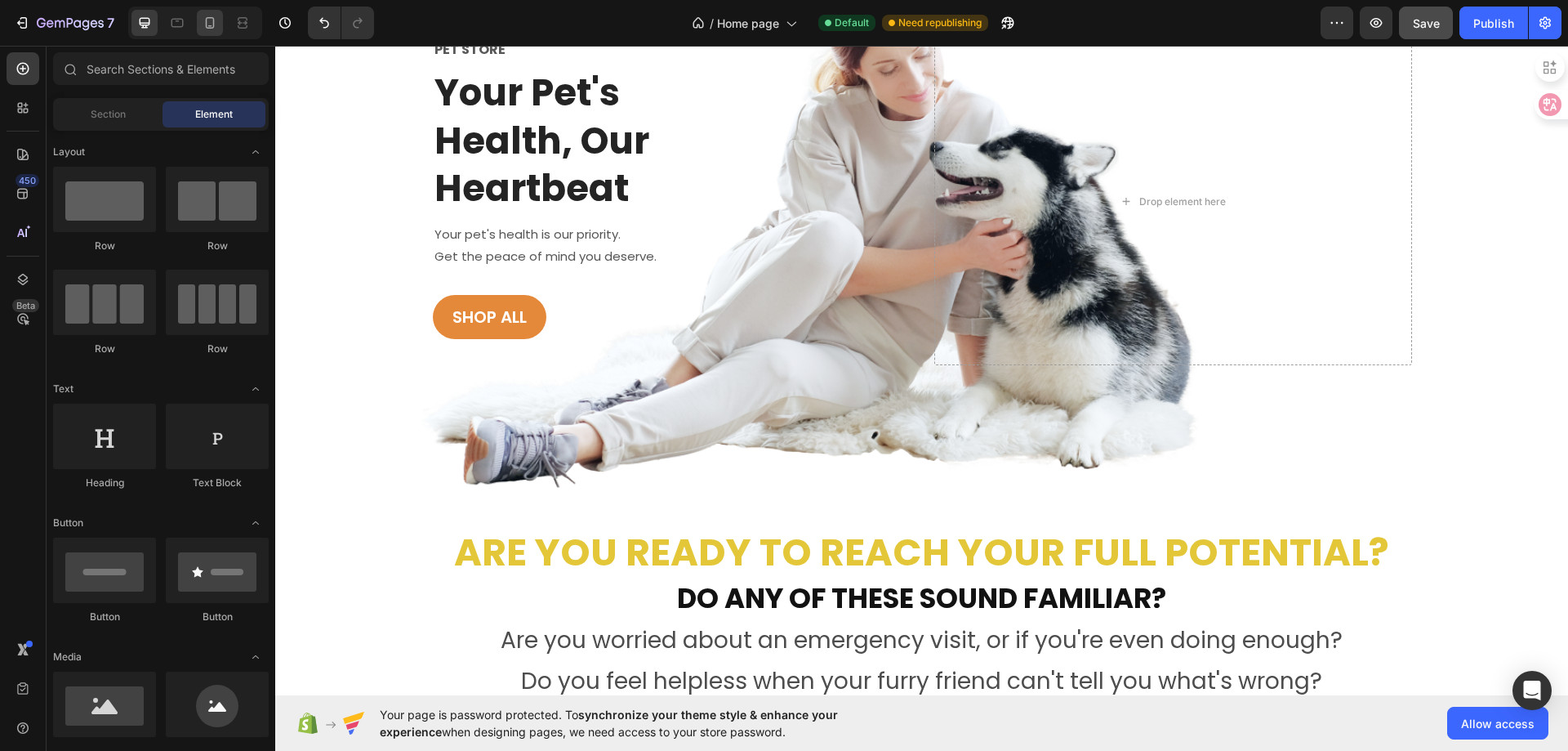
click at [207, 30] on icon at bounding box center [209, 22] width 16 height 16
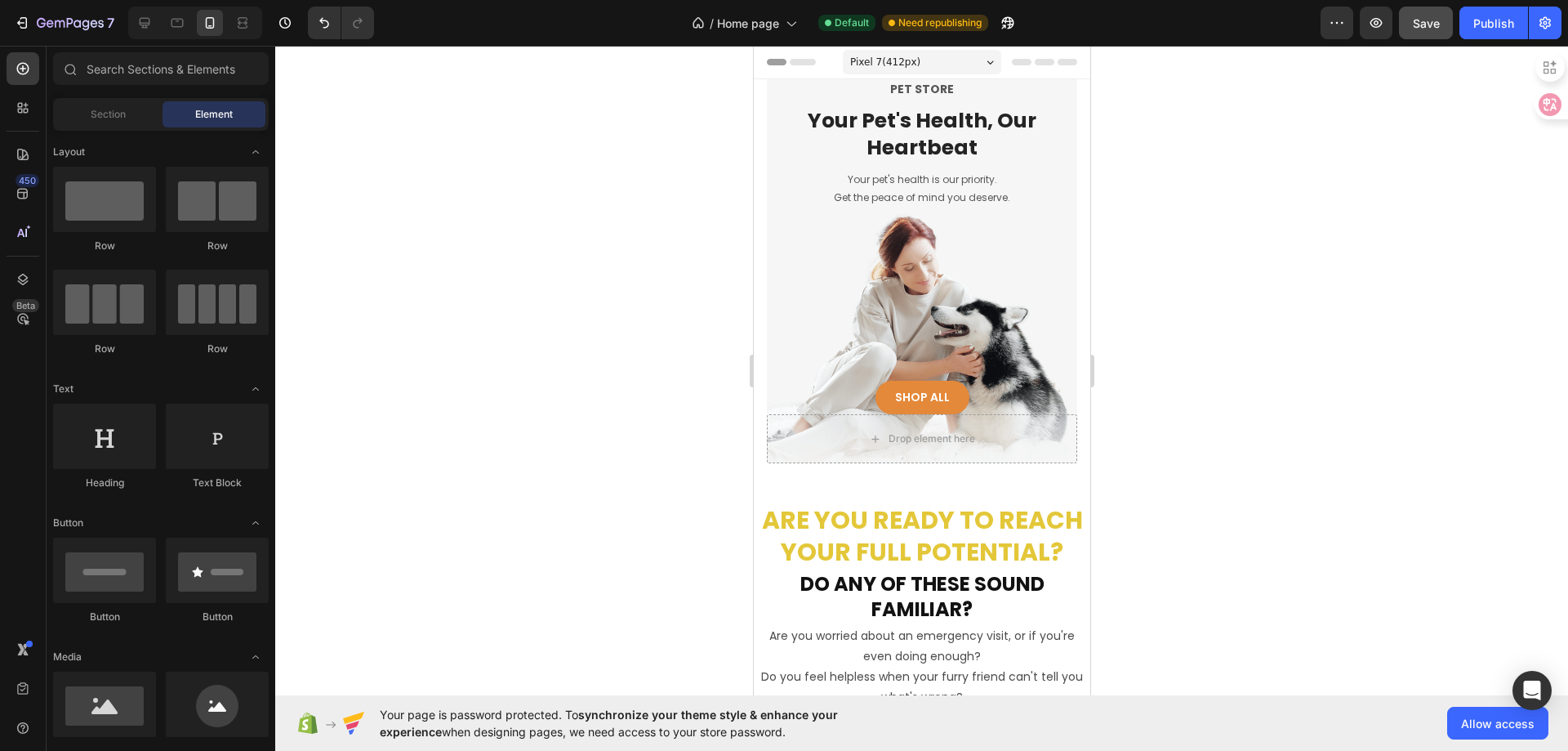
click at [884, 66] on span "Pixel 7 ( 412 px)" at bounding box center [883, 61] width 70 height 16
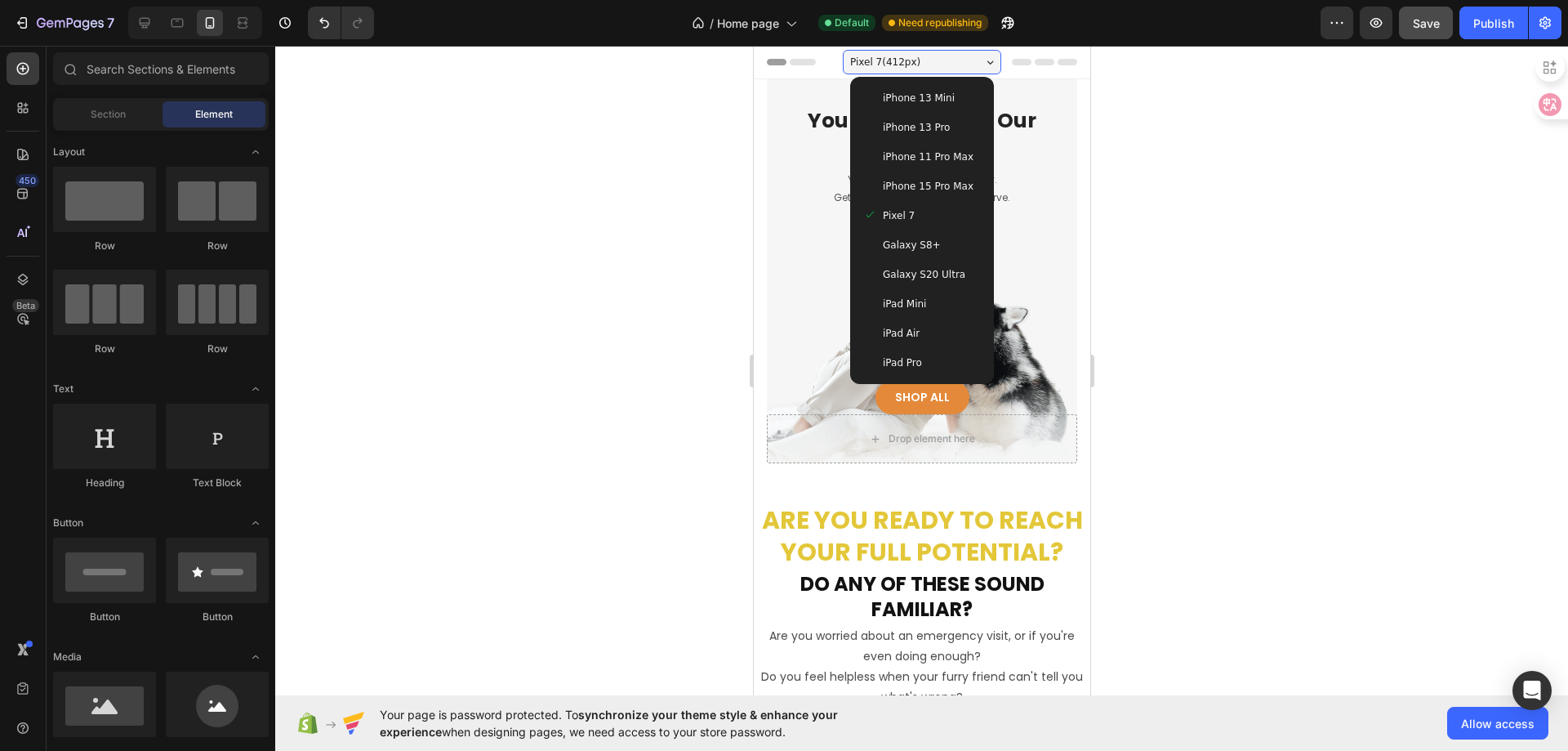
click at [901, 101] on span "iPhone 13 Mini" at bounding box center [917, 98] width 72 height 16
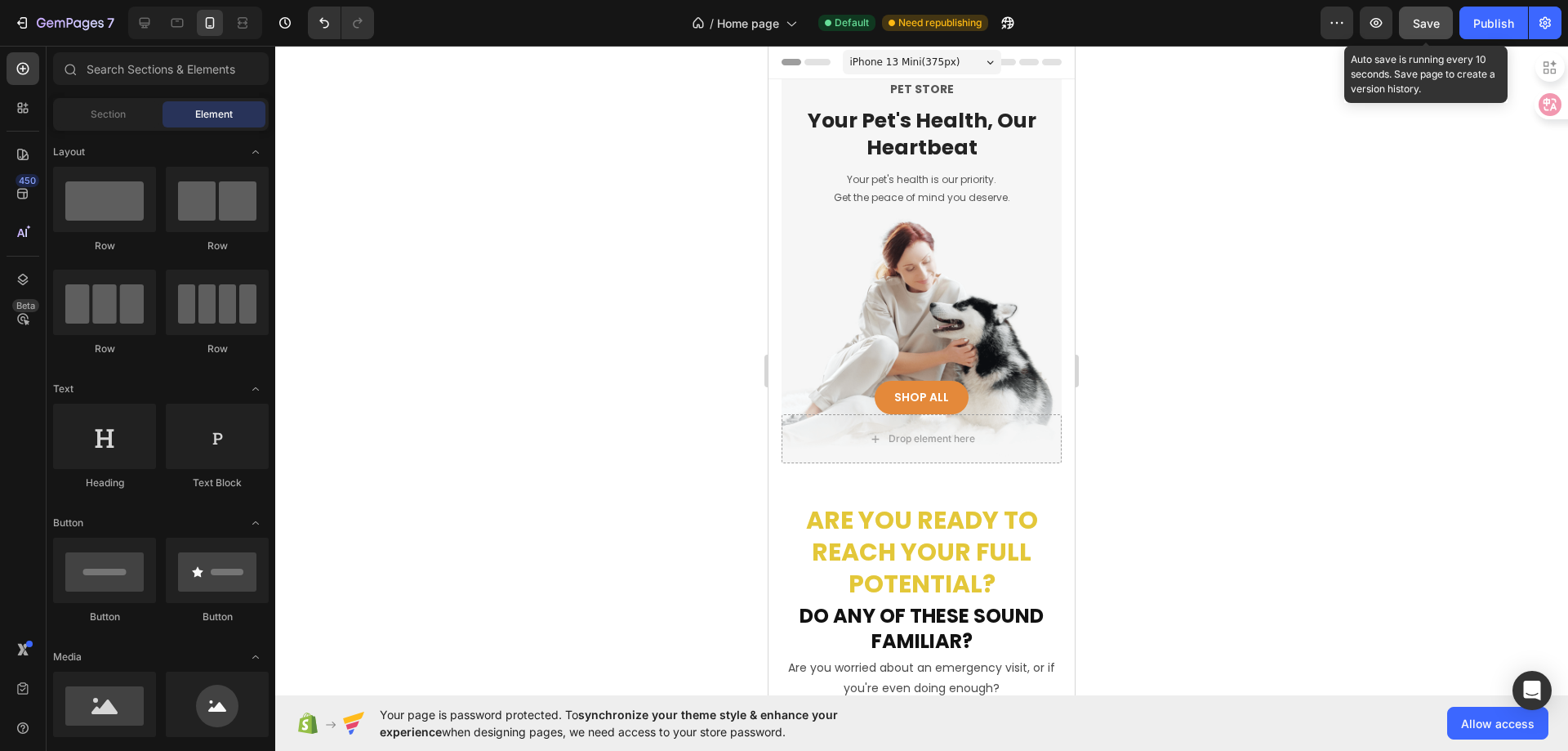
click at [1431, 20] on span "Save" at bounding box center [1426, 23] width 27 height 14
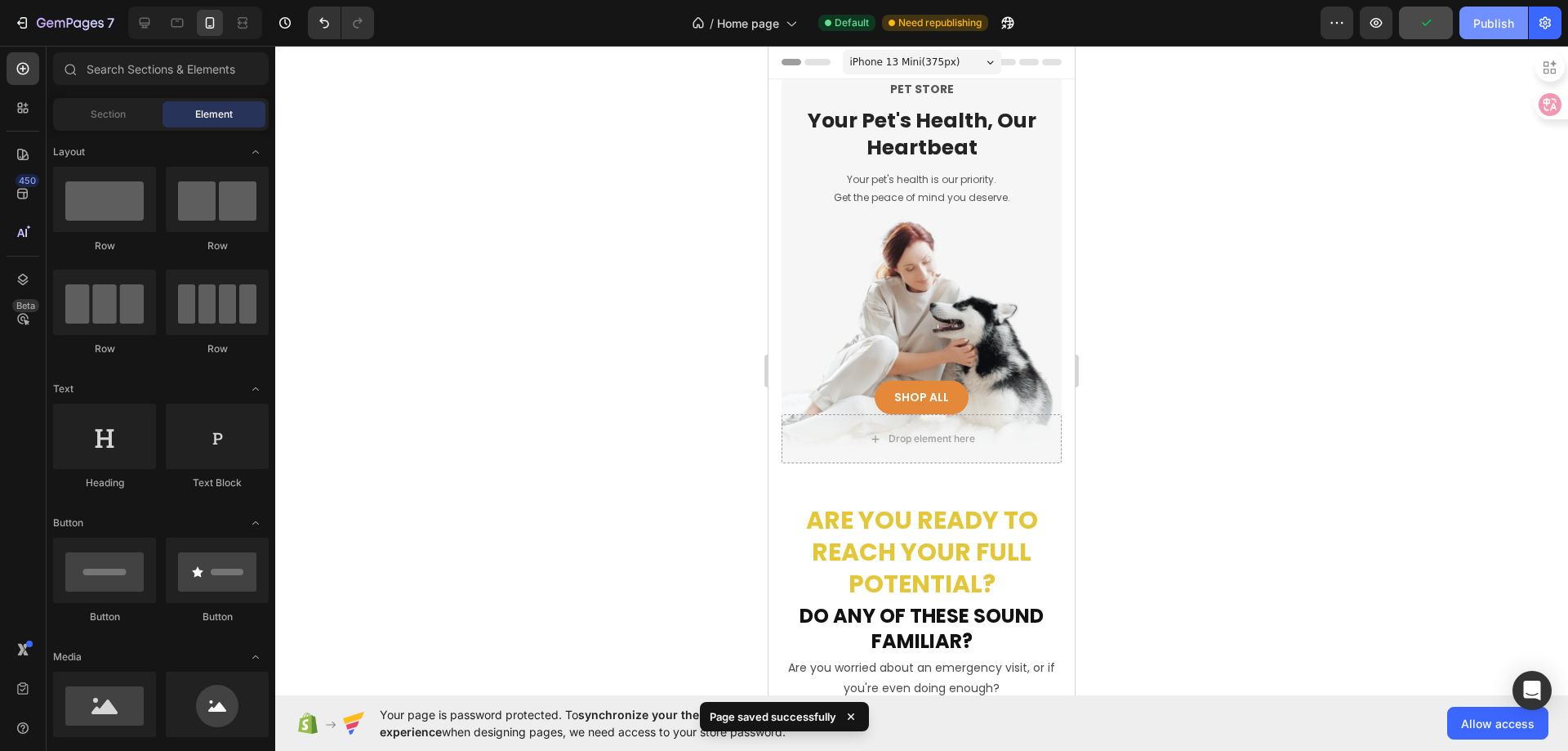
click at [1487, 29] on div "Publish" at bounding box center [1493, 23] width 41 height 17
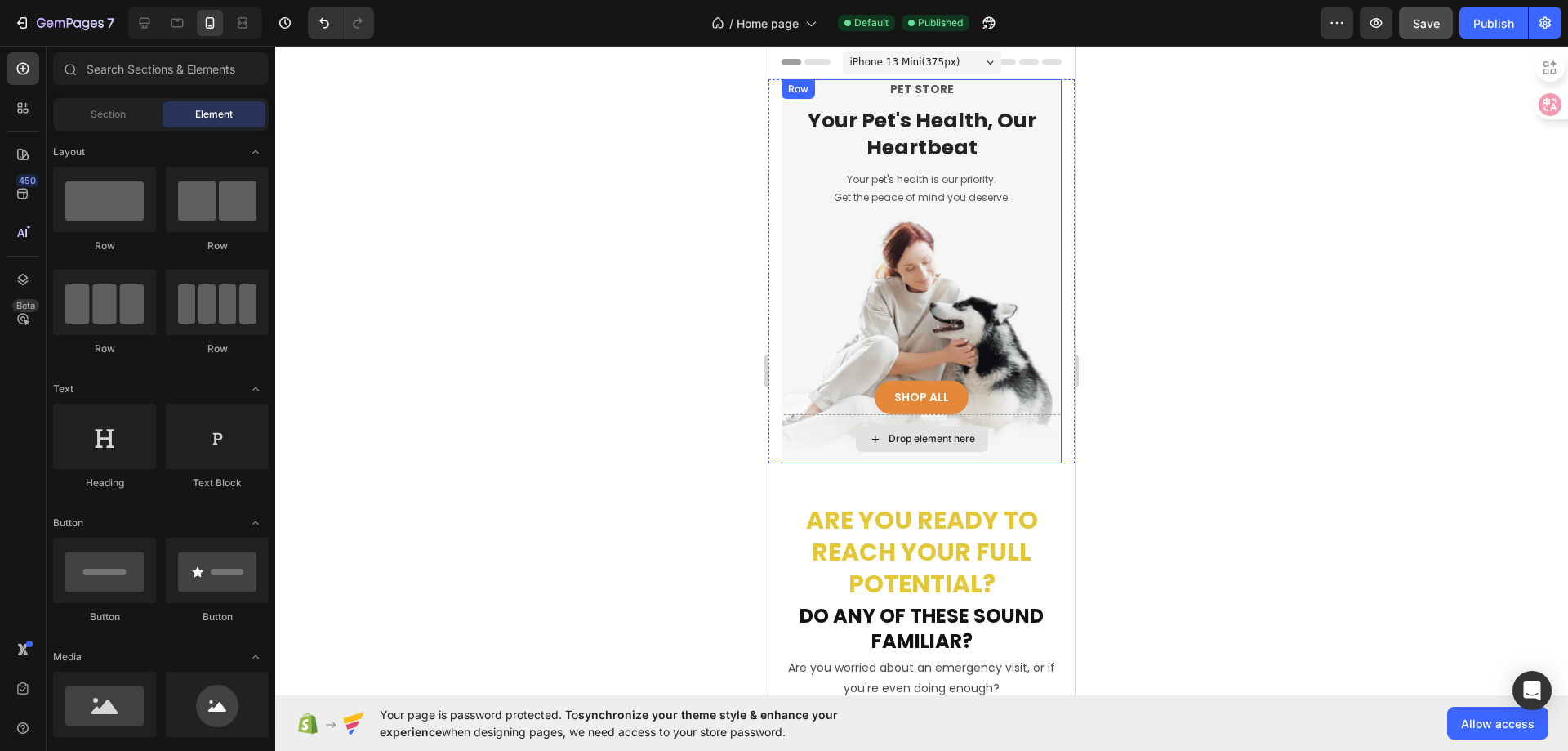
scroll to position [164, 0]
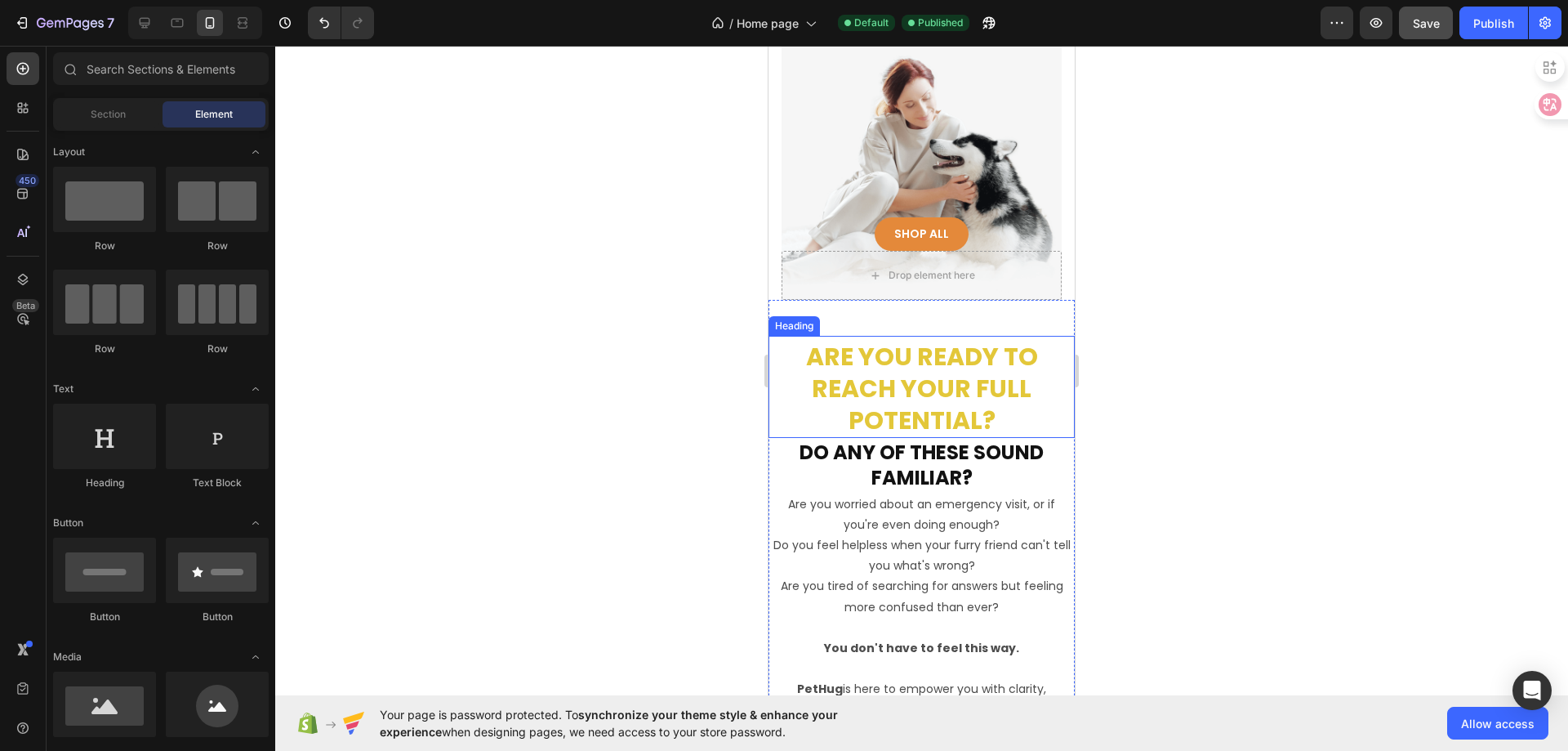
click at [927, 413] on h2 "Are you ready to reach your full potential?" at bounding box center [922, 387] width 306 height 99
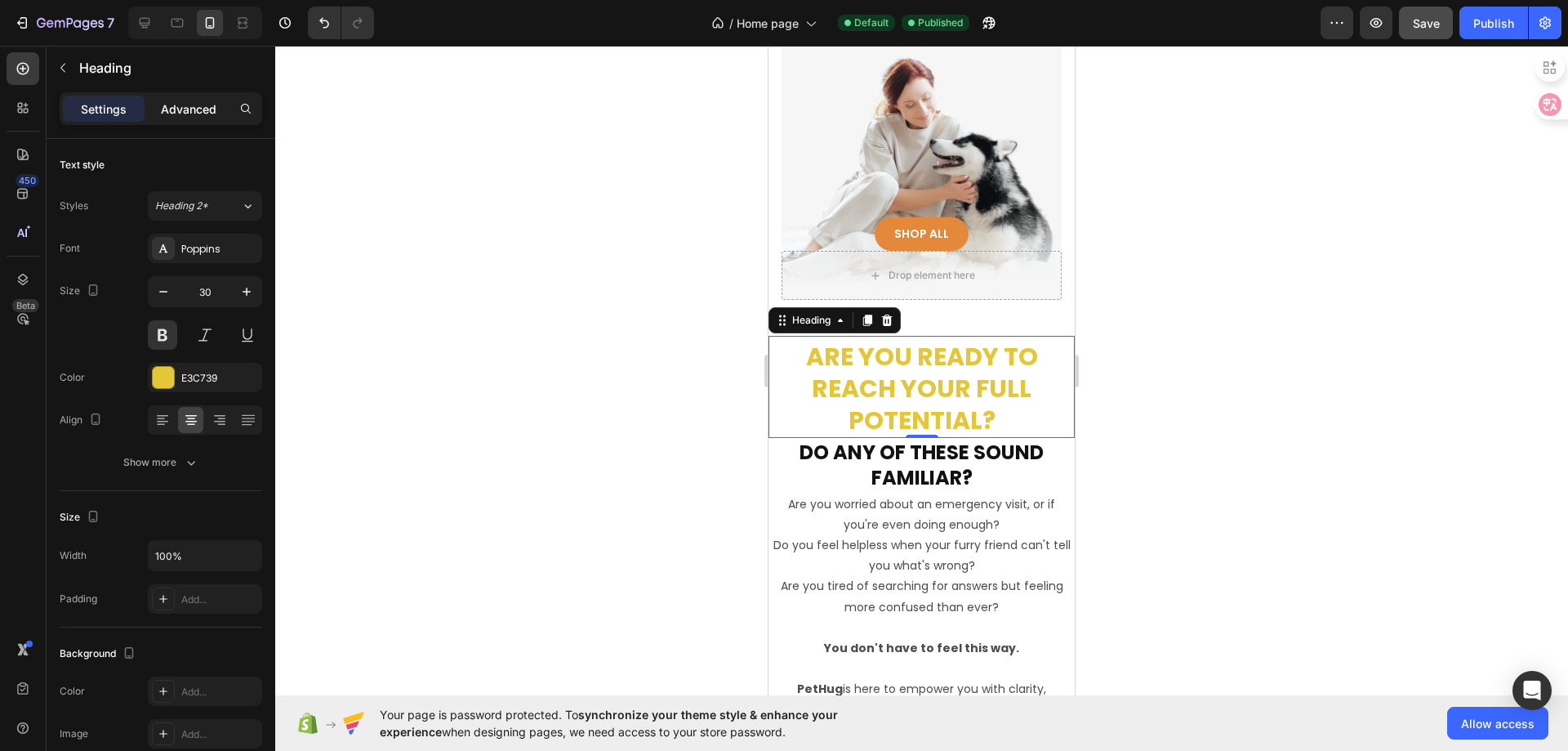
click at [186, 117] on p "Advanced" at bounding box center [188, 109] width 55 height 17
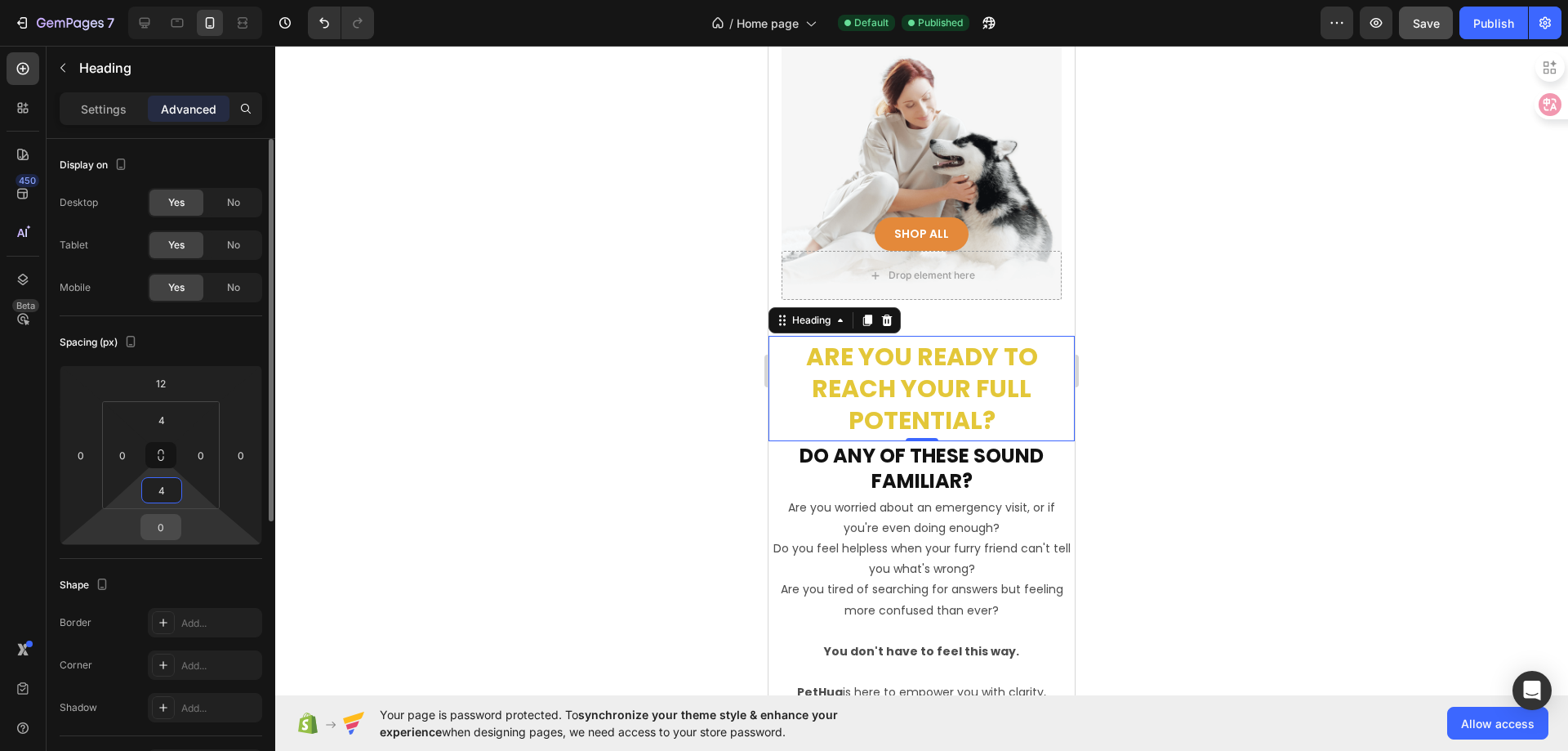
type input "4"
drag, startPoint x: 166, startPoint y: 532, endPoint x: 155, endPoint y: 530, distance: 11.2
click at [155, 530] on input "0" at bounding box center [161, 527] width 33 height 25
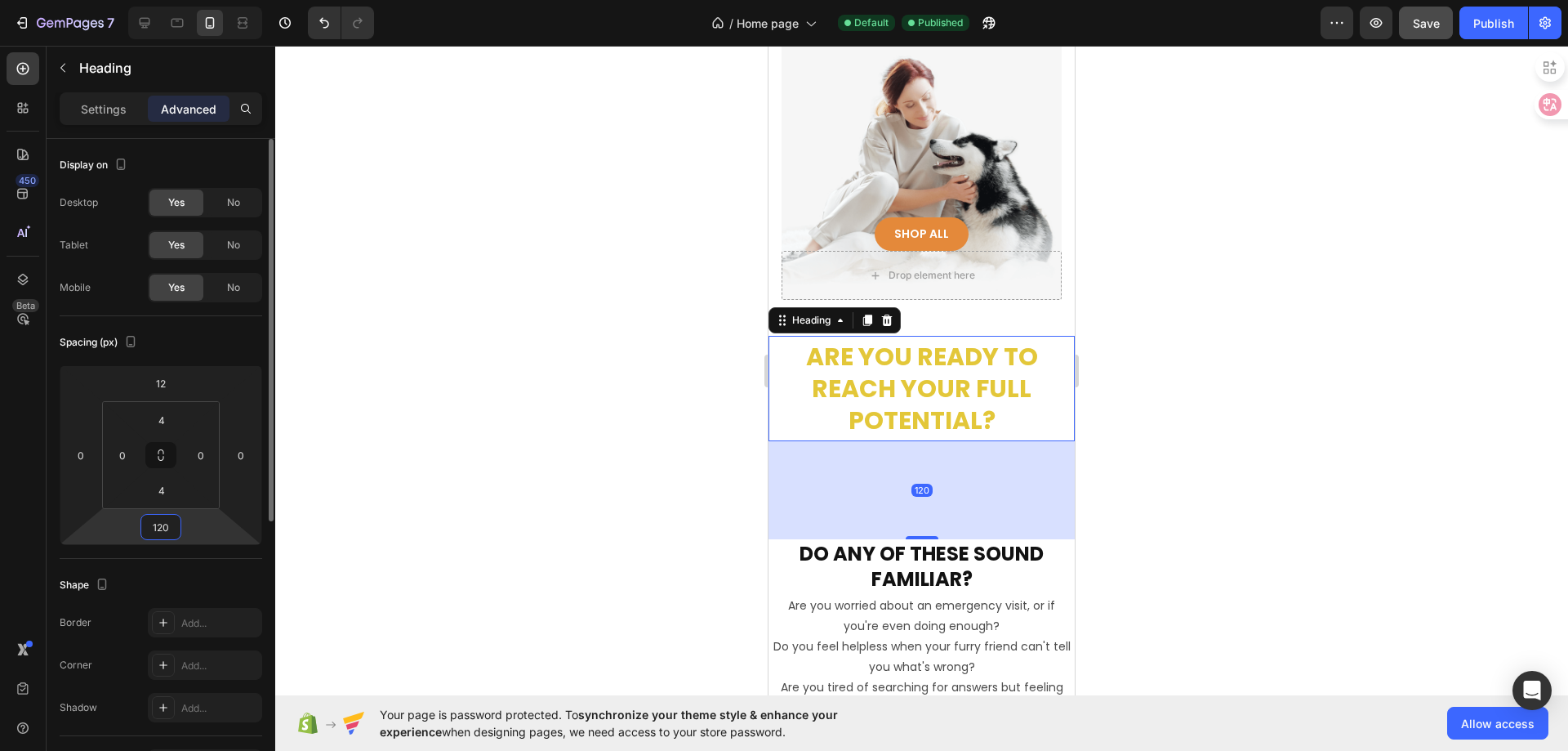
click at [171, 531] on input "120" at bounding box center [161, 527] width 33 height 25
type input "12"
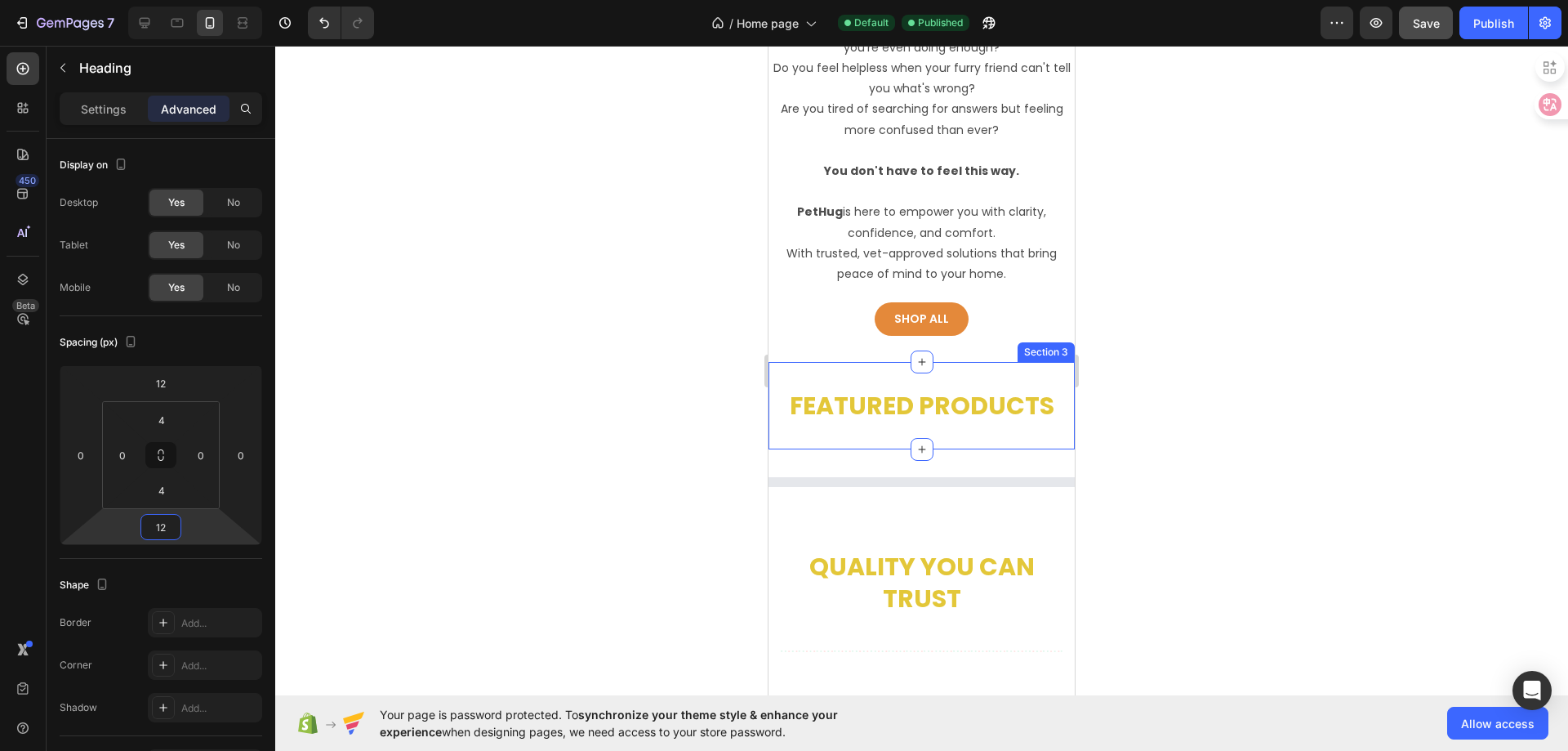
scroll to position [899, 0]
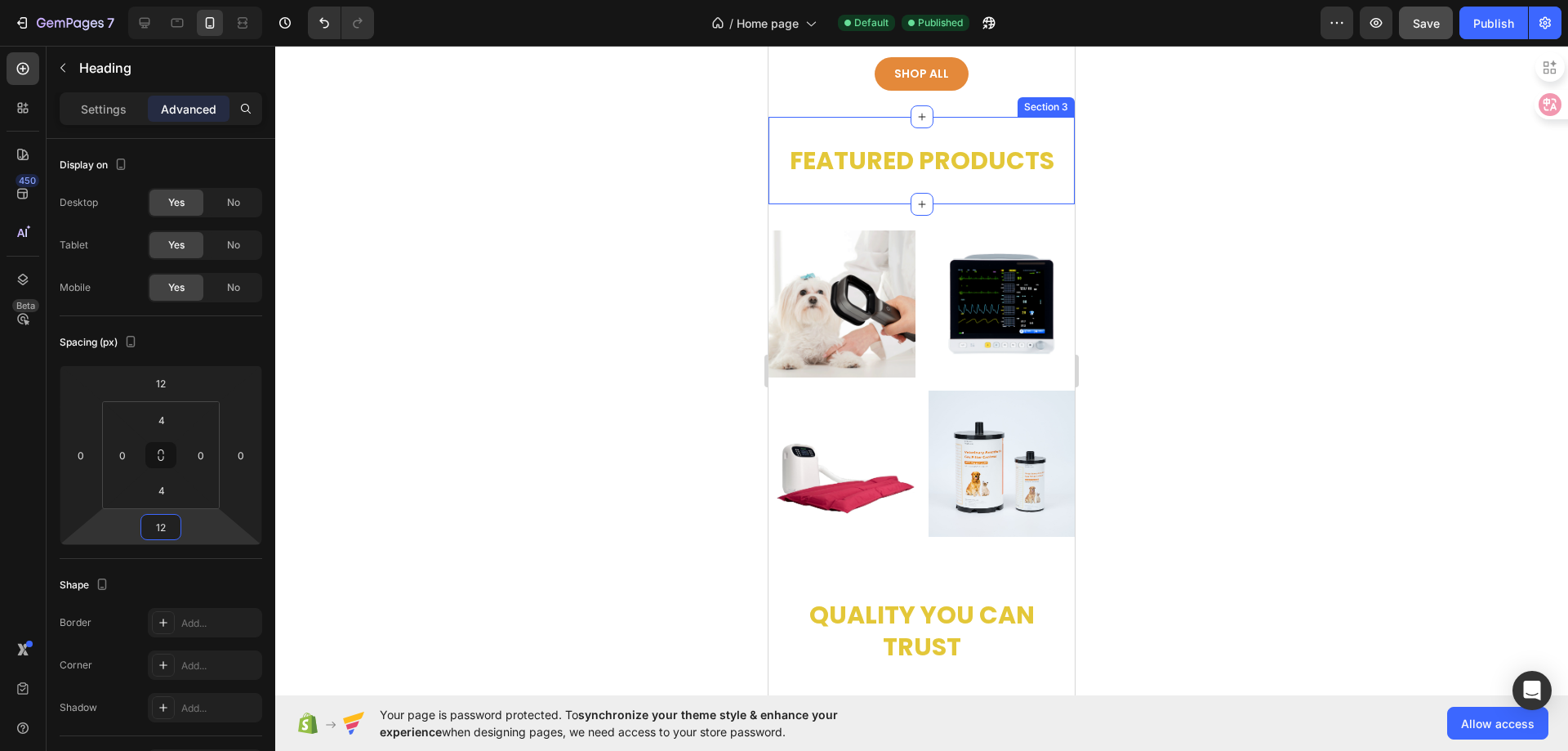
click at [929, 166] on h2 "Featured Products" at bounding box center [922, 160] width 306 height 35
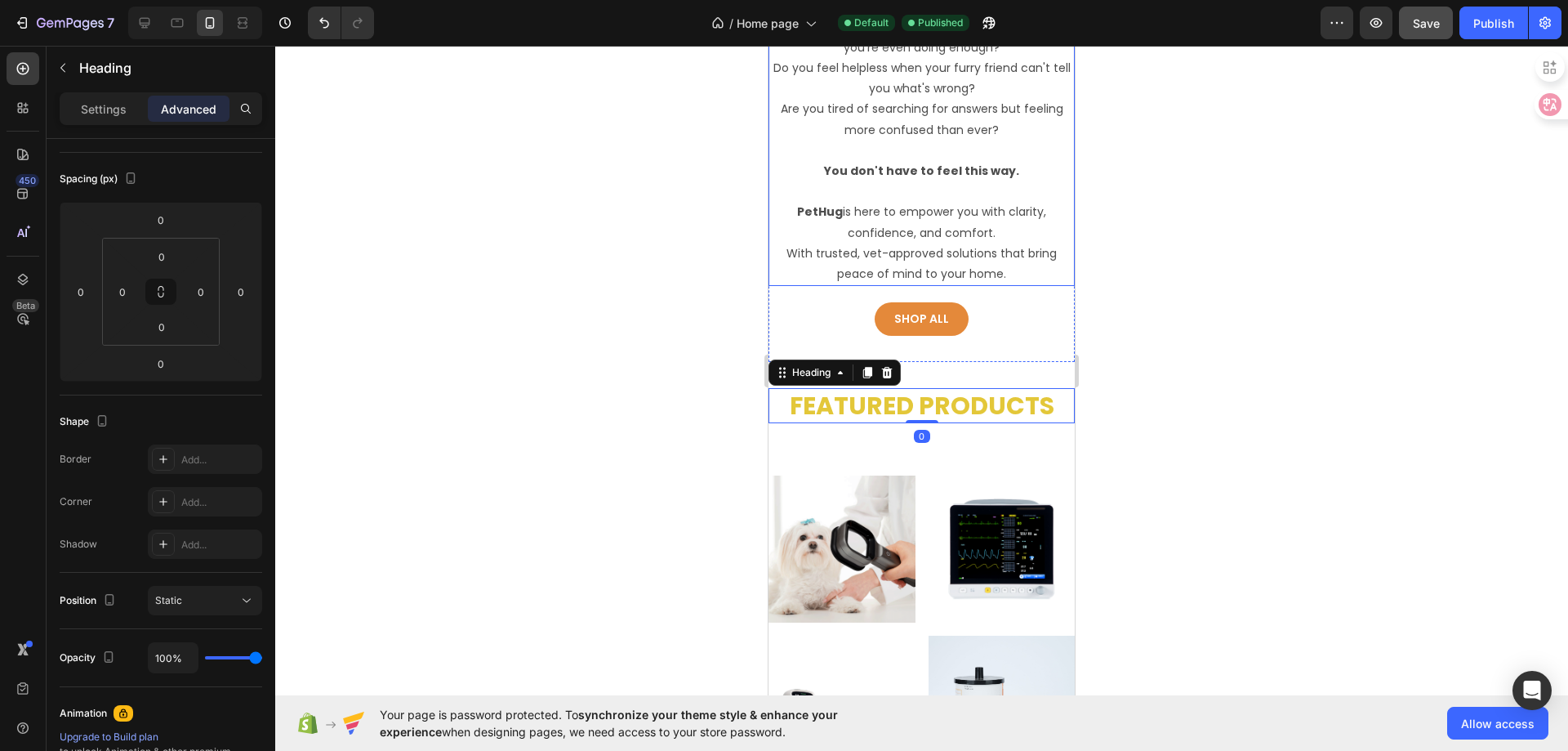
scroll to position [409, 0]
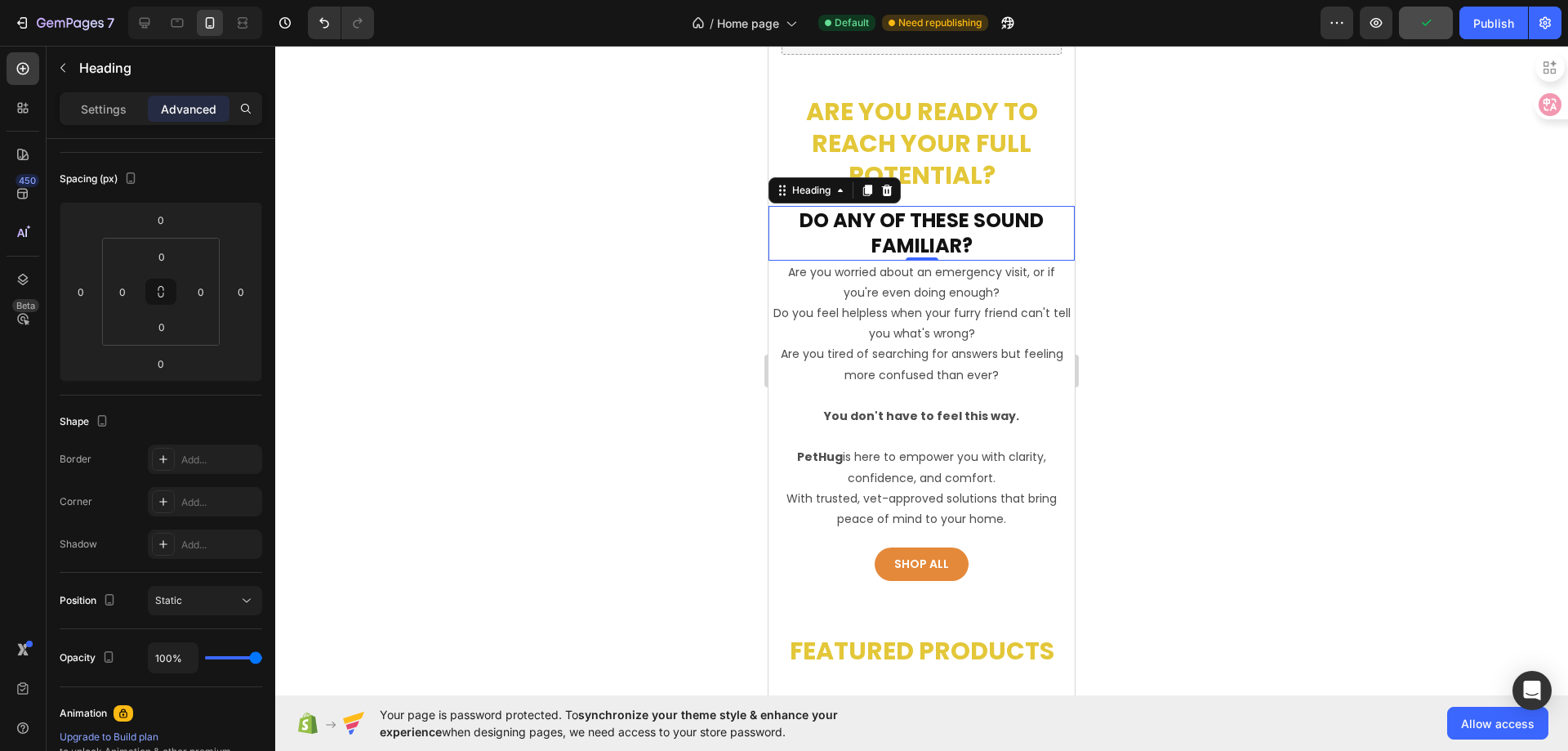
click at [952, 232] on h2 "Do any of these sound familiar?" at bounding box center [922, 232] width 306 height 54
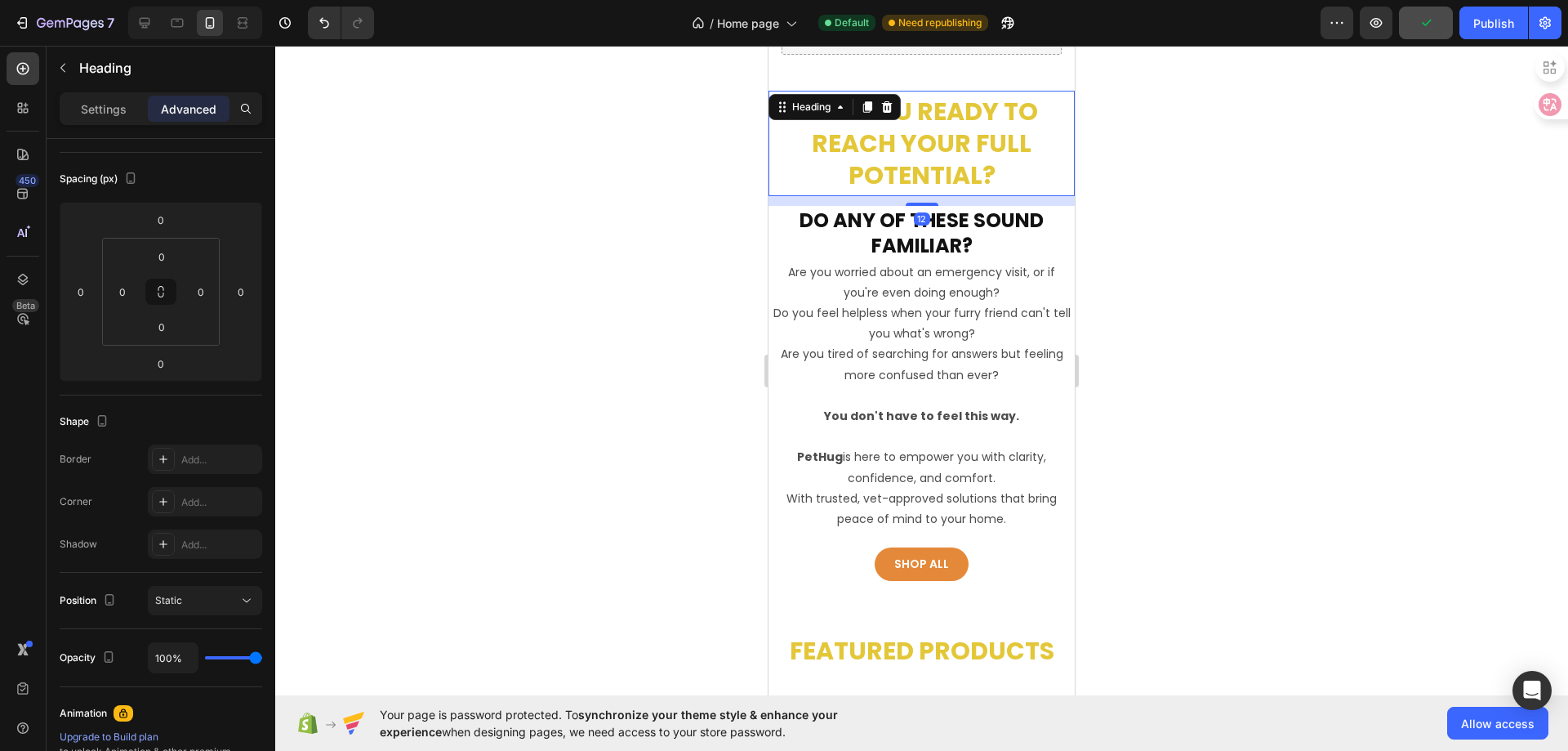
click at [947, 159] on h2 "Are you ready to reach your full potential?" at bounding box center [922, 143] width 306 height 99
click at [940, 241] on h2 "Do any of these sound familiar?" at bounding box center [922, 232] width 306 height 54
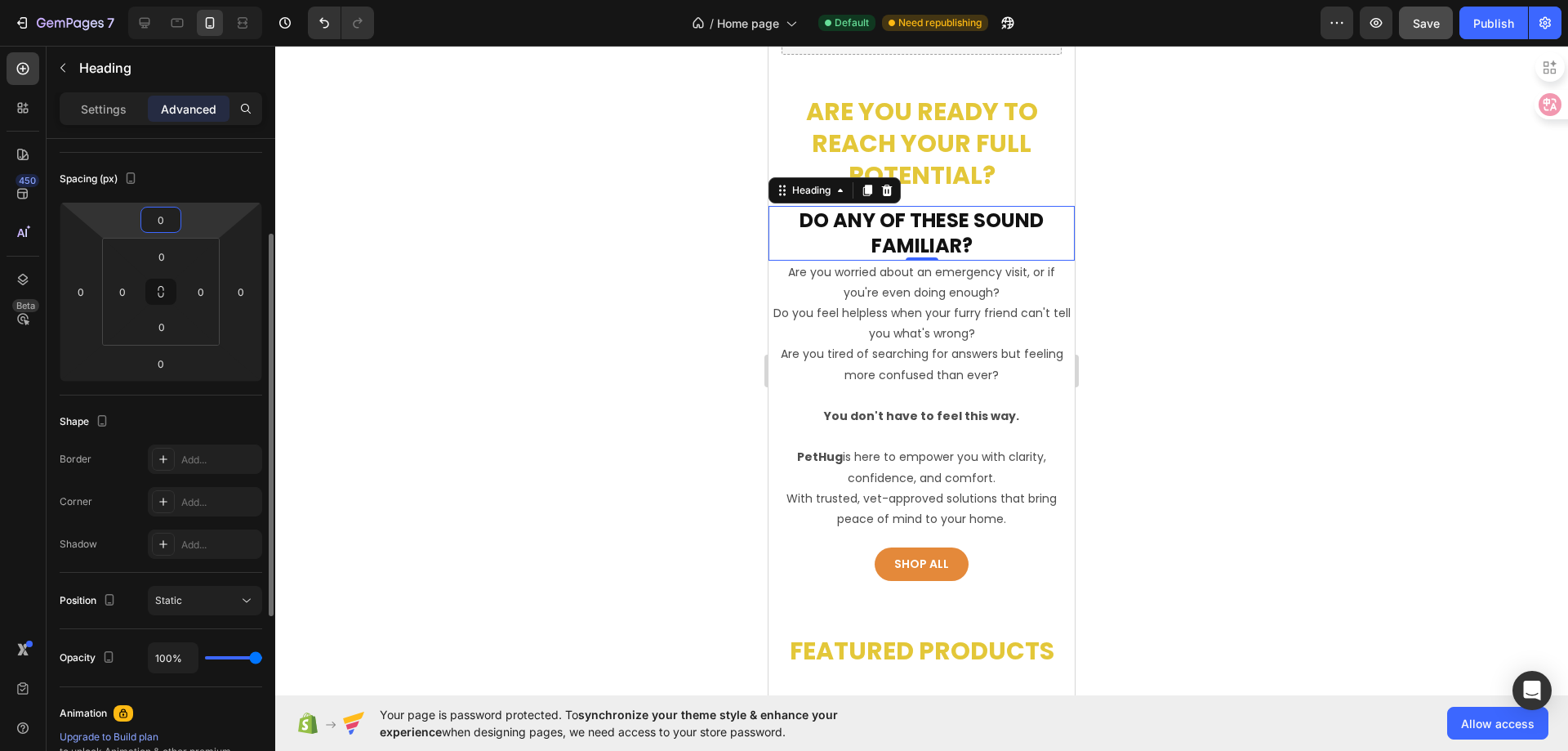
click at [169, 224] on input "0" at bounding box center [161, 220] width 33 height 25
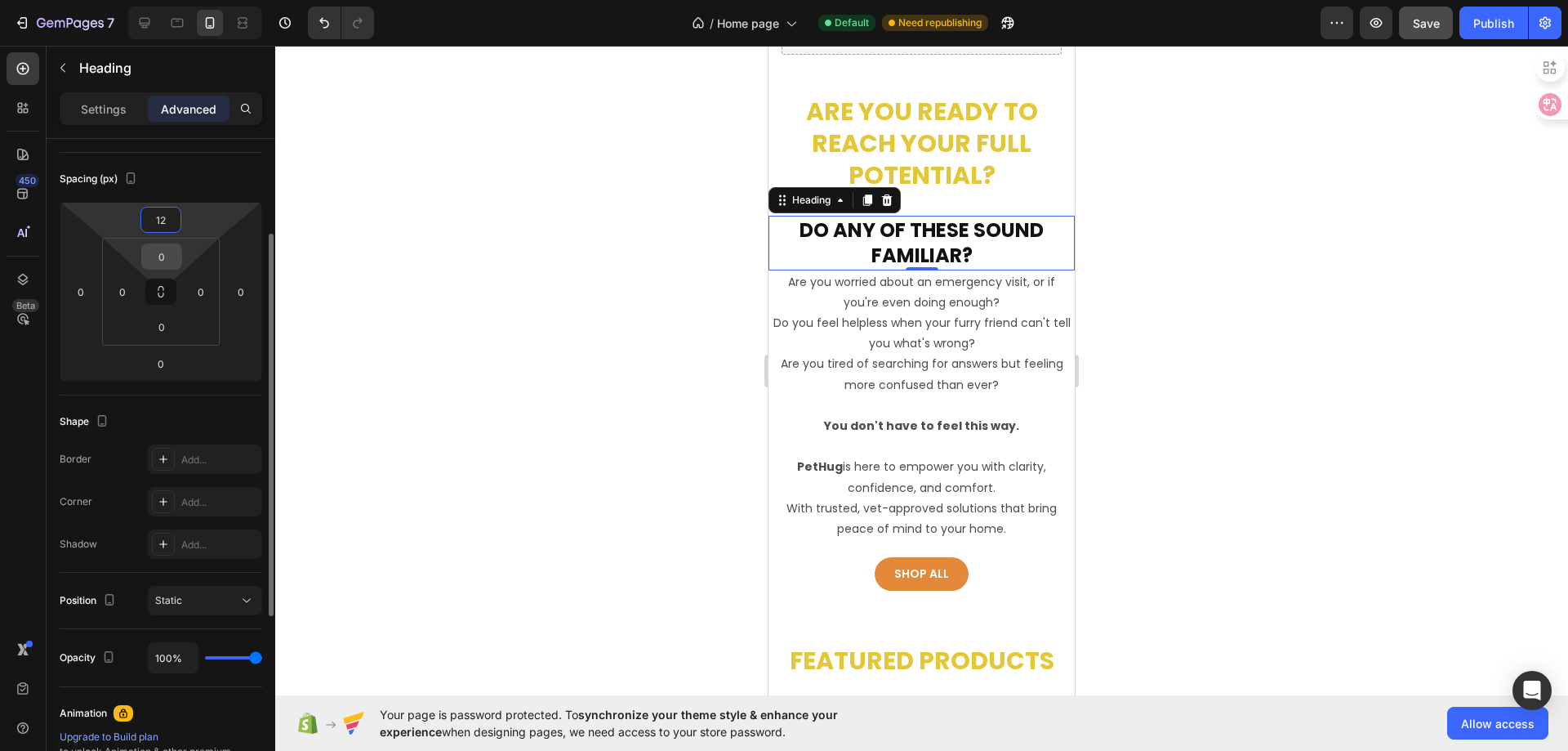
type input "12"
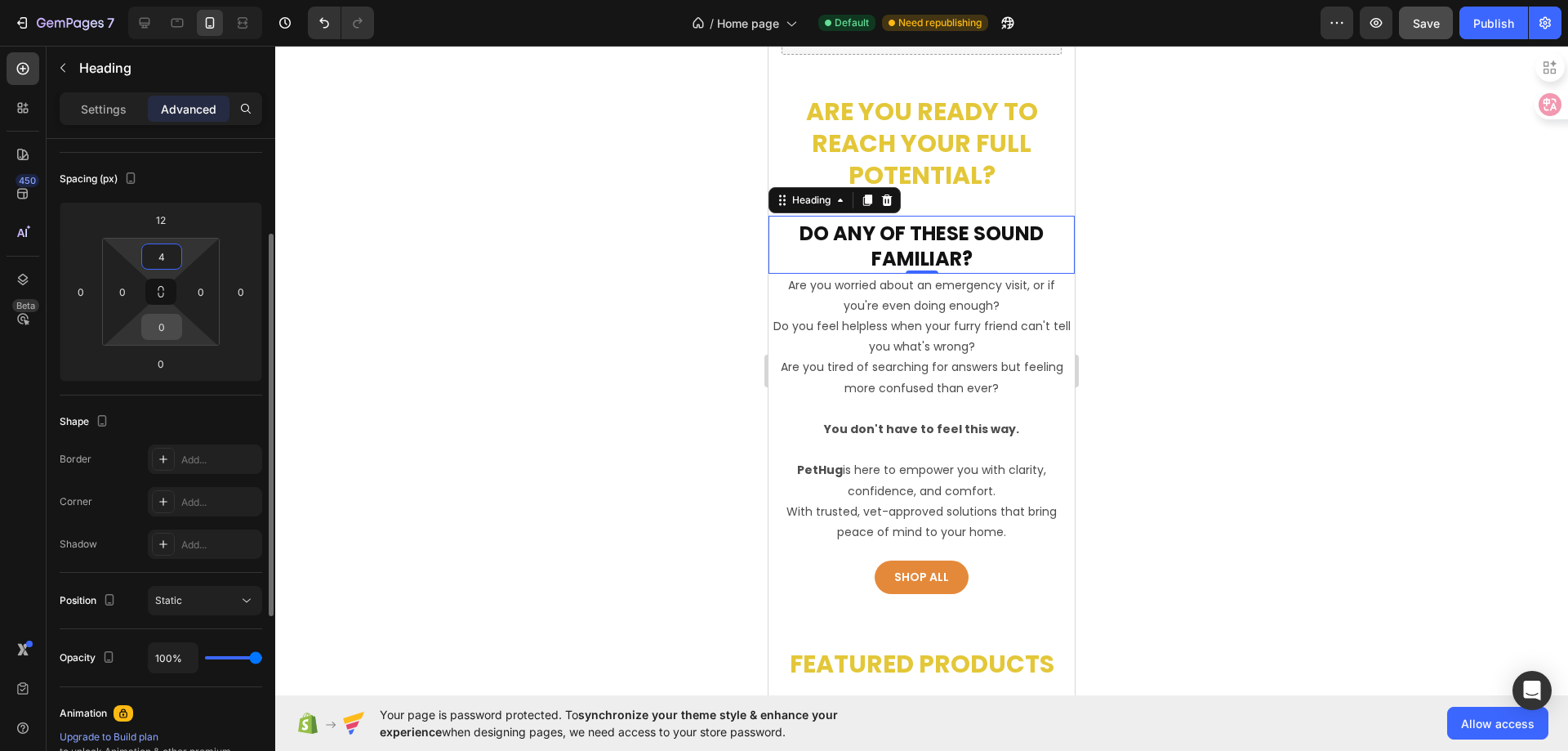
type input "4"
drag, startPoint x: 171, startPoint y: 333, endPoint x: 160, endPoint y: 333, distance: 11.0
click at [160, 333] on input "0" at bounding box center [162, 327] width 33 height 25
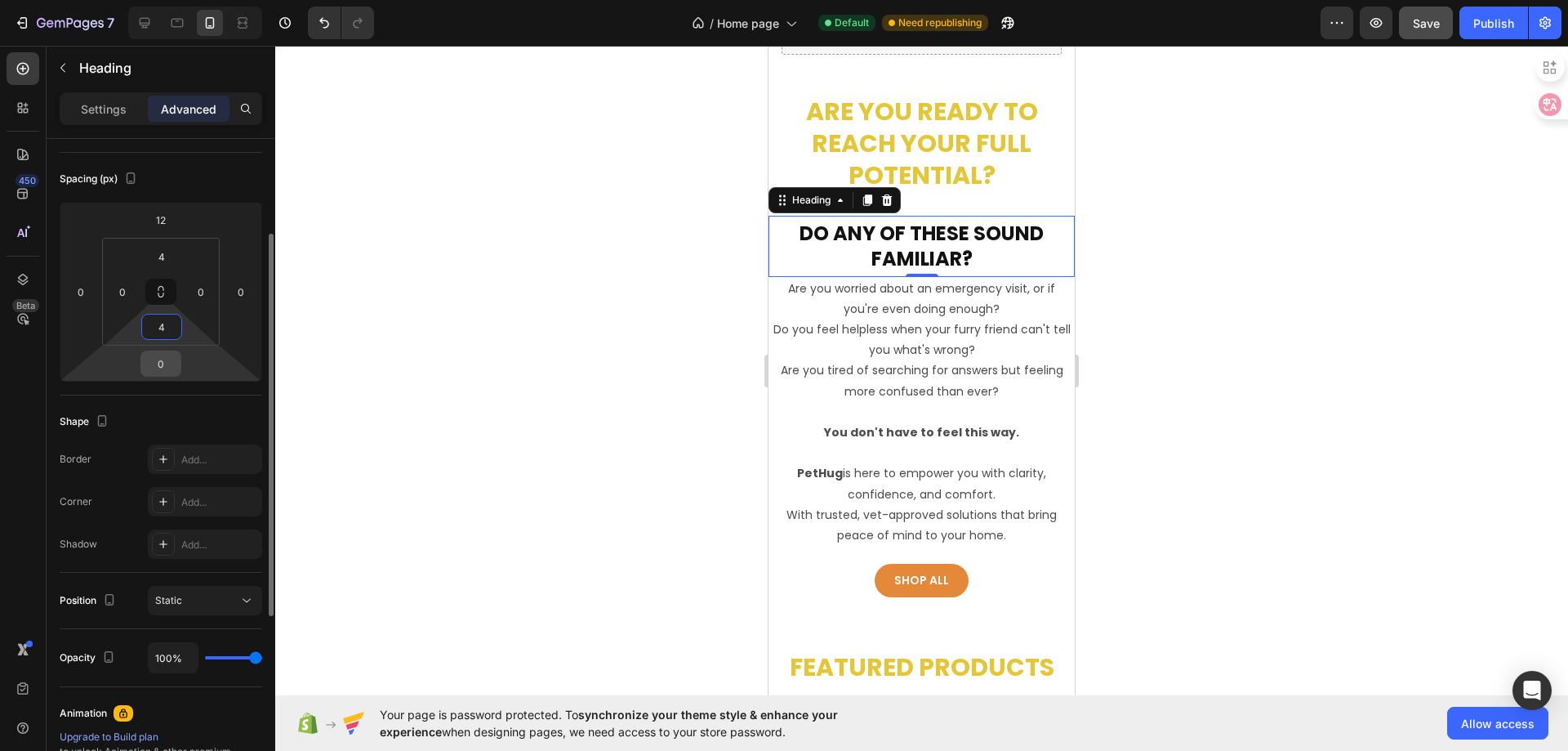
type input "4"
click at [172, 362] on input "0" at bounding box center [161, 364] width 33 height 25
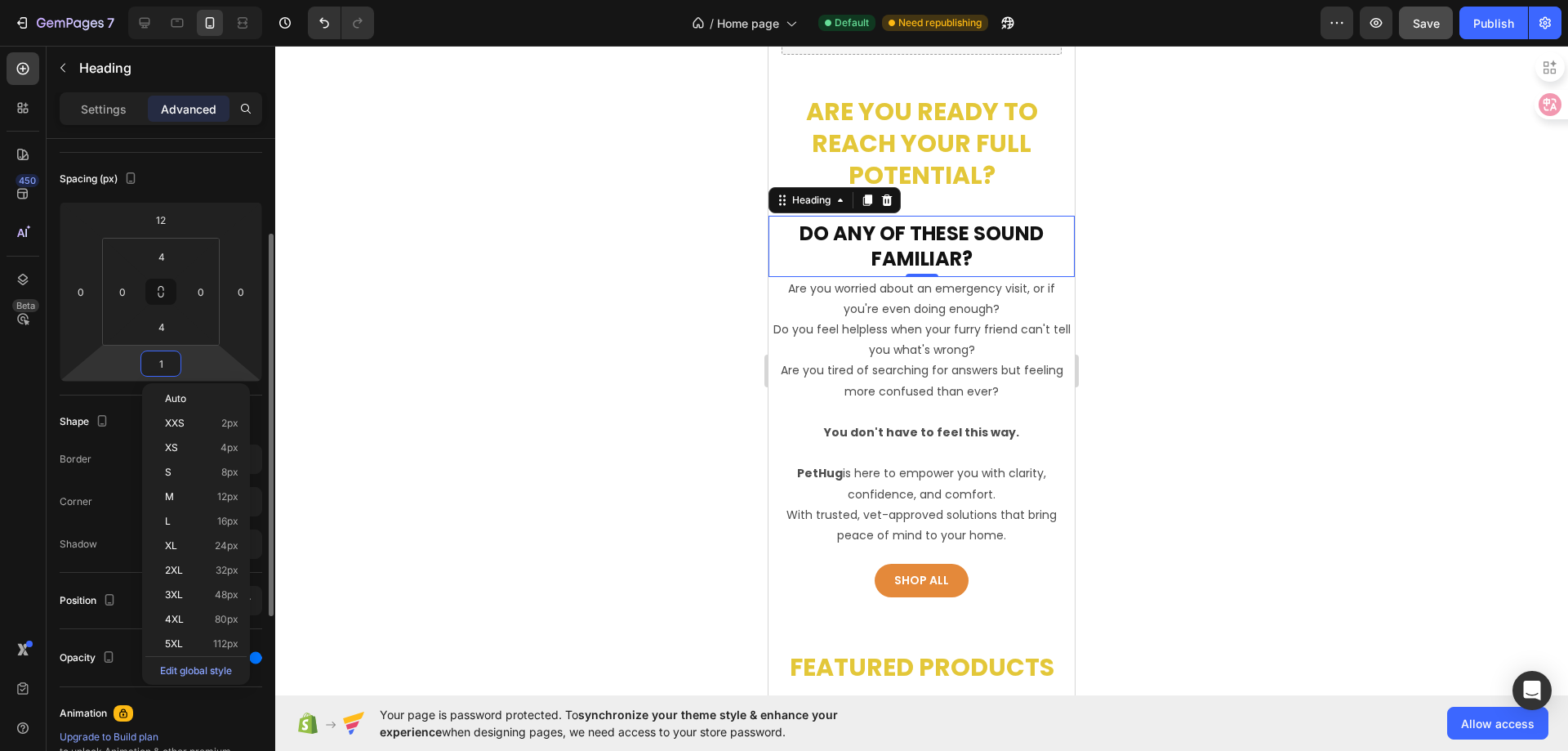
type input "12"
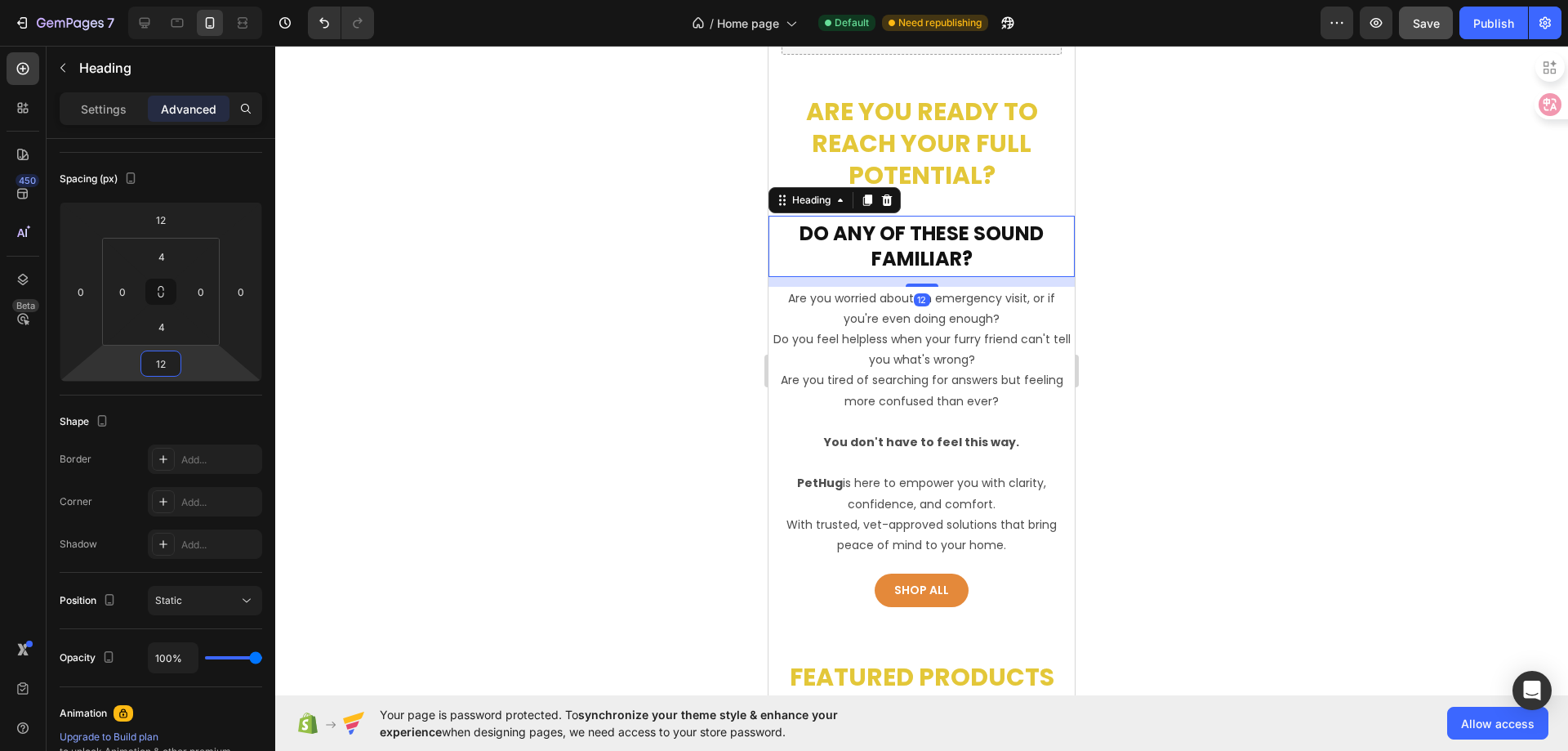
click at [453, 364] on div at bounding box center [922, 398] width 1293 height 705
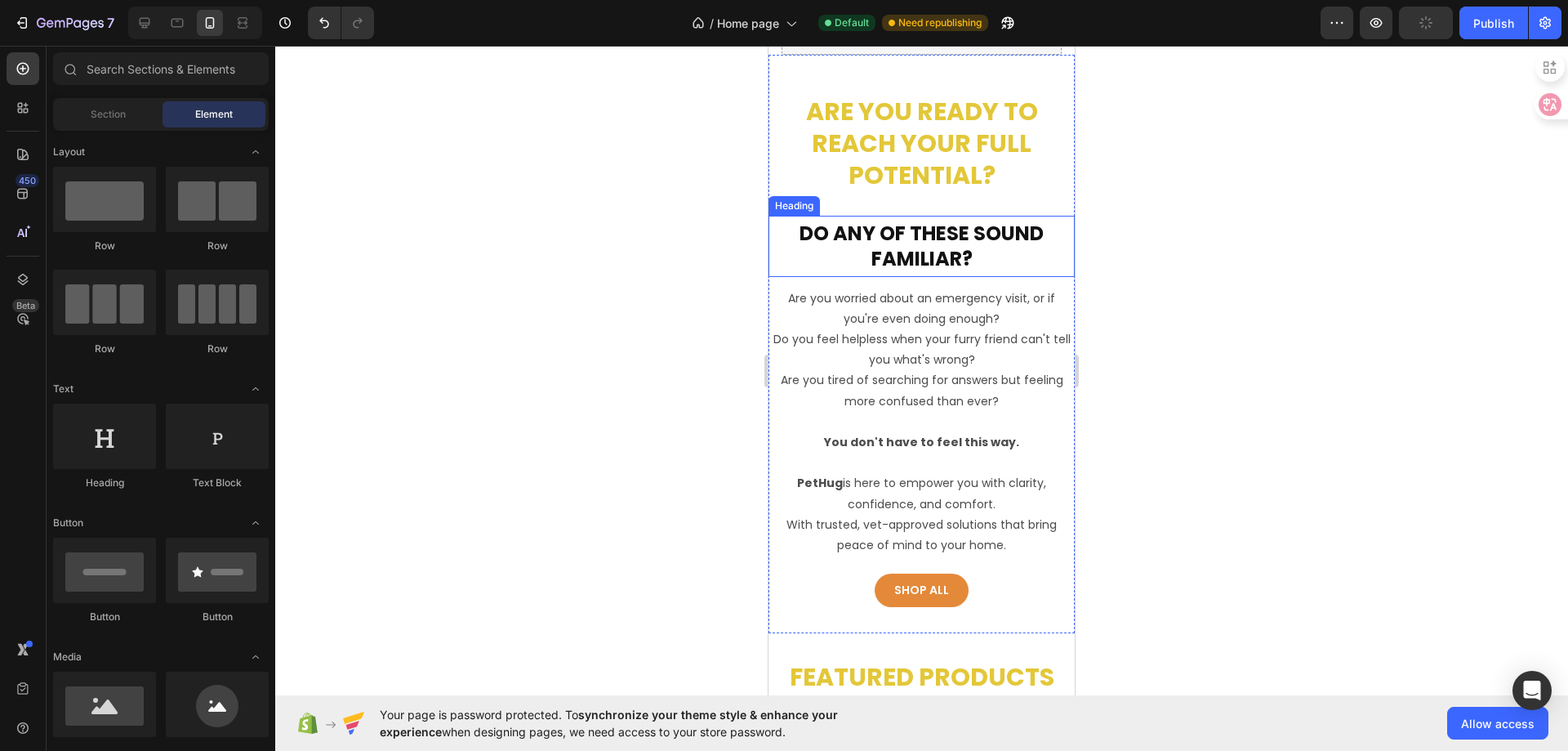
click at [954, 230] on h2 "Do any of these sound familiar?" at bounding box center [922, 246] width 306 height 54
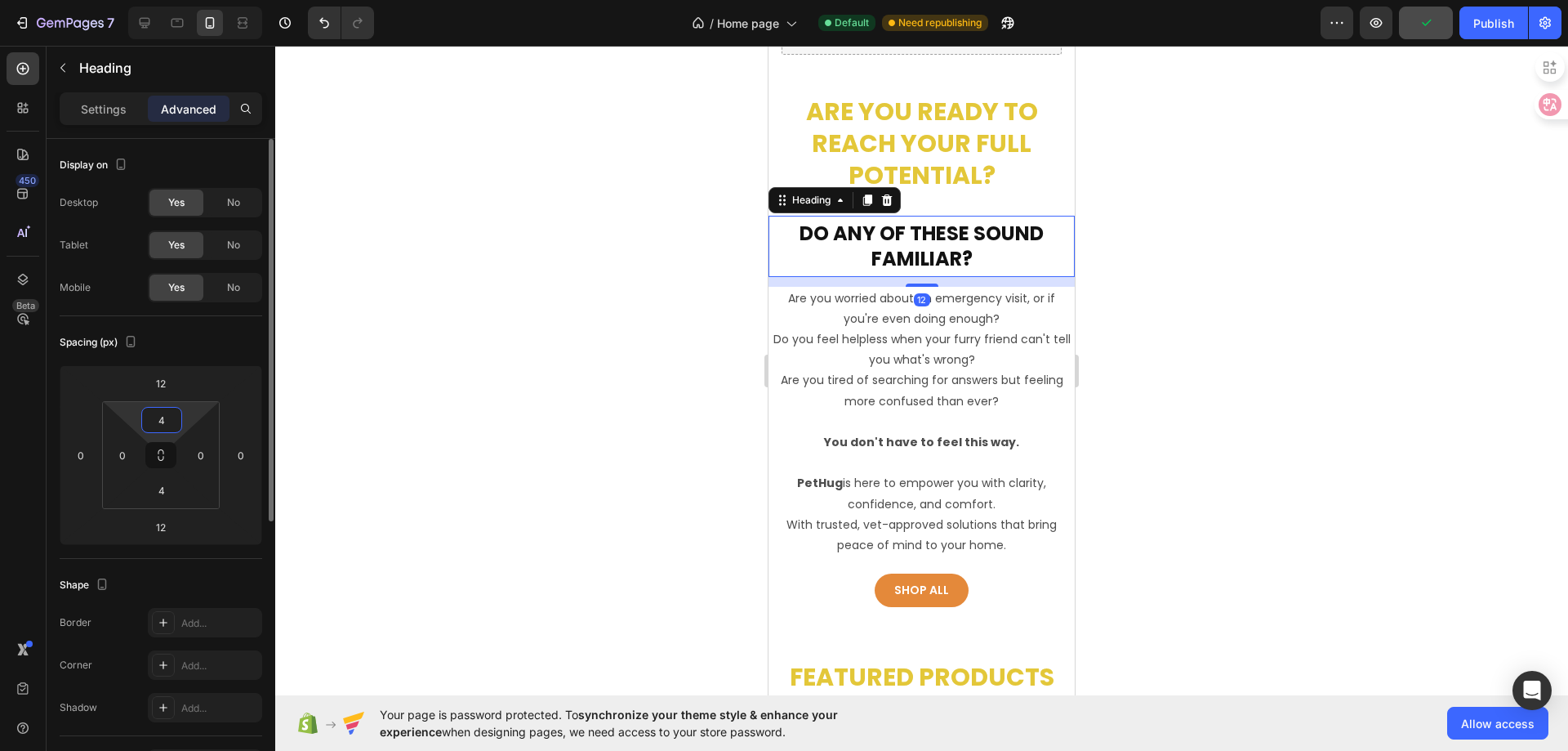
click at [172, 423] on input "4" at bounding box center [162, 420] width 33 height 25
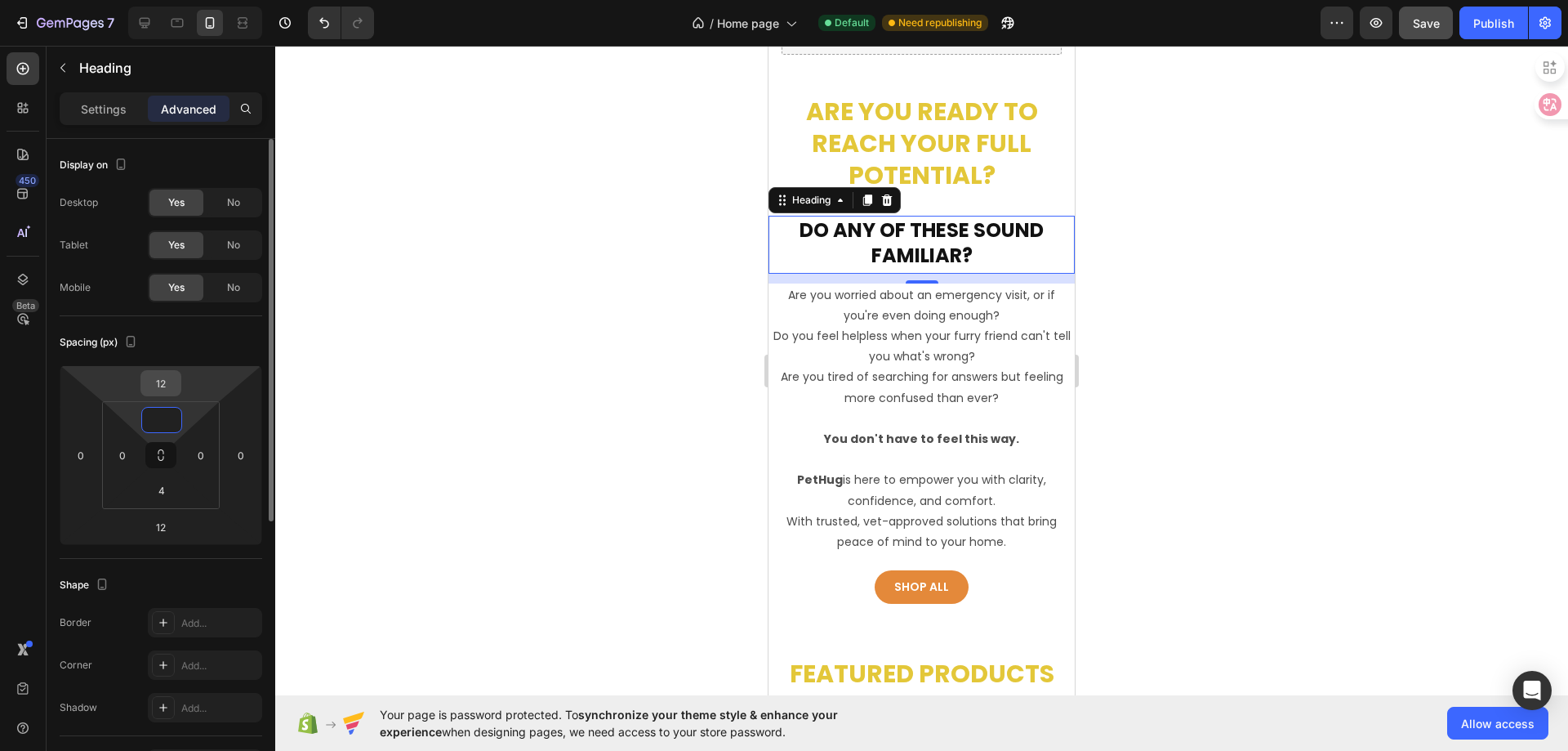
type input "0"
click at [172, 389] on input "12" at bounding box center [161, 384] width 33 height 25
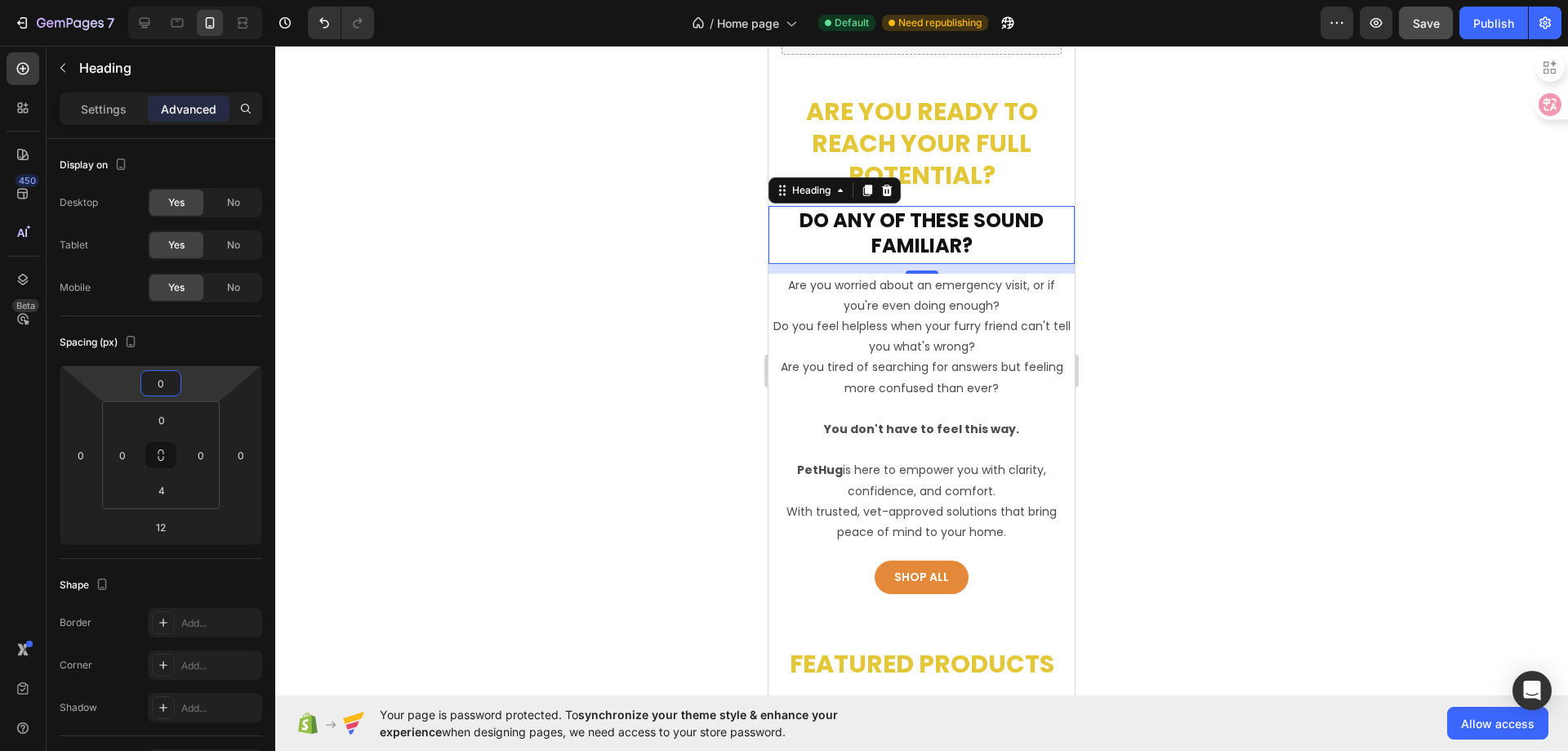
click at [560, 299] on div at bounding box center [922, 398] width 1293 height 705
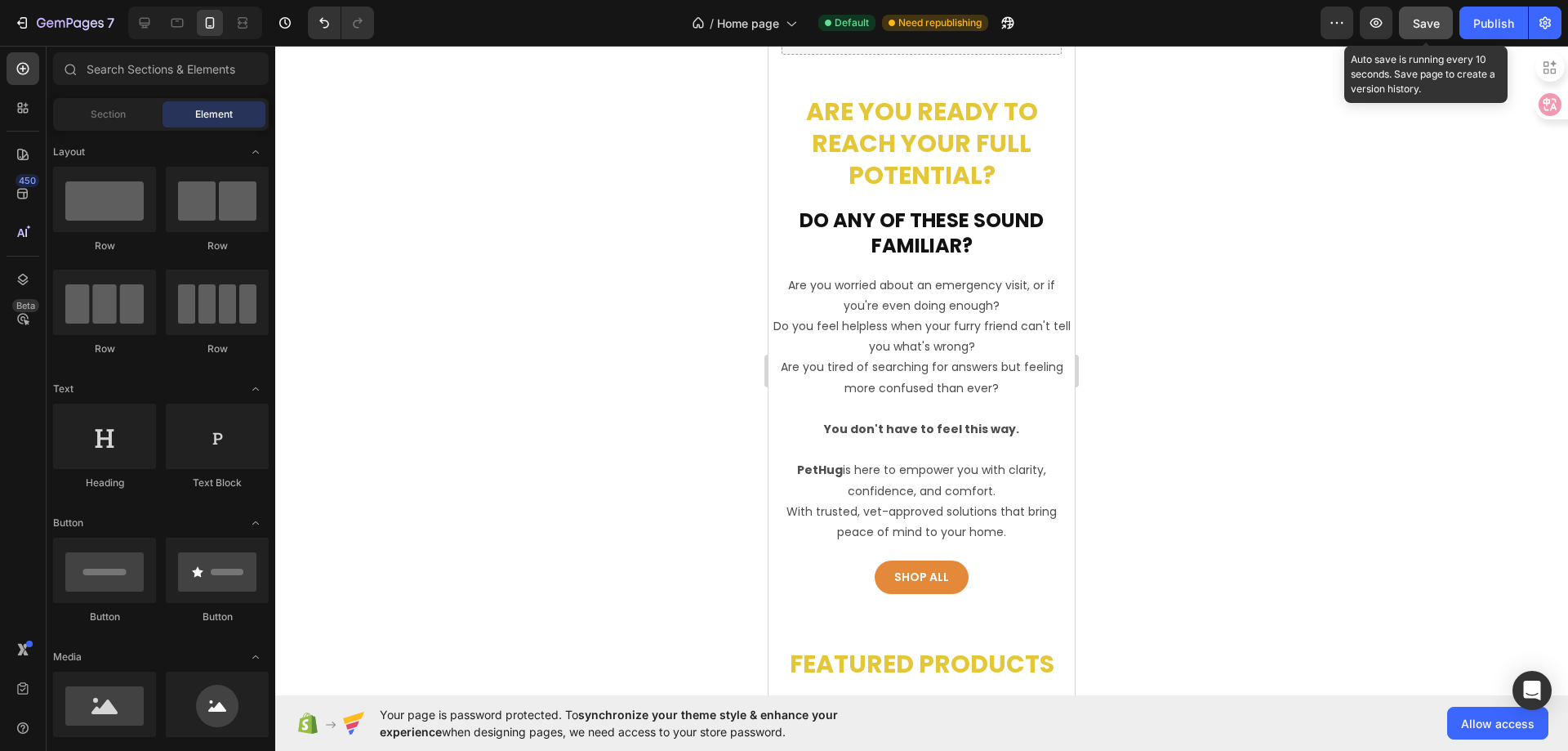
click at [1411, 23] on button "Save" at bounding box center [1426, 23] width 54 height 33
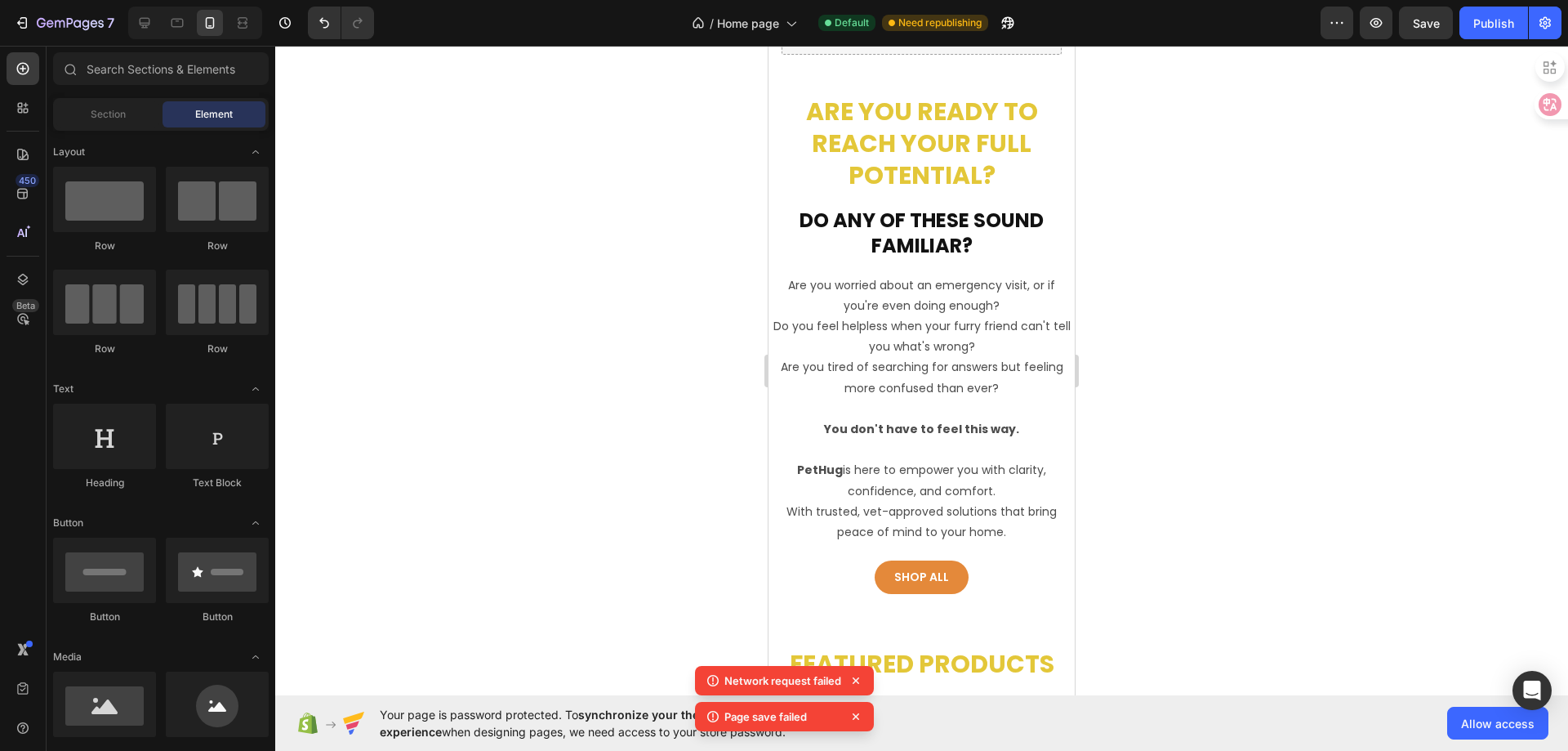
click at [1436, 29] on span "Save" at bounding box center [1426, 23] width 27 height 14
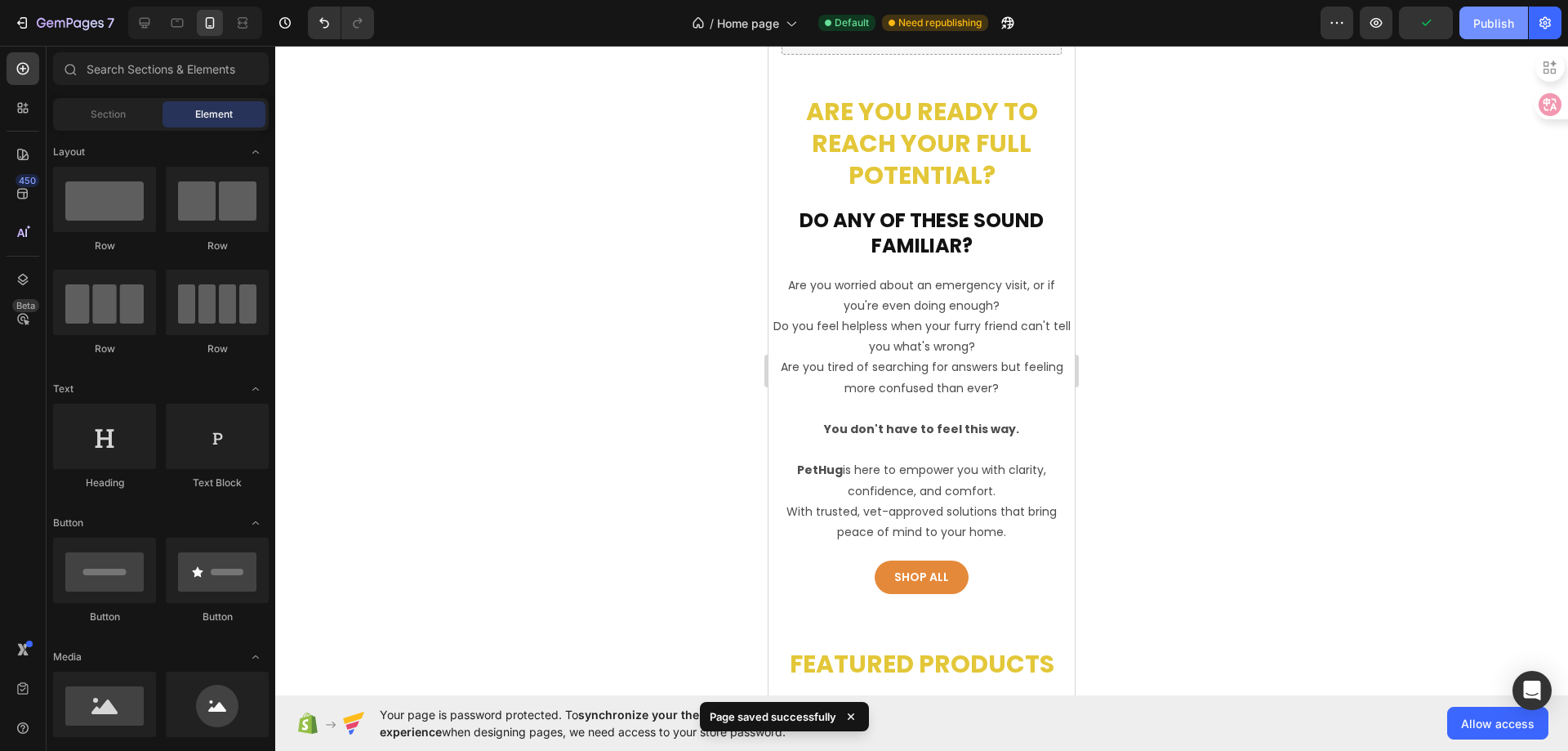
click at [1494, 25] on div "Publish" at bounding box center [1493, 23] width 41 height 17
